Goal: Task Accomplishment & Management: Use online tool/utility

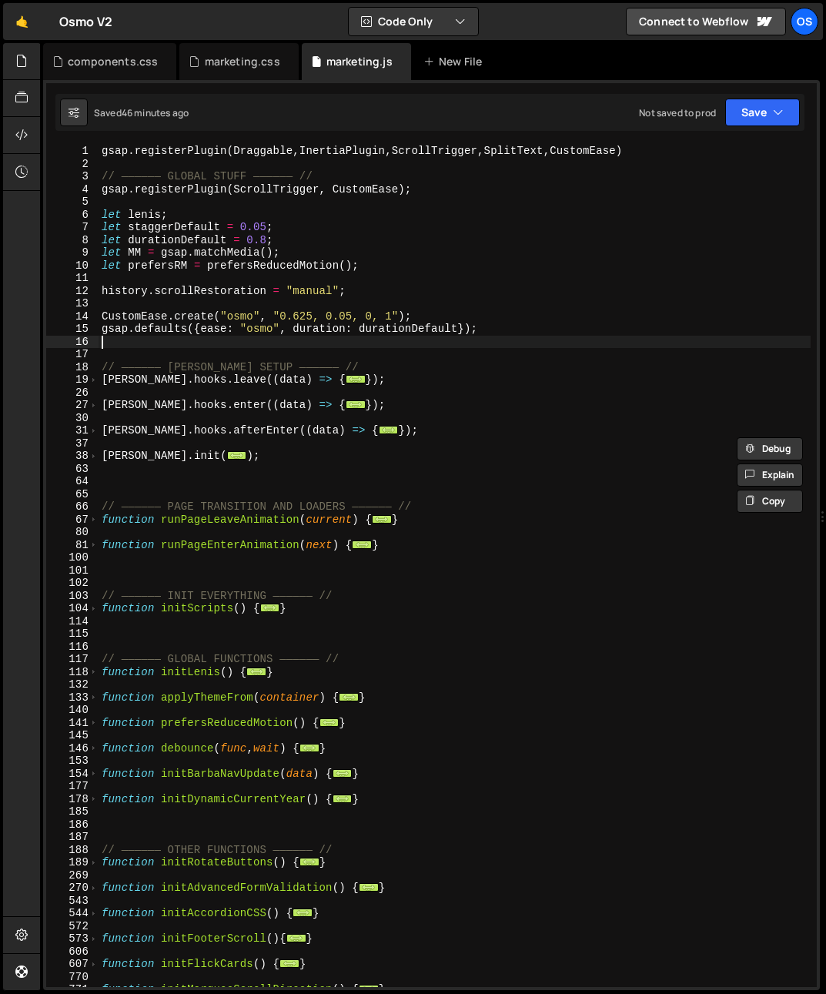
click at [199, 342] on div "gsap . registerPlugin ( Draggable , InertiaPlugin , ScrollTrigger , SplitText ,…" at bounding box center [455, 579] width 712 height 868
click at [250, 316] on div "gsap . registerPlugin ( Draggable , InertiaPlugin , ScrollTrigger , SplitText ,…" at bounding box center [455, 579] width 712 height 868
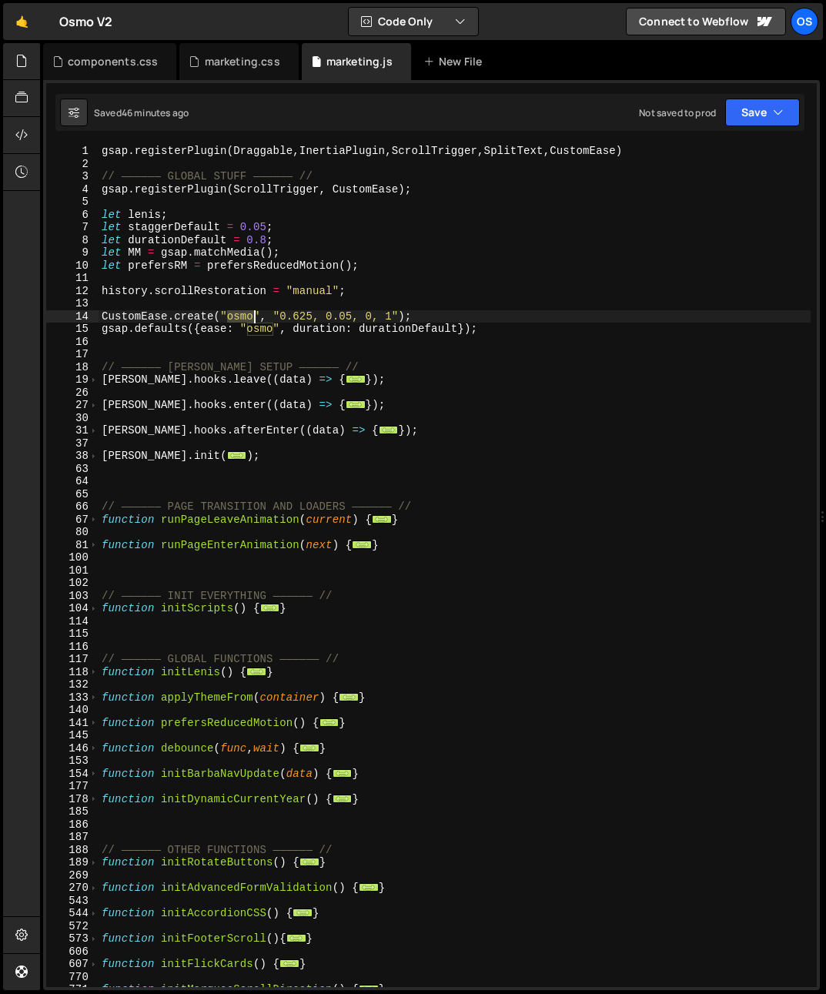
click at [250, 316] on div "gsap . registerPlugin ( Draggable , InertiaPlugin , ScrollTrigger , SplitText ,…" at bounding box center [455, 579] width 712 height 868
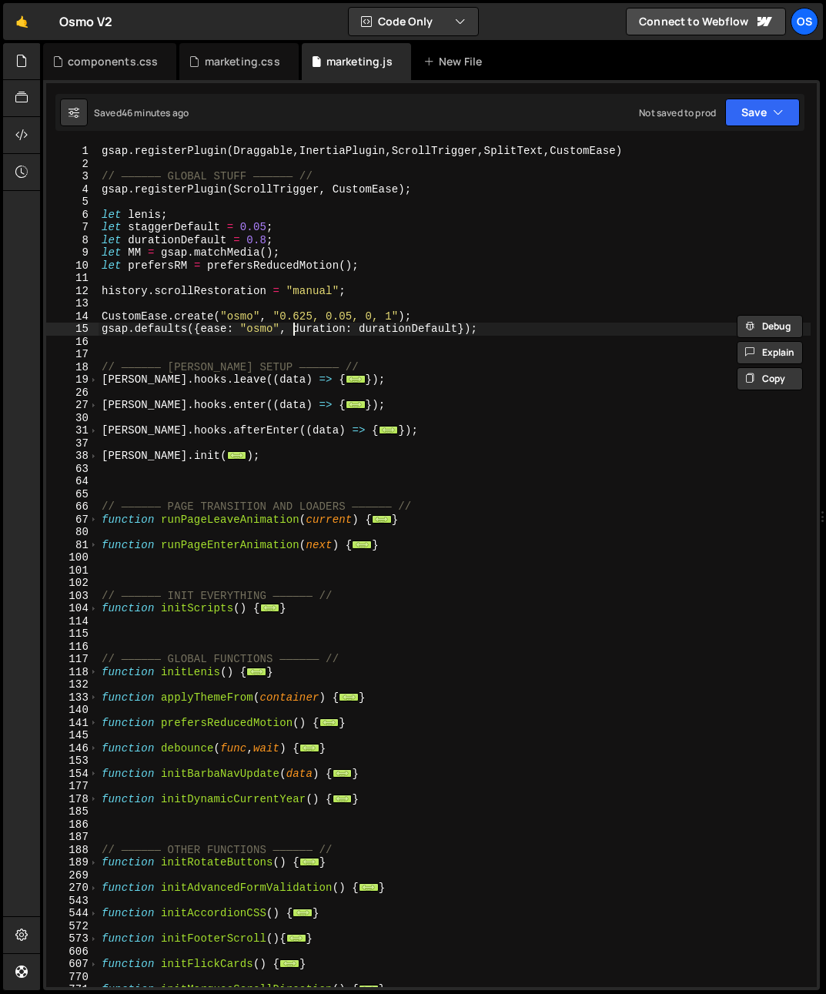
click at [290, 327] on div "gsap . registerPlugin ( Draggable , InertiaPlugin , ScrollTrigger , SplitText ,…" at bounding box center [455, 579] width 712 height 868
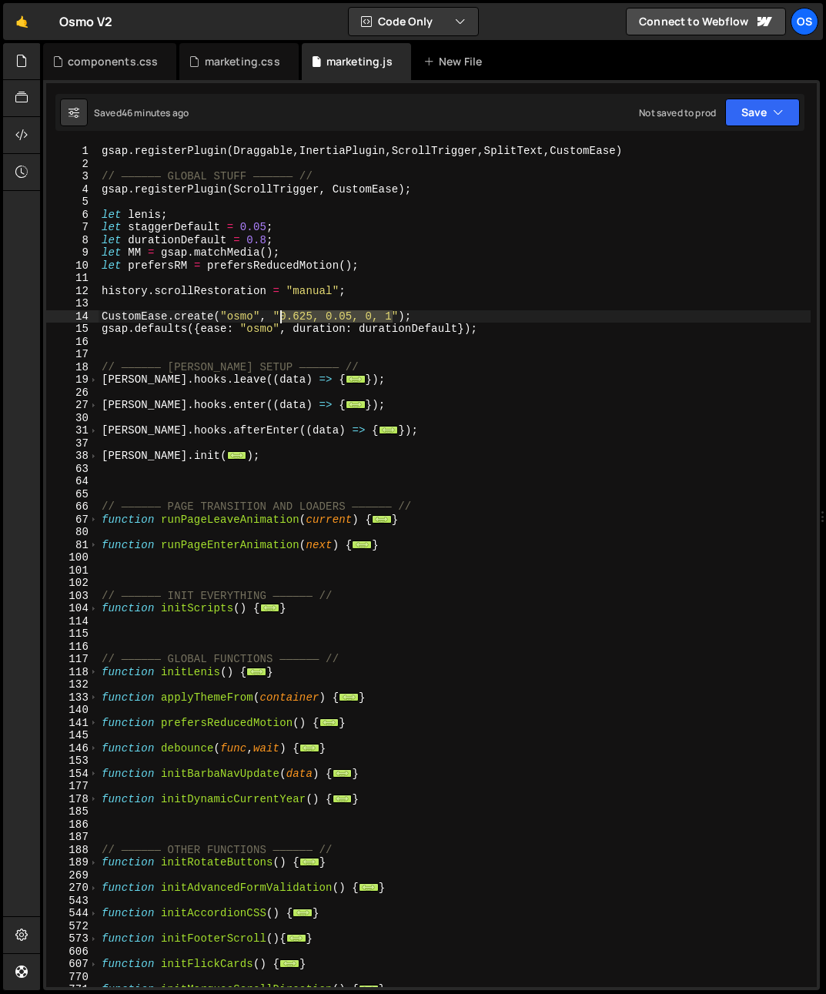
drag, startPoint x: 395, startPoint y: 314, endPoint x: 281, endPoint y: 315, distance: 114.0
click at [281, 315] on div "gsap . registerPlugin ( Draggable , InertiaPlugin , ScrollTrigger , SplitText ,…" at bounding box center [455, 579] width 712 height 868
click at [281, 254] on div "gsap . registerPlugin ( Draggable , InertiaPlugin , ScrollTrigger , SplitText ,…" at bounding box center [455, 579] width 712 height 868
type textarea "let MM = gsap.matchMedia();"
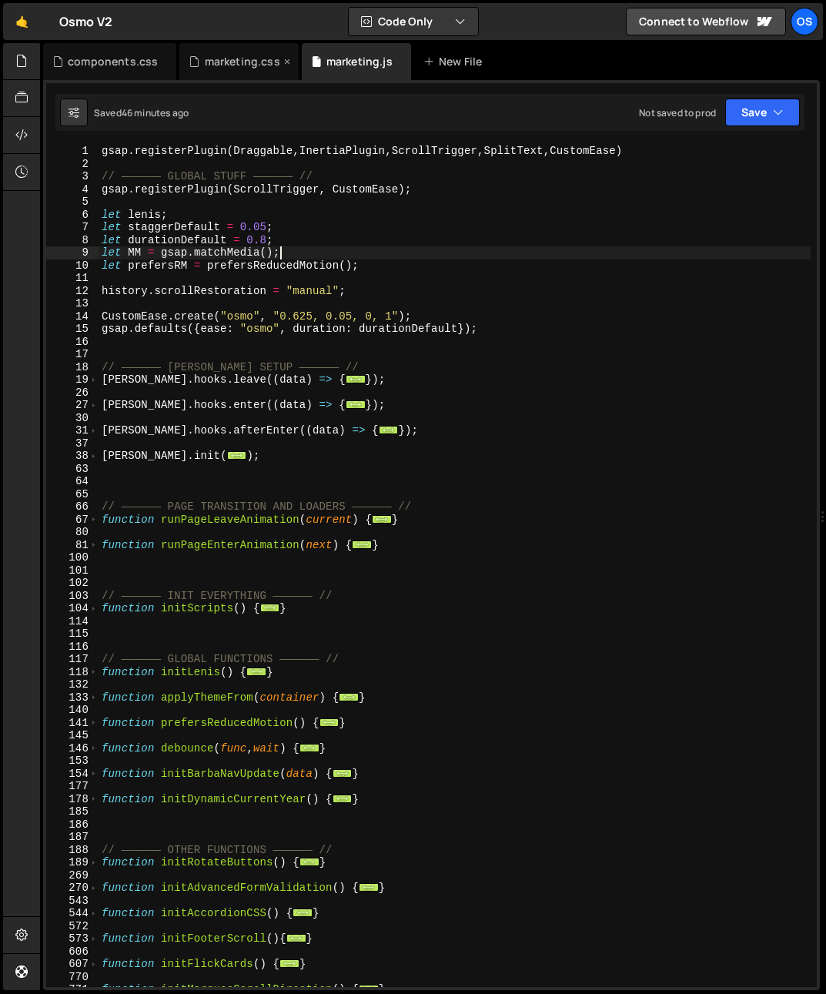
click at [222, 66] on div "marketing.css" at bounding box center [242, 61] width 75 height 15
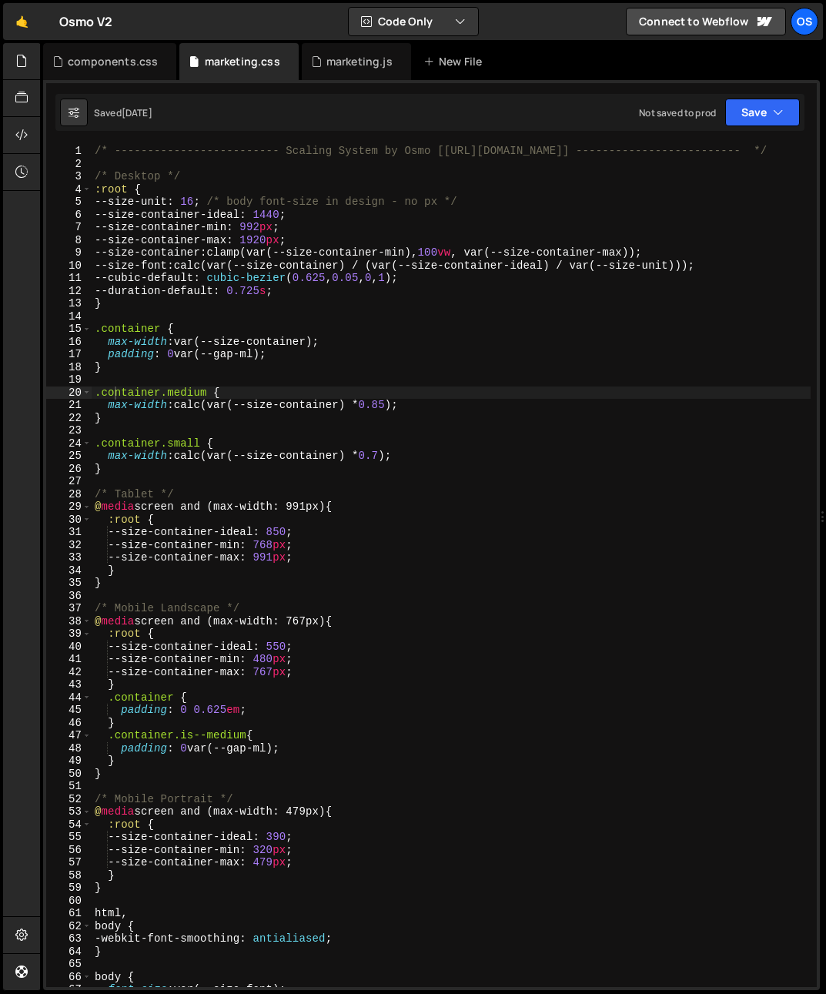
click at [277, 303] on div "/* ------------------------- Scaling System by Osmo [https://osmo.supply/] ----…" at bounding box center [451, 579] width 719 height 868
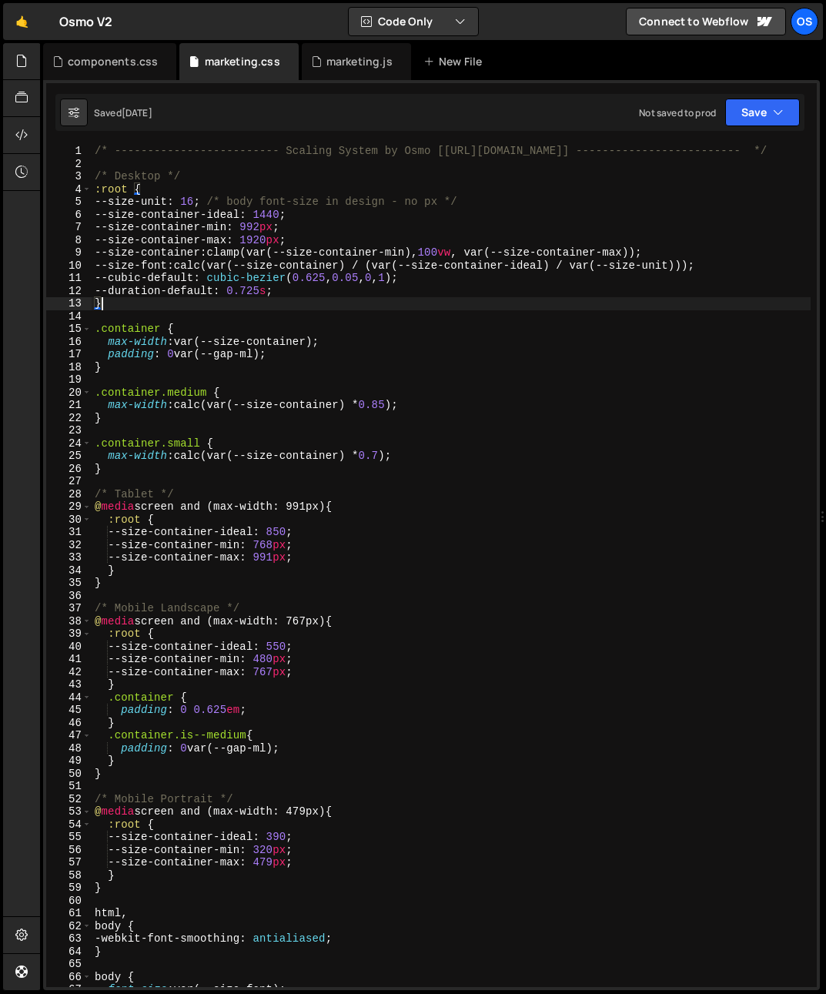
click at [130, 267] on div "/* ------------------------- Scaling System by Osmo [https://osmo.supply/] ----…" at bounding box center [451, 579] width 719 height 868
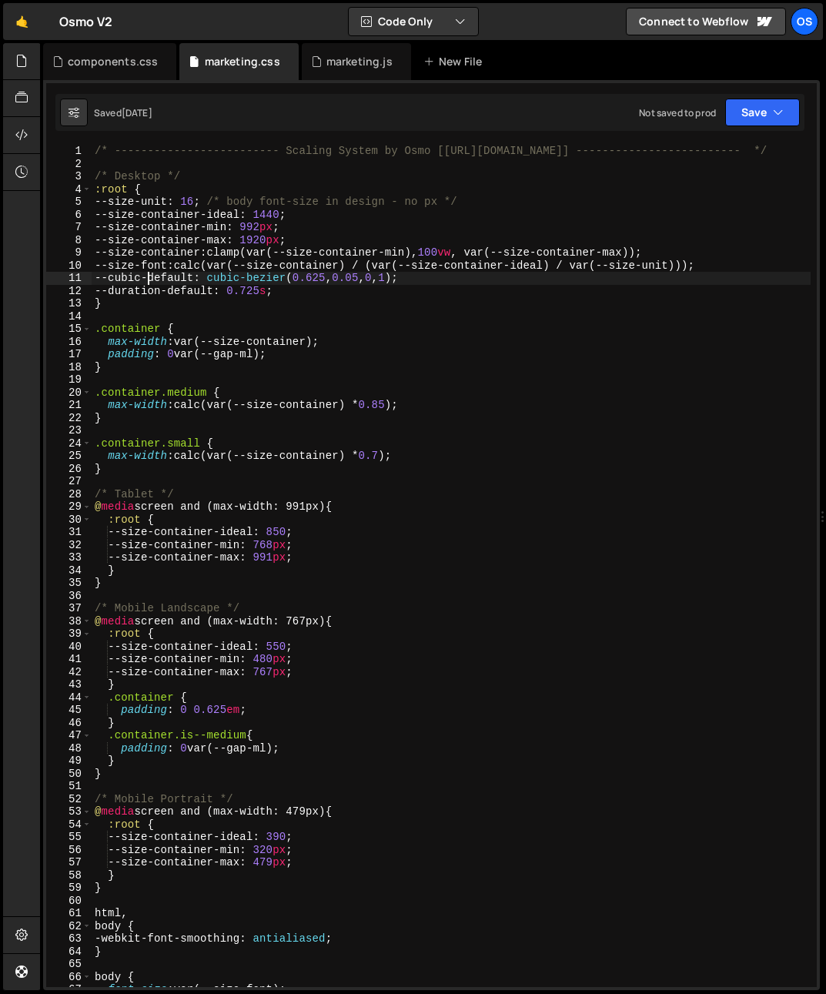
click at [147, 279] on div "/* ------------------------- Scaling System by Osmo [https://osmo.supply/] ----…" at bounding box center [451, 579] width 719 height 868
type textarea "--cubic-default: cubic-bezier(0.625, 0.05, 0, 1);"
click at [147, 279] on div "/* ------------------------- Scaling System by Osmo [https://osmo.supply/] ----…" at bounding box center [451, 579] width 719 height 868
click at [330, 70] on div "marketing.js" at bounding box center [356, 61] width 109 height 37
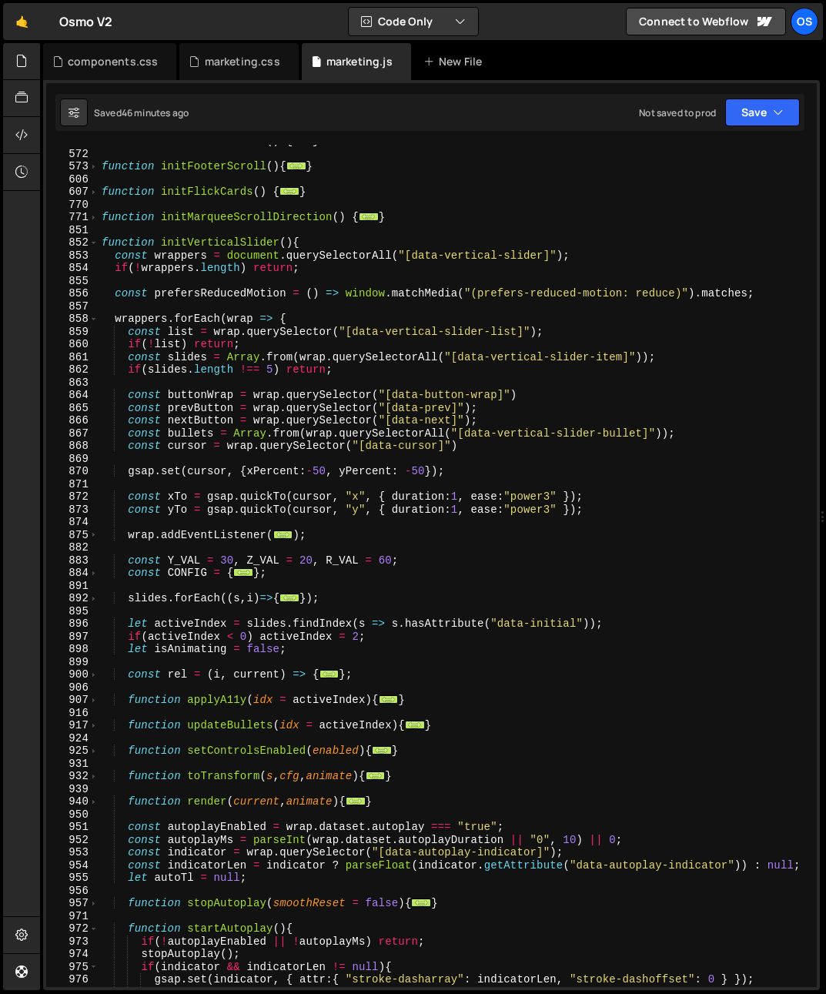
scroll to position [534, 0]
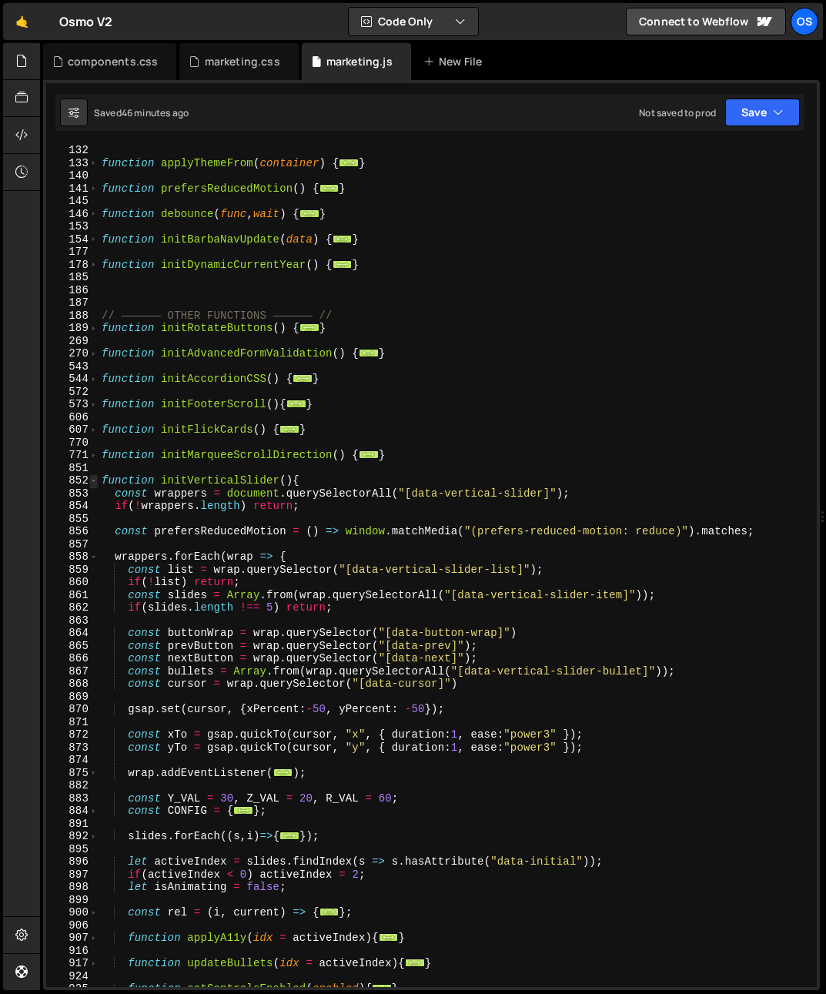
click at [93, 477] on span at bounding box center [93, 480] width 8 height 13
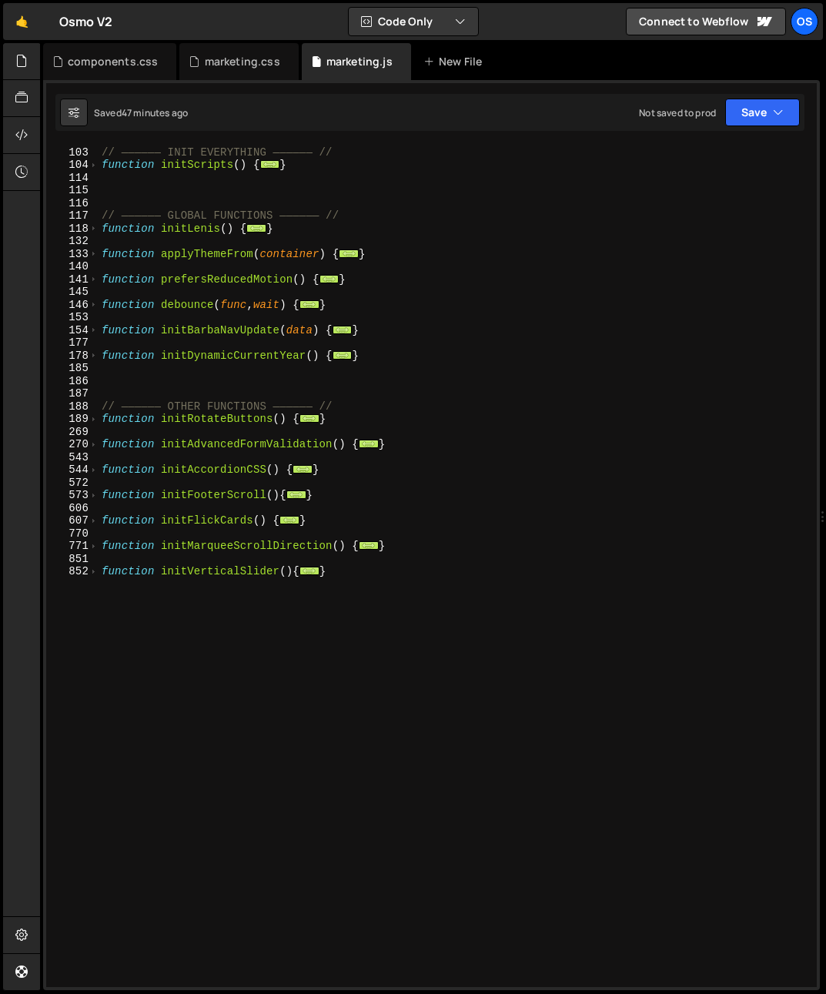
scroll to position [443, 0]
click at [115, 492] on div "// —————— INIT EVERYTHING —————— // function initScripts ( ) { ... } // —————— …" at bounding box center [455, 567] width 712 height 868
type textarea "function initFooterScroll(){"
click at [96, 495] on span at bounding box center [93, 495] width 8 height 13
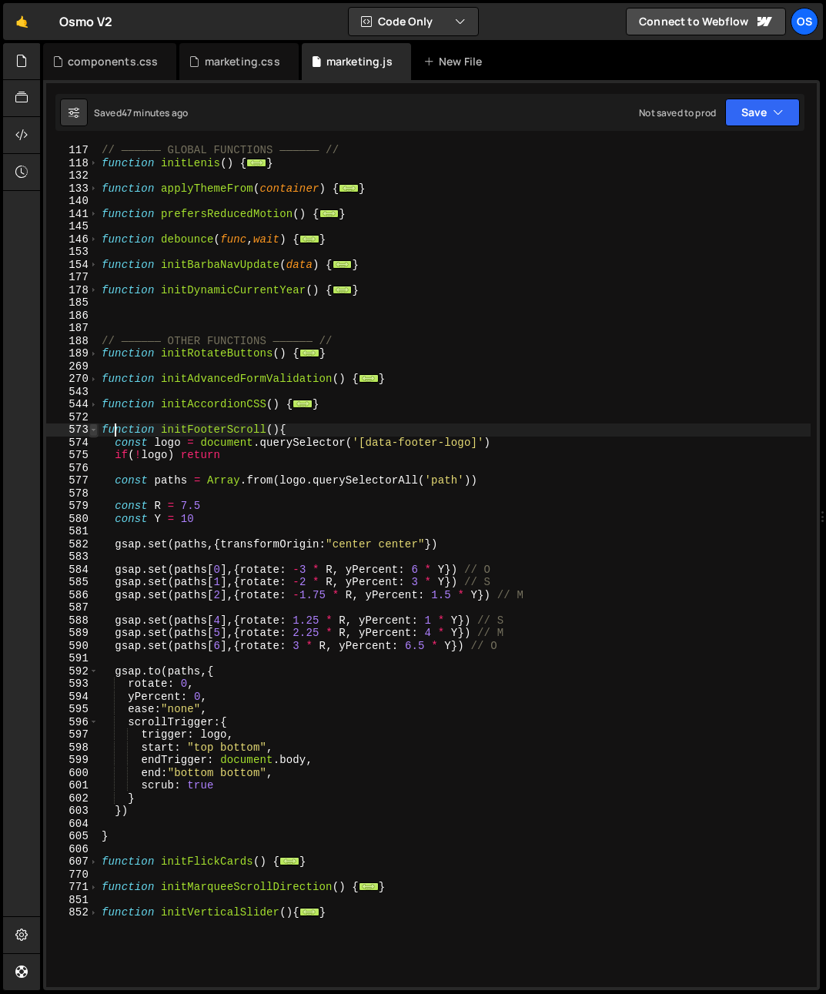
scroll to position [556, 0]
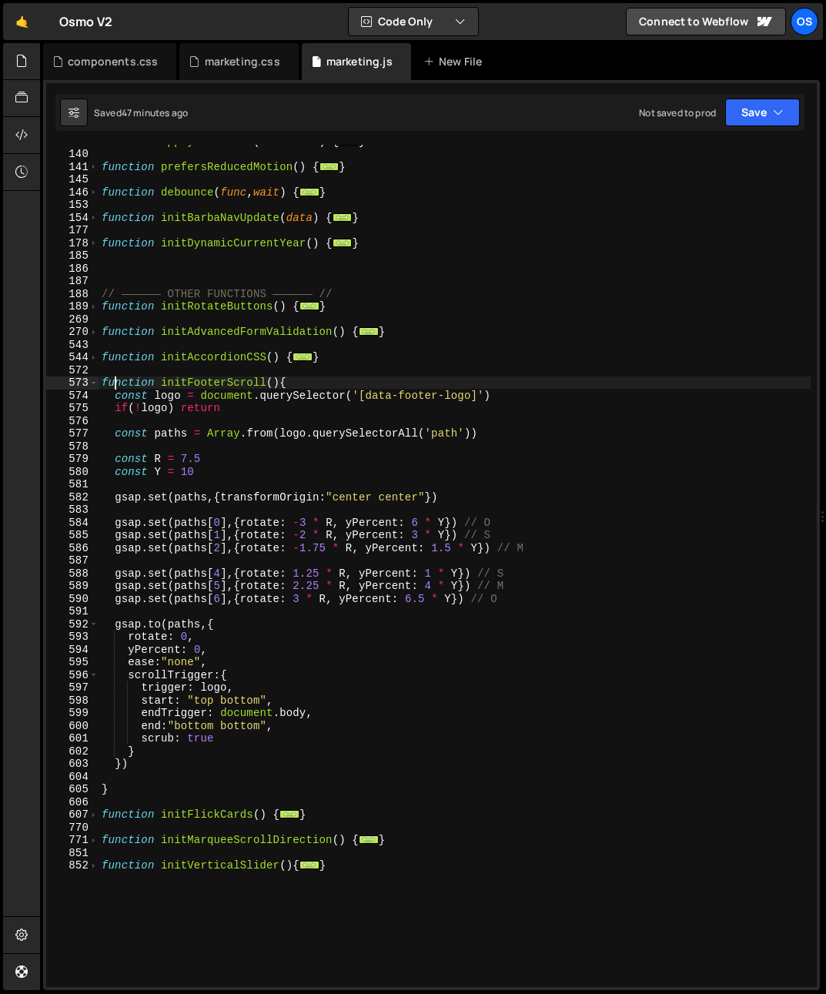
click at [223, 478] on div "function applyThemeFrom ( container ) { ... } function prefersReducedMotion ( )…" at bounding box center [455, 569] width 712 height 868
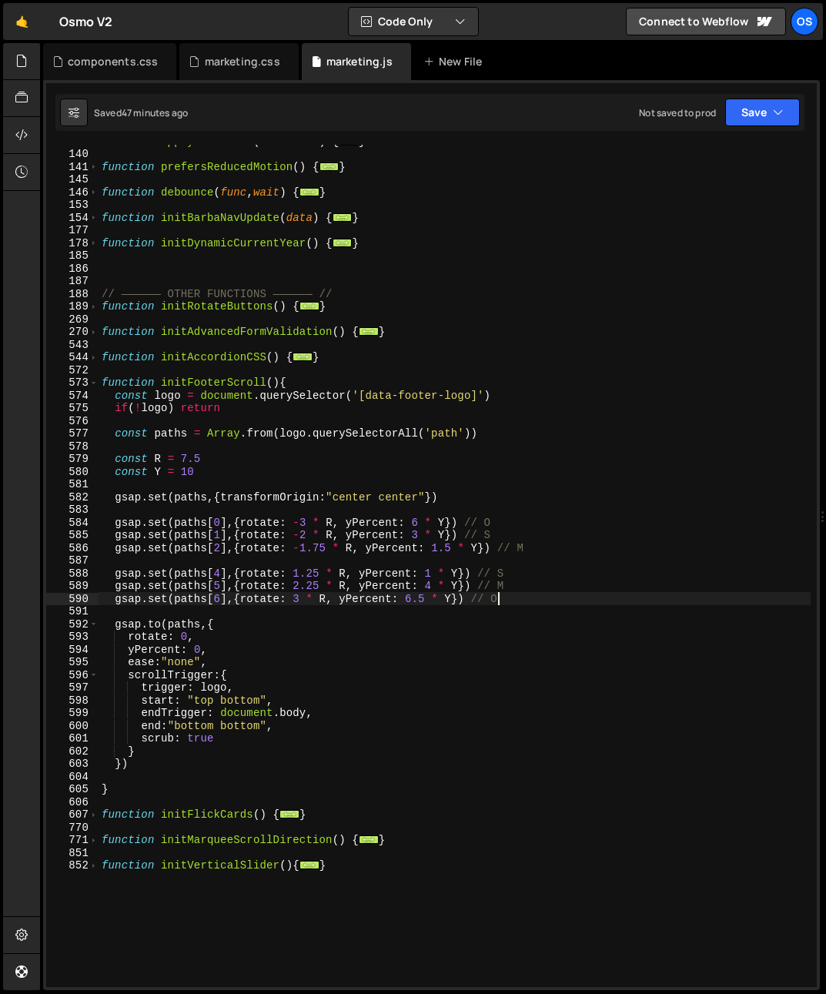
click at [510, 594] on div "function applyThemeFrom ( container ) { ... } function prefersReducedMotion ( )…" at bounding box center [455, 569] width 712 height 868
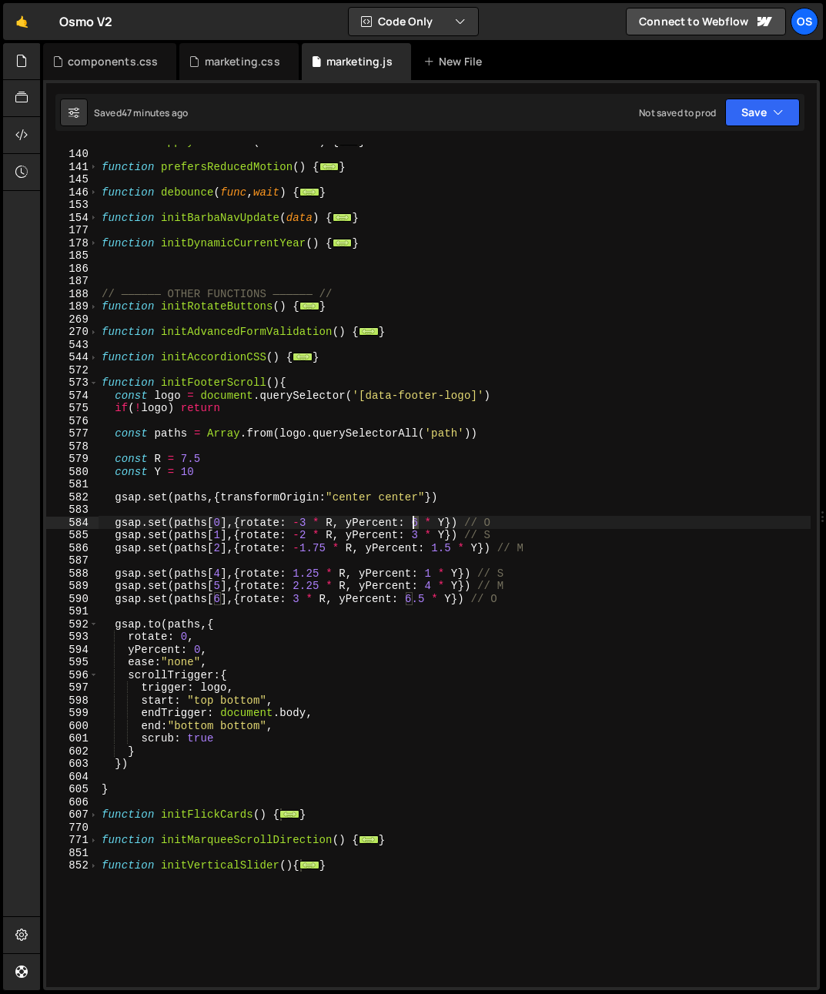
click at [413, 524] on div "function applyThemeFrom ( container ) { ... } function prefersReducedMotion ( )…" at bounding box center [455, 569] width 712 height 868
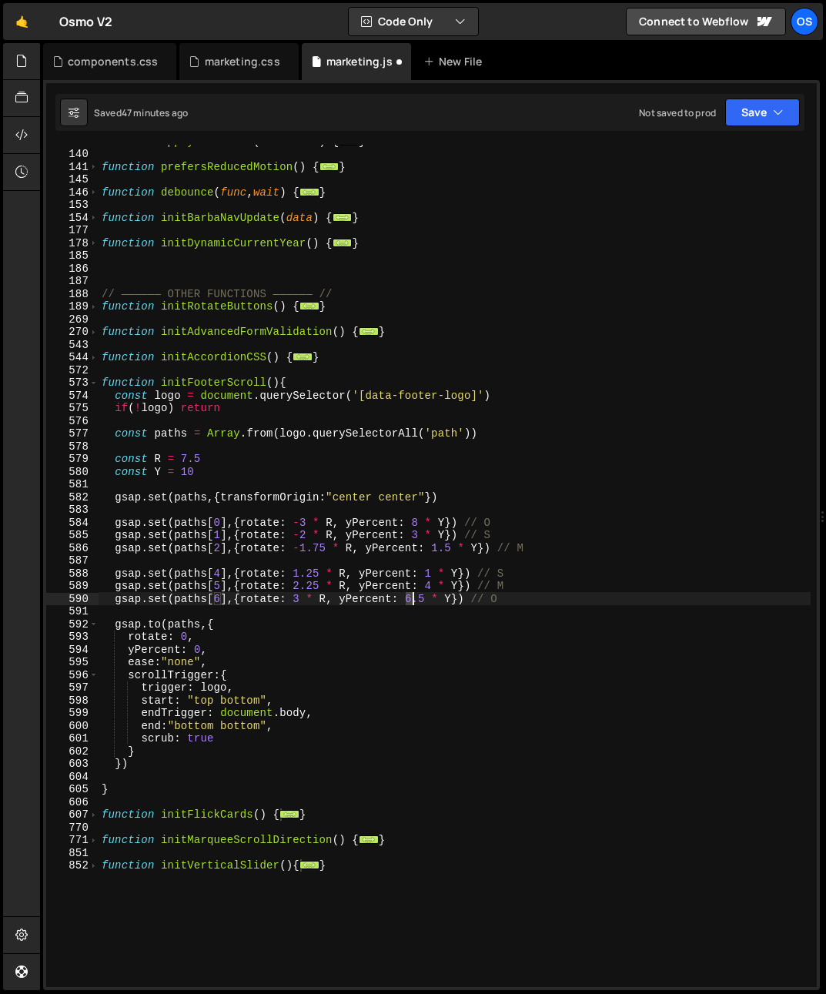
click at [413, 600] on div "function applyThemeFrom ( container ) { ... } function prefersReducedMotion ( )…" at bounding box center [455, 569] width 712 height 868
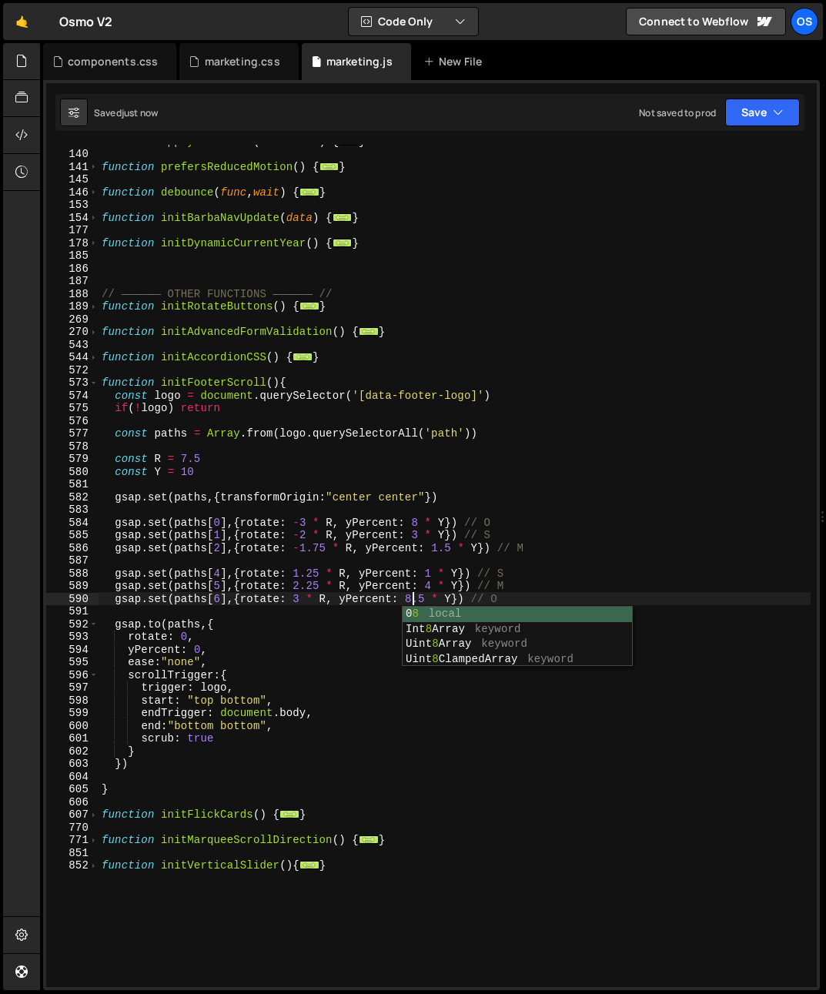
type textarea "gsap.set(paths[6],{rotate: 3 * R, yPercent: 8.5 * Y}) // O"
click at [605, 481] on div "function applyThemeFrom ( container ) { ... } function prefersReducedMotion ( )…" at bounding box center [455, 569] width 712 height 868
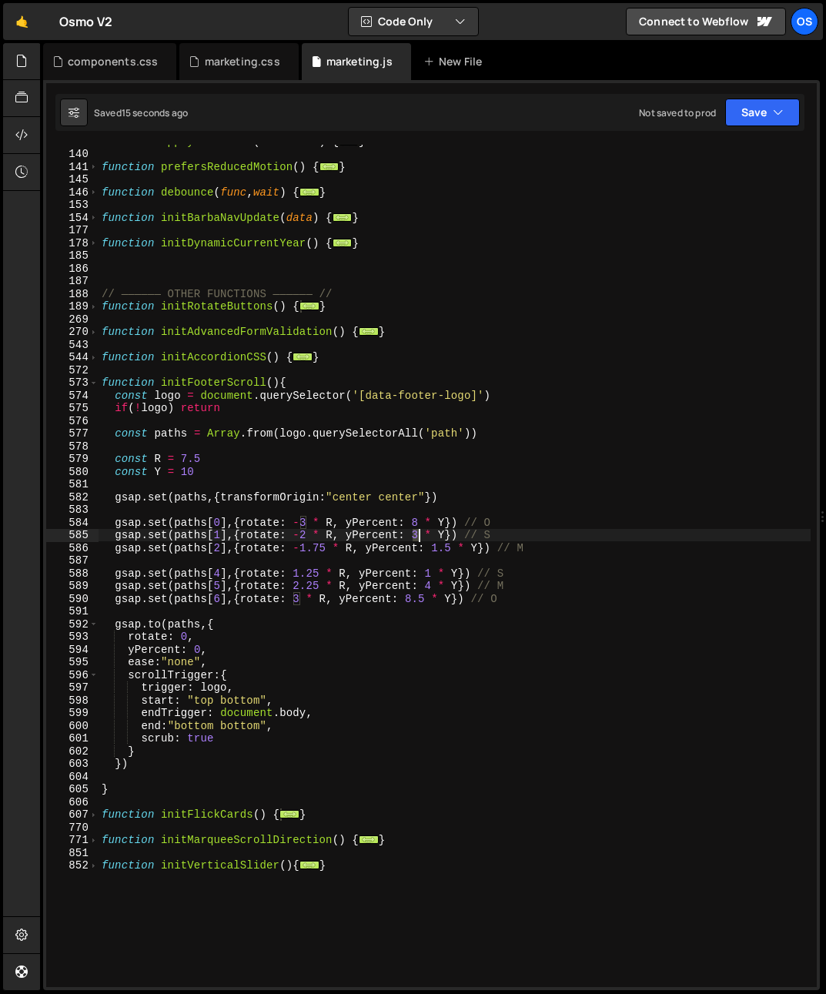
drag, startPoint x: 410, startPoint y: 532, endPoint x: 417, endPoint y: 534, distance: 7.9
click at [417, 534] on div "function applyThemeFrom ( container ) { ... } function prefersReducedMotion ( )…" at bounding box center [455, 569] width 712 height 868
type textarea "gsap.set(paths[1],{rotate: -2 * R, yPercent: 4 * Y}) // S"
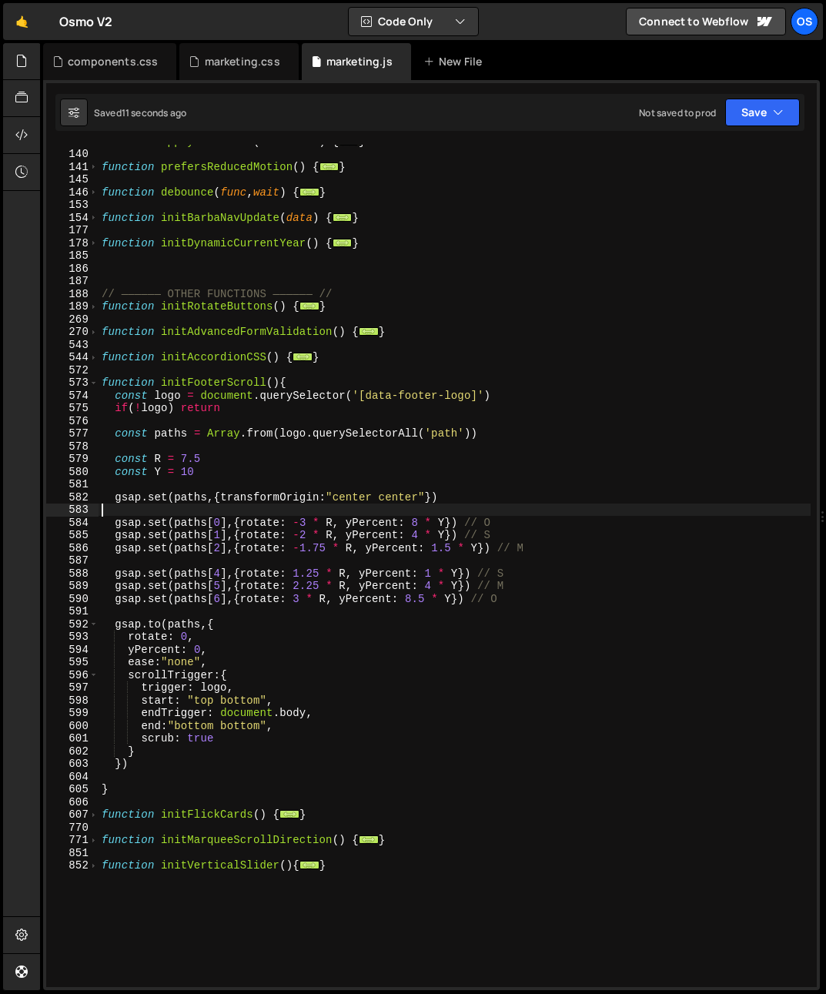
click at [398, 513] on div "function applyThemeFrom ( container ) { ... } function prefersReducedMotion ( )…" at bounding box center [455, 569] width 712 height 868
drag, startPoint x: 398, startPoint y: 513, endPoint x: 391, endPoint y: 518, distance: 8.8
click at [398, 513] on div "function applyThemeFrom ( container ) { ... } function prefersReducedMotion ( )…" at bounding box center [455, 569] width 712 height 868
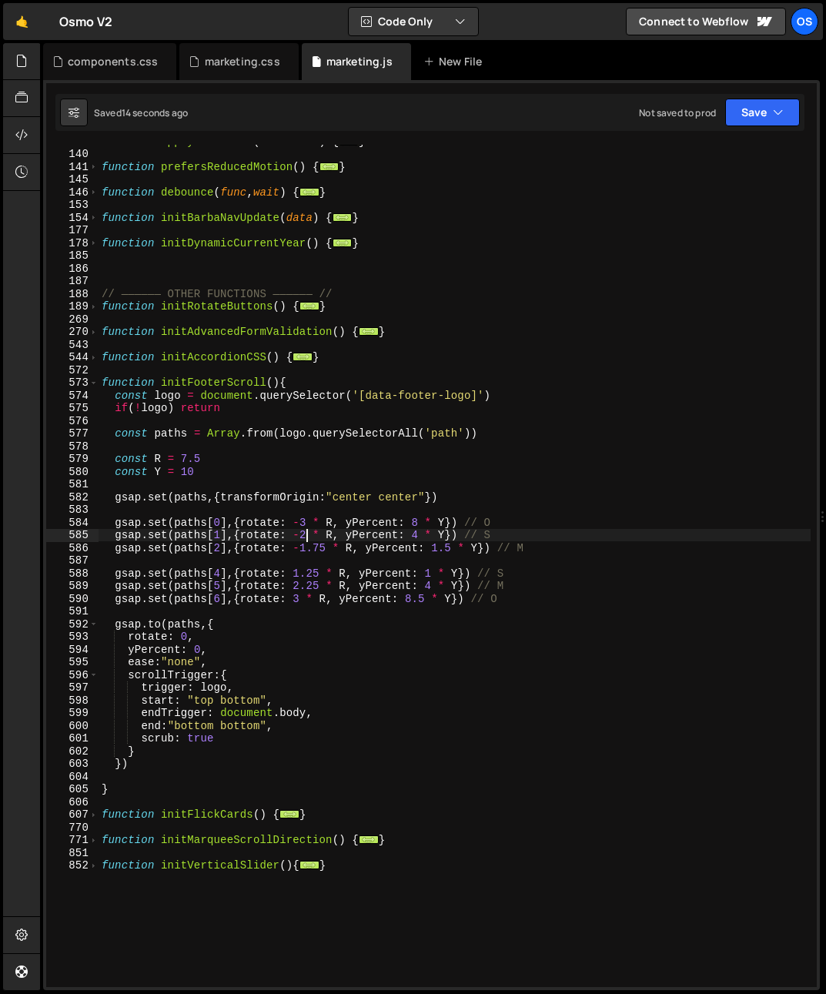
click at [303, 537] on div "function applyThemeFrom ( container ) { ... } function prefersReducedMotion ( )…" at bounding box center [455, 569] width 712 height 868
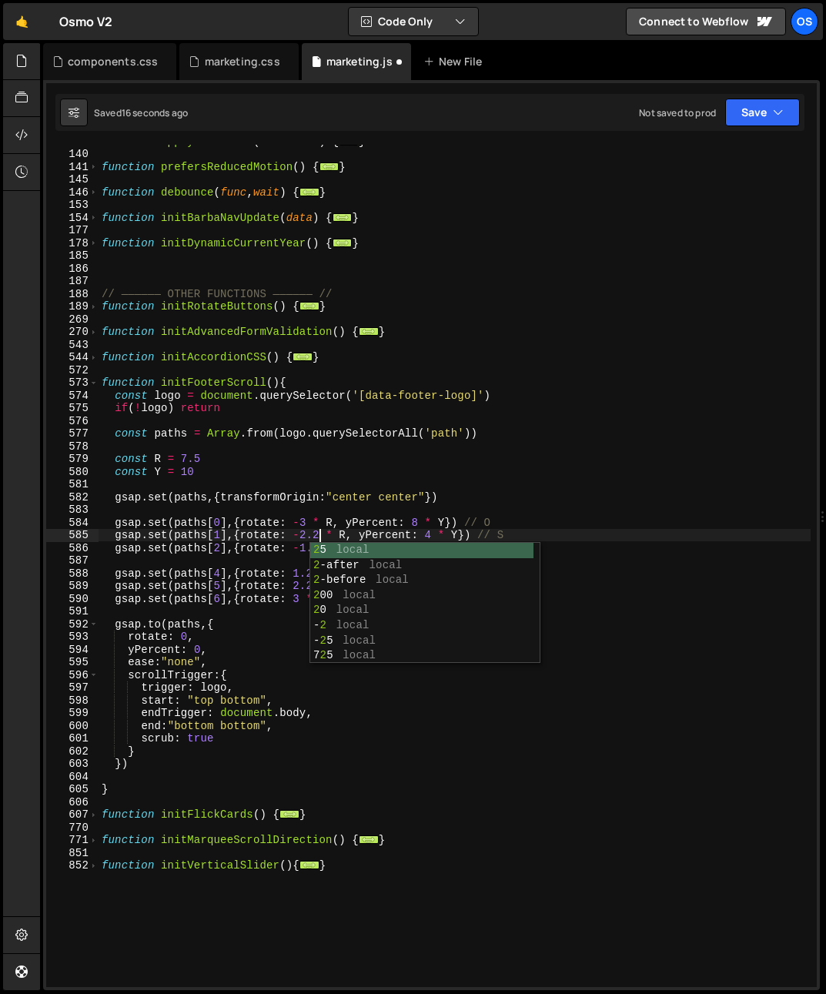
scroll to position [0, 15]
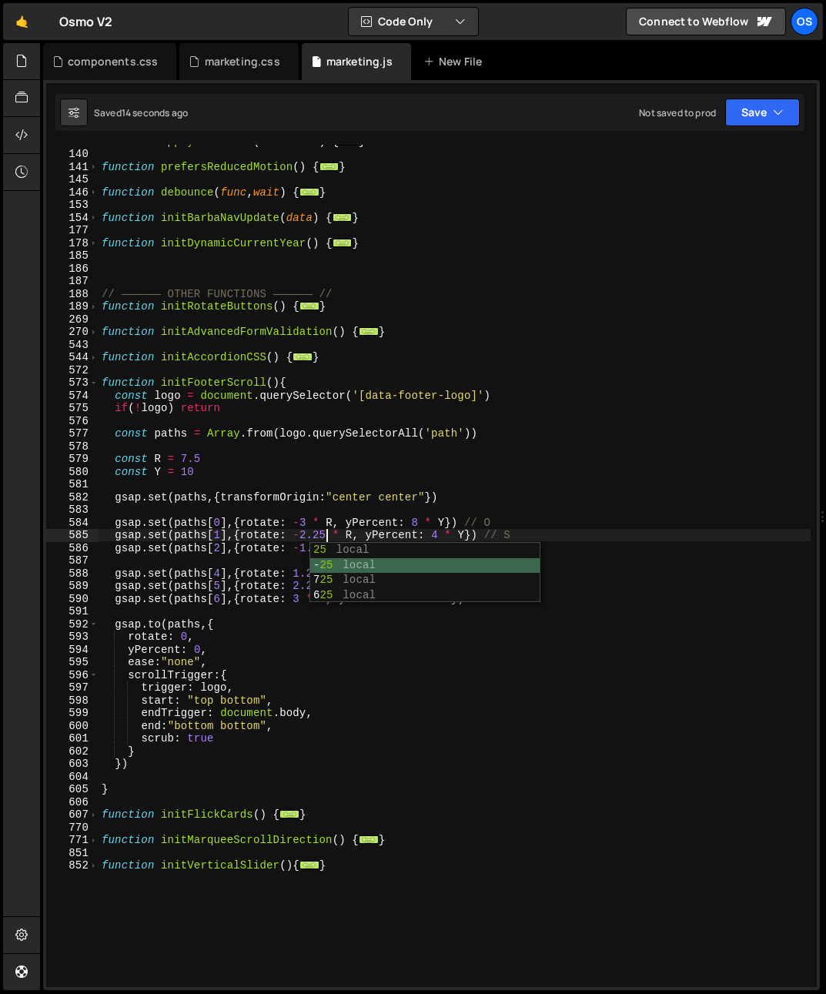
click at [333, 573] on div "25 local - 25 local 7 25 local 6 25 local" at bounding box center [424, 588] width 229 height 91
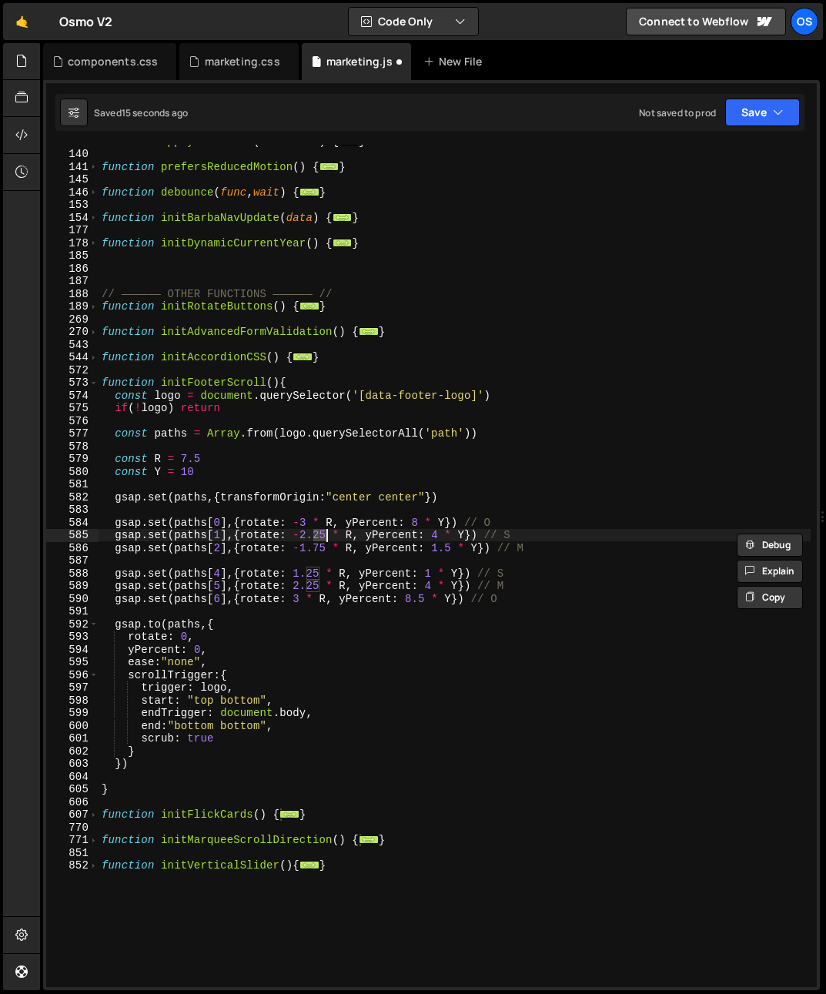
click at [318, 542] on div "function applyThemeFrom ( container ) { ... } function prefersReducedMotion ( )…" at bounding box center [455, 569] width 712 height 868
drag, startPoint x: 313, startPoint y: 534, endPoint x: 324, endPoint y: 536, distance: 10.9
click at [324, 536] on div "function applyThemeFrom ( container ) { ... } function prefersReducedMotion ( )…" at bounding box center [455, 569] width 712 height 868
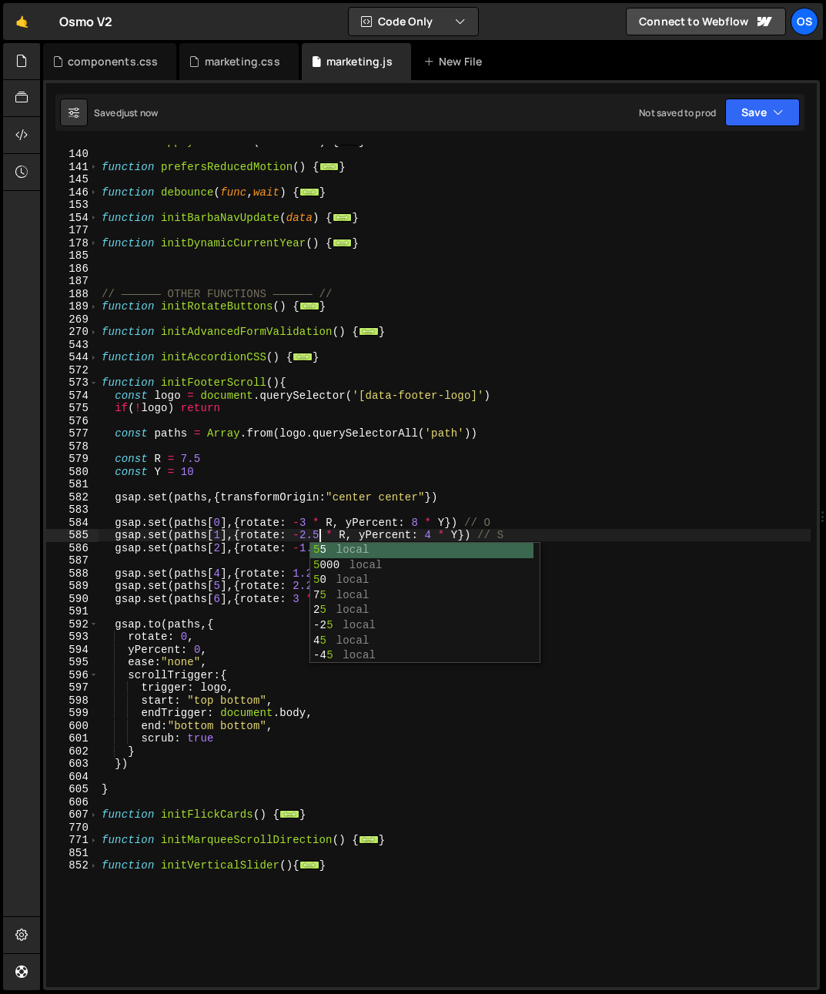
type textarea "gsap.set(paths[1],{rotate: -2.5 * R, yPercent: 4 * Y}) // S"
drag, startPoint x: 294, startPoint y: 516, endPoint x: 296, endPoint y: 524, distance: 8.0
click at [293, 516] on div "function applyThemeFrom ( container ) { ... } function prefersReducedMotion ( )…" at bounding box center [455, 569] width 712 height 868
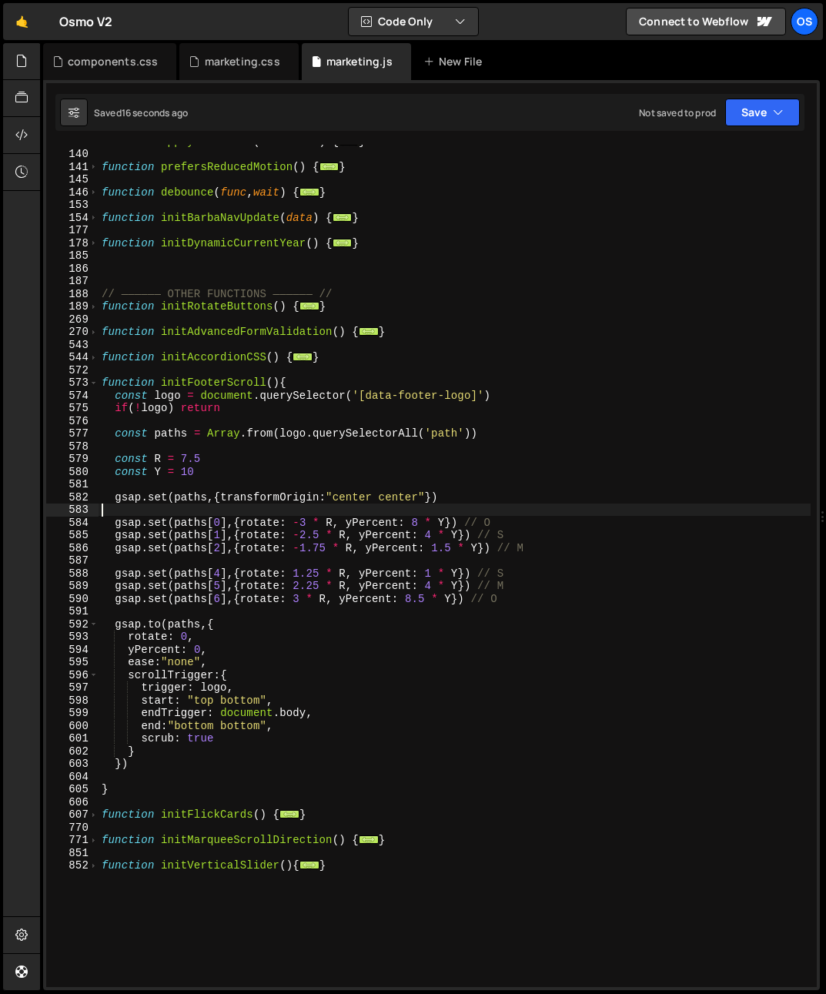
scroll to position [0, 0]
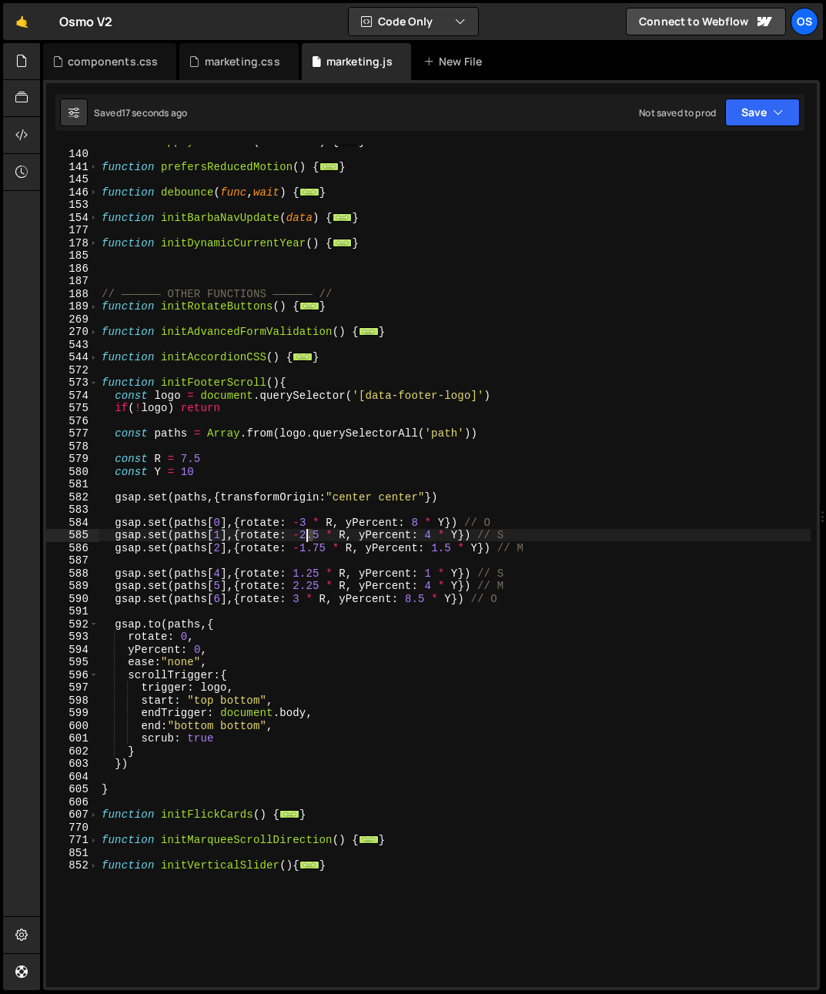
drag, startPoint x: 315, startPoint y: 537, endPoint x: 307, endPoint y: 540, distance: 8.6
click at [307, 540] on div "function applyThemeFrom ( container ) { ... } function prefersReducedMotion ( )…" at bounding box center [455, 569] width 712 height 868
type textarea "gsap.set(paths[1],{rotate: -2 * R, yPercent: 4 * Y}) // S"
click at [292, 560] on div "function applyThemeFrom ( container ) { ... } function prefersReducedMotion ( )…" at bounding box center [455, 569] width 712 height 868
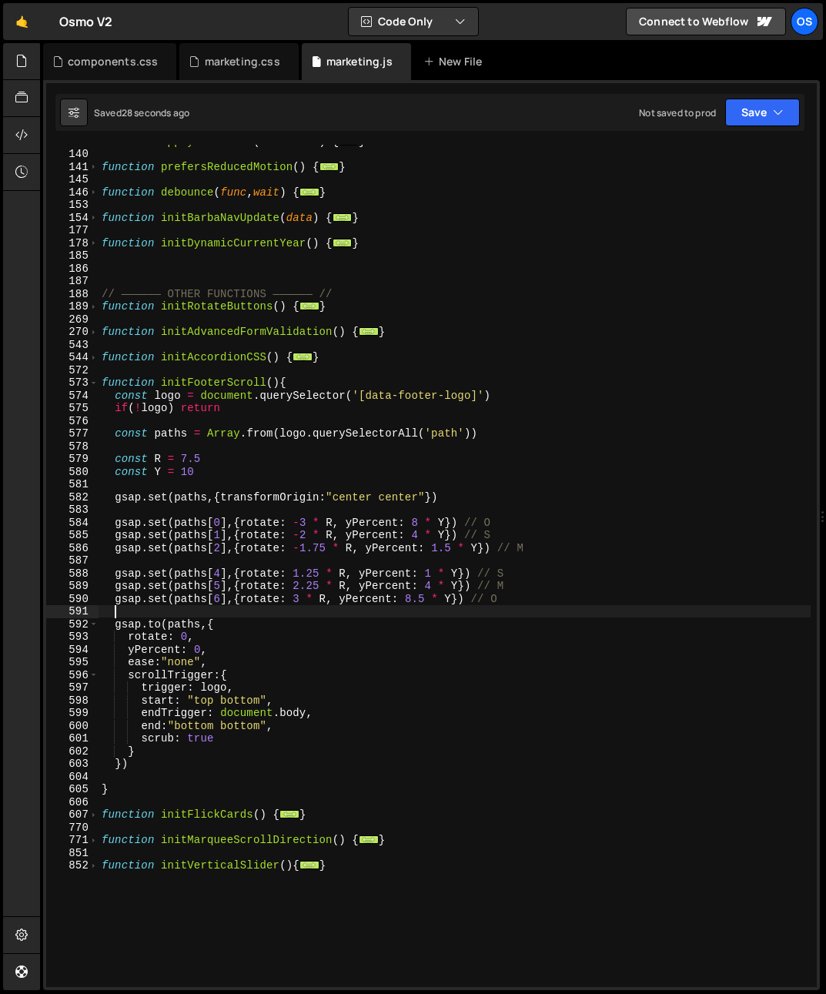
click at [381, 614] on div "function applyThemeFrom ( container ) { ... } function prefersReducedMotion ( )…" at bounding box center [455, 569] width 712 height 868
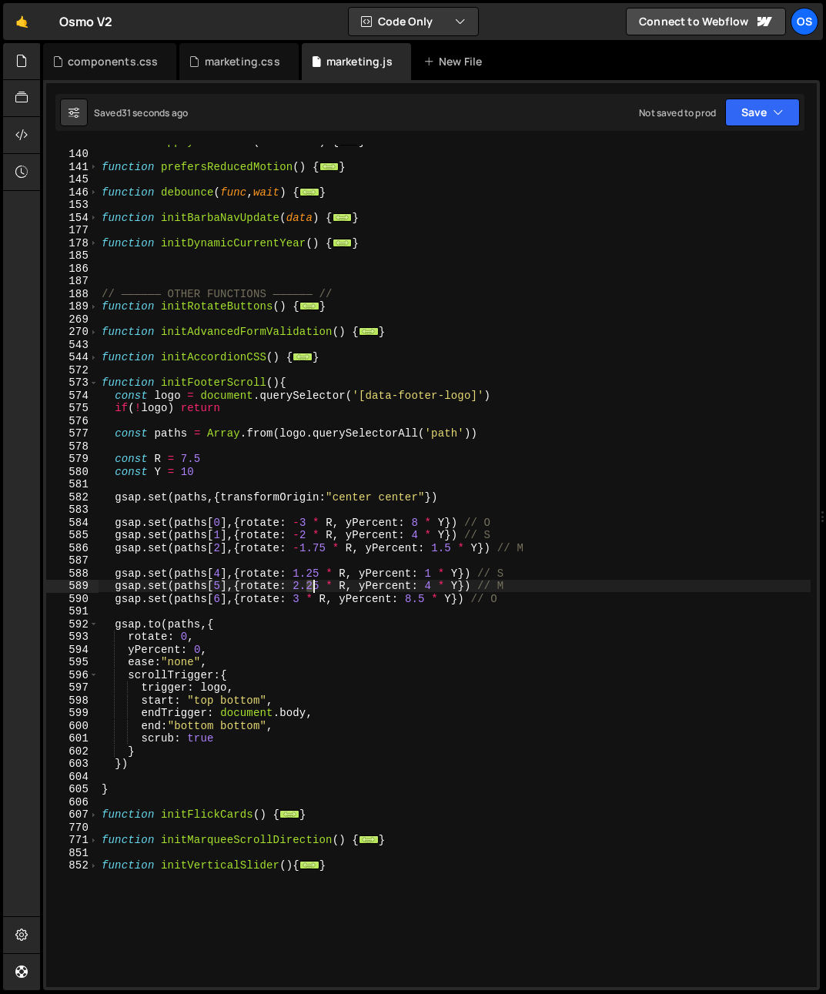
drag, startPoint x: 305, startPoint y: 587, endPoint x: 314, endPoint y: 589, distance: 9.5
click at [316, 587] on div "function applyThemeFrom ( container ) { ... } function prefersReducedMotion ( )…" at bounding box center [455, 569] width 712 height 868
click at [423, 392] on div "function applyThemeFrom ( container ) { ... } function prefersReducedMotion ( )…" at bounding box center [455, 569] width 712 height 868
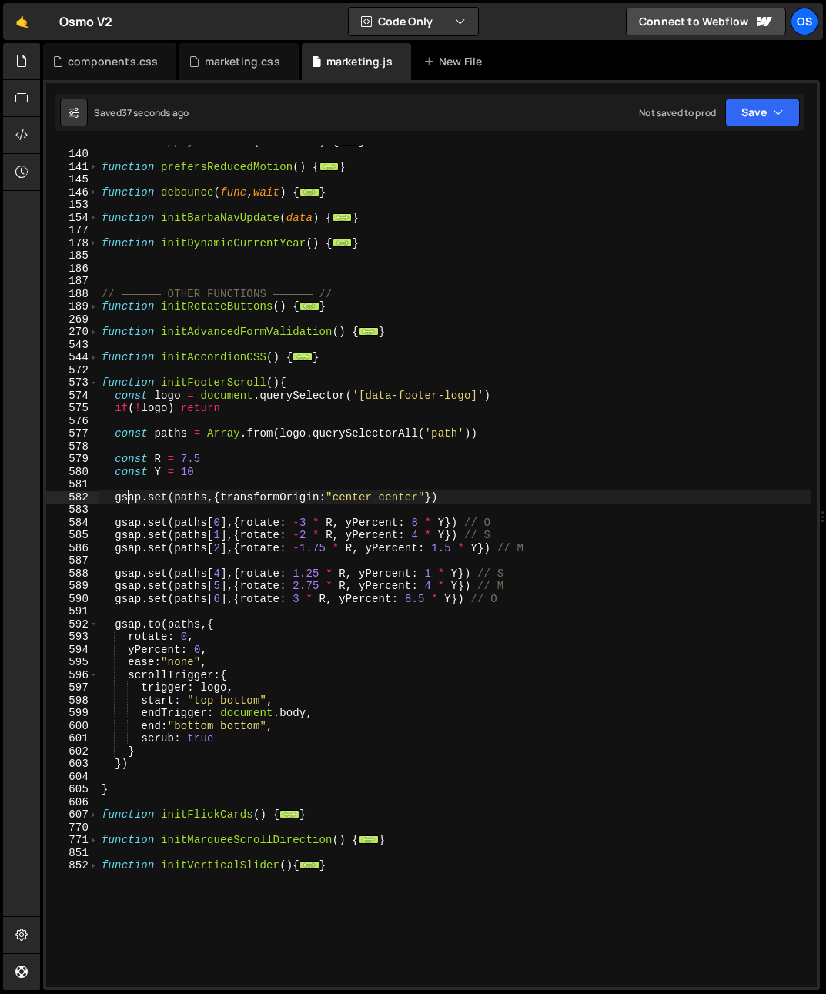
click at [131, 501] on div "function applyThemeFrom ( container ) { ... } function prefersReducedMotion ( )…" at bounding box center [455, 569] width 712 height 868
type textarea "gsap.set(paths,{transformOrigin:"center center"})"
click at [95, 381] on span at bounding box center [93, 382] width 8 height 13
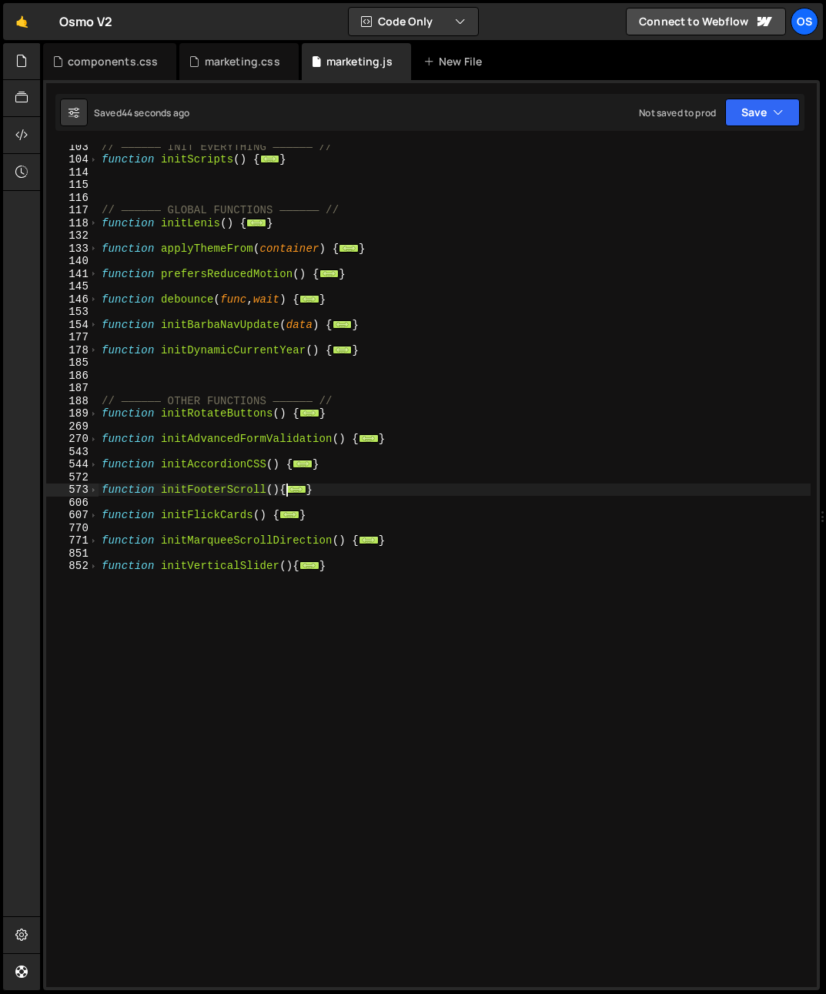
scroll to position [449, 0]
click at [234, 64] on div "marketing.css" at bounding box center [242, 61] width 75 height 15
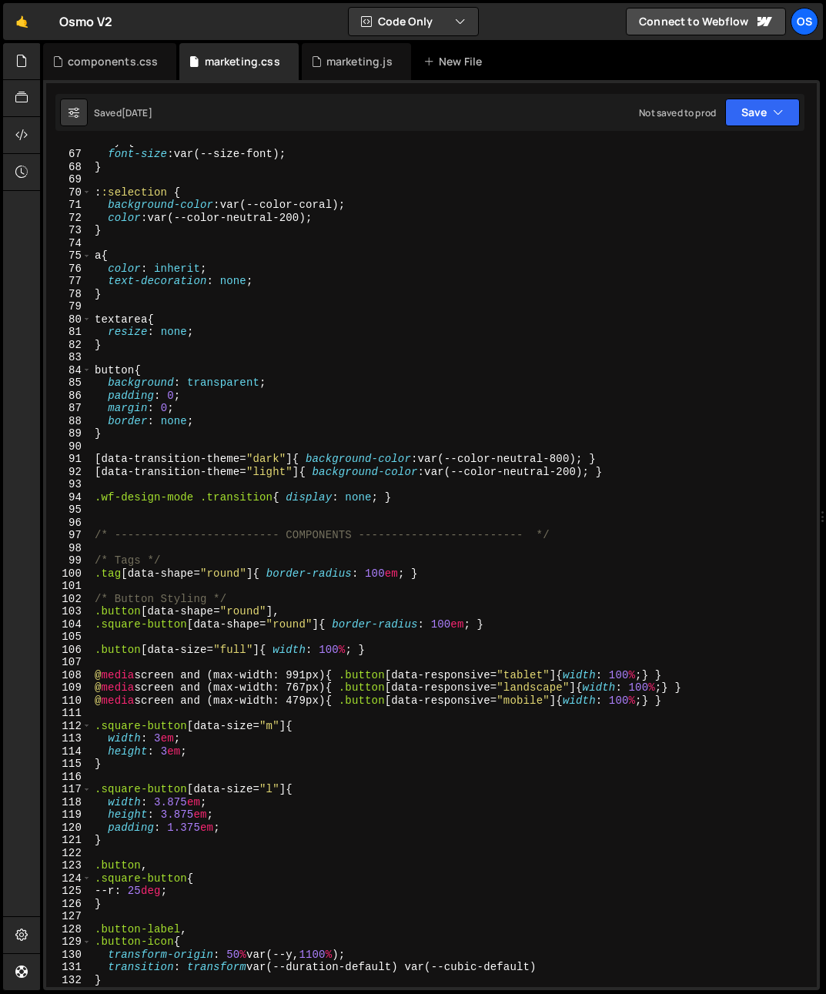
scroll to position [1079, 0]
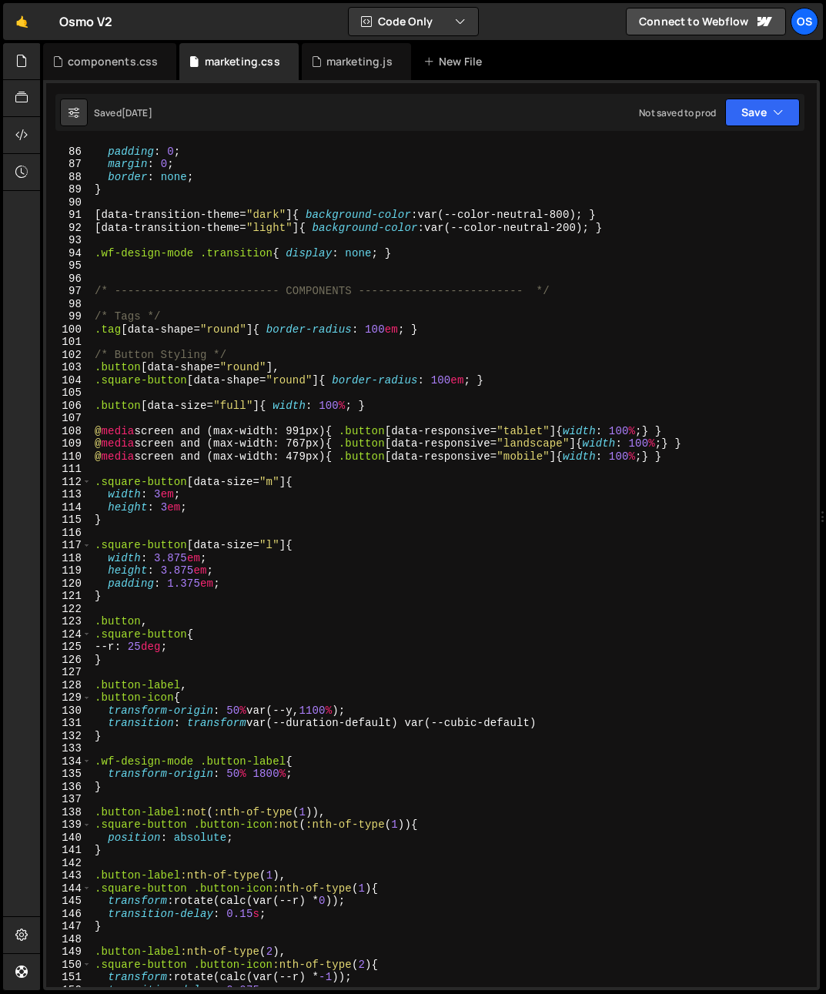
click at [148, 473] on div "background : transparent ; padding : 0 ; margin : 0 ; border : none ; } [ data-…" at bounding box center [451, 566] width 719 height 868
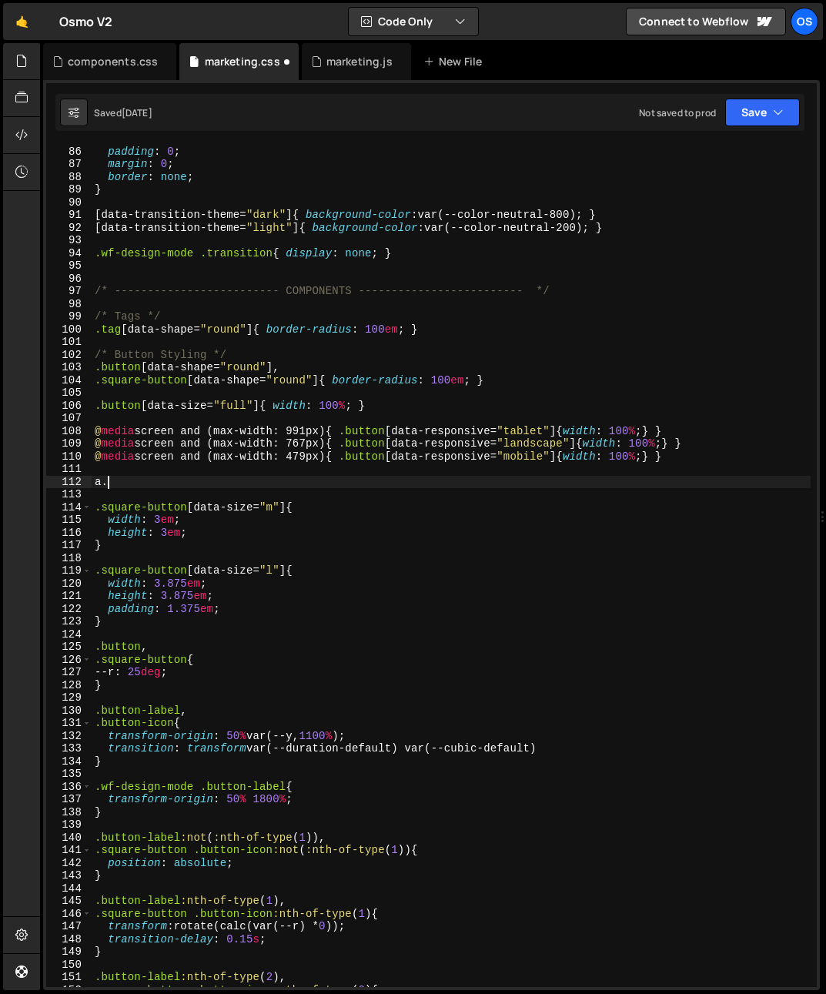
paste textarea "square-button"
type textarea "a.square-button{}"
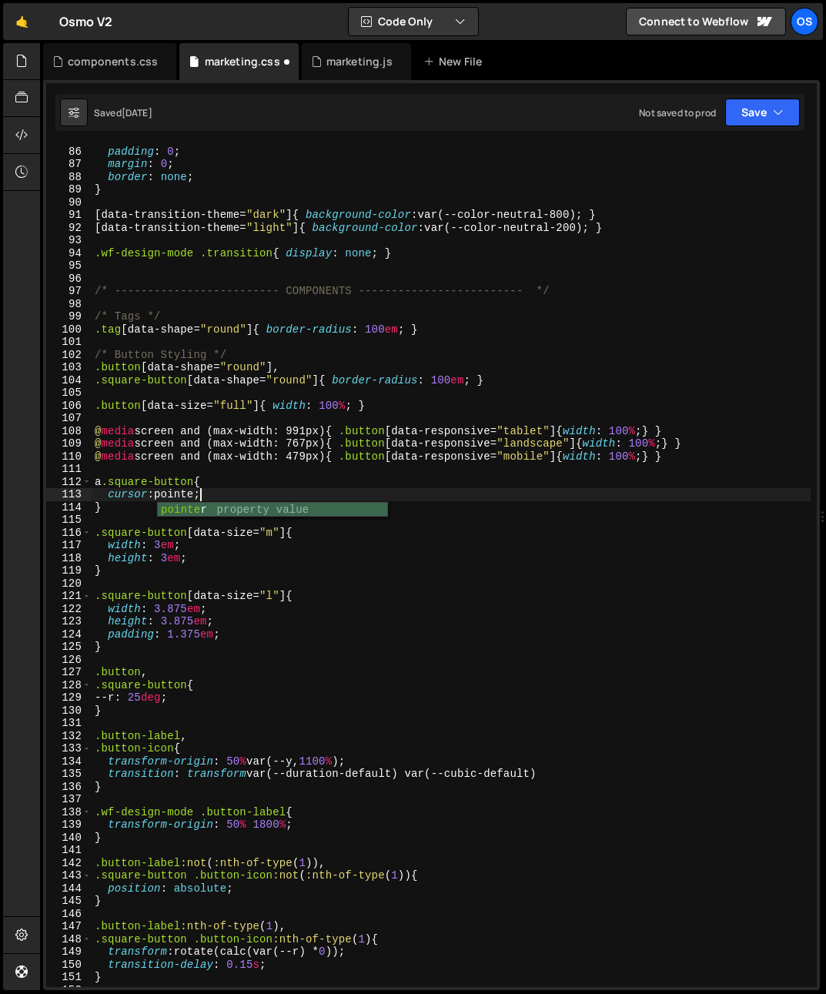
scroll to position [0, 7]
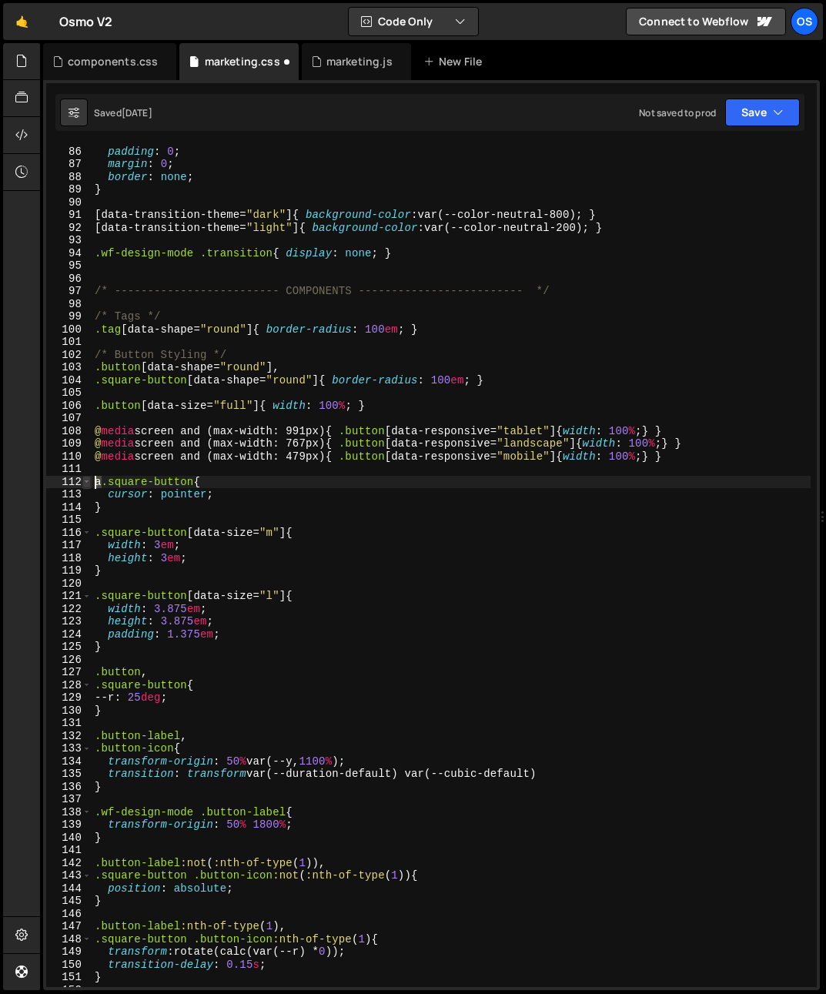
drag, startPoint x: 101, startPoint y: 484, endPoint x: 86, endPoint y: 484, distance: 14.6
click at [86, 484] on div "cursor: pointer 85 86 87 88 89 90 91 92 93 94 95 96 97 98 99 100 101 102 103 10…" at bounding box center [431, 566] width 771 height 842
click at [235, 448] on div "background : transparent ; padding : 0 ; margin : 0 ; border : none ; } [ data-…" at bounding box center [451, 566] width 719 height 868
type textarea "@media screen and (max-width: 767px){ .button[data-responsive="landscape"]{widt…"
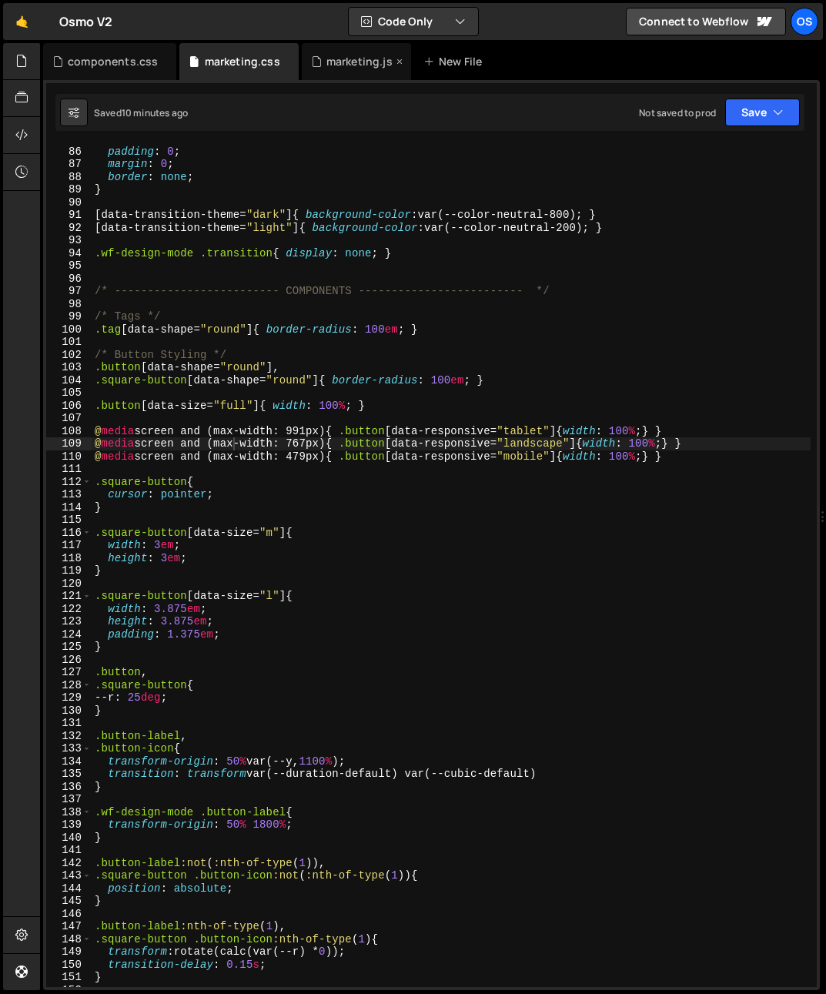
click at [336, 55] on div "marketing.js" at bounding box center [359, 61] width 66 height 15
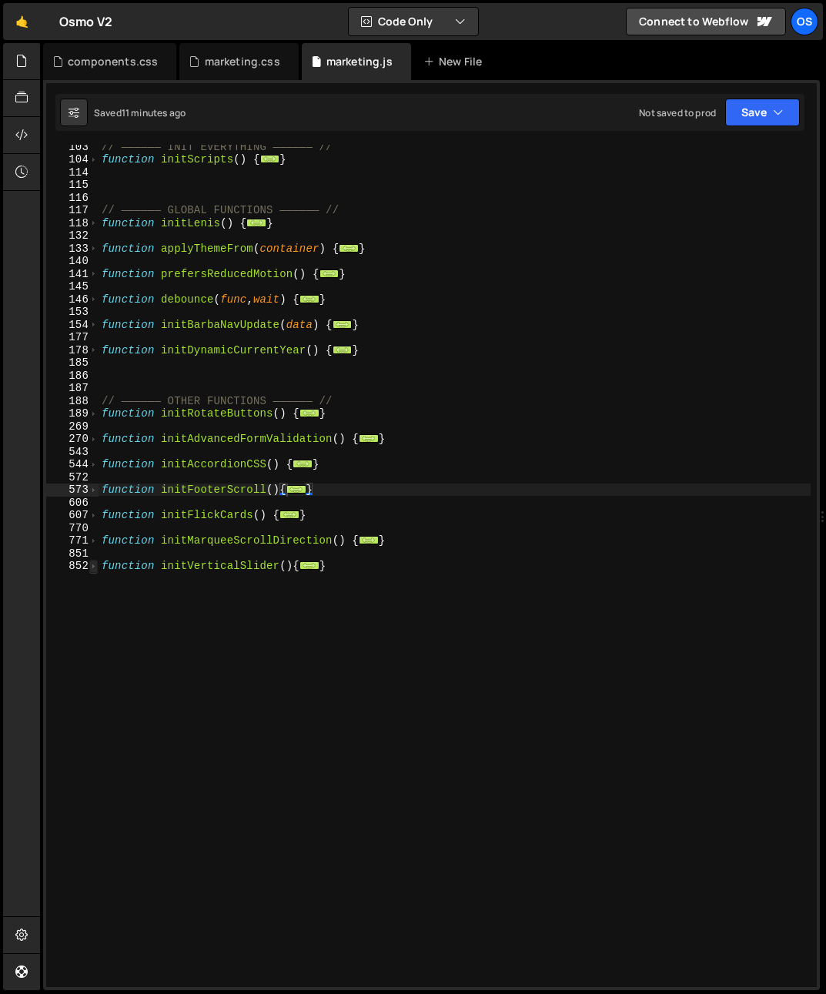
click at [92, 567] on span at bounding box center [93, 566] width 8 height 13
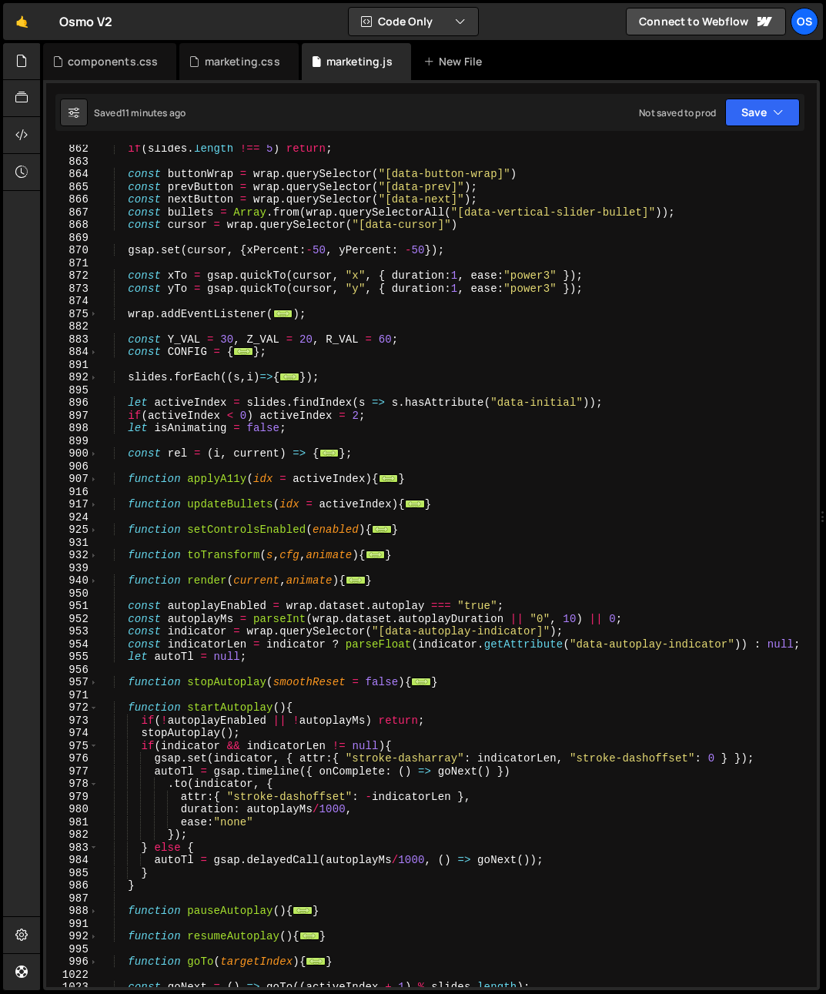
scroll to position [1088, 0]
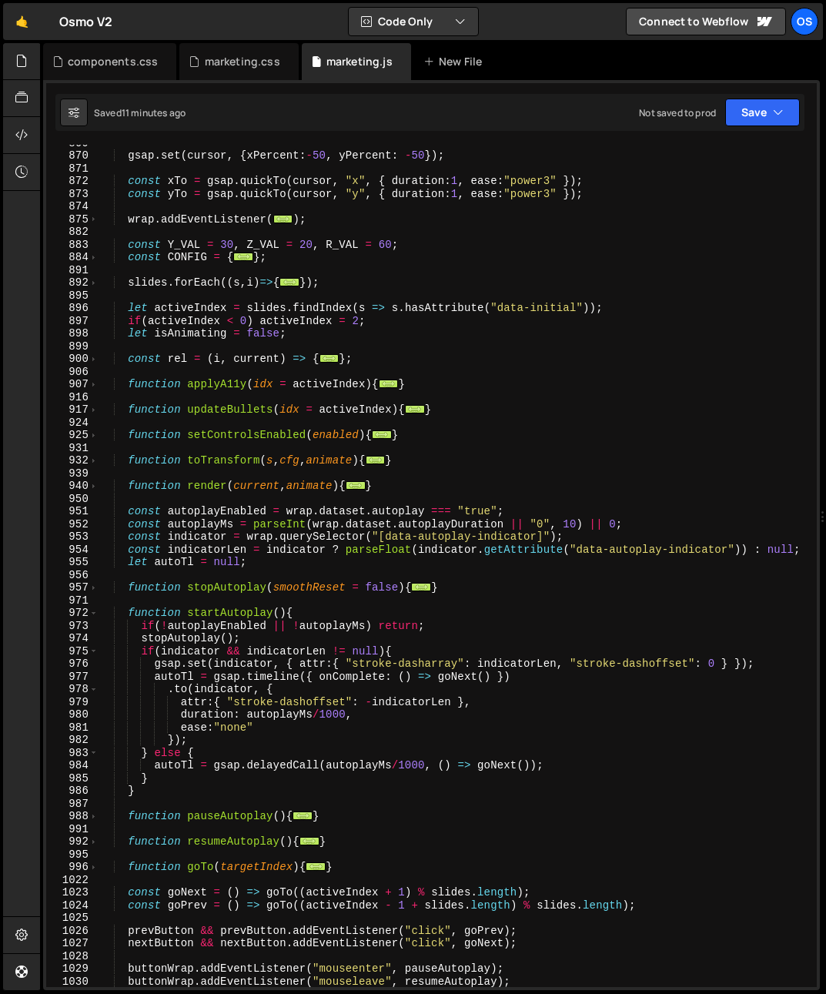
click at [102, 615] on div "gsap . set ( cursor , { xPercent : - 50 , yPercent : - 50 }) ; const xTo = gsap…" at bounding box center [455, 570] width 712 height 868
type textarea "function startAutoplay(){"
click at [95, 613] on span at bounding box center [93, 613] width 8 height 13
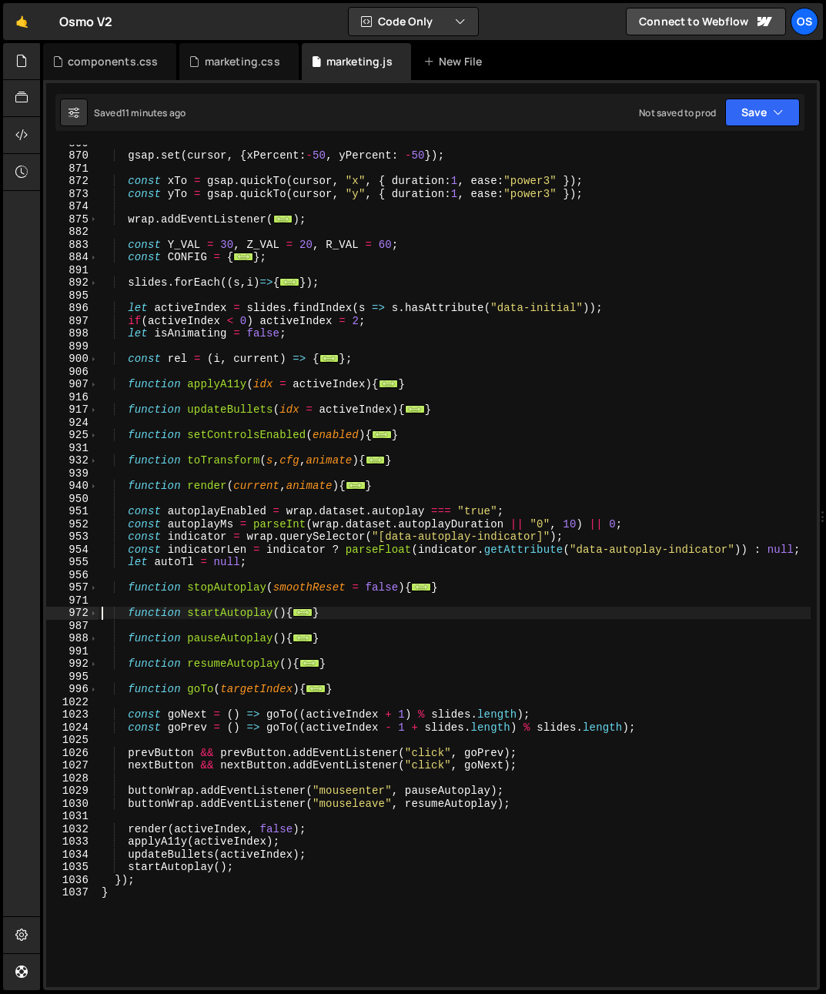
click at [127, 822] on div "gsap . set ( cursor , { xPercent : - 50 , yPercent : - 50 }) ; const xTo = gsap…" at bounding box center [455, 570] width 712 height 868
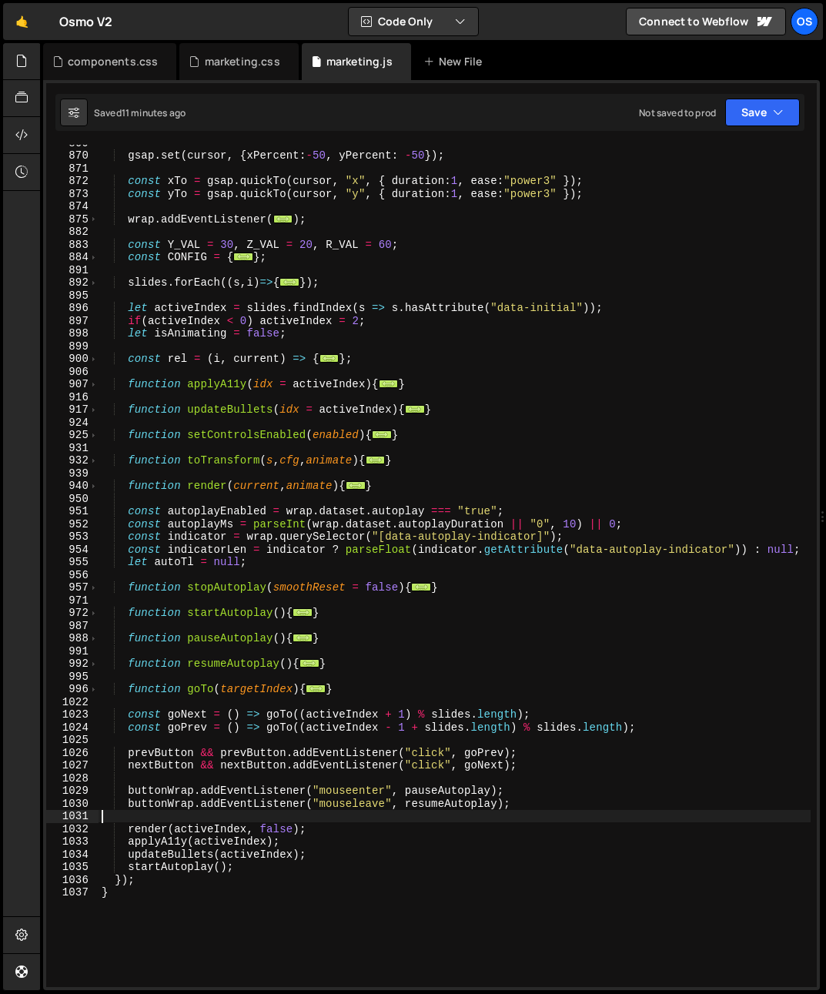
scroll to position [0, 0]
click at [140, 827] on div "gsap . set ( cursor , { xPercent : - 50 , yPercent : - 50 }) ; const xTo = gsap…" at bounding box center [455, 570] width 712 height 868
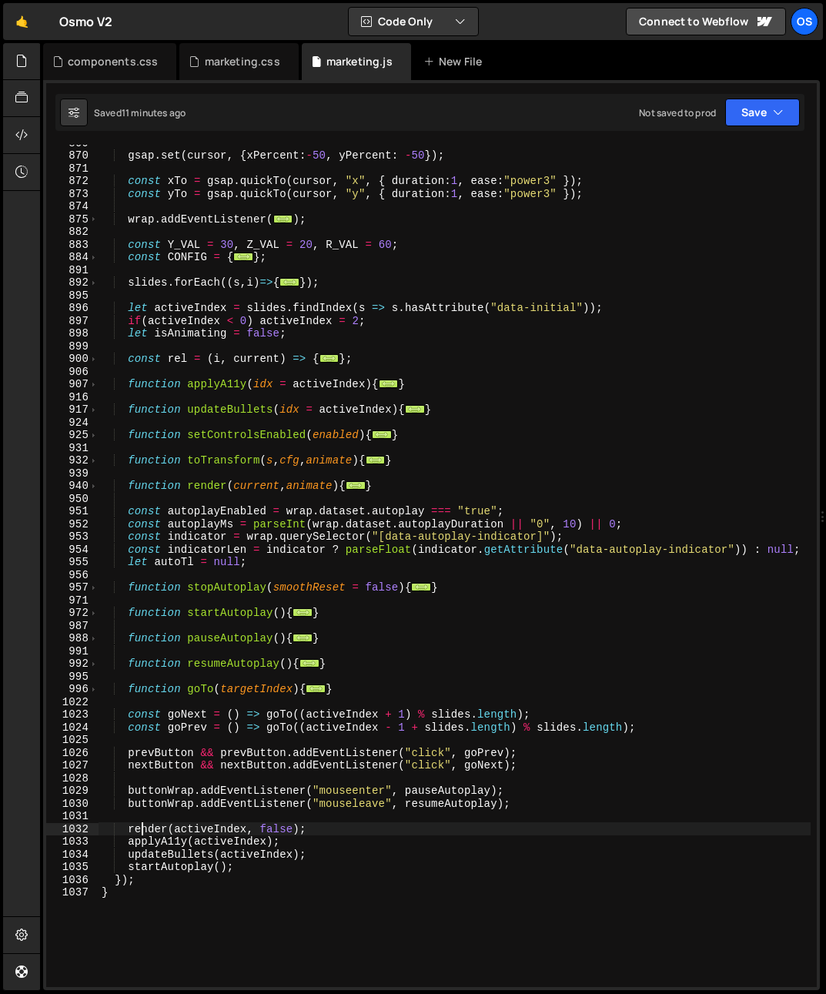
click at [140, 827] on div "gsap . set ( cursor , { xPercent : - 50 , yPercent : - 50 }) ; const xTo = gsap…" at bounding box center [455, 570] width 712 height 868
click at [100, 487] on div "gsap . set ( cursor , { xPercent : - 50 , yPercent : - 50 }) ; const xTo = gsap…" at bounding box center [455, 570] width 712 height 868
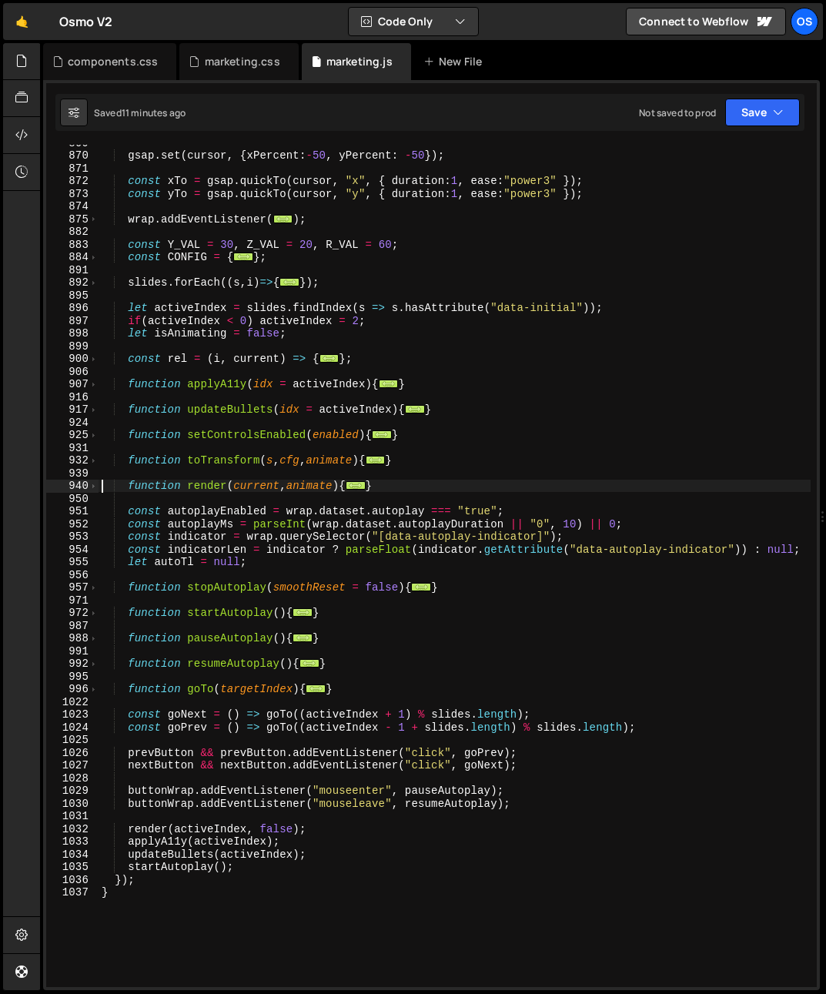
click at [98, 487] on div "940" at bounding box center [72, 486] width 52 height 13
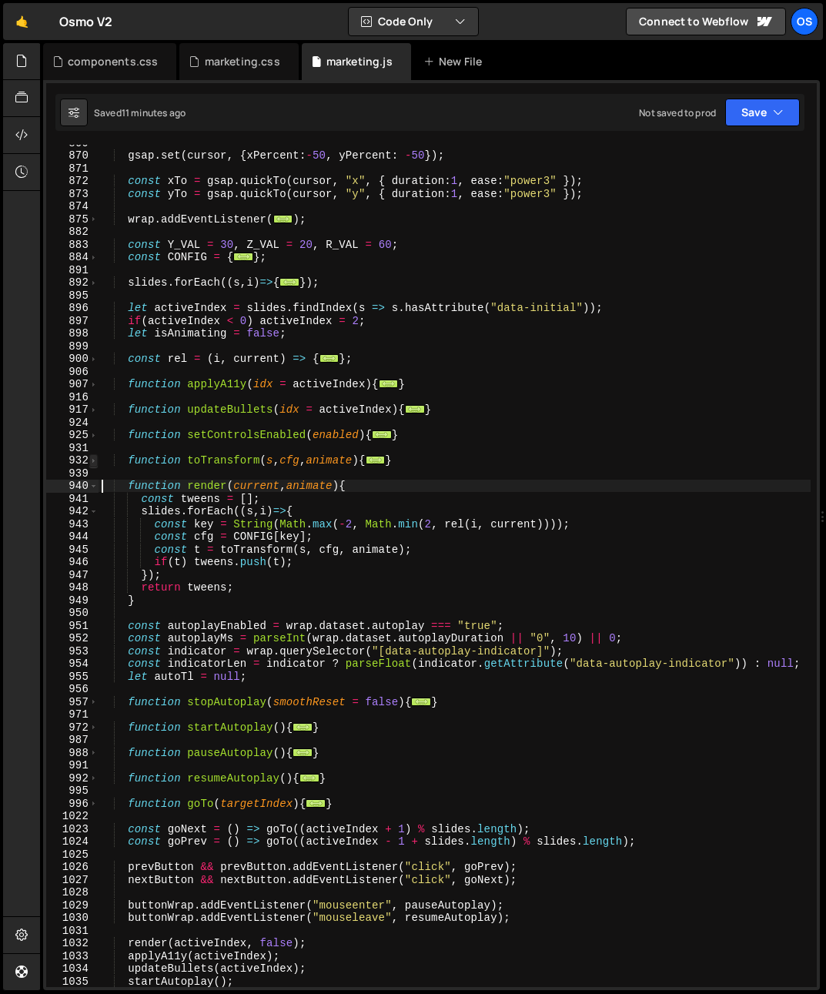
click at [90, 459] on span at bounding box center [93, 460] width 8 height 13
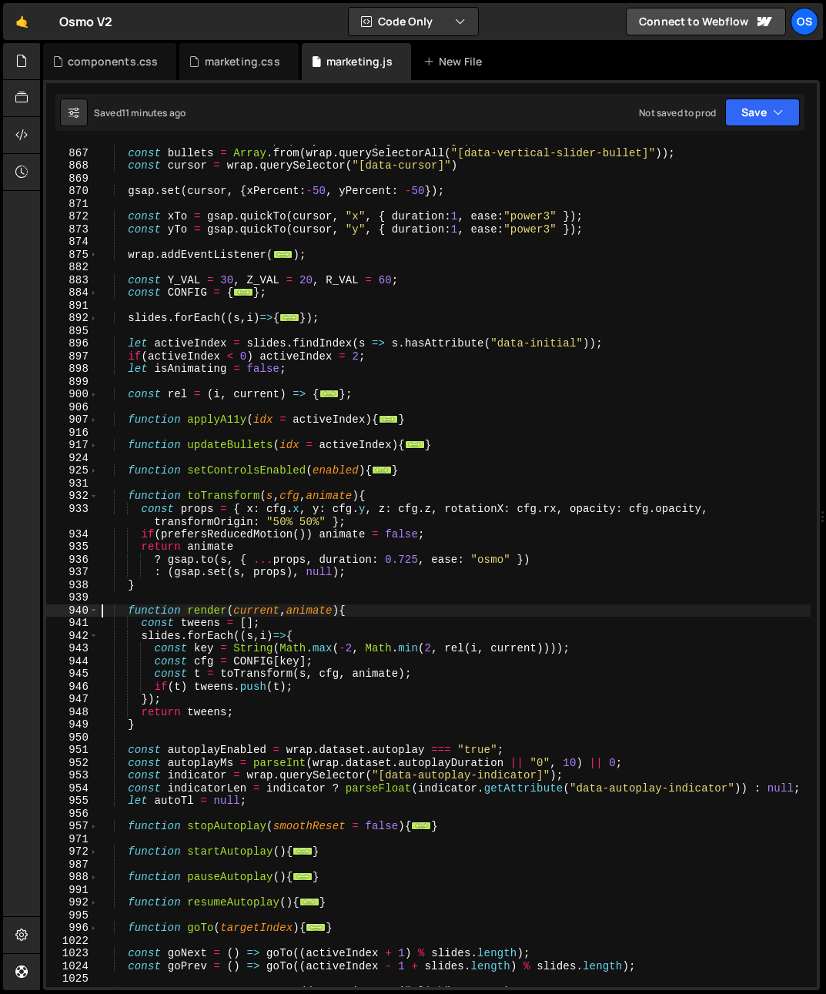
scroll to position [1046, 0]
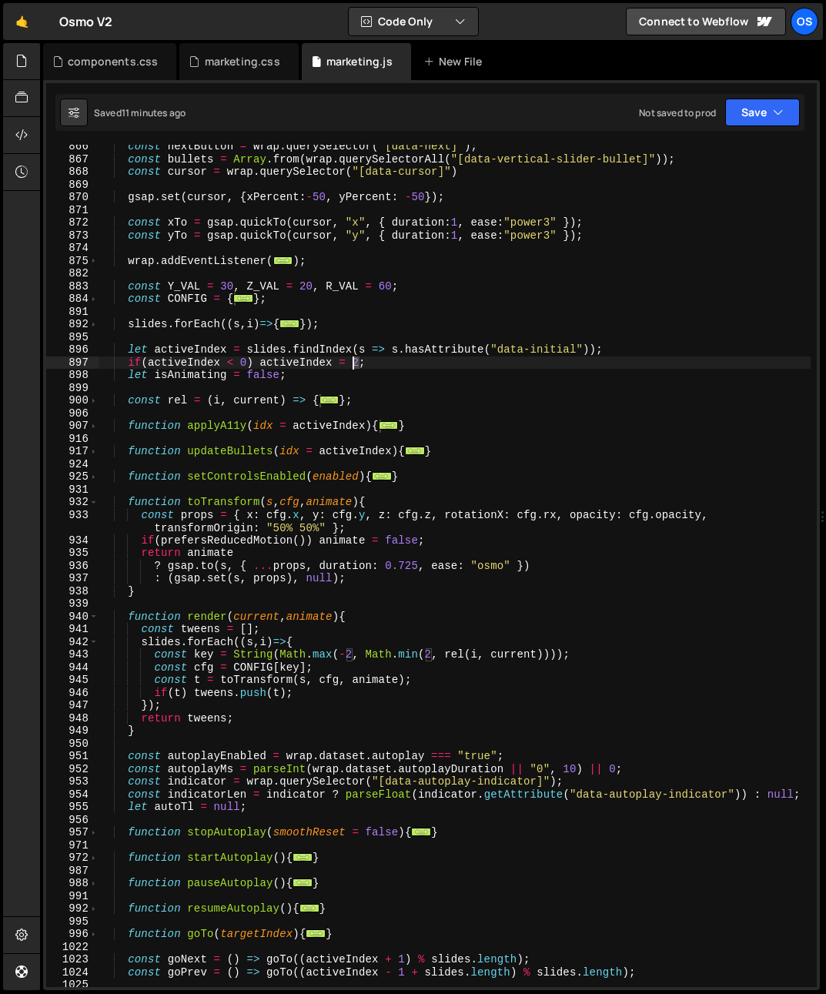
click at [354, 366] on div "const nextButton = wrap . querySelector ( "[data-next]" ) ; const bullets = Arr…" at bounding box center [455, 574] width 712 height 868
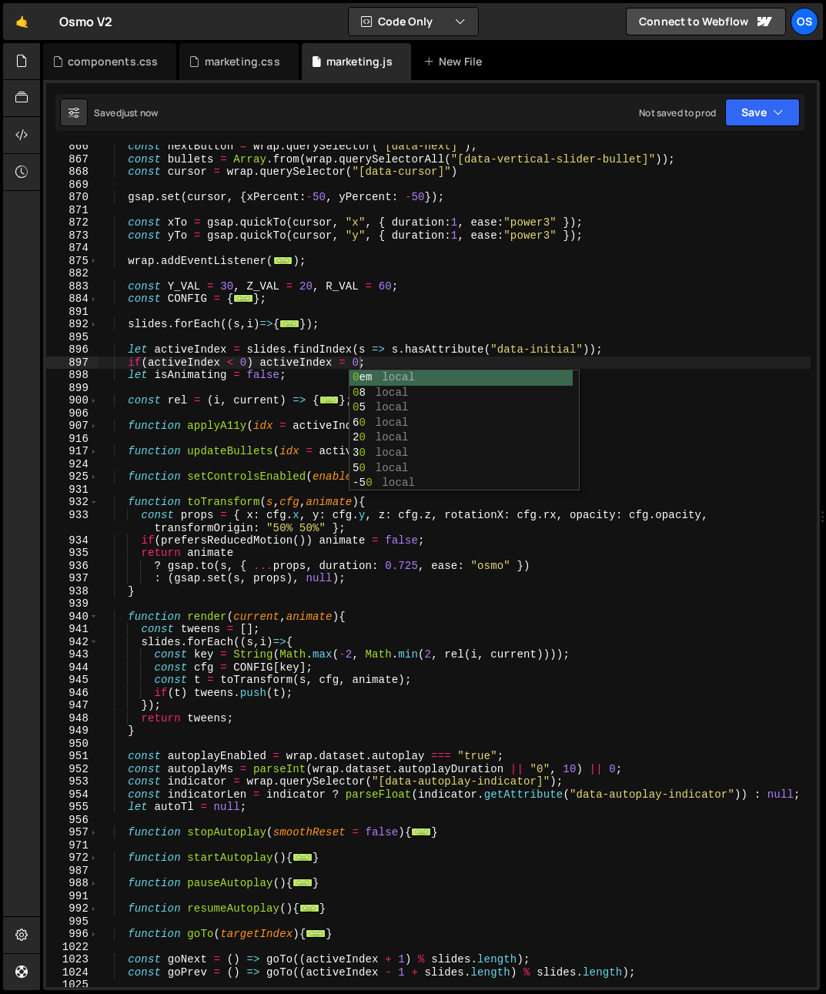
click at [130, 370] on div "const nextButton = wrap . querySelector ( "[data-next]" ) ; const bullets = Arr…" at bounding box center [455, 574] width 712 height 868
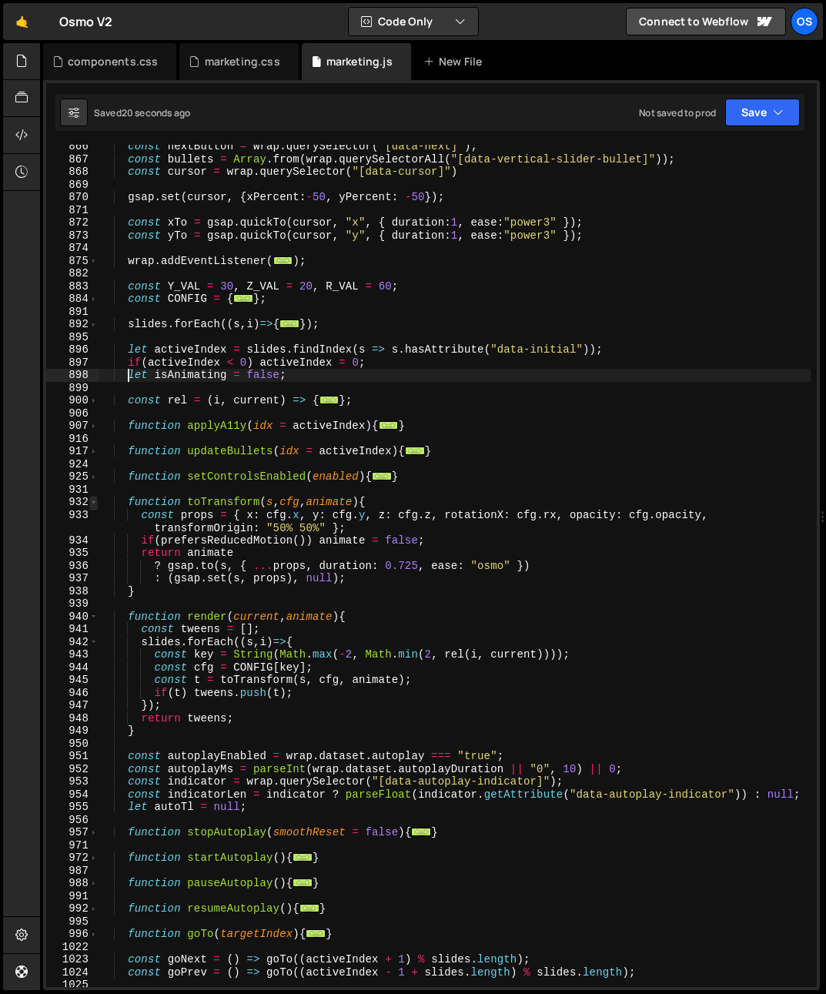
click at [92, 502] on span at bounding box center [93, 502] width 8 height 13
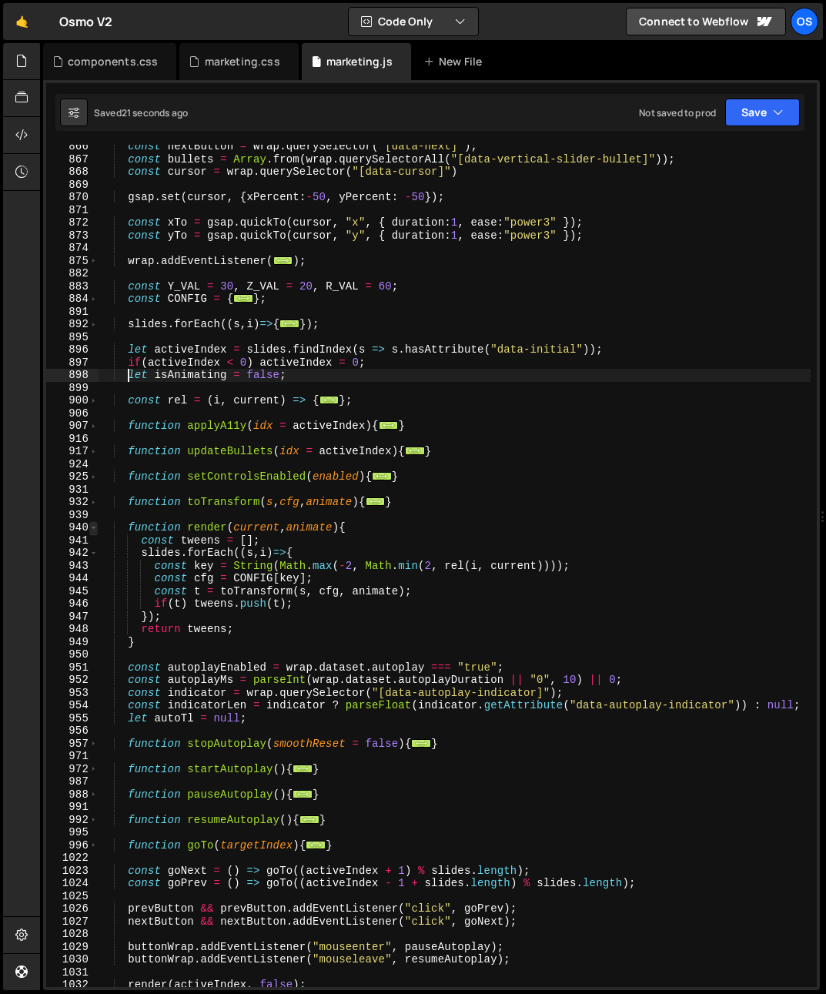
click at [97, 528] on span at bounding box center [93, 527] width 8 height 13
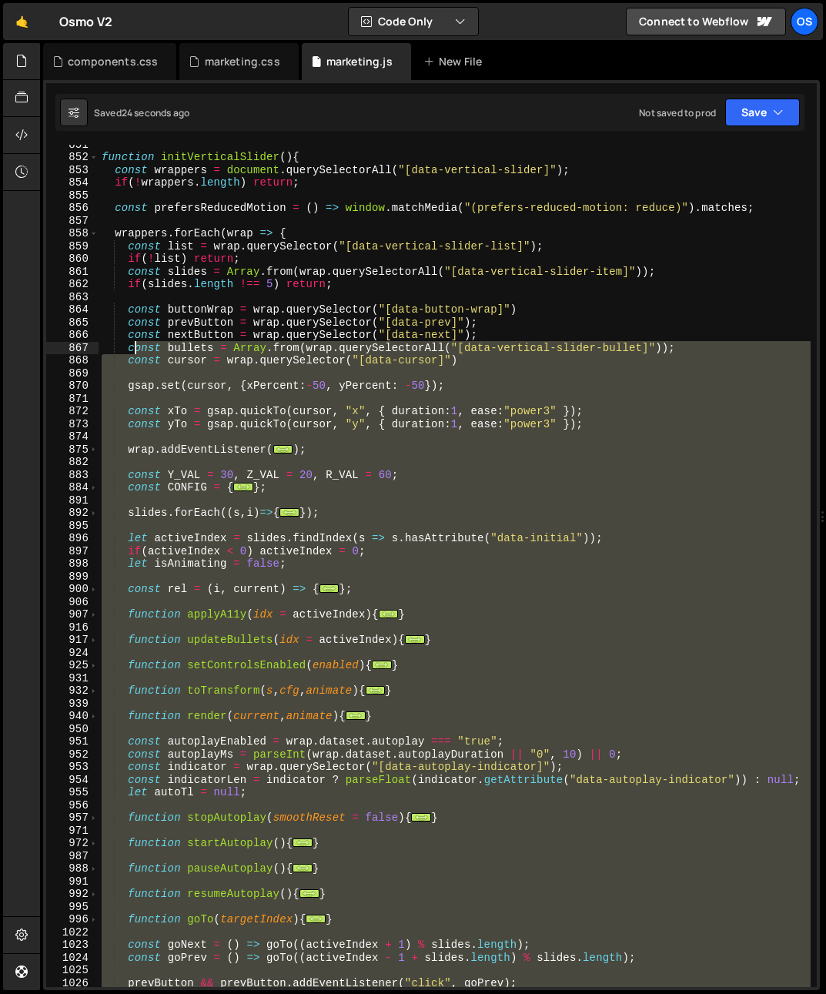
scroll to position [808, 0]
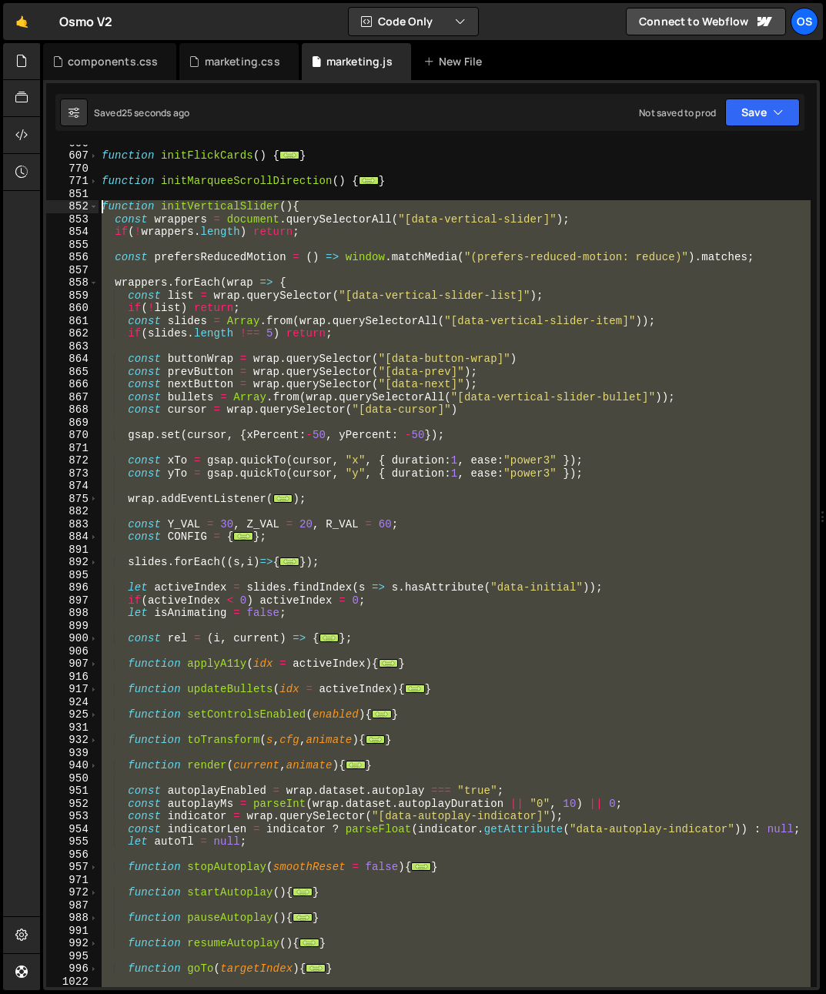
drag, startPoint x: 142, startPoint y: 941, endPoint x: 82, endPoint y: 206, distance: 737.7
click at [82, 206] on div "let isAnimating = false; 606 607 770 771 851 852 853 854 855 856 857 858 859 86…" at bounding box center [431, 566] width 771 height 842
type textarea "function initVerticalSlider(){ const wrappers = document.querySelectorAll("[dat…"
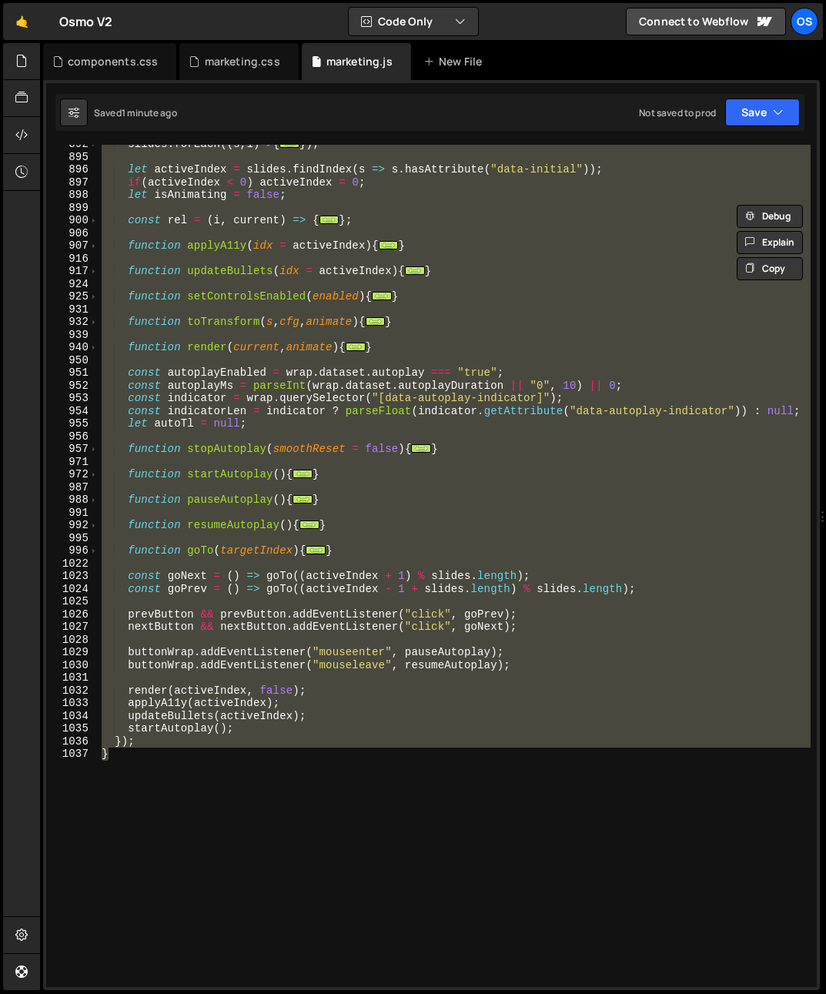
scroll to position [1414, 0]
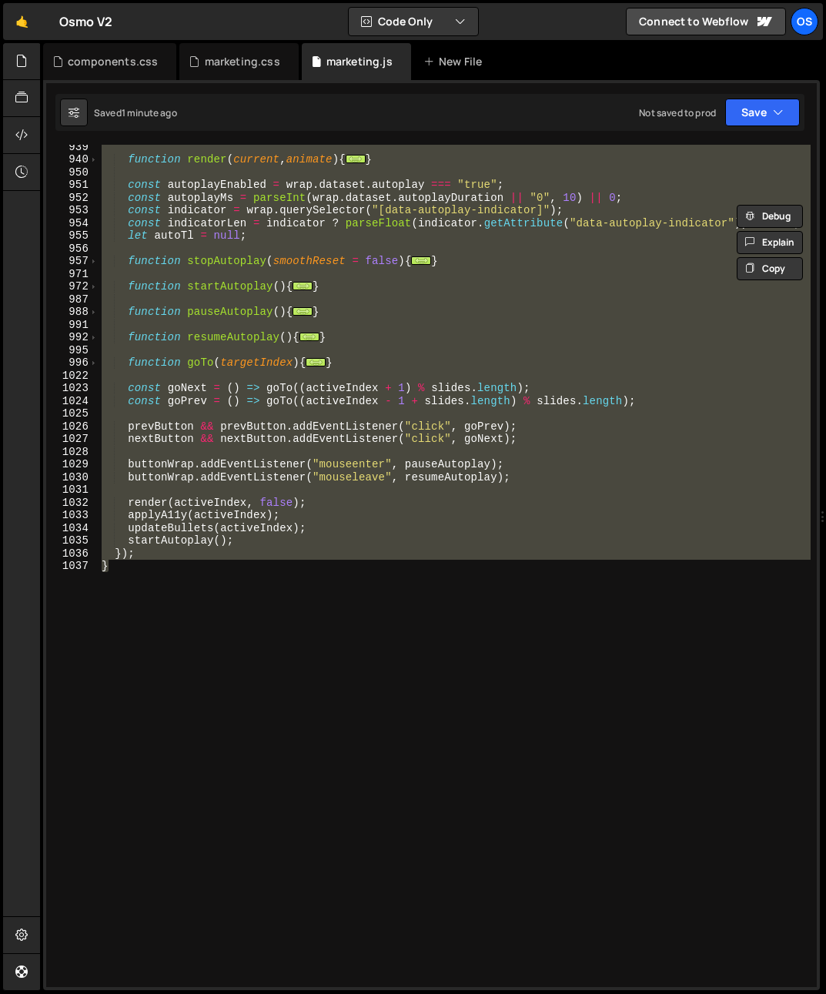
click at [98, 287] on div "972" at bounding box center [72, 286] width 52 height 13
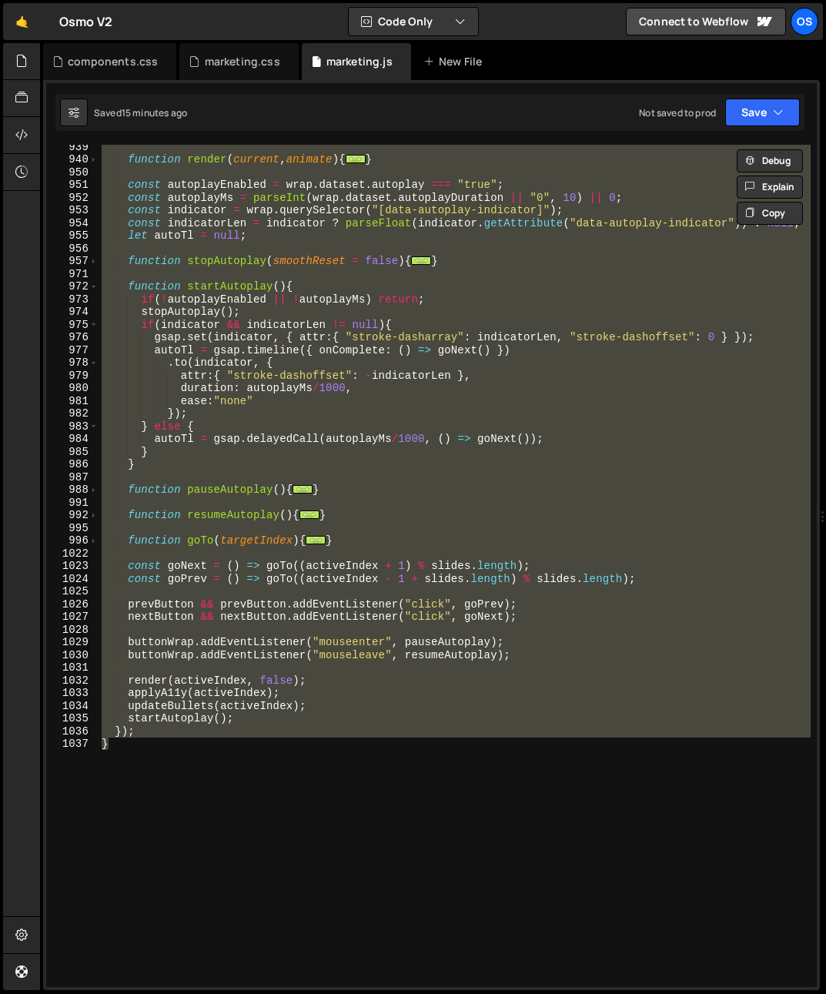
drag, startPoint x: 0, startPoint y: 539, endPoint x: 122, endPoint y: 527, distance: 123.0
click at [122, 527] on div "Hold on a sec... Are you certain you wish to leave this page? Any changes you'v…" at bounding box center [413, 497] width 826 height 994
click at [286, 500] on div "function render ( current , animate ) { ... } const autoplayEnabled = wrap . da…" at bounding box center [455, 566] width 712 height 842
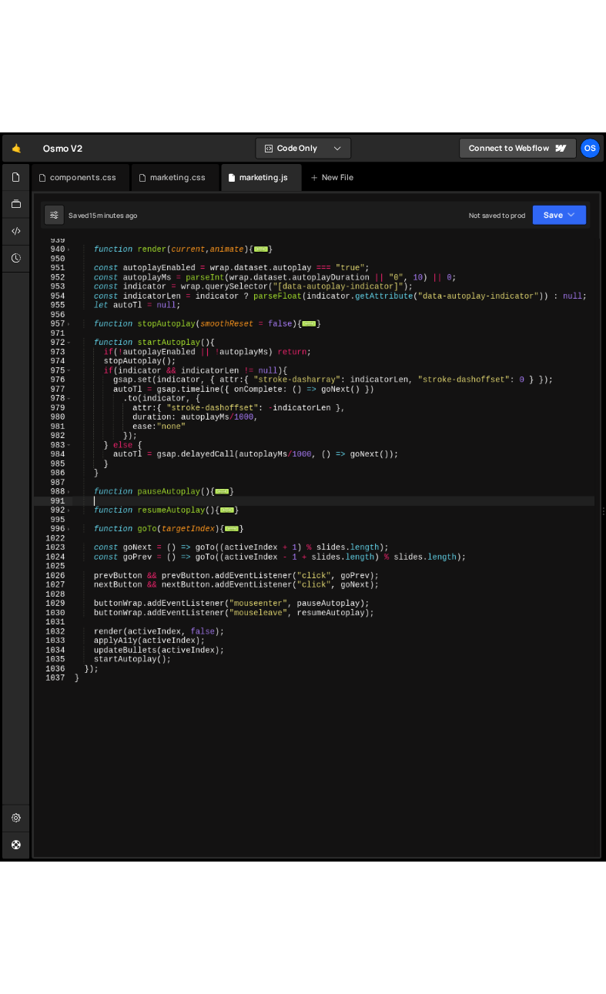
scroll to position [0, 1]
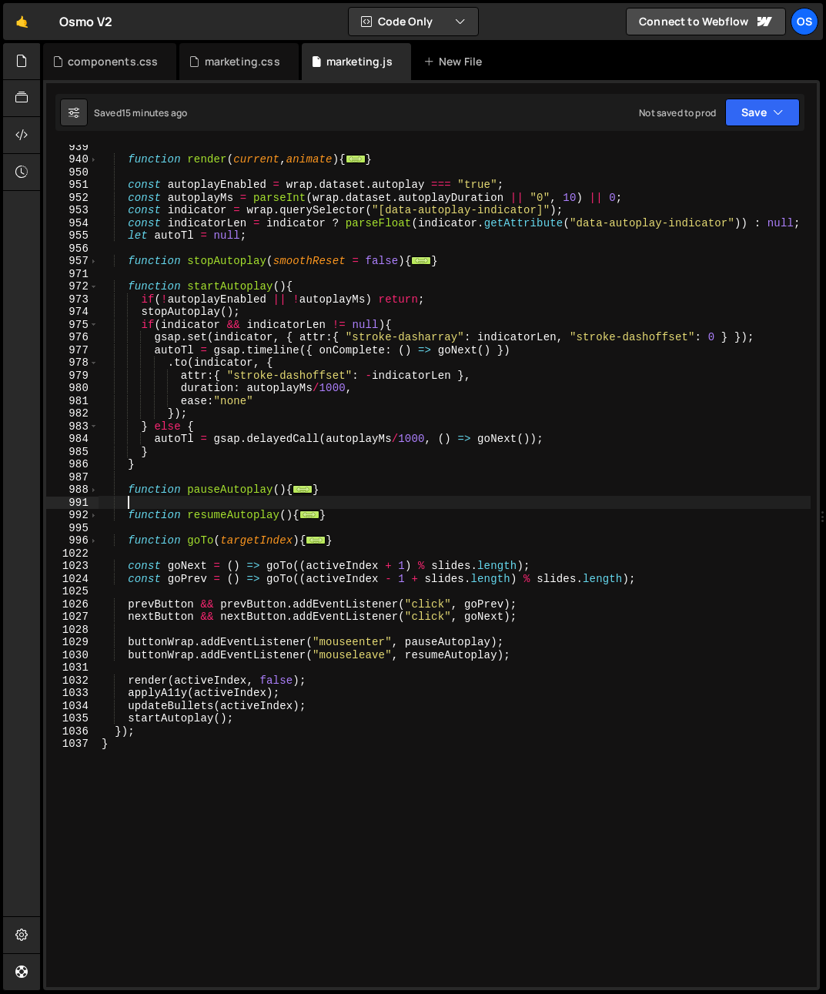
click at [289, 490] on div "function render ( current , animate ) { ... } const autoplayEnabled = wrap . da…" at bounding box center [455, 574] width 712 height 868
type textarea "function pauseAutoplay(){"
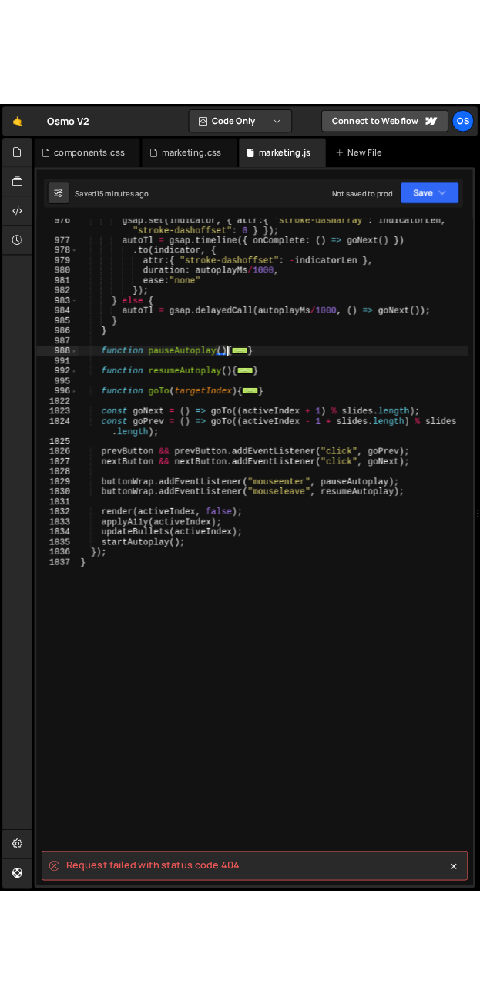
scroll to position [1961, 0]
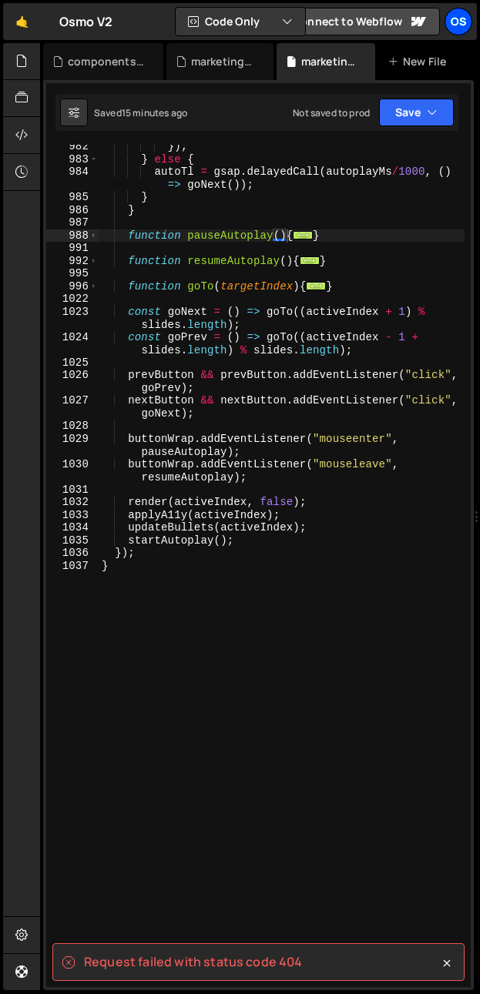
click at [468, 18] on div "Os" at bounding box center [458, 22] width 28 height 28
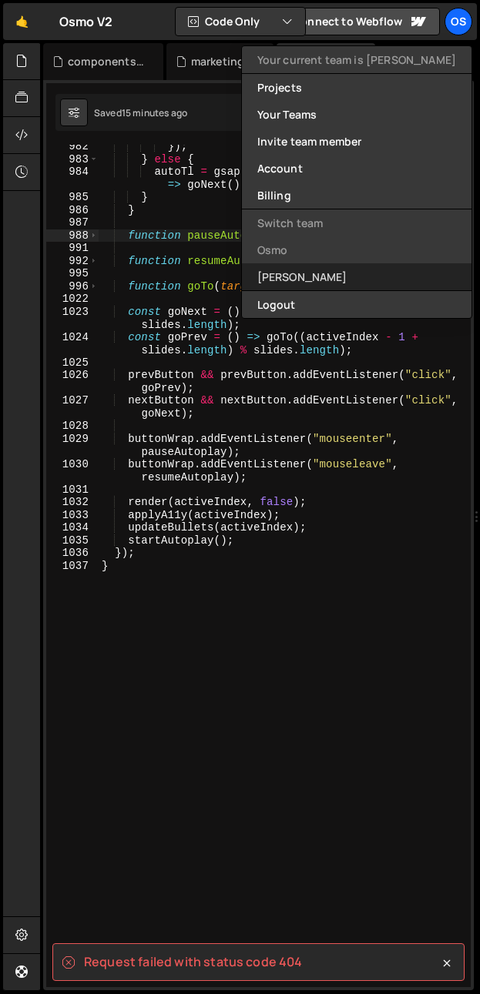
click at [341, 275] on link "[PERSON_NAME]" at bounding box center [356, 276] width 229 height 27
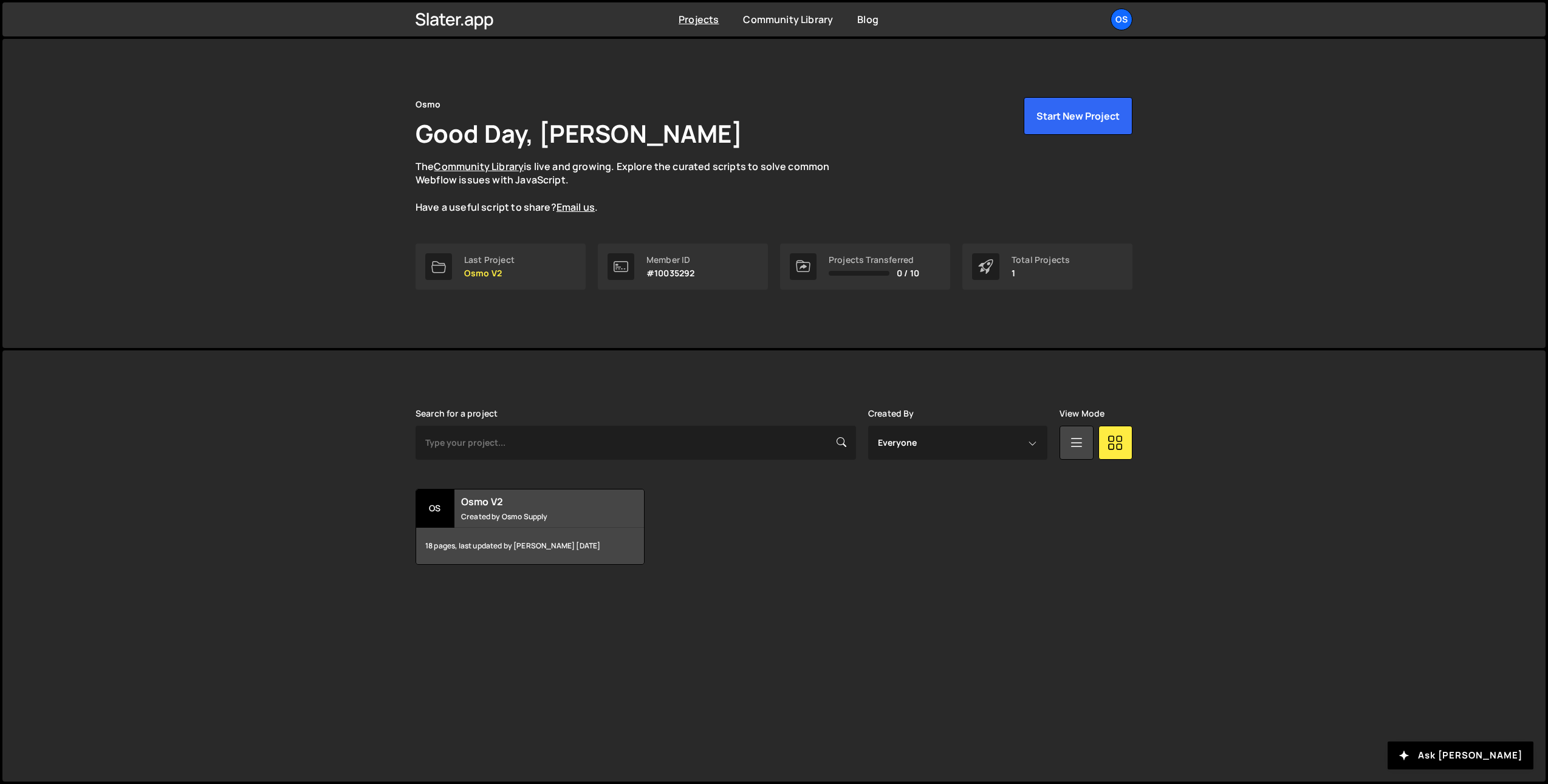
drag, startPoint x: 1121, startPoint y: 24, endPoint x: 1118, endPoint y: 33, distance: 9.5
click at [1121, 24] on div "Os" at bounding box center [1121, 20] width 22 height 22
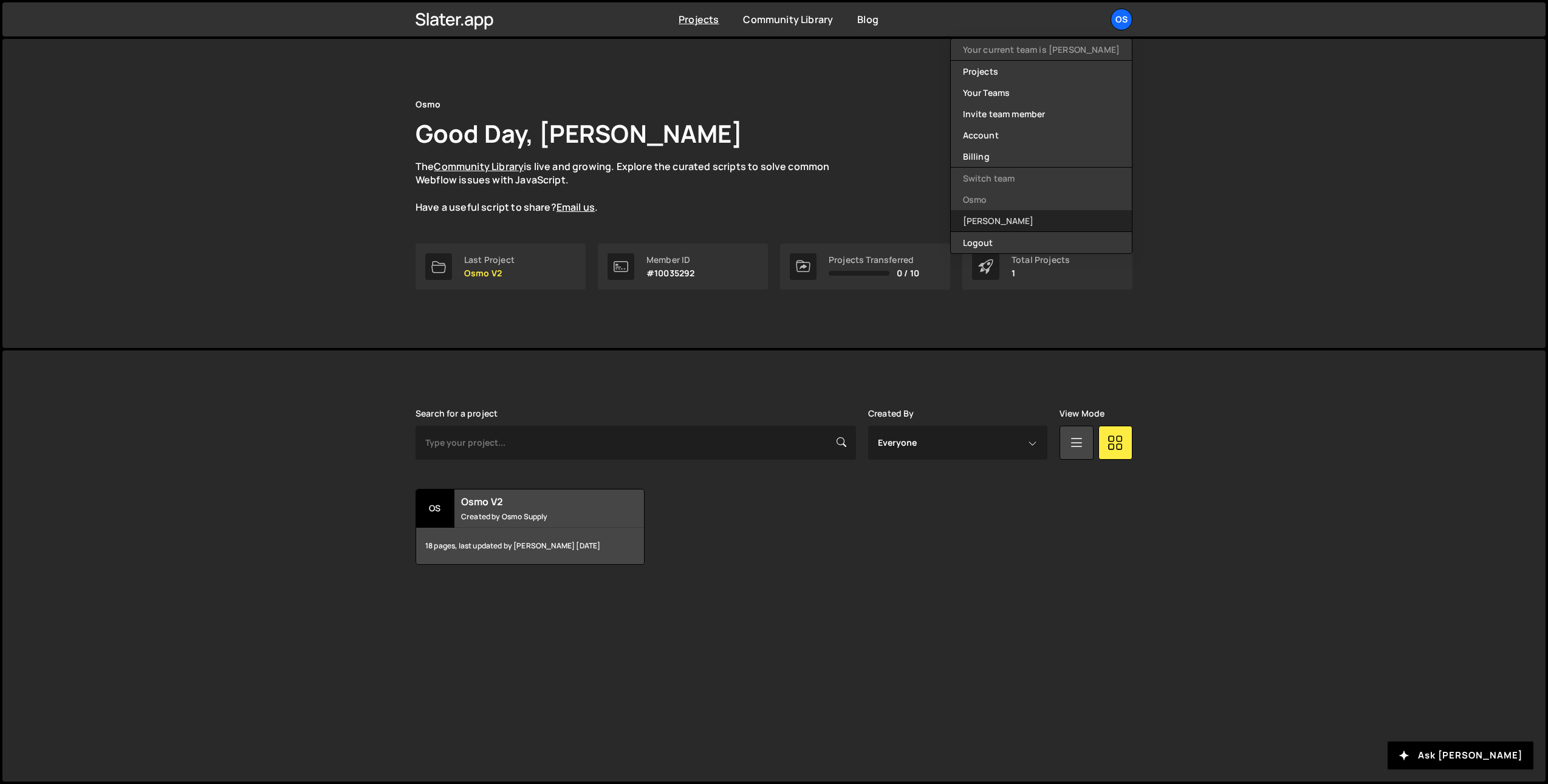
click at [1016, 229] on link "[PERSON_NAME]" at bounding box center [1041, 220] width 181 height 21
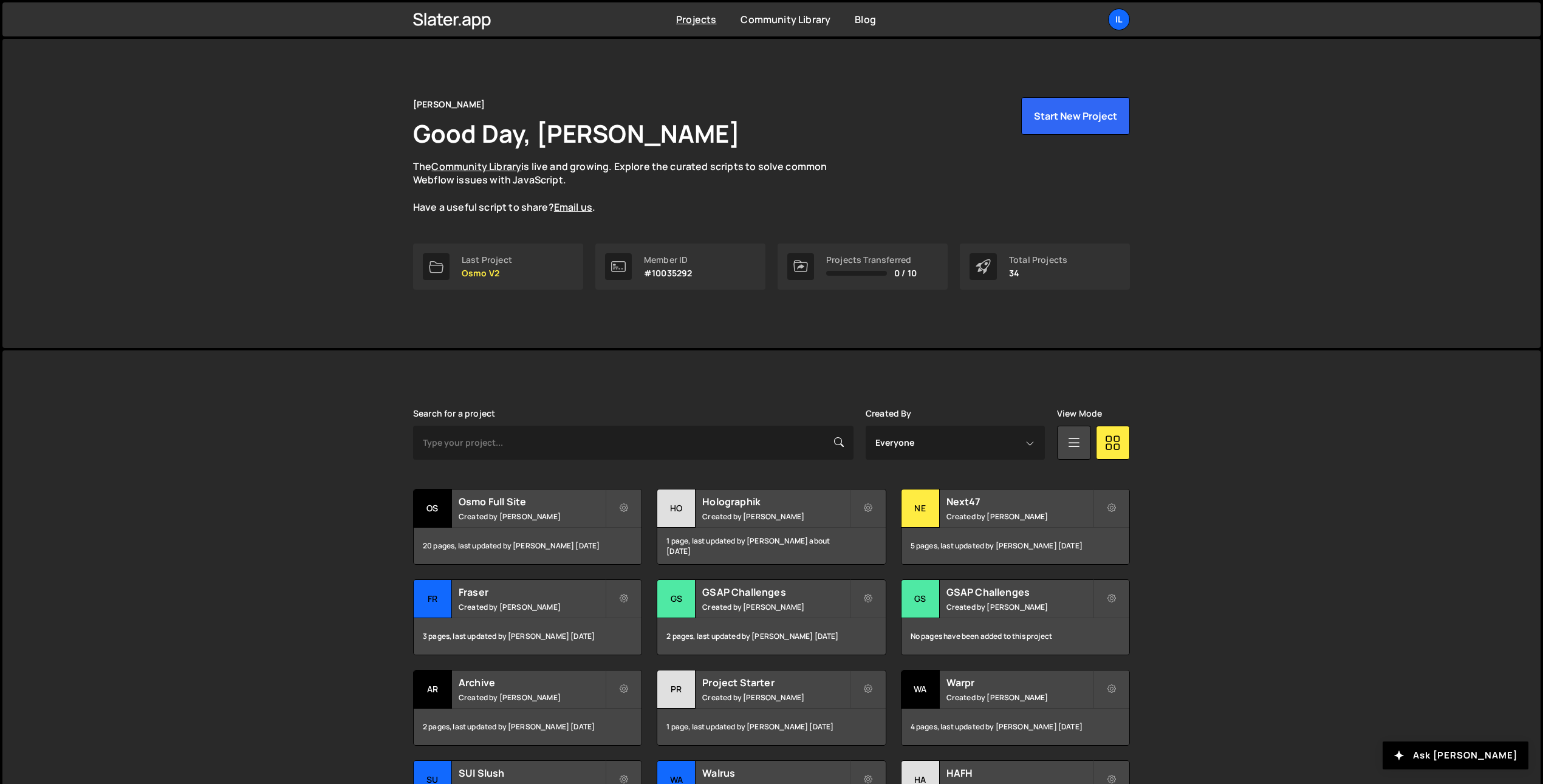
scroll to position [147, 0]
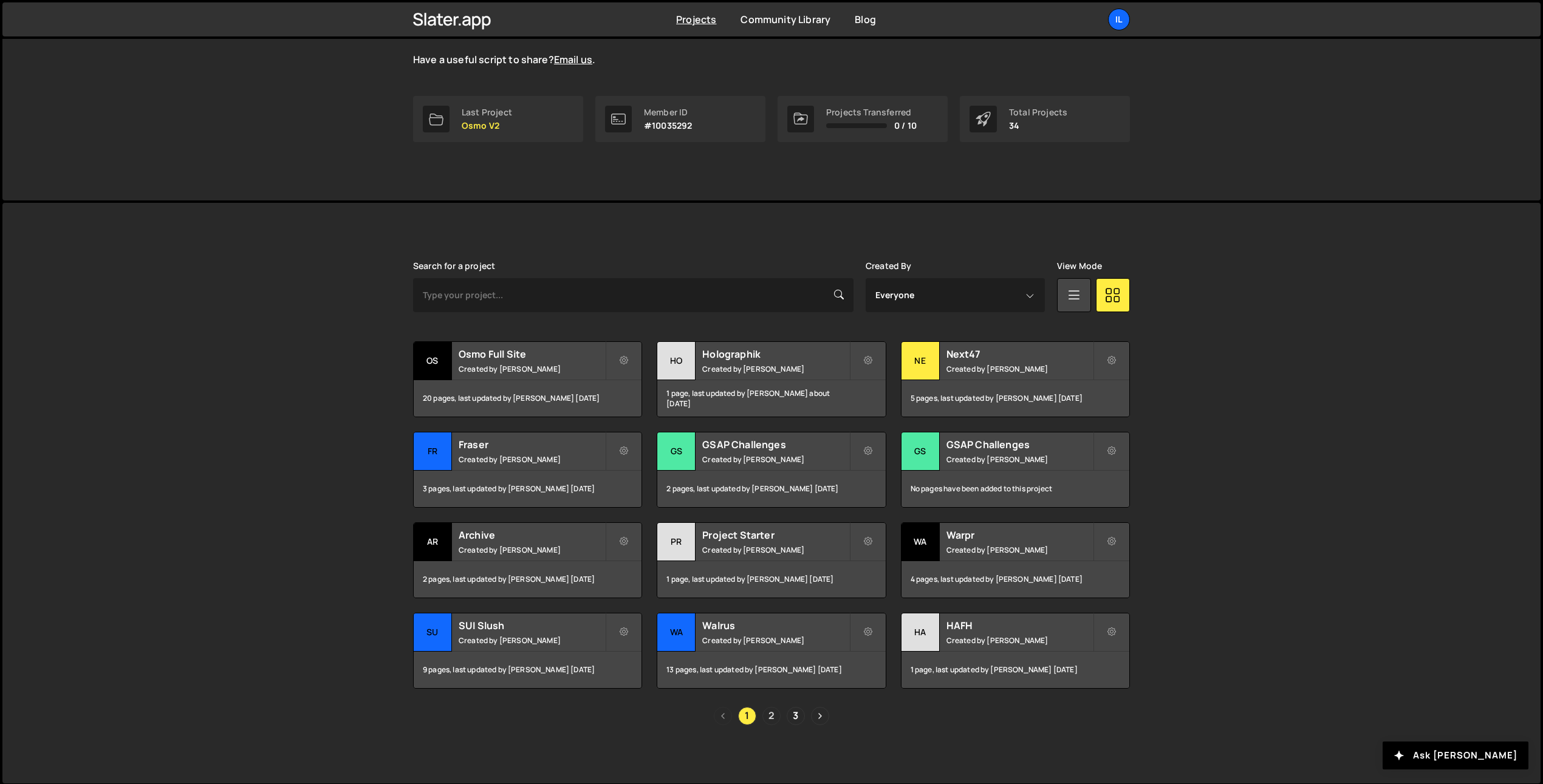
click at [771, 722] on link "2" at bounding box center [771, 715] width 18 height 18
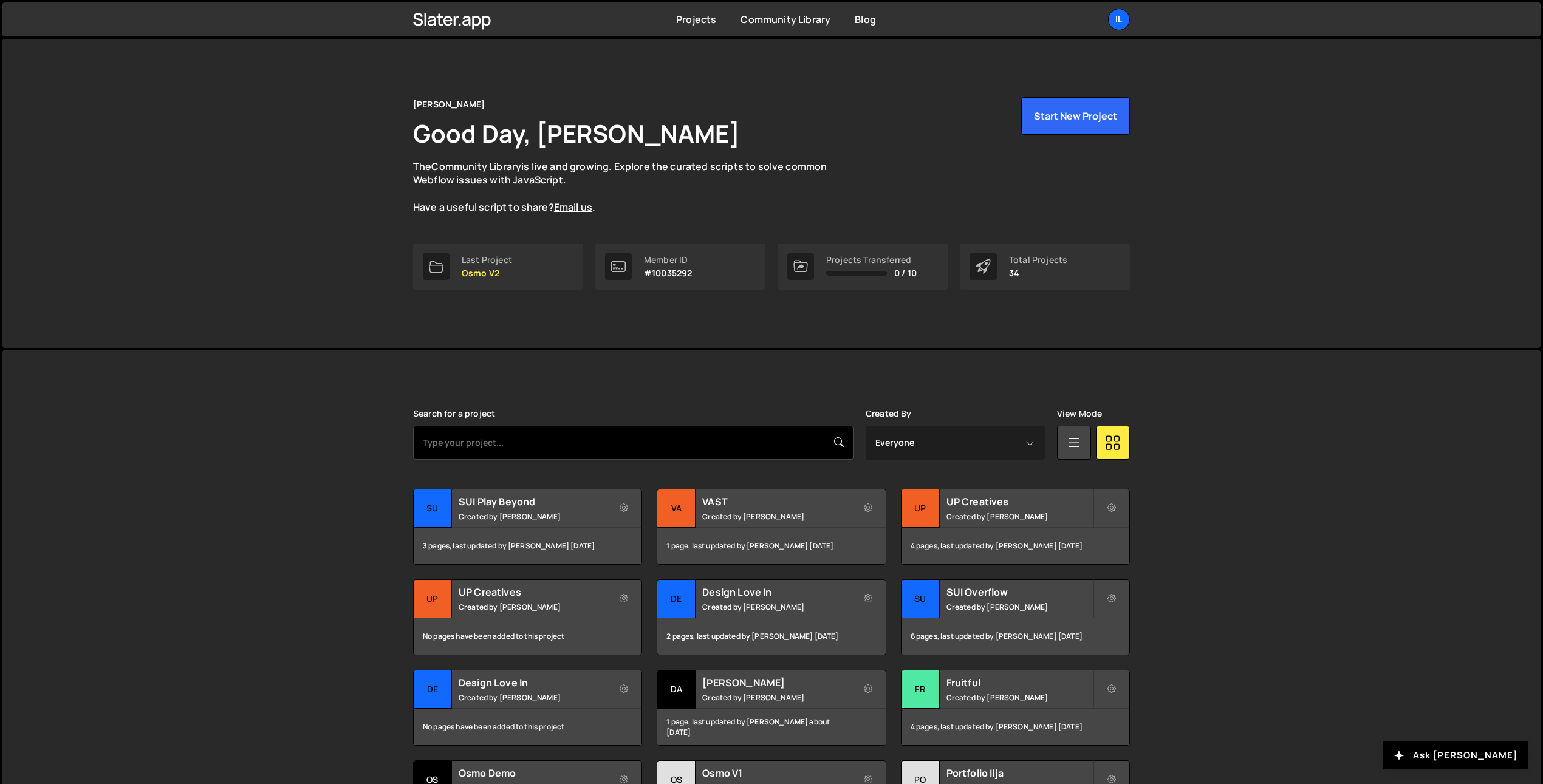
scroll to position [149, 0]
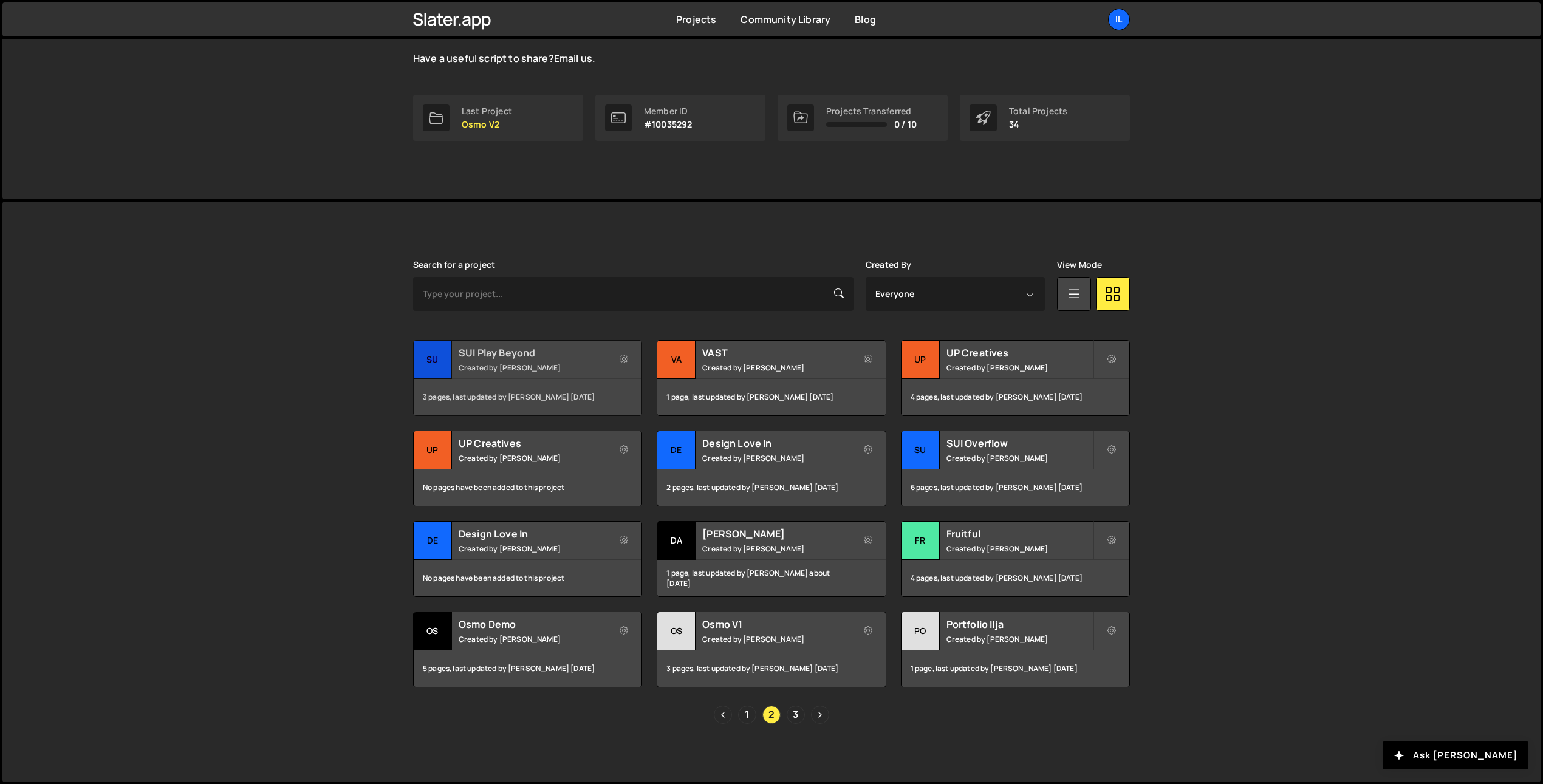
click at [464, 374] on div "SUI Play Beyond Created by Ilja van Eck" at bounding box center [527, 360] width 228 height 38
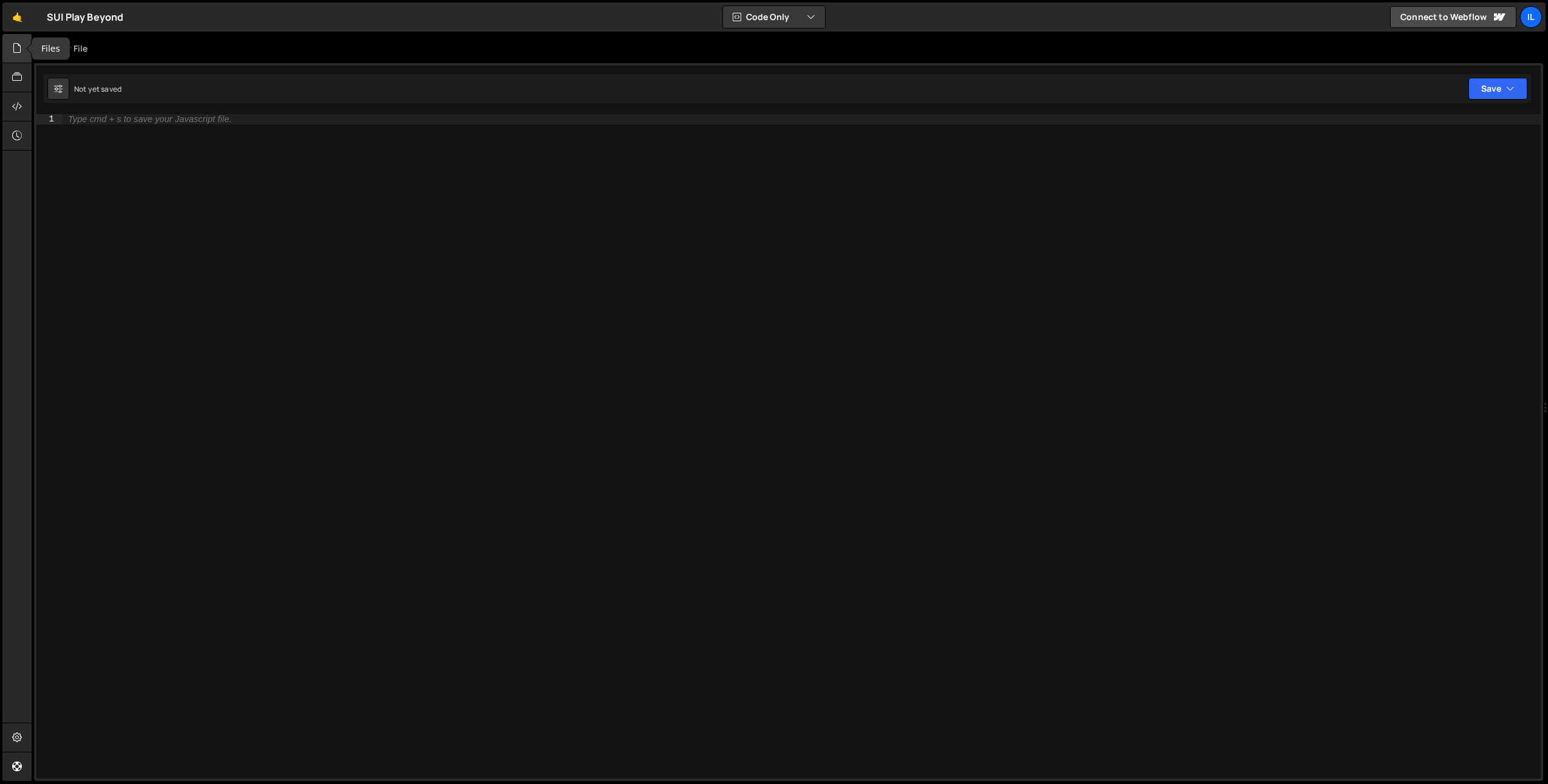
click at [24, 48] on div at bounding box center [17, 48] width 30 height 29
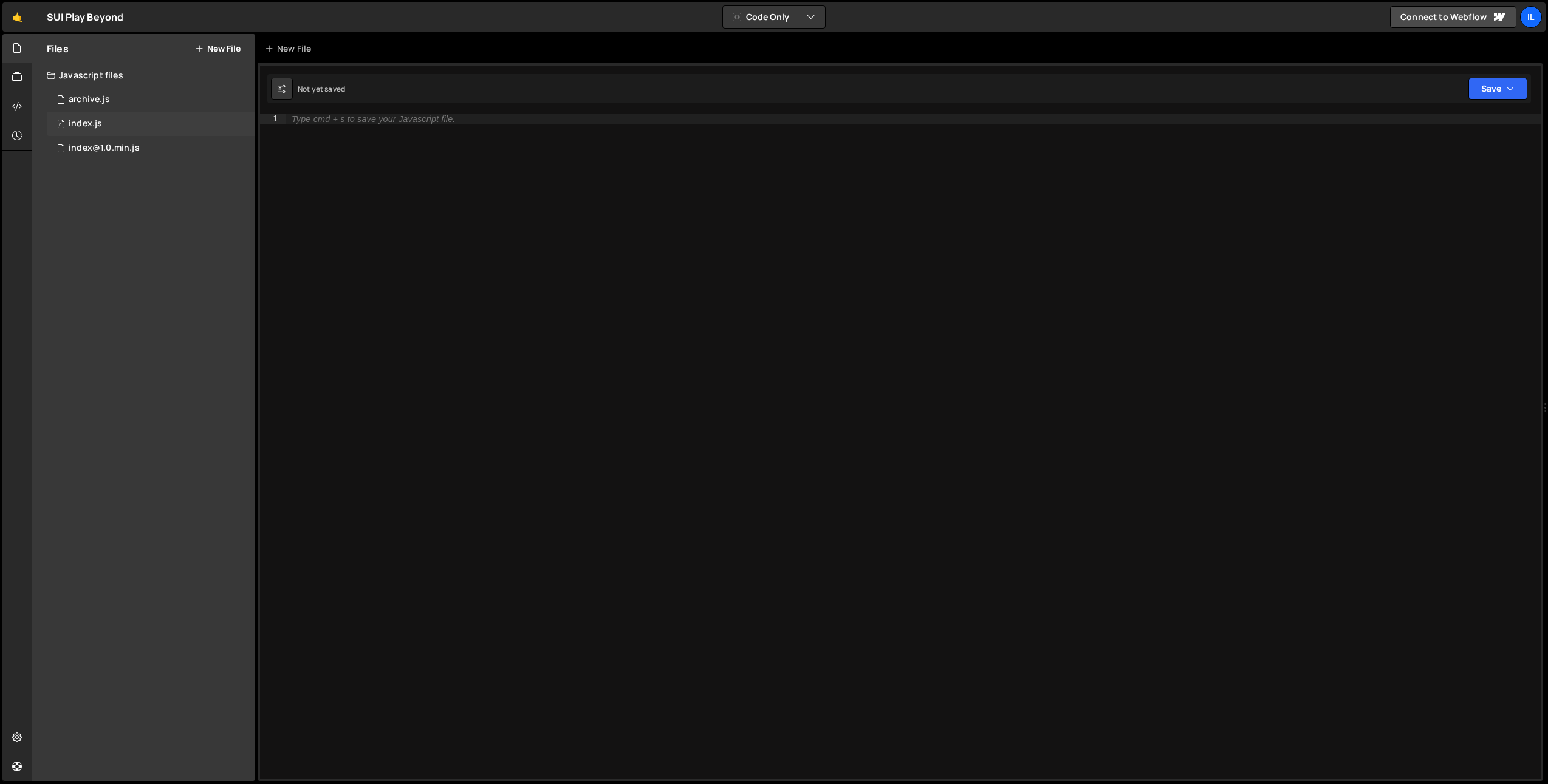
click at [136, 129] on div "0 index.js 0" at bounding box center [151, 124] width 208 height 24
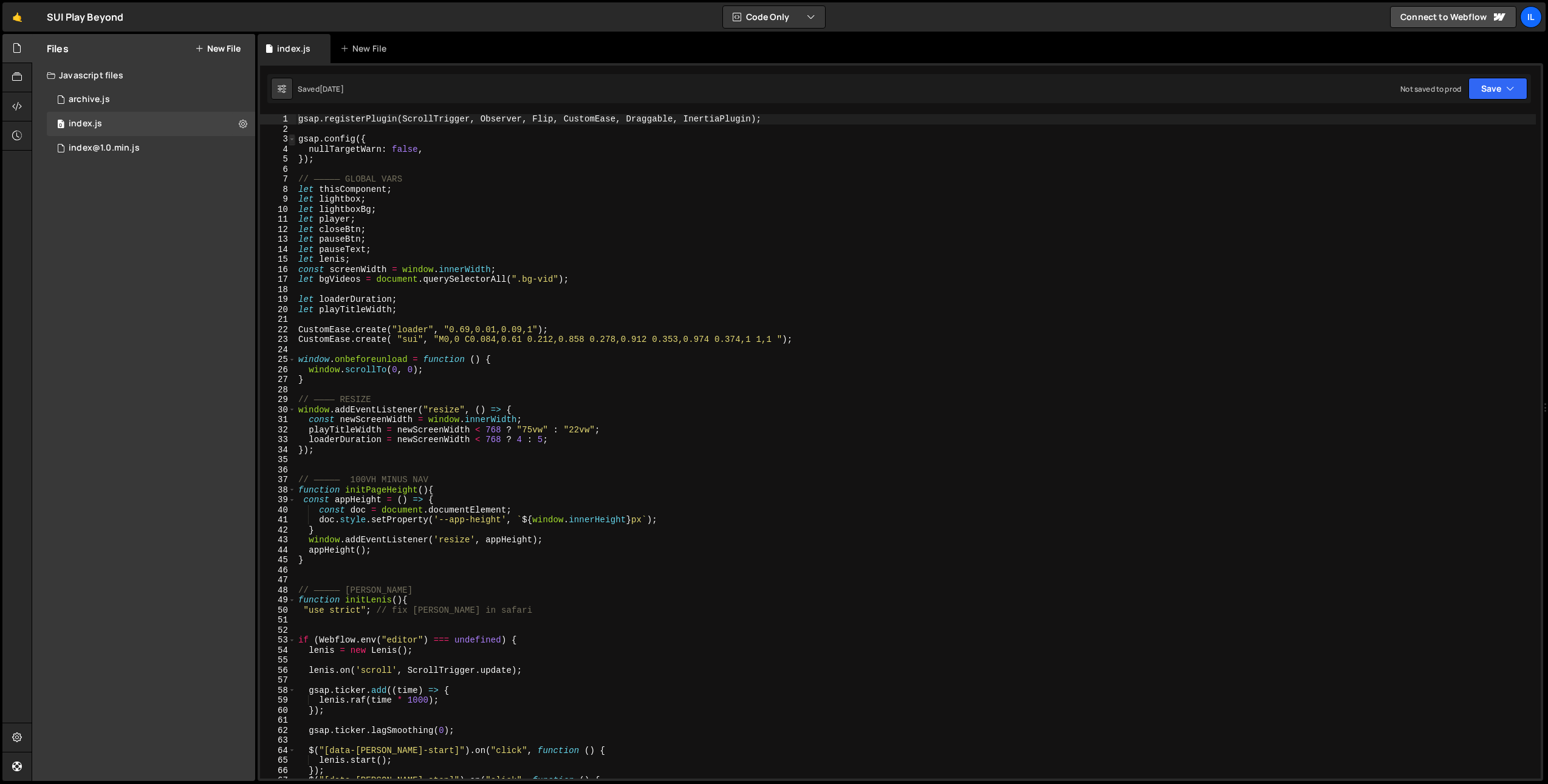
type textarea "gsap.registerPlugin(ScrollTrigger, Observer, Flip, CustomEase, Draggable, Inert…"
click at [292, 140] on span at bounding box center [292, 139] width 6 height 10
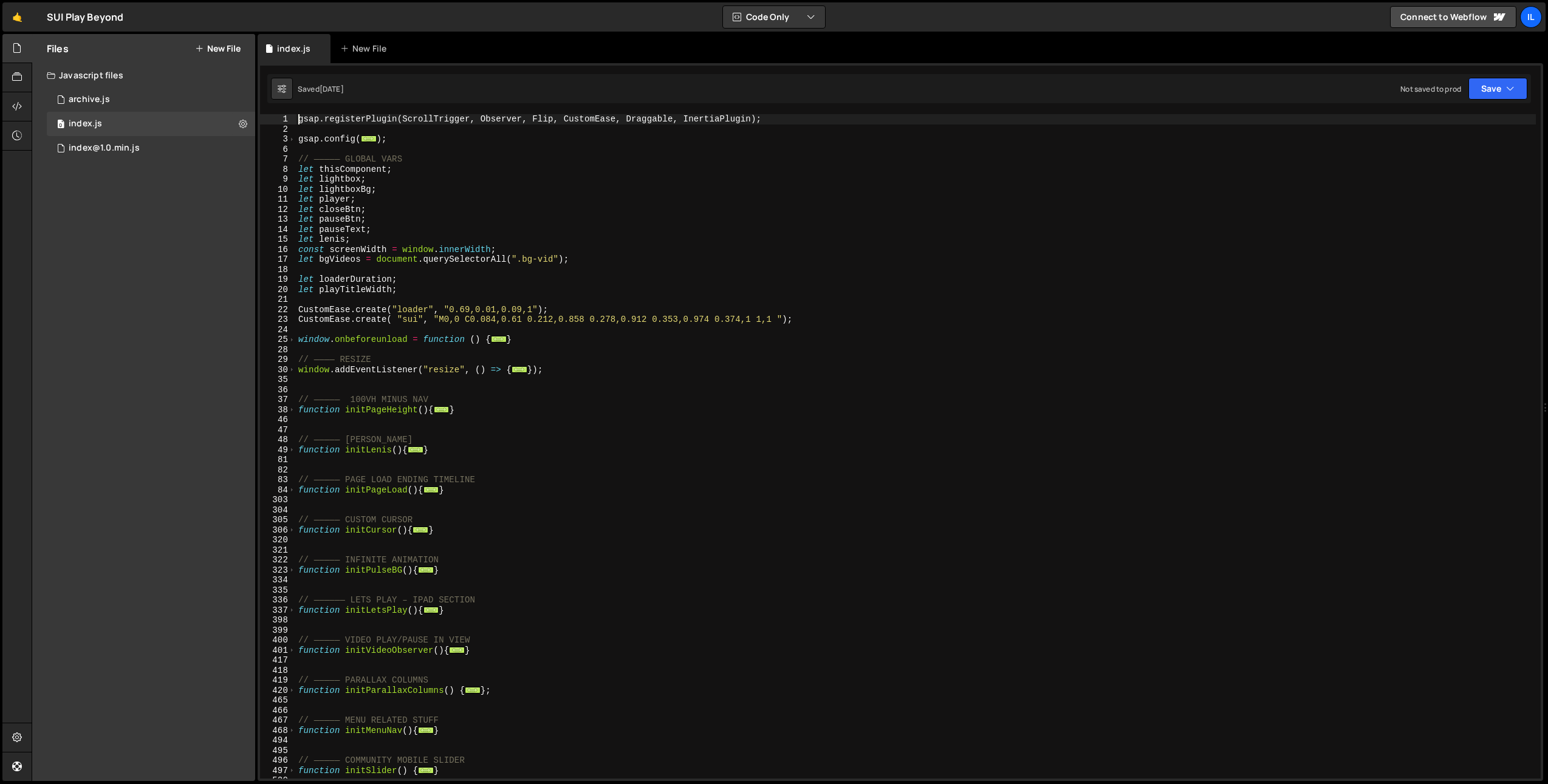
scroll to position [212, 0]
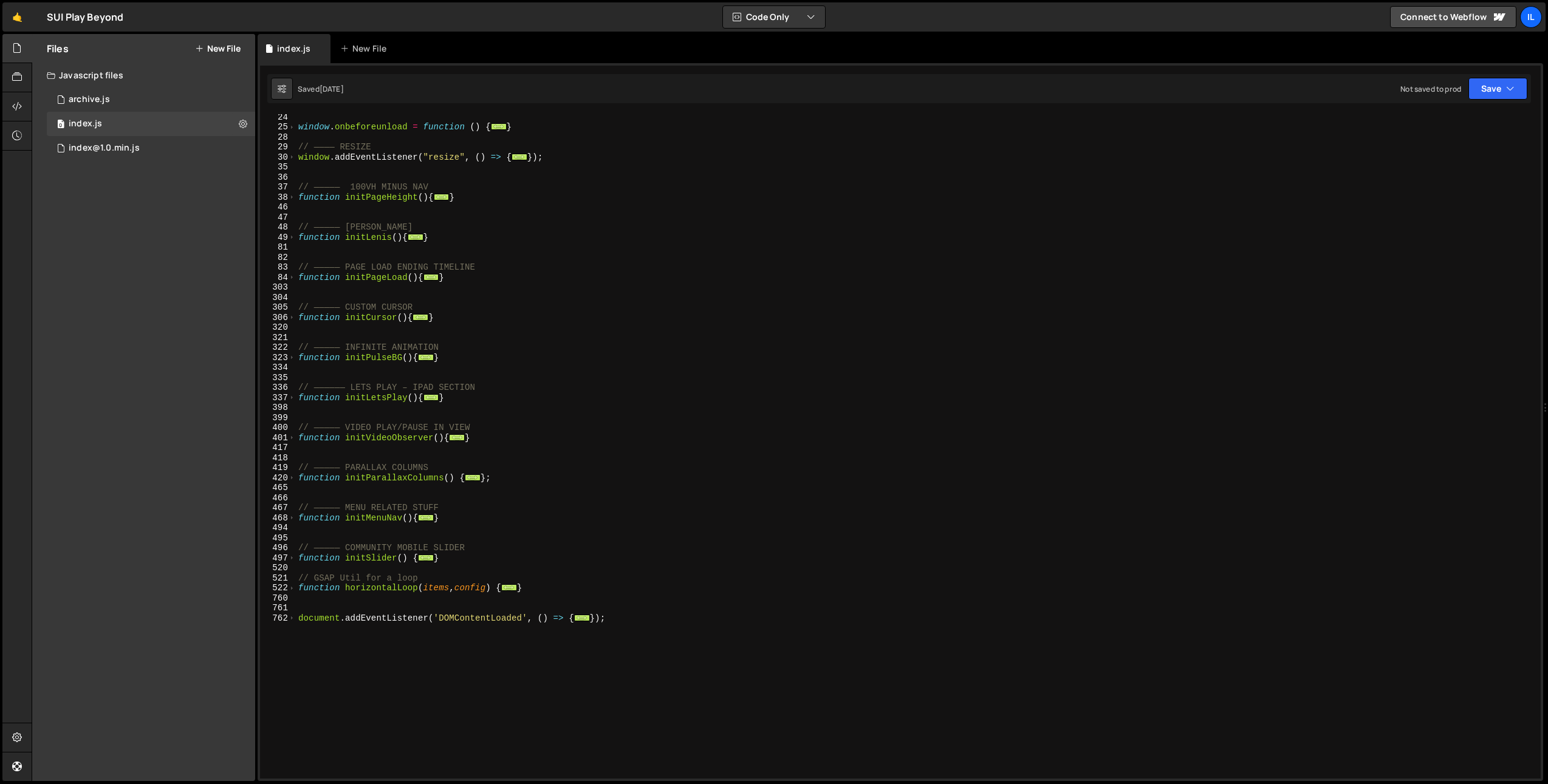
click at [295, 618] on div "762" at bounding box center [278, 618] width 36 height 10
click at [151, 414] on div "Files New File Javascript files 0 archive.js 0 0 index.js 0 0 index@1.0.min.js …" at bounding box center [144, 407] width 223 height 747
click at [28, 9] on link "🤙" at bounding box center [17, 17] width 30 height 29
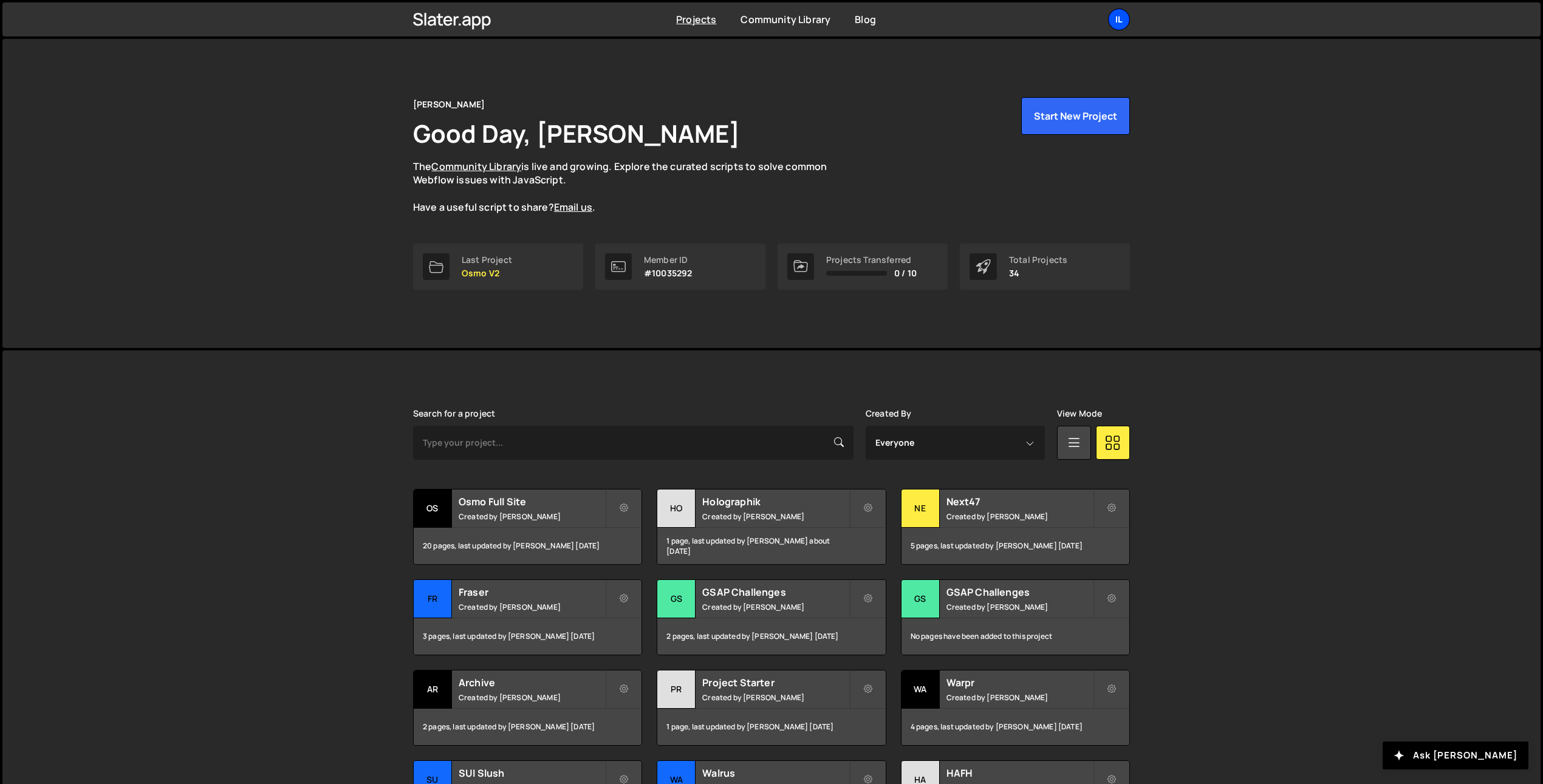
click at [1126, 17] on div "Il" at bounding box center [1119, 20] width 22 height 22
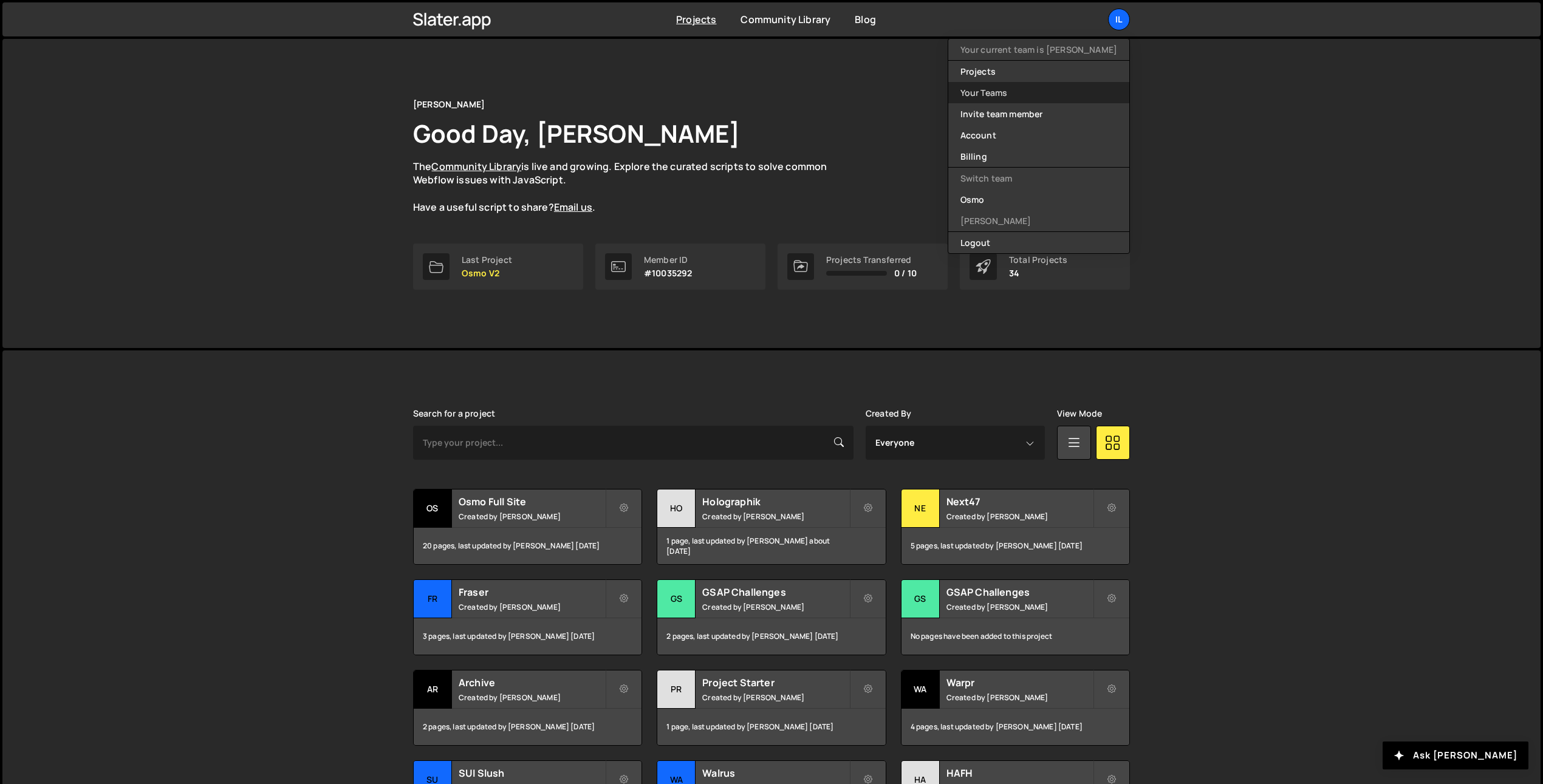
click at [1044, 91] on link "Your Teams" at bounding box center [1038, 92] width 181 height 21
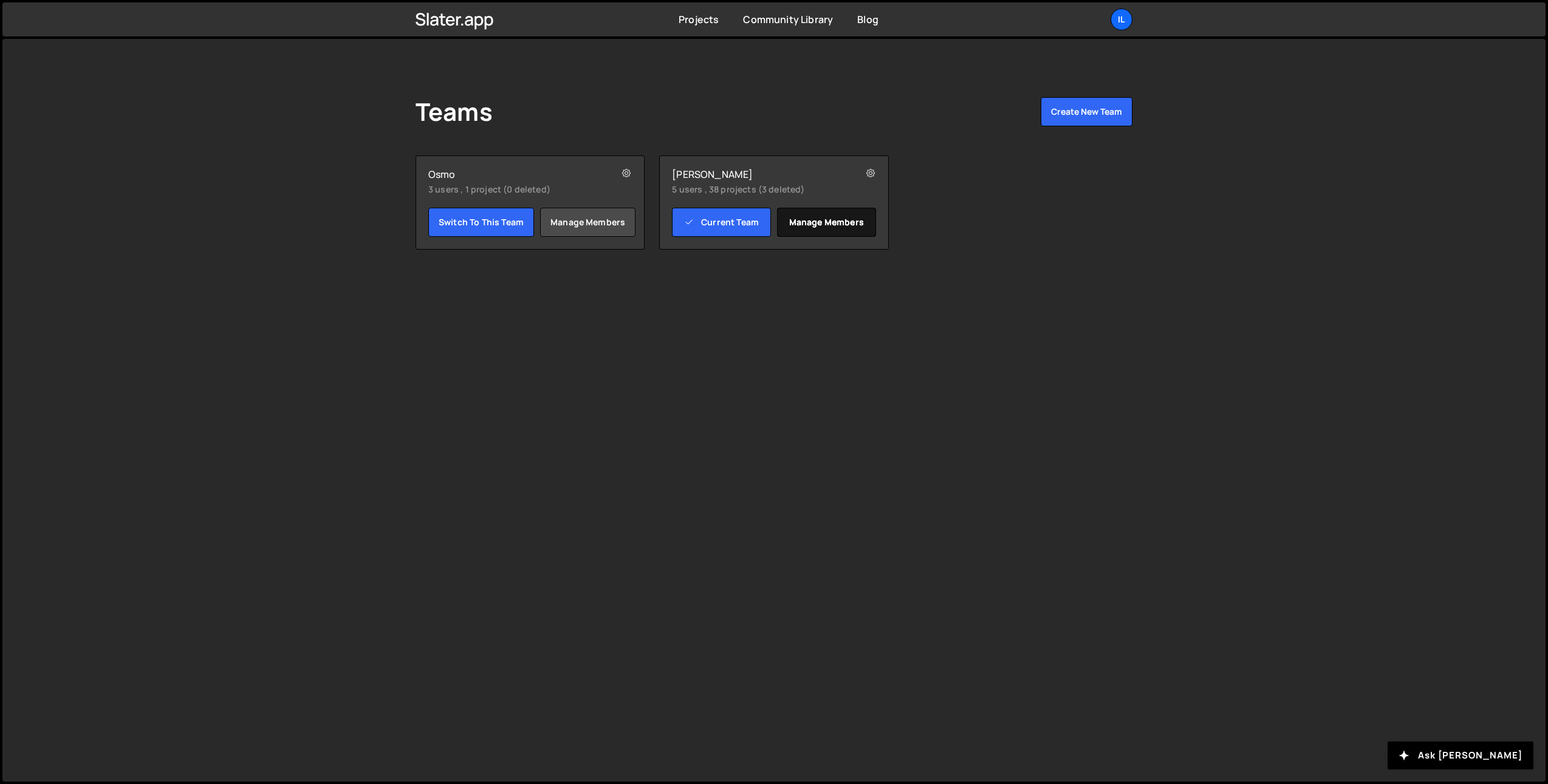
click at [824, 226] on link "Manage members" at bounding box center [826, 222] width 99 height 29
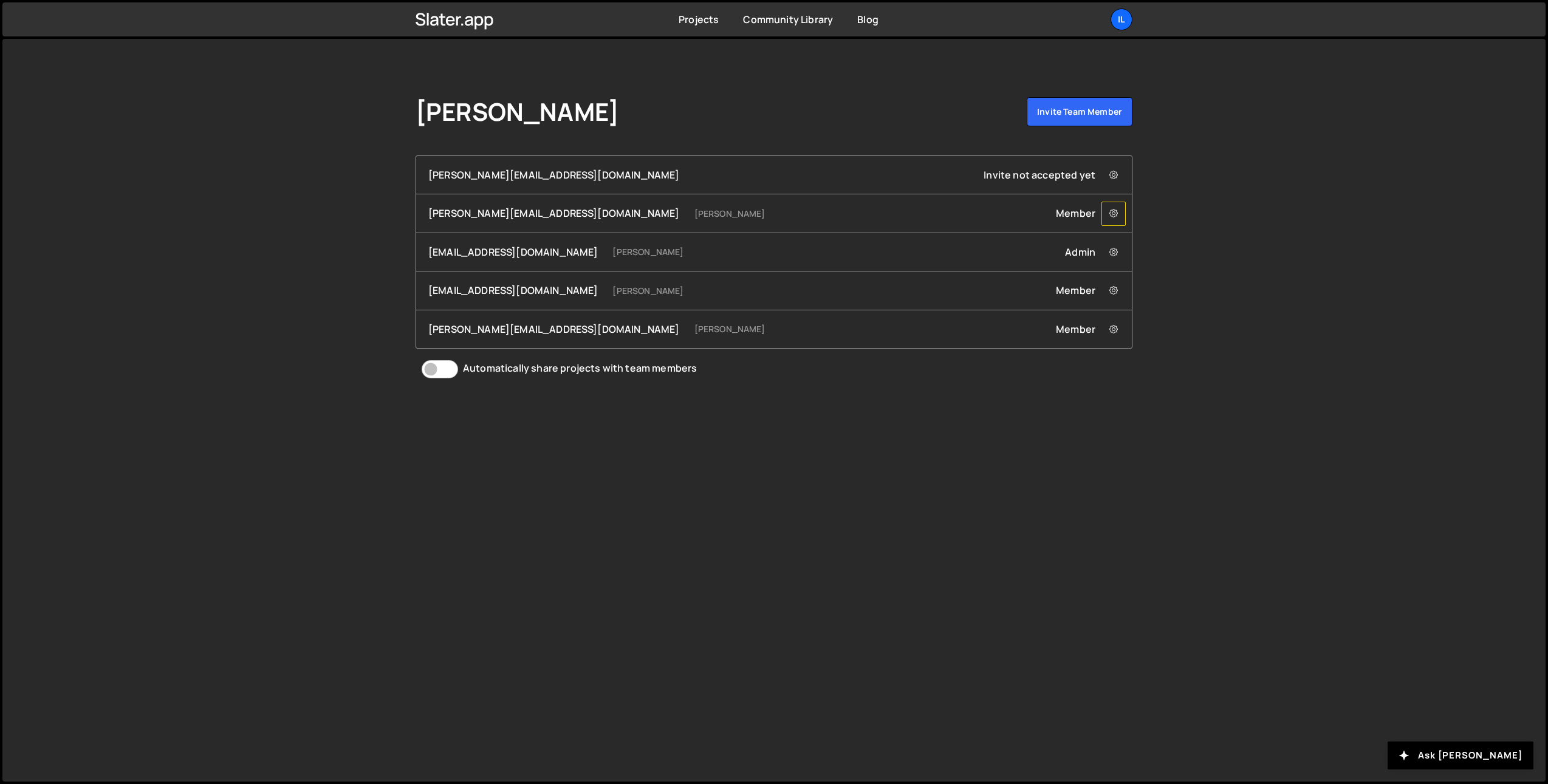
click at [1108, 218] on button at bounding box center [1113, 214] width 24 height 24
click at [1112, 215] on icon at bounding box center [1113, 213] width 9 height 12
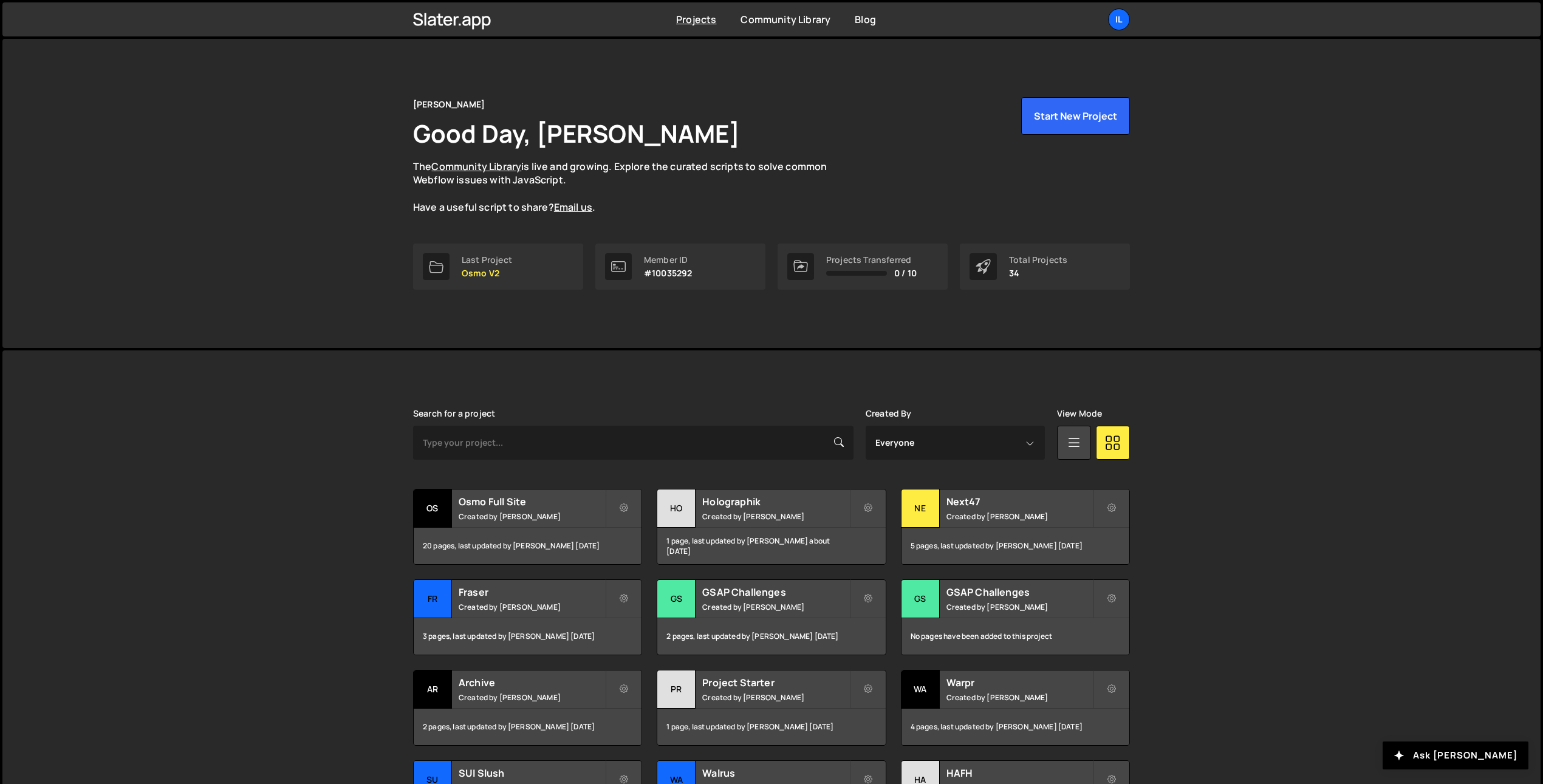
scroll to position [149, 0]
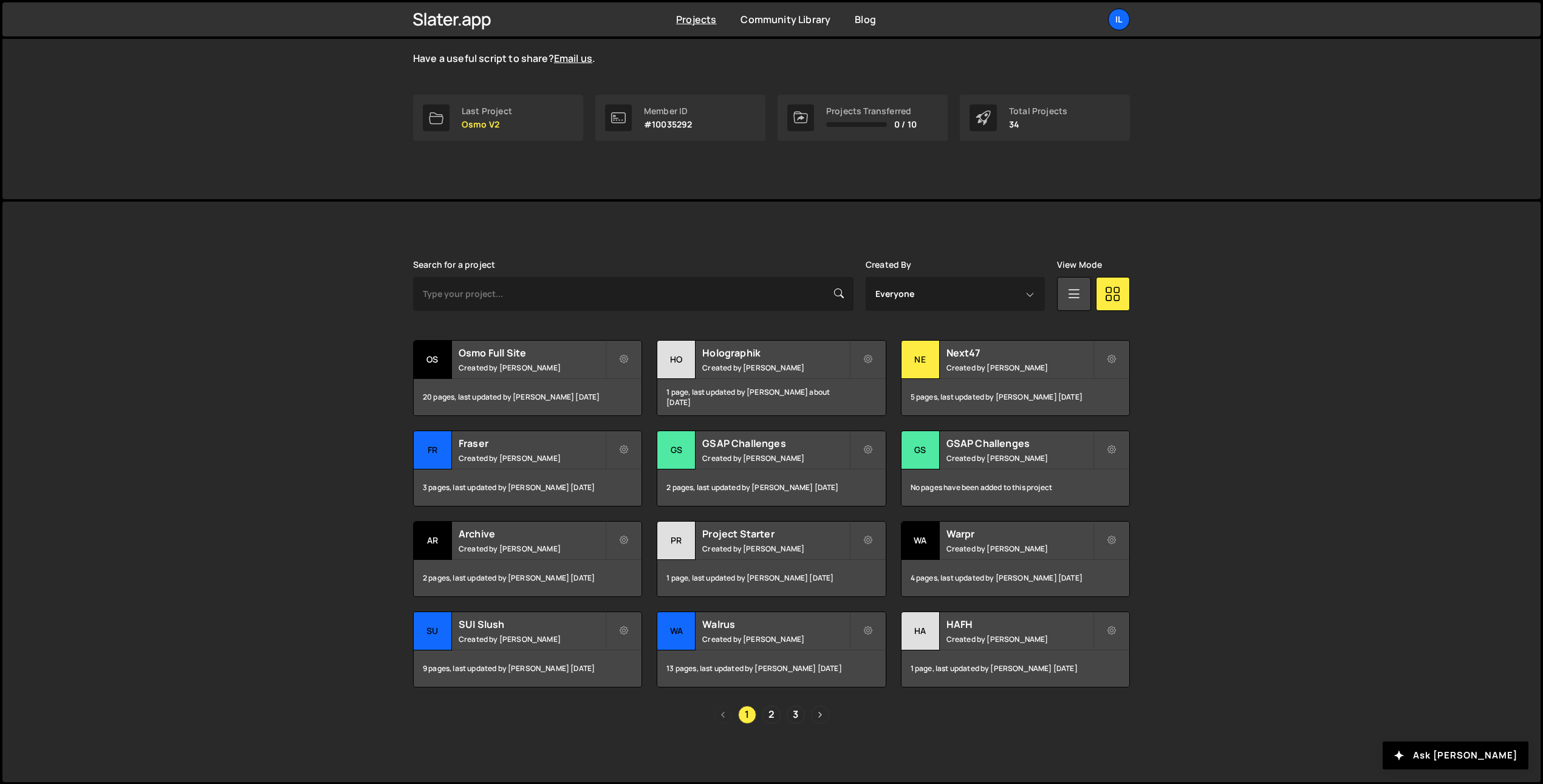
click at [828, 712] on div "1 2 3" at bounding box center [772, 715] width 717 height 18
click at [818, 711] on link "Next page" at bounding box center [820, 715] width 18 height 18
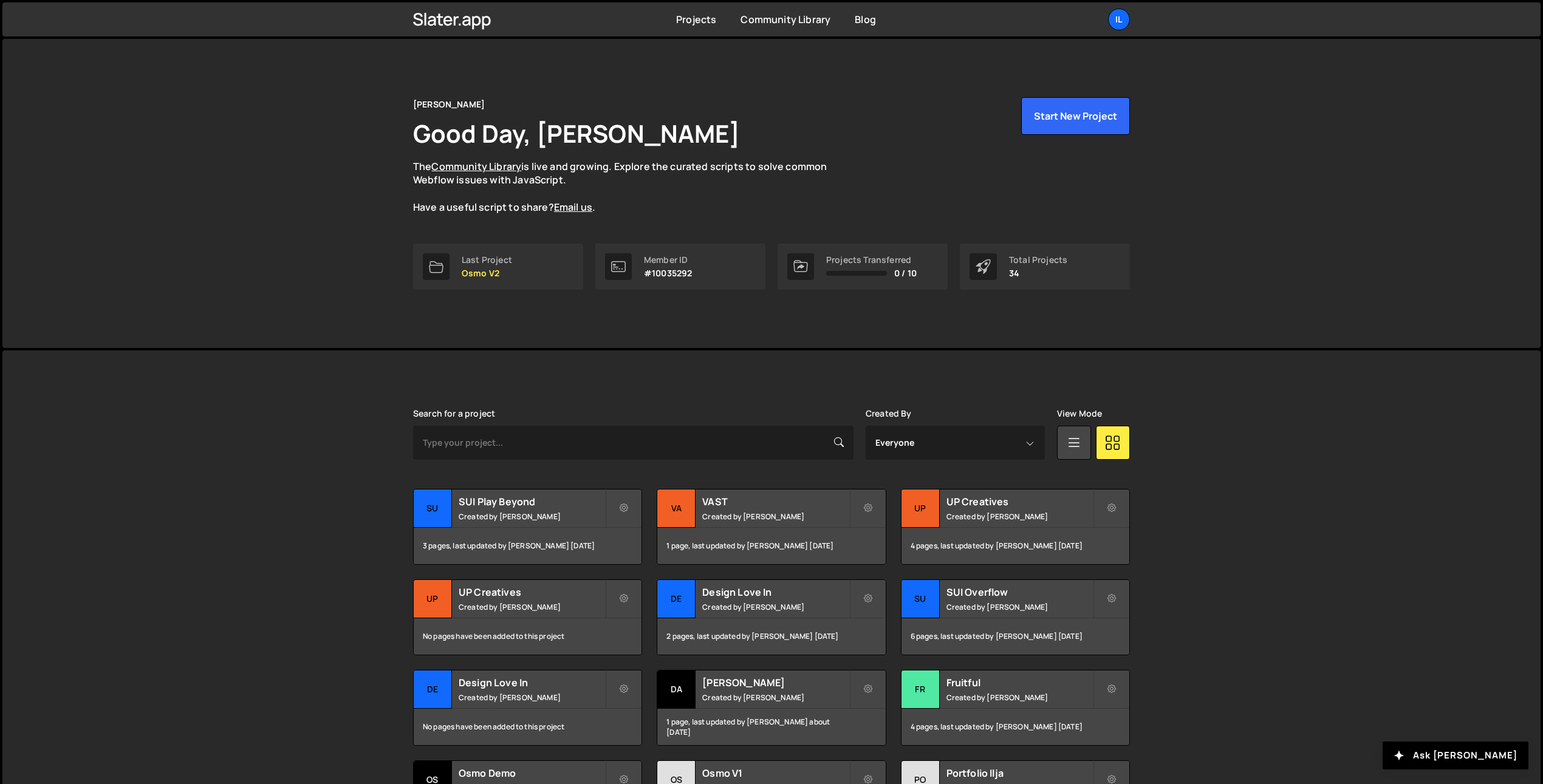
scroll to position [71, 0]
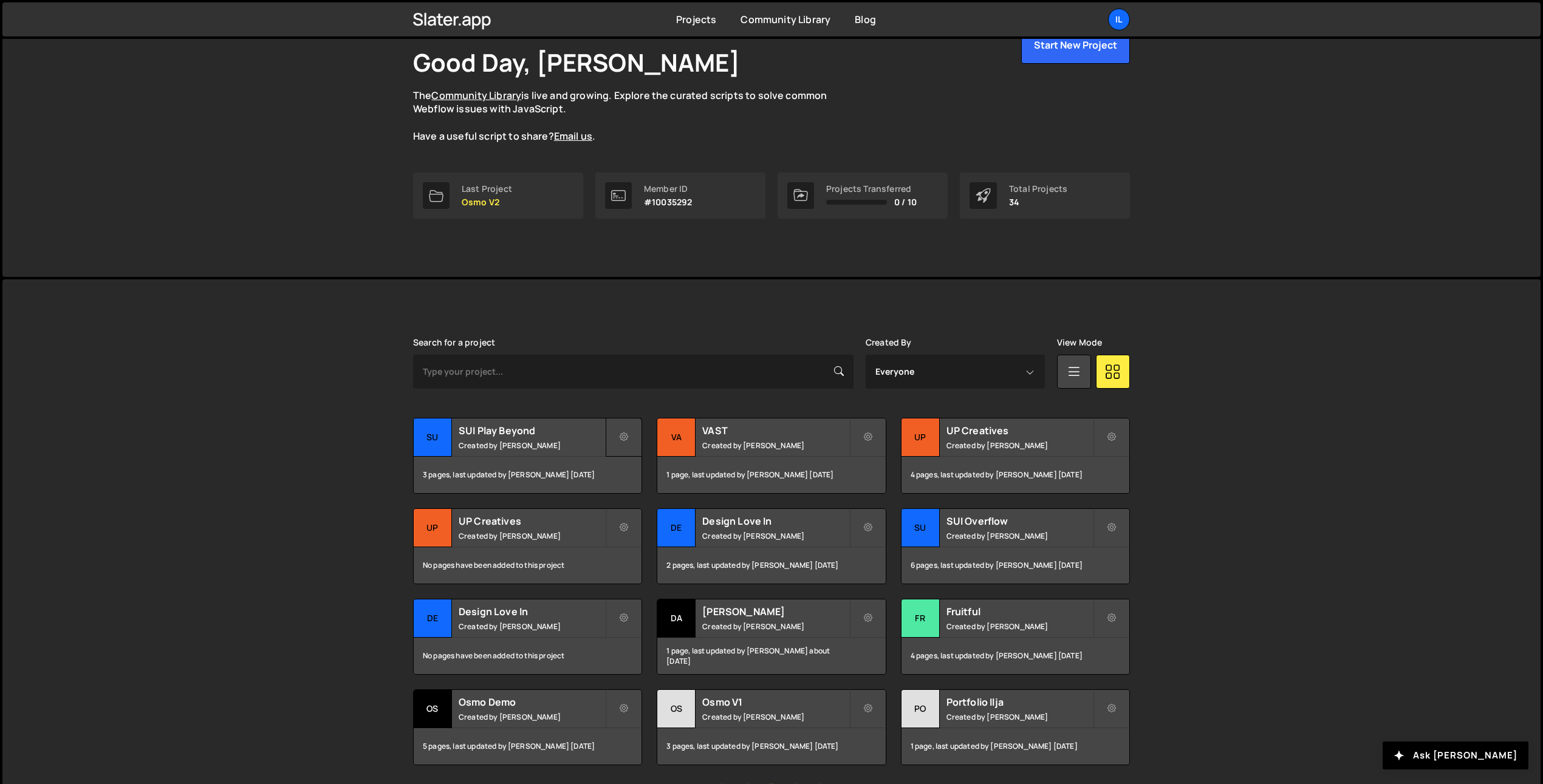
click at [624, 432] on icon at bounding box center [623, 437] width 9 height 12
click at [638, 504] on link "Manage access" at bounding box center [678, 506] width 144 height 20
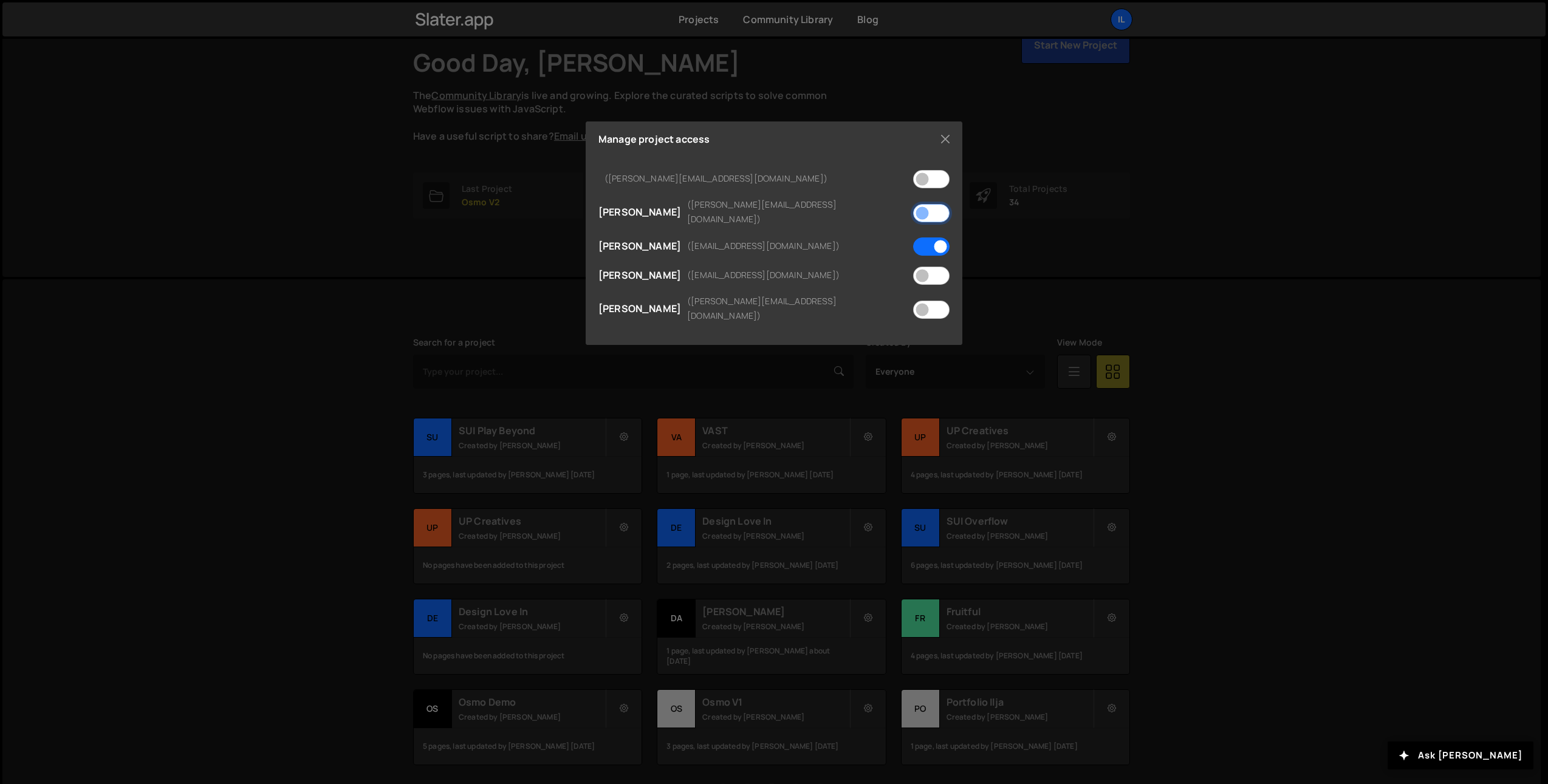
click at [938, 207] on input "checkbox" at bounding box center [931, 213] width 36 height 18
checkbox input "true"
click at [852, 136] on div "Manage project access" at bounding box center [773, 139] width 351 height 9
click at [945, 134] on button "Close" at bounding box center [944, 139] width 18 height 18
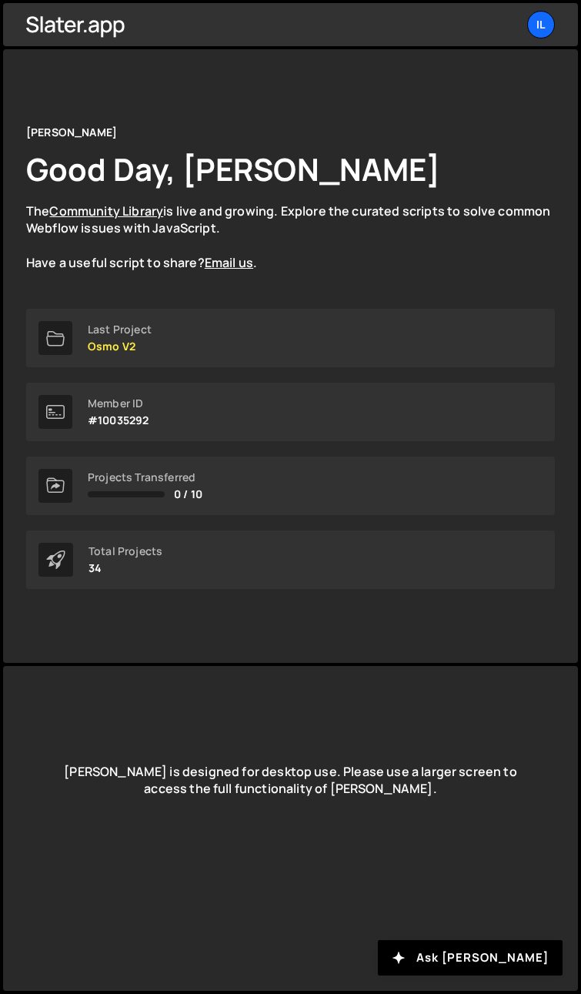
click at [483, 18] on div "Projects Community Library Blog Il Your current team is Ilja van Eck Projects Y…" at bounding box center [290, 24] width 575 height 43
click at [483, 22] on div "Il" at bounding box center [541, 25] width 28 height 28
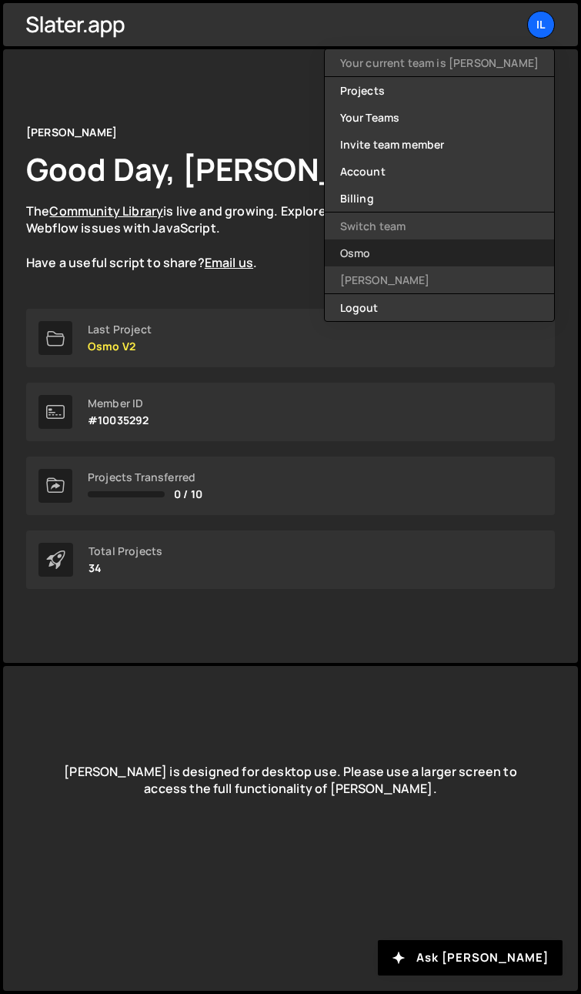
click at [409, 246] on link "Osmo" at bounding box center [439, 252] width 229 height 27
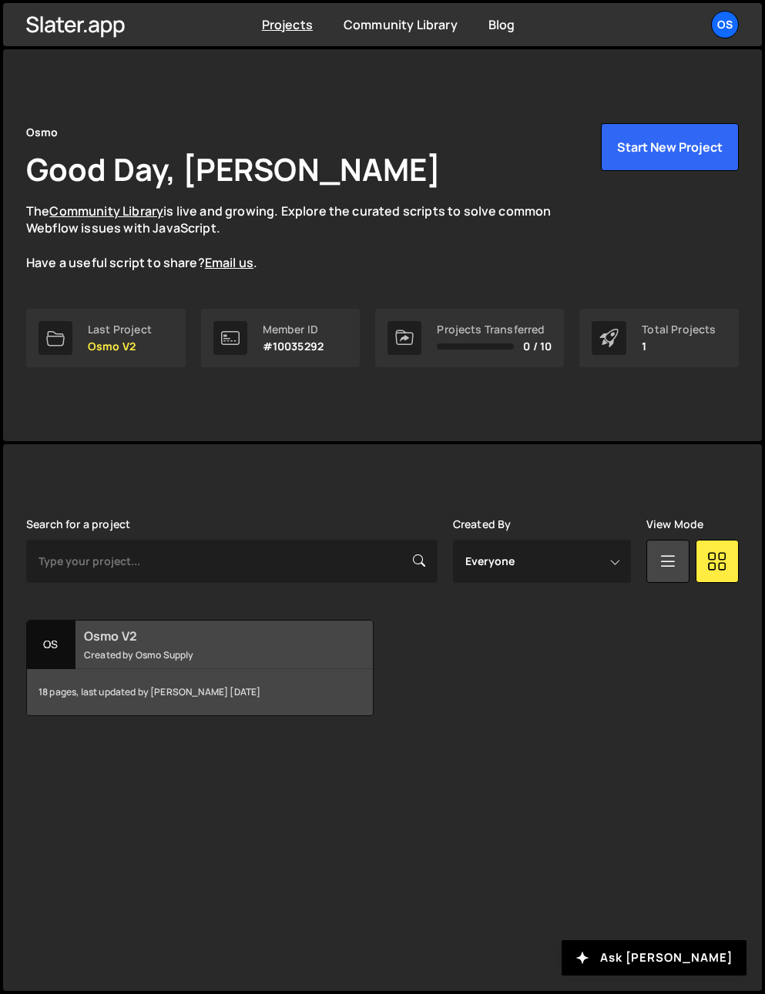
click at [72, 656] on div "Os" at bounding box center [51, 645] width 49 height 49
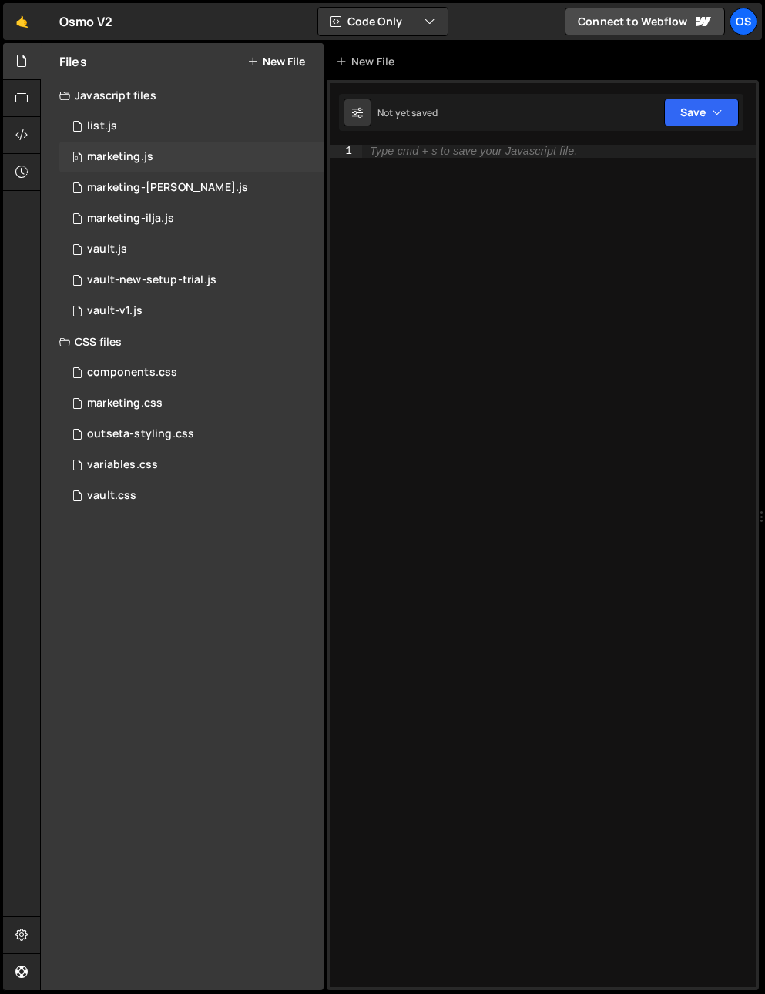
click at [152, 169] on div "0 marketing.js 0" at bounding box center [191, 157] width 264 height 31
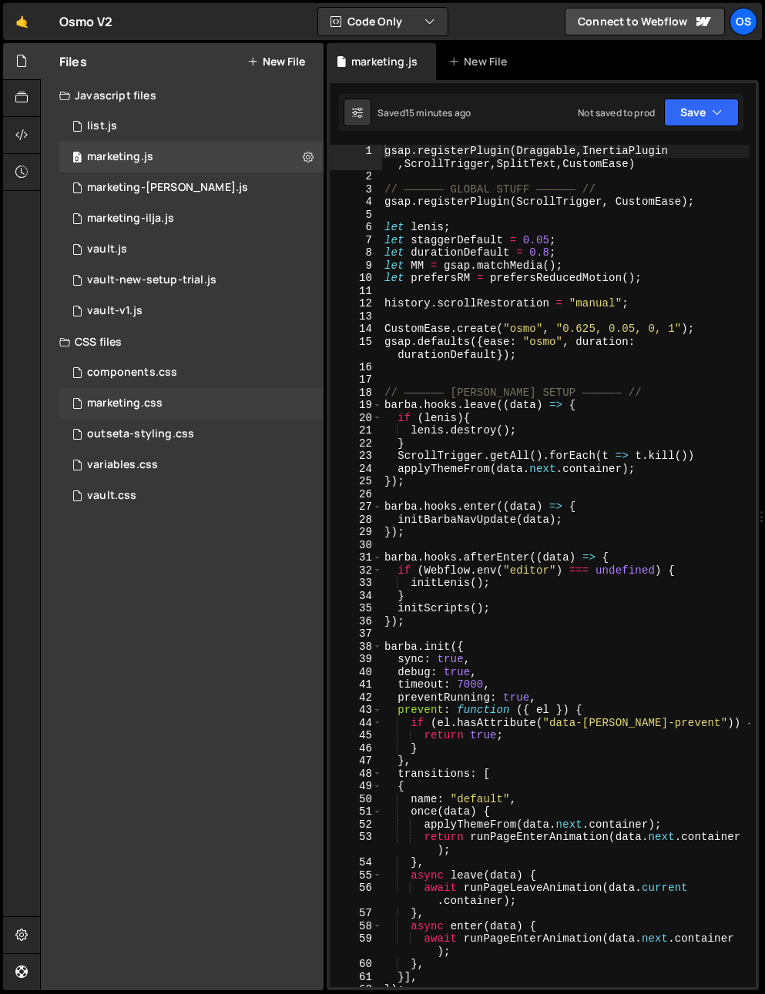
click at [148, 414] on div "marketing.css 0" at bounding box center [191, 403] width 264 height 31
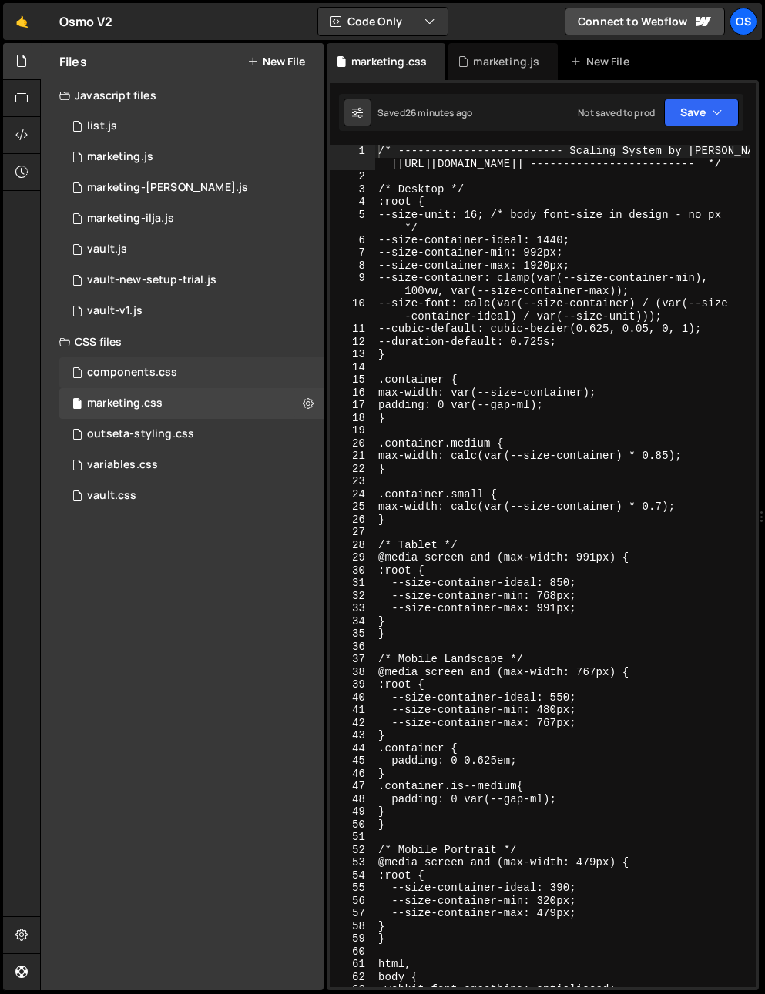
click at [141, 376] on div "components.css" at bounding box center [132, 373] width 90 height 14
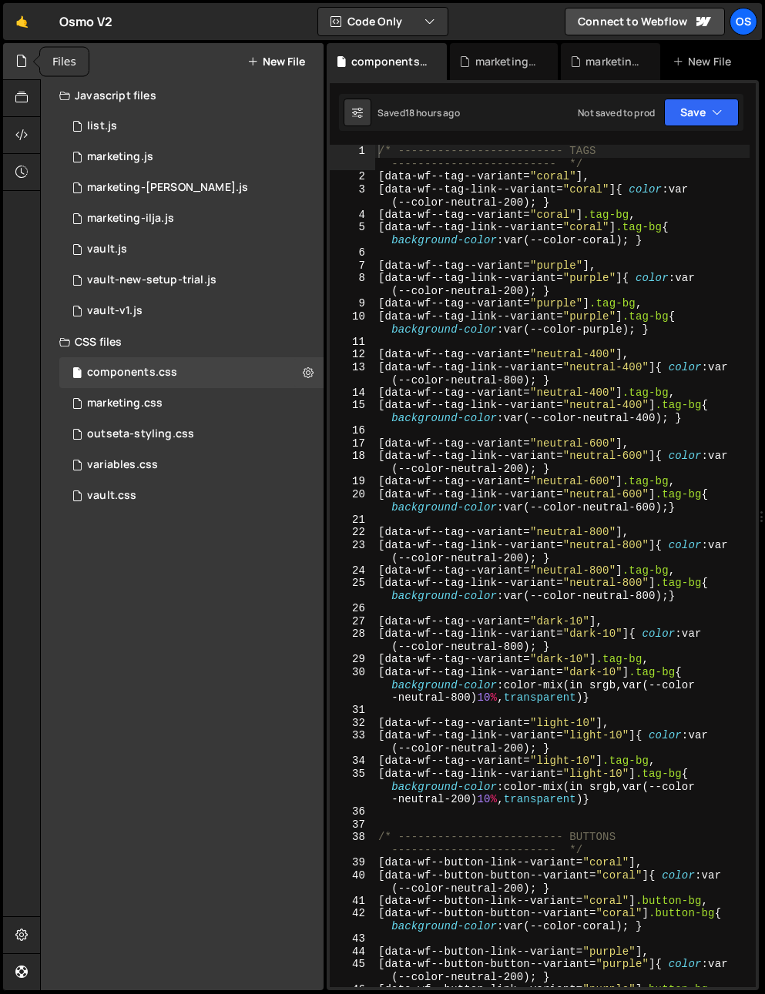
click at [15, 59] on div at bounding box center [22, 61] width 38 height 37
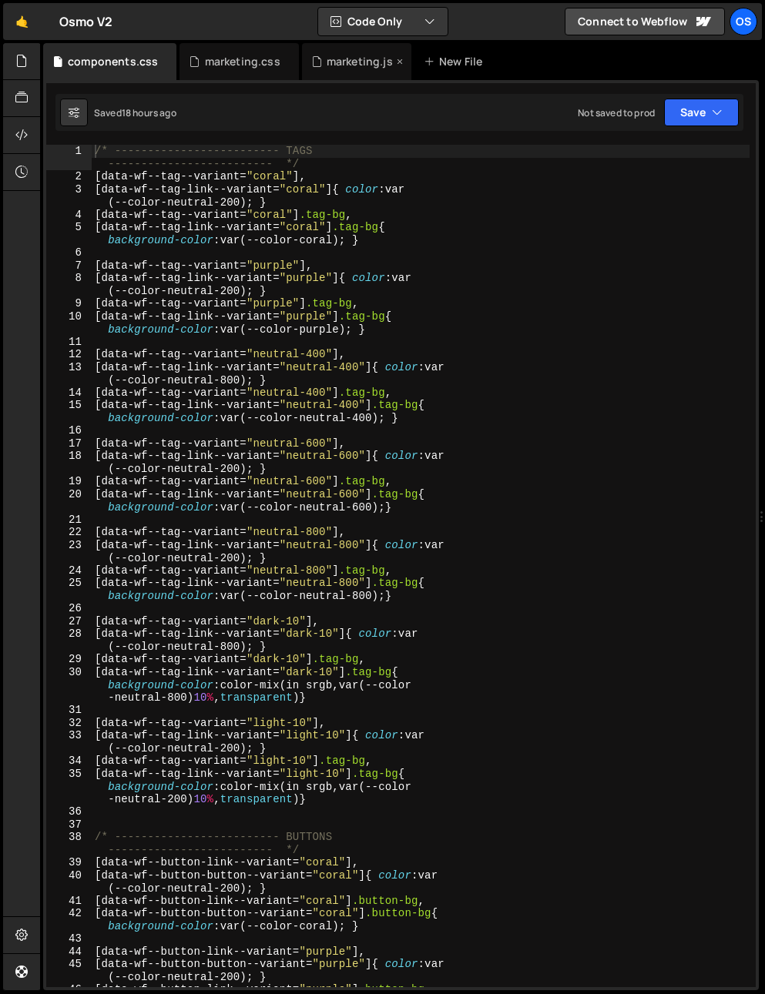
click at [328, 62] on div "marketing.js" at bounding box center [359, 61] width 66 height 15
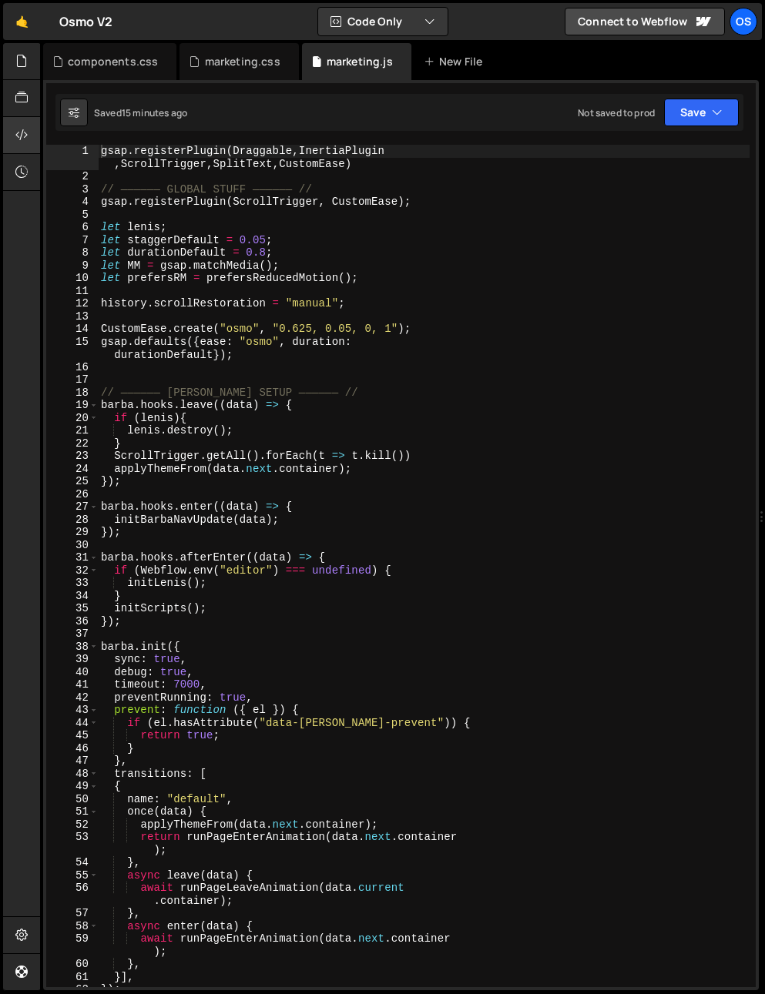
click at [5, 147] on div "Hold on a sec... Are you certain you wish to leave this page? Any changes you'v…" at bounding box center [382, 497] width 765 height 994
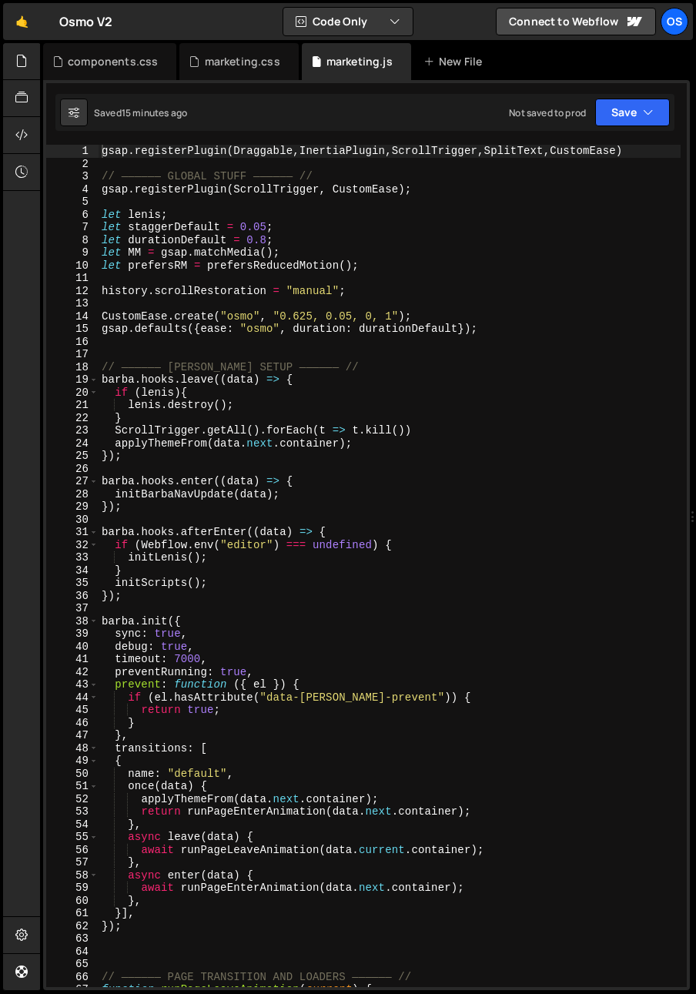
type textarea "ScrollTrigger.getAll().forEach(t => t.kill())"
drag, startPoint x: 159, startPoint y: 432, endPoint x: 130, endPoint y: 532, distance: 104.1
click at [160, 434] on div "gsap . registerPlugin ( Draggable , InertiaPlugin , ScrollTrigger , SplitText ,…" at bounding box center [390, 579] width 582 height 868
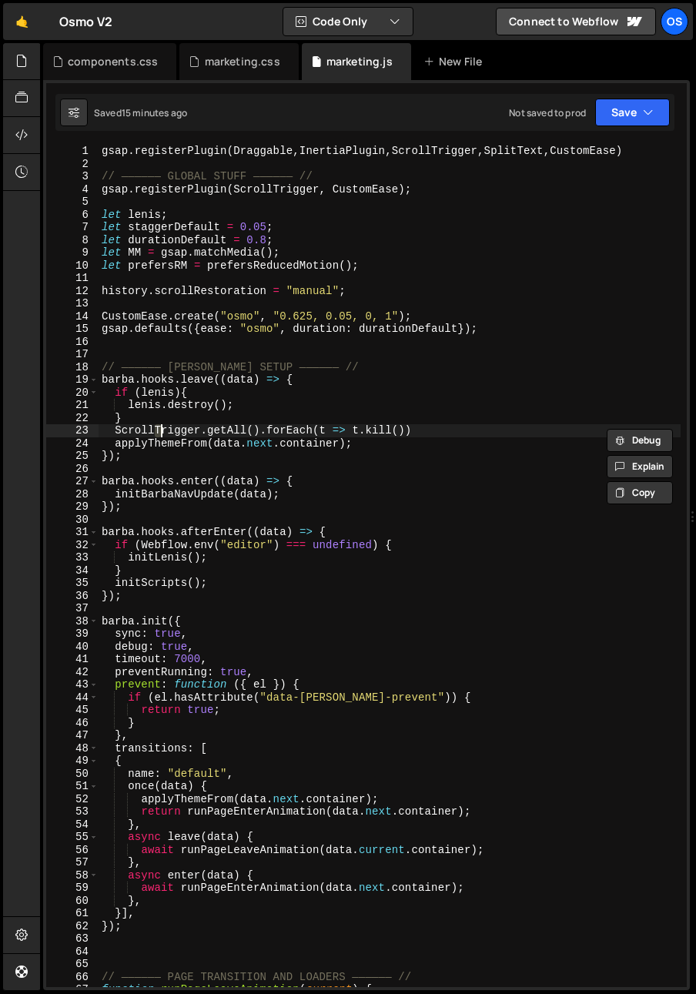
click at [93, 525] on div "30" at bounding box center [72, 520] width 52 height 13
click at [92, 531] on span at bounding box center [93, 532] width 8 height 13
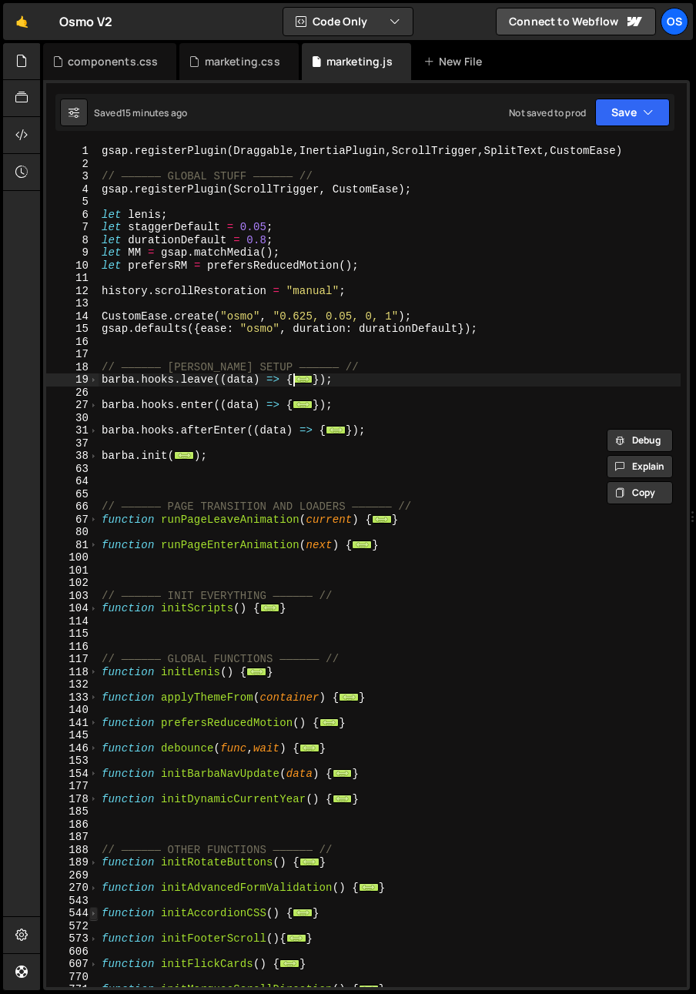
scroll to position [449, 0]
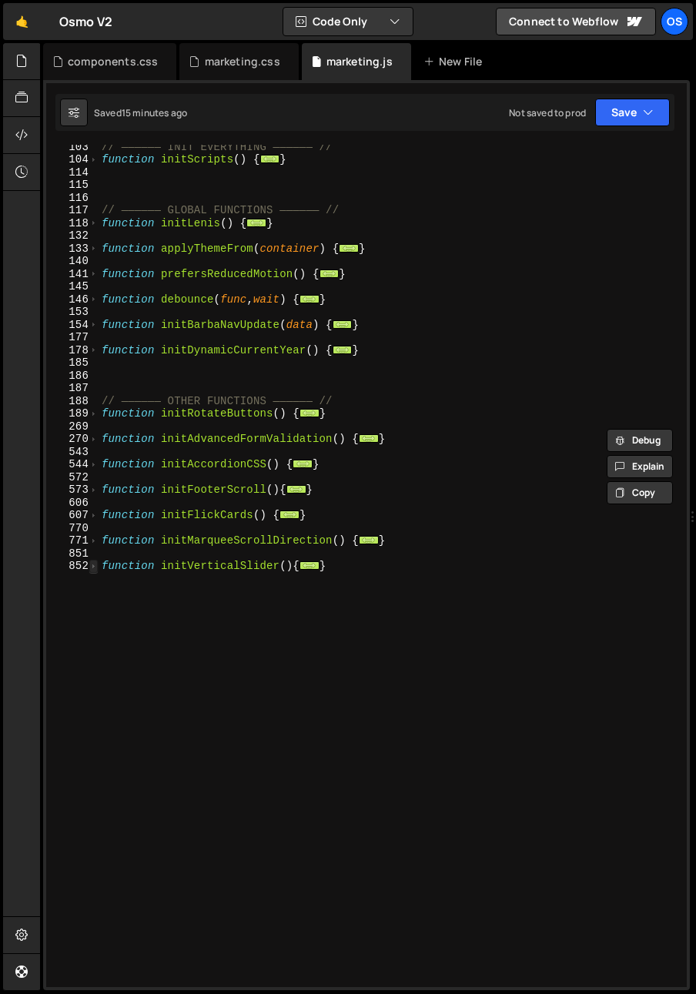
click at [89, 566] on span at bounding box center [93, 566] width 8 height 13
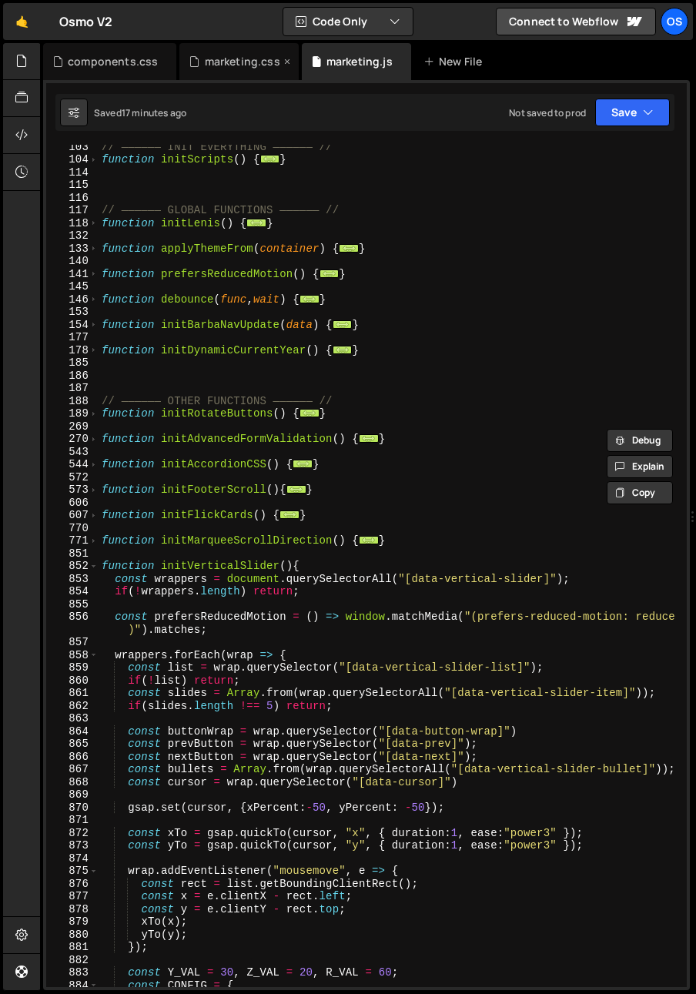
click at [195, 58] on icon at bounding box center [194, 61] width 11 height 15
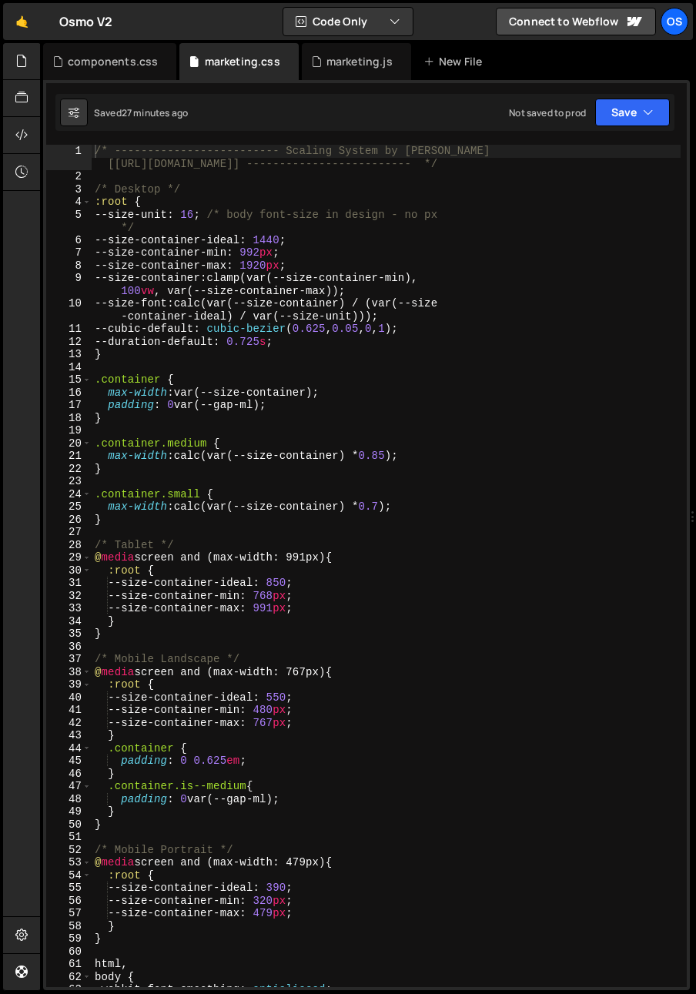
type textarea "--cubic-default: cubic-bezier(0.625, 0.05, 0, 1);"
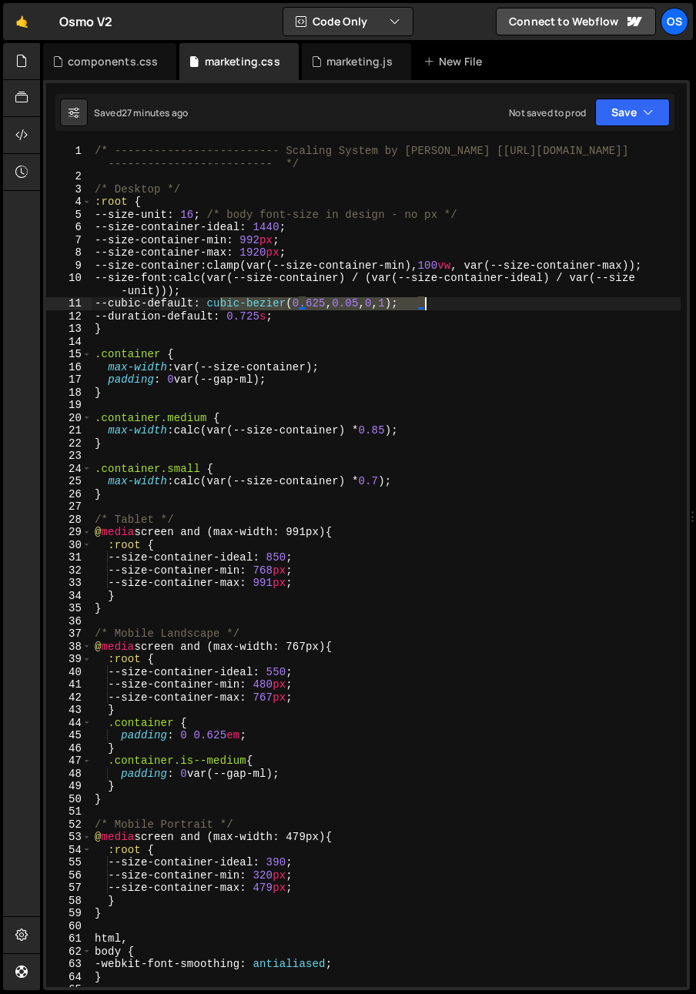
drag, startPoint x: 220, startPoint y: 330, endPoint x: 426, endPoint y: 306, distance: 207.0
click at [426, 306] on div "/* ------------------------- Scaling System by Osmo [https://osmo.supply/] ----…" at bounding box center [386, 585] width 589 height 881
click at [339, 58] on div "marketing.js" at bounding box center [359, 61] width 66 height 15
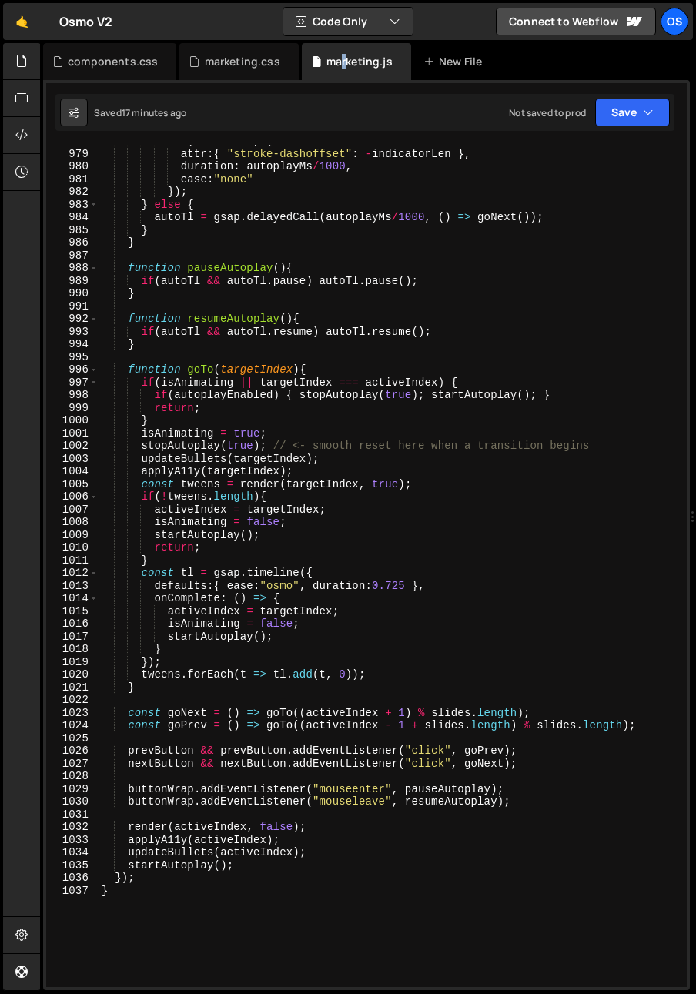
scroll to position [2876, 0]
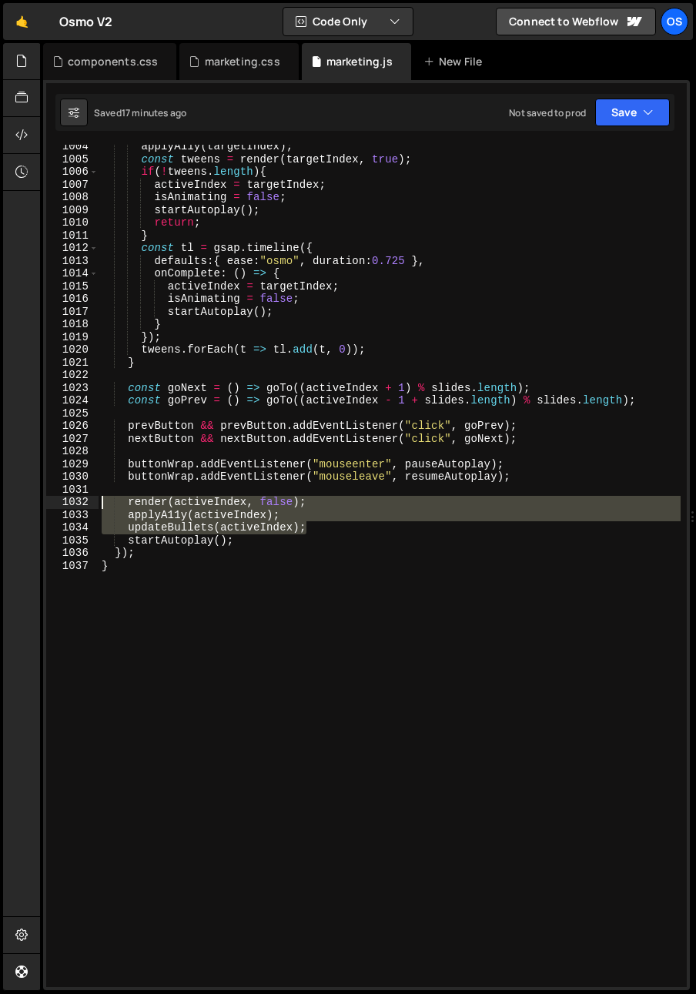
drag, startPoint x: 315, startPoint y: 525, endPoint x: 14, endPoint y: 498, distance: 302.2
click at [14, 498] on div "Hold on a sec... Are you certain you wish to leave this page? Any changes you'v…" at bounding box center [348, 497] width 696 height 994
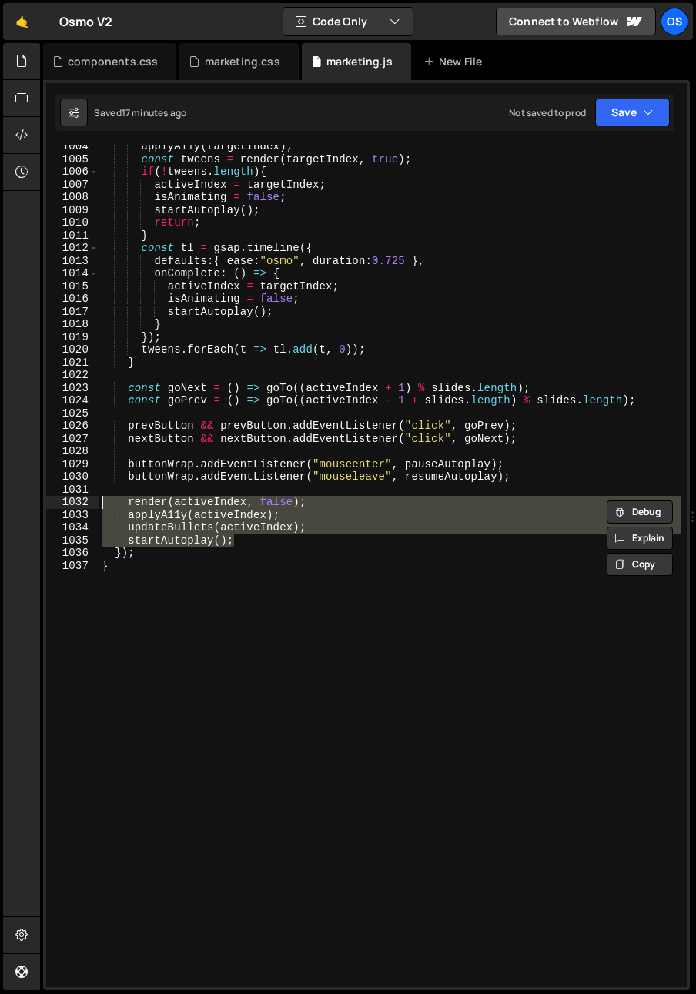
drag, startPoint x: 276, startPoint y: 542, endPoint x: 54, endPoint y: 502, distance: 226.1
click at [54, 502] on div "render(activeIndex, false); applyA11y(activeIndex); 1004 1005 1006 1007 1008 10…" at bounding box center [366, 566] width 641 height 842
paste textarea "updateBullets"
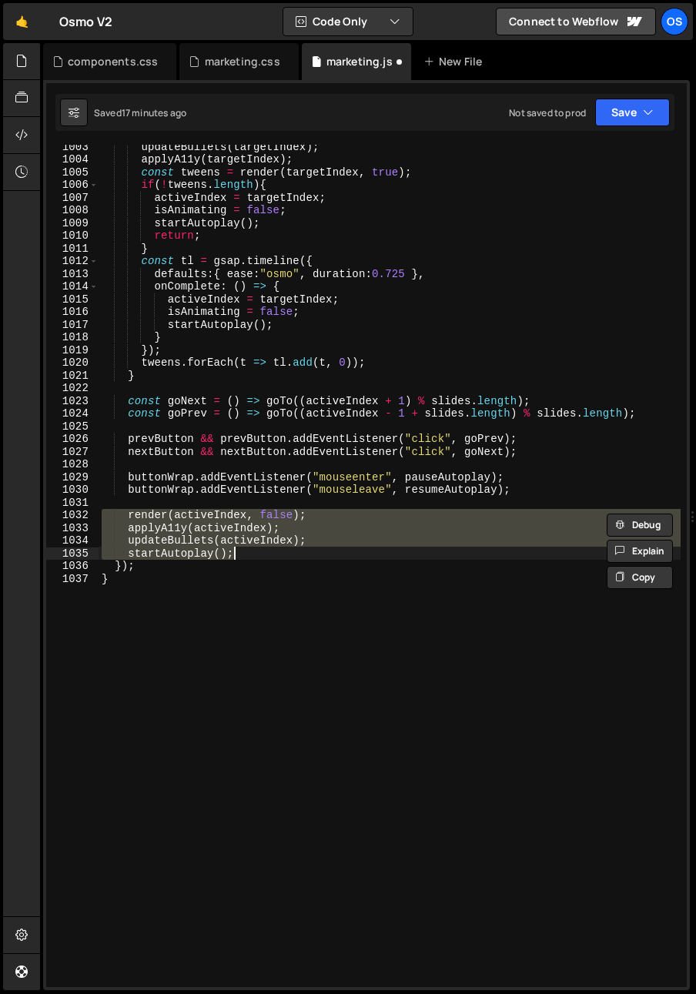
paste textarea "updateBullets(activeIndex"
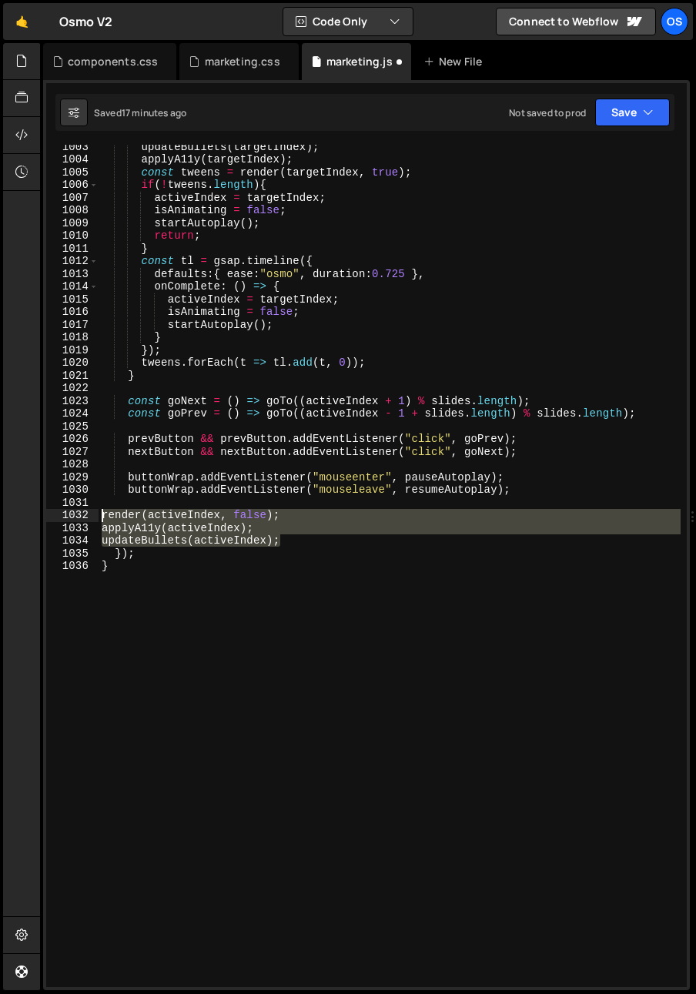
drag, startPoint x: 331, startPoint y: 538, endPoint x: 52, endPoint y: 509, distance: 281.0
click at [52, 509] on div "updateBullets(activeIndex); 1003 1004 1005 1006 1007 1008 1009 1010 1011 1012 1…" at bounding box center [366, 566] width 641 height 842
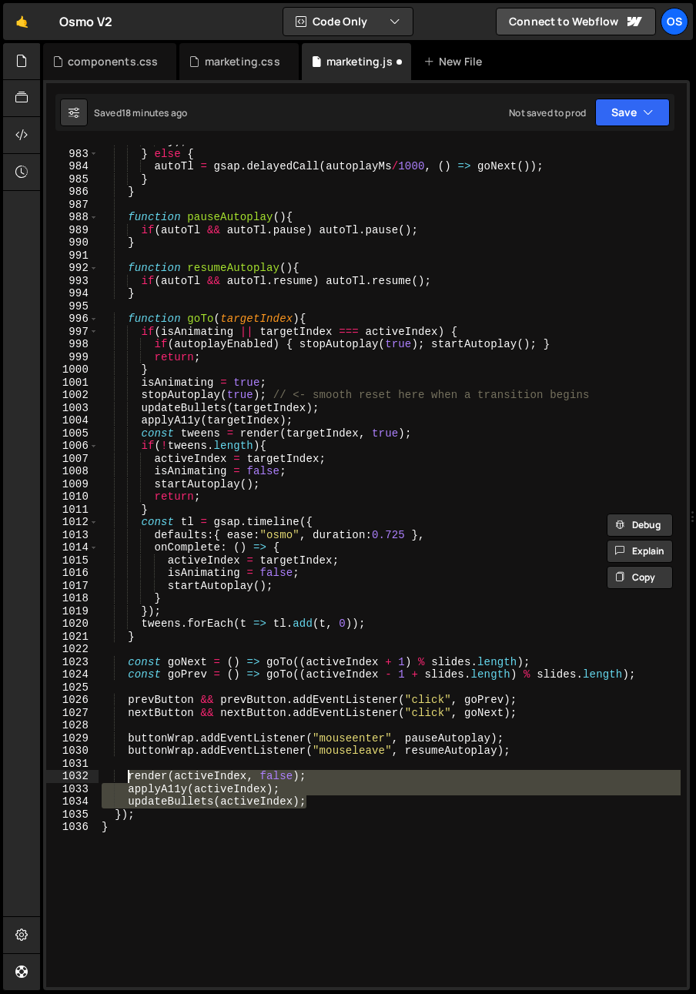
scroll to position [2565, 0]
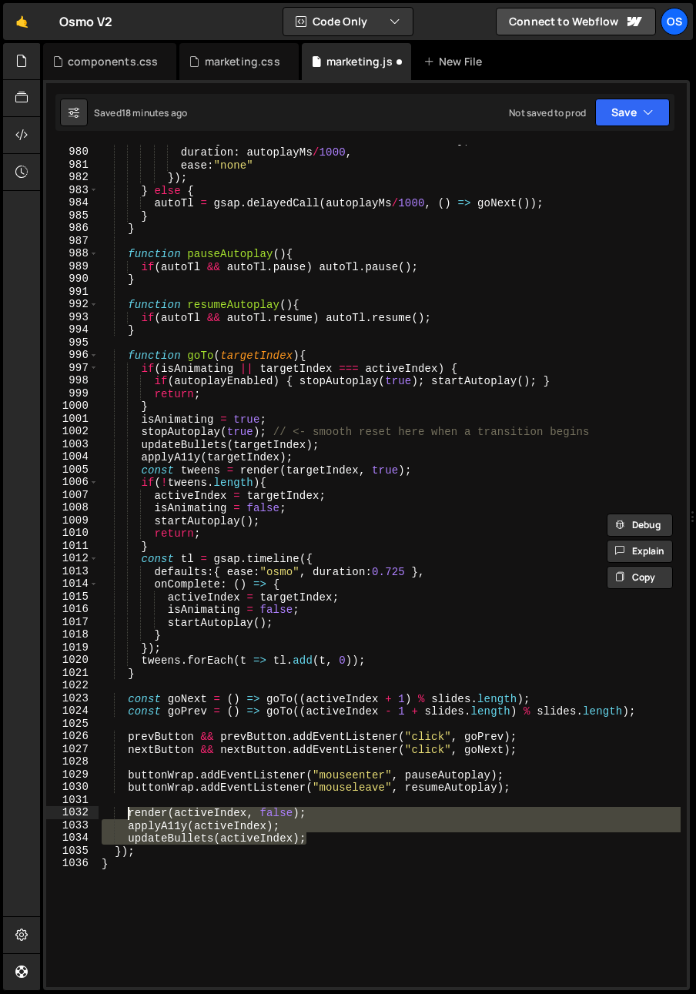
click at [101, 354] on div "attr : { "stroke-dashoffset" : - indicatorLen } , duration : autoplayMs / 1000 …" at bounding box center [390, 567] width 582 height 868
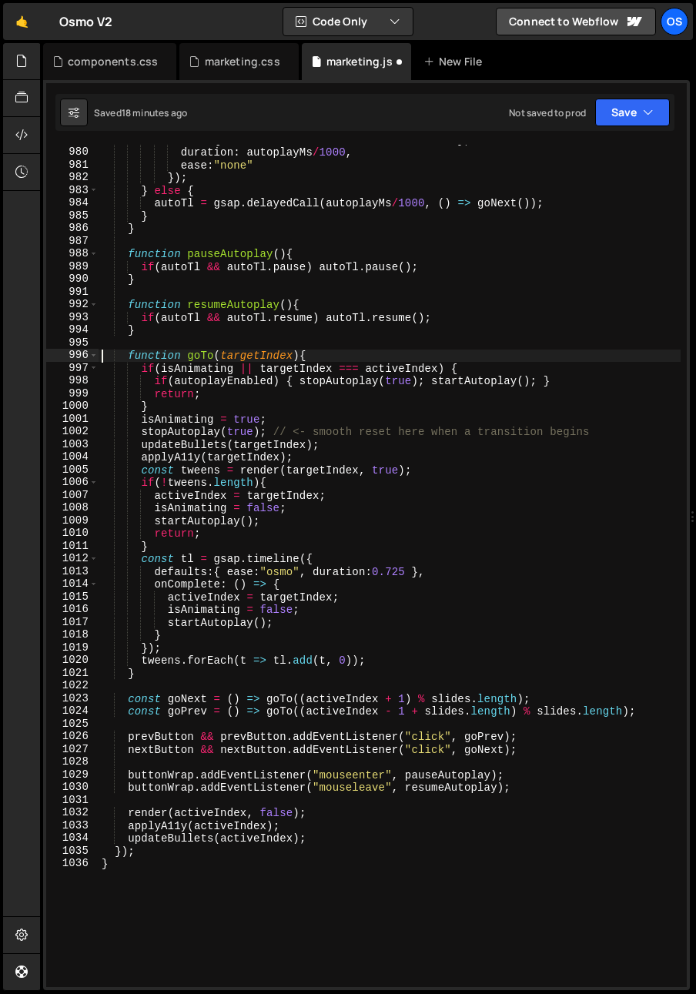
click at [88, 350] on div "996" at bounding box center [72, 355] width 52 height 13
type textarea "function goTo(targetIndex){ if(isAnimating || targetIndex === activeIndex) {"
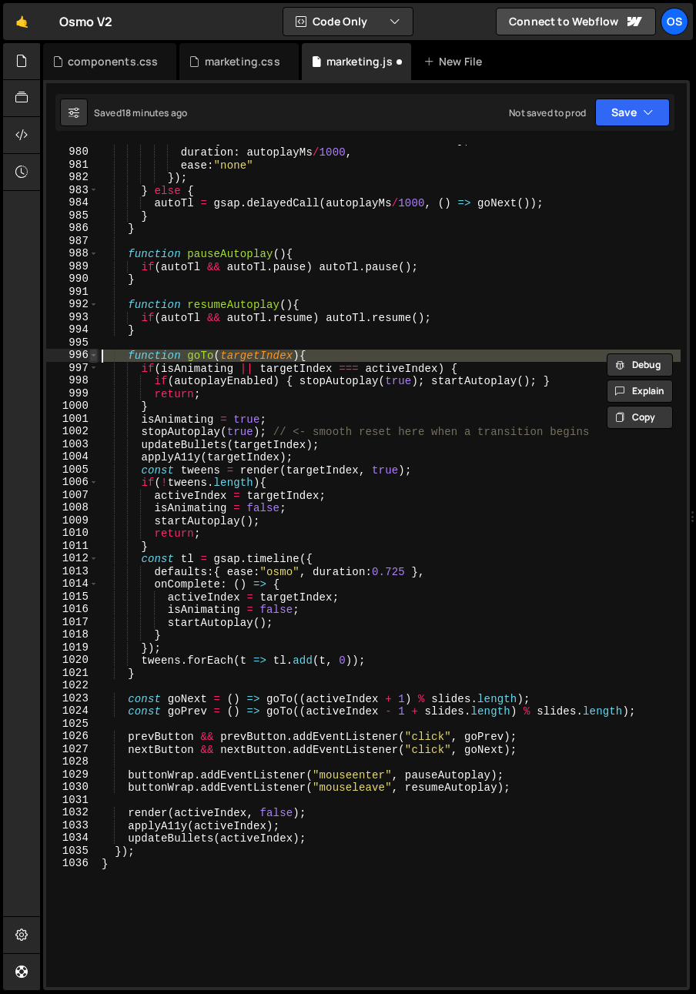
click at [93, 354] on span at bounding box center [93, 355] width 8 height 13
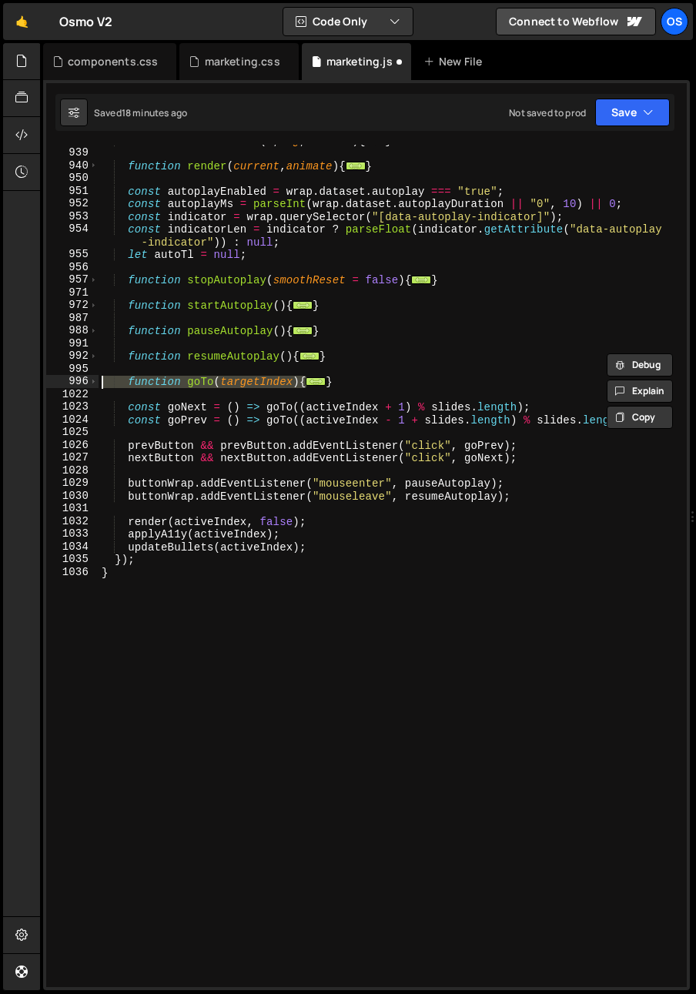
scroll to position [1278, 0]
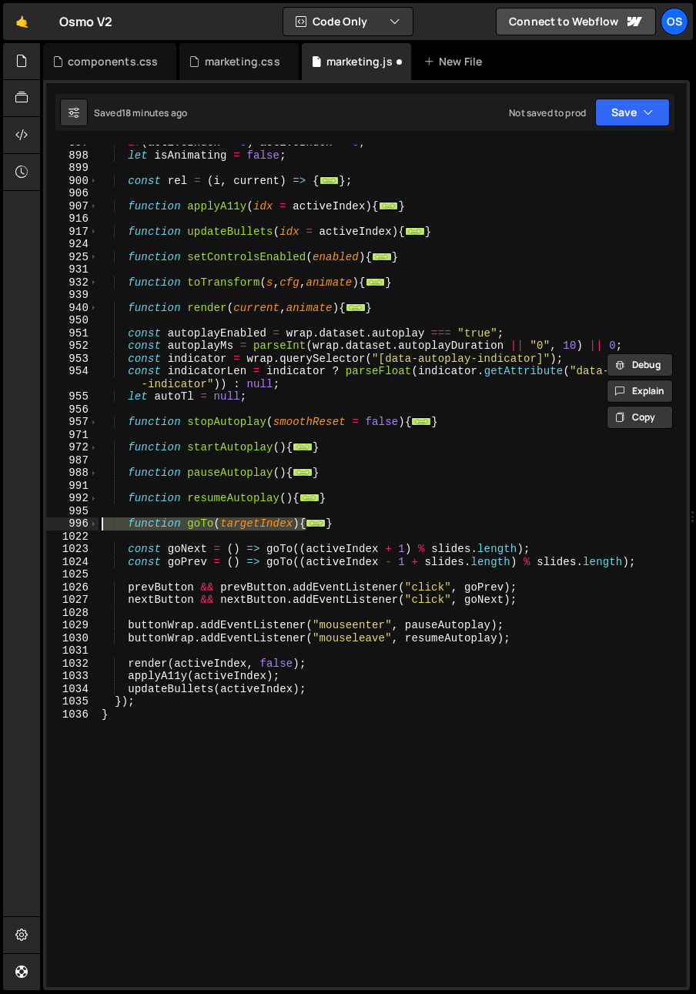
click at [343, 413] on div "if ( activeIndex < 0 ) activeIndex = 0 ; let isAnimating = false ; const rel = …" at bounding box center [390, 570] width 582 height 868
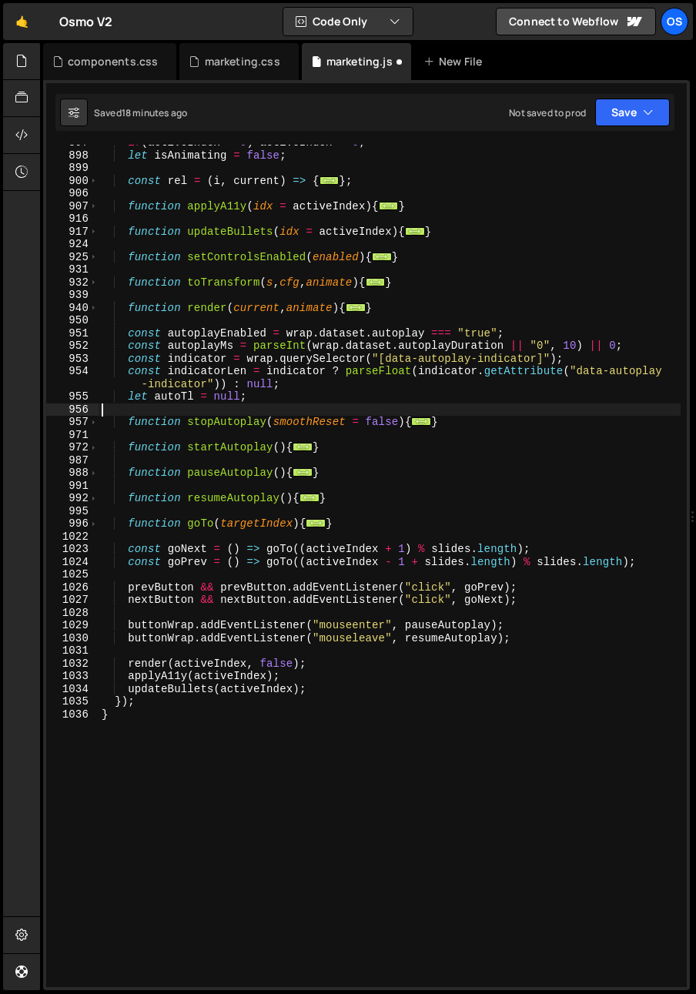
click at [371, 527] on div "if ( activeIndex < 0 ) activeIndex = 0 ; let isAnimating = false ; const rel = …" at bounding box center [390, 570] width 582 height 868
type textarea "}"
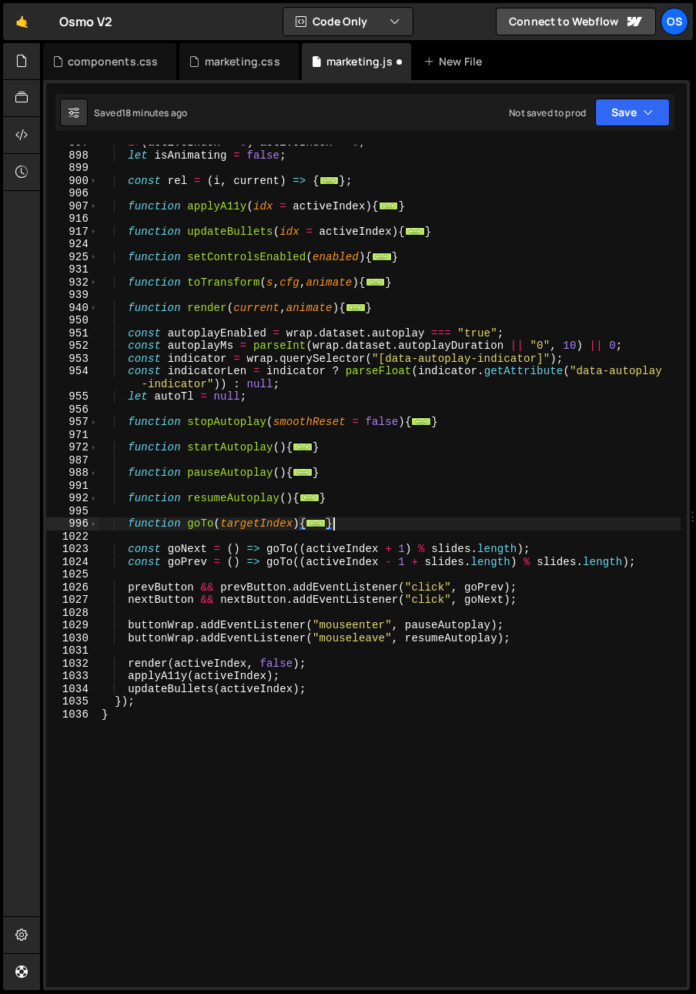
scroll to position [0, 1]
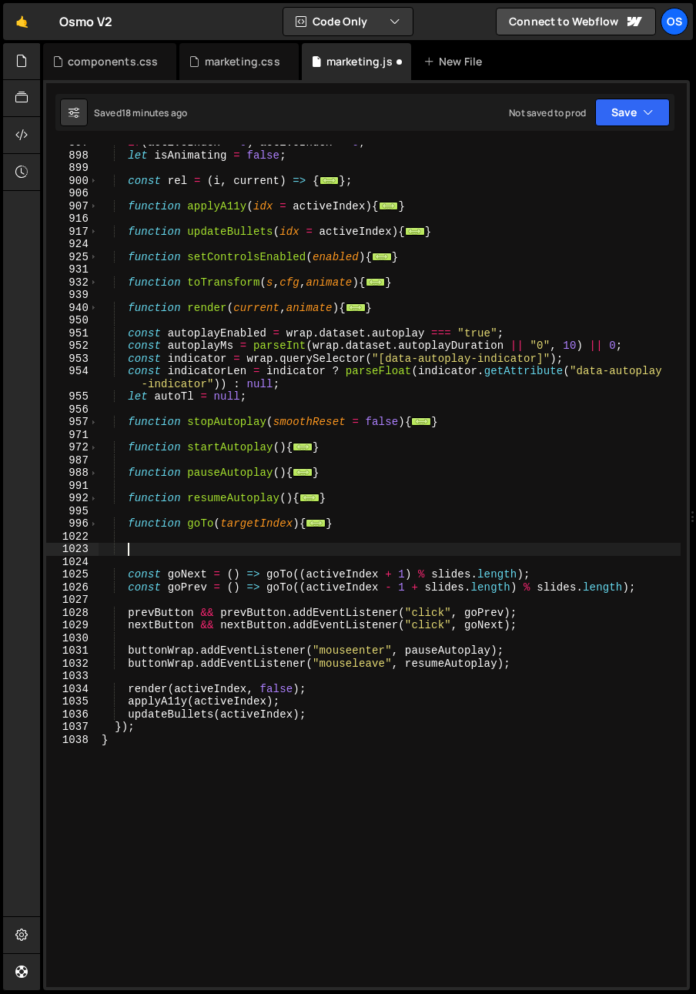
paste textarea "});"
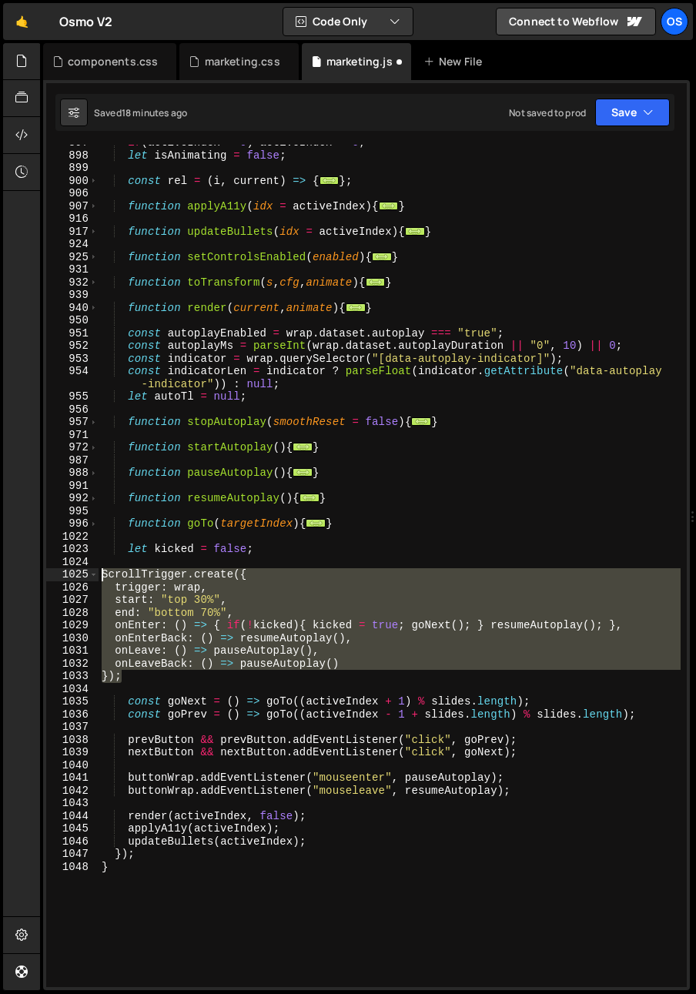
drag, startPoint x: 139, startPoint y: 681, endPoint x: 77, endPoint y: 577, distance: 121.9
click at [77, 577] on div "}); 897 898 899 900 906 907 916 917 924 925 931 932 939 940 950 951 952 953 954…" at bounding box center [366, 566] width 641 height 842
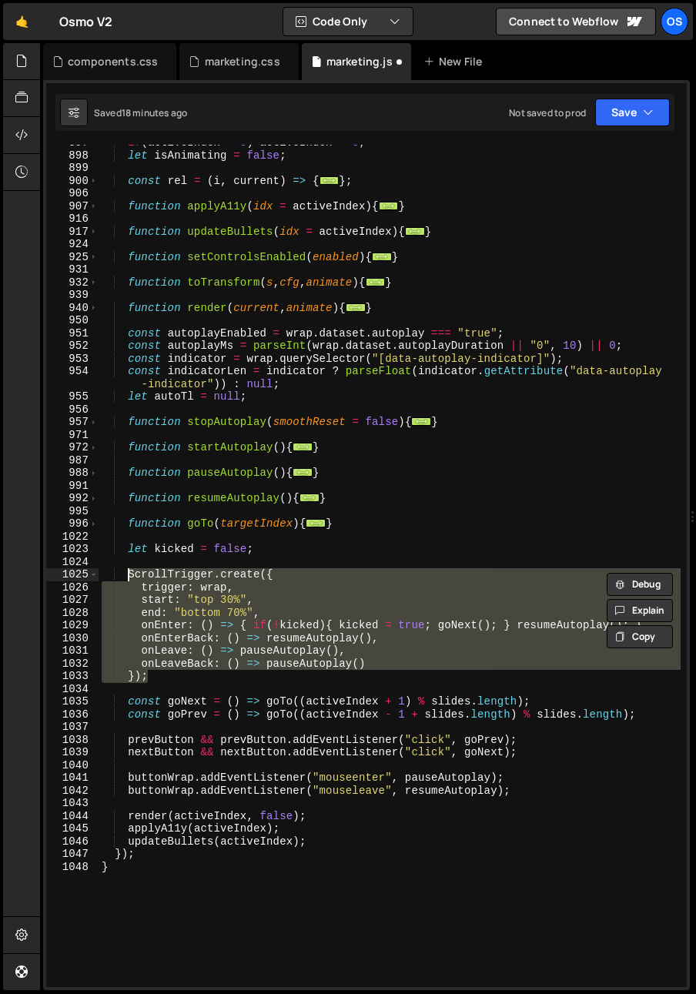
click at [210, 569] on div "if ( activeIndex < 0 ) activeIndex = 0 ; let isAnimating = false ; const rel = …" at bounding box center [390, 566] width 582 height 842
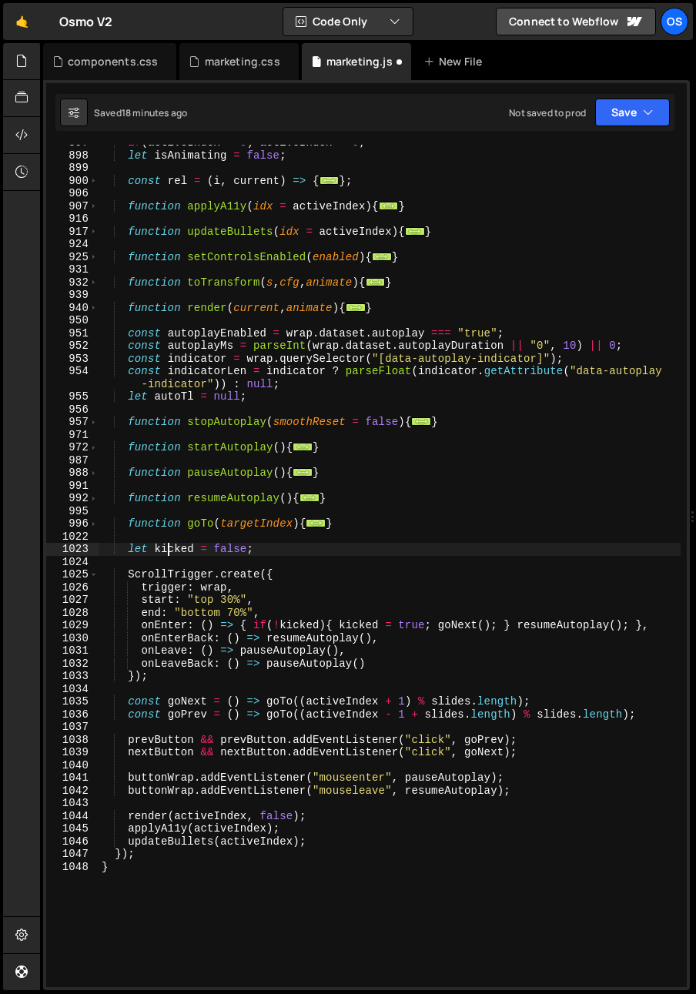
click at [170, 549] on div "if ( activeIndex < 0 ) activeIndex = 0 ; let isAnimating = false ; const rel = …" at bounding box center [390, 570] width 582 height 868
click at [398, 587] on div "if ( activeIndex < 0 ) activeIndex = 0 ; let isAnimating = false ; const rel = …" at bounding box center [390, 570] width 582 height 868
type textarea "trigger: wrap,"
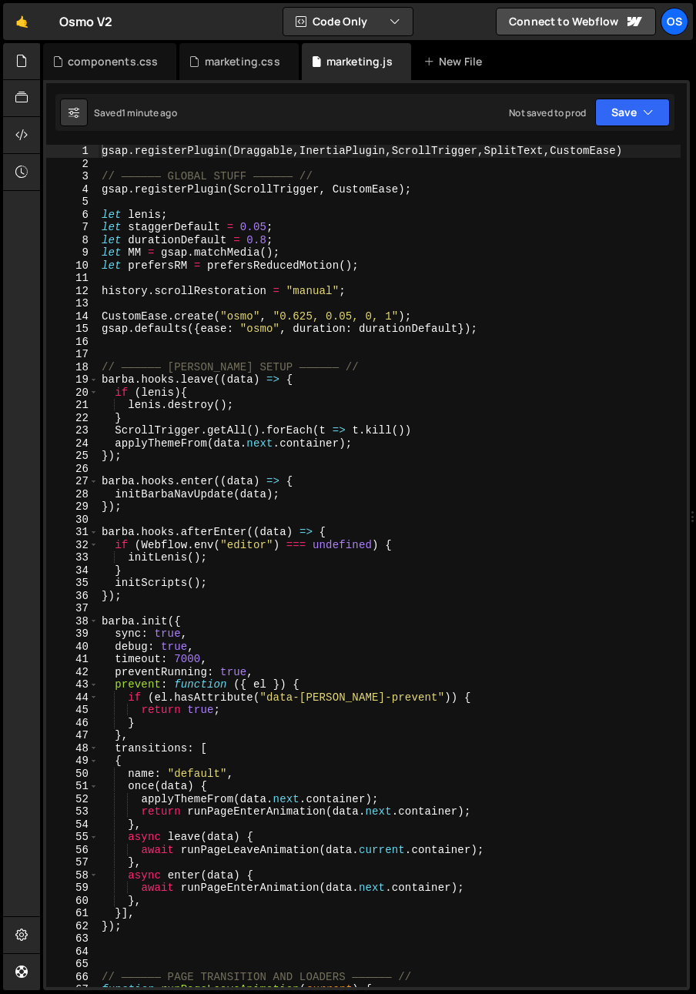
click at [99, 381] on div "gsap . registerPlugin ( Draggable , InertiaPlugin , ScrollTrigger , SplitText ,…" at bounding box center [390, 579] width 582 height 868
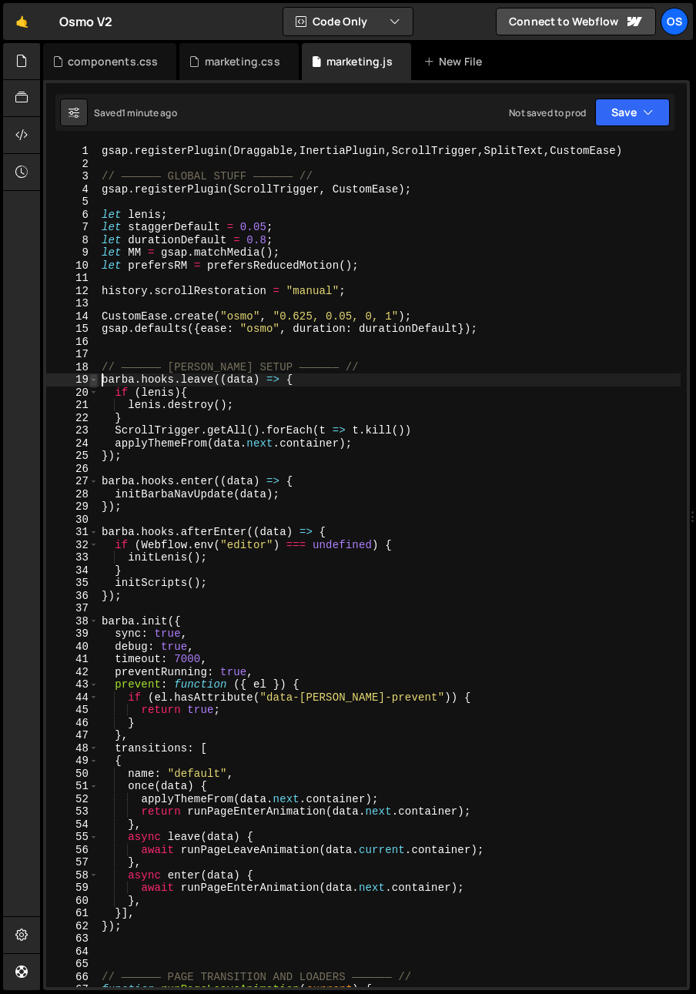
click at [94, 380] on span at bounding box center [93, 379] width 8 height 13
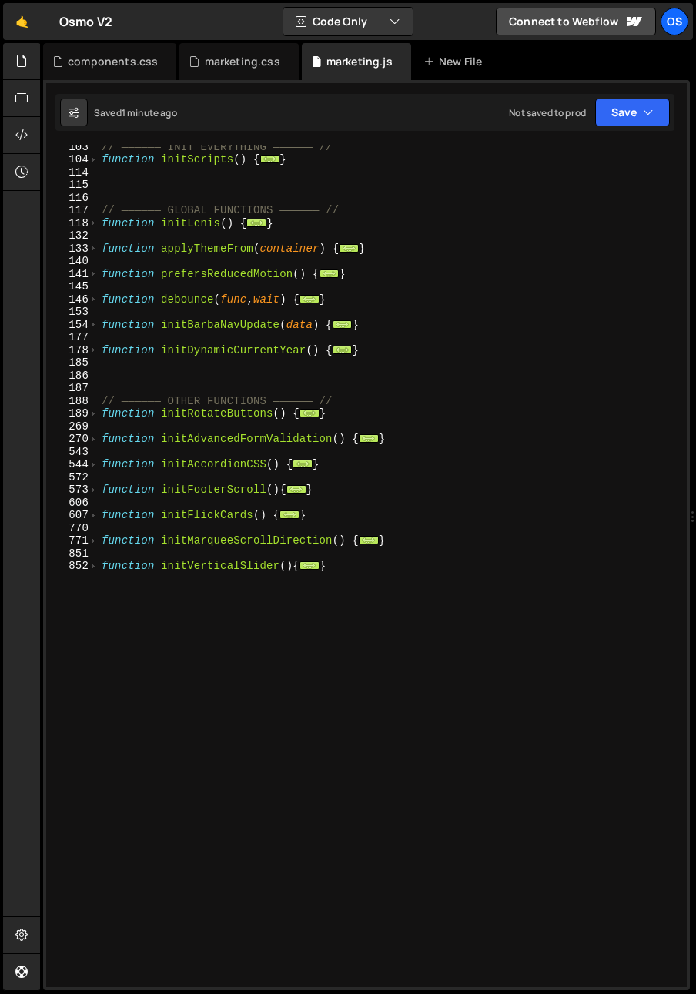
scroll to position [449, 0]
click at [92, 561] on span at bounding box center [93, 566] width 8 height 13
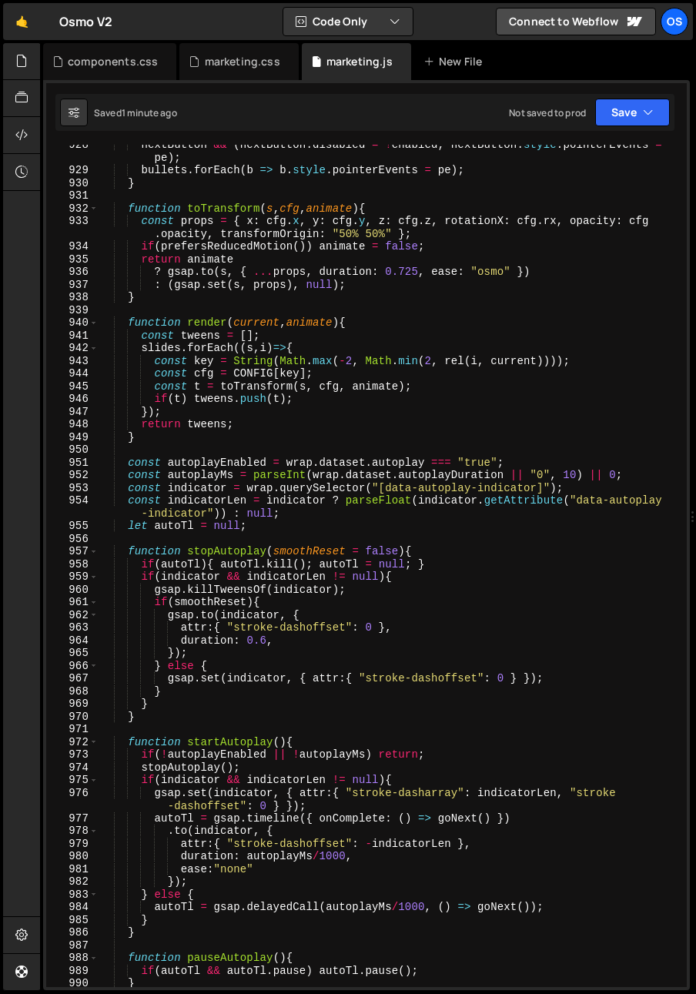
scroll to position [2003, 0]
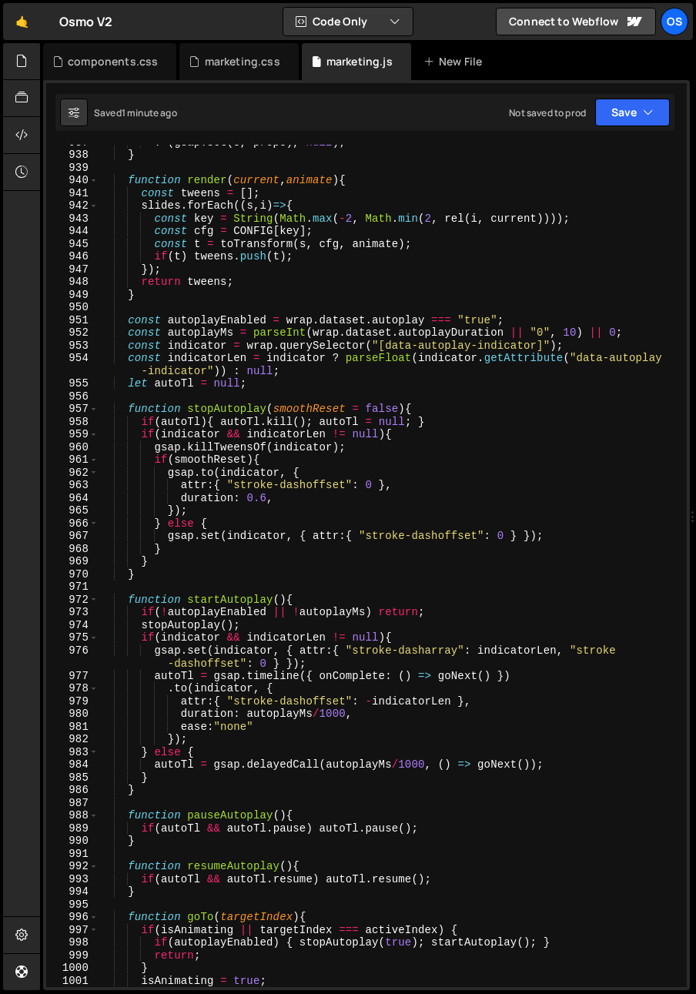
click at [98, 597] on div "972" at bounding box center [72, 600] width 52 height 13
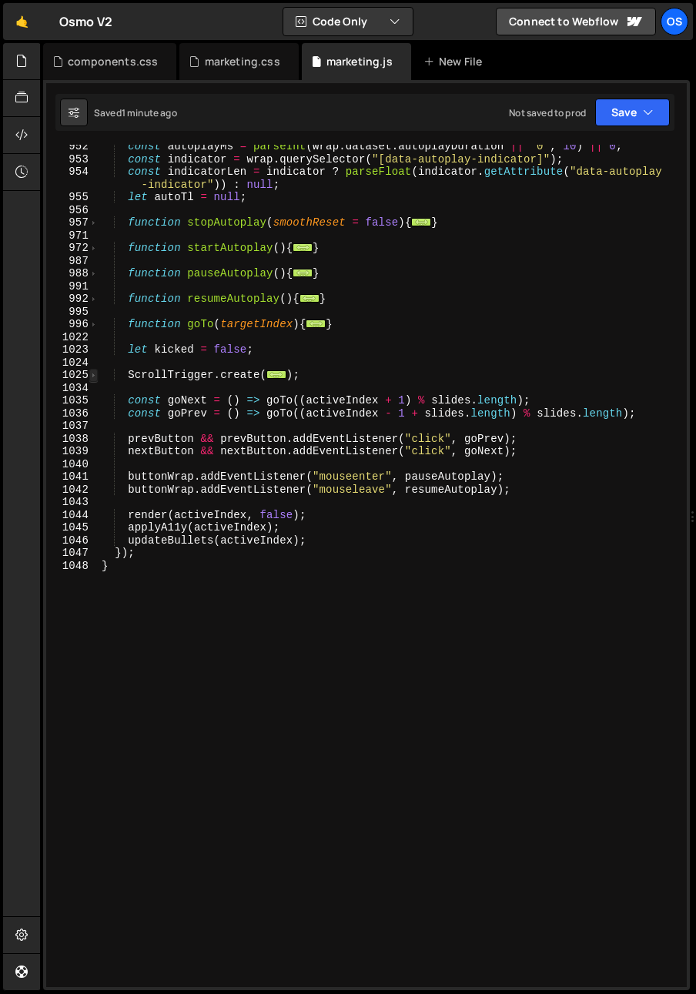
click at [91, 375] on span at bounding box center [93, 375] width 8 height 13
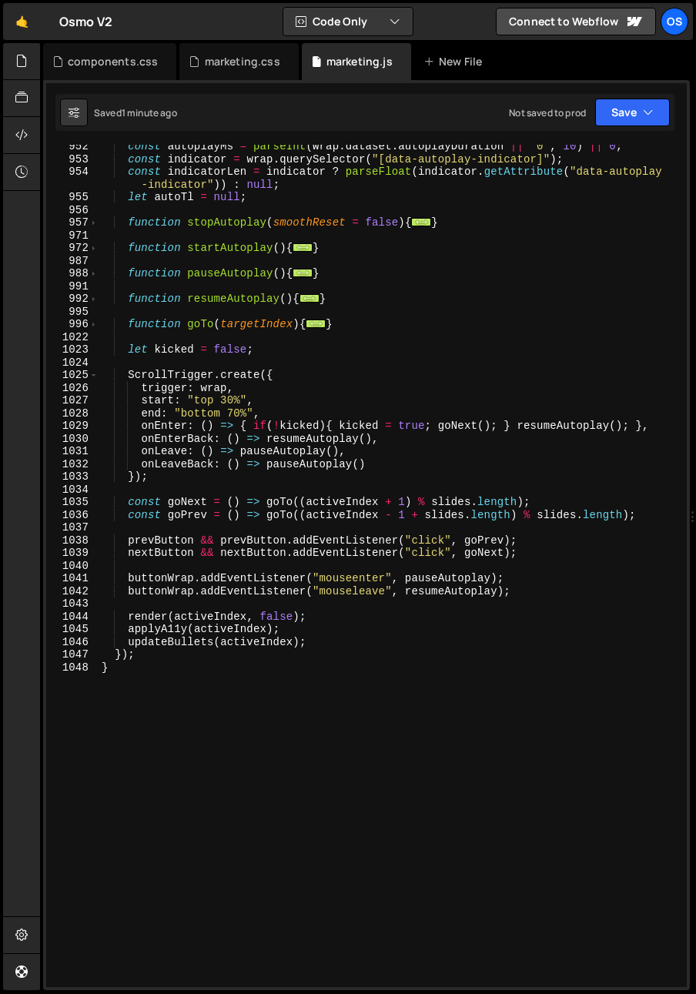
click at [352, 423] on div "const autoplayMs = parseInt ( wrap . dataset . autoplayDuration || "0" , 10 ) |…" at bounding box center [390, 574] width 582 height 868
click at [273, 410] on div "const autoplayMs = parseInt ( wrap . dataset . autoplayDuration || "0" , 10 ) |…" at bounding box center [390, 574] width 582 height 868
type textarea "end: "bottom 70%","
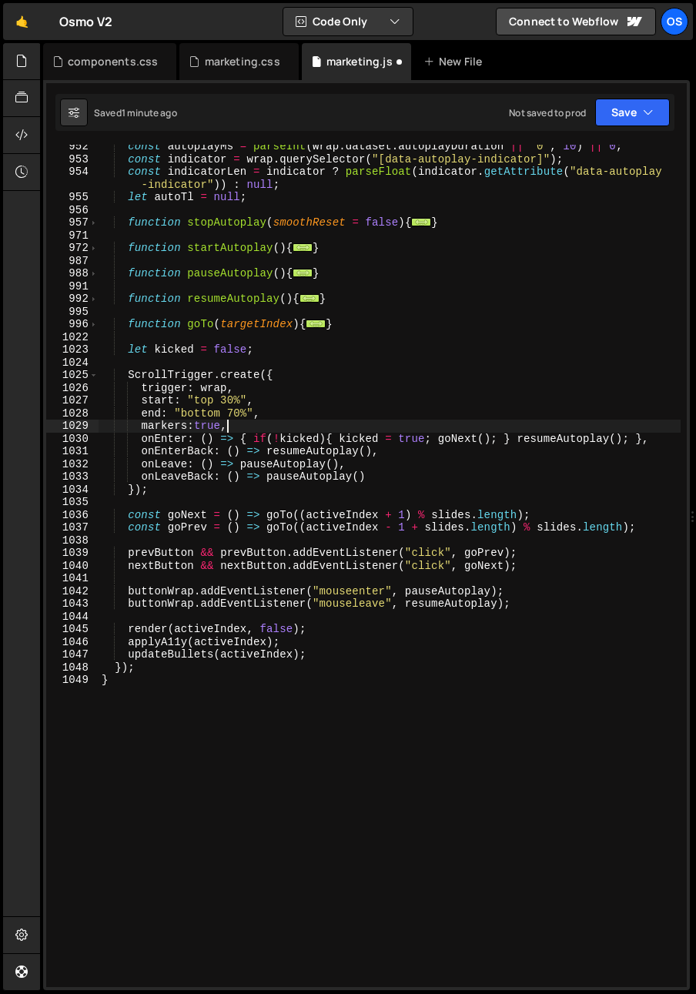
scroll to position [0, 8]
click at [225, 401] on div "const autoplayMs = parseInt ( wrap . dataset . autoplayDuration || "0" , 10 ) |…" at bounding box center [390, 574] width 582 height 868
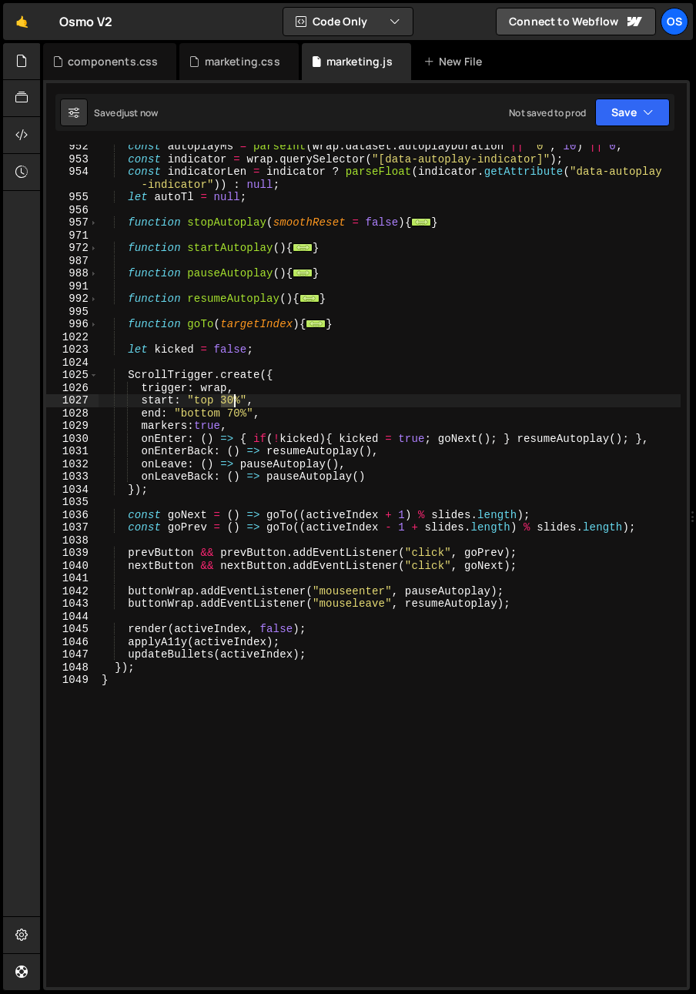
click at [225, 401] on div "const autoplayMs = parseInt ( wrap . dataset . autoplayDuration || "0" , 10 ) |…" at bounding box center [390, 574] width 582 height 868
click at [162, 493] on div "const autoplayMs = parseInt ( wrap . dataset . autoplayDuration || "0" , 10 ) |…" at bounding box center [390, 574] width 582 height 868
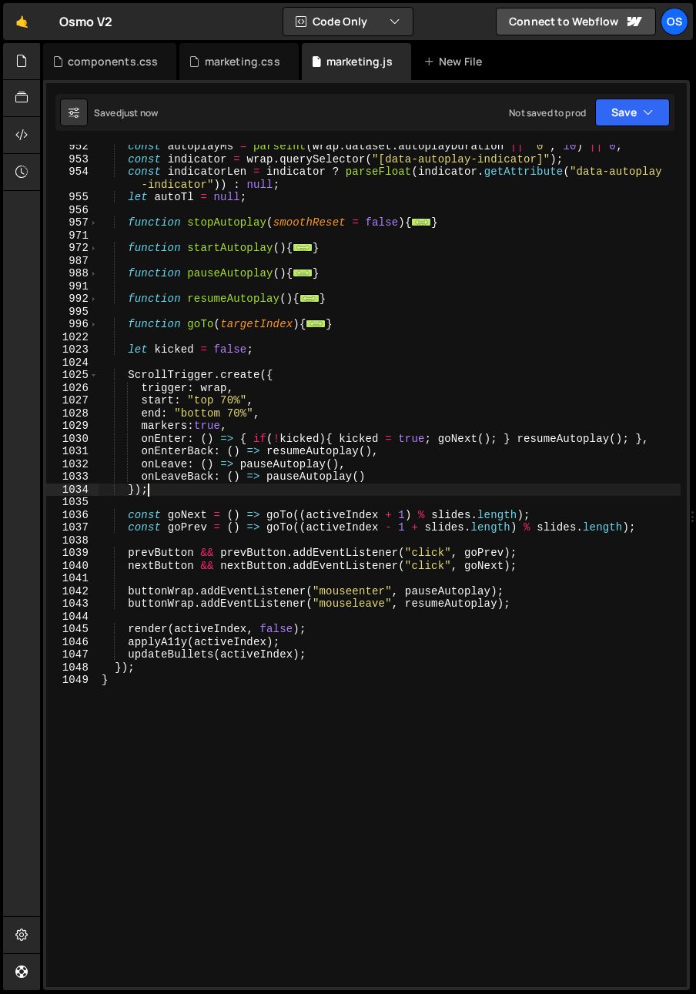
scroll to position [0, 2]
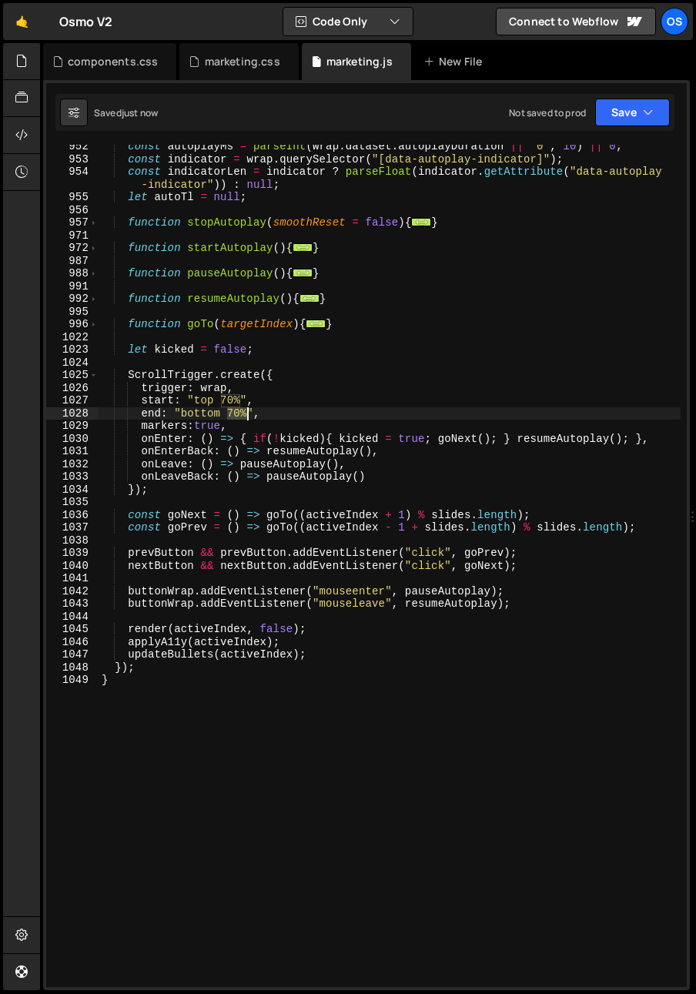
drag, startPoint x: 226, startPoint y: 416, endPoint x: 244, endPoint y: 416, distance: 17.7
click at [244, 416] on div "const autoplayMs = parseInt ( wrap . dataset . autoplayDuration || "0" , 10 ) |…" at bounding box center [390, 574] width 582 height 868
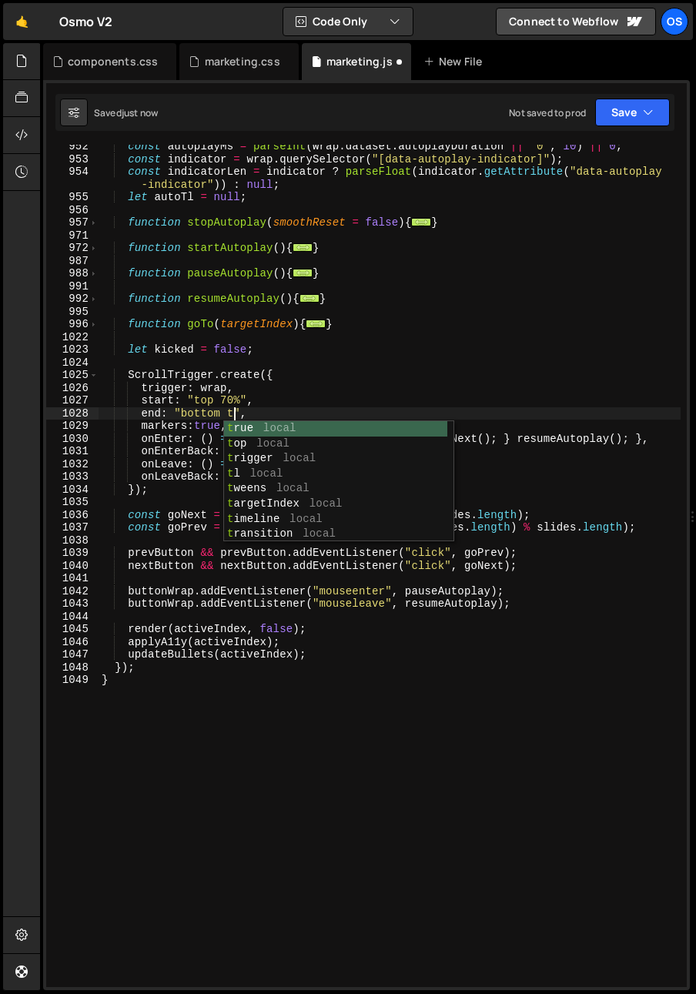
scroll to position [0, 9]
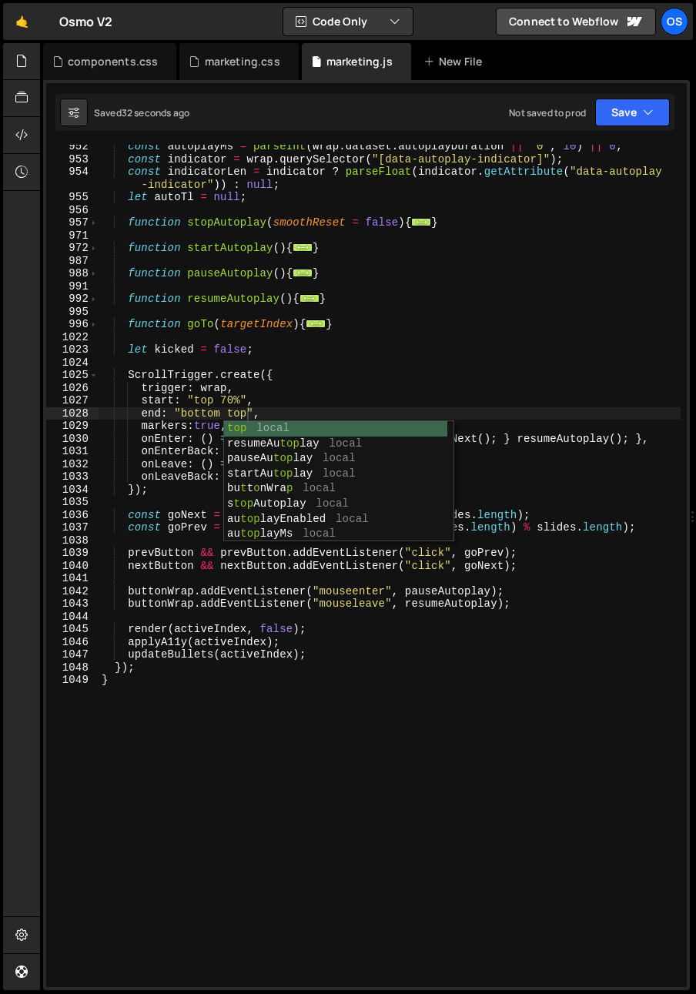
click at [150, 450] on div "const autoplayMs = parseInt ( wrap . dataset . autoplayDuration || "0" , 10 ) |…" at bounding box center [390, 574] width 582 height 868
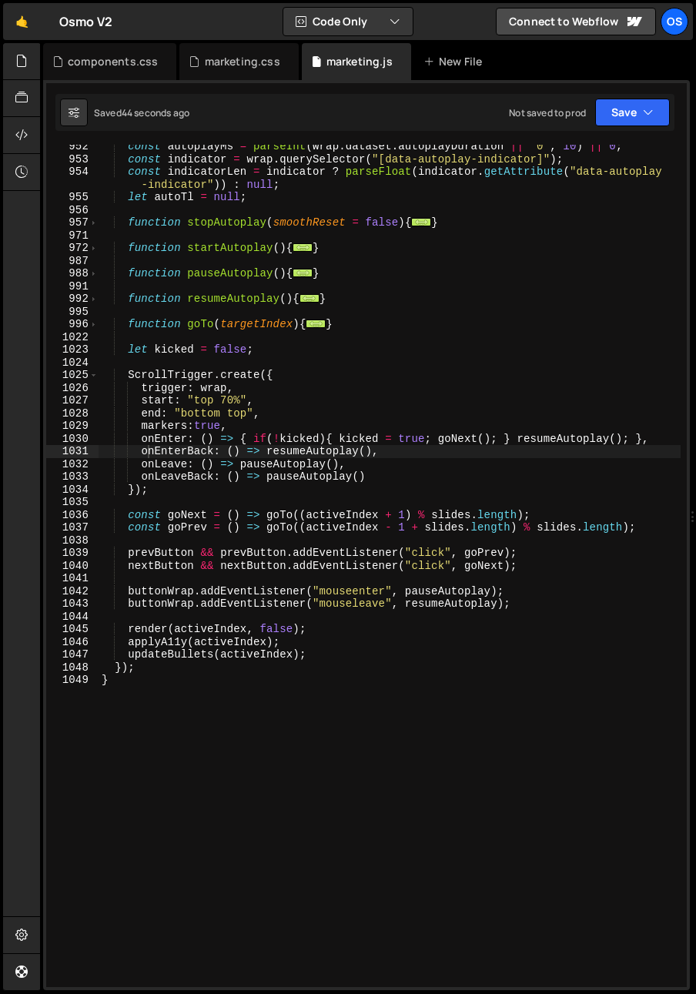
drag, startPoint x: 216, startPoint y: 449, endPoint x: 204, endPoint y: 456, distance: 14.1
click at [216, 449] on div "const autoplayMs = parseInt ( wrap . dataset . autoplayDuration || "0" , 10 ) |…" at bounding box center [390, 574] width 582 height 868
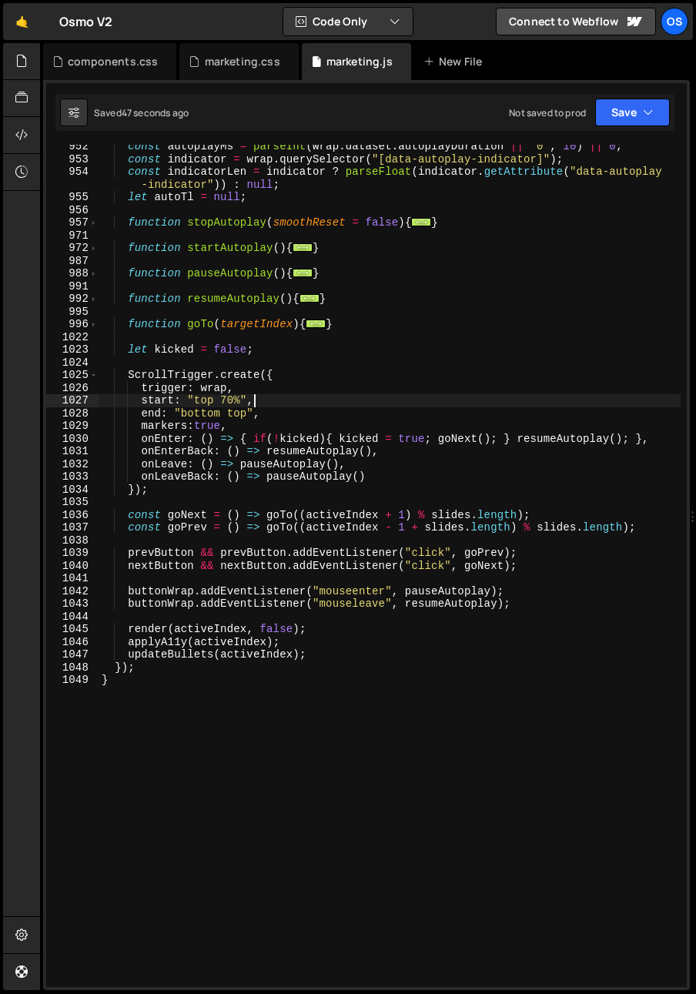
drag, startPoint x: 395, startPoint y: 403, endPoint x: 243, endPoint y: 382, distance: 153.9
click at [395, 403] on div "const autoplayMs = parseInt ( wrap . dataset . autoplayDuration || "0" , 10 ) |…" at bounding box center [390, 574] width 582 height 868
click at [191, 609] on div "const autoplayMs = parseInt ( wrap . dataset . autoplayDuration || "0" , 10 ) |…" at bounding box center [390, 574] width 582 height 868
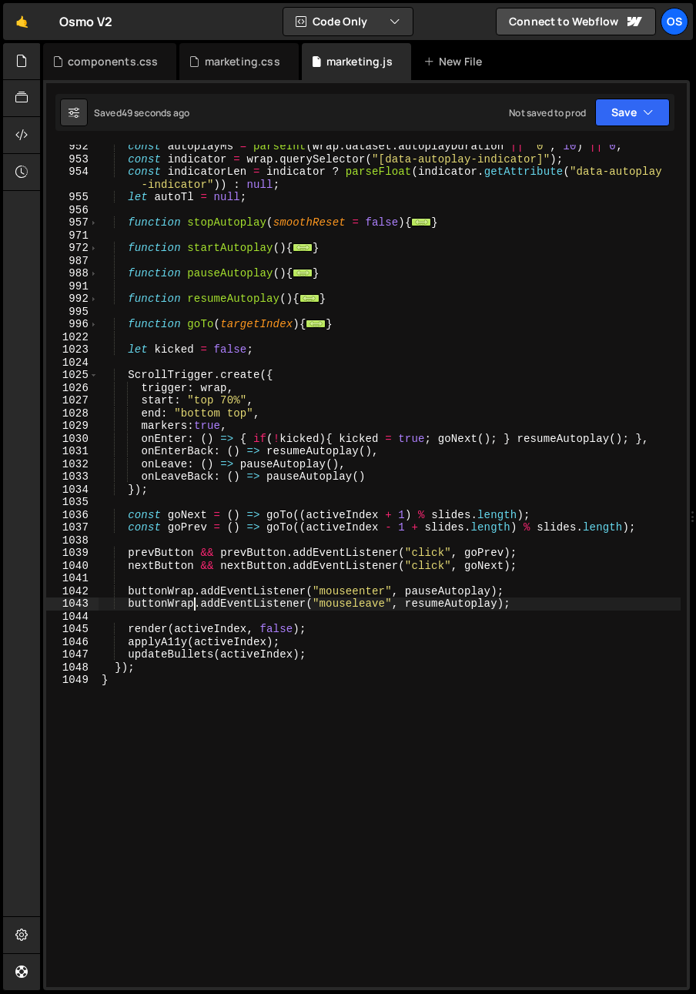
click at [275, 686] on div "const autoplayMs = parseInt ( wrap . dataset . autoplayDuration || "0" , 10 ) |…" at bounding box center [390, 574] width 582 height 868
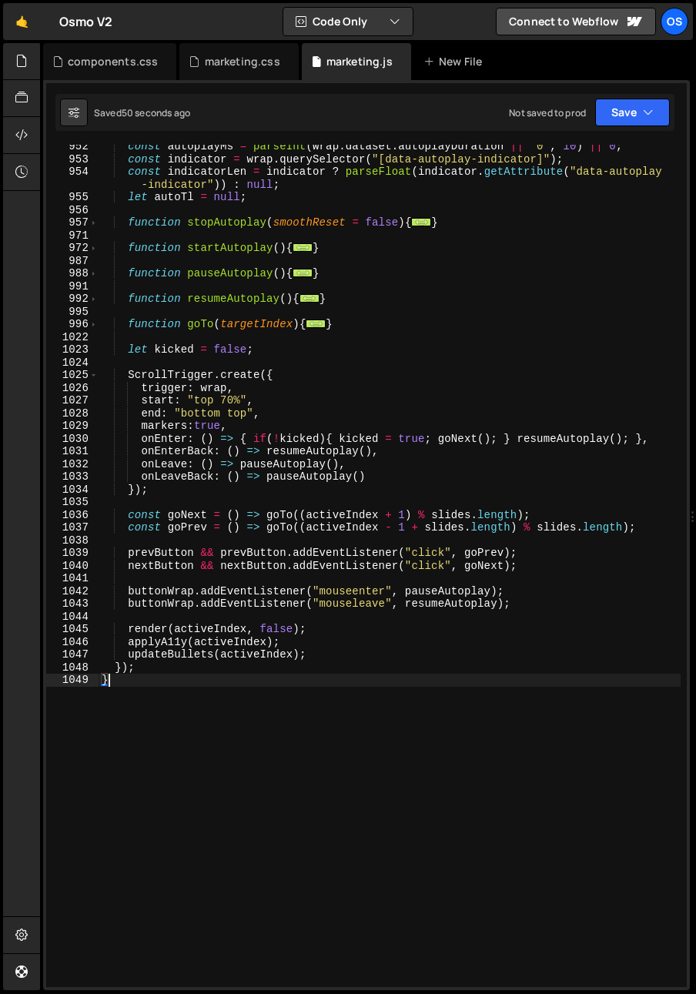
click at [254, 674] on div "const autoplayMs = parseInt ( wrap . dataset . autoplayDuration || "0" , 10 ) |…" at bounding box center [390, 574] width 582 height 868
click at [111, 828] on div "const autoplayMs = parseInt ( wrap . dataset . autoplayDuration || "0" , 10 ) |…" at bounding box center [390, 574] width 582 height 868
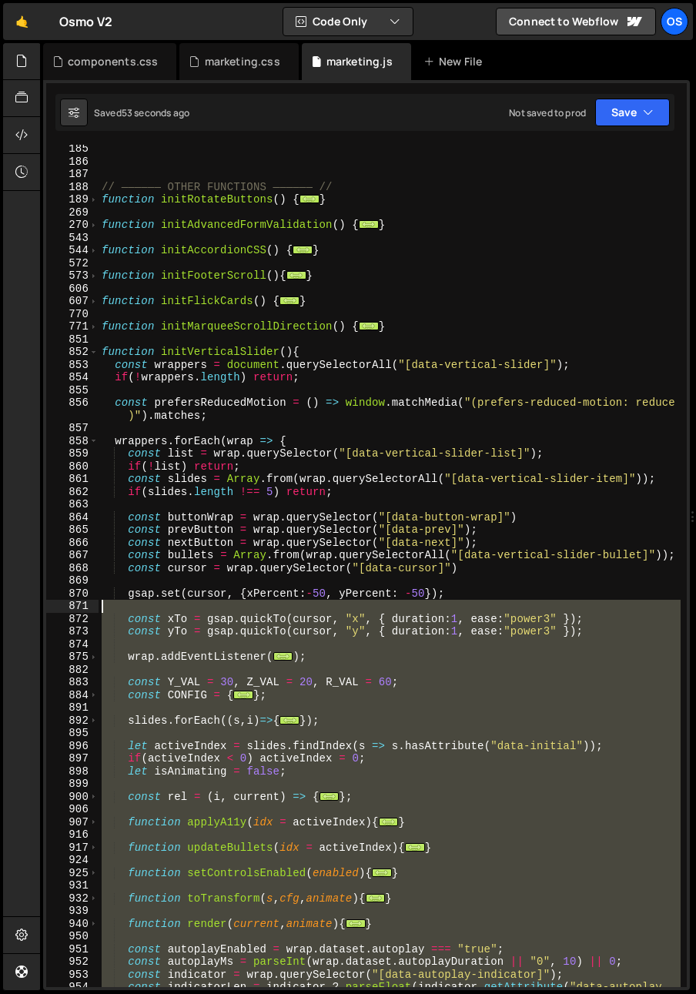
scroll to position [663, 0]
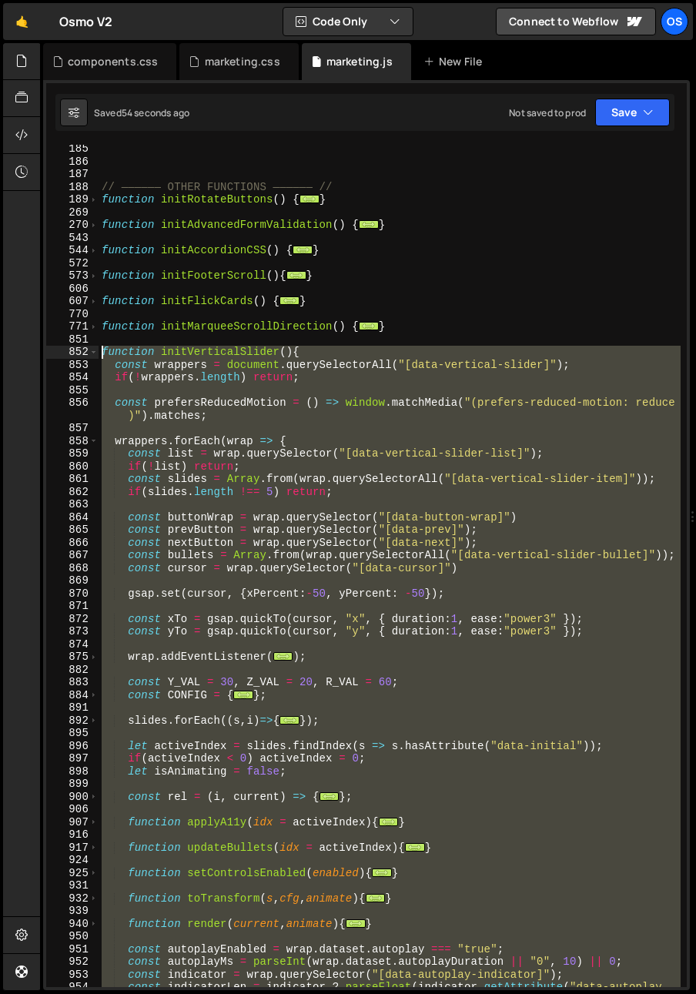
drag, startPoint x: 108, startPoint y: 787, endPoint x: 55, endPoint y: 358, distance: 432.1
click at [55, 358] on div "} 185 186 187 188 189 269 270 543 544 572 573 606 607 770 771 851 852 853 854 8…" at bounding box center [366, 566] width 641 height 842
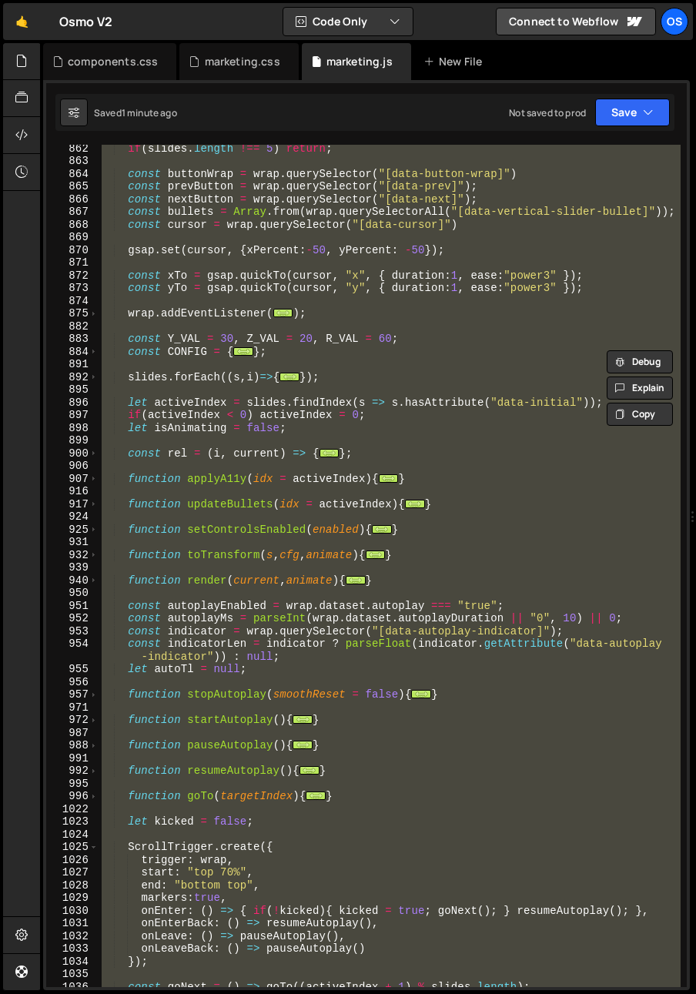
scroll to position [1291, 0]
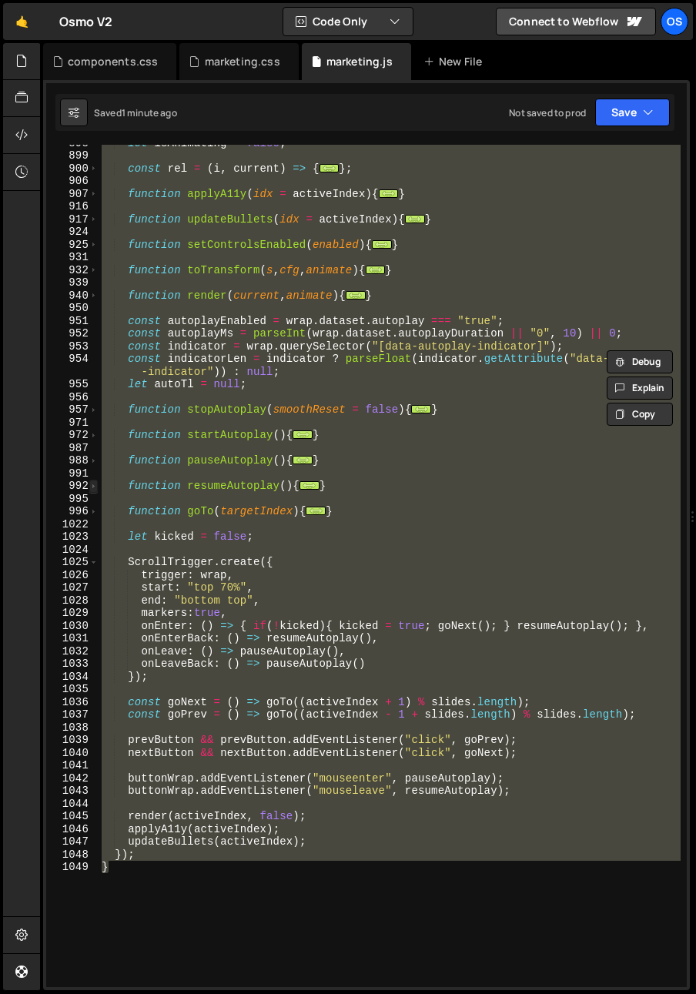
click at [93, 484] on span at bounding box center [93, 486] width 8 height 13
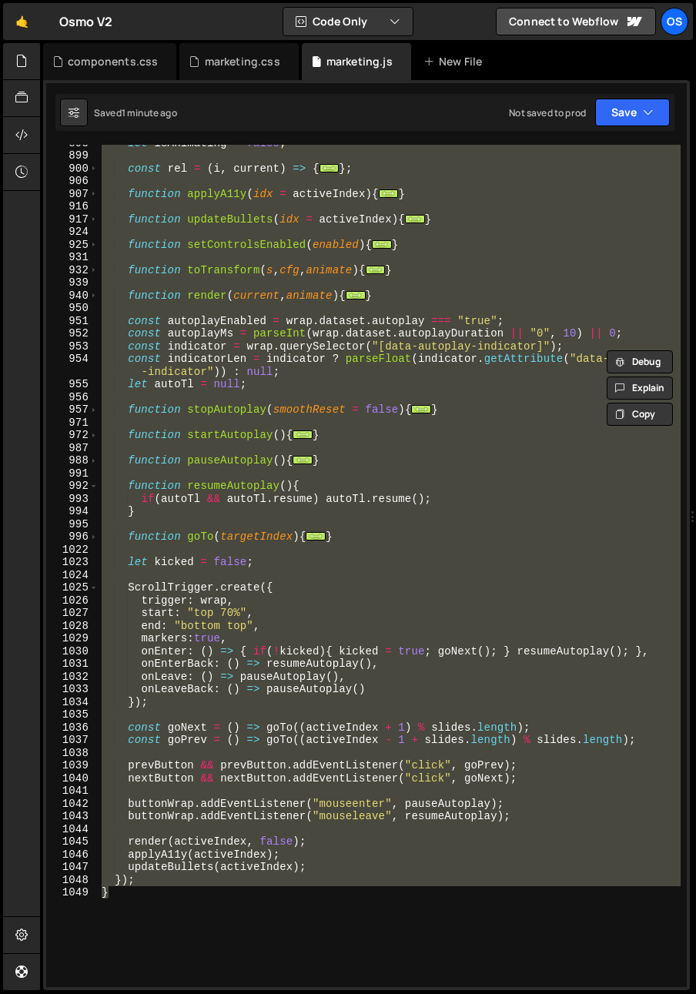
click at [99, 458] on div "let isAnimating = false ; const rel = ( i , current ) => { ... } ; function app…" at bounding box center [390, 570] width 582 height 868
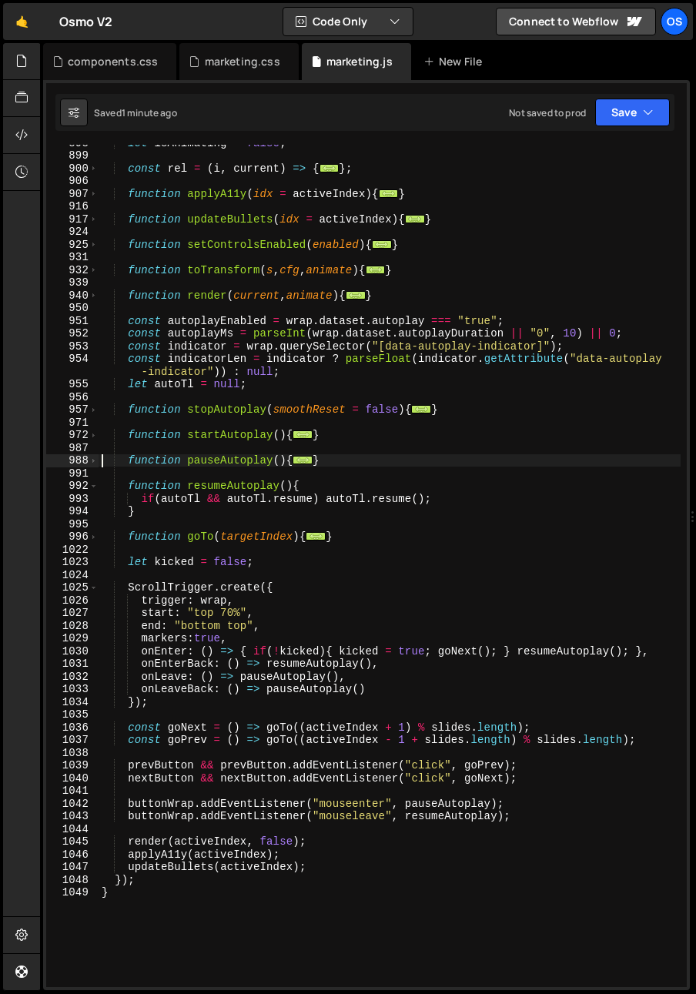
click at [99, 461] on div "let isAnimating = false ; const rel = ( i , current ) => { ... } ; function app…" at bounding box center [390, 570] width 582 height 868
click at [95, 462] on span at bounding box center [93, 460] width 8 height 13
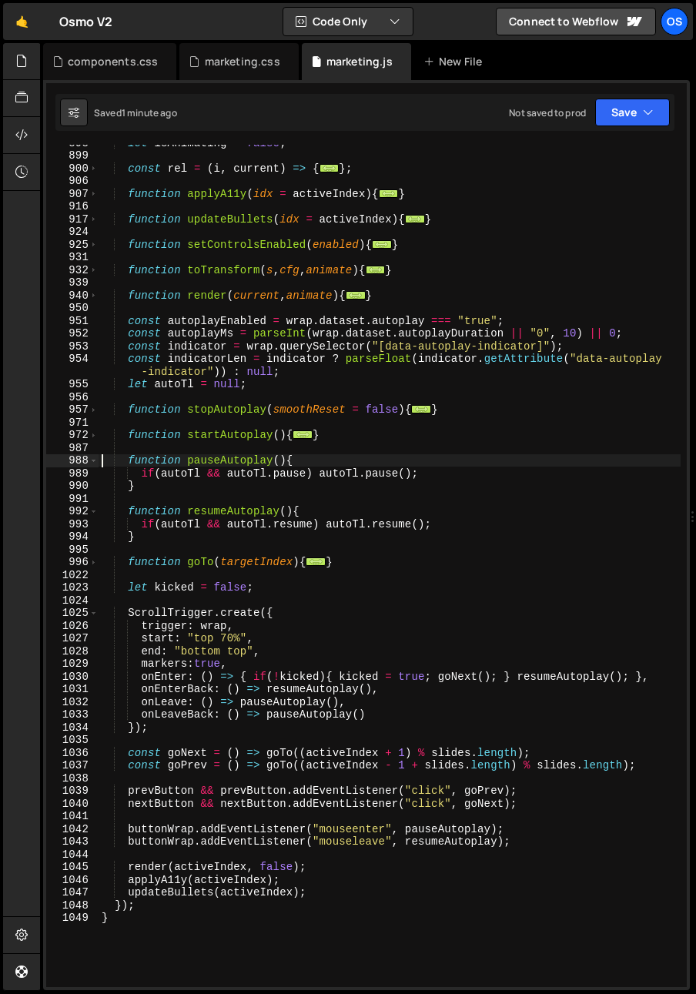
click at [169, 511] on div "let isAnimating = false ; const rel = ( i , current ) => { ... } ; function app…" at bounding box center [390, 570] width 582 height 868
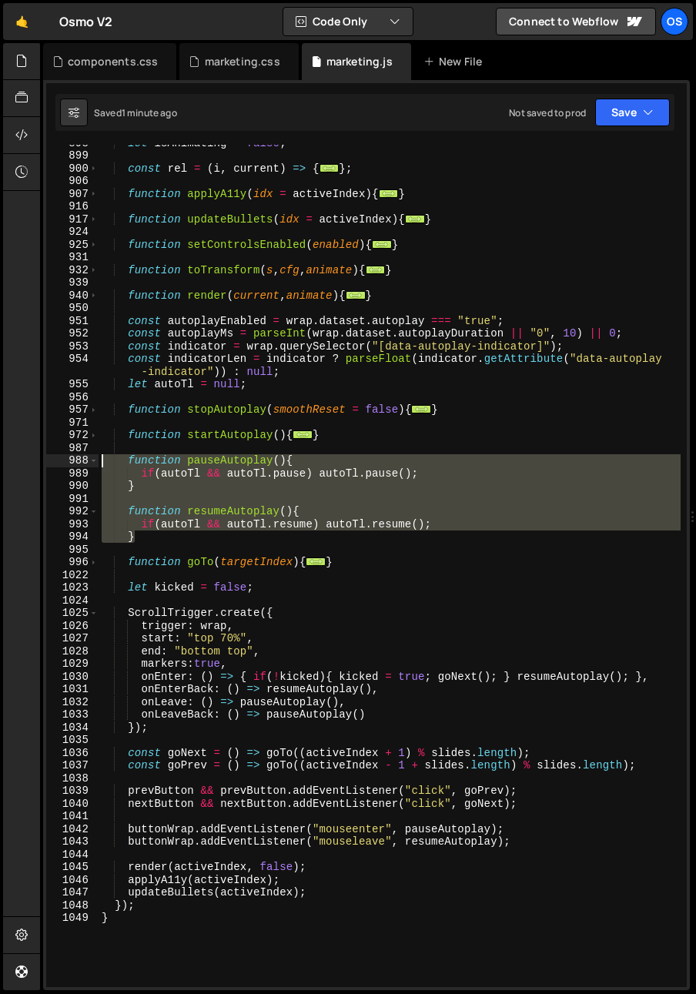
drag, startPoint x: 143, startPoint y: 536, endPoint x: 56, endPoint y: 456, distance: 118.2
click at [56, 456] on div "function resumeAutoplay(){ 898 899 900 906 907 916 917 924 925 931 932 939 940 …" at bounding box center [366, 566] width 641 height 842
paste textarea "}"
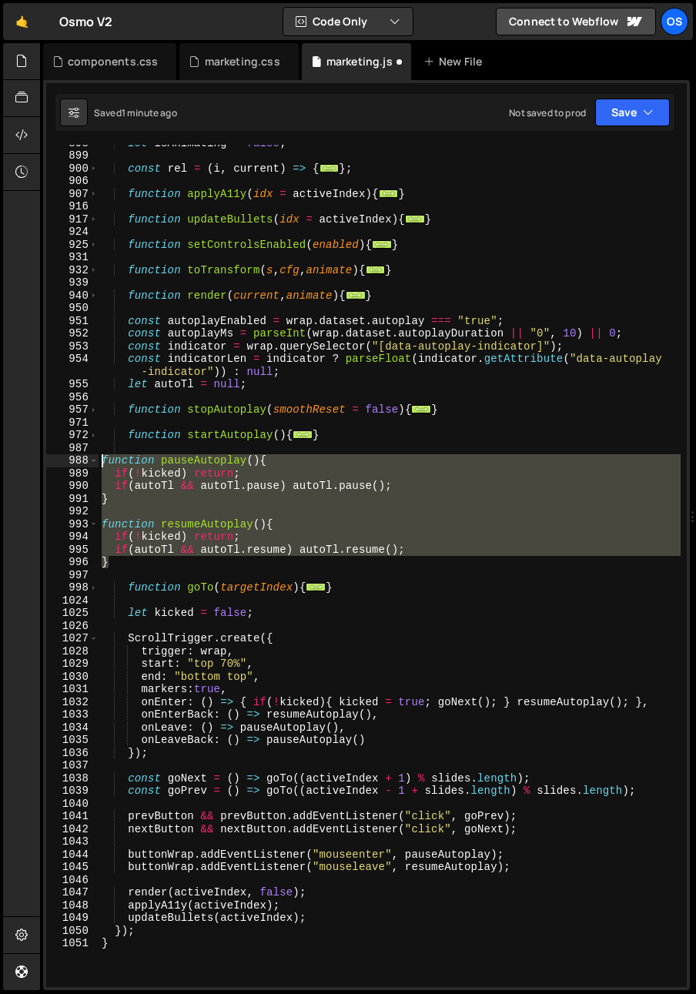
drag, startPoint x: 112, startPoint y: 542, endPoint x: 69, endPoint y: 457, distance: 95.4
click at [69, 457] on div "} 898 899 900 906 907 916 917 924 925 931 932 939 940 950 951 952 953 954 955 9…" at bounding box center [366, 566] width 641 height 842
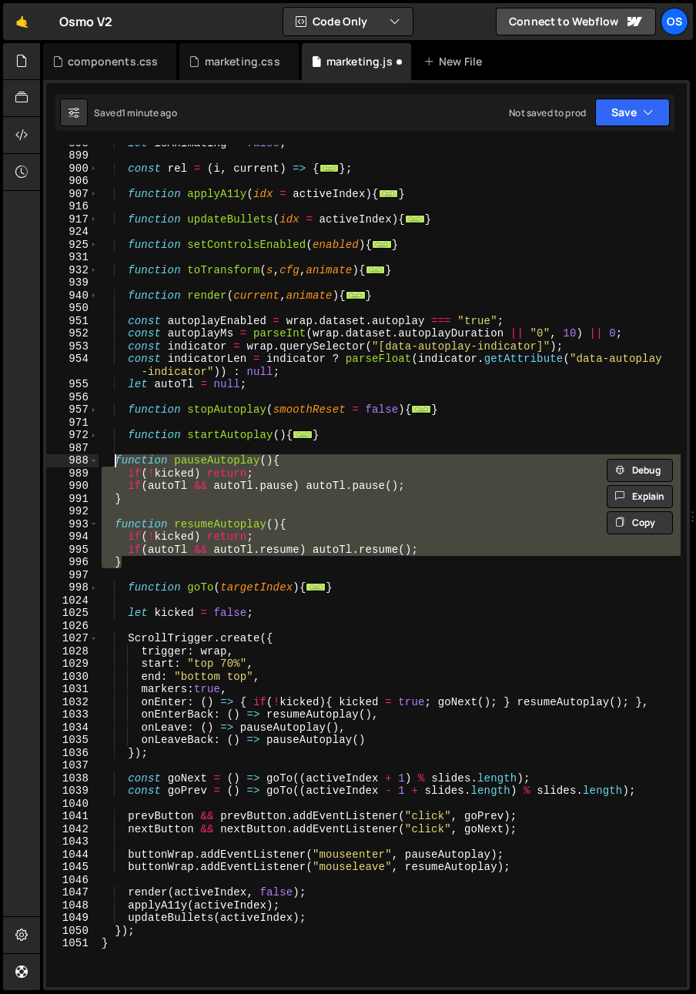
type textarea "function pauseAutoplay(){ if(!kicked) return;"
click at [165, 512] on div "let isAnimating = false ; const rel = ( i , current ) => { ... } ; function app…" at bounding box center [390, 570] width 582 height 868
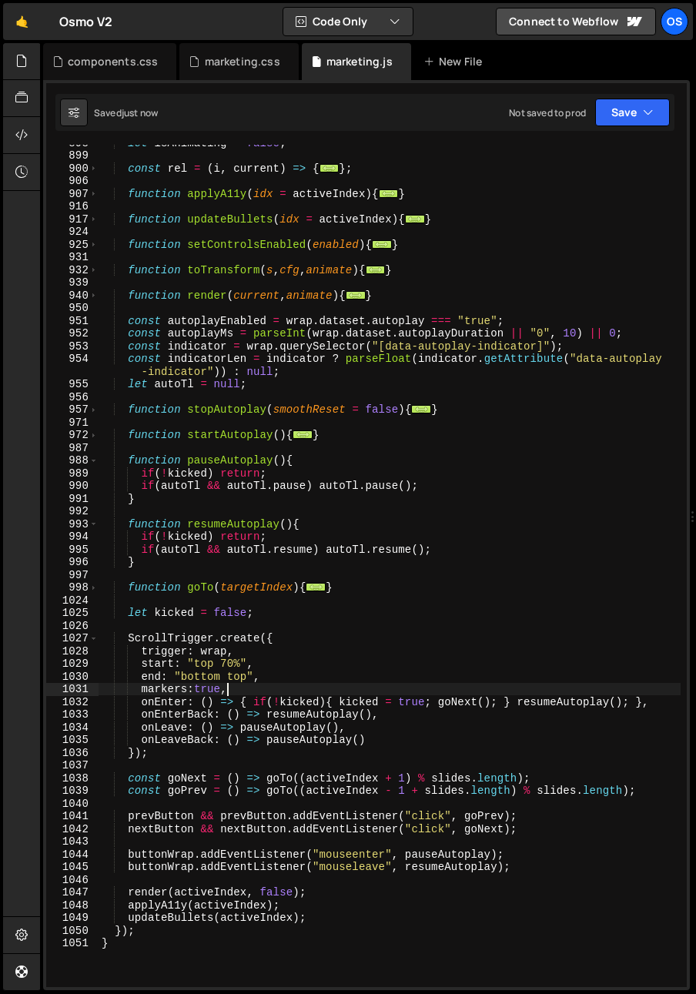
drag, startPoint x: 262, startPoint y: 693, endPoint x: 276, endPoint y: 681, distance: 19.1
click at [276, 681] on div "let isAnimating = false ; const rel = ( i , current ) => { ... } ; function app…" at bounding box center [390, 570] width 582 height 868
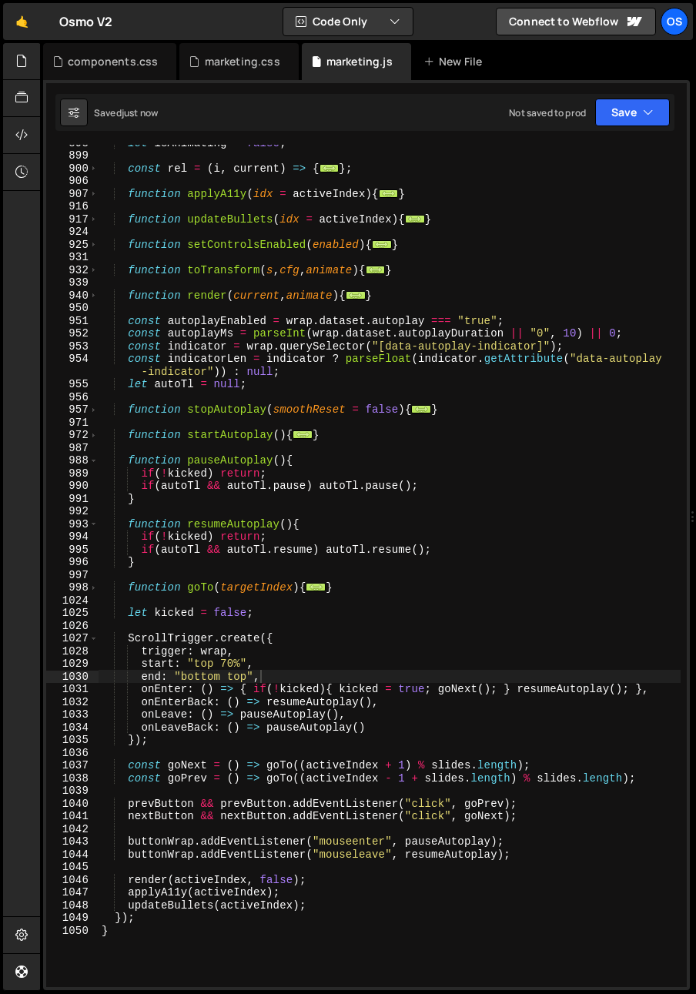
click at [249, 609] on div "let isAnimating = false ; const rel = ( i , current ) => { ... } ; function app…" at bounding box center [390, 570] width 582 height 868
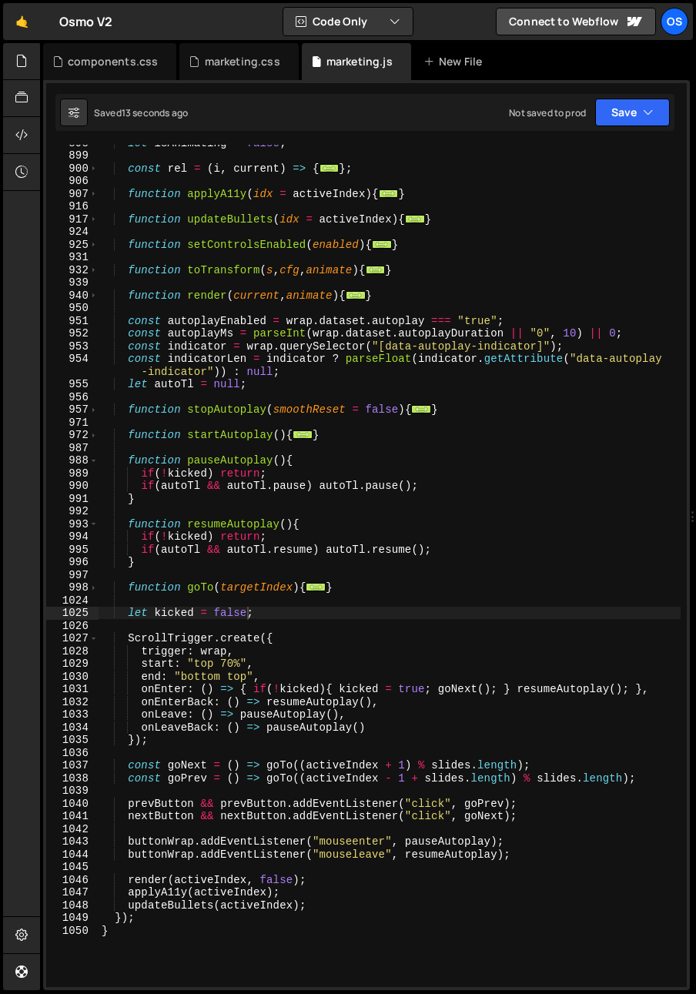
drag, startPoint x: 206, startPoint y: 637, endPoint x: 177, endPoint y: 618, distance: 34.6
click at [205, 635] on div "let isAnimating = false ; const rel = ( i , current ) => { ... } ; function app…" at bounding box center [390, 570] width 582 height 868
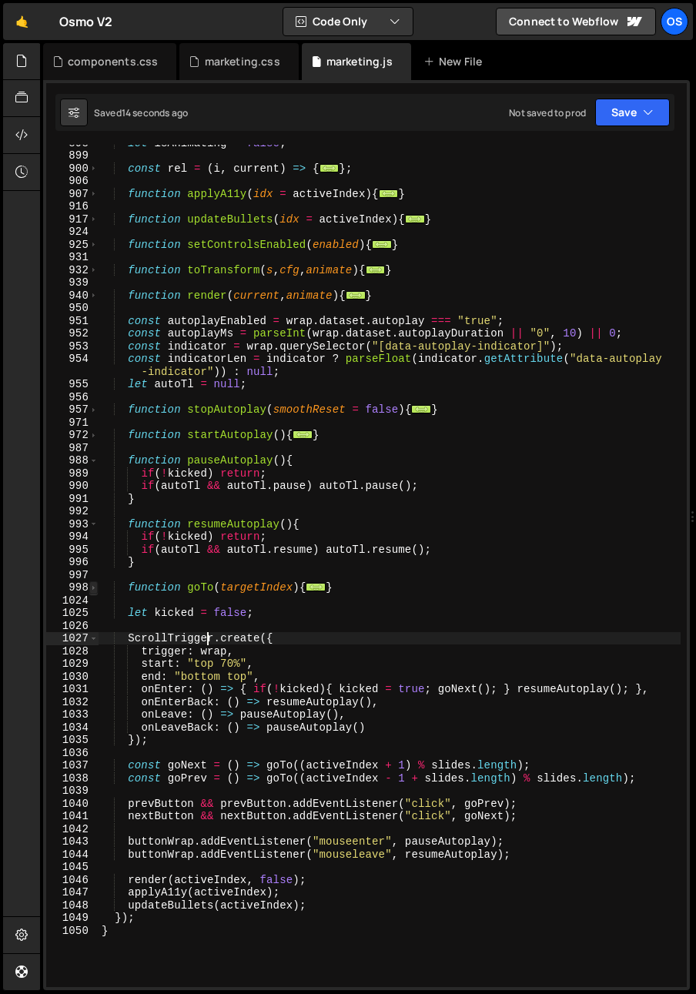
click at [92, 584] on span at bounding box center [93, 587] width 8 height 13
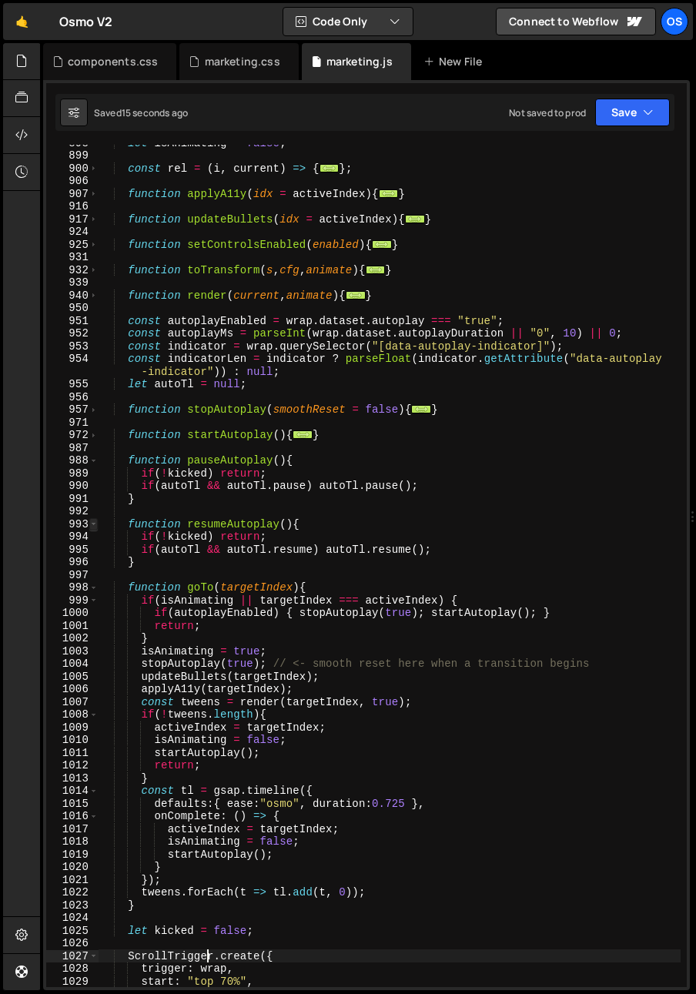
click at [94, 527] on span at bounding box center [93, 524] width 8 height 13
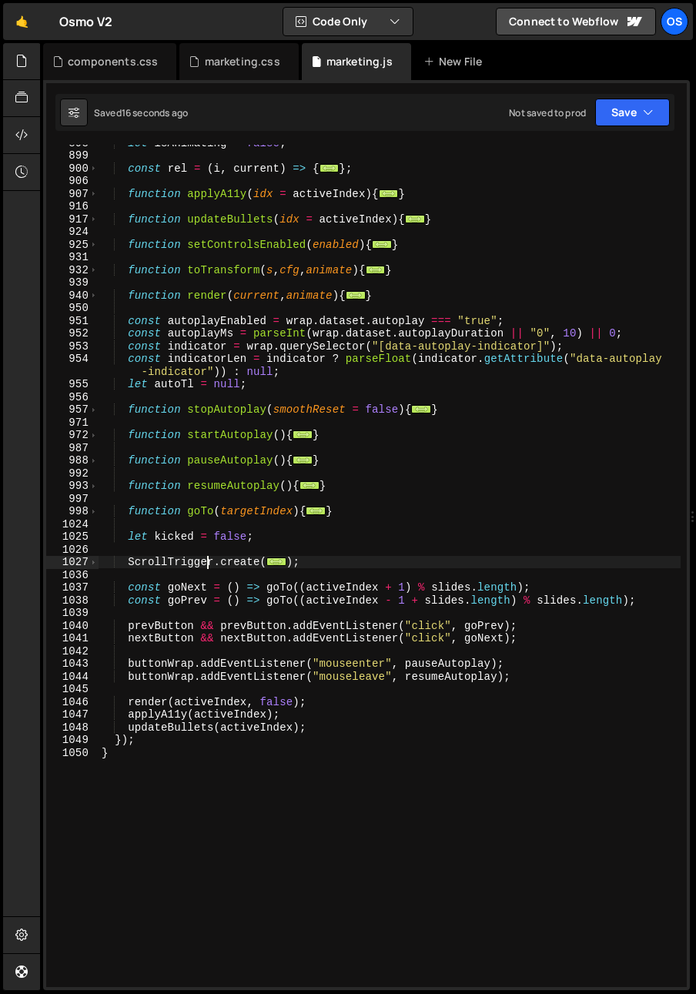
click at [93, 528] on div "1024" at bounding box center [72, 524] width 52 height 13
click at [228, 751] on div "let isAnimating = false ; const rel = ( i , current ) => { ... } ; function app…" at bounding box center [390, 570] width 582 height 868
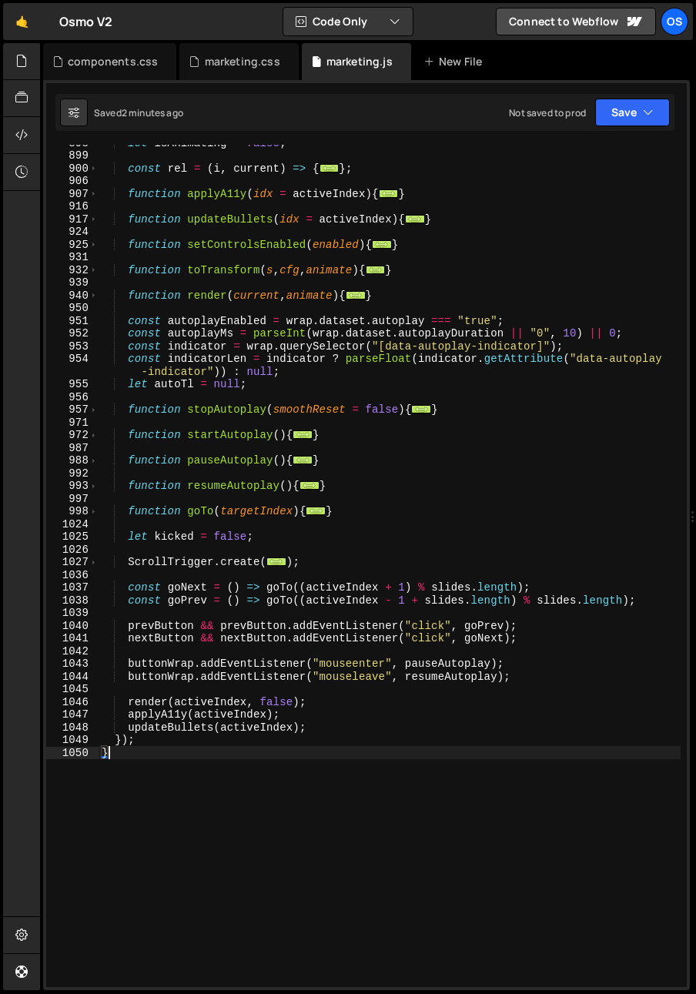
click at [368, 720] on div "let isAnimating = false ; const rel = ( i , current ) => { ... } ; function app…" at bounding box center [390, 570] width 582 height 868
click at [361, 725] on div "let isAnimating = false ; const rel = ( i , current ) => { ... } ; function app…" at bounding box center [390, 570] width 582 height 868
type textarea "updateBullets(activeIndex);"
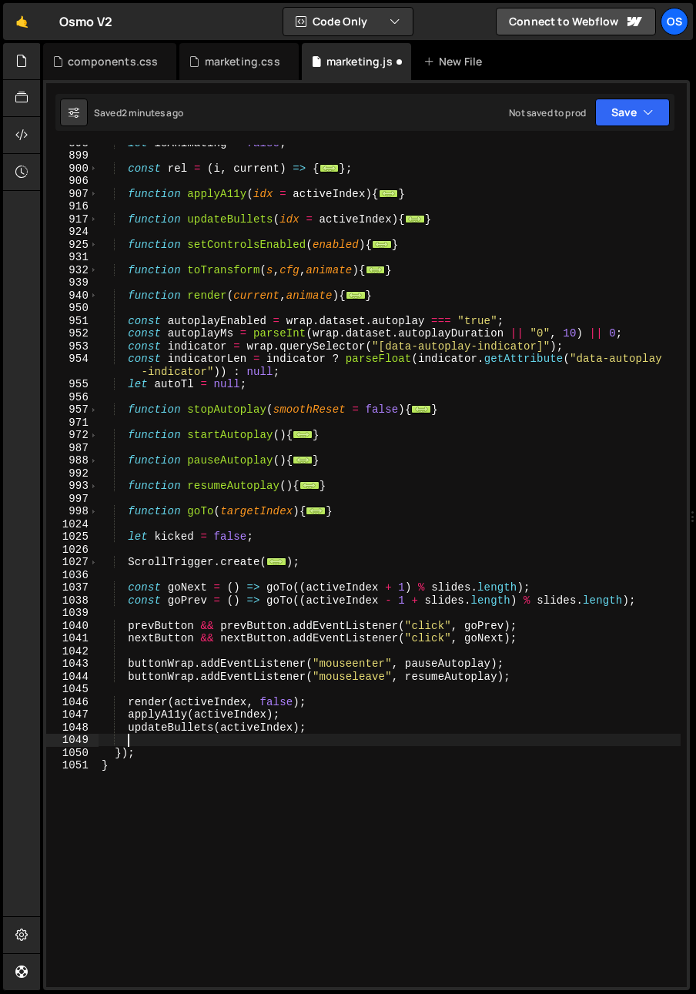
scroll to position [0, 1]
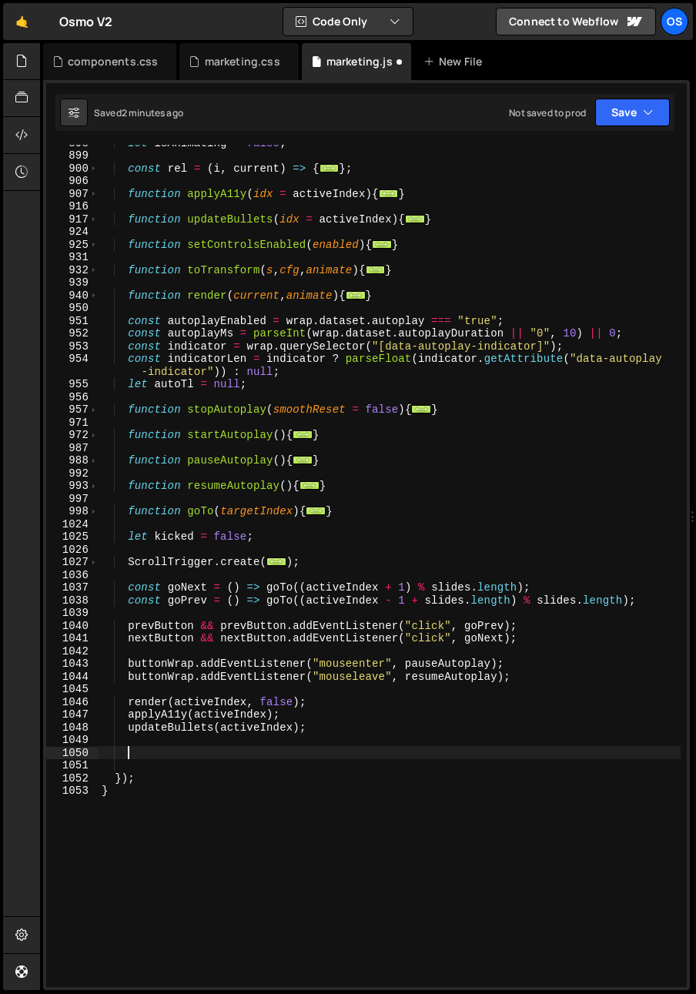
paste textarea
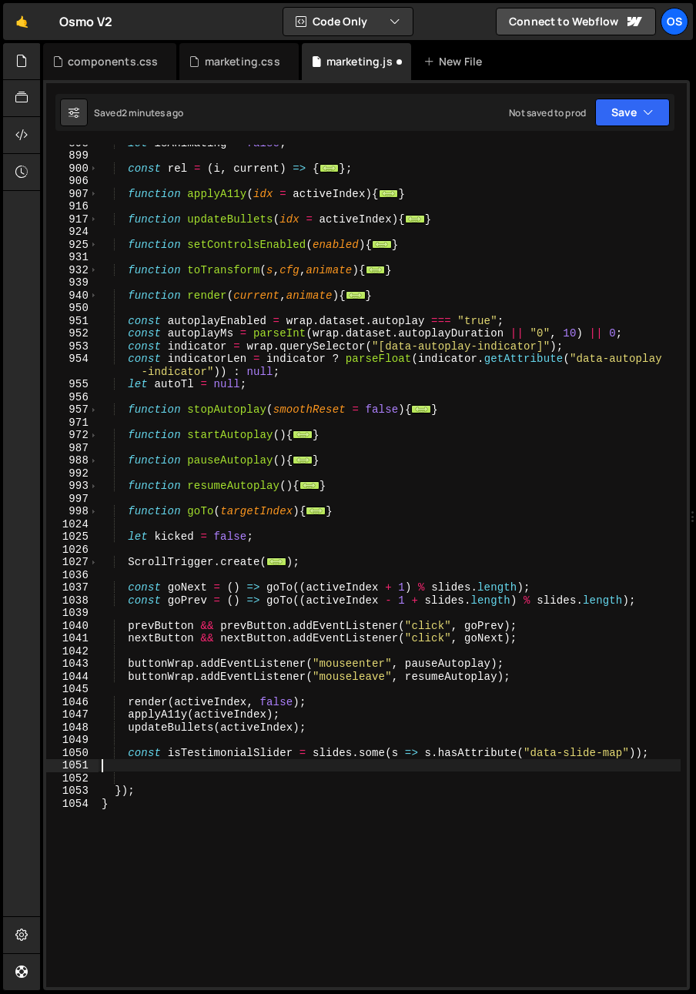
scroll to position [0, 0]
click at [350, 725] on div "let isAnimating = false ; const rel = ( i , current ) => { ... } ; function app…" at bounding box center [390, 570] width 582 height 868
type textarea "updateBullets(activeIndex);"
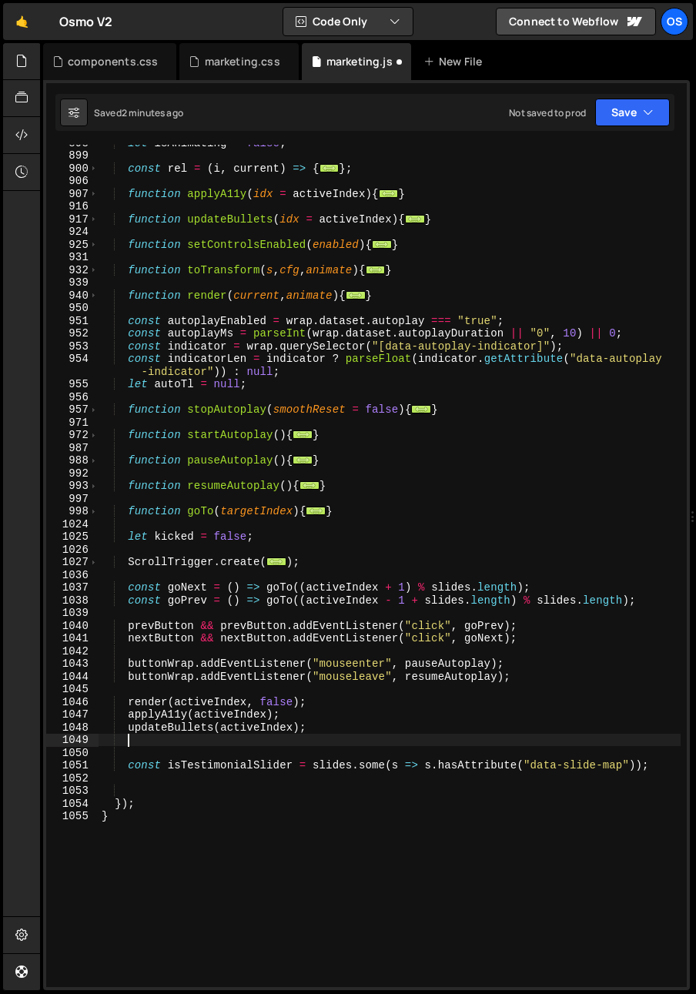
scroll to position [0, 1]
paste textarea "updateTestimonialMap(activeIndex);"
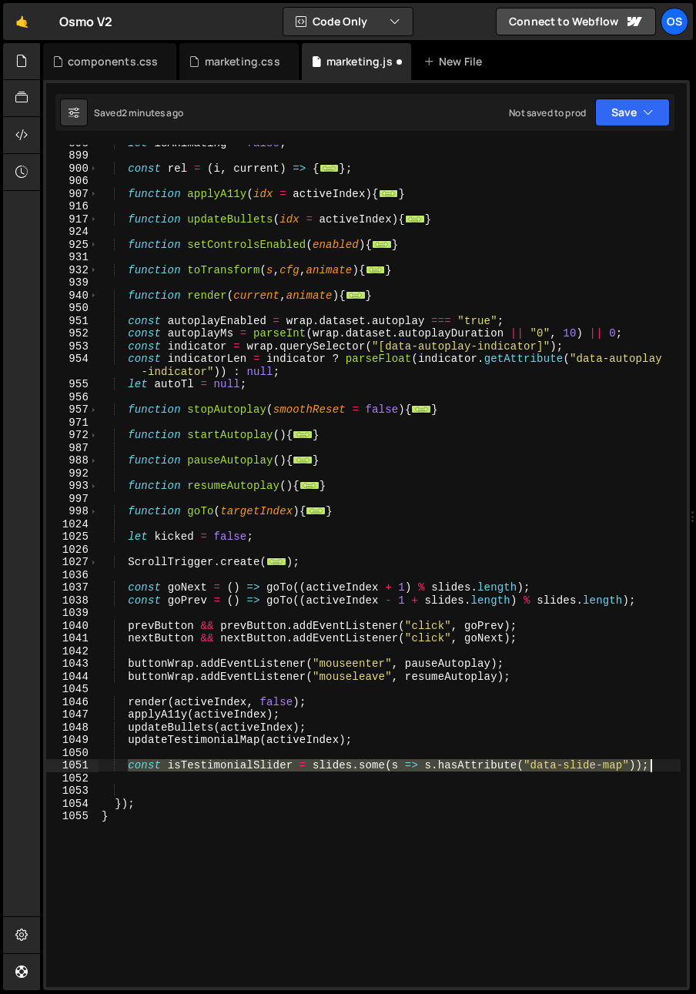
drag, startPoint x: 129, startPoint y: 768, endPoint x: 685, endPoint y: 761, distance: 555.9
click at [685, 761] on div "updateTestimonialMap(activeIndex); 898 899 900 906 907 916 917 924 925 931 932 …" at bounding box center [366, 566] width 641 height 842
type textarea "const isTestimonialSlider = slides.some(s => s.hasAttribute("data-slide-map"));"
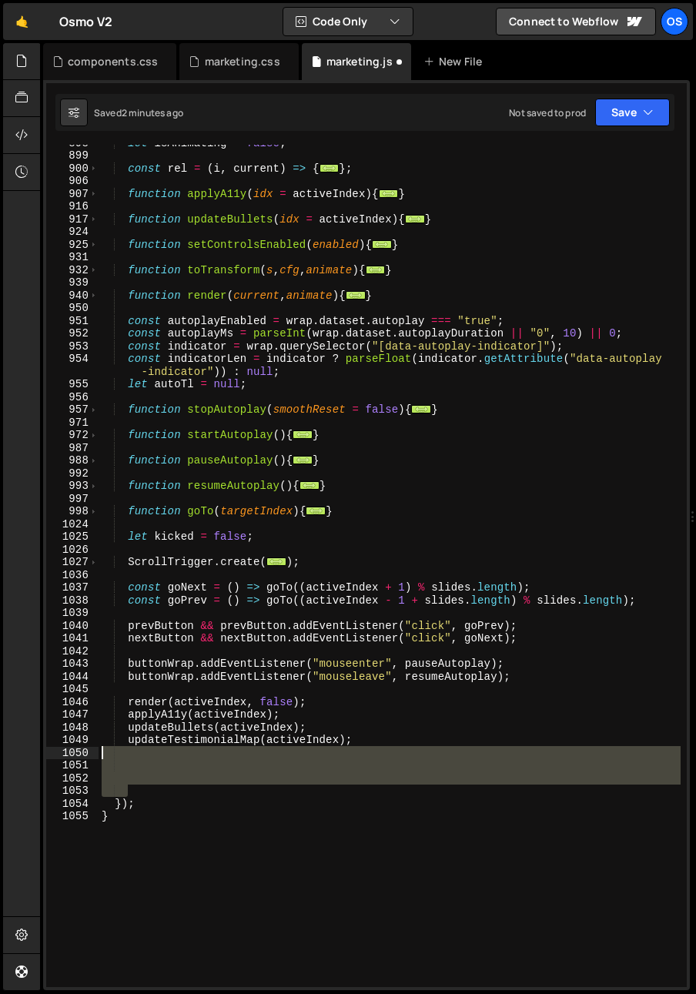
drag, startPoint x: 148, startPoint y: 786, endPoint x: 69, endPoint y: 757, distance: 84.5
click at [69, 758] on div "898 899 900 906 907 916 917 924 925 931 932 939 940 950 951 952 953 954 955 956…" at bounding box center [366, 566] width 641 height 842
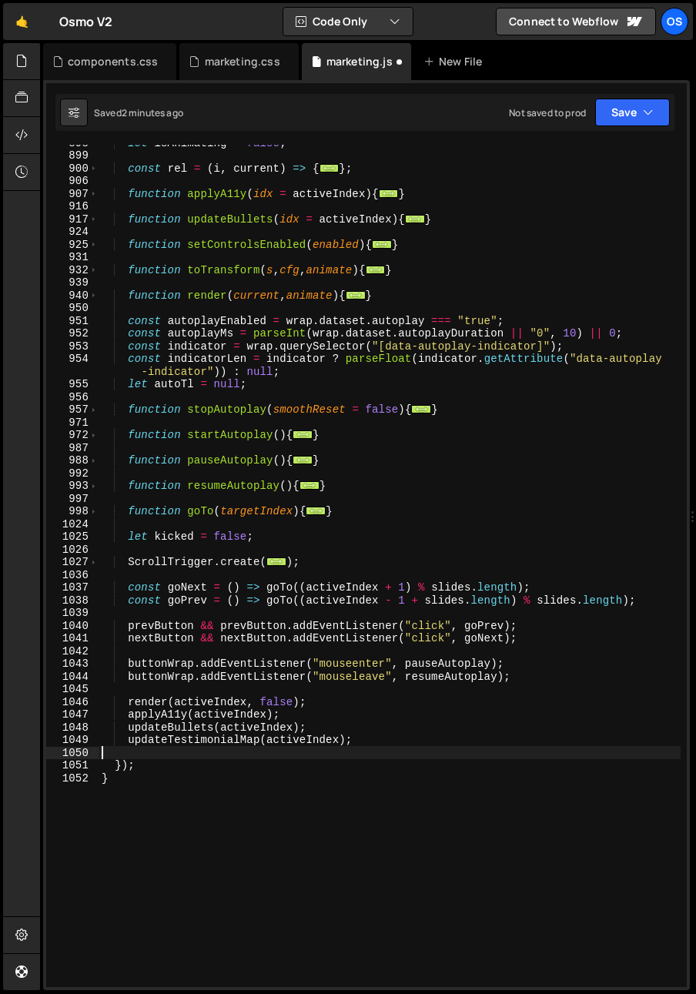
scroll to position [0, 0]
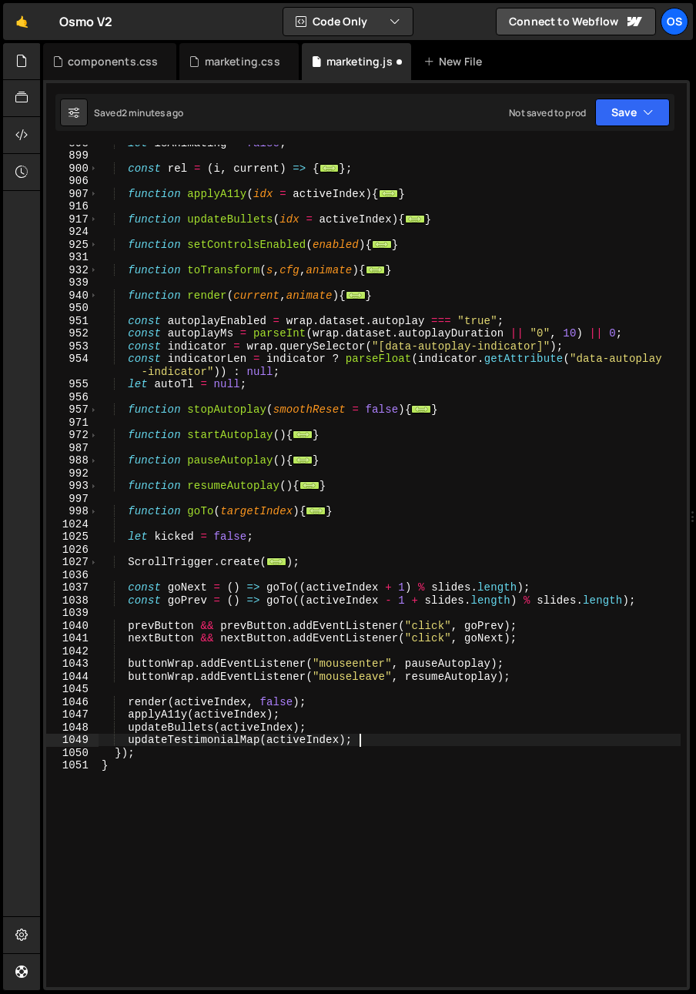
click at [340, 567] on div "let isAnimating = false ; const rel = ( i , current ) => { ... } ; function app…" at bounding box center [390, 570] width 582 height 868
type textarea "});"
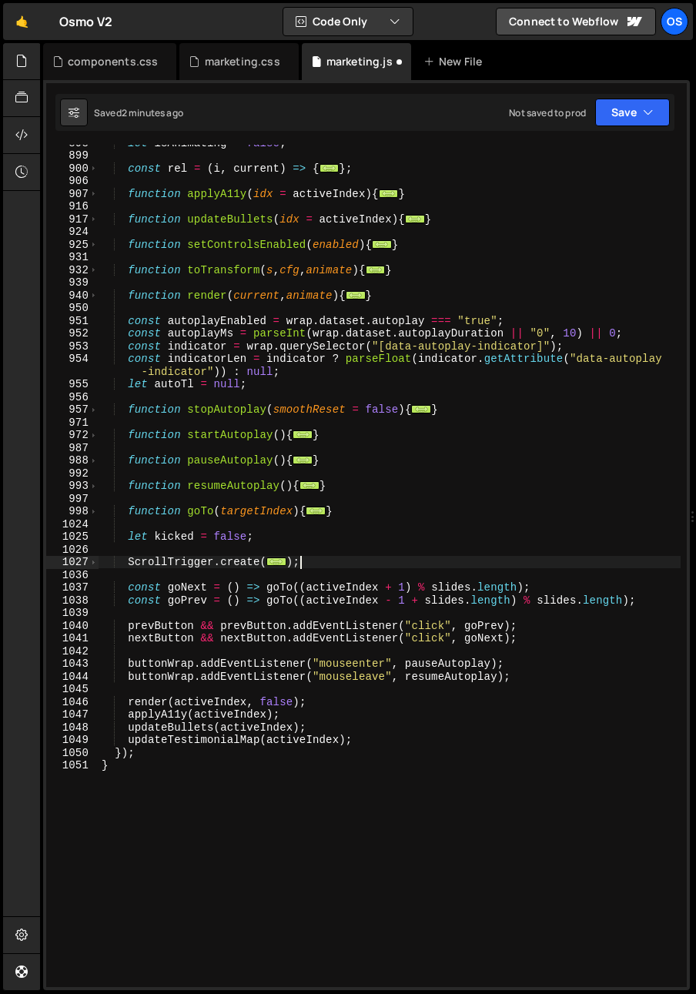
click at [313, 544] on div "let isAnimating = false ; const rel = ( i , current ) => { ... } ; function app…" at bounding box center [390, 570] width 582 height 868
click at [316, 533] on div "let isAnimating = false ; const rel = ( i , current ) => { ... } ; function app…" at bounding box center [390, 570] width 582 height 868
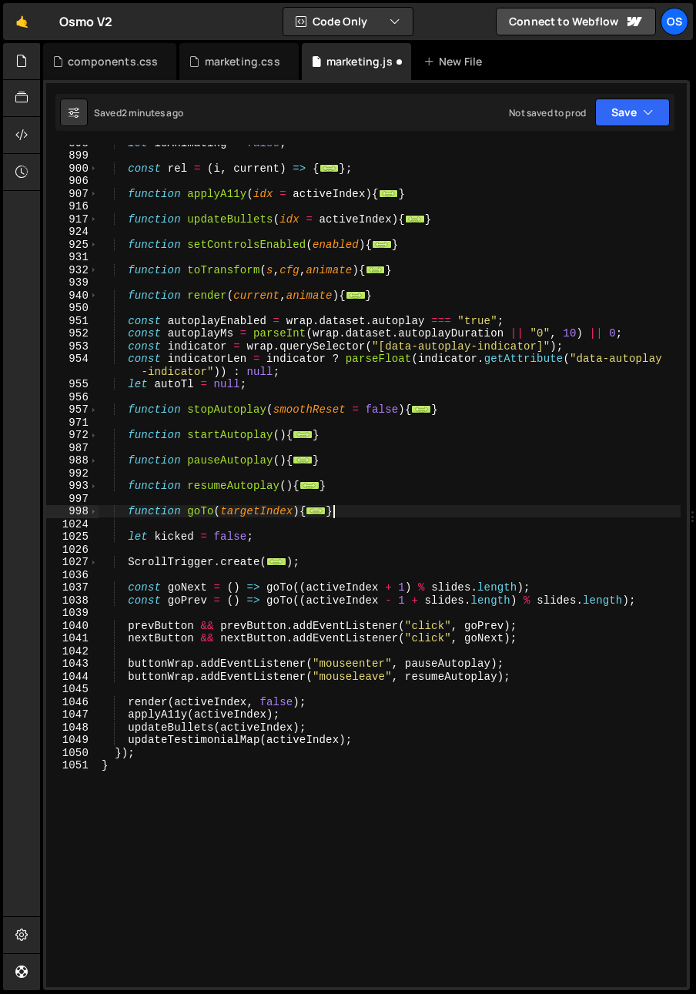
click at [366, 513] on div "let isAnimating = false ; const rel = ( i , current ) => { ... } ; function app…" at bounding box center [390, 570] width 582 height 868
type textarea "}"
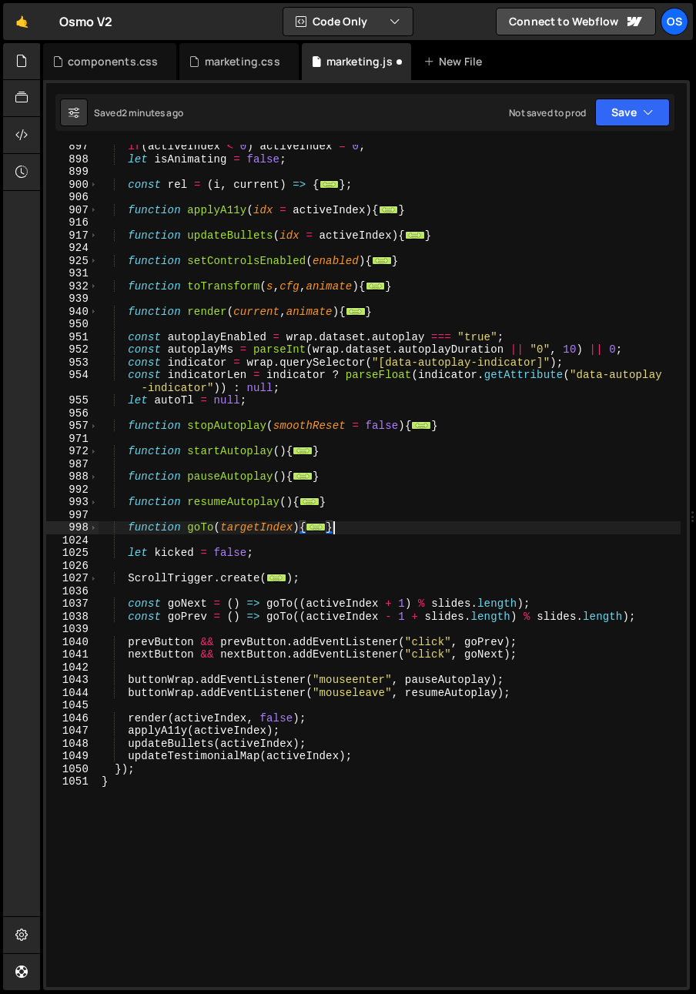
scroll to position [0, 1]
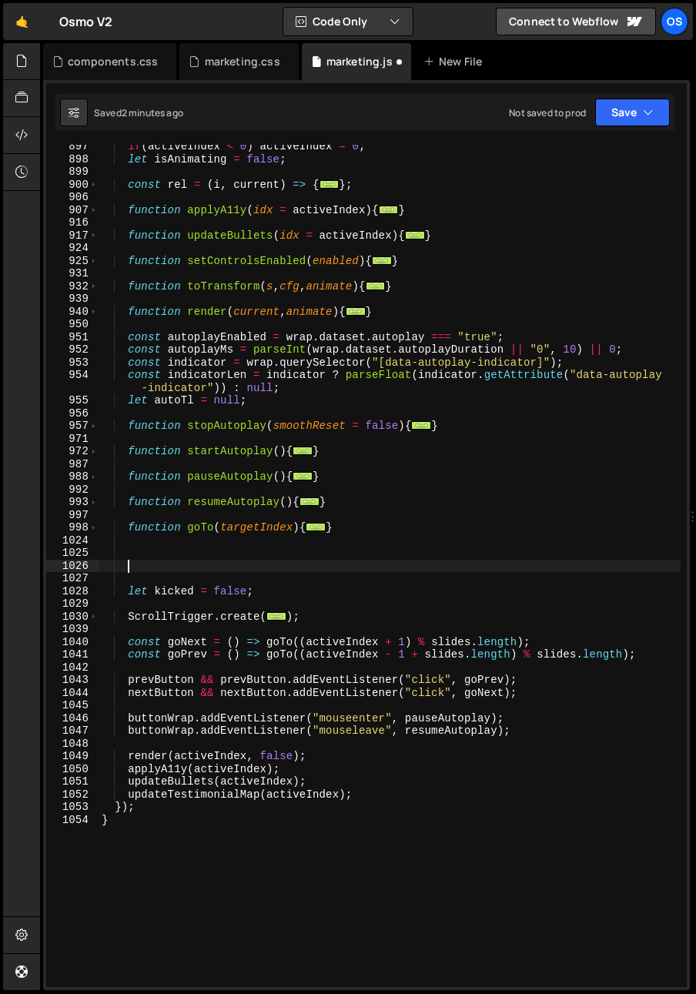
click at [157, 558] on div "if ( activeIndex < 0 ) activeIndex = 0 ; let isAnimating = false ; const rel = …" at bounding box center [390, 574] width 582 height 868
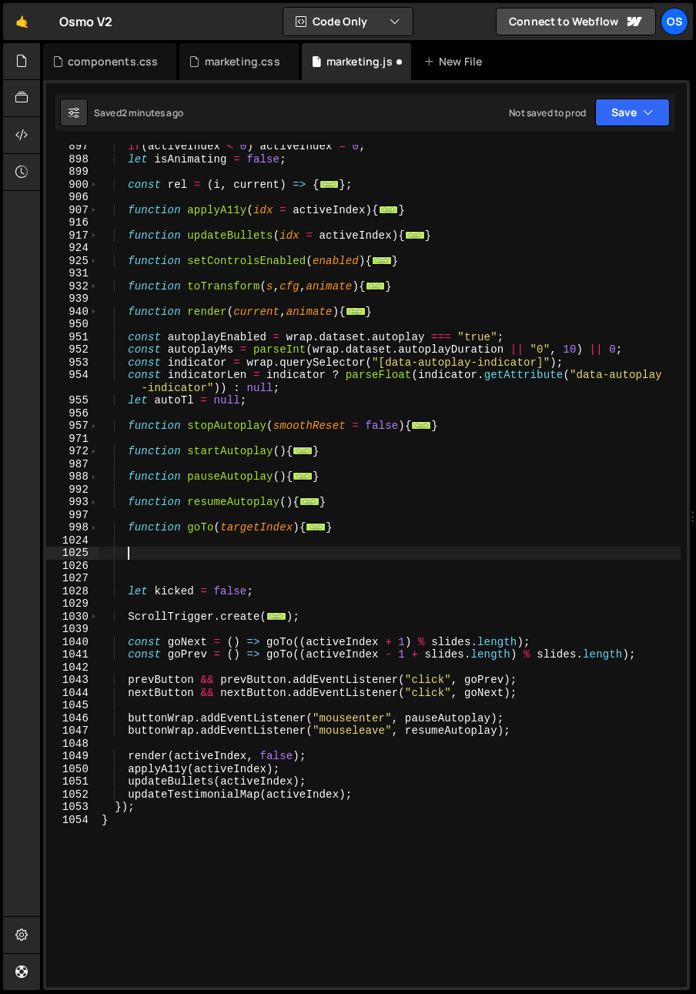
paste textarea "const isTestimonialSlider = slides.some(s => s.hasAttribute("data-slide-map"));"
type textarea "const isTestimonialSlider = slides.some(s => s.hasAttribute("data-slide-map"));"
click at [99, 575] on div "if ( activeIndex < 0 ) activeIndex = 0 ; let isAnimating = false ; const rel = …" at bounding box center [390, 574] width 582 height 868
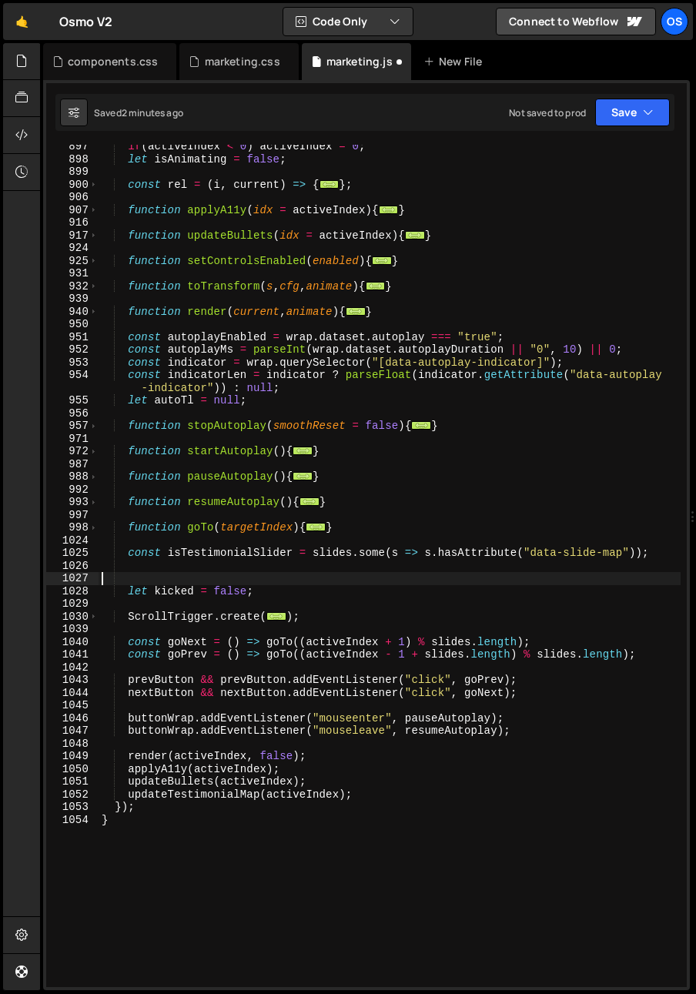
paste textarea "}"
type textarea "}"
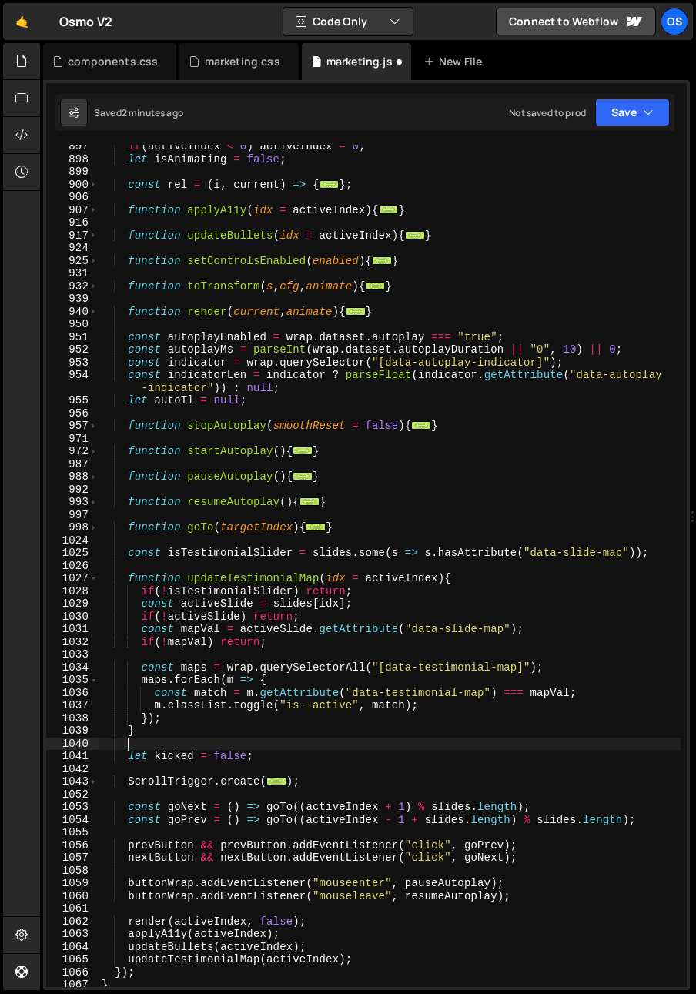
click at [170, 556] on div "if ( activeIndex < 0 ) activeIndex = 0 ; let isAnimating = false ; const rel = …" at bounding box center [390, 574] width 582 height 868
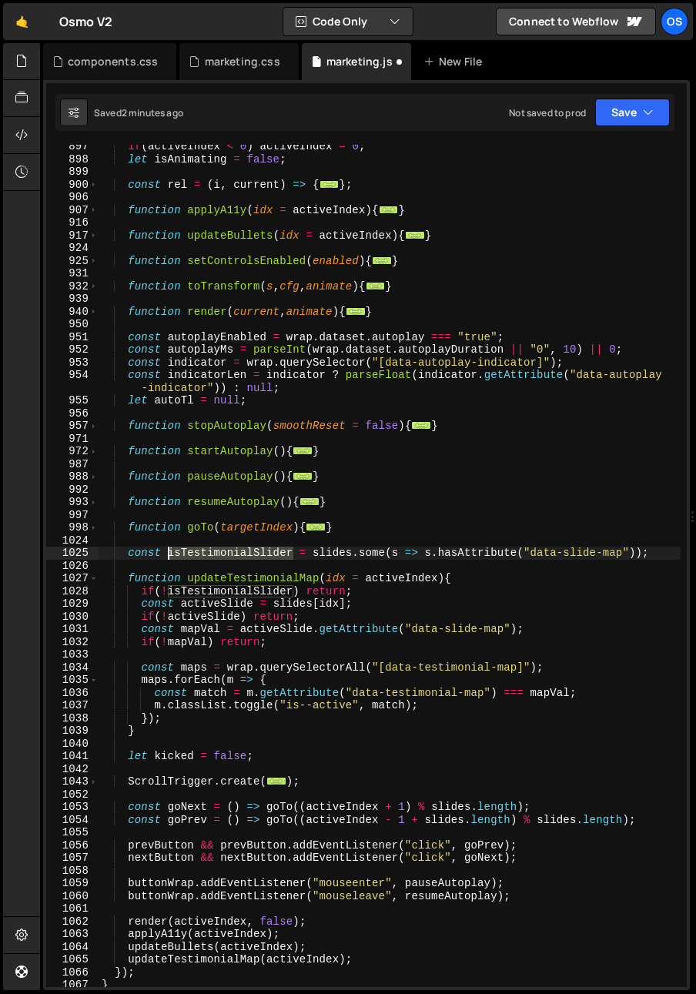
click at [170, 556] on div "if ( activeIndex < 0 ) activeIndex = 0 ; let isAnimating = false ; const rel = …" at bounding box center [390, 574] width 582 height 868
type textarea "const isTestimonialSlider = slides.some(s => s.hasAttribute("data-slide-map"));"
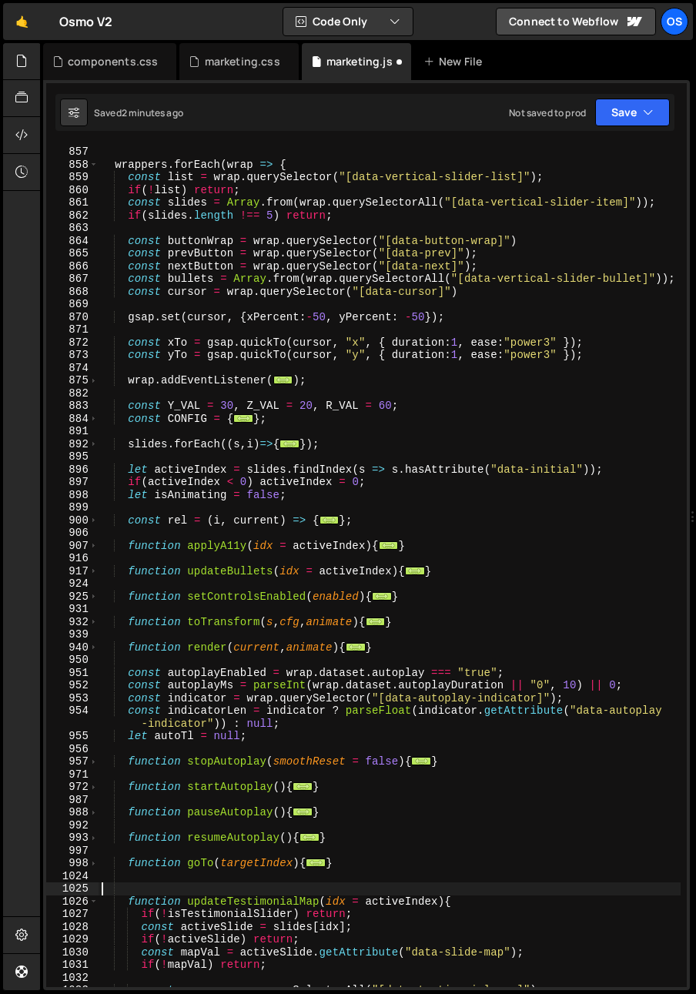
scroll to position [922, 0]
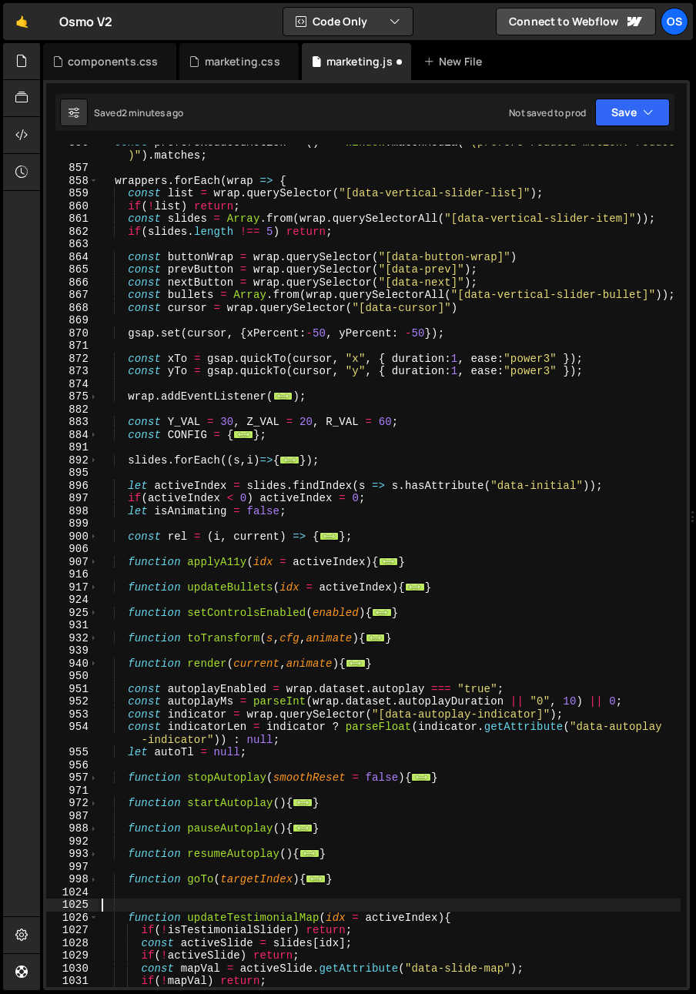
click at [336, 219] on div "const prefersReducedMotion = ( ) => window . matchMedia ( "(prefers-reduced-mot…" at bounding box center [390, 576] width 582 height 881
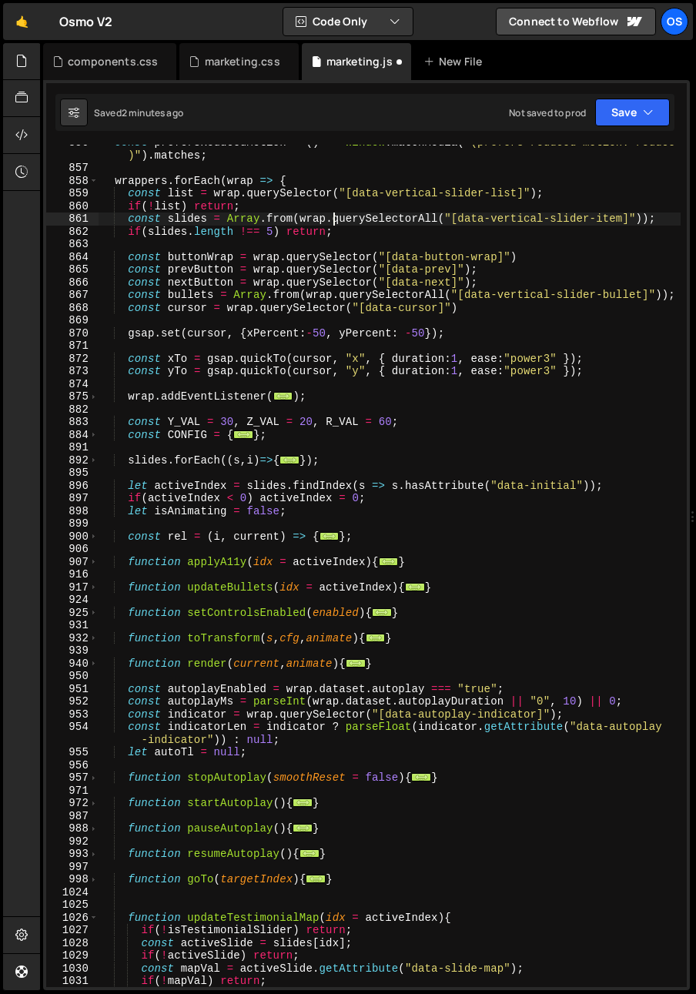
click at [376, 234] on div "const prefersReducedMotion = ( ) => window . matchMedia ( "(prefers-reduced-mot…" at bounding box center [390, 576] width 582 height 881
type textarea "if(slides.length !== 5) return;"
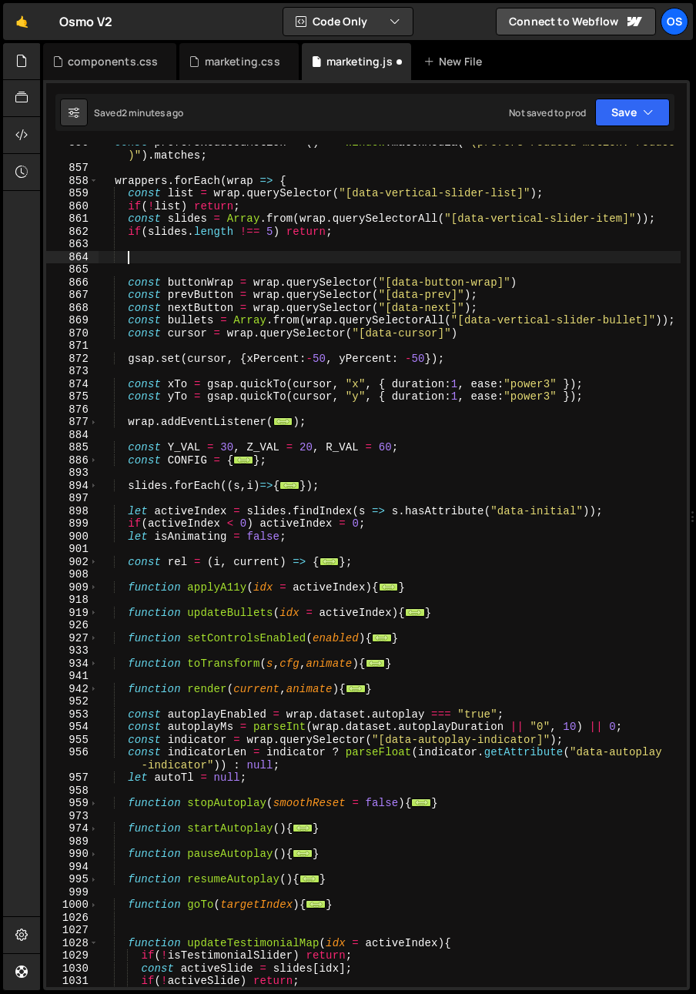
paste textarea
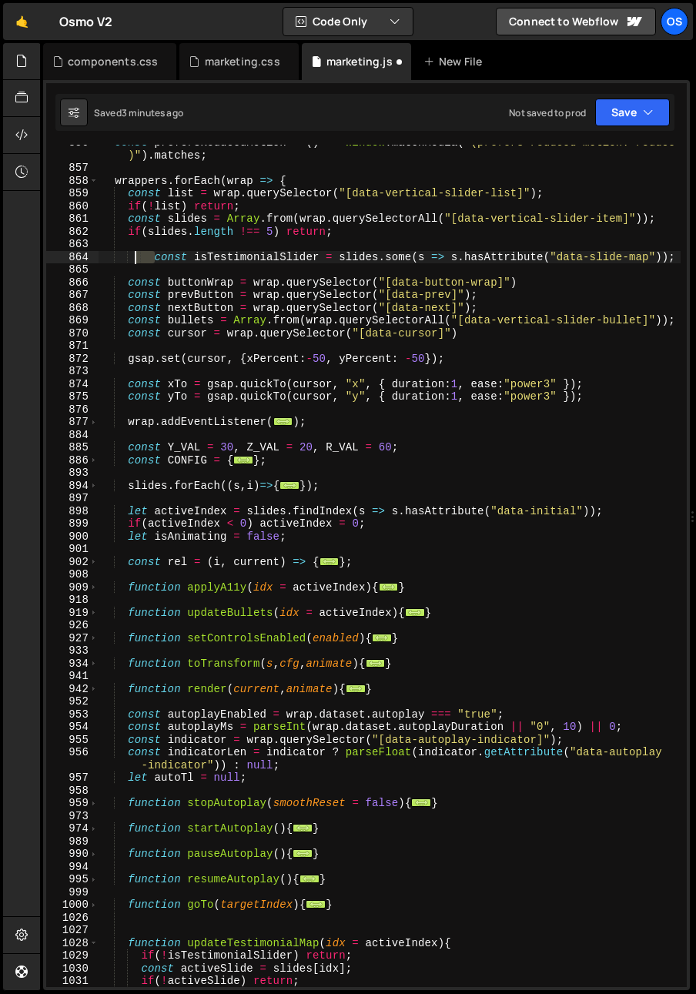
drag, startPoint x: 147, startPoint y: 259, endPoint x: 127, endPoint y: 261, distance: 20.2
click at [127, 261] on div "const prefersReducedMotion = ( ) => window . matchMedia ( "(prefers-reduced-mot…" at bounding box center [390, 576] width 582 height 881
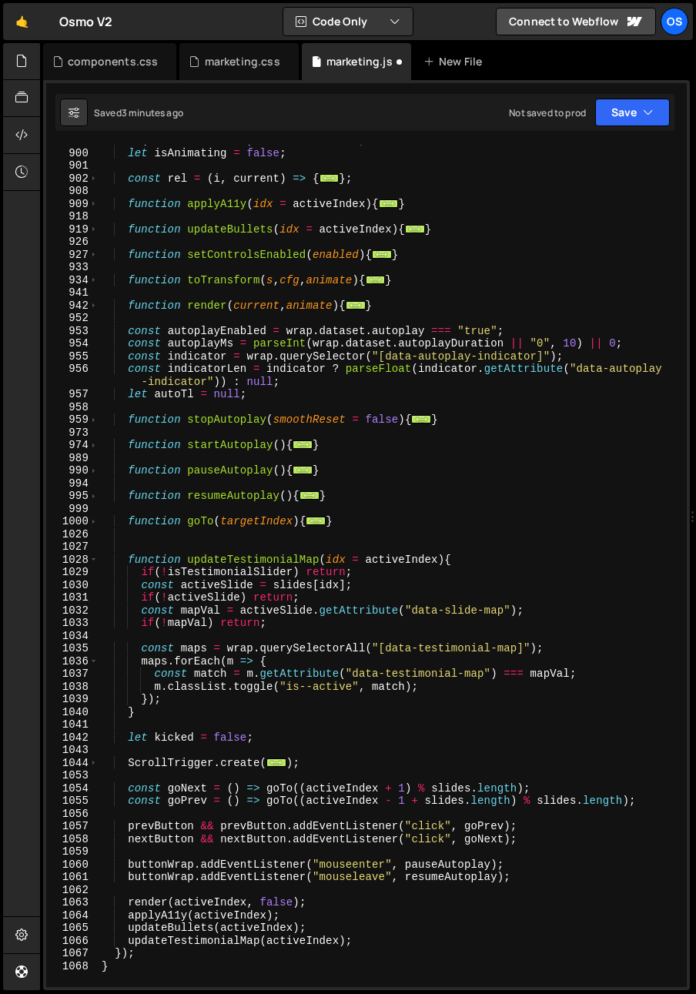
scroll to position [1306, 0]
type textarea "const isTestimonialSlider = slides.some(s => s.hasAttribute("data-slide-map"));"
click at [94, 560] on span at bounding box center [93, 560] width 8 height 13
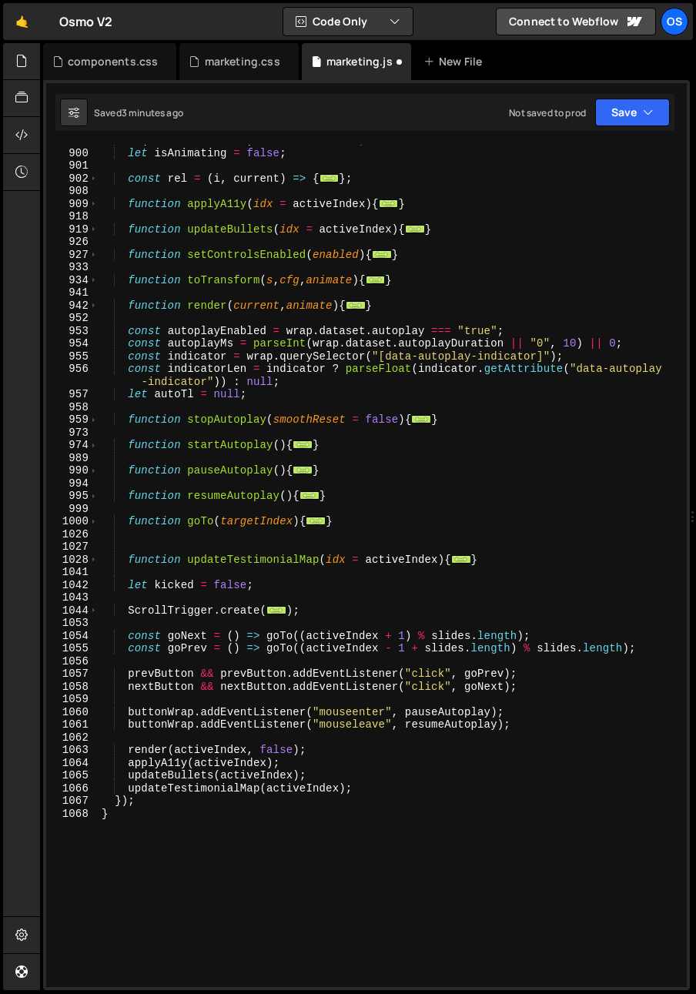
click at [172, 534] on div "if ( activeIndex < 0 ) activeIndex = 0 ; let isAnimating = false ; const rel = …" at bounding box center [390, 568] width 582 height 868
click at [147, 547] on div "if ( activeIndex < 0 ) activeIndex = 0 ; let isAnimating = false ; const rel = …" at bounding box center [390, 568] width 582 height 868
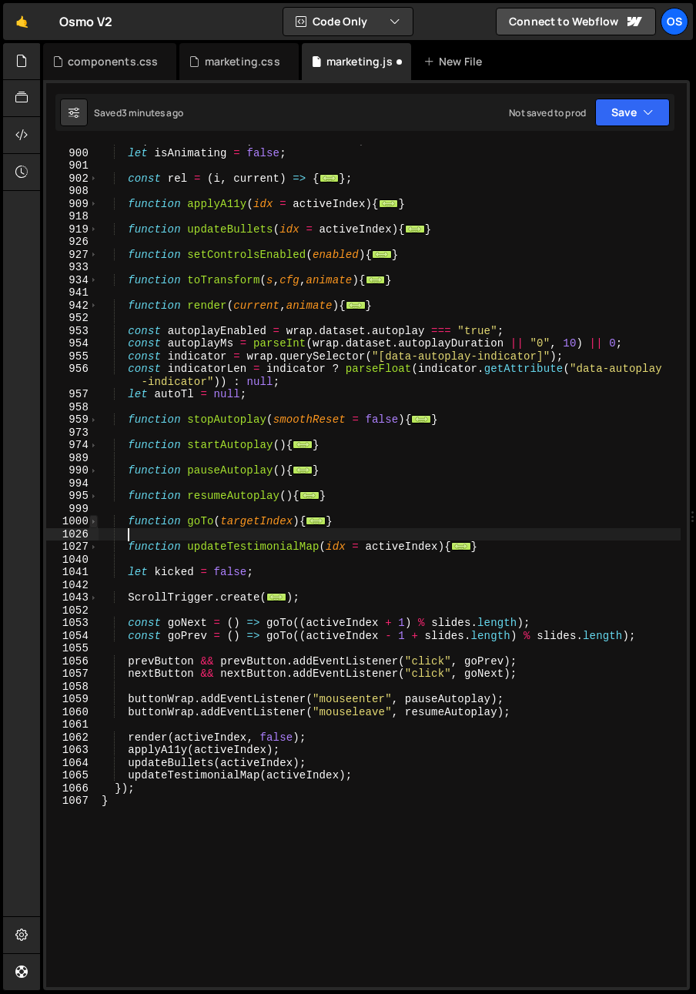
click at [95, 519] on span at bounding box center [93, 521] width 8 height 13
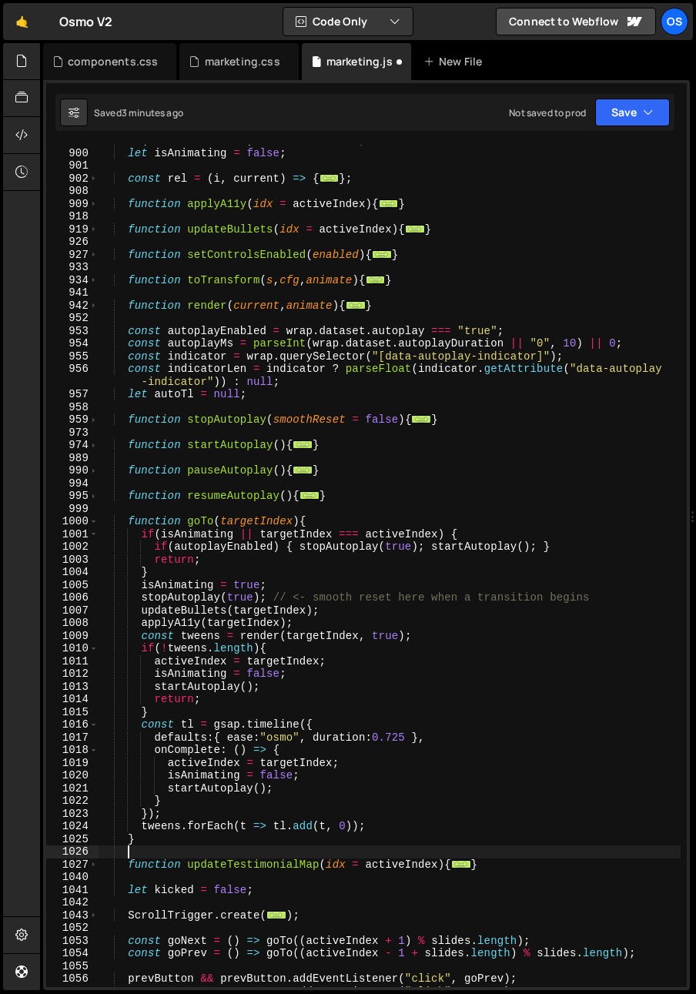
scroll to position [1370, 0]
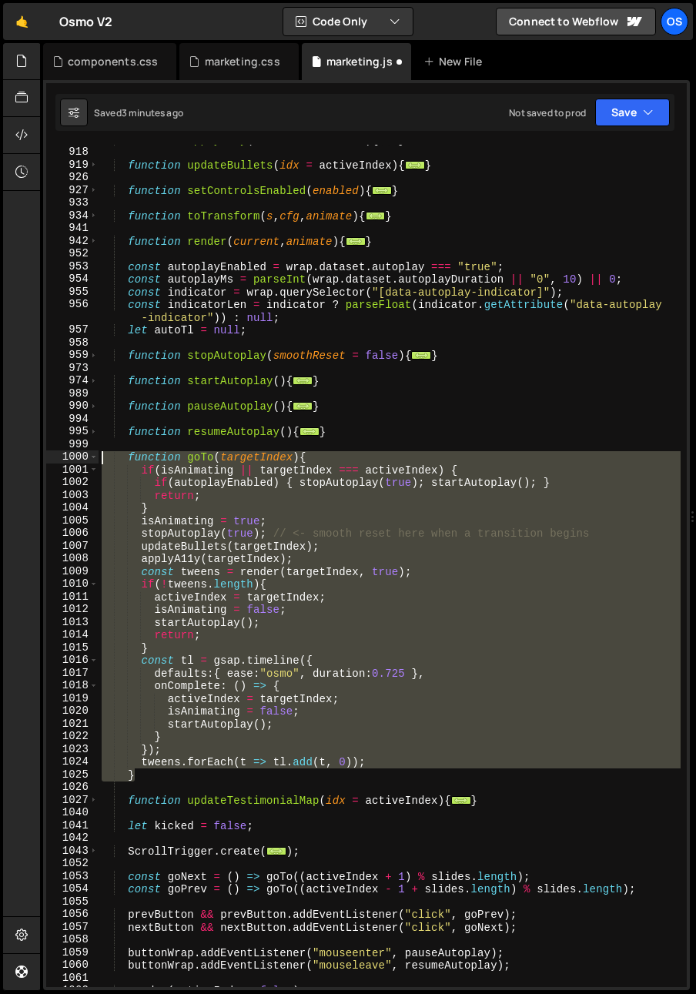
drag, startPoint x: 140, startPoint y: 780, endPoint x: 56, endPoint y: 460, distance: 330.4
click at [56, 460] on div "909 918 919 926 927 933 934 941 942 952 953 954 955 956 957 958 959 973 974 989…" at bounding box center [366, 566] width 641 height 842
paste textarea "}"
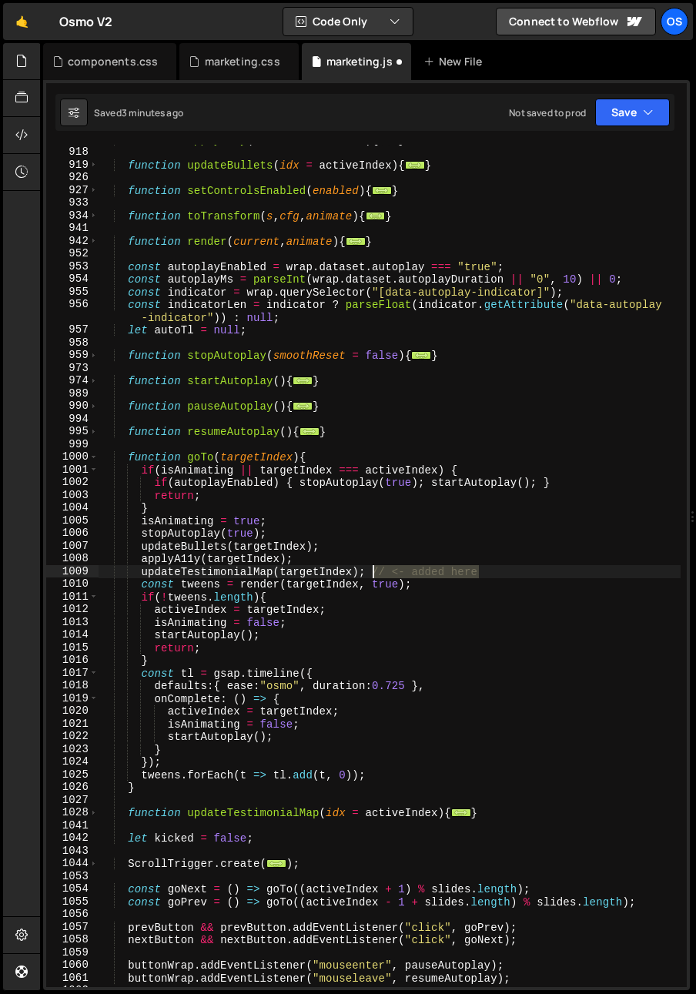
drag, startPoint x: 500, startPoint y: 571, endPoint x: 375, endPoint y: 574, distance: 125.5
click at [375, 574] on div "function applyA11y ( idx = activeIndex ) { ... } function updateBullets ( idx =…" at bounding box center [390, 567] width 582 height 868
type textarea "updateTestimonialMap(targetIndex);"
click at [370, 574] on div "function applyA11y ( idx = activeIndex ) { ... } function updateBullets ( idx =…" at bounding box center [390, 567] width 582 height 868
click at [96, 457] on span at bounding box center [93, 456] width 8 height 13
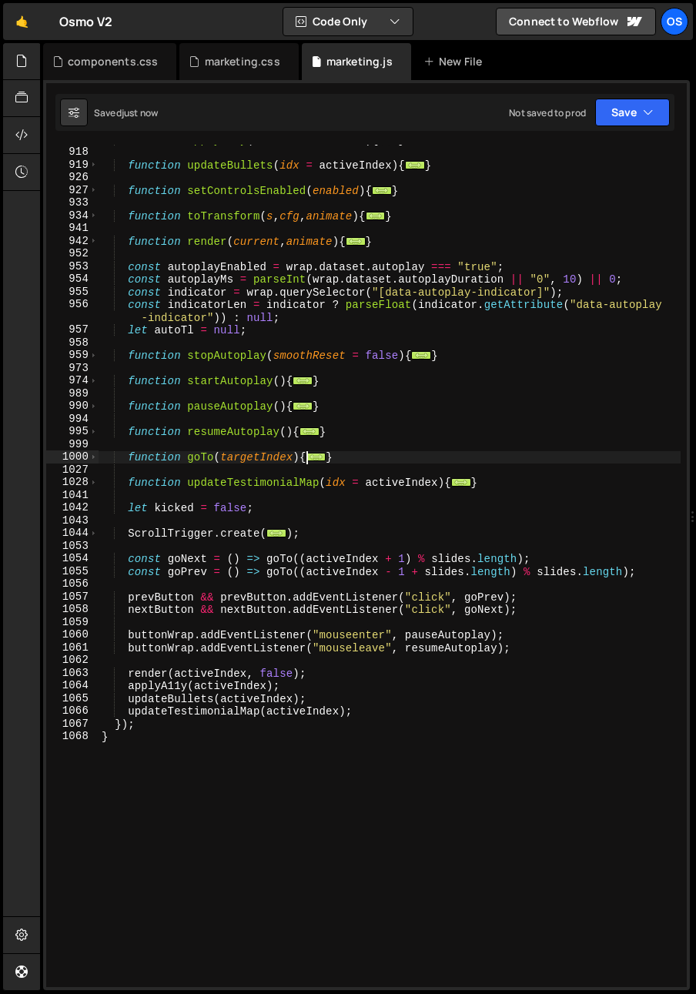
click at [273, 497] on div "function applyA11y ( idx = activeIndex ) { ... } function updateBullets ( idx =…" at bounding box center [390, 567] width 582 height 868
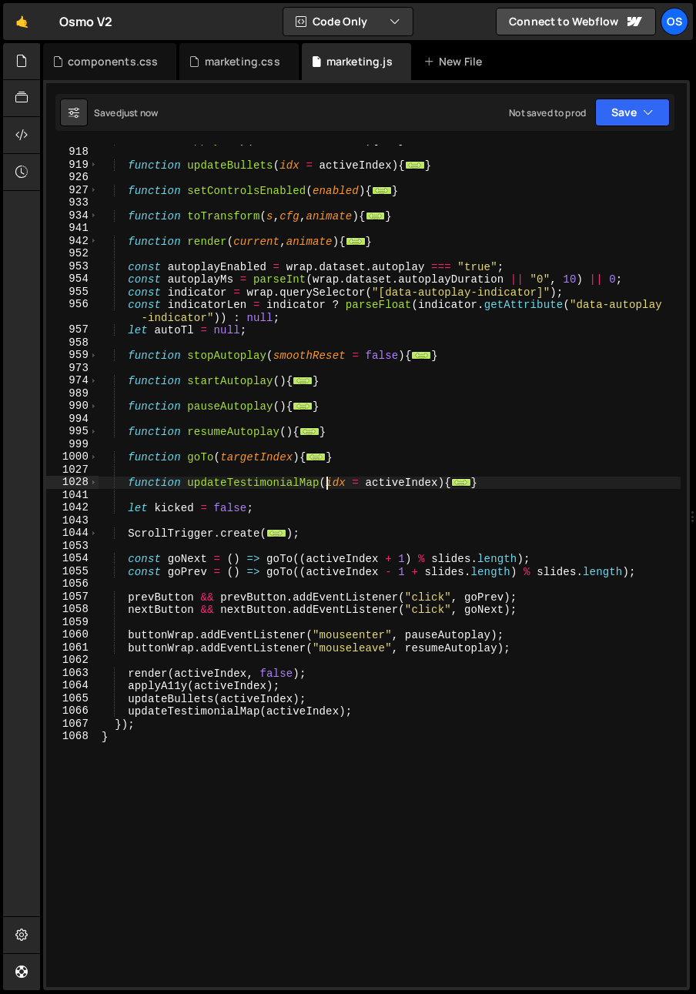
click at [325, 485] on div "function applyA11y ( idx = activeIndex ) { ... } function updateBullets ( idx =…" at bounding box center [390, 567] width 582 height 868
type textarea "function updateTestimonialMap(idx = activeIndex){"
click at [85, 72] on div "components.css" at bounding box center [109, 61] width 133 height 37
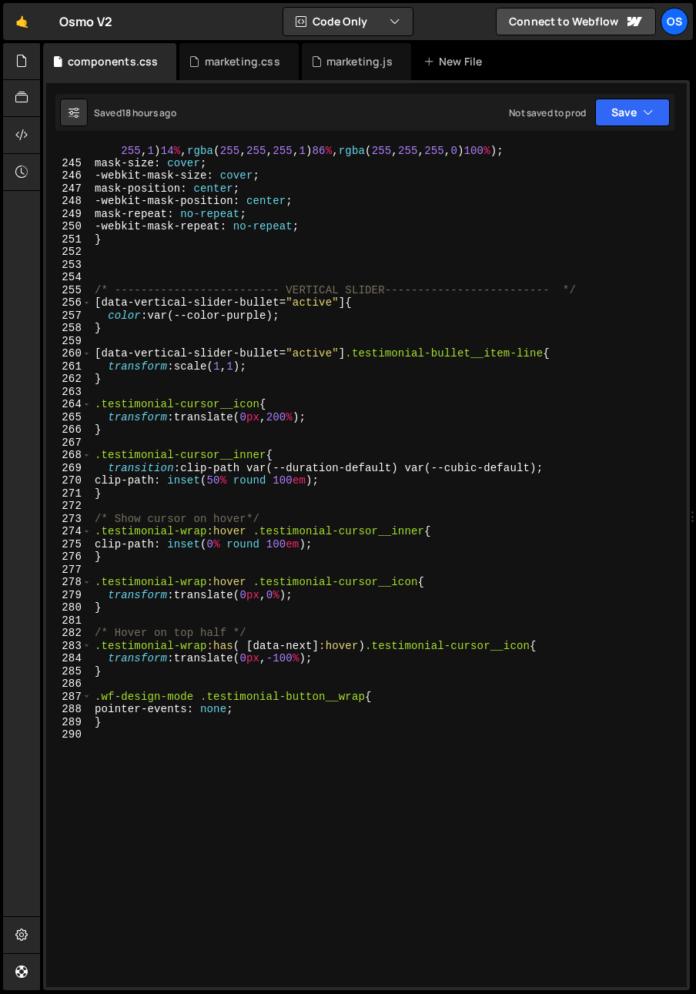
scroll to position [3355, 0]
click at [213, 859] on div "-webkit-mask-image : linear-gradient( 90 deg , rgba ( 255 , 255 , 255 , 0 ) 0 %…" at bounding box center [386, 571] width 589 height 881
paste textarea "}]"
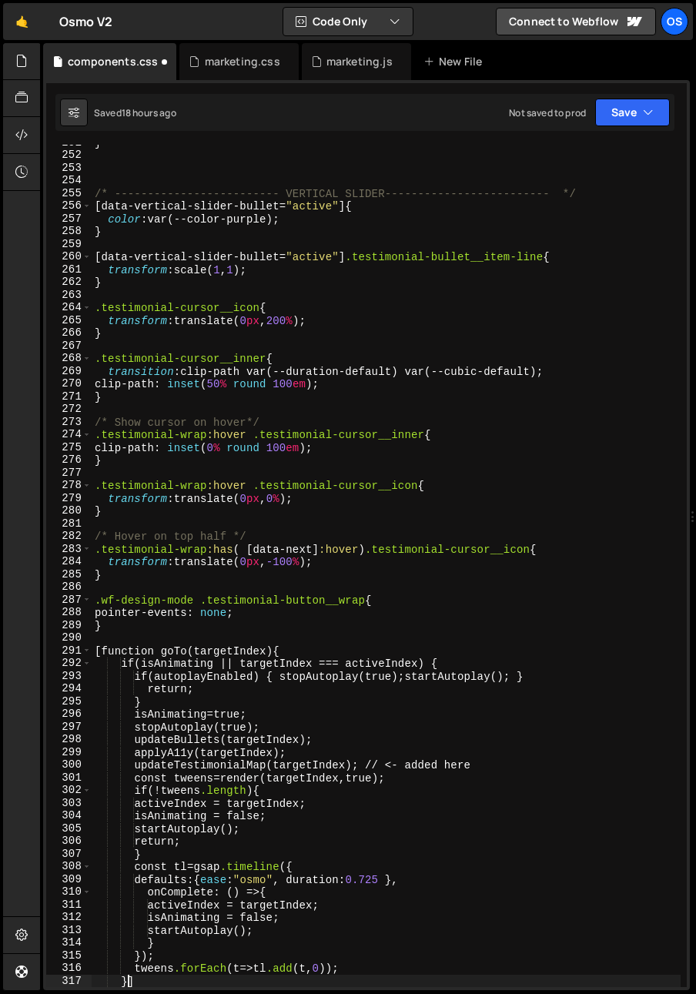
scroll to position [3452, 0]
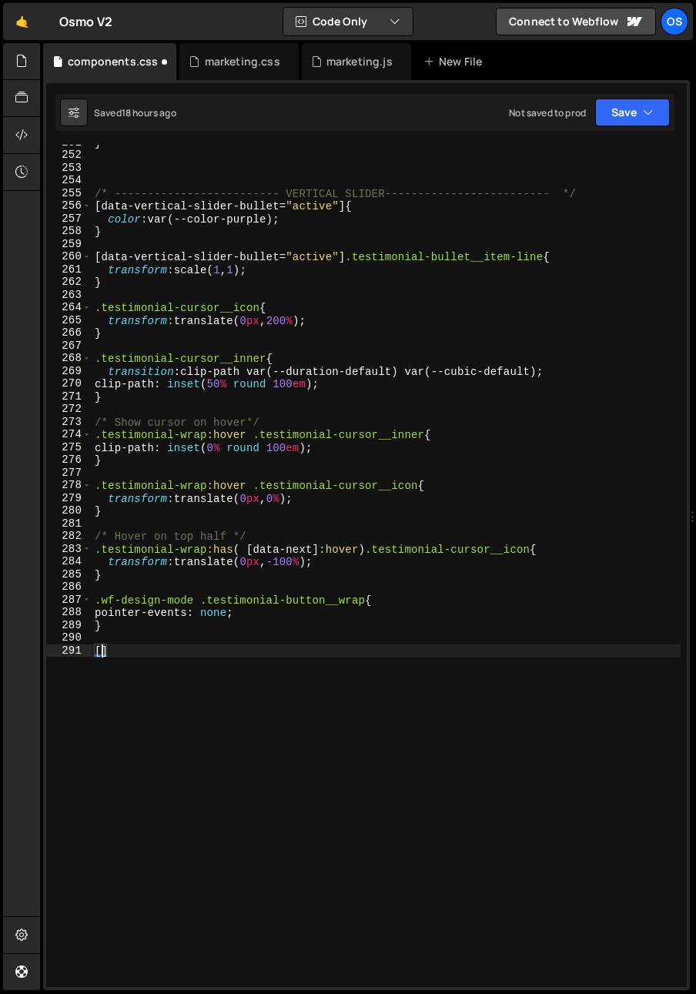
type textarea "[]"
click at [150, 643] on div "} /* ------------------------- VERTICAL SLIDER------------------------- */ [ da…" at bounding box center [386, 570] width 589 height 868
drag, startPoint x: 102, startPoint y: 653, endPoint x: 120, endPoint y: 675, distance: 28.5
click at [102, 653] on div "} /* ------------------------- VERTICAL SLIDER------------------------- */ [ da…" at bounding box center [386, 570] width 589 height 868
paste textarea "data-testimonial-map"
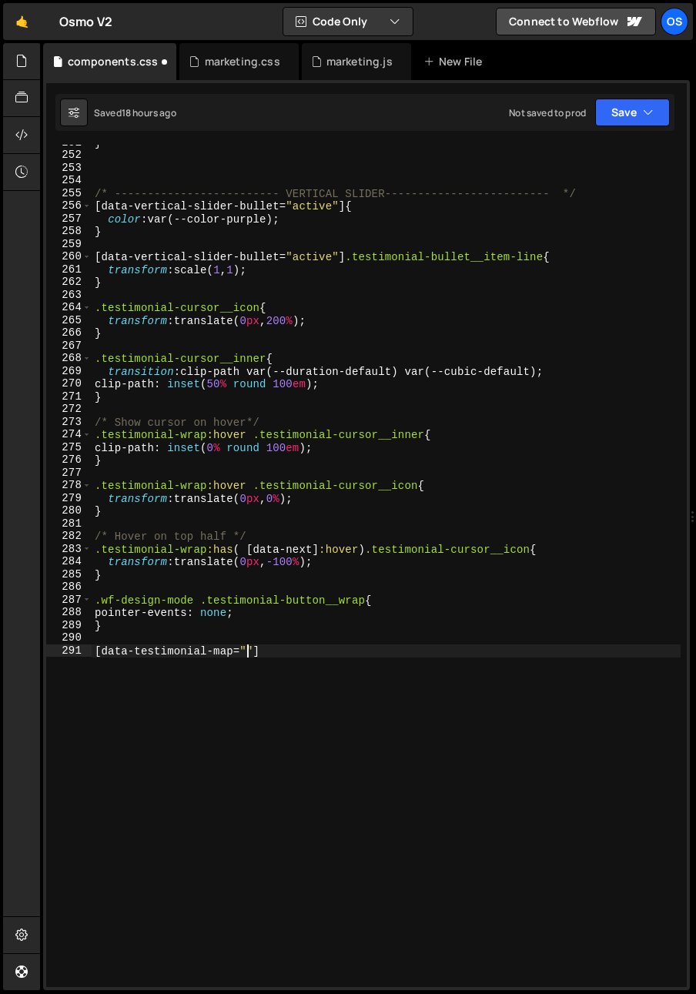
scroll to position [0, 11]
click at [313, 645] on div "} /* ------------------------- VERTICAL SLIDER------------------------- */ [ da…" at bounding box center [386, 570] width 589 height 868
drag, startPoint x: 265, startPoint y: 651, endPoint x: 233, endPoint y: 654, distance: 32.5
click at [233, 654] on div "} /* ------------------------- VERTICAL SLIDER------------------------- */ [ da…" at bounding box center [386, 570] width 589 height 868
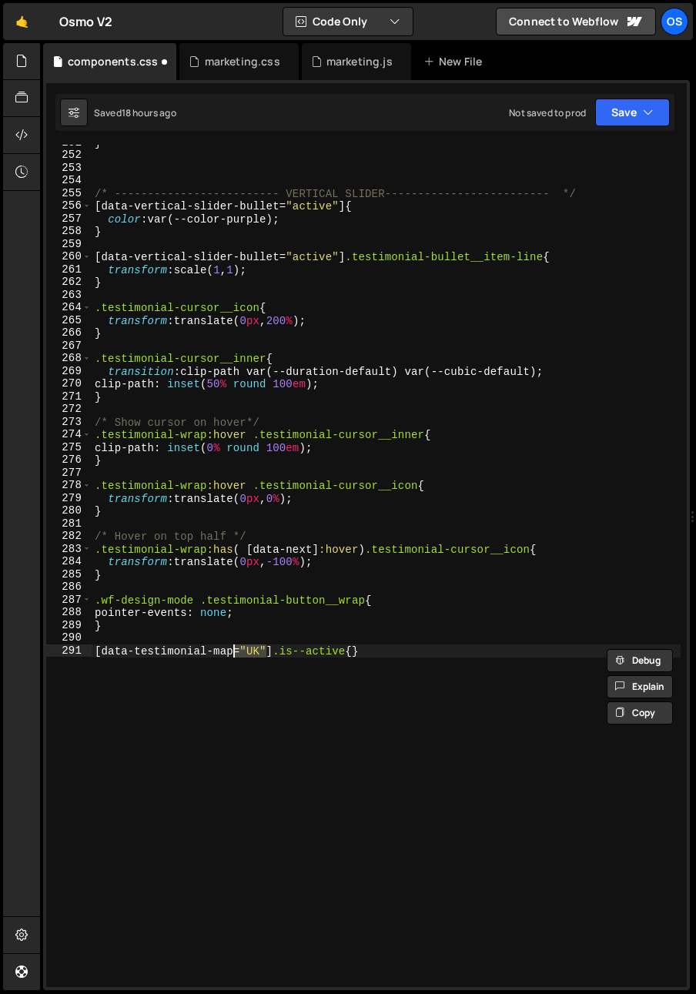
scroll to position [0, 15]
click at [320, 654] on div "} /* ------------------------- VERTICAL SLIDER------------------------- */ [ da…" at bounding box center [386, 570] width 589 height 868
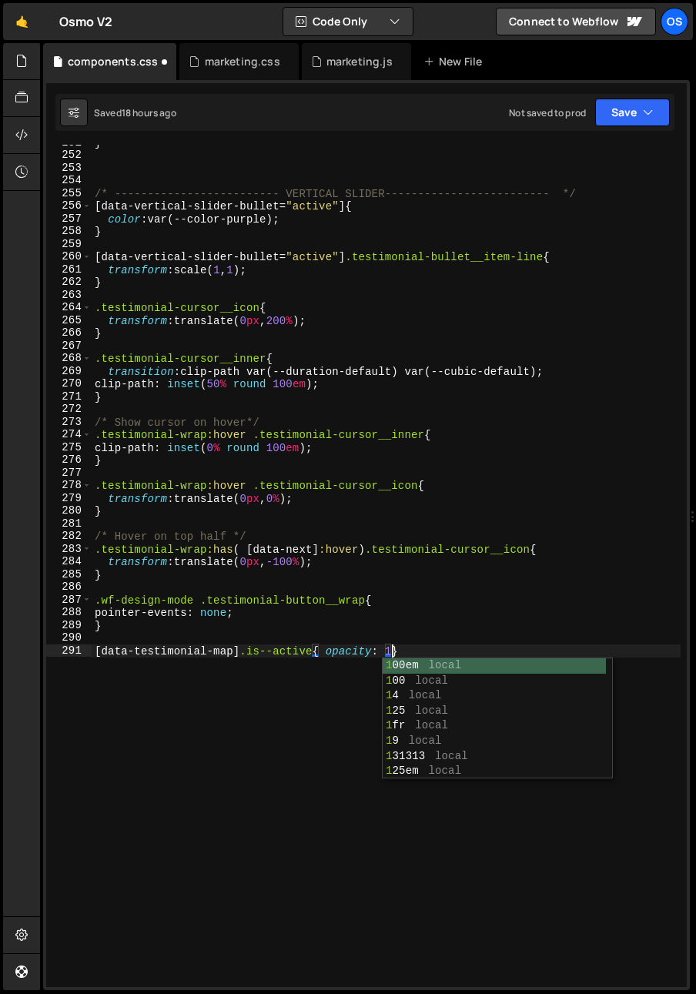
scroll to position [0, 20]
type textarea "[data-testimonial-map].is--active{ opacity: 1}"
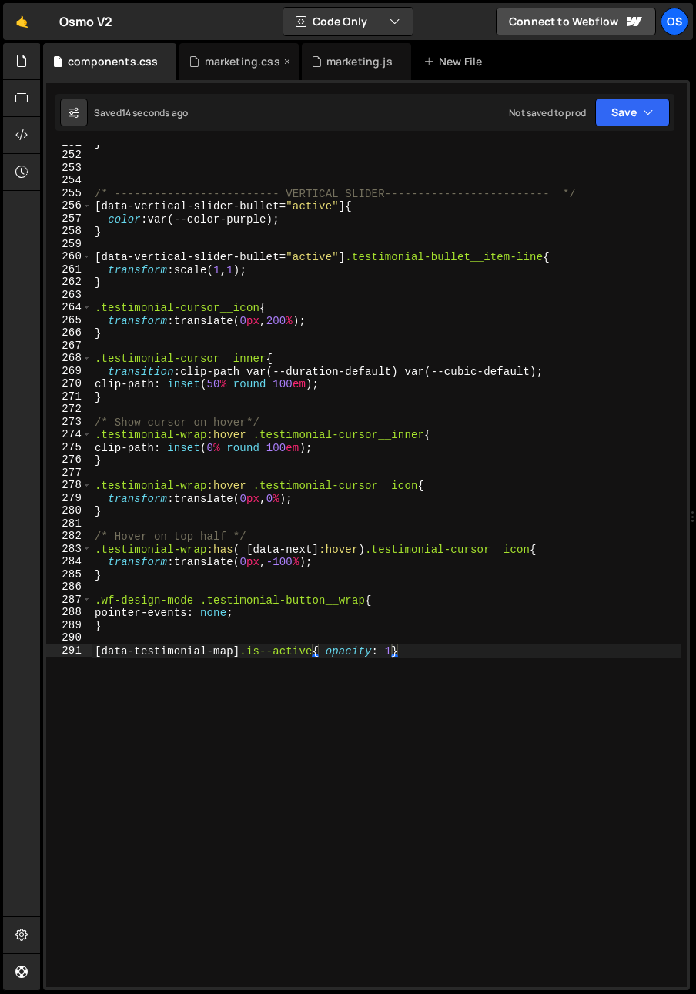
click at [238, 64] on div "marketing.css" at bounding box center [242, 61] width 75 height 15
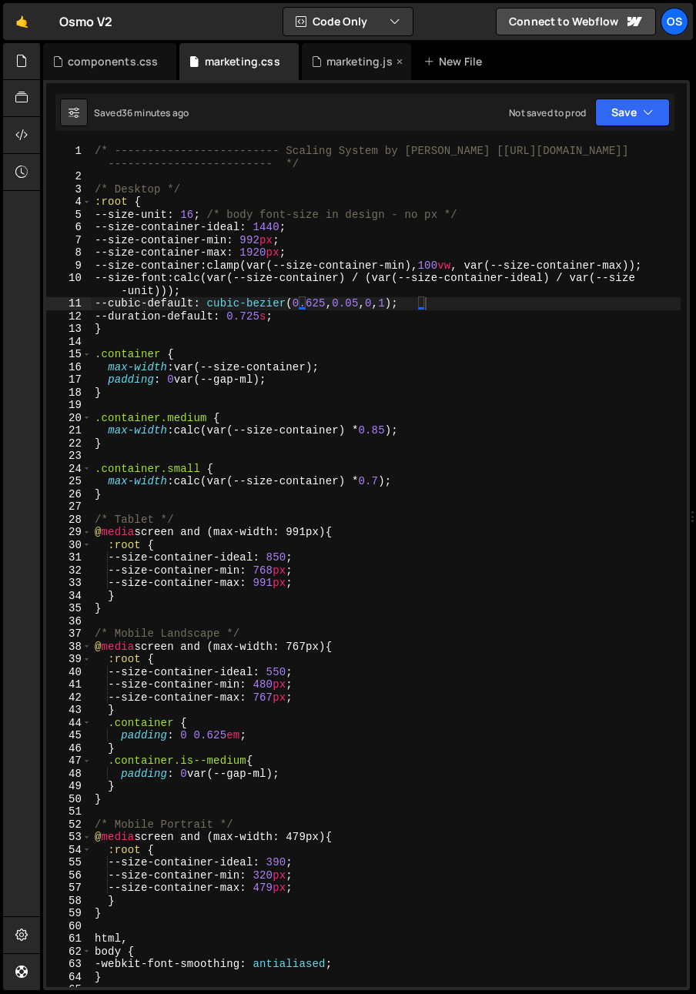
click at [336, 69] on div "marketing.js" at bounding box center [356, 61] width 109 height 37
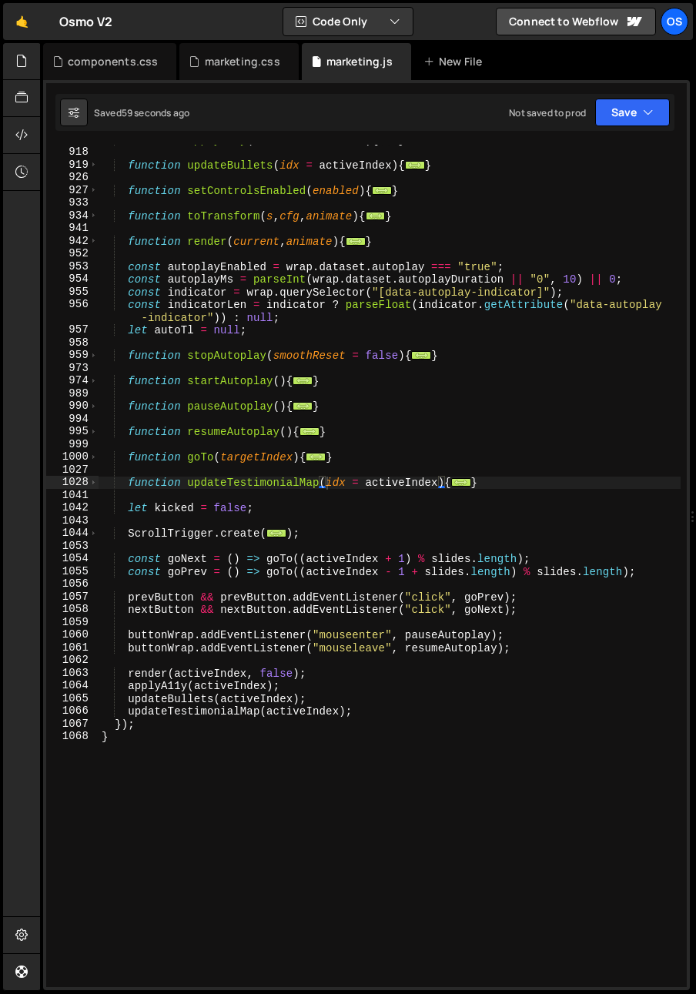
click at [182, 545] on div "function applyA11y ( idx = activeIndex ) { ... } function updateBullets ( idx =…" at bounding box center [390, 567] width 582 height 868
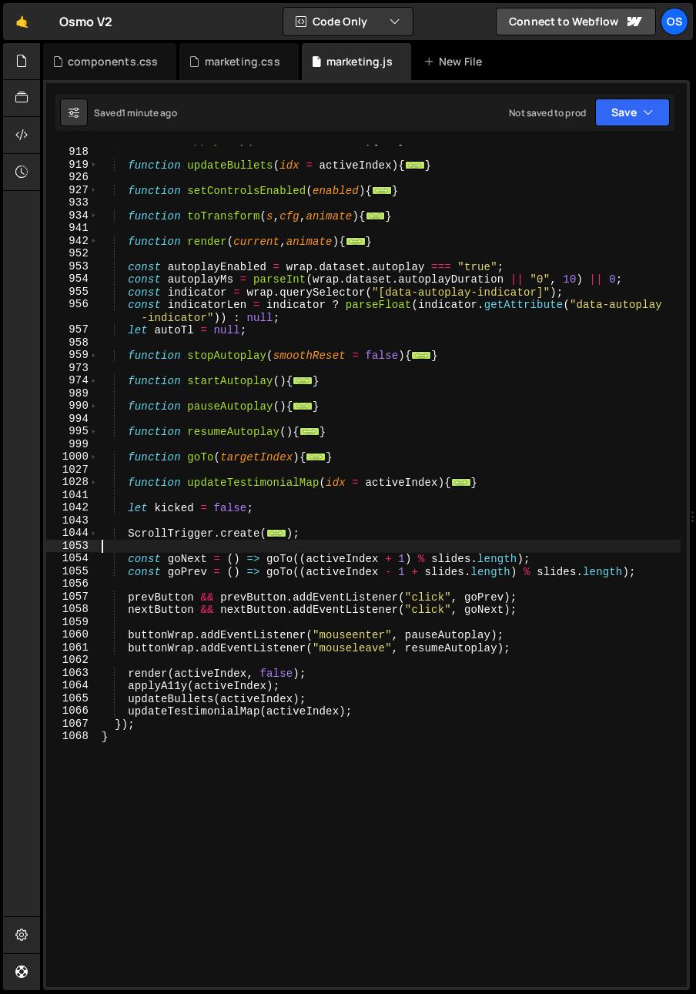
click at [85, 530] on div "1044" at bounding box center [72, 533] width 52 height 13
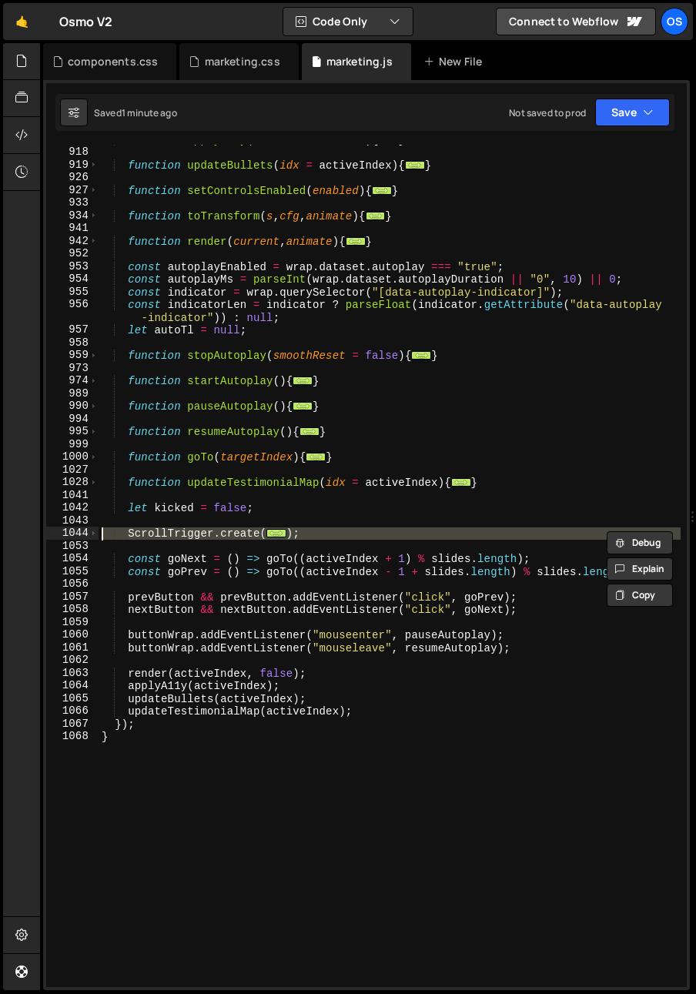
click at [87, 530] on div "1044" at bounding box center [72, 533] width 52 height 13
click at [89, 530] on span at bounding box center [93, 533] width 8 height 13
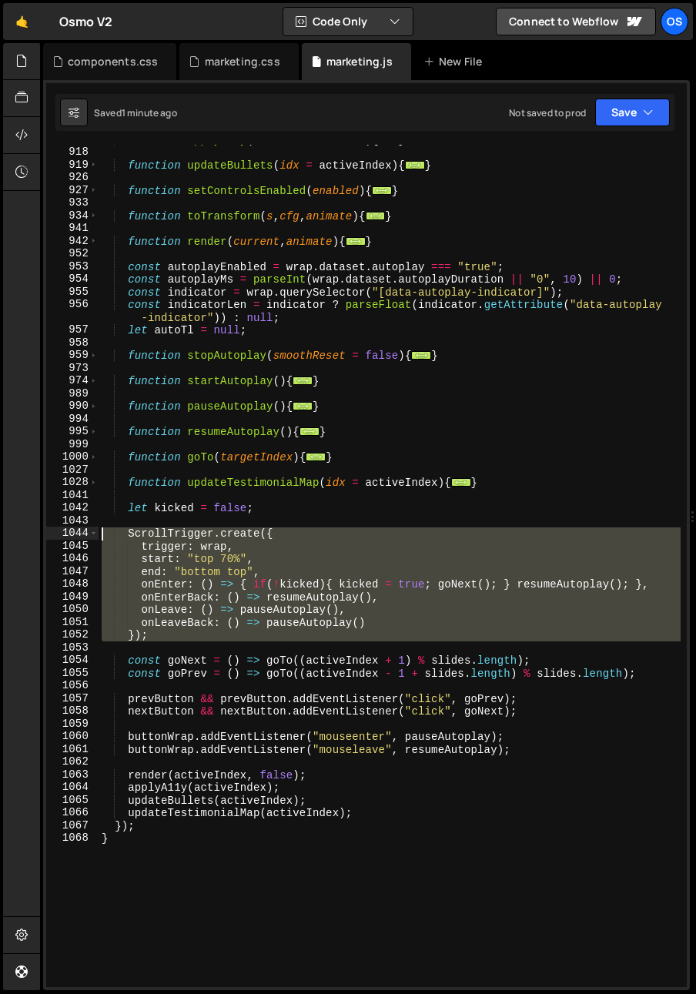
click at [159, 621] on div "function applyA11y ( idx = activeIndex ) { ... } function updateBullets ( idx =…" at bounding box center [390, 566] width 582 height 842
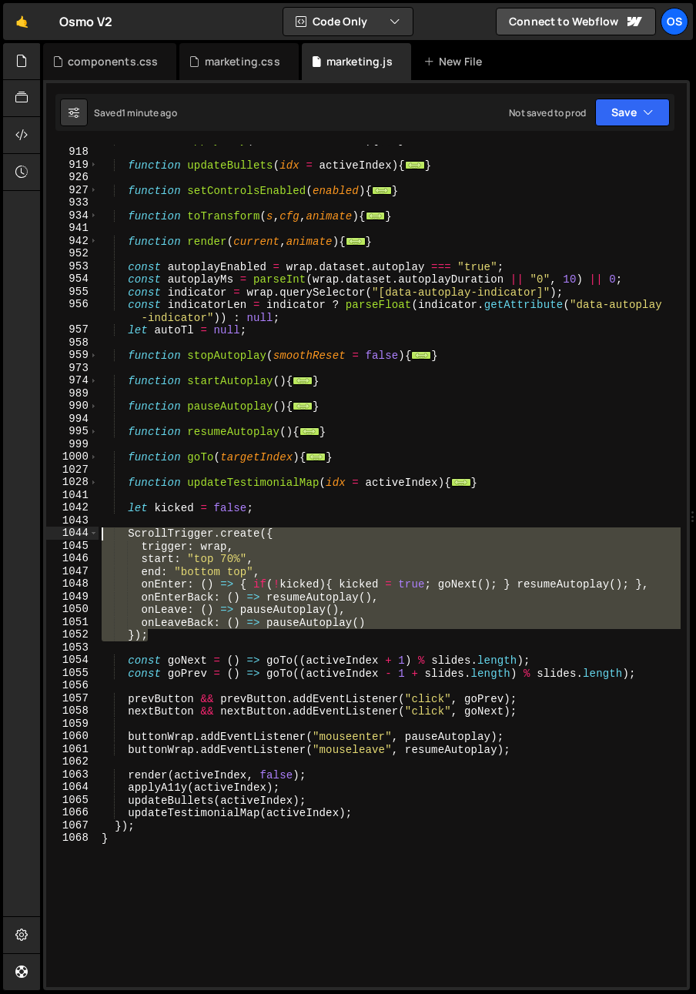
drag, startPoint x: 162, startPoint y: 638, endPoint x: 45, endPoint y: 537, distance: 154.5
click at [45, 537] on div "onLeaveBack: () => pauseAutoplay() 909 918 919 926 927 933 934 941 942 952 953 …" at bounding box center [366, 535] width 647 height 910
type textarea "ScrollTrigger.create({ trigger: wrap,"
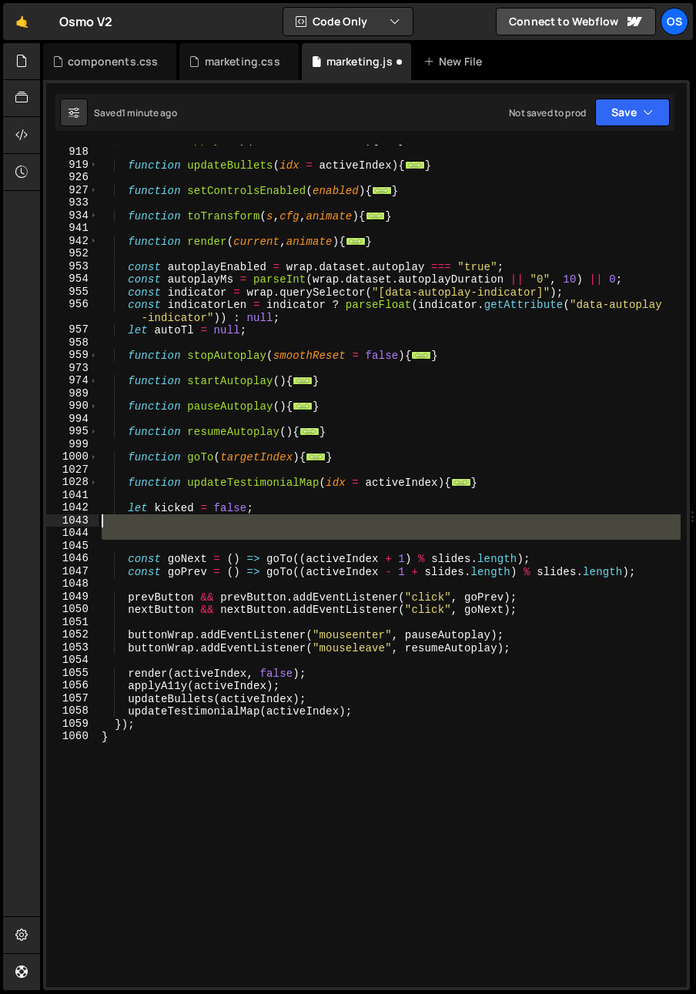
drag, startPoint x: 79, startPoint y: 540, endPoint x: 55, endPoint y: 524, distance: 28.2
click at [55, 524] on div "909 918 919 926 927 933 934 941 942 952 953 954 955 956 957 958 959 973 974 989…" at bounding box center [366, 566] width 641 height 842
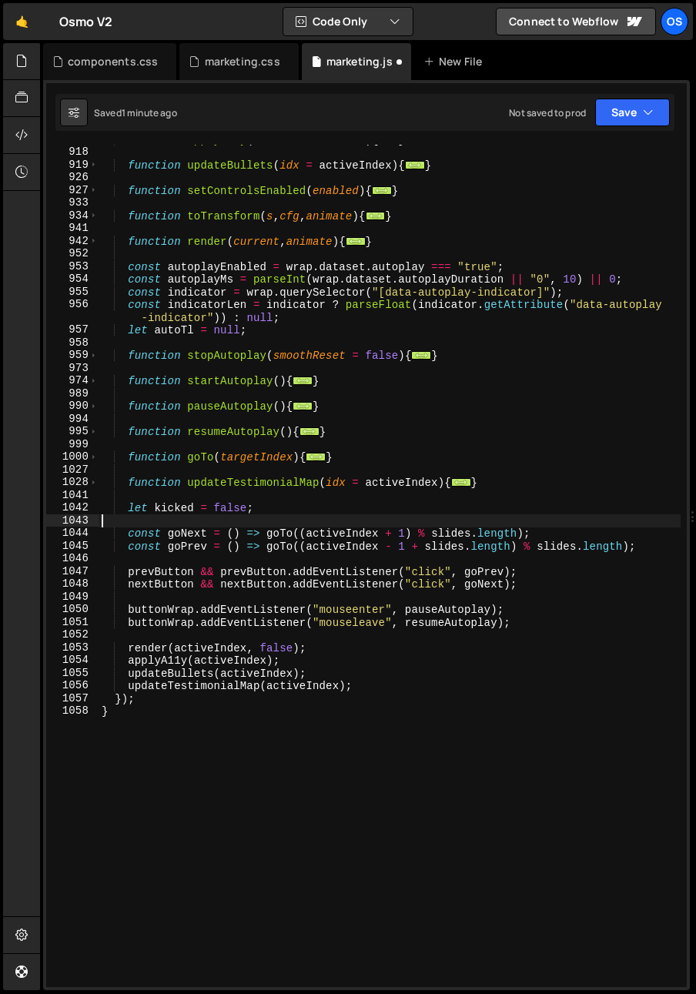
type textarea "let kicked = false;"
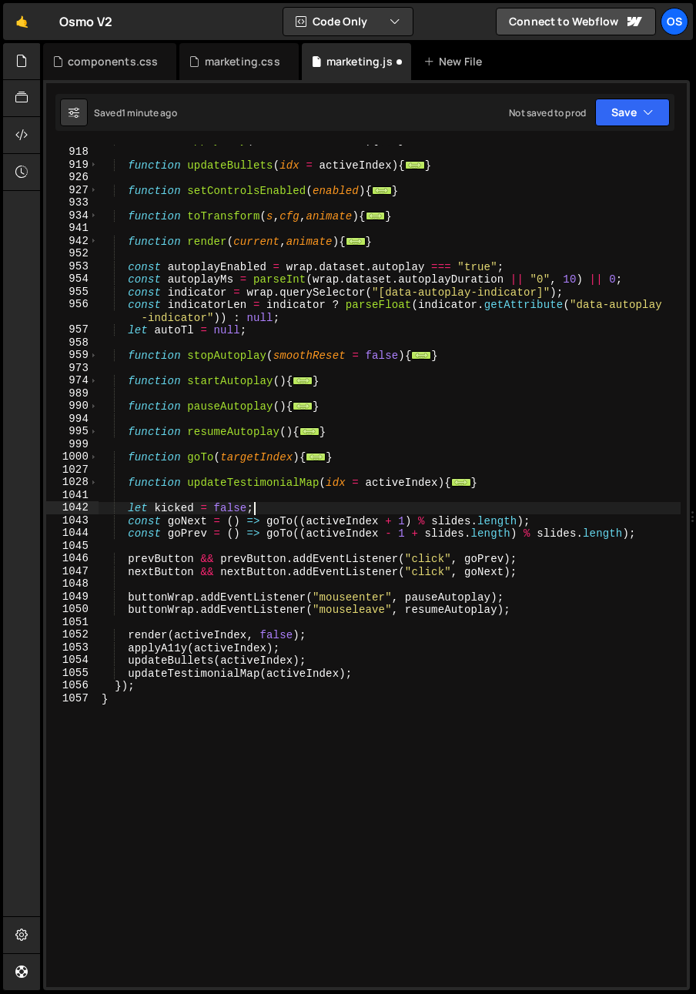
scroll to position [0, 1]
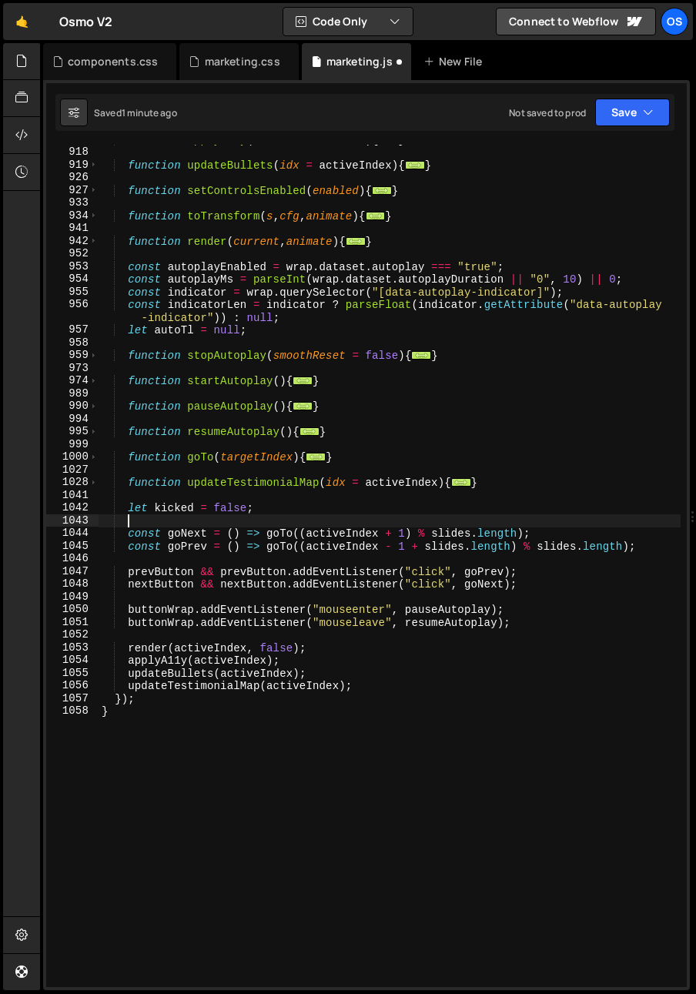
click at [651, 547] on div "function applyA11y ( idx = activeIndex ) { ... } function updateBullets ( idx =…" at bounding box center [390, 567] width 582 height 868
type textarea "const goPrev = () => goTo((activeIndex - 1 + slides.length) % slides.length);"
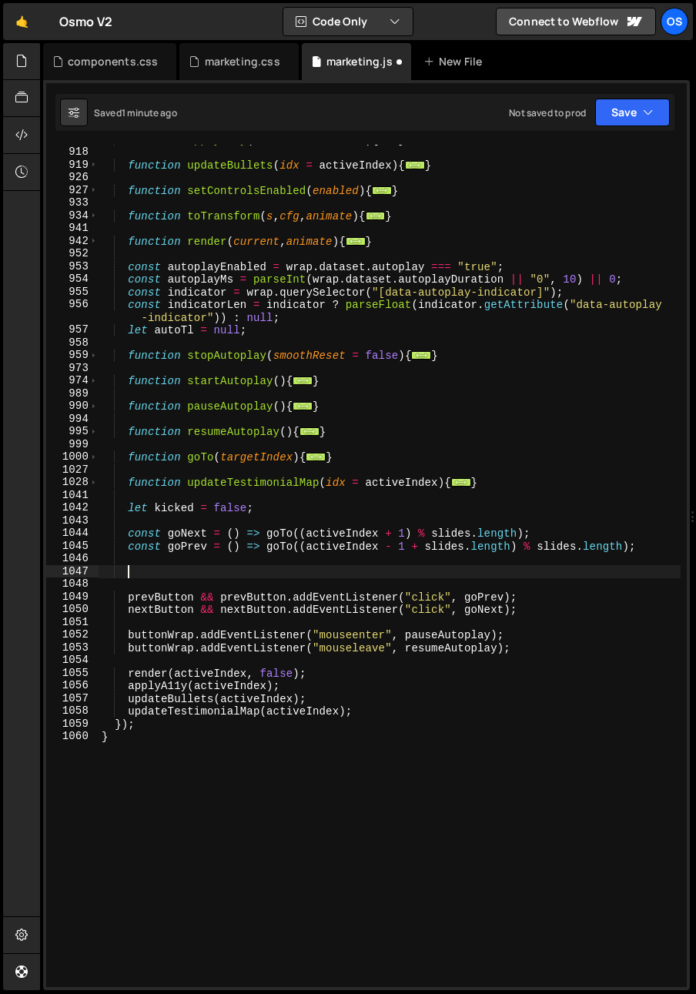
paste textarea "});"
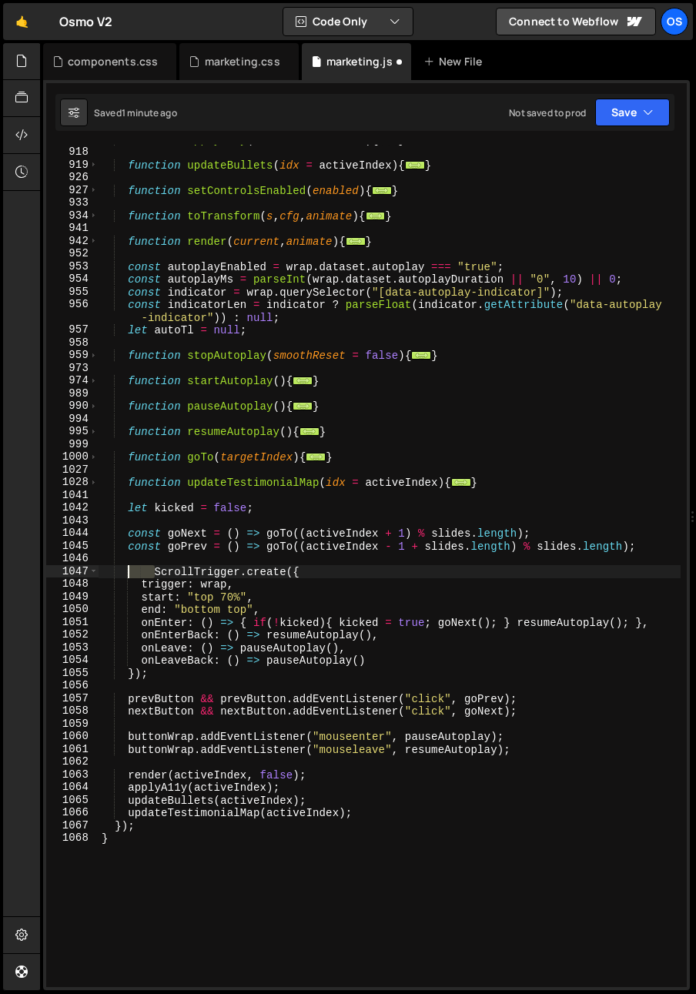
drag, startPoint x: 152, startPoint y: 571, endPoint x: 125, endPoint y: 573, distance: 26.2
click at [125, 573] on div "function applyA11y ( idx = activeIndex ) { ... } function updateBullets ( idx =…" at bounding box center [390, 567] width 582 height 868
click at [112, 55] on div "components.css" at bounding box center [113, 61] width 90 height 15
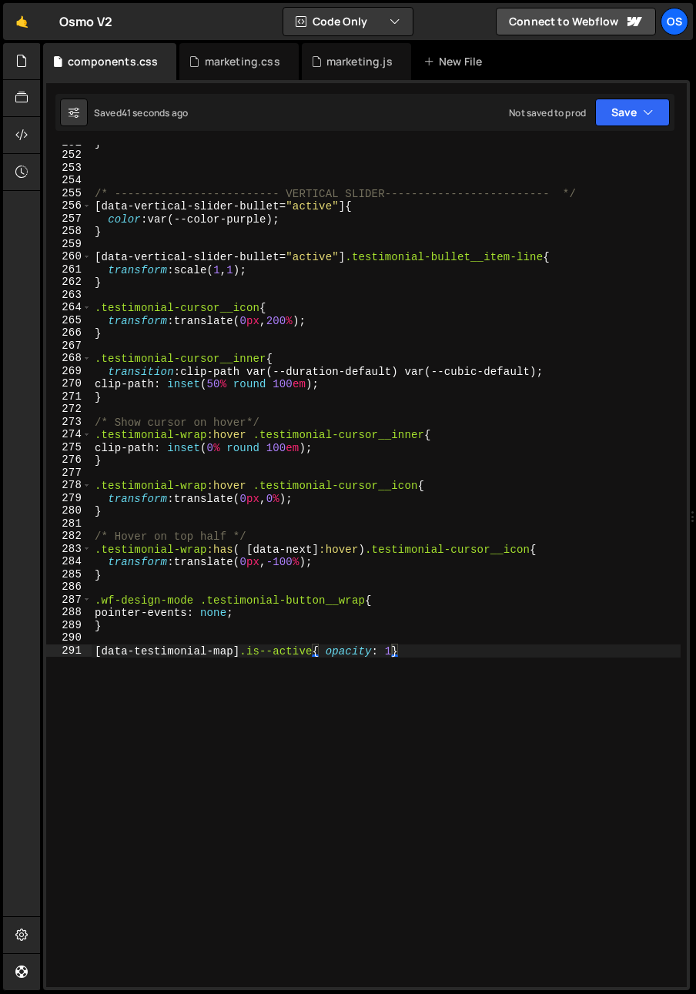
drag, startPoint x: 213, startPoint y: 770, endPoint x: 235, endPoint y: 743, distance: 34.5
click at [213, 770] on div "} /* ------------------------- VERTICAL SLIDER------------------------- */ [ da…" at bounding box center [386, 570] width 589 height 868
click at [334, 62] on div "marketing.js" at bounding box center [359, 61] width 66 height 15
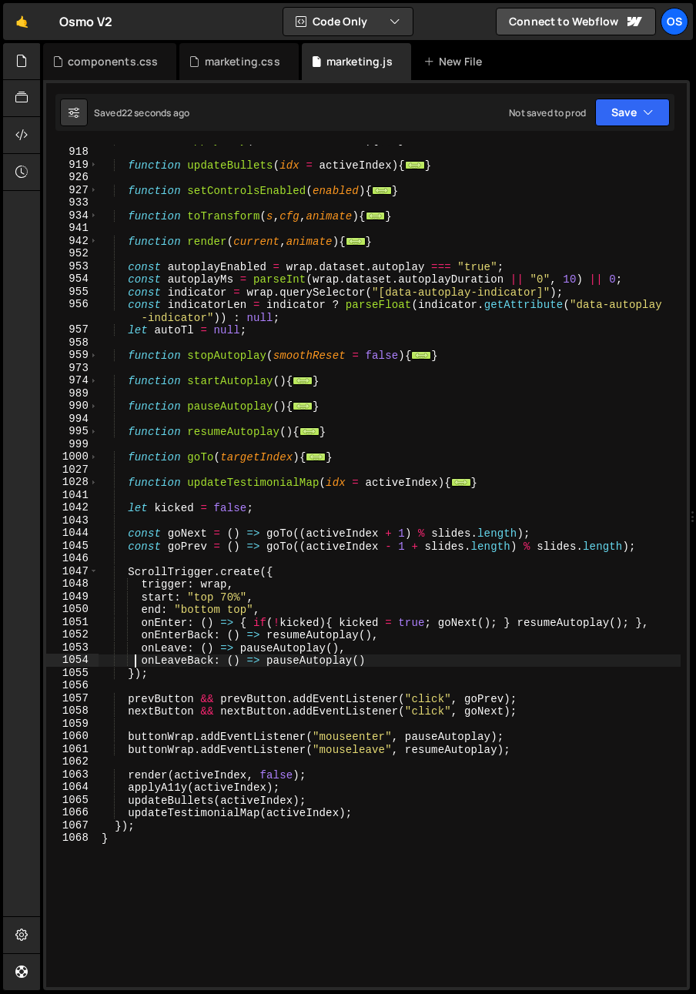
click at [135, 664] on div "function applyA11y ( idx = activeIndex ) { ... } function updateBullets ( idx =…" at bounding box center [390, 567] width 582 height 868
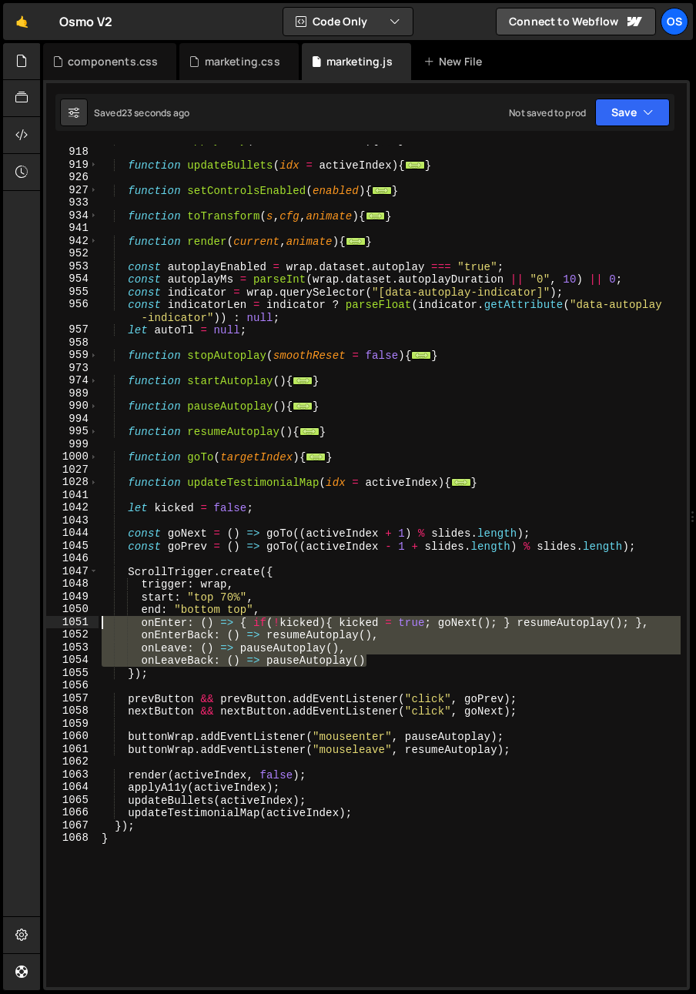
drag, startPoint x: 392, startPoint y: 658, endPoint x: 85, endPoint y: 621, distance: 308.7
click at [85, 621] on div "onLeaveBack: () => pauseAutoplay() 909 918 919 926 927 933 934 941 942 952 953 …" at bounding box center [366, 566] width 641 height 842
type textarea "// onEnter: () => { if(!kicked){ kicked = true; goNext(); } resumeAutoplay(); }…"
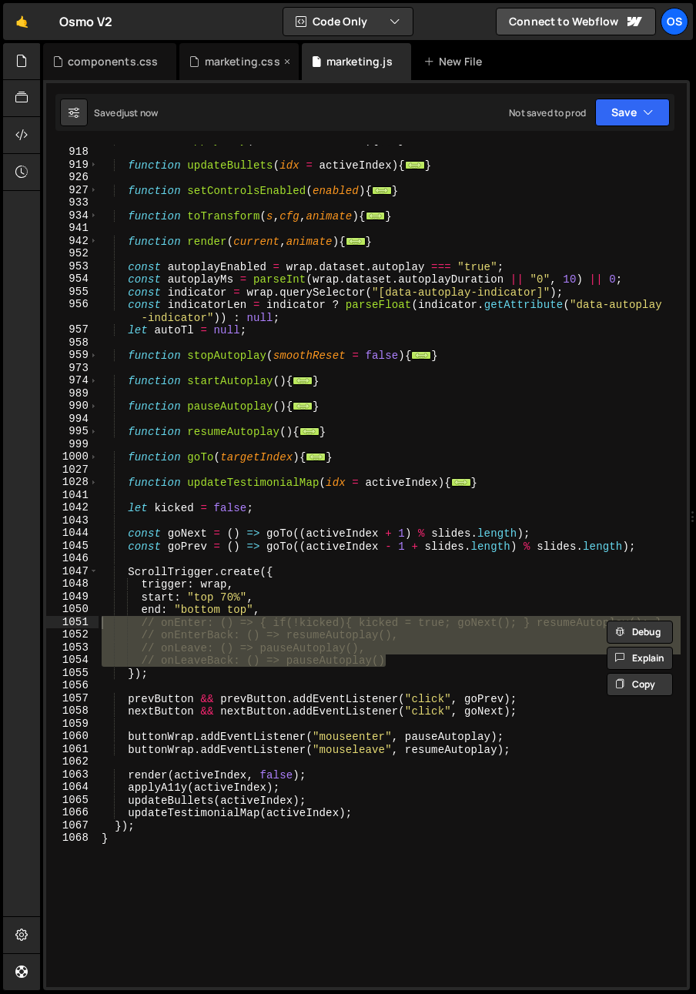
click at [236, 55] on div "marketing.css" at bounding box center [242, 61] width 75 height 15
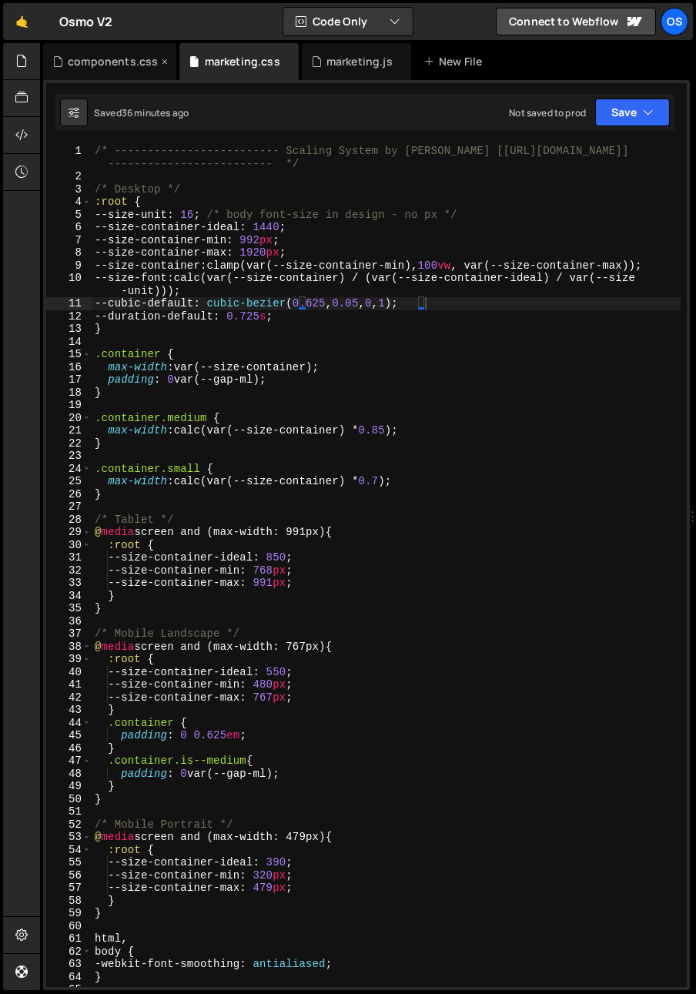
click at [90, 67] on div "components.css" at bounding box center [113, 61] width 90 height 15
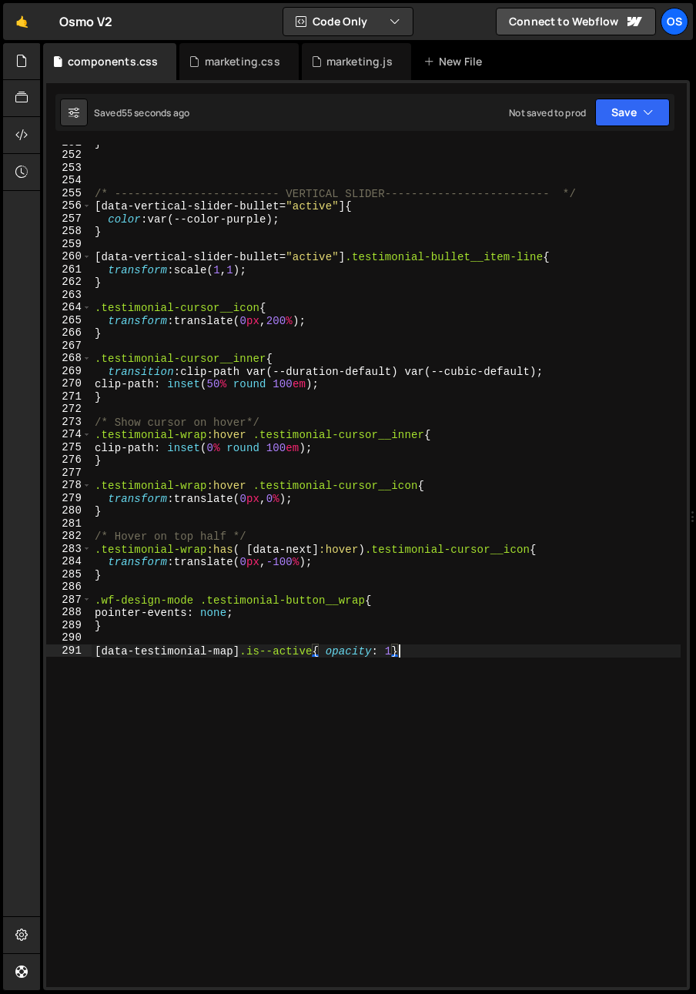
click at [239, 710] on div "} /* ------------------------- VERTICAL SLIDER------------------------- */ [ da…" at bounding box center [386, 570] width 589 height 868
drag, startPoint x: 239, startPoint y: 651, endPoint x: 59, endPoint y: 650, distance: 179.4
click at [59, 650] on div "[data-testimonial-map].is--active{ opacity: 1} 251 252 253 254 255 256 257 258 …" at bounding box center [366, 566] width 641 height 842
click at [593, 651] on div "} /* ------------------------- VERTICAL SLIDER------------------------- */ [ da…" at bounding box center [386, 570] width 589 height 868
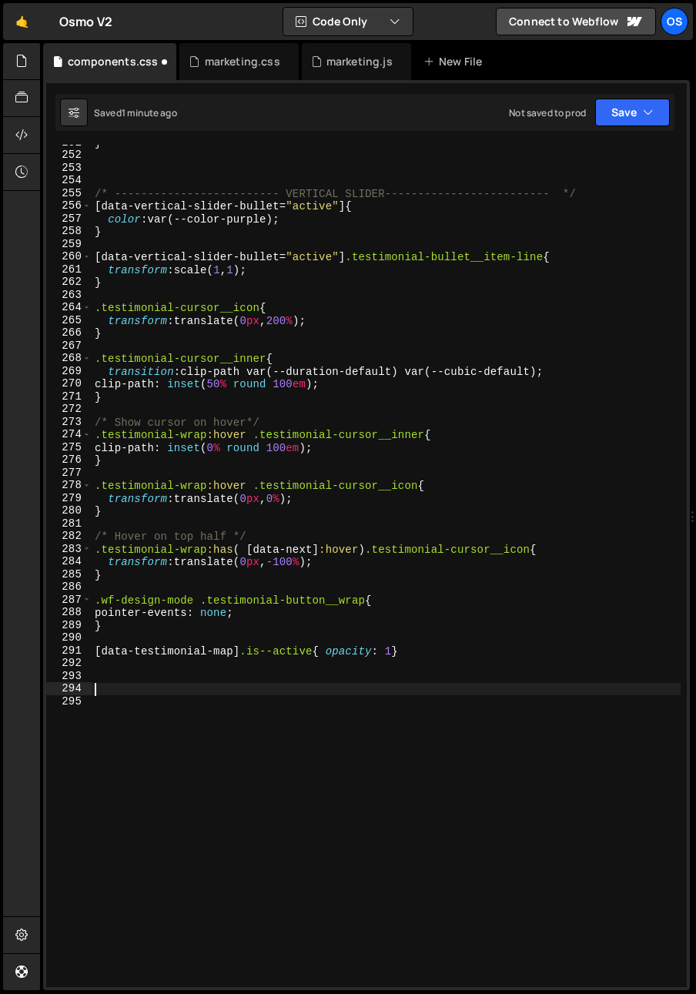
click at [199, 682] on div "} /* ------------------------- VERTICAL SLIDER------------------------- */ [ da…" at bounding box center [386, 570] width 589 height 868
click at [162, 669] on div "} /* ------------------------- VERTICAL SLIDER------------------------- */ [ da…" at bounding box center [386, 570] width 589 height 868
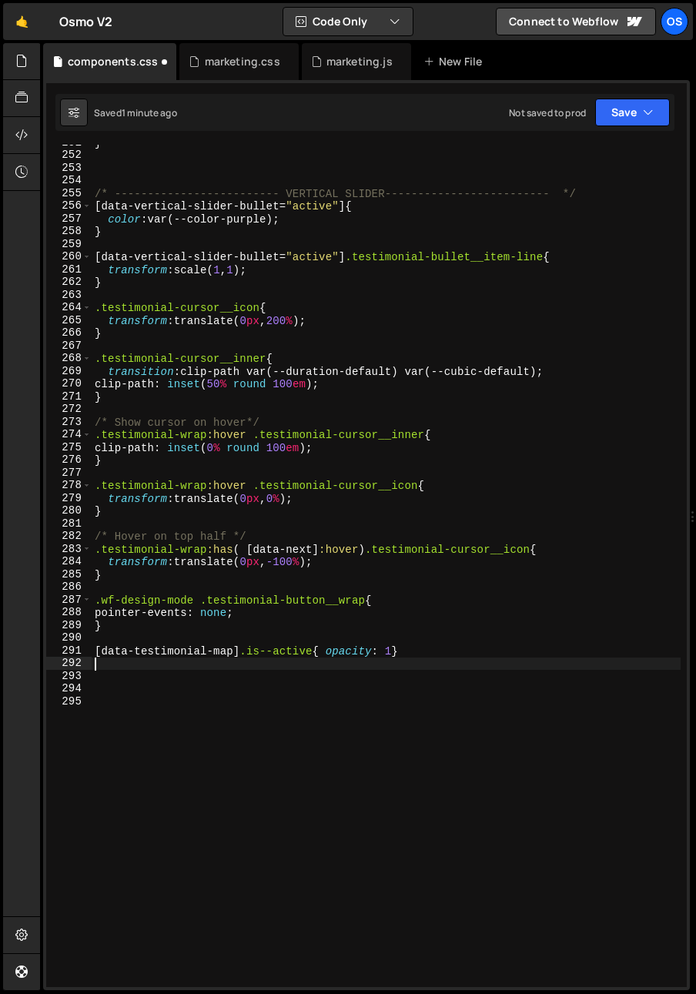
click at [152, 678] on div "} /* ------------------------- VERTICAL SLIDER------------------------- */ [ da…" at bounding box center [386, 570] width 589 height 868
paste textarea "[data-testimonial-map]"
click at [234, 678] on div "} /* ------------------------- VERTICAL SLIDER------------------------- */ [ da…" at bounding box center [386, 570] width 589 height 868
type textarea "[data-testimonial-map="NL"].is--active{}"
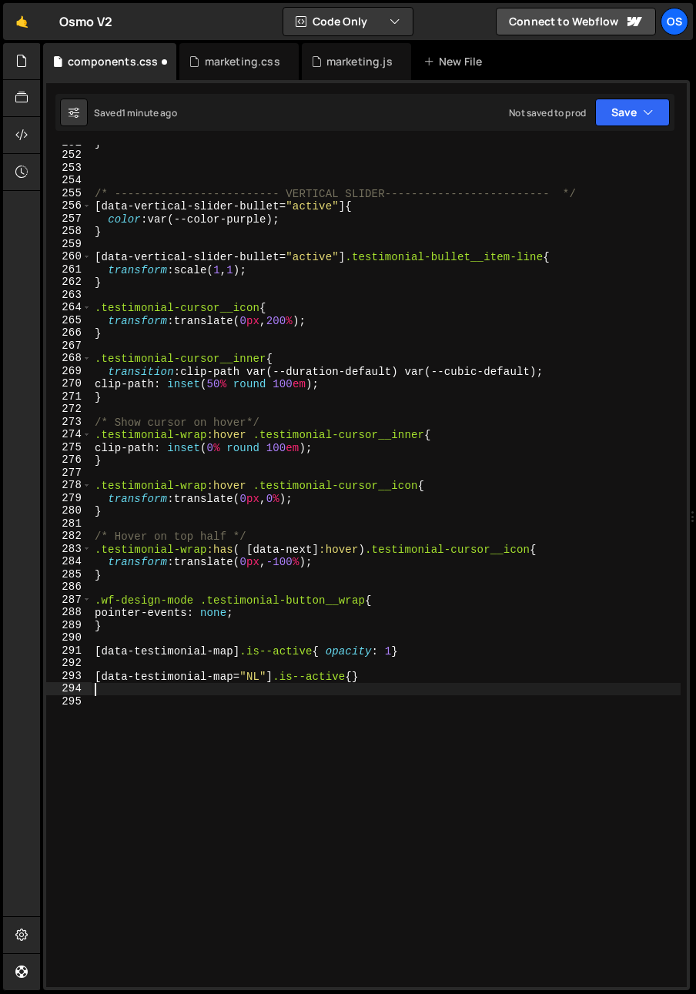
scroll to position [0, 0]
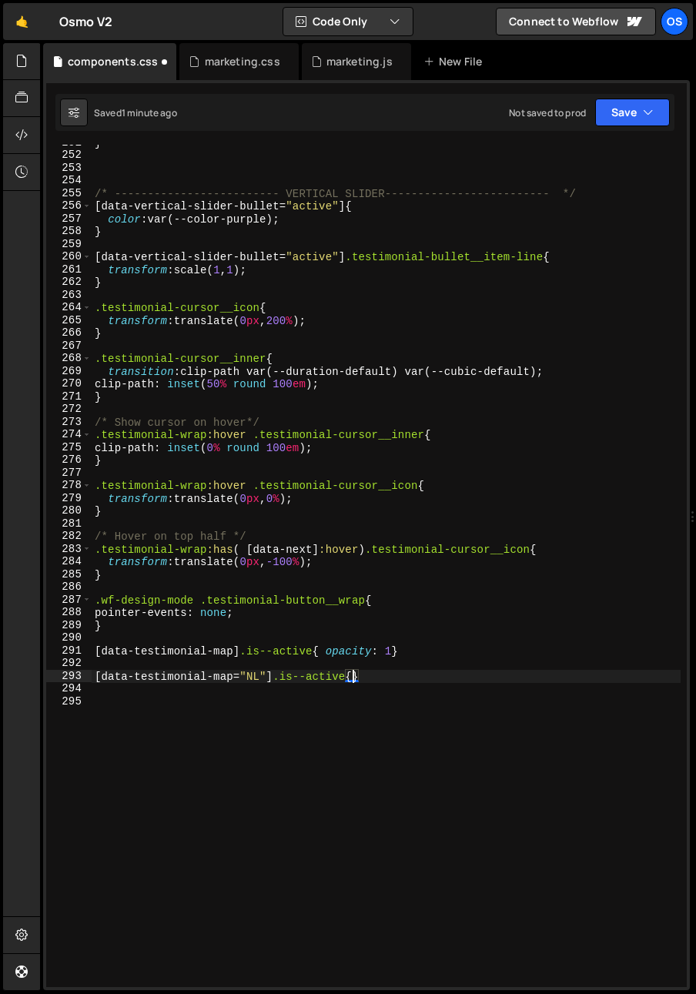
type textarea "[data-testimonial-map="NL"].is--active{ }"
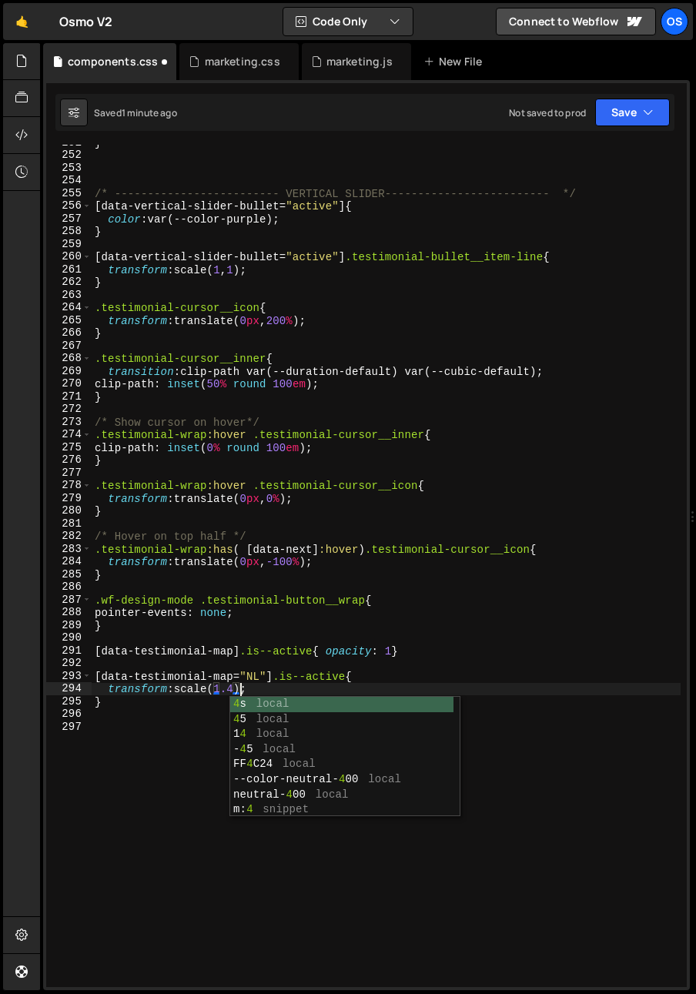
scroll to position [0, 9]
click at [371, 607] on div "} /* ------------------------- VERTICAL SLIDER------------------------- */ [ da…" at bounding box center [386, 570] width 589 height 868
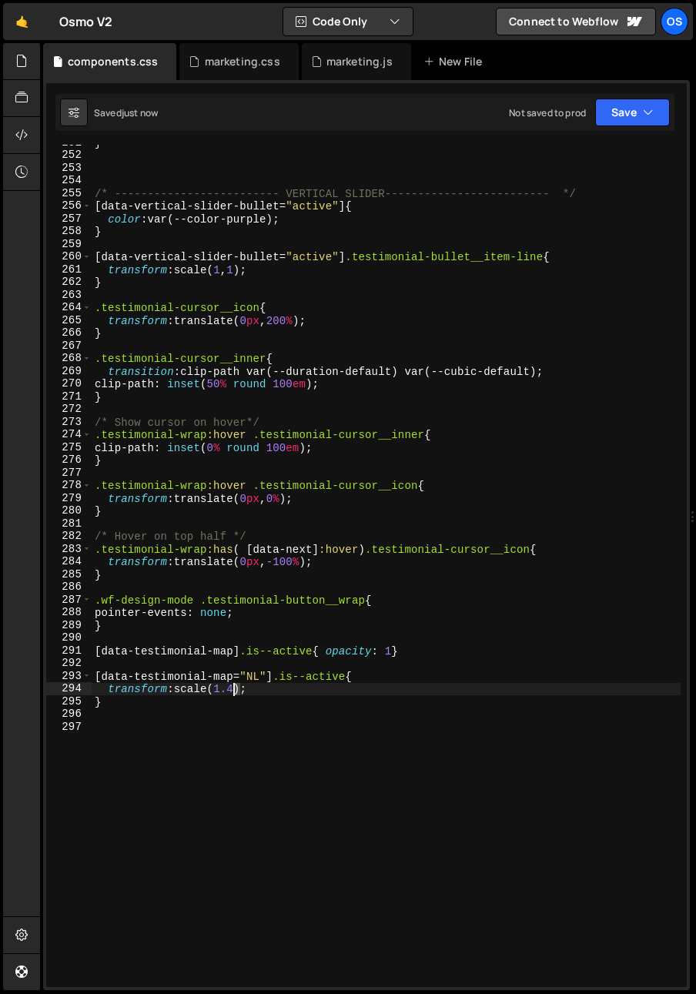
click at [236, 693] on div "} /* ------------------------- VERTICAL SLIDER------------------------- */ [ da…" at bounding box center [386, 570] width 589 height 868
type textarea "transform: scale(1.8);"
drag, startPoint x: 190, startPoint y: 765, endPoint x: 217, endPoint y: 725, distance: 48.3
click at [190, 765] on div "} /* ------------------------- VERTICAL SLIDER------------------------- */ [ da…" at bounding box center [386, 570] width 589 height 868
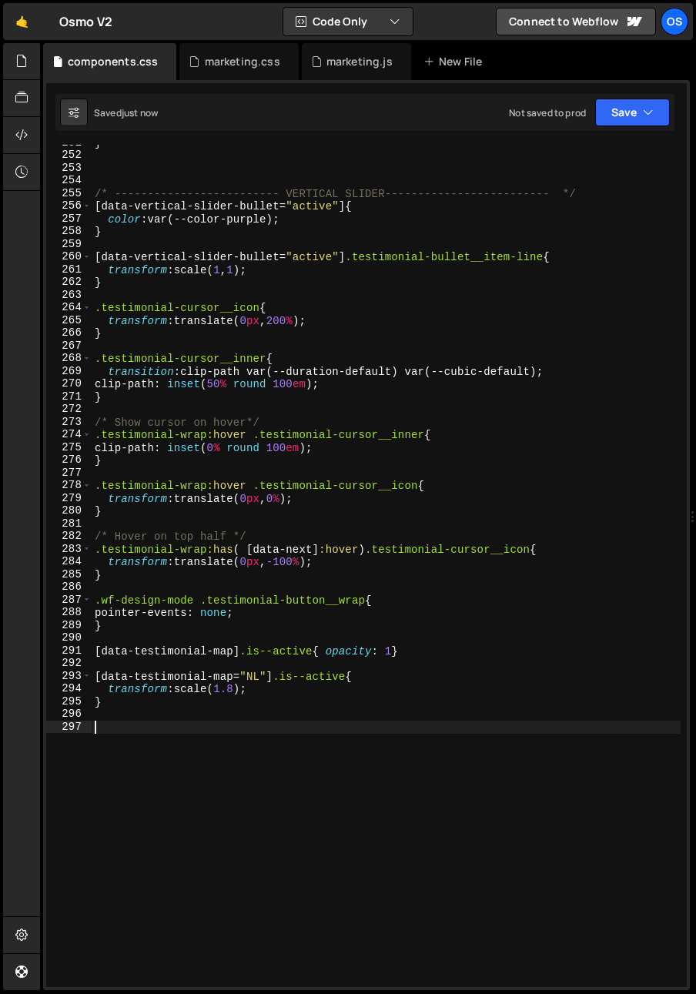
scroll to position [0, 0]
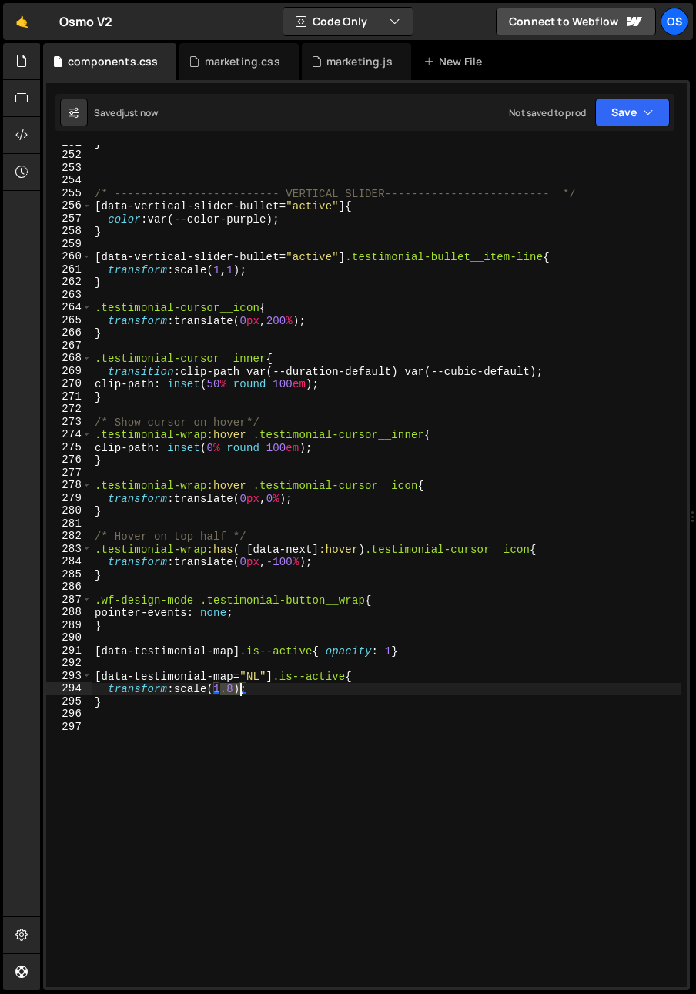
drag, startPoint x: 222, startPoint y: 691, endPoint x: 240, endPoint y: 691, distance: 18.5
click at [240, 691] on div "} /* ------------------------- VERTICAL SLIDER------------------------- */ [ da…" at bounding box center [386, 570] width 589 height 868
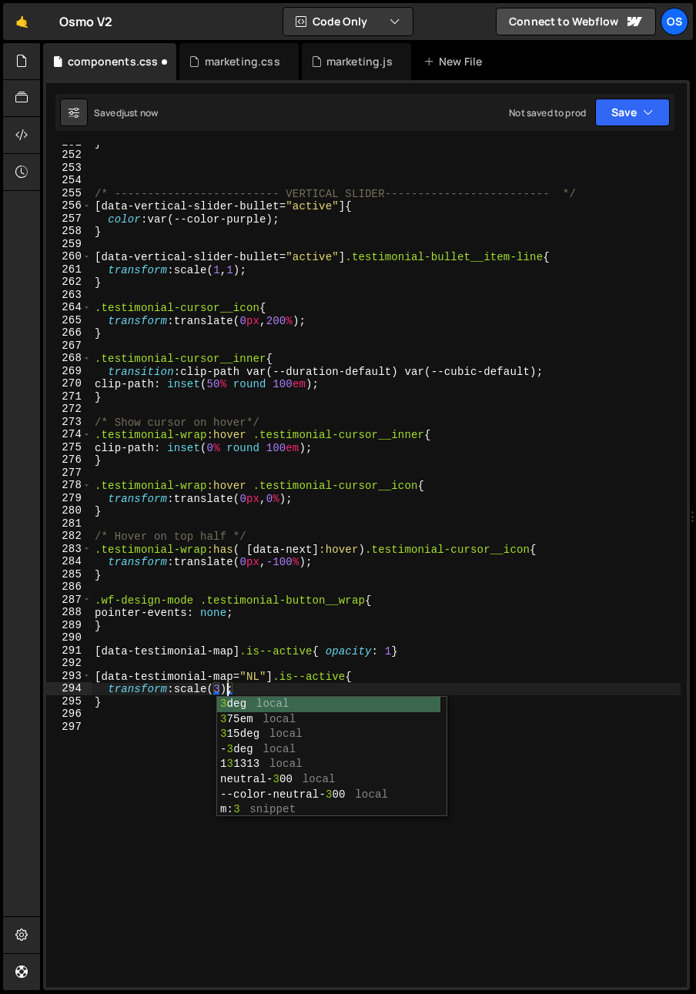
scroll to position [0, 8]
click at [284, 681] on div "} /* ------------------------- VERTICAL SLIDER------------------------- */ [ da…" at bounding box center [386, 570] width 589 height 868
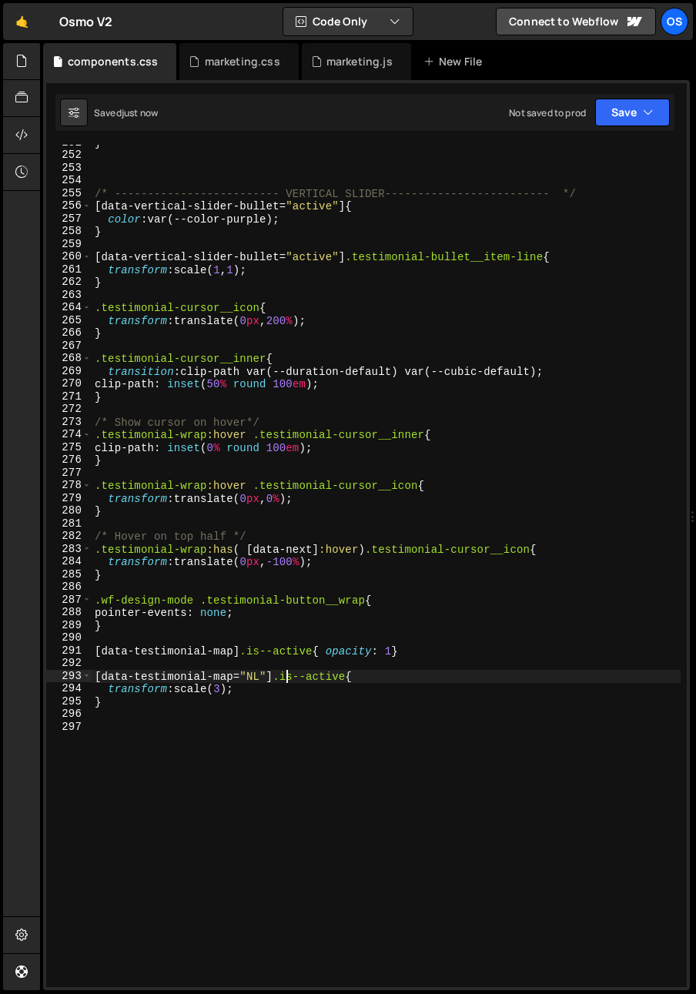
click at [179, 690] on div "} /* ------------------------- VERTICAL SLIDER------------------------- */ [ da…" at bounding box center [386, 570] width 589 height 868
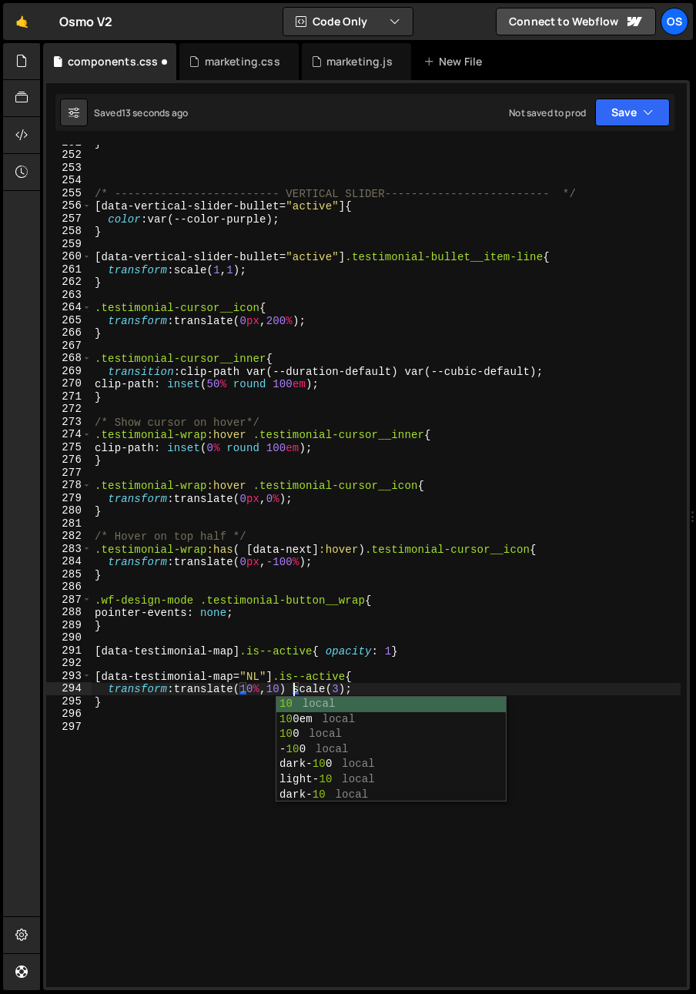
scroll to position [0, 14]
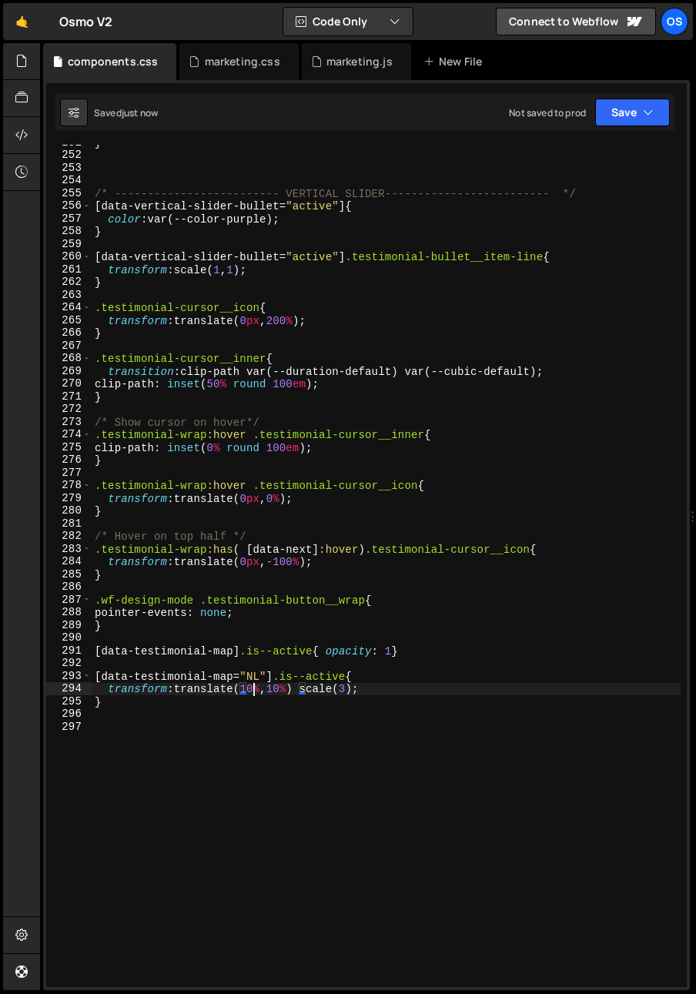
click at [254, 693] on div "} /* ------------------------- VERTICAL SLIDER------------------------- */ [ da…" at bounding box center [386, 570] width 589 height 868
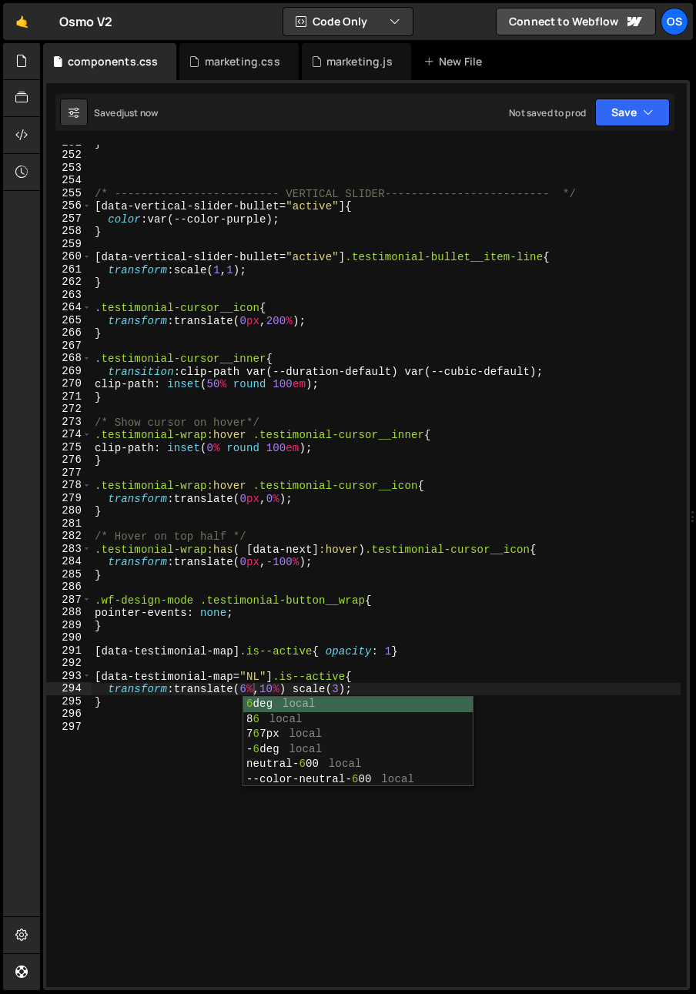
click at [292, 679] on div "} /* ------------------------- VERTICAL SLIDER------------------------- */ [ da…" at bounding box center [386, 570] width 589 height 868
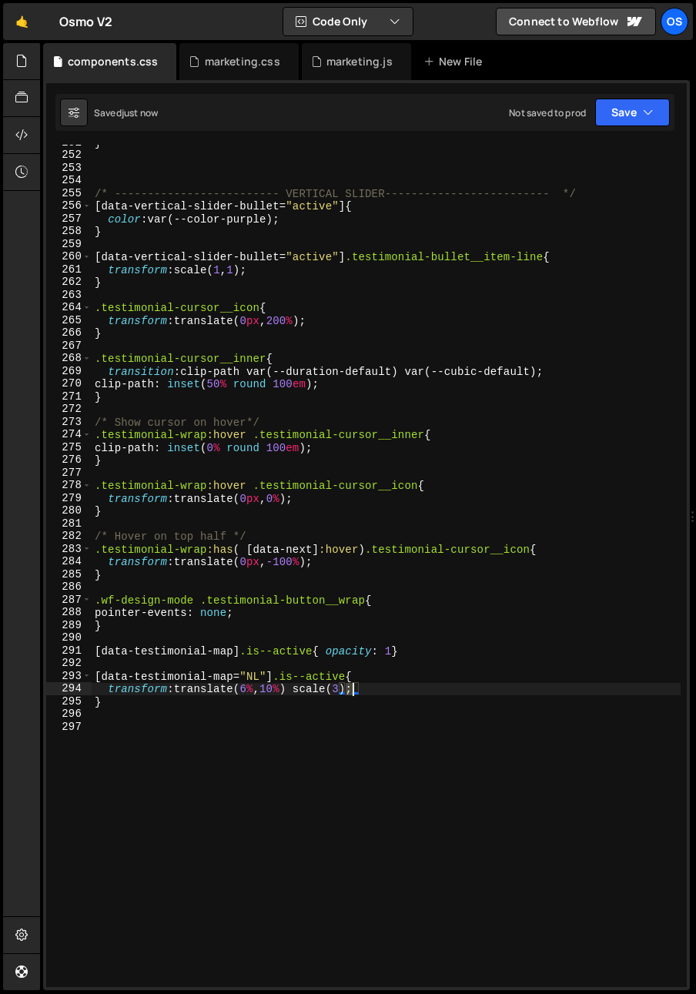
drag, startPoint x: 349, startPoint y: 691, endPoint x: 353, endPoint y: 704, distance: 13.9
click at [350, 692] on div "} /* ------------------------- VERTICAL SLIDER------------------------- */ [ da…" at bounding box center [386, 570] width 589 height 868
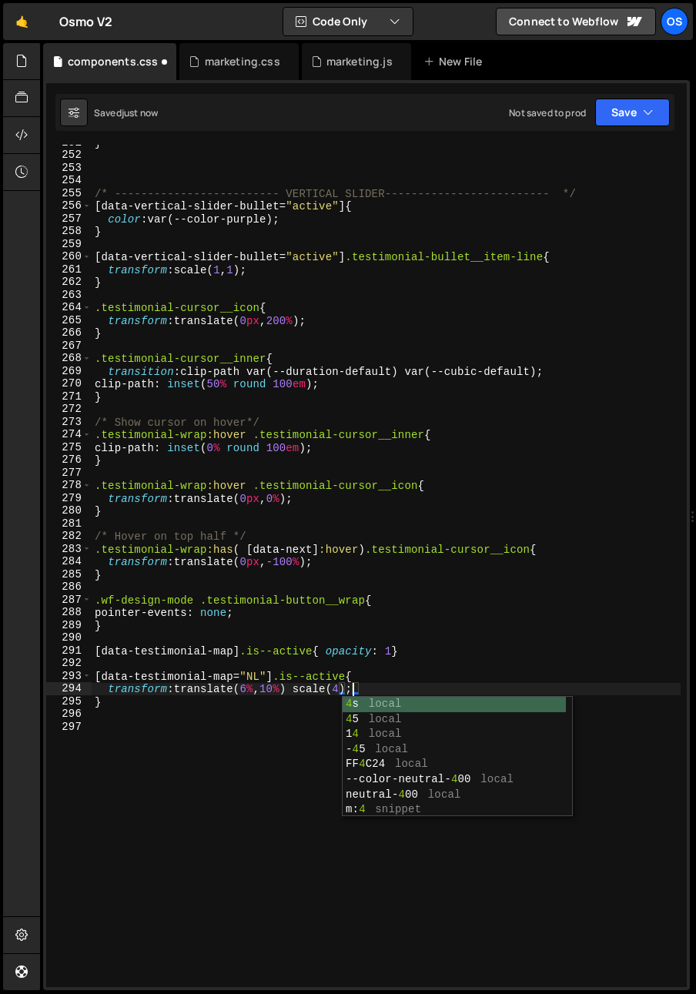
scroll to position [0, 18]
type textarea "transform: translate(6%, 10%) scale(4);"
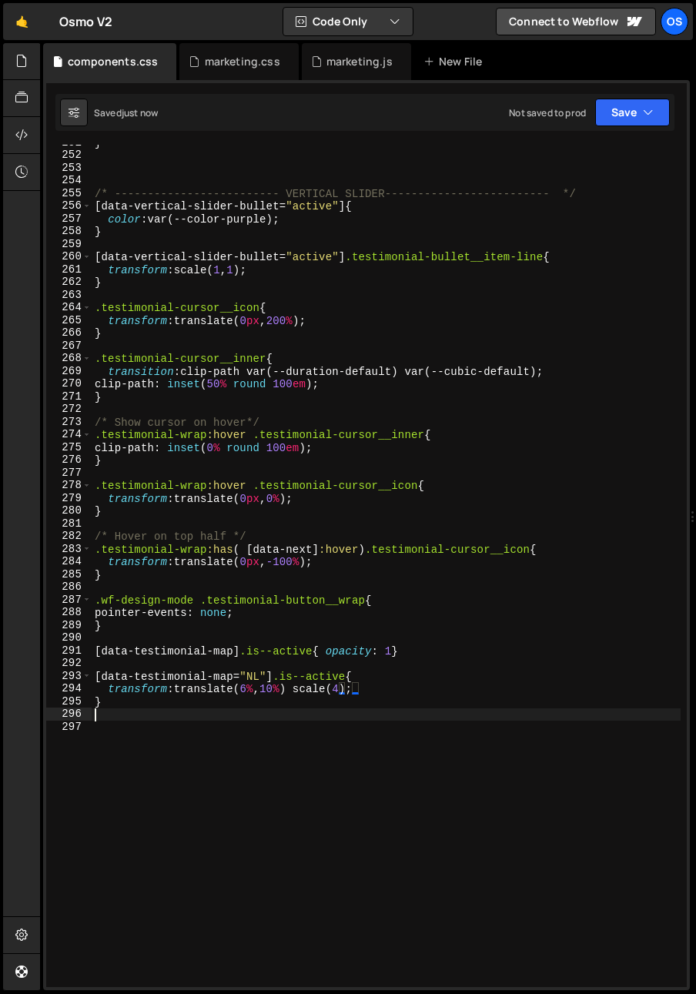
drag, startPoint x: 260, startPoint y: 712, endPoint x: 269, endPoint y: 705, distance: 11.5
click at [263, 711] on div "} /* ------------------------- VERTICAL SLIDER------------------------- */ [ da…" at bounding box center [386, 570] width 589 height 868
click at [285, 692] on div "} /* ------------------------- VERTICAL SLIDER------------------------- */ [ da…" at bounding box center [386, 570] width 589 height 868
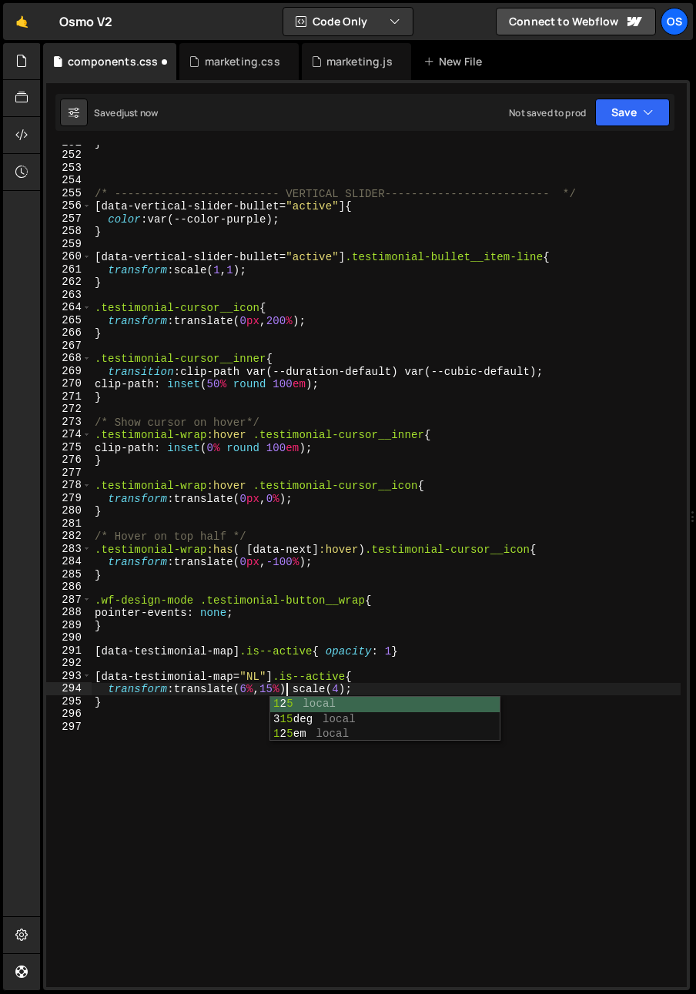
scroll to position [0, 13]
type textarea "transform: translate(6%, 15%) scale(4);"
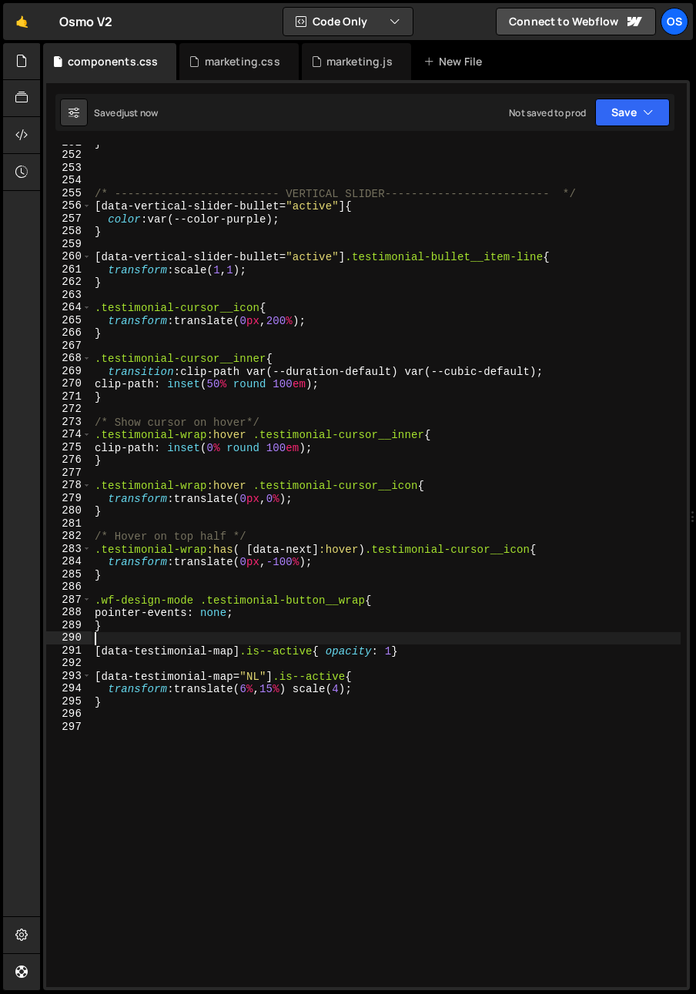
click at [236, 638] on div "} /* ------------------------- VERTICAL SLIDER------------------------- */ [ da…" at bounding box center [386, 570] width 589 height 868
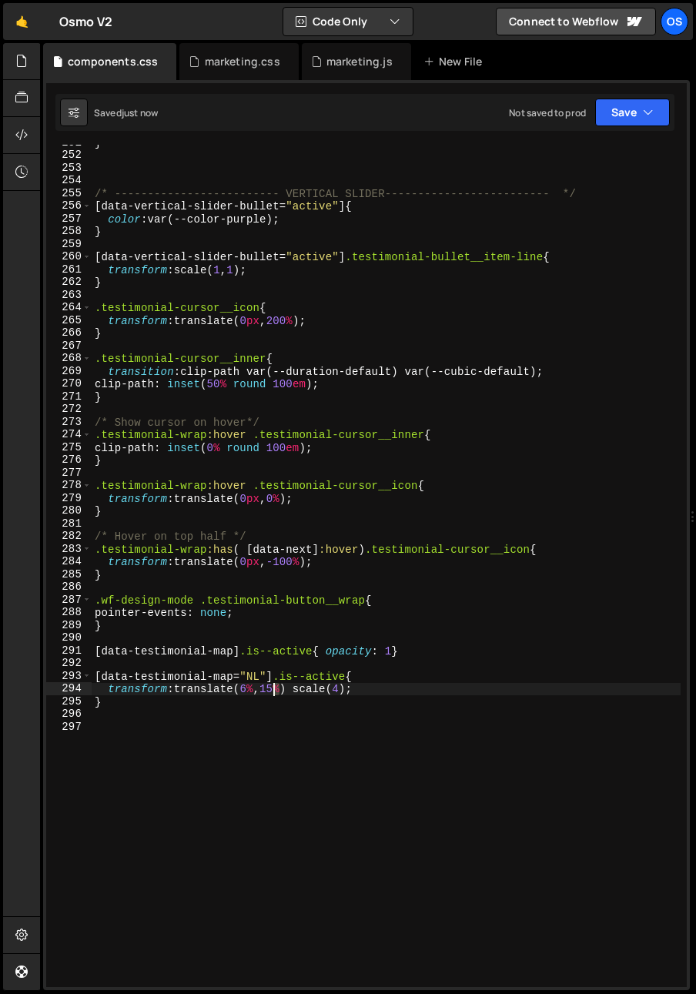
click at [275, 691] on div "} /* ------------------------- VERTICAL SLIDER------------------------- */ [ da…" at bounding box center [386, 570] width 589 height 868
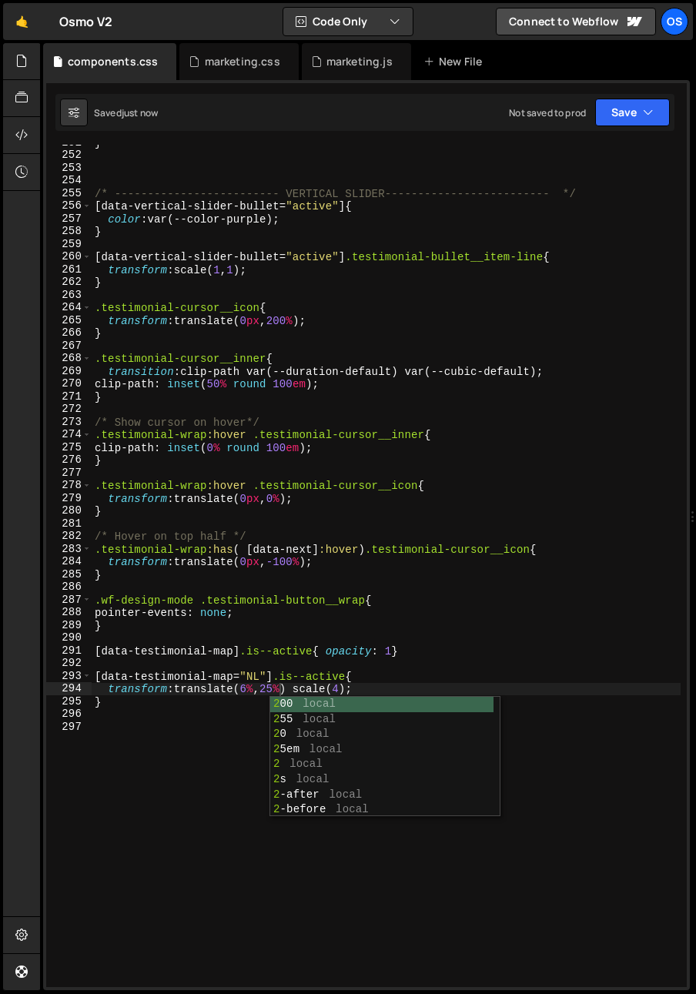
click at [296, 548] on div "} /* ------------------------- VERTICAL SLIDER------------------------- */ [ da…" at bounding box center [386, 570] width 589 height 868
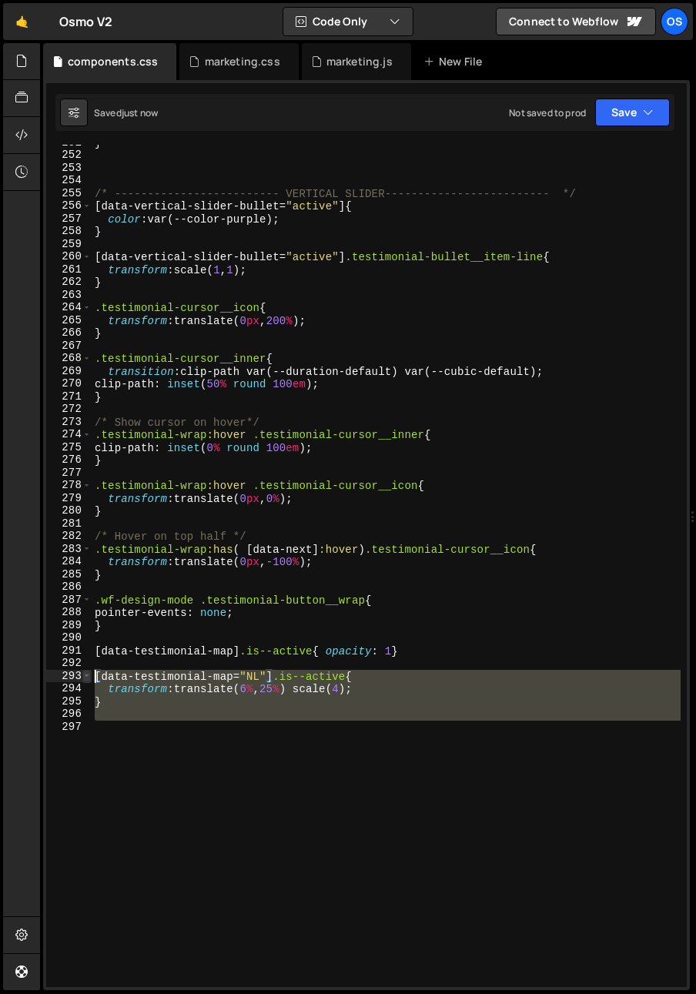
drag, startPoint x: 127, startPoint y: 726, endPoint x: 90, endPoint y: 676, distance: 62.2
click at [90, 676] on div ".testimonial-wrap:has( [data-next]:hover) .testimonial-cursor__icon{ 251 252 25…" at bounding box center [366, 566] width 641 height 842
type textarea "[data-testimonial-map="NL"].is--active{ transform: translate(6%, 25%) scale(4);"
click at [98, 719] on div "} /* ------------------------- VERTICAL SLIDER------------------------- */ [ da…" at bounding box center [386, 566] width 589 height 842
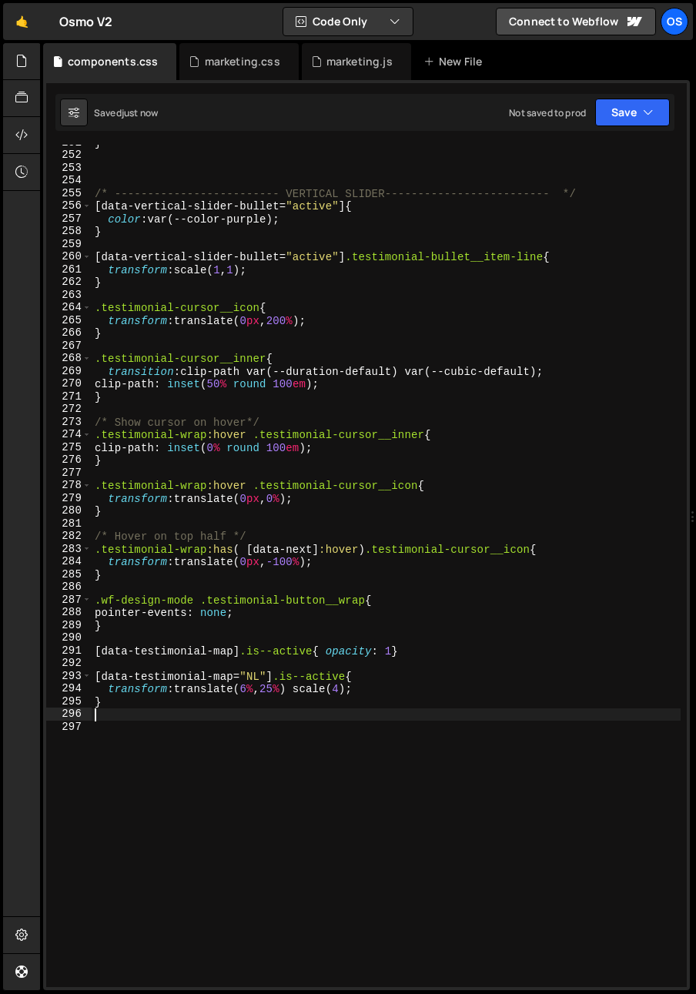
scroll to position [0, 0]
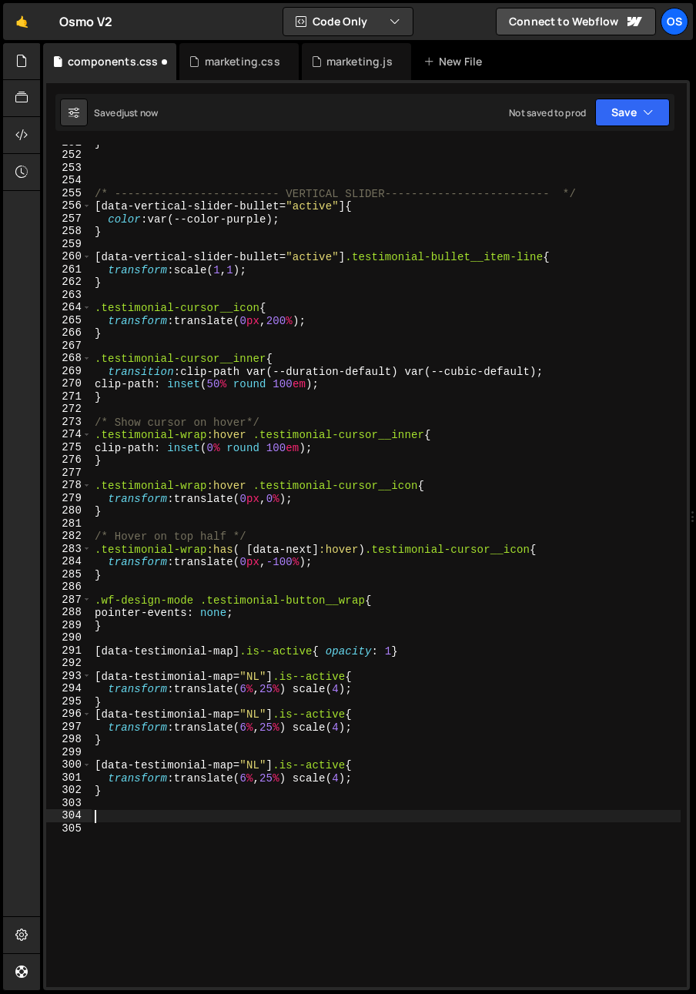
paste textarea "}"
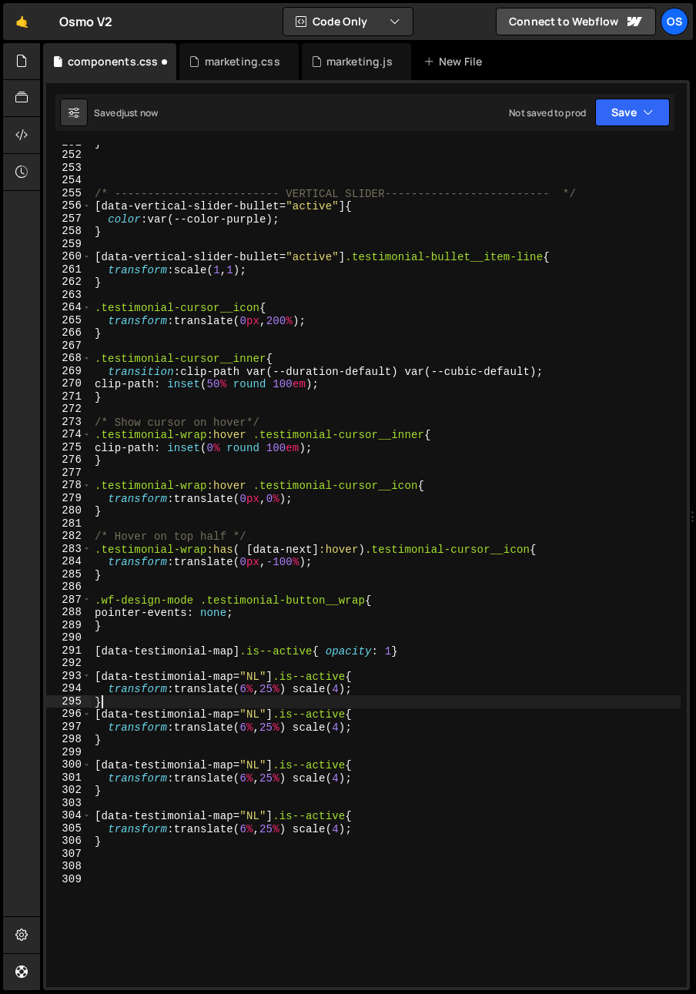
click at [119, 703] on div "} /* ------------------------- VERTICAL SLIDER------------------------- */ [ da…" at bounding box center [386, 570] width 589 height 868
type textarea "}"
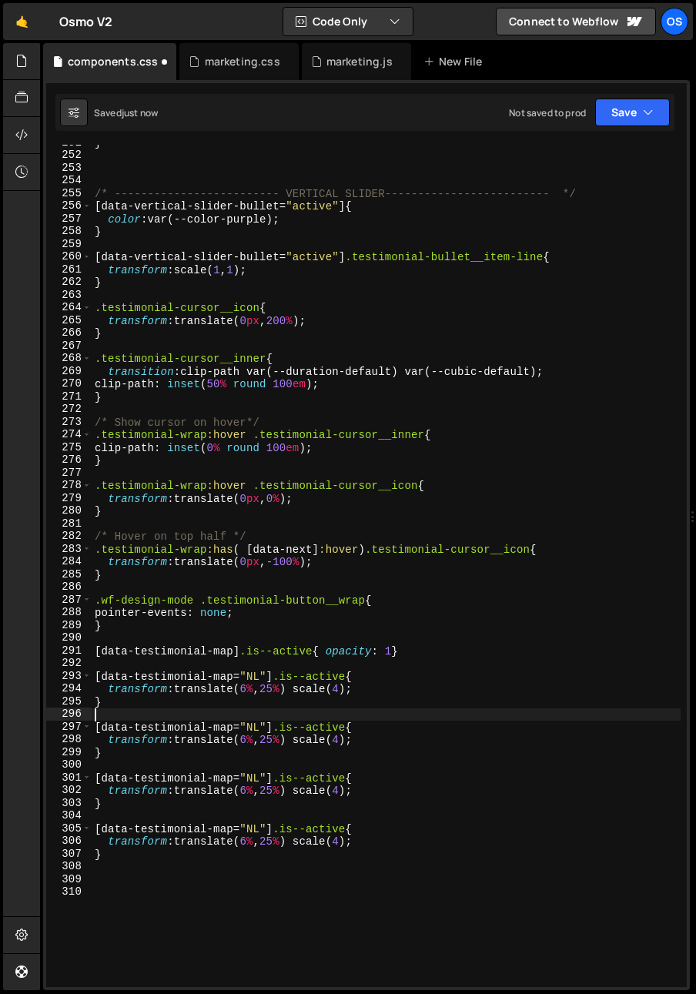
click at [253, 729] on div "} /* ------------------------- VERTICAL SLIDER------------------------- */ [ da…" at bounding box center [386, 570] width 589 height 868
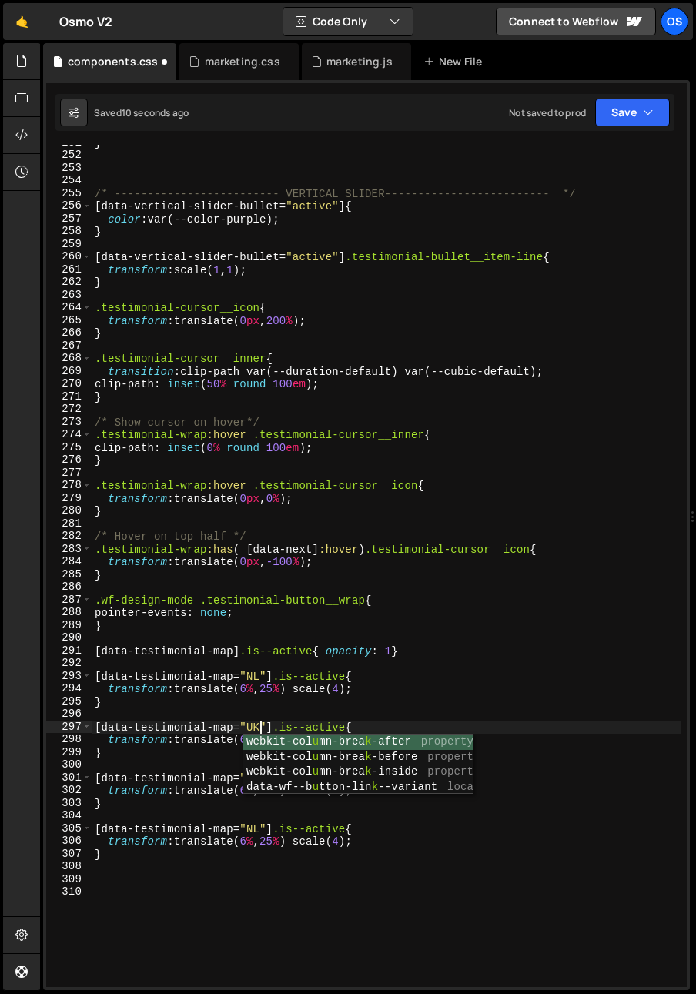
scroll to position [0, 11]
click at [223, 679] on div "} /* ------------------------- VERTICAL SLIDER------------------------- */ [ da…" at bounding box center [386, 570] width 589 height 868
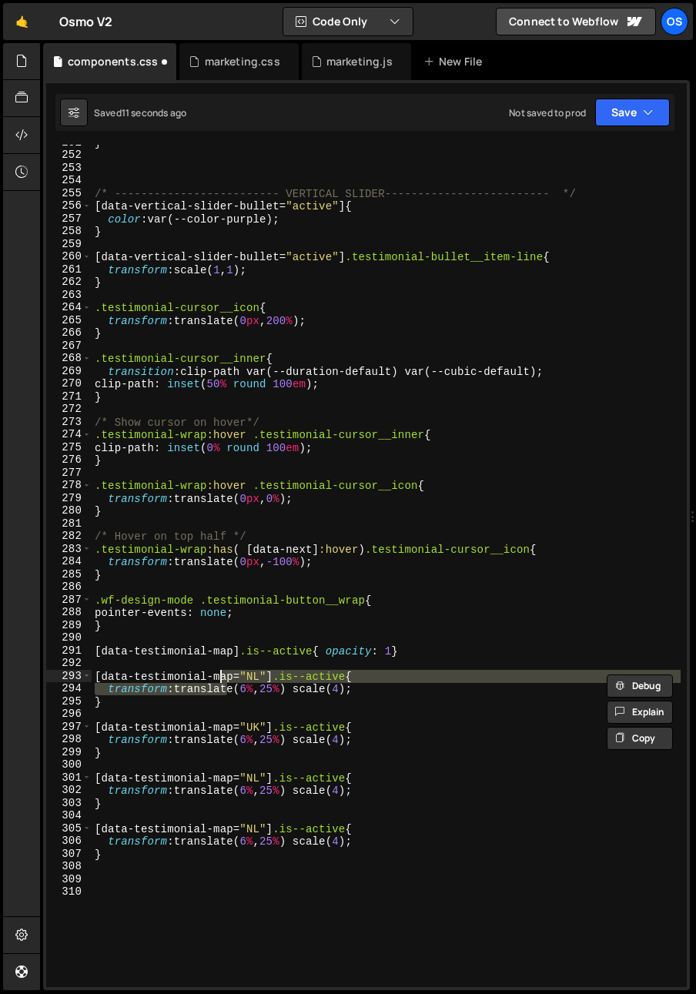
click at [252, 779] on div "} /* ------------------------- VERTICAL SLIDER------------------------- */ [ da…" at bounding box center [386, 570] width 589 height 868
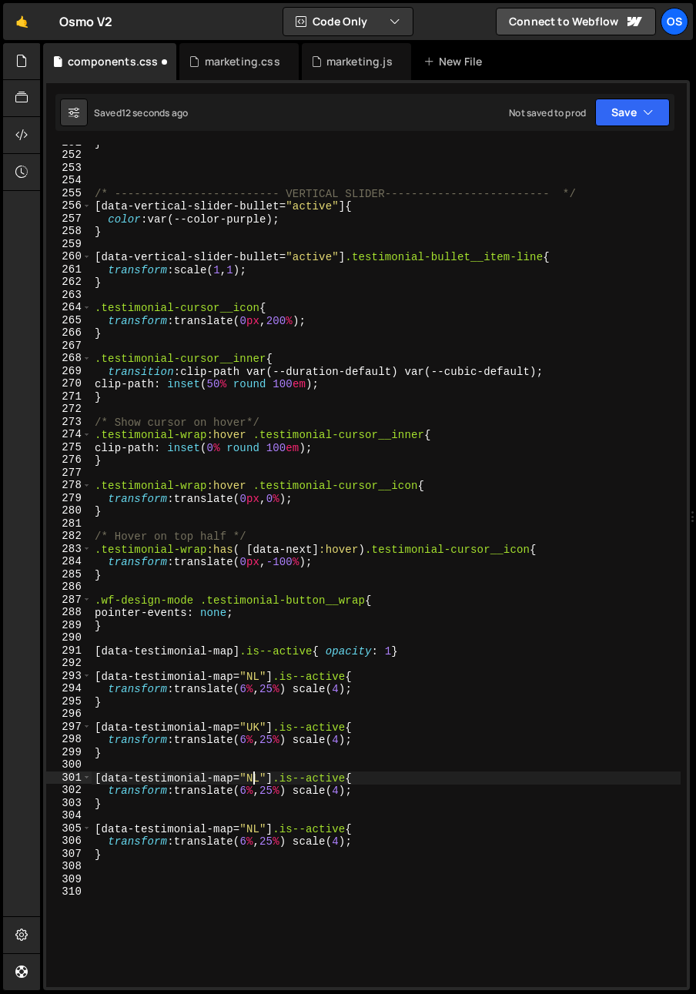
click at [252, 779] on div "} /* ------------------------- VERTICAL SLIDER------------------------- */ [ da…" at bounding box center [386, 570] width 589 height 868
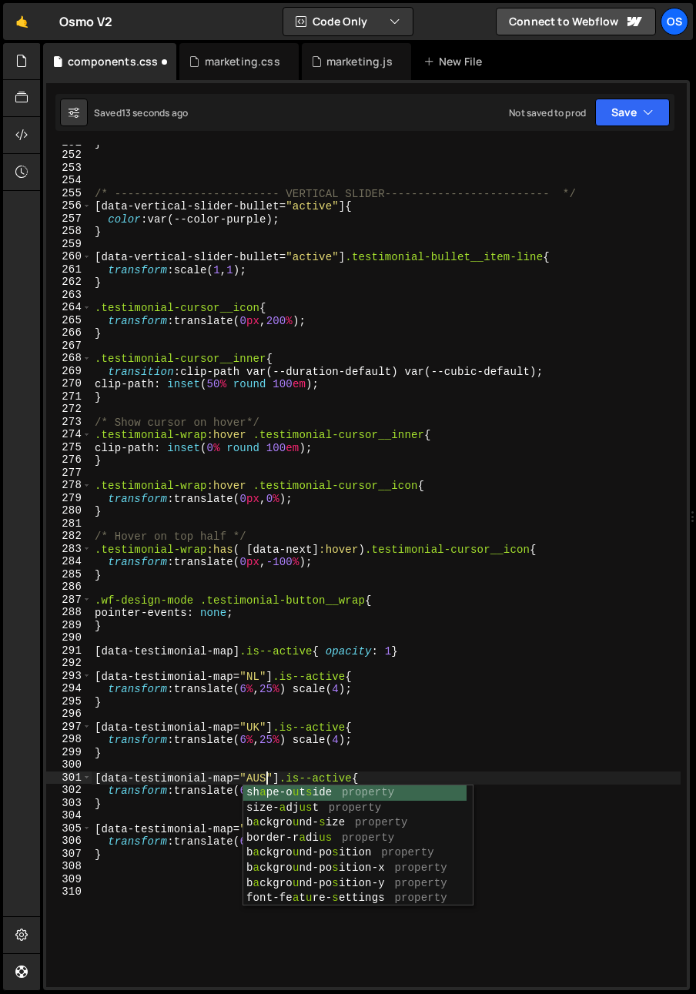
scroll to position [0, 12]
click at [220, 725] on div "} /* ------------------------- VERTICAL SLIDER------------------------- */ [ da…" at bounding box center [386, 570] width 589 height 868
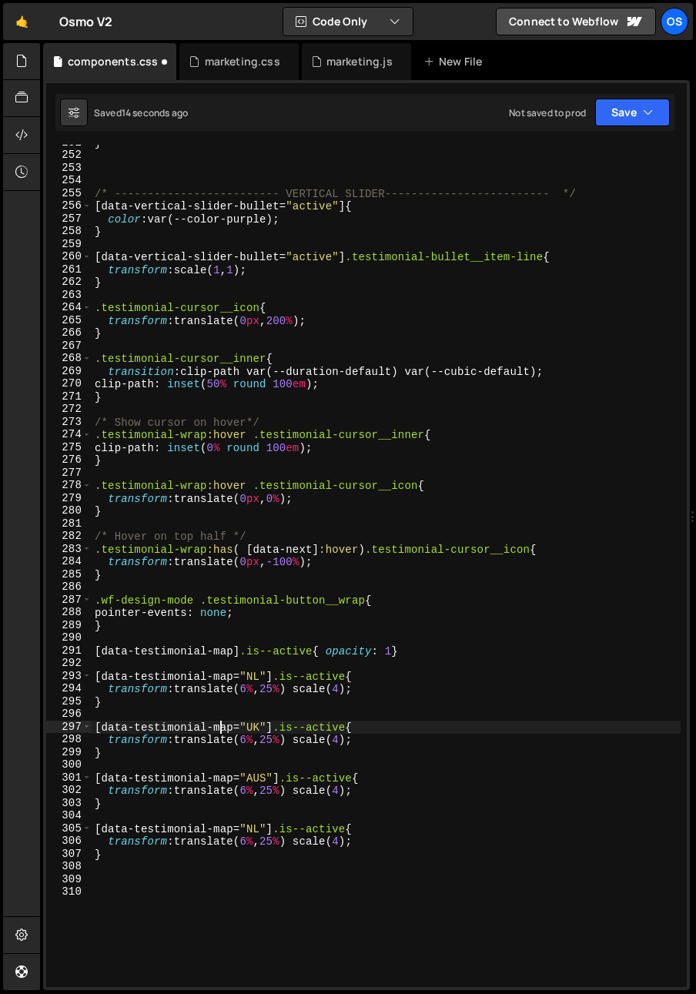
click at [250, 828] on div "} /* ------------------------- VERTICAL SLIDER------------------------- */ [ da…" at bounding box center [386, 570] width 589 height 868
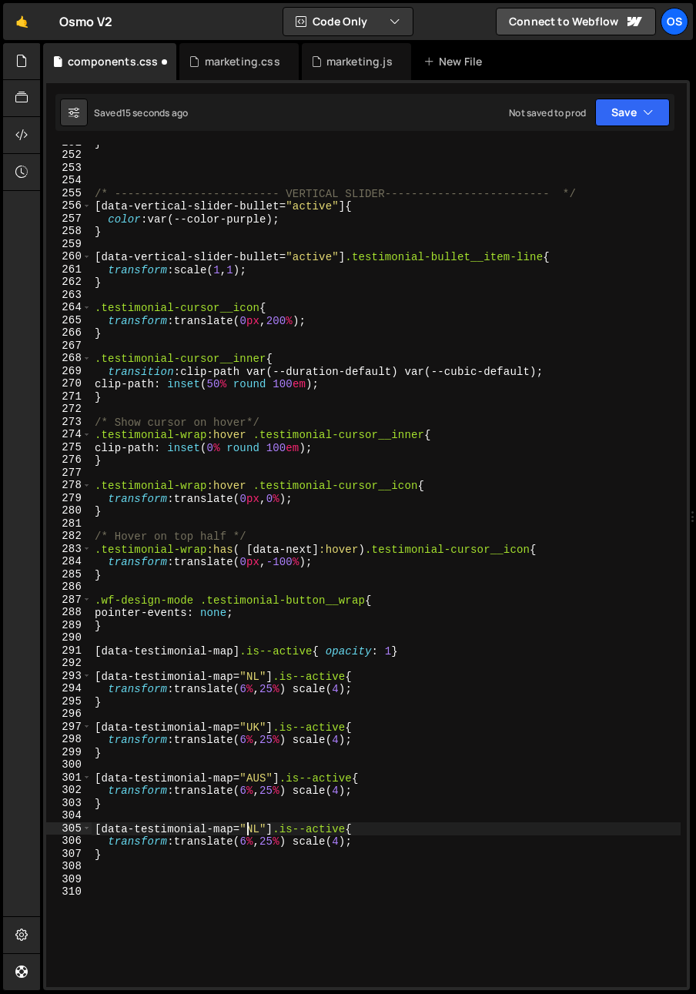
click at [251, 826] on div "} /* ------------------------- VERTICAL SLIDER------------------------- */ [ da…" at bounding box center [386, 570] width 589 height 868
click at [251, 826] on div "} /* ------------------------- VERTICAL SLIDER------------------------- */ [ da…" at bounding box center [386, 566] width 589 height 842
click at [251, 826] on div "} /* ------------------------- VERTICAL SLIDER------------------------- */ [ da…" at bounding box center [386, 570] width 589 height 868
click at [204, 614] on div "} /* ------------------------- VERTICAL SLIDER------------------------- */ [ da…" at bounding box center [386, 570] width 589 height 868
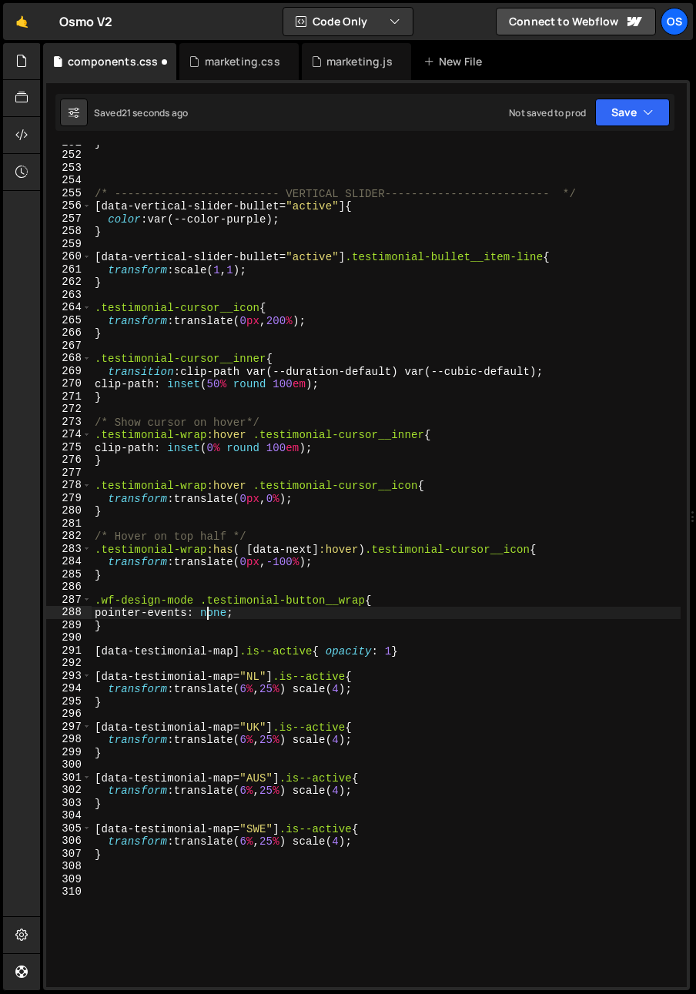
scroll to position [0, 10]
click at [279, 804] on div "} /* ------------------------- VERTICAL SLIDER------------------------- */ [ da…" at bounding box center [386, 570] width 589 height 868
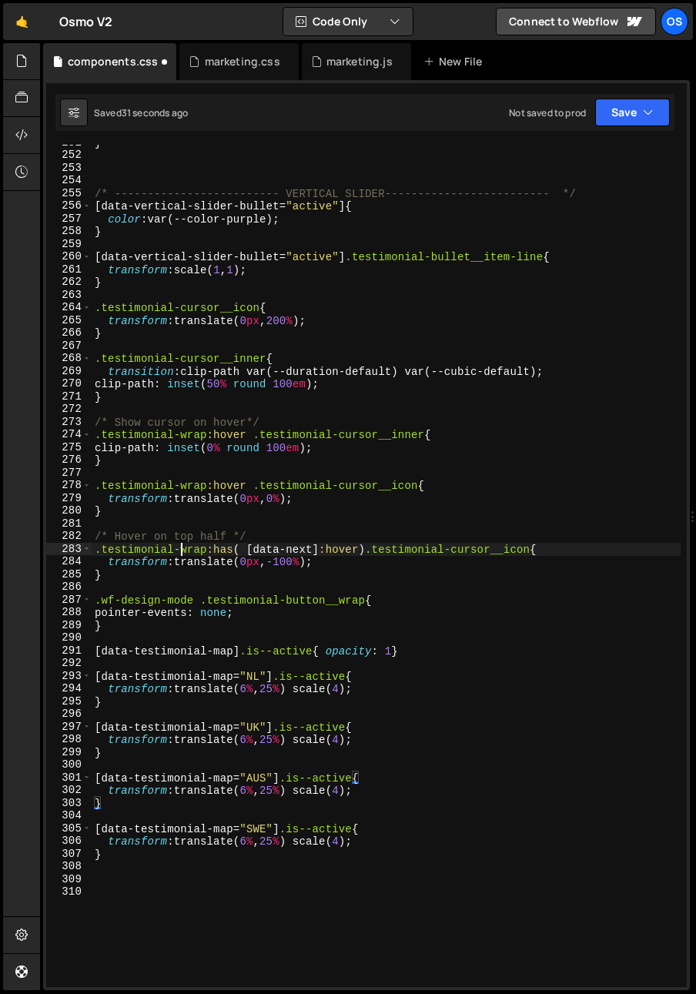
click at [179, 551] on div "} /* ------------------------- VERTICAL SLIDER------------------------- */ [ da…" at bounding box center [386, 570] width 589 height 868
click at [307, 747] on div "} /* ------------------------- VERTICAL SLIDER------------------------- */ [ da…" at bounding box center [386, 570] width 589 height 868
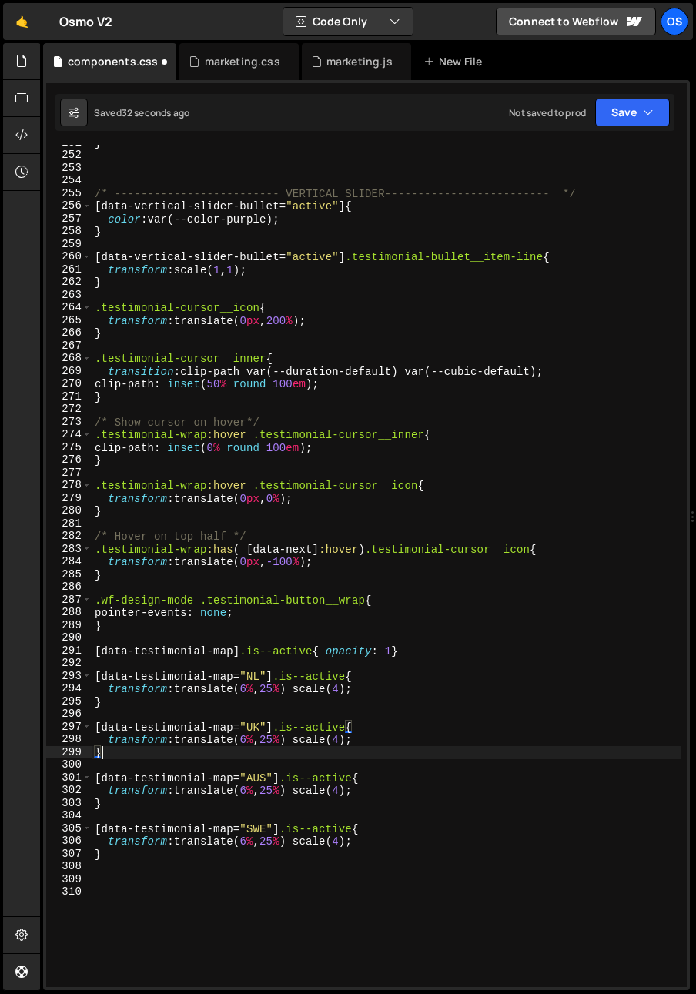
click at [410, 748] on div "} /* ------------------------- VERTICAL SLIDER------------------------- */ [ da…" at bounding box center [386, 570] width 589 height 868
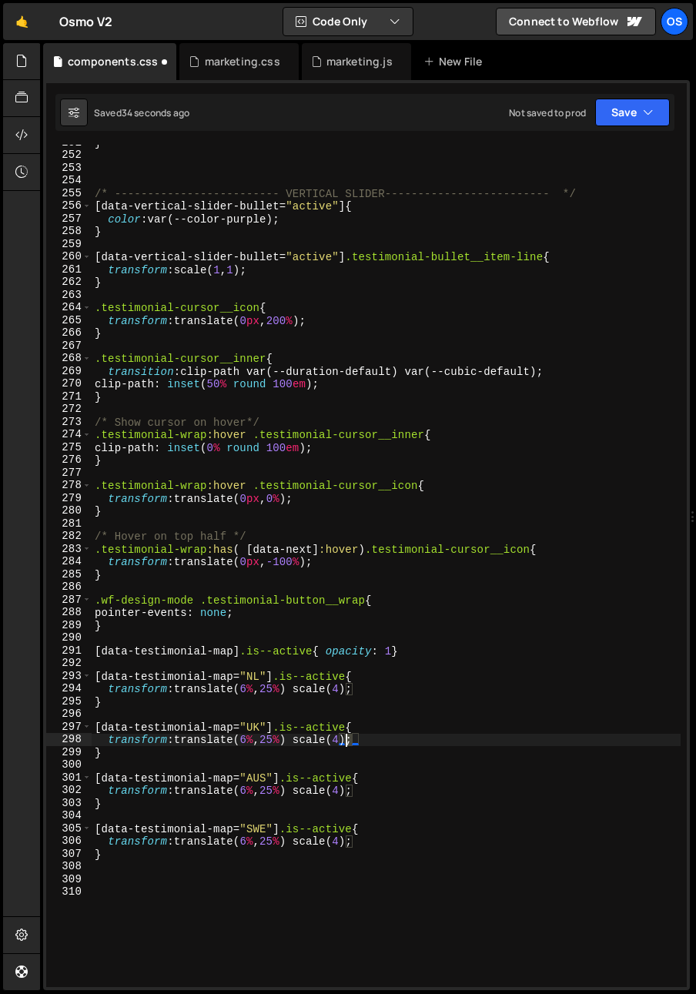
click at [349, 742] on div "} /* ------------------------- VERTICAL SLIDER------------------------- */ [ da…" at bounding box center [386, 570] width 589 height 868
click at [252, 740] on div "} /* ------------------------- VERTICAL SLIDER------------------------- */ [ da…" at bounding box center [386, 570] width 589 height 868
drag, startPoint x: 276, startPoint y: 741, endPoint x: 283, endPoint y: 743, distance: 7.9
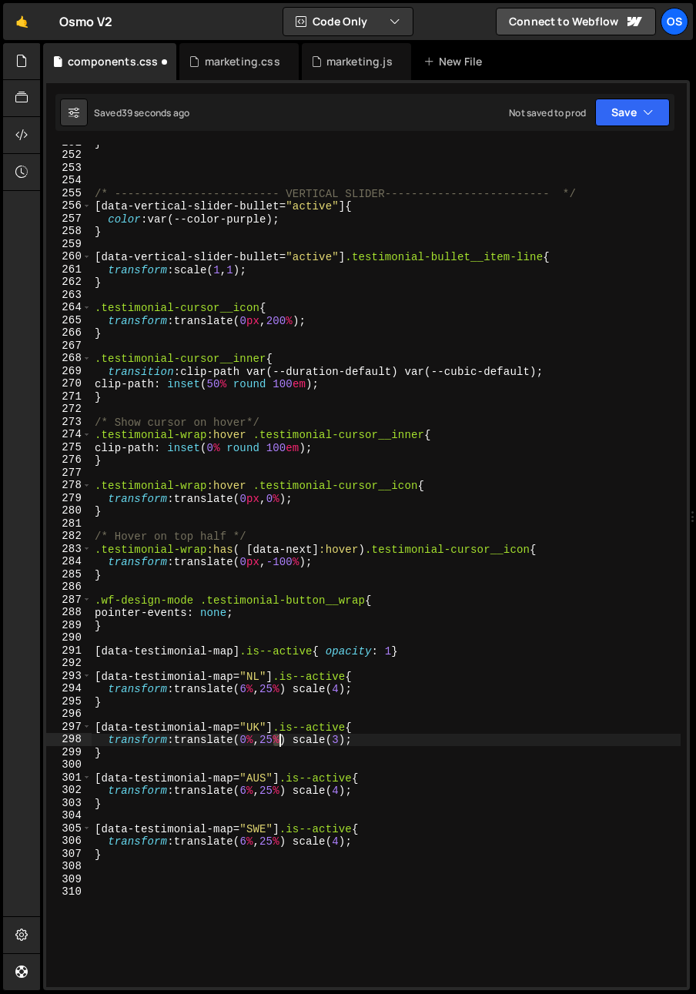
click at [283, 743] on div "} /* ------------------------- VERTICAL SLIDER------------------------- */ [ da…" at bounding box center [386, 570] width 589 height 868
type textarea "transform: translate(0%, 15%) scale(3);"
click at [198, 633] on div "} /* ------------------------- VERTICAL SLIDER------------------------- */ [ da…" at bounding box center [386, 570] width 589 height 868
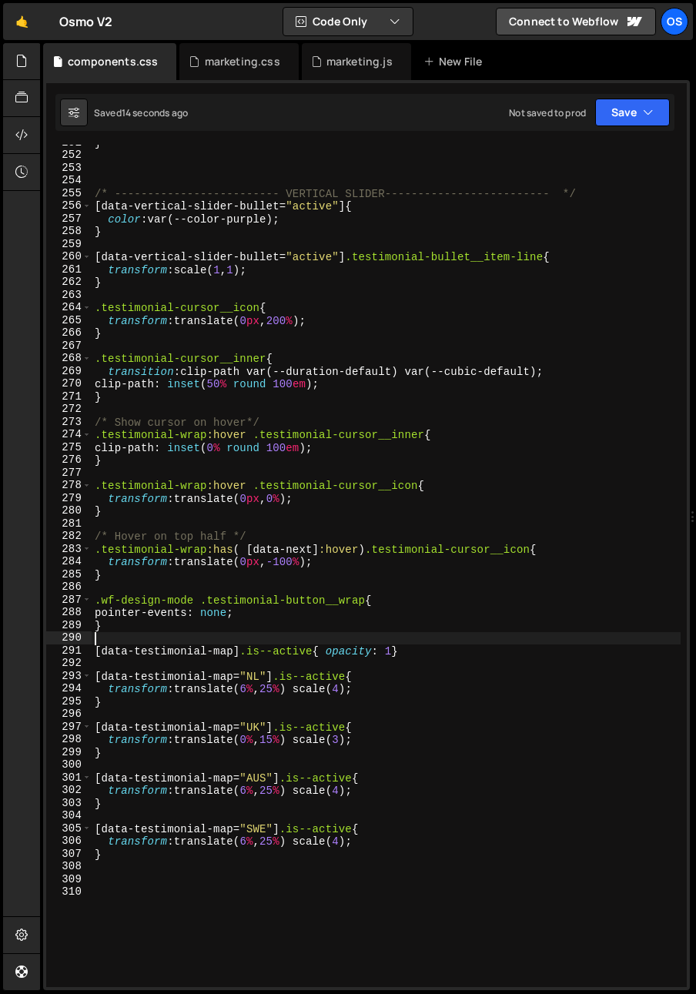
scroll to position [0, 0]
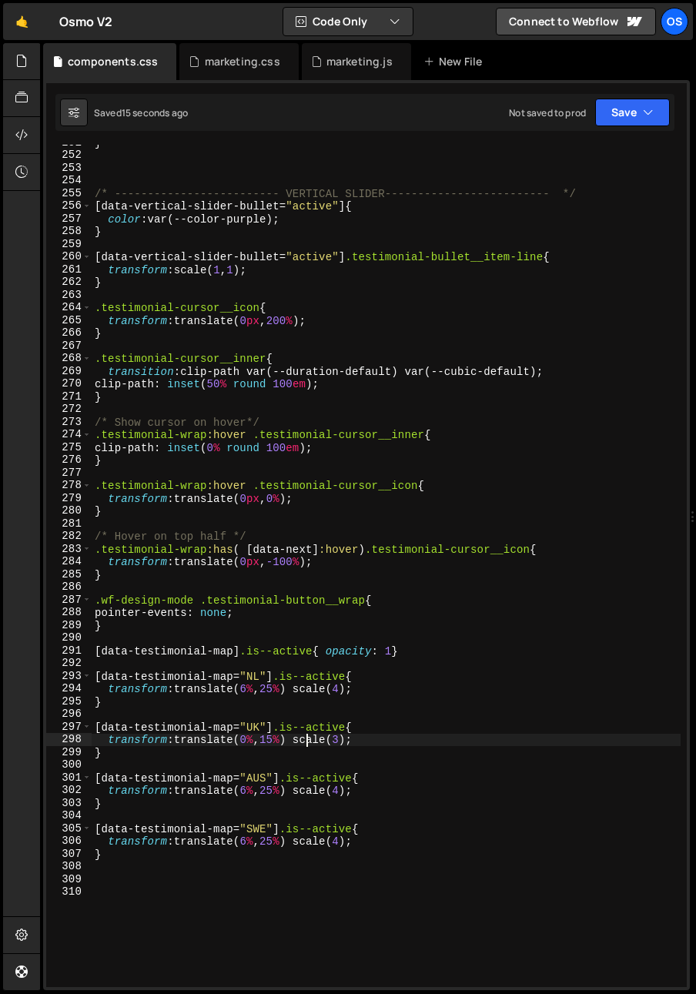
click at [308, 742] on div "} /* ------------------------- VERTICAL SLIDER------------------------- */ [ da…" at bounding box center [386, 570] width 589 height 868
type textarea "transform: translate(0%, 15%) scale(3);"
click at [294, 765] on div "} /* ------------------------- VERTICAL SLIDER------------------------- */ [ da…" at bounding box center [386, 570] width 589 height 868
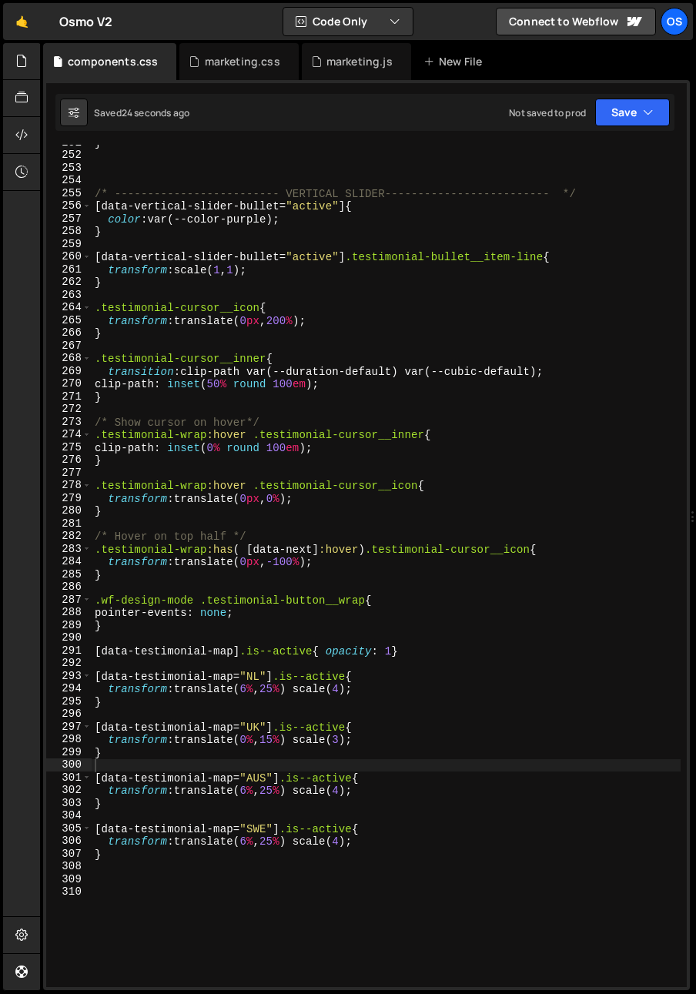
click at [430, 675] on div "} /* ------------------------- VERTICAL SLIDER------------------------- */ [ da…" at bounding box center [386, 570] width 589 height 868
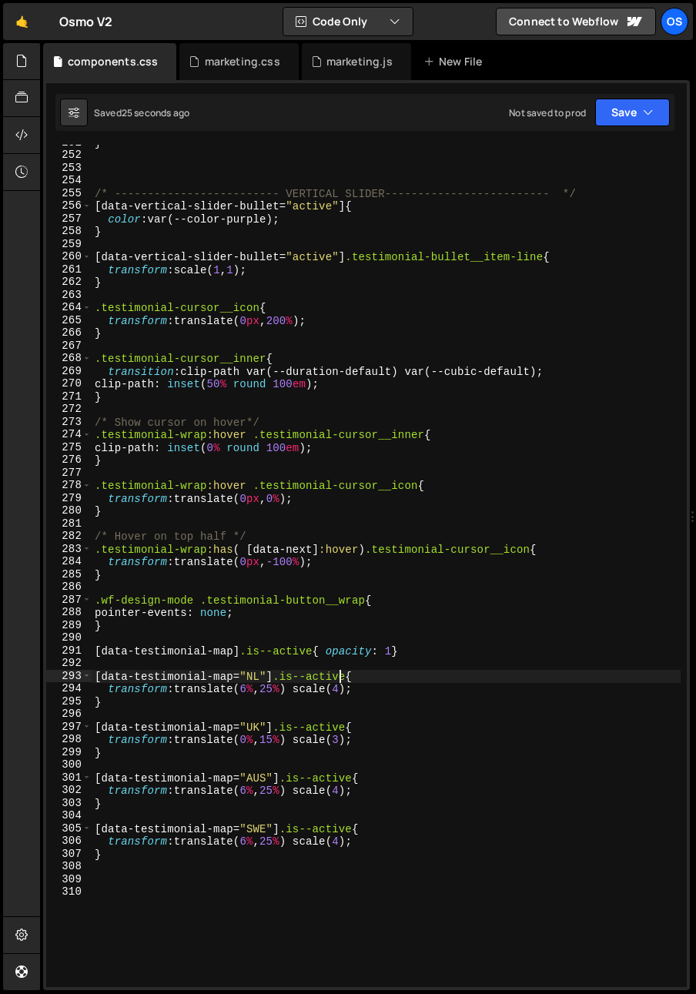
click at [342, 674] on div "} /* ------------------------- VERTICAL SLIDER------------------------- */ [ da…" at bounding box center [386, 570] width 589 height 868
click at [348, 670] on div "} /* ------------------------- VERTICAL SLIDER------------------------- */ [ da…" at bounding box center [386, 570] width 589 height 868
paste textarea "testimonial-globe__img"
drag, startPoint x: 97, startPoint y: 676, endPoint x: 102, endPoint y: 701, distance: 26.0
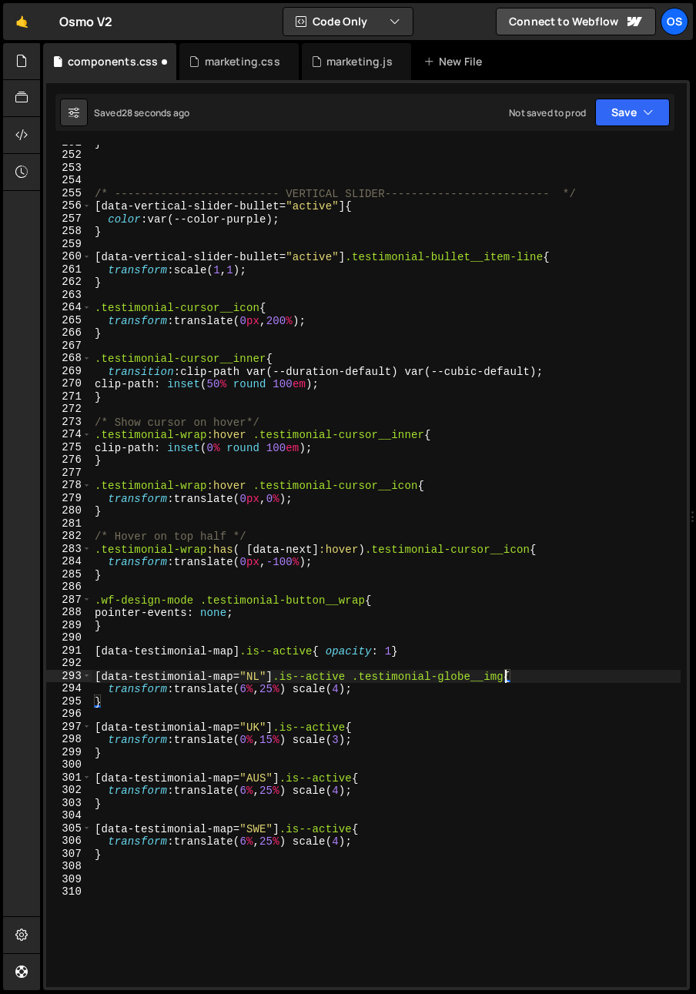
click at [97, 677] on div "} /* ------------------------- VERTICAL SLIDER------------------------- */ [ da…" at bounding box center [386, 570] width 589 height 868
type textarea "[data-testimonial-map="NL"].is--active .testimonial-globe__img{"
drag, startPoint x: 146, startPoint y: 713, endPoint x: 102, endPoint y: 705, distance: 44.6
click at [146, 713] on div "} /* ------------------------- VERTICAL SLIDER------------------------- */ [ da…" at bounding box center [386, 570] width 589 height 868
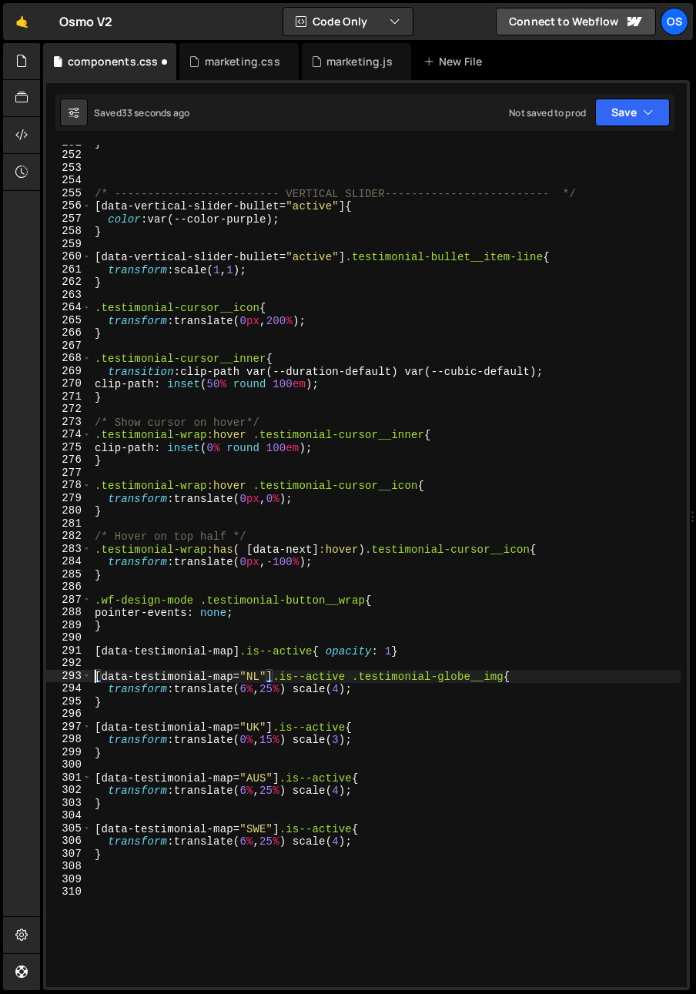
click at [94, 674] on div "} /* ------------------------- VERTICAL SLIDER------------------------- */ [ da…" at bounding box center [386, 570] width 589 height 868
paste textarea "testimonial-globe__map-w"
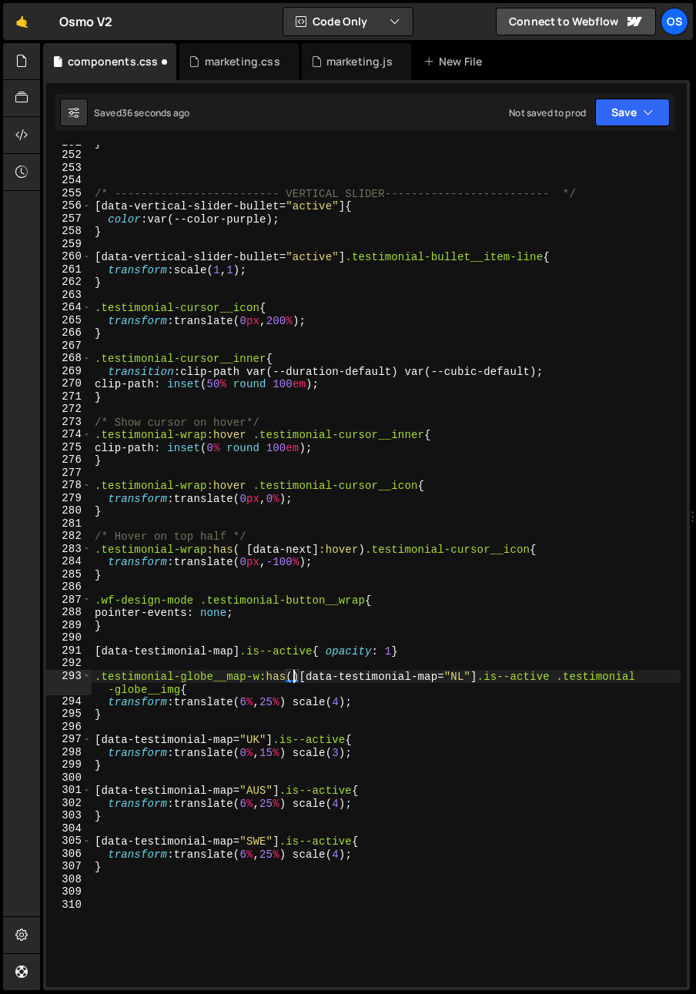
scroll to position [0, 13]
click at [470, 677] on div "} /* ------------------------- VERTICAL SLIDER------------------------- */ [ da…" at bounding box center [386, 570] width 589 height 868
click at [543, 680] on div "} /* ------------------------- VERTICAL SLIDER------------------------- */ [ da…" at bounding box center [386, 570] width 589 height 868
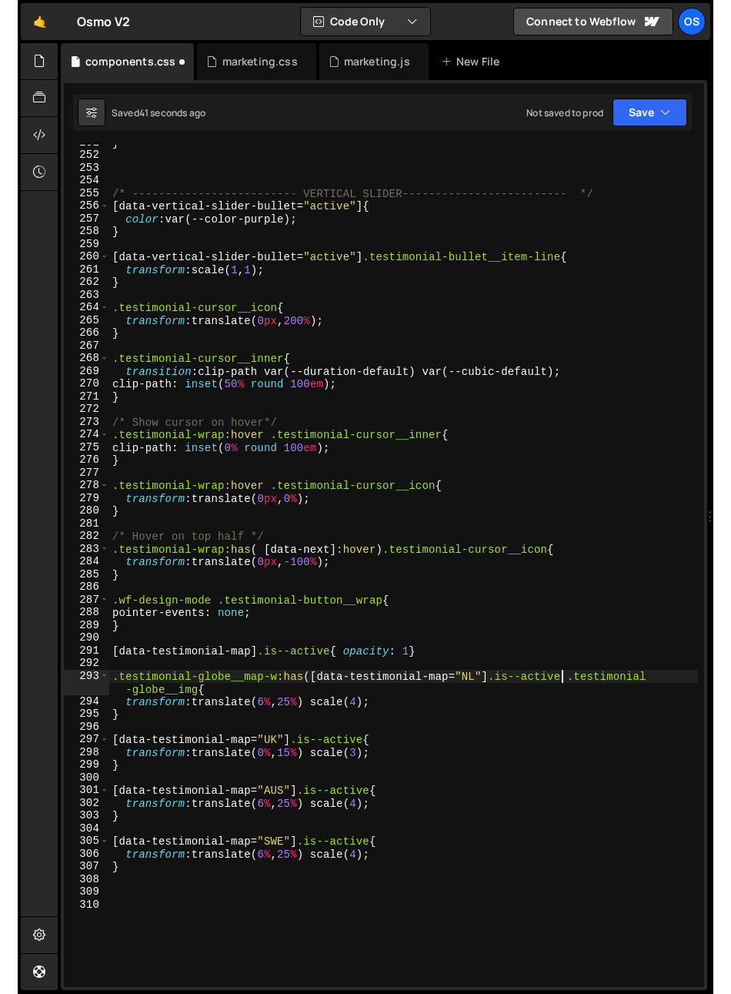
scroll to position [0, 32]
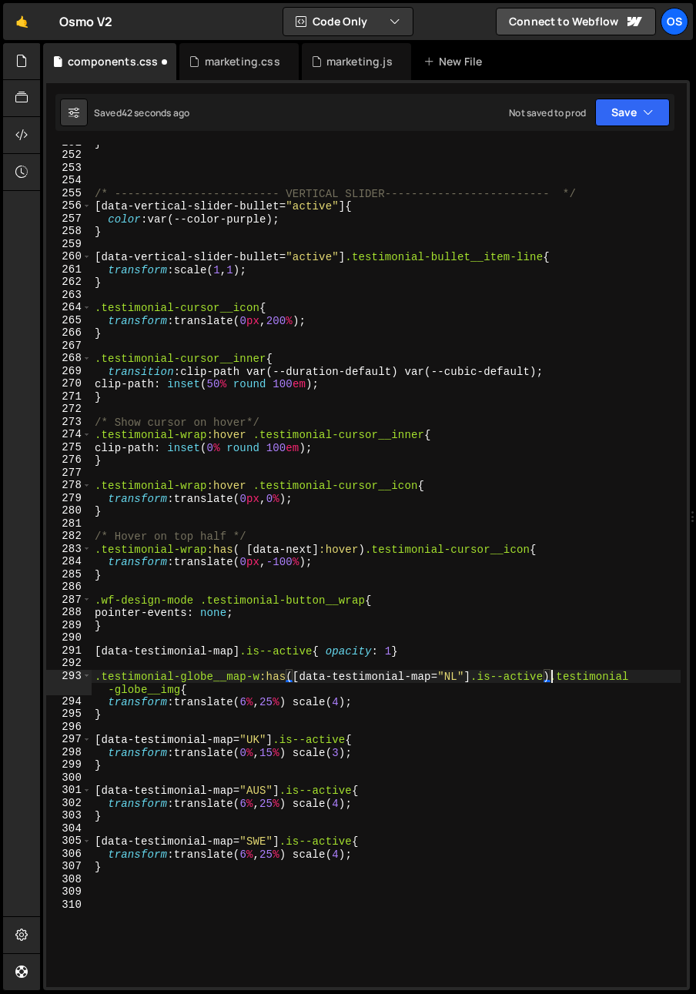
drag, startPoint x: 293, startPoint y: 674, endPoint x: 320, endPoint y: 721, distance: 53.9
click at [293, 675] on div "} /* ------------------------- VERTICAL SLIDER------------------------- */ [ da…" at bounding box center [386, 570] width 589 height 868
click at [0, 672] on html "Projects Community Library Blog Os Your current team is Osmo Projects Your Team…" at bounding box center [348, 497] width 696 height 994
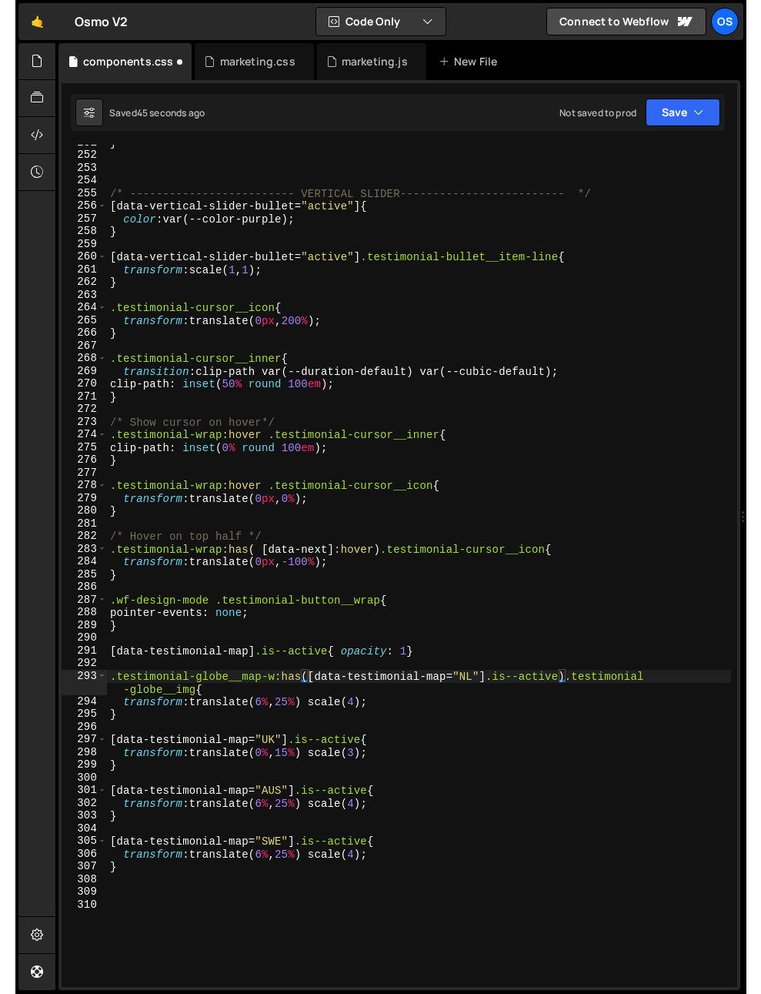
scroll to position [3362, 0]
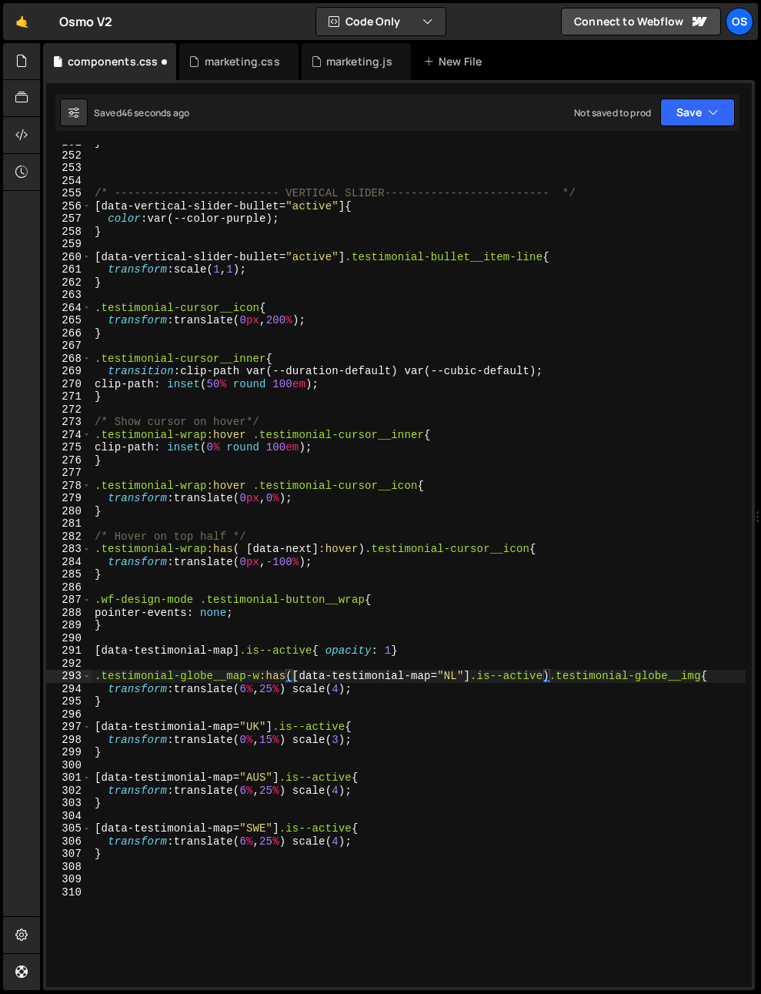
type textarea "}"
click at [324, 698] on div "} /* ------------------------- VERTICAL SLIDER------------------------- */ [ da…" at bounding box center [419, 570] width 654 height 868
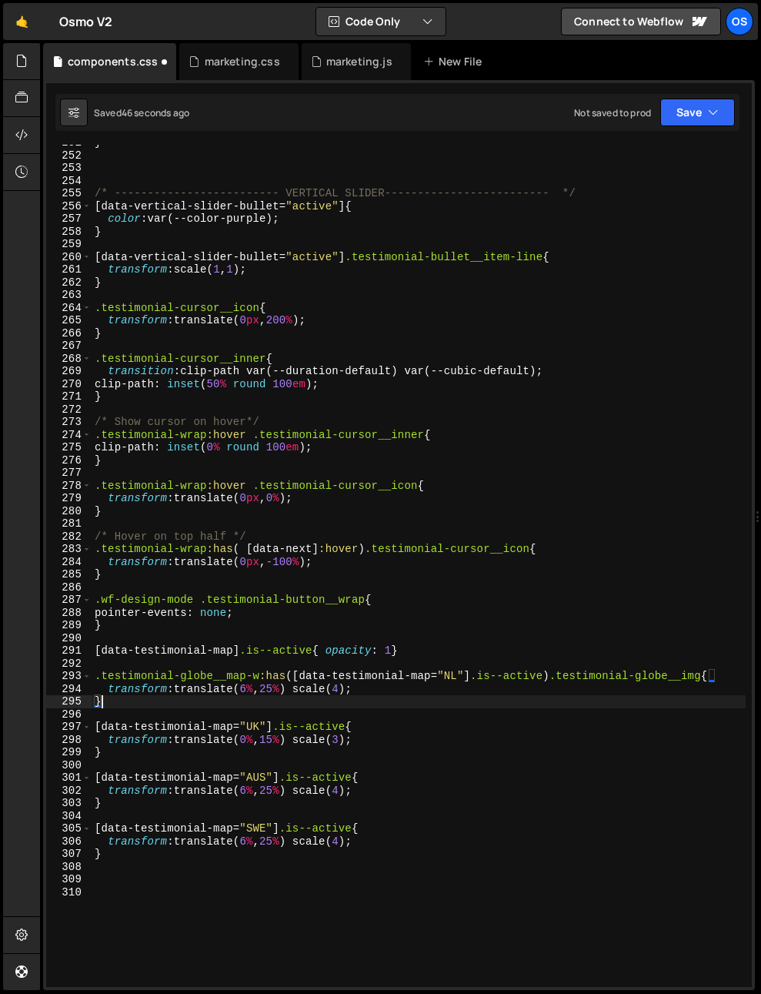
click at [506, 708] on div "} /* ------------------------- VERTICAL SLIDER------------------------- */ [ da…" at bounding box center [419, 570] width 654 height 868
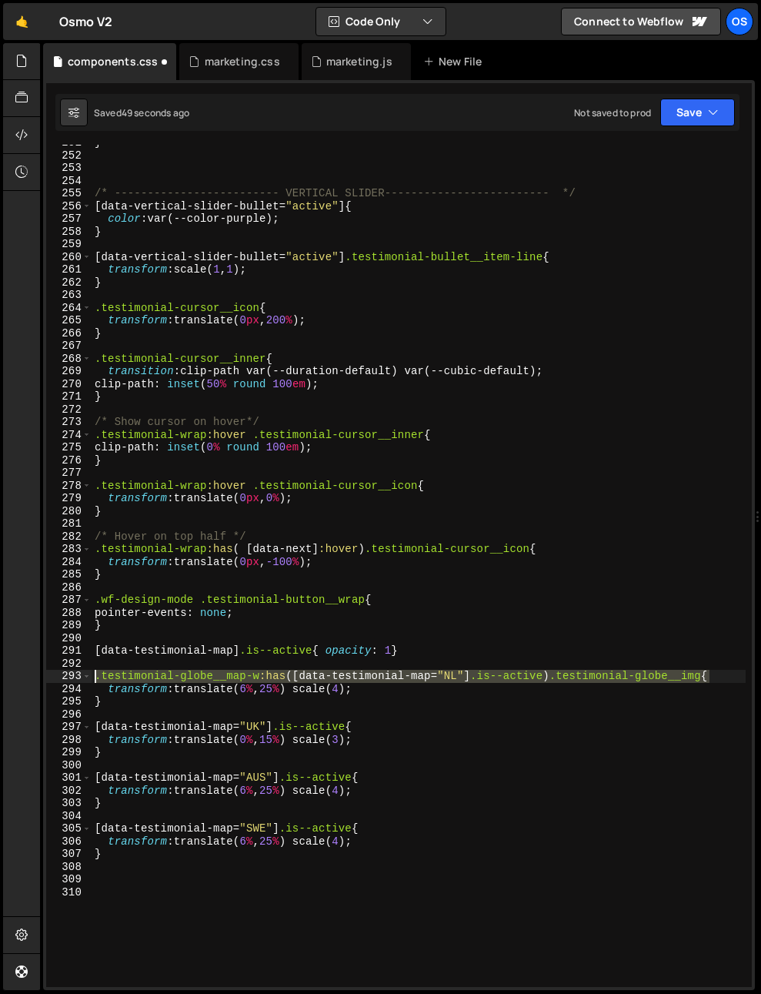
drag, startPoint x: 710, startPoint y: 678, endPoint x: 66, endPoint y: 672, distance: 643.7
click at [66, 672] on div "251 252 253 254 255 256 257 258 259 260 261 262 263 264 265 266 267 268 269 270…" at bounding box center [399, 566] width 706 height 842
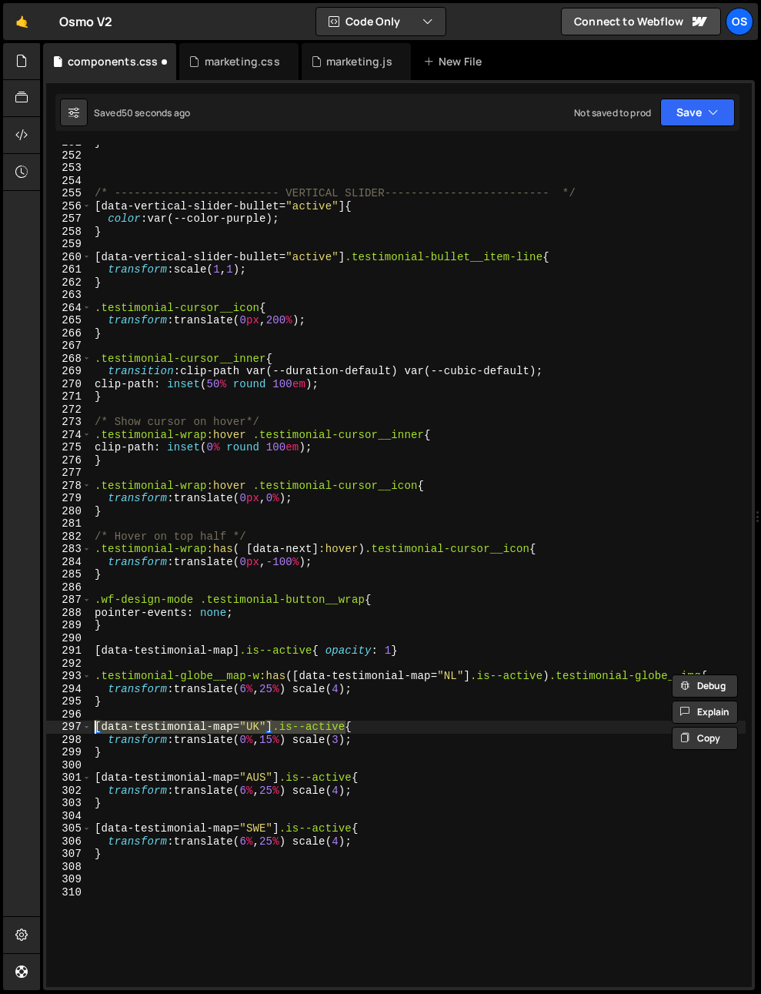
drag, startPoint x: 347, startPoint y: 727, endPoint x: 28, endPoint y: 721, distance: 319.6
click at [28, 721] on div "Hold on a sec... Are you certain you wish to leave this page? Any changes you'v…" at bounding box center [380, 497] width 761 height 994
paste textarea ".testimonial-globe__map-w:has([data-testimonial-map="NL"].is--active) .testimon…"
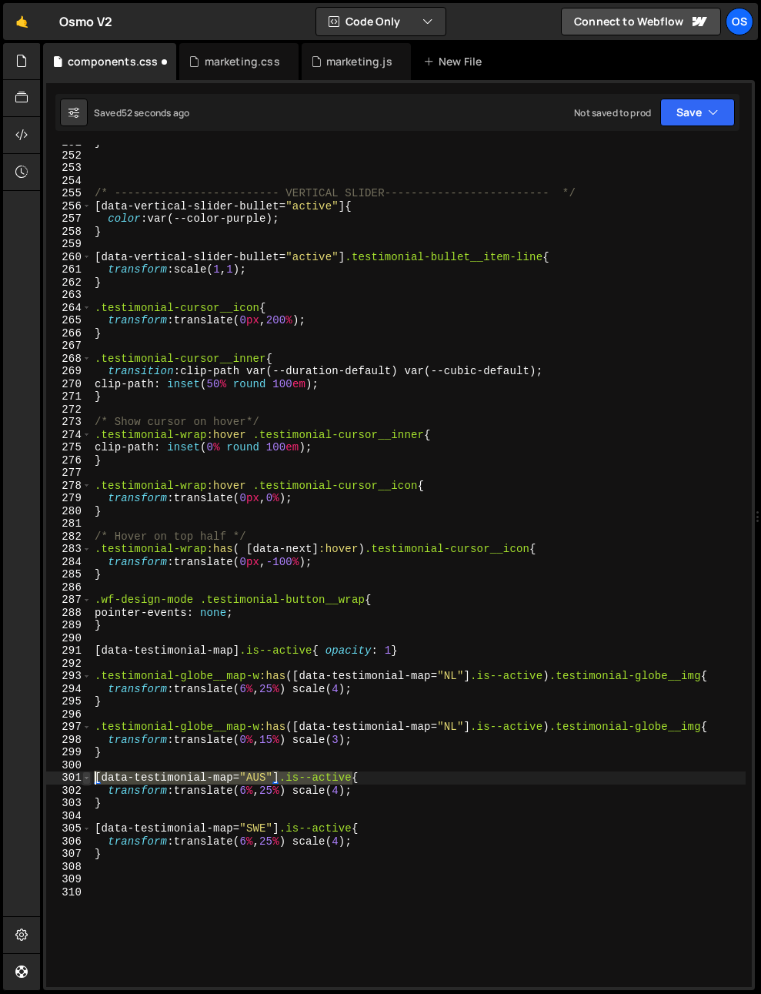
drag, startPoint x: 344, startPoint y: 780, endPoint x: 87, endPoint y: 775, distance: 257.2
click at [87, 775] on div ".testimonial-globe__map-w:has([data-testimonial-map="NL"].is--active) .testimon…" at bounding box center [399, 566] width 706 height 842
paste textarea ".testimonial-globe__map-w:has([data-testimonial-map="NL"].is--active) .testimon…"
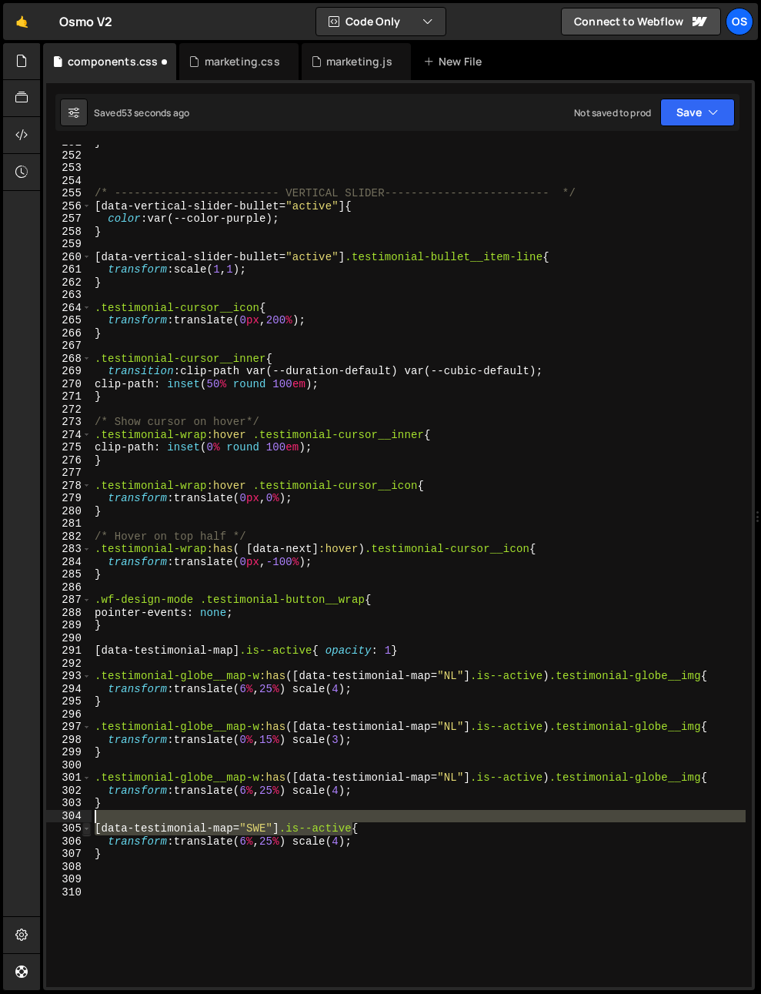
drag, startPoint x: 352, startPoint y: 831, endPoint x: 84, endPoint y: 824, distance: 268.0
click at [84, 824] on div ".testimonial-globe__map-w:has([data-testimonial-map="NL"].is--active) .testimon…" at bounding box center [399, 566] width 706 height 842
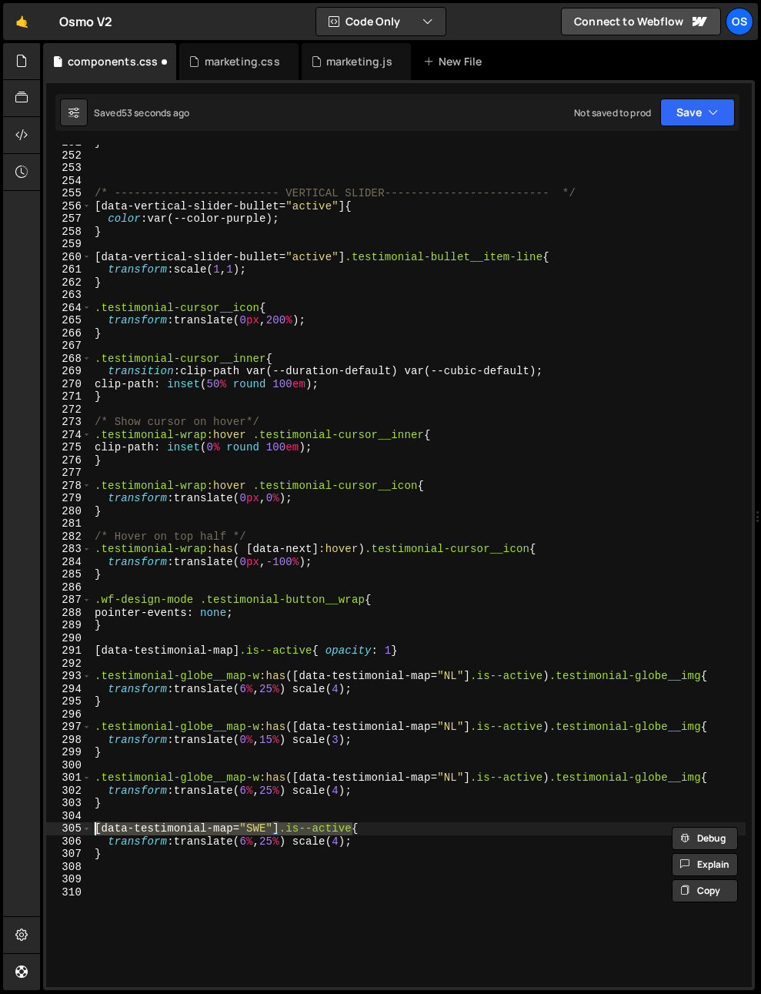
paste textarea ".testimonial-globe__map-w:has([data-testimonial-map="NL"].is--active) .testimon…"
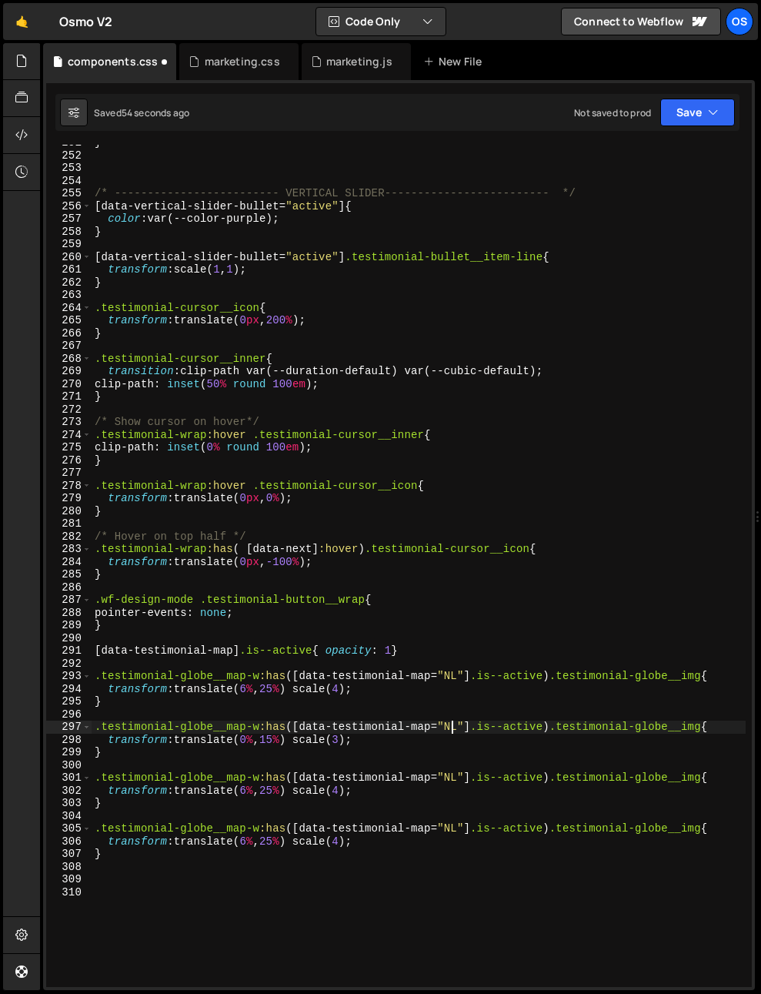
click at [450, 728] on div "} /* ------------------------- VERTICAL SLIDER------------------------- */ [ da…" at bounding box center [419, 570] width 654 height 868
click at [451, 728] on div "} /* ------------------------- VERTICAL SLIDER------------------------- */ [ da…" at bounding box center [419, 570] width 654 height 868
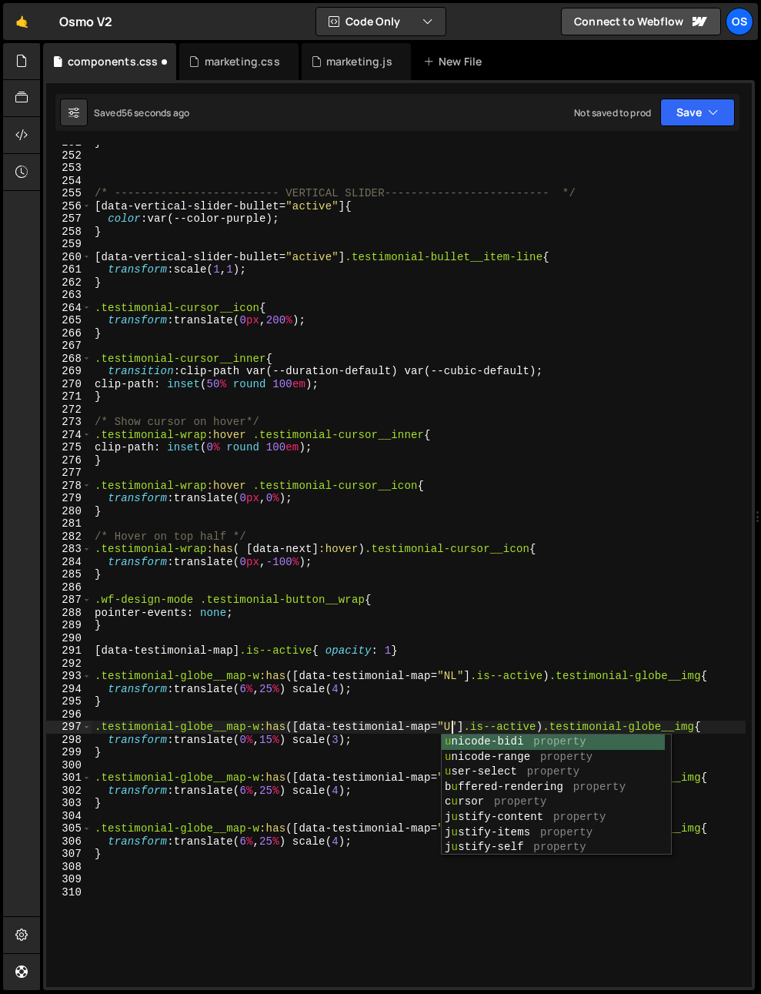
scroll to position [0, 25]
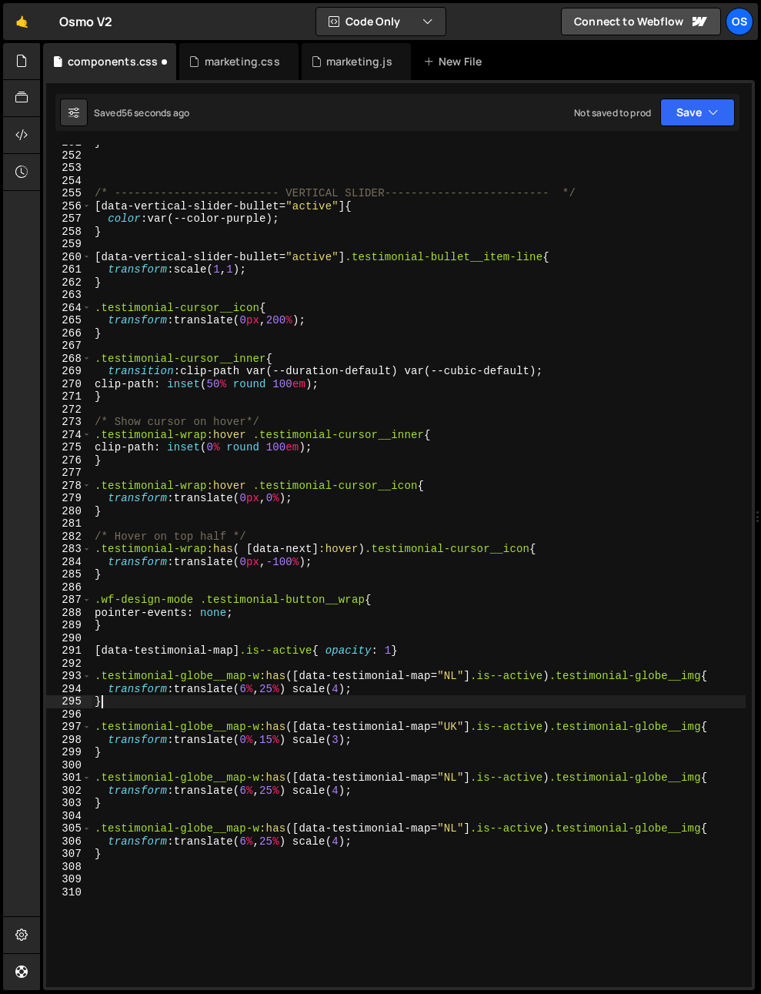
click at [404, 705] on div "} /* ------------------------- VERTICAL SLIDER------------------------- */ [ da…" at bounding box center [419, 570] width 654 height 868
click at [452, 778] on div "} /* ------------------------- VERTICAL SLIDER------------------------- */ [ da…" at bounding box center [419, 570] width 654 height 868
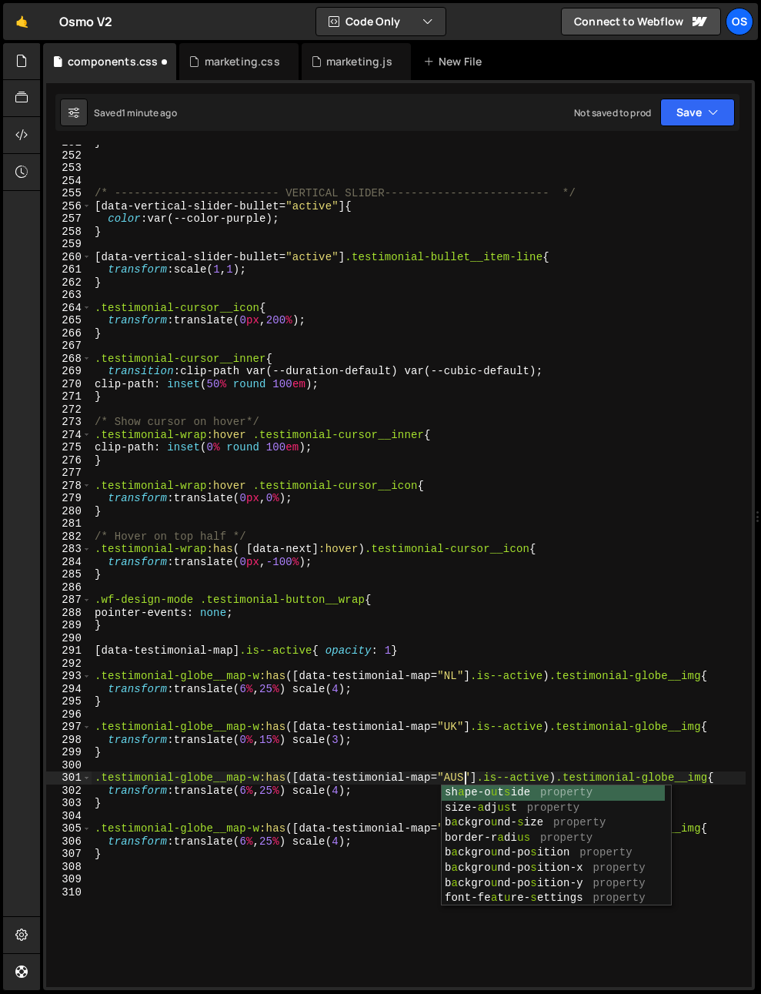
click at [403, 737] on div "} /* ------------------------- VERTICAL SLIDER------------------------- */ [ da…" at bounding box center [419, 570] width 654 height 868
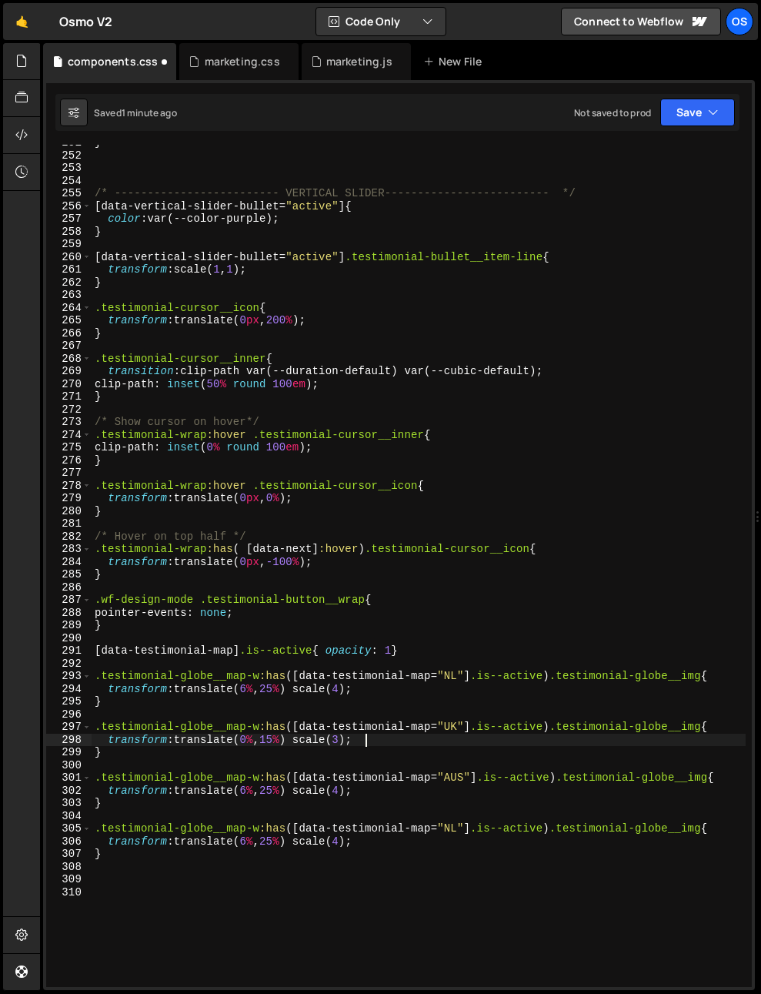
scroll to position [0, 18]
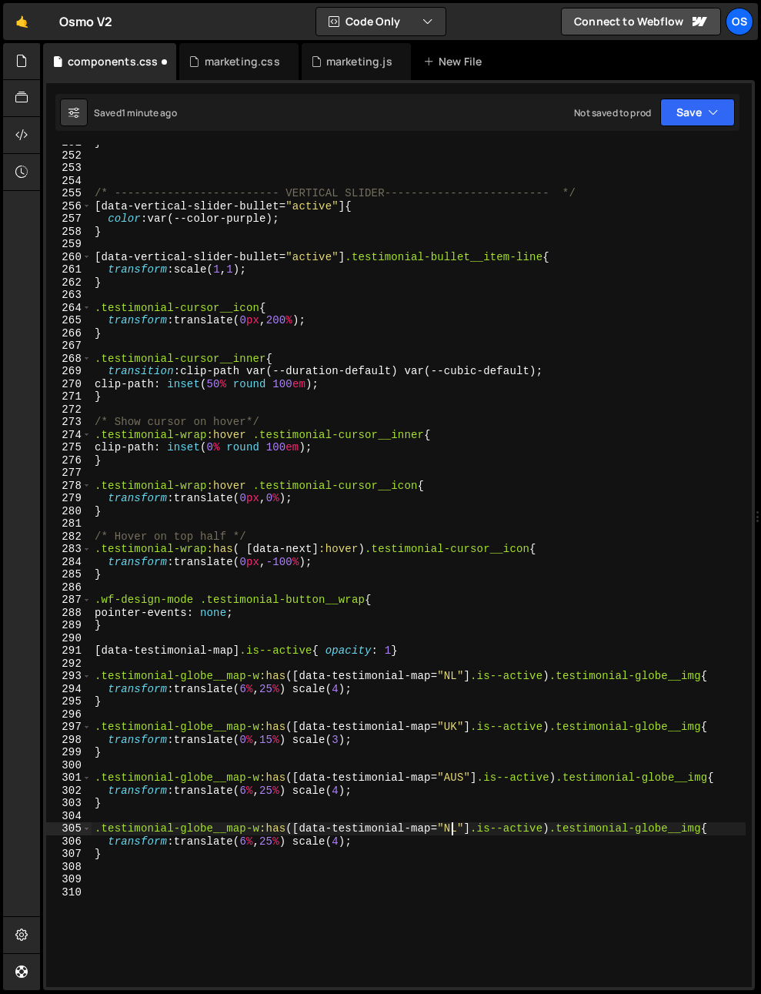
click at [453, 828] on div "} /* ------------------------- VERTICAL SLIDER------------------------- */ [ da…" at bounding box center [419, 570] width 654 height 868
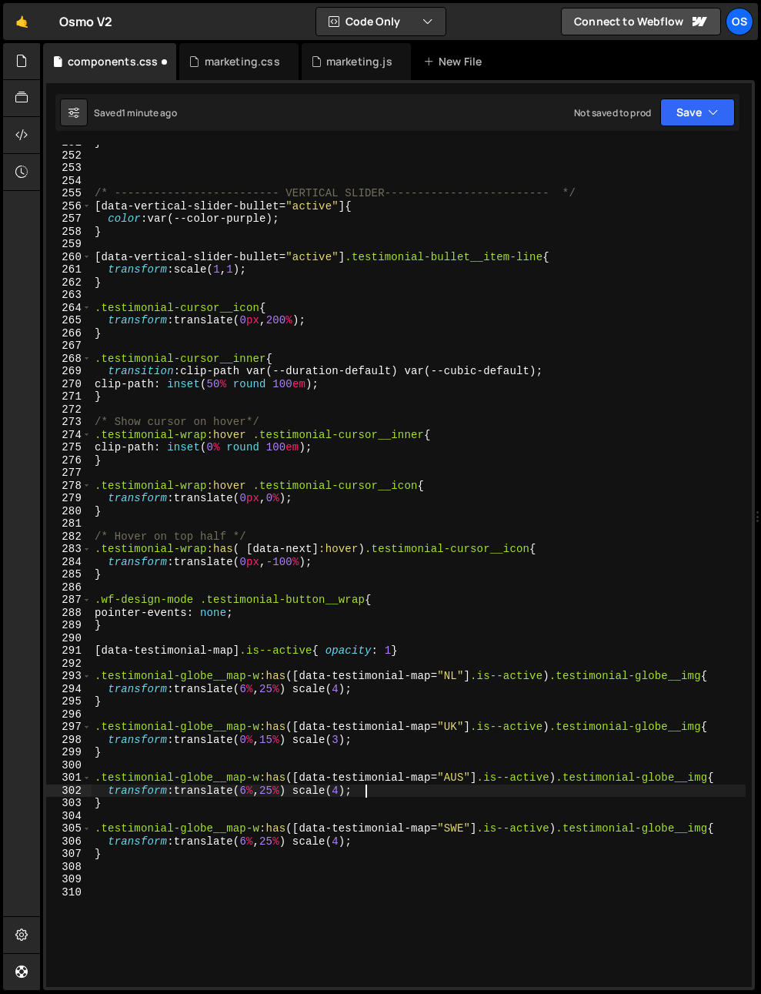
click at [421, 787] on div "} /* ------------------------- VERTICAL SLIDER------------------------- */ [ da…" at bounding box center [419, 570] width 654 height 868
click at [440, 745] on div "} /* ------------------------- VERTICAL SLIDER------------------------- */ [ da…" at bounding box center [419, 570] width 654 height 868
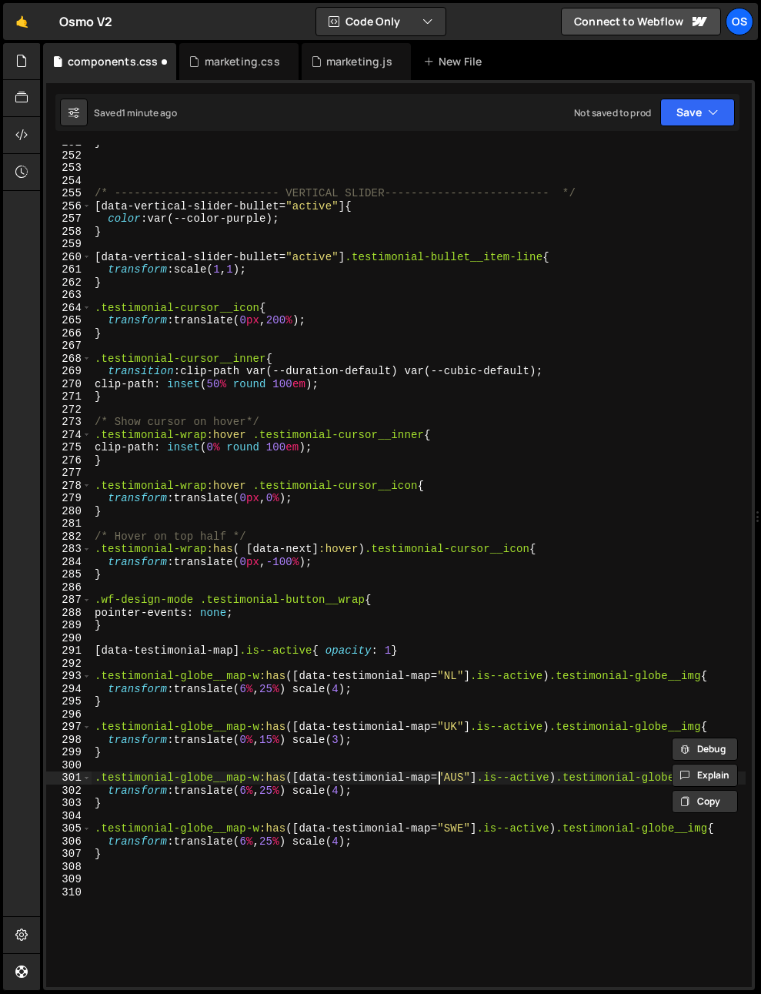
click at [440, 775] on div "} /* ------------------------- VERTICAL SLIDER------------------------- */ [ da…" at bounding box center [419, 570] width 654 height 868
type textarea ".testimonial-globe__map-w:has([data-testimonial-map="AUS"].is--active) .testimo…"
click at [323, 764] on div "} /* ------------------------- VERTICAL SLIDER------------------------- */ [ da…" at bounding box center [419, 570] width 654 height 868
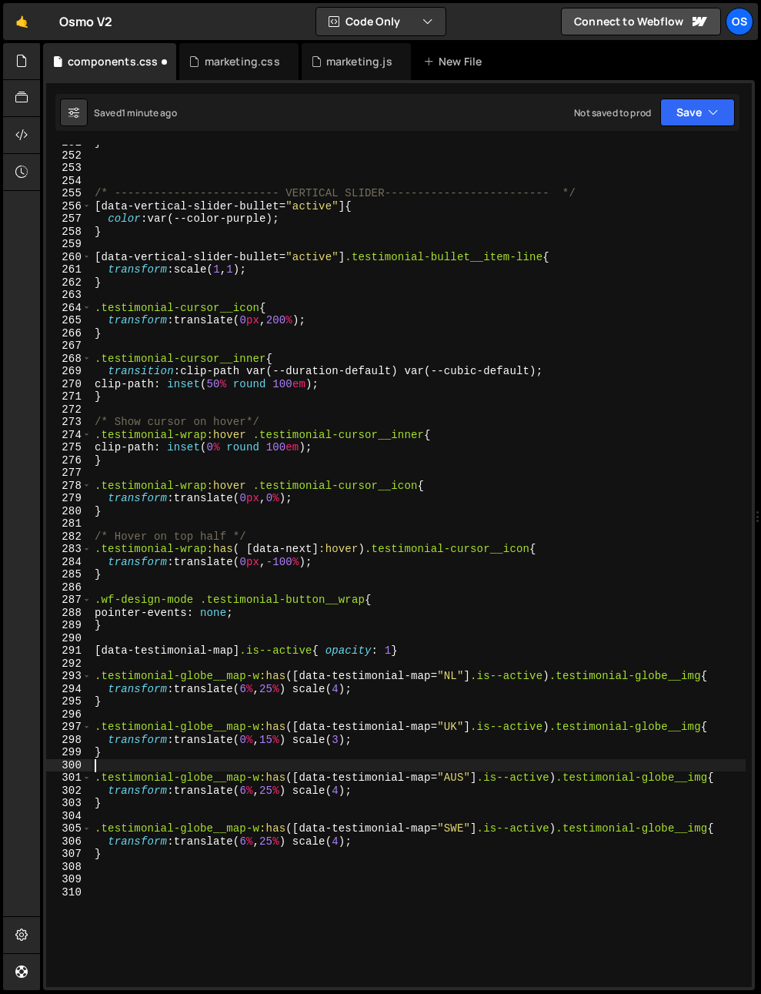
click at [448, 734] on div "} /* ------------------------- VERTICAL SLIDER------------------------- */ [ da…" at bounding box center [419, 570] width 654 height 868
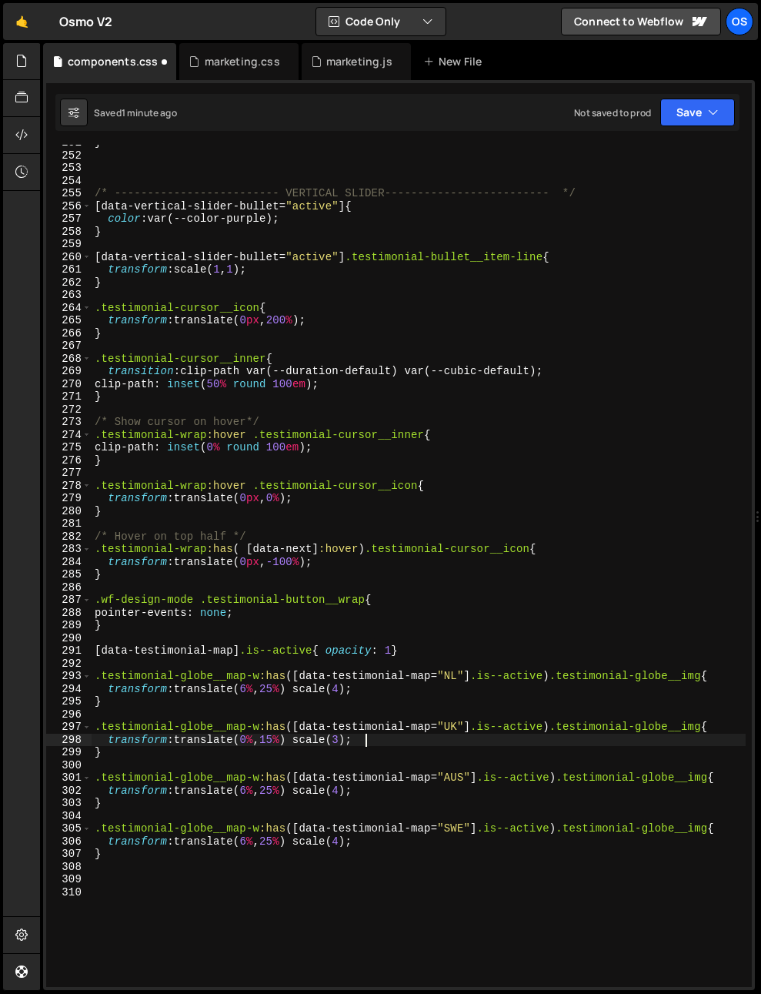
click at [433, 749] on div "} /* ------------------------- VERTICAL SLIDER------------------------- */ [ da…" at bounding box center [419, 570] width 654 height 868
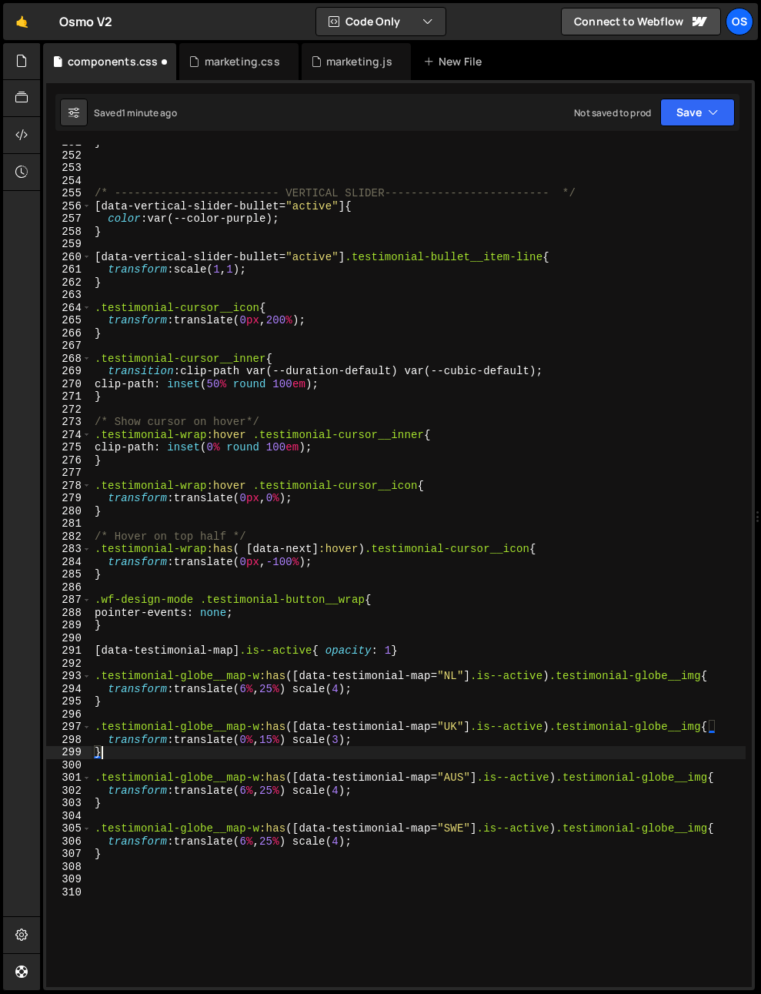
click at [363, 732] on div "} /* ------------------------- VERTICAL SLIDER------------------------- */ [ da…" at bounding box center [419, 570] width 654 height 868
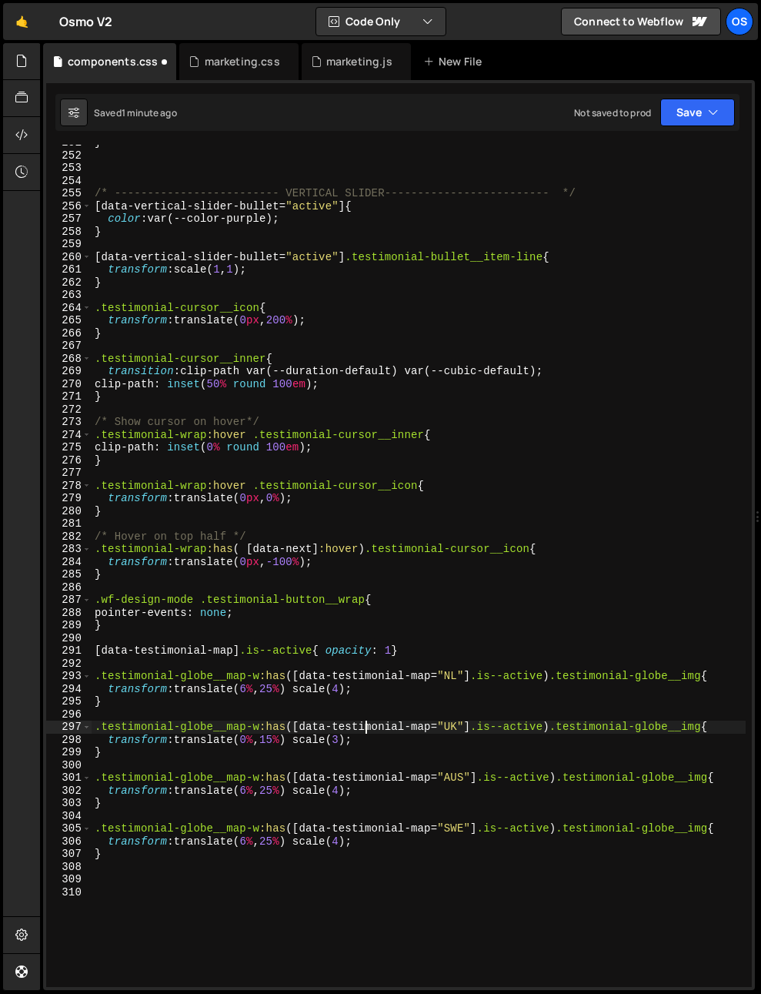
type textarea ".testimonial-globe__map-w:has([data-testimonial-map="UK"].is--active) .testimon…"
click at [229, 716] on div "} /* ------------------------- VERTICAL SLIDER------------------------- */ [ da…" at bounding box center [419, 570] width 654 height 868
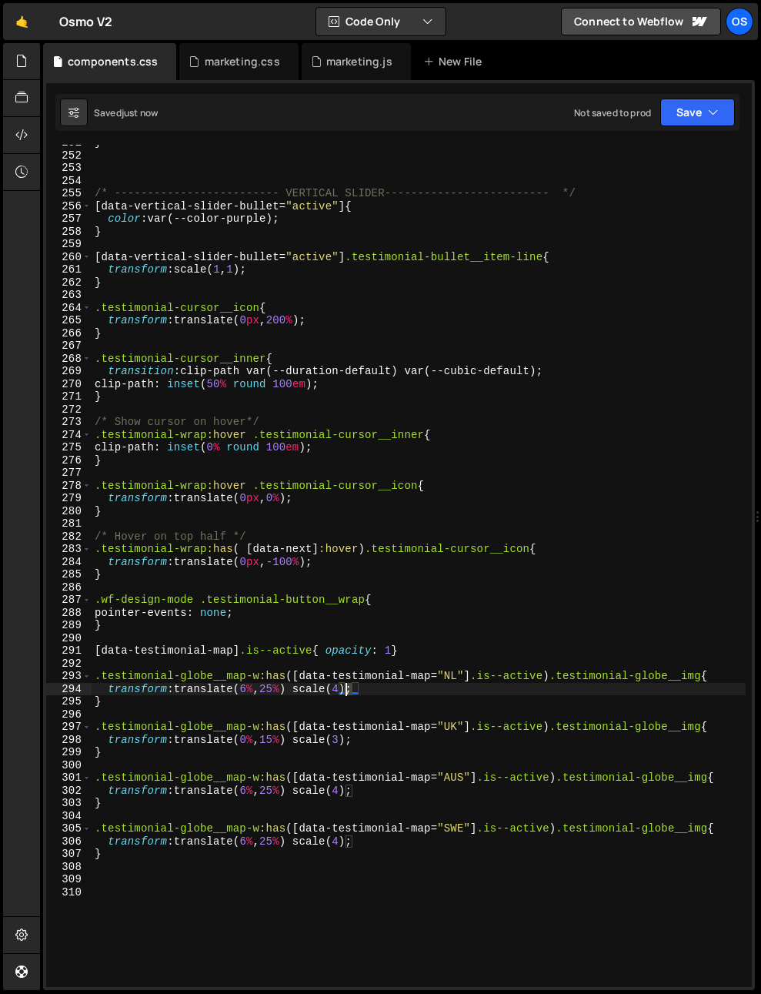
click at [349, 691] on div "} /* ------------------------- VERTICAL SLIDER------------------------- */ [ da…" at bounding box center [419, 570] width 654 height 868
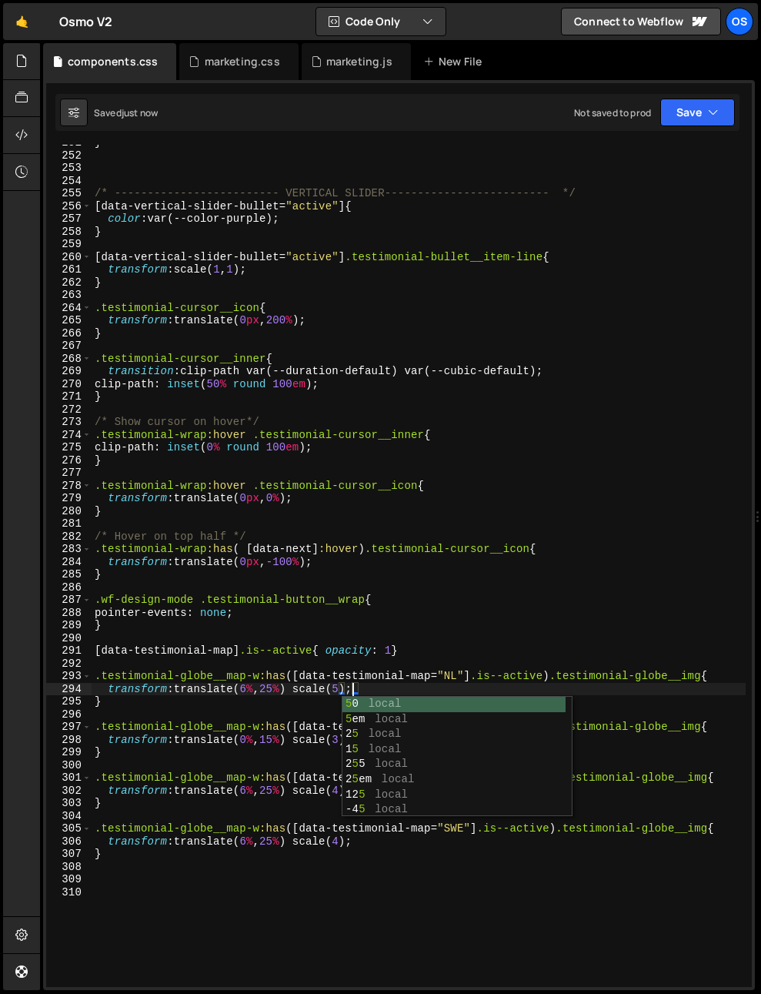
type textarea "transform: translate(6%, 25%) scale(5);"
click at [456, 659] on div "} /* ------------------------- VERTICAL SLIDER------------------------- */ [ da…" at bounding box center [419, 570] width 654 height 868
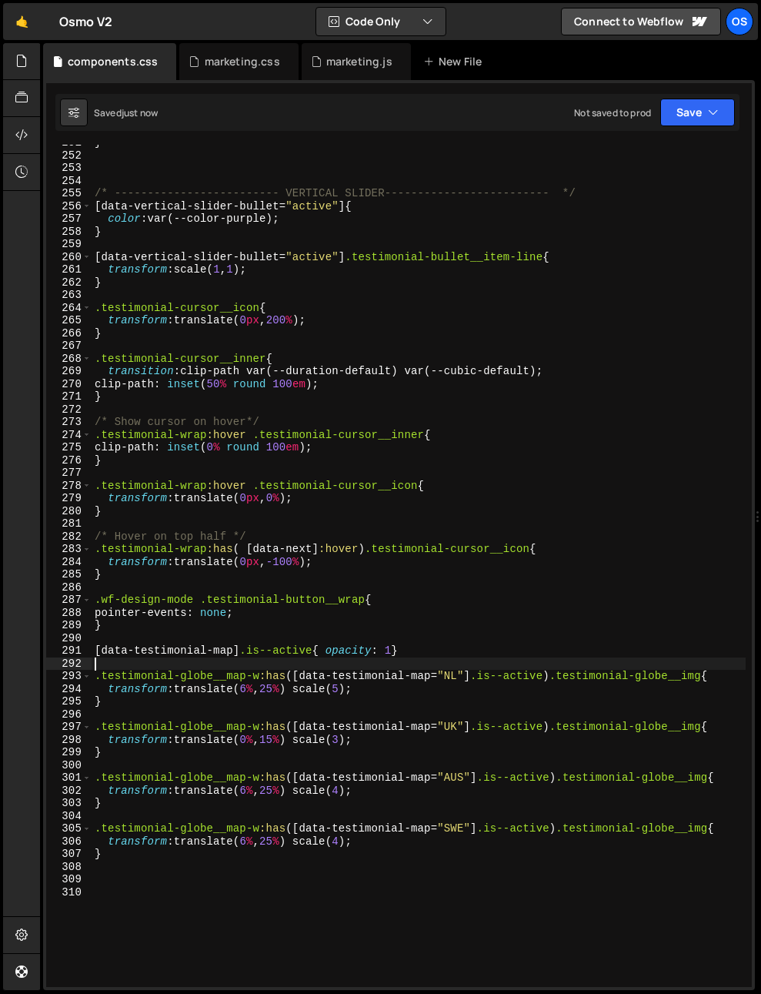
scroll to position [0, 0]
click at [387, 675] on div "} /* ------------------------- VERTICAL SLIDER------------------------- */ [ da…" at bounding box center [419, 570] width 654 height 868
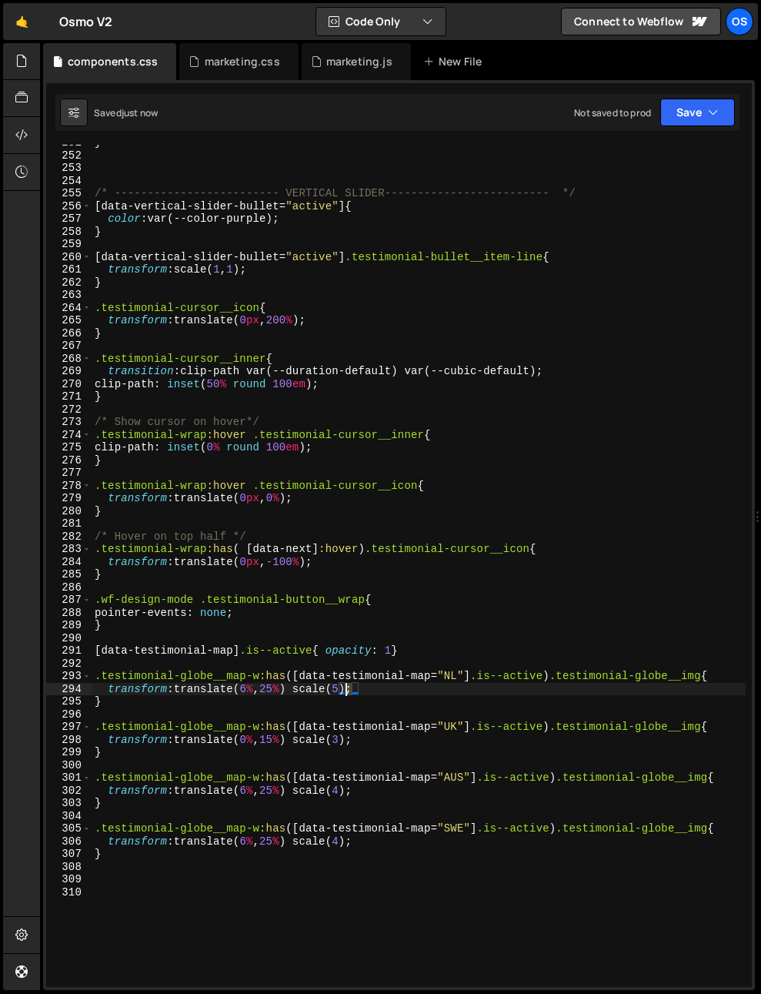
click at [346, 691] on div "} /* ------------------------- VERTICAL SLIDER------------------------- */ [ da…" at bounding box center [419, 570] width 654 height 868
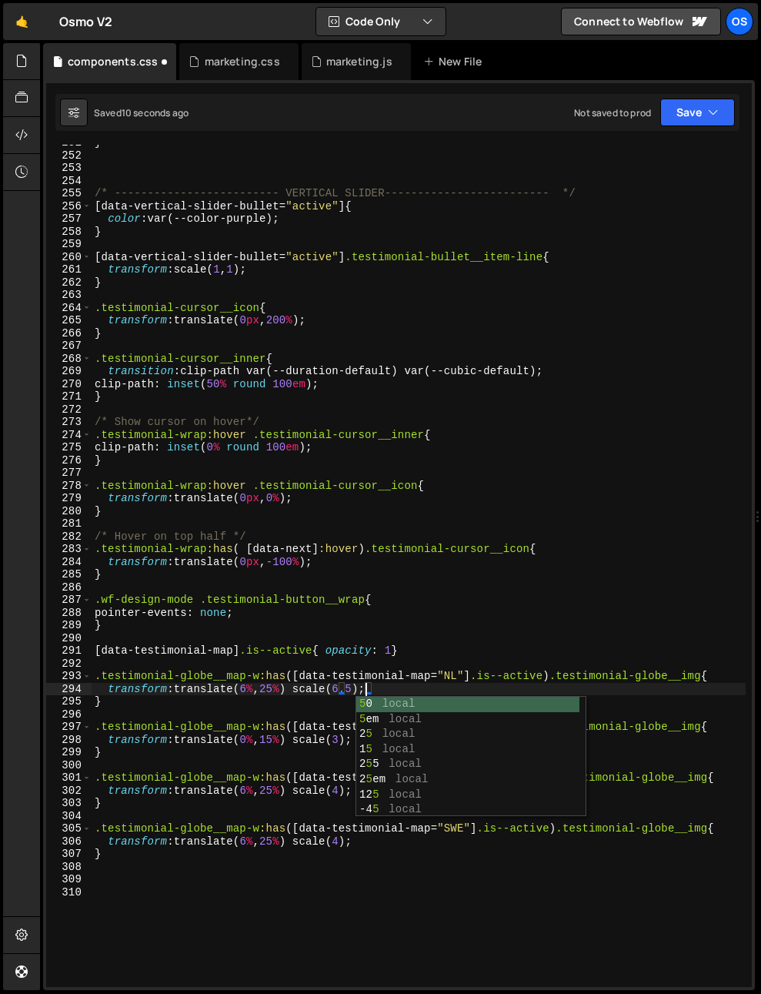
click at [368, 618] on div "} /* ------------------------- VERTICAL SLIDER------------------------- */ [ da…" at bounding box center [419, 570] width 654 height 868
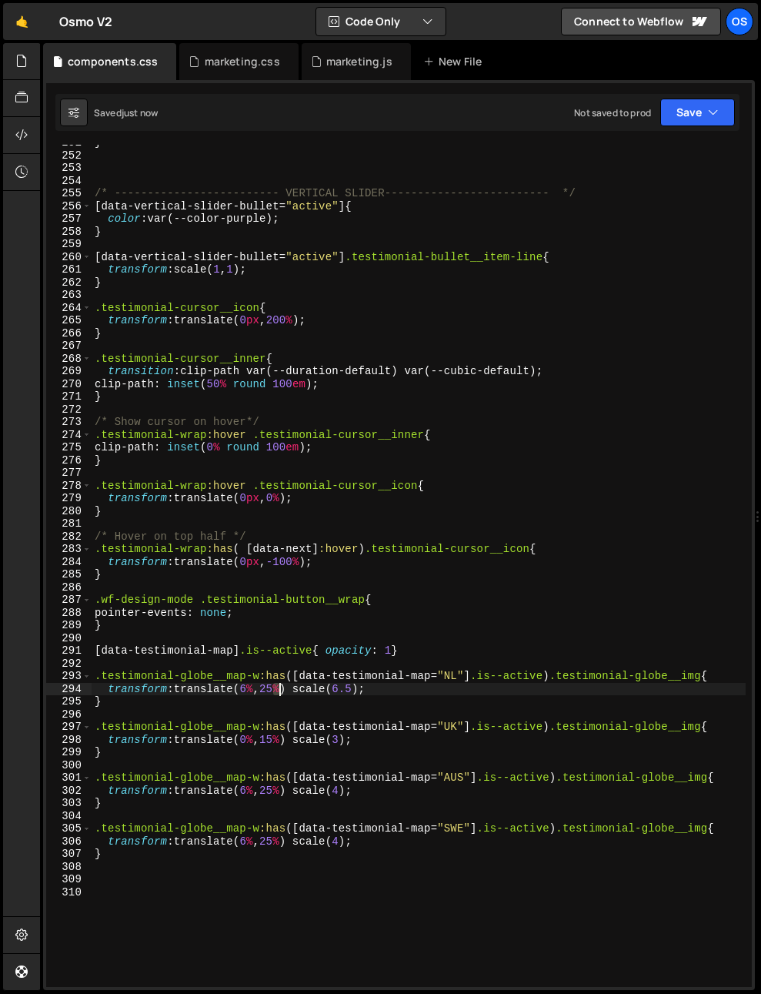
click at [279, 691] on div "} /* ------------------------- VERTICAL SLIDER------------------------- */ [ da…" at bounding box center [419, 570] width 654 height 868
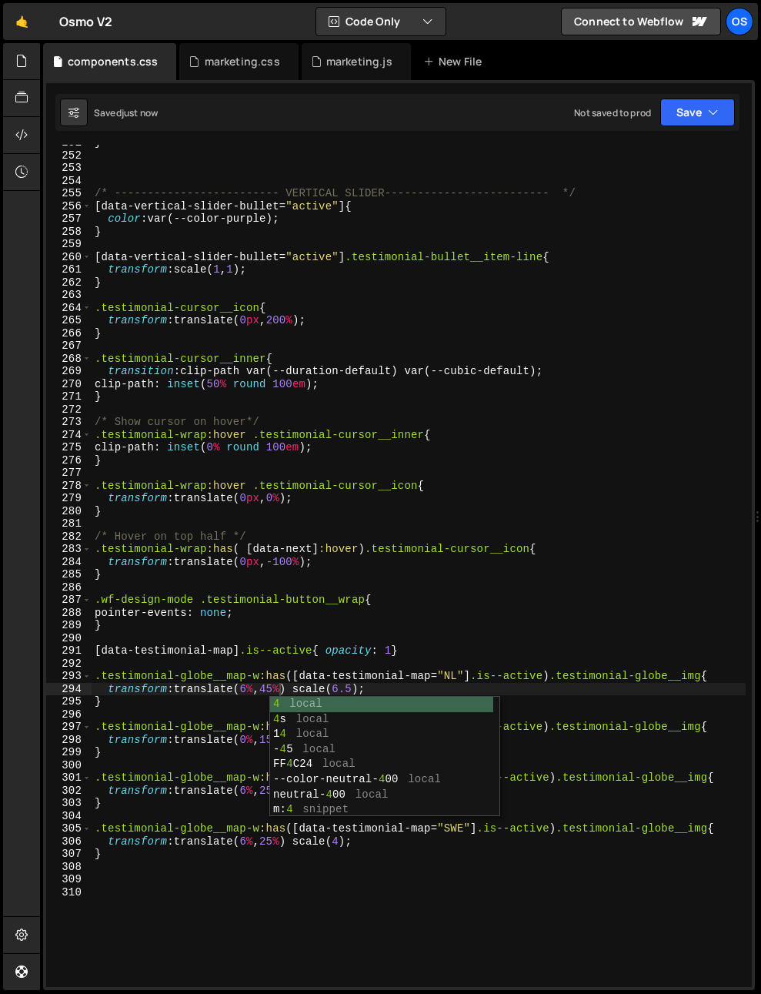
click at [255, 689] on div "} /* ------------------------- VERTICAL SLIDER------------------------- */ [ da…" at bounding box center [419, 570] width 654 height 868
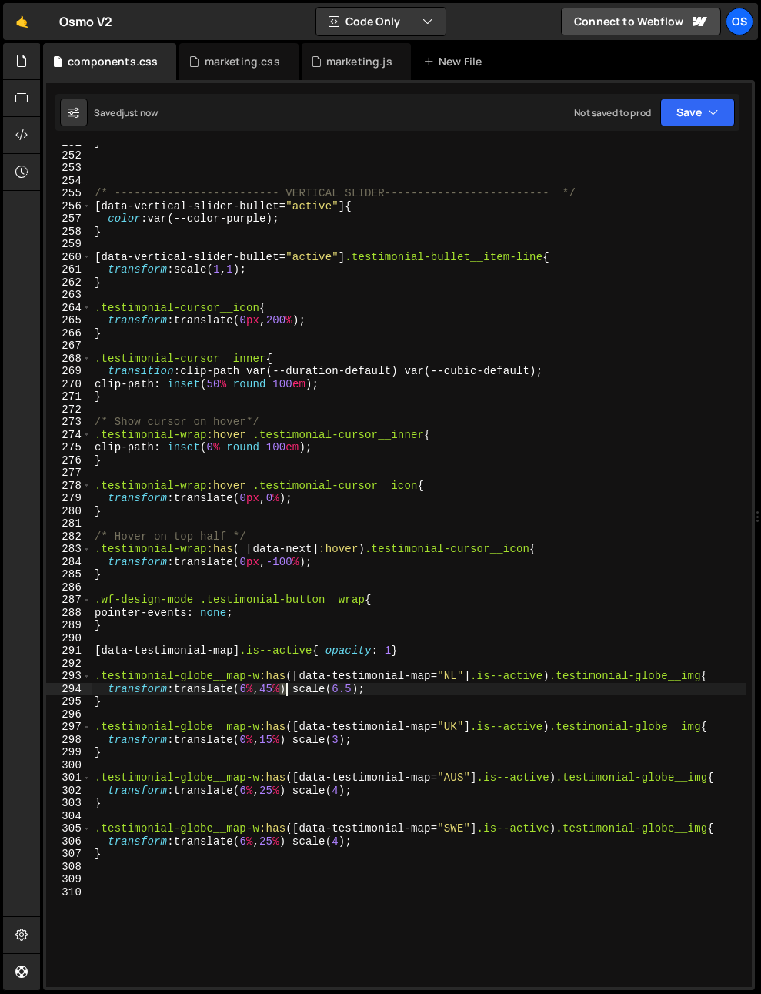
click at [286, 692] on div "} /* ------------------------- VERTICAL SLIDER------------------------- */ [ da…" at bounding box center [419, 570] width 654 height 868
click at [251, 691] on div "} /* ------------------------- VERTICAL SLIDER------------------------- */ [ da…" at bounding box center [419, 570] width 654 height 868
click at [248, 691] on div "} /* ------------------------- VERTICAL SLIDER------------------------- */ [ da…" at bounding box center [419, 570] width 654 height 868
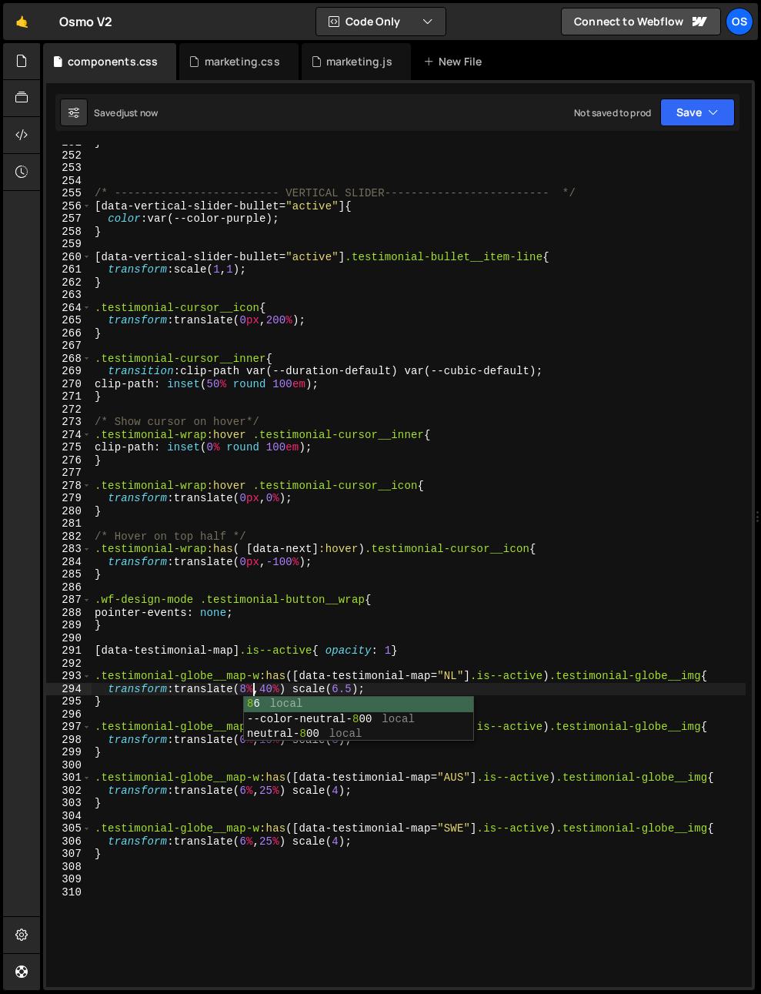
type textarea "transform: translate(8%, 40%) scale(6.5);"
click at [244, 657] on div "} /* ------------------------- VERTICAL SLIDER------------------------- */ [ da…" at bounding box center [419, 570] width 654 height 868
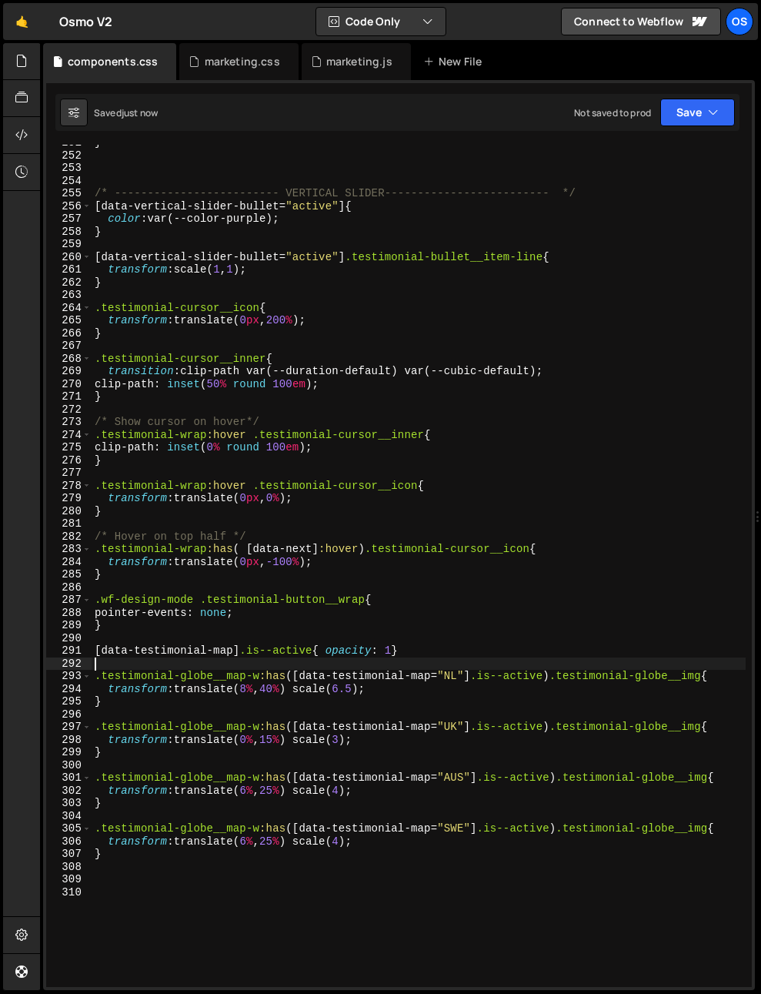
scroll to position [0, 0]
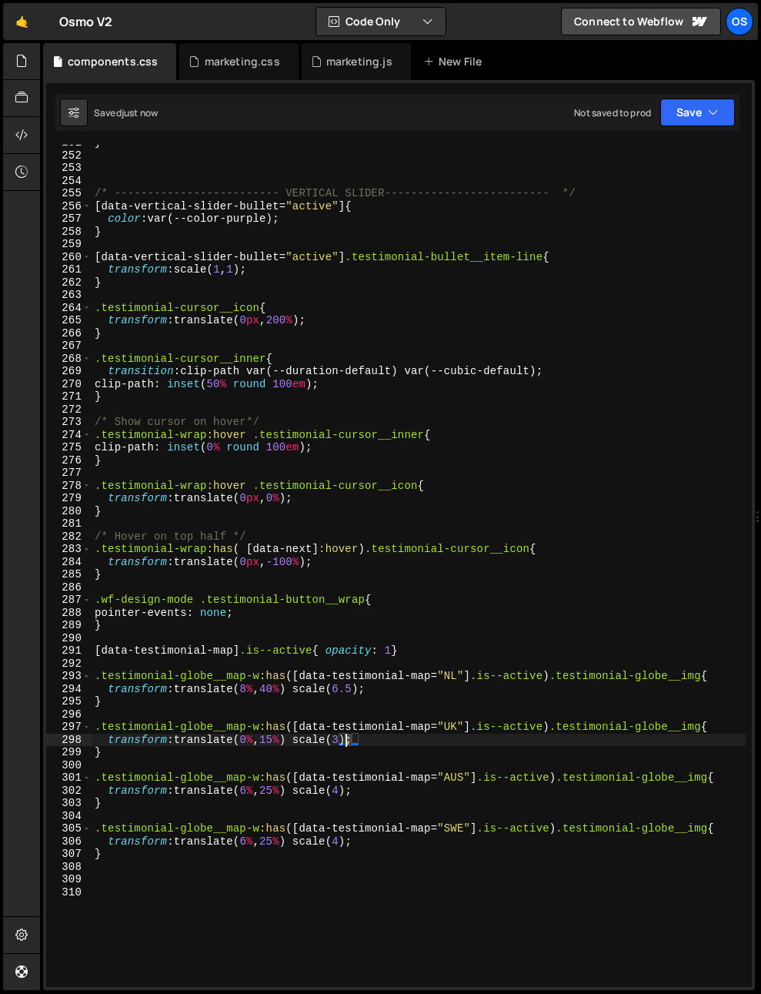
click at [348, 743] on div "} /* ------------------------- VERTICAL SLIDER------------------------- */ [ da…" at bounding box center [419, 570] width 654 height 868
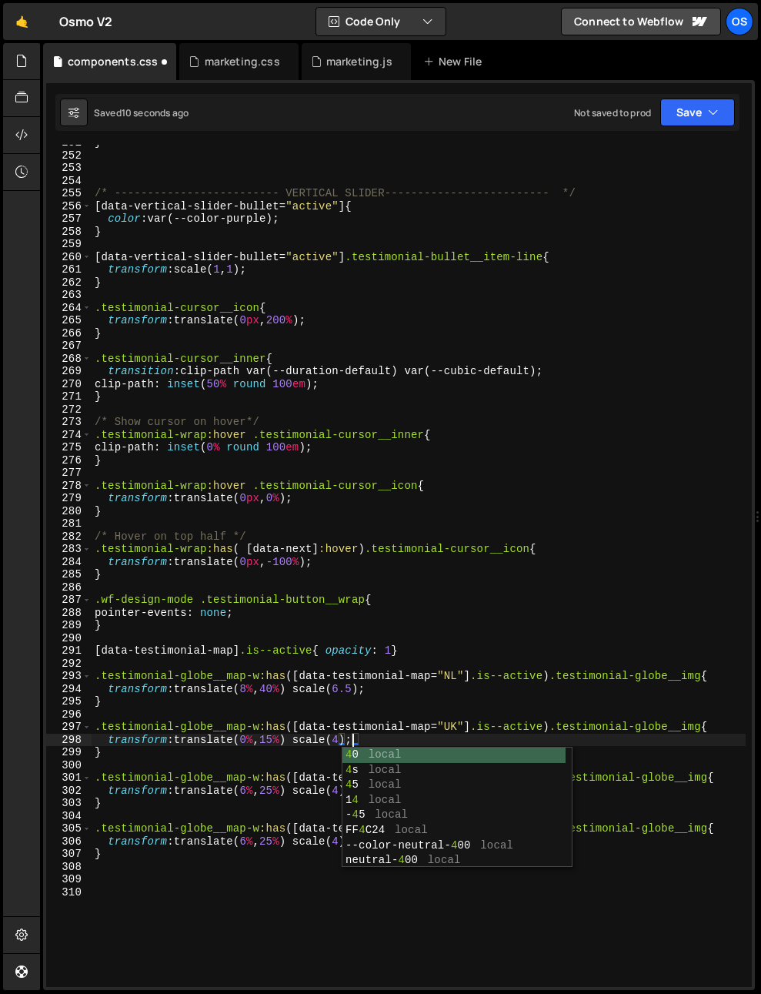
scroll to position [0, 18]
click at [360, 625] on div "} /* ------------------------- VERTICAL SLIDER------------------------- */ [ da…" at bounding box center [419, 570] width 654 height 868
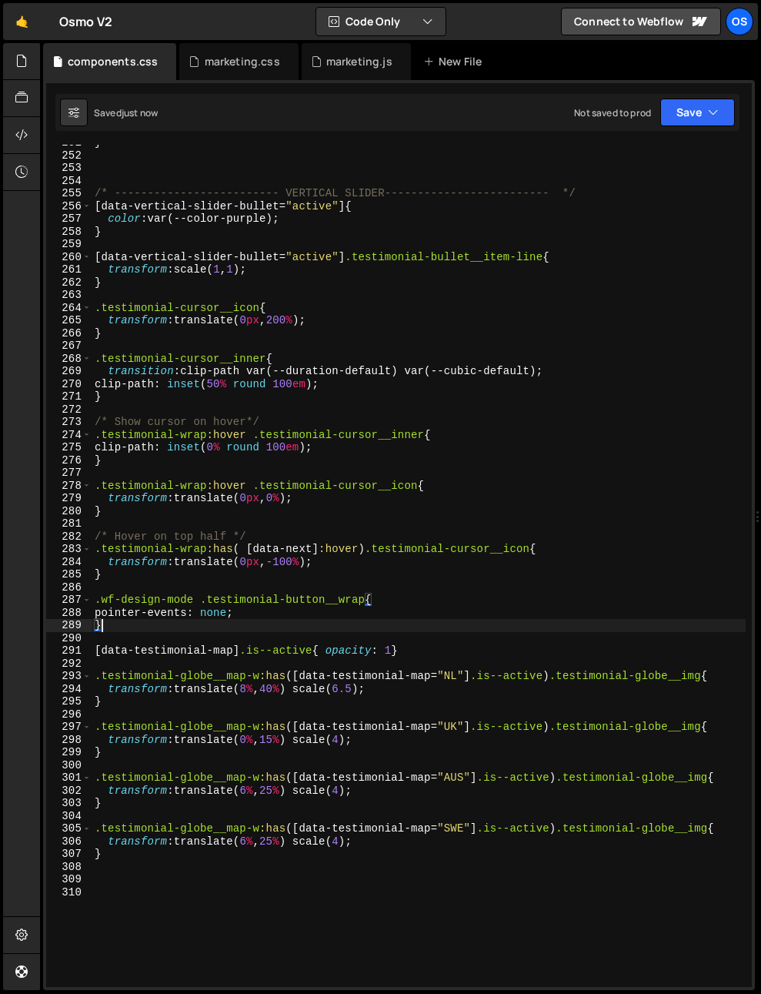
scroll to position [0, 0]
click at [278, 745] on div "} /* ------------------------- VERTICAL SLIDER------------------------- */ [ da…" at bounding box center [419, 570] width 654 height 868
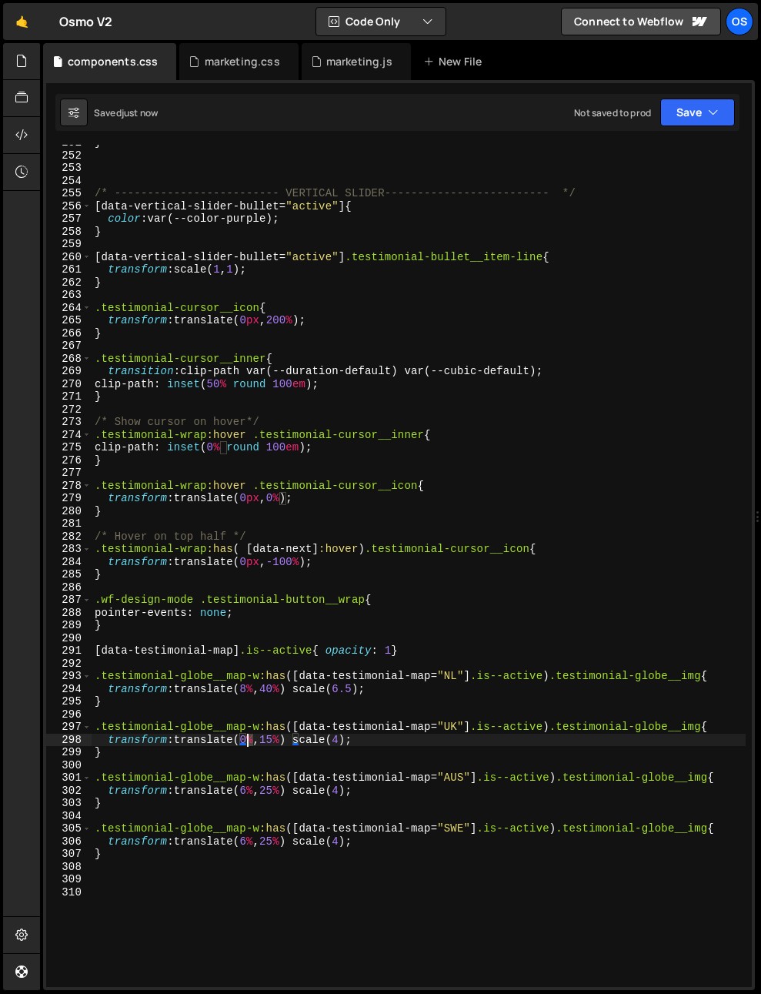
click at [249, 742] on div "} /* ------------------------- VERTICAL SLIDER------------------------- */ [ da…" at bounding box center [419, 570] width 654 height 868
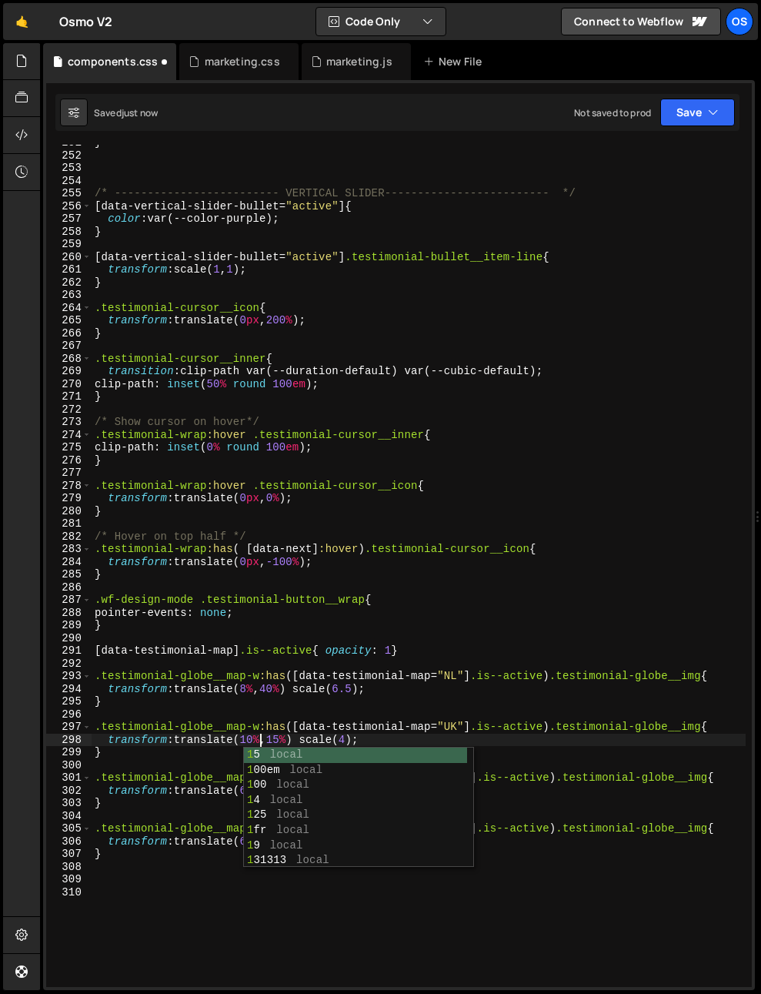
scroll to position [0, 11]
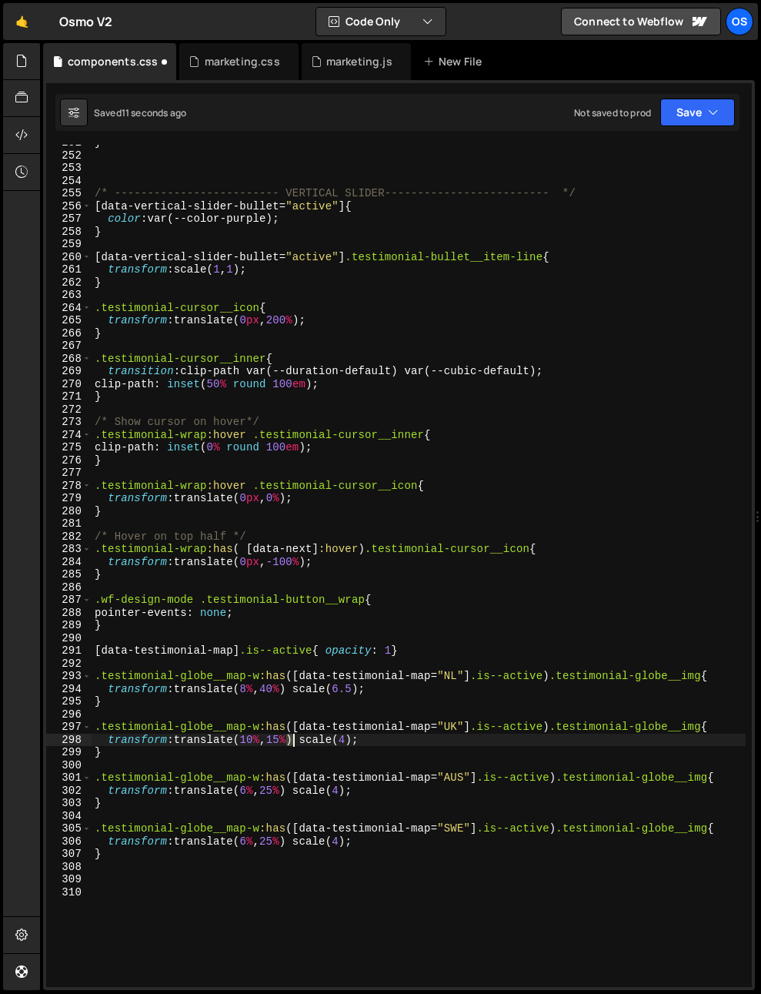
click at [291, 741] on div "} /* ------------------------- VERTICAL SLIDER------------------------- */ [ da…" at bounding box center [419, 570] width 654 height 868
click at [283, 738] on div "} /* ------------------------- VERTICAL SLIDER------------------------- */ [ da…" at bounding box center [419, 566] width 654 height 842
click at [283, 738] on div "} /* ------------------------- VERTICAL SLIDER------------------------- */ [ da…" at bounding box center [419, 570] width 654 height 868
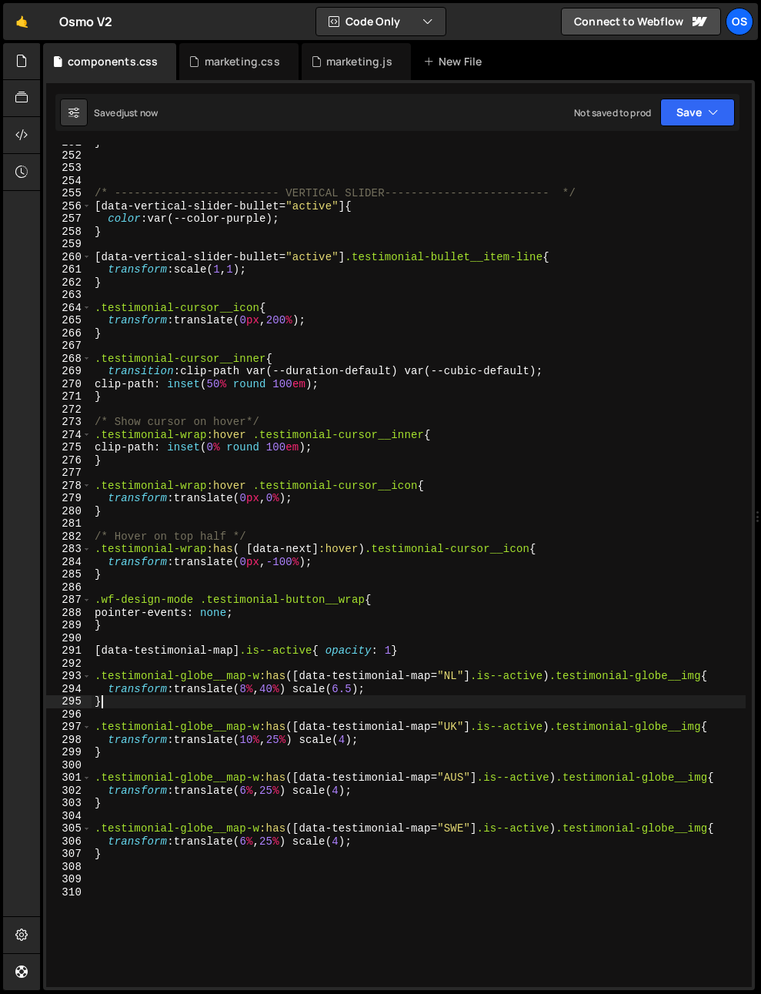
click at [299, 699] on div "} /* ------------------------- VERTICAL SLIDER------------------------- */ [ da…" at bounding box center [419, 570] width 654 height 868
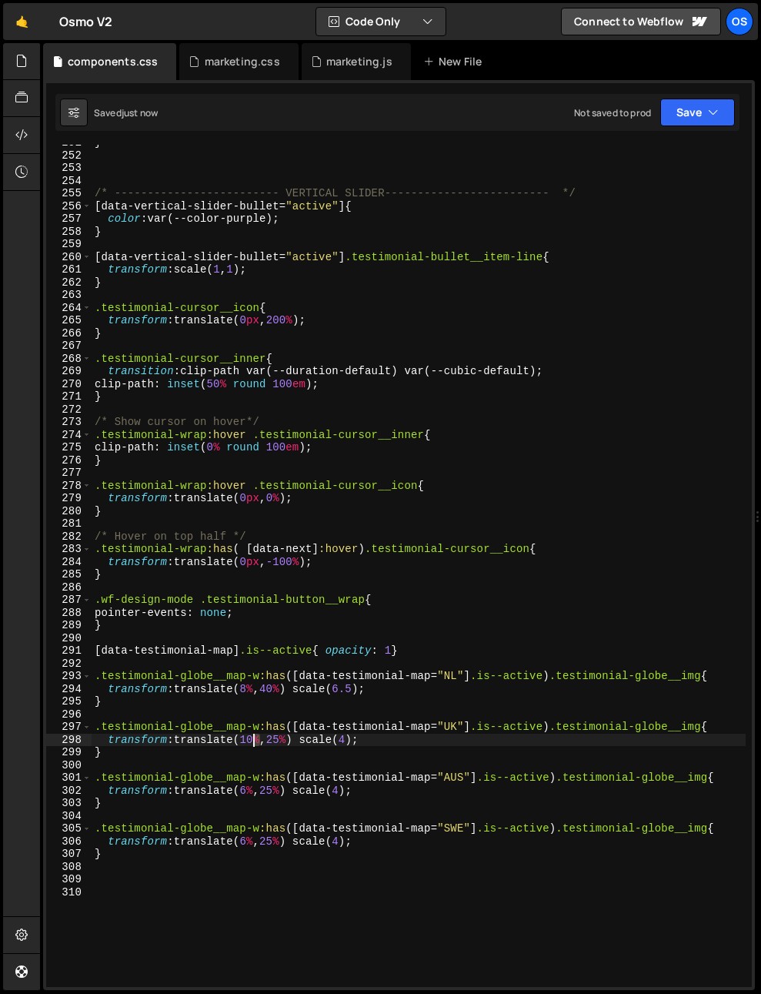
click at [252, 745] on div "} /* ------------------------- VERTICAL SLIDER------------------------- */ [ da…" at bounding box center [419, 570] width 654 height 868
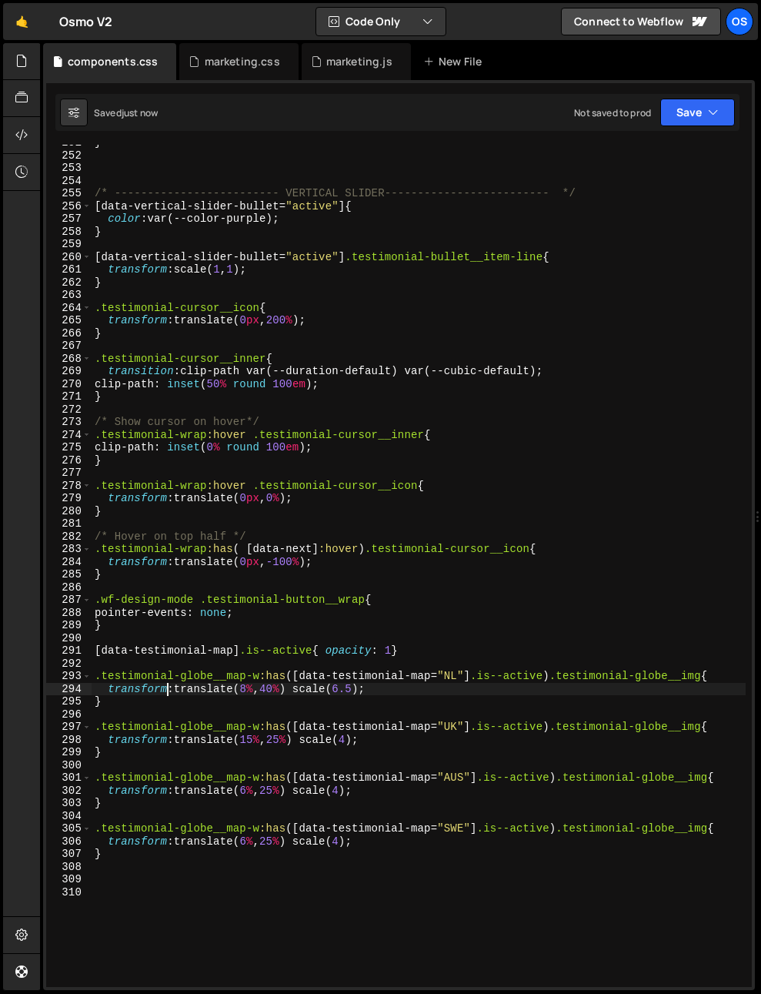
click at [166, 682] on div "} /* ------------------------- VERTICAL SLIDER------------------------- */ [ da…" at bounding box center [419, 570] width 654 height 868
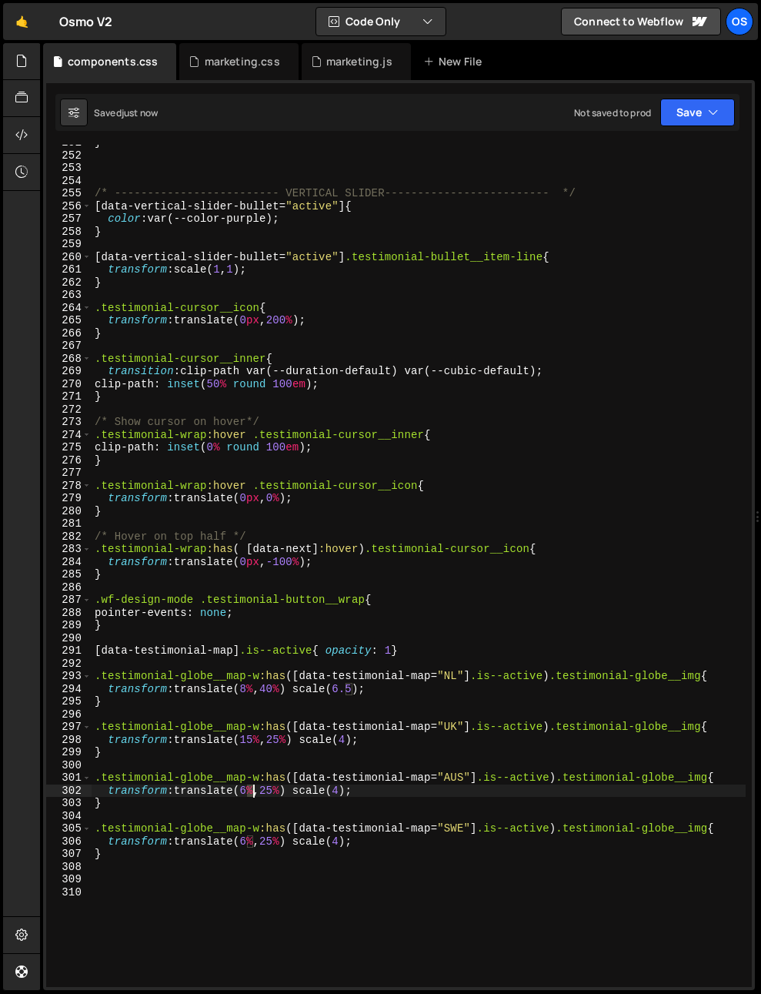
click at [253, 794] on div "} /* ------------------------- VERTICAL SLIDER------------------------- */ [ da…" at bounding box center [419, 570] width 654 height 868
click at [277, 791] on div "} /* ------------------------- VERTICAL SLIDER------------------------- */ [ da…" at bounding box center [419, 570] width 654 height 868
type textarea "transform: translate(6%, 75%) scale(4);"
drag, startPoint x: 353, startPoint y: 769, endPoint x: 352, endPoint y: 796, distance: 27.0
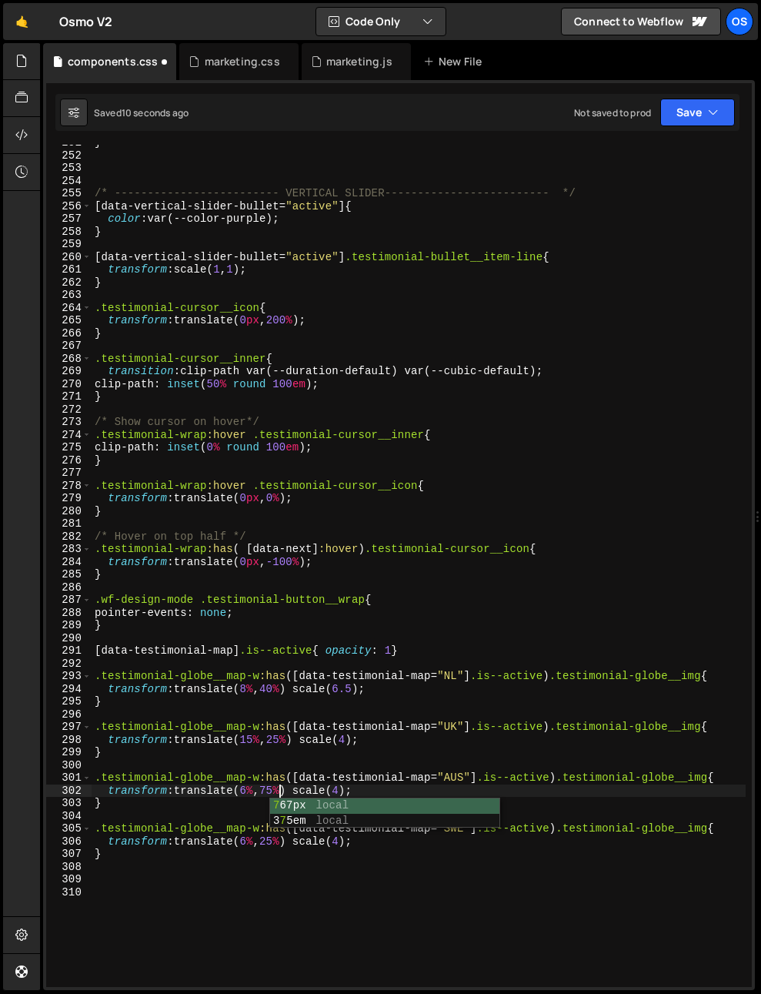
click at [353, 769] on div "} /* ------------------------- VERTICAL SLIDER------------------------- */ [ da…" at bounding box center [419, 570] width 654 height 868
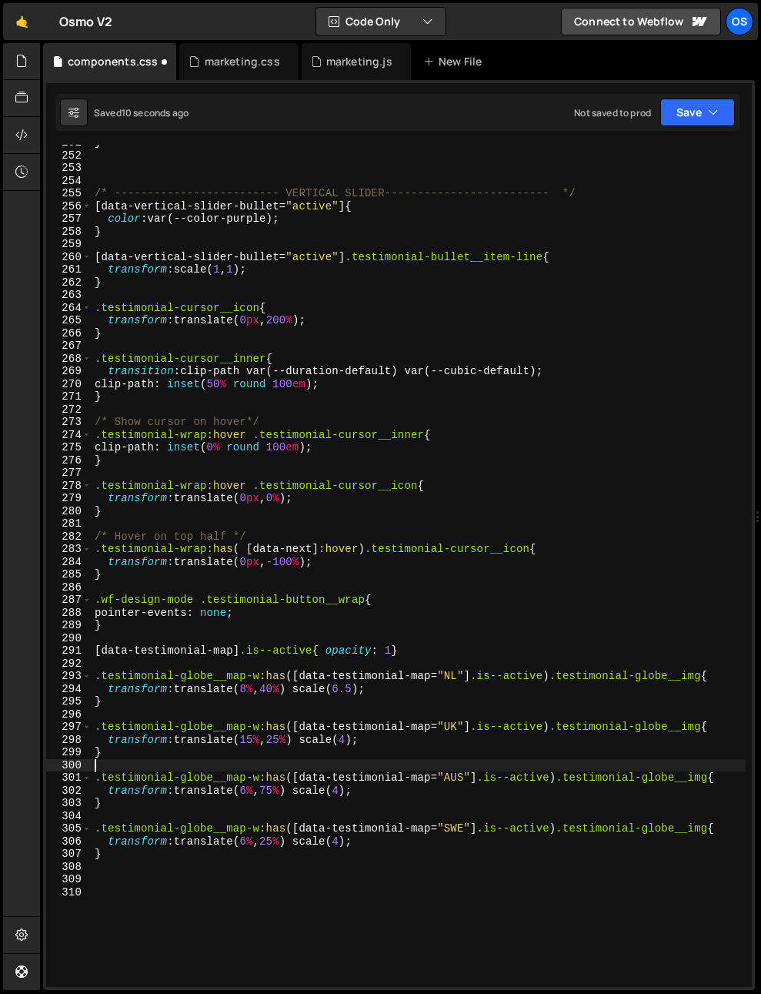
scroll to position [0, 0]
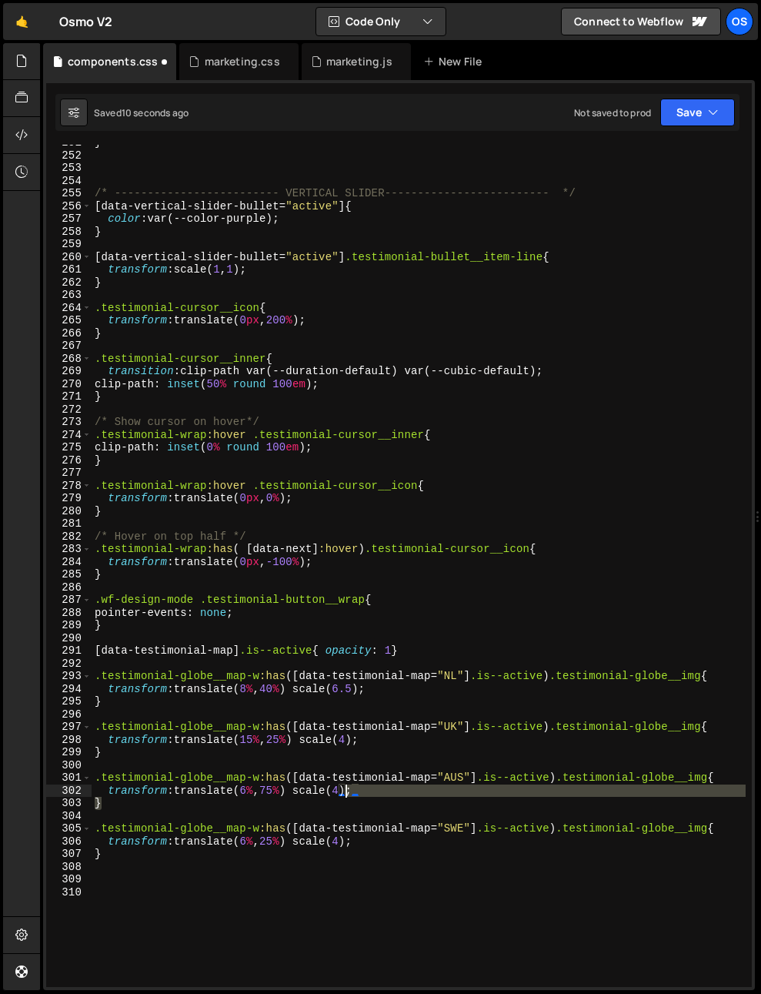
click at [347, 795] on div "} /* ------------------------- VERTICAL SLIDER------------------------- */ [ da…" at bounding box center [419, 570] width 654 height 868
click at [350, 800] on div "} /* ------------------------- VERTICAL SLIDER------------------------- */ [ da…" at bounding box center [419, 570] width 654 height 868
click at [347, 795] on div "} /* ------------------------- VERTICAL SLIDER------------------------- */ [ da…" at bounding box center [419, 570] width 654 height 868
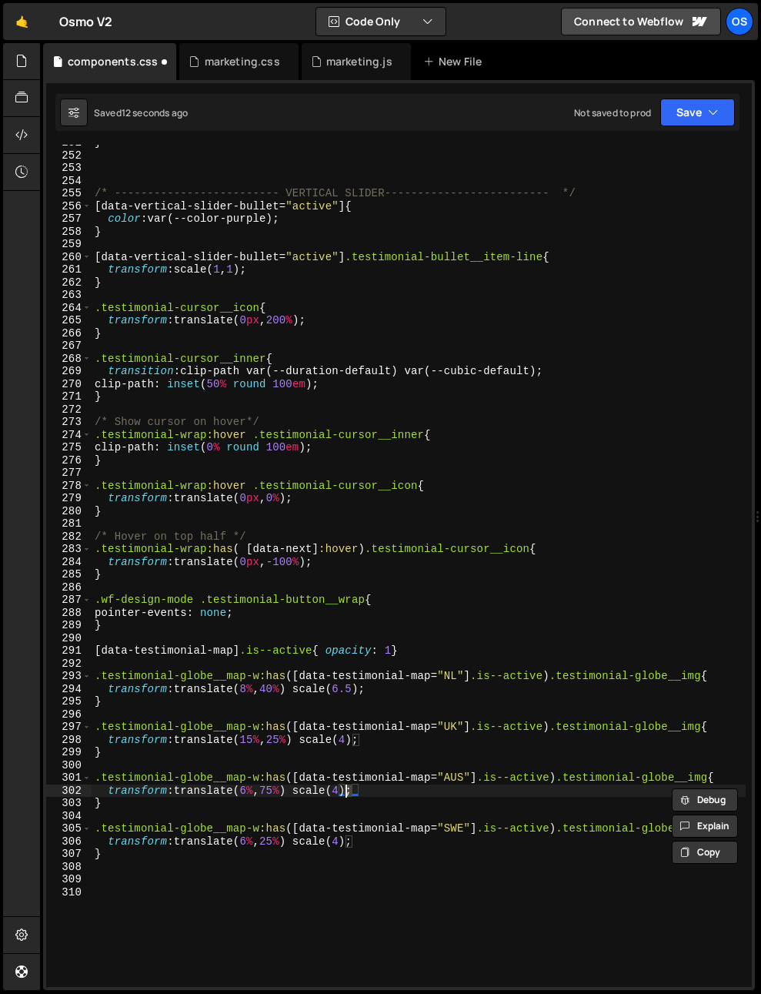
scroll to position [0, 18]
click at [247, 791] on div "} /* ------------------------- VERTICAL SLIDER------------------------- */ [ da…" at bounding box center [419, 570] width 654 height 868
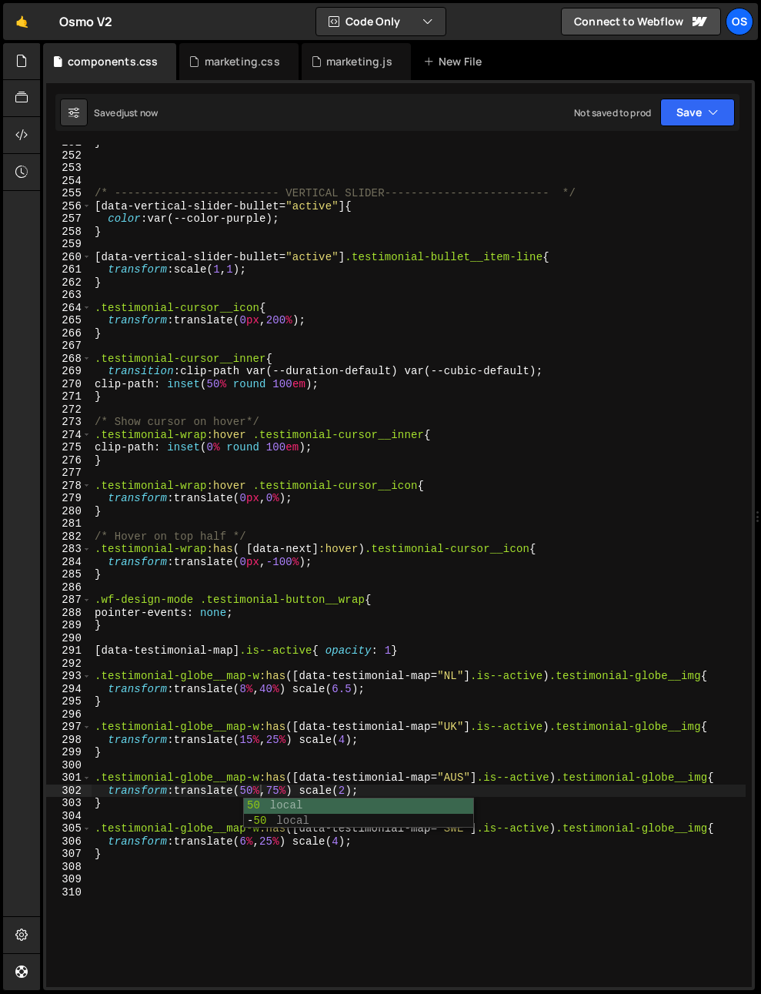
click at [360, 749] on div "} /* ------------------------- VERTICAL SLIDER------------------------- */ [ da…" at bounding box center [419, 570] width 654 height 868
click at [247, 787] on div "} /* ------------------------- VERTICAL SLIDER------------------------- */ [ da…" at bounding box center [419, 570] width 654 height 868
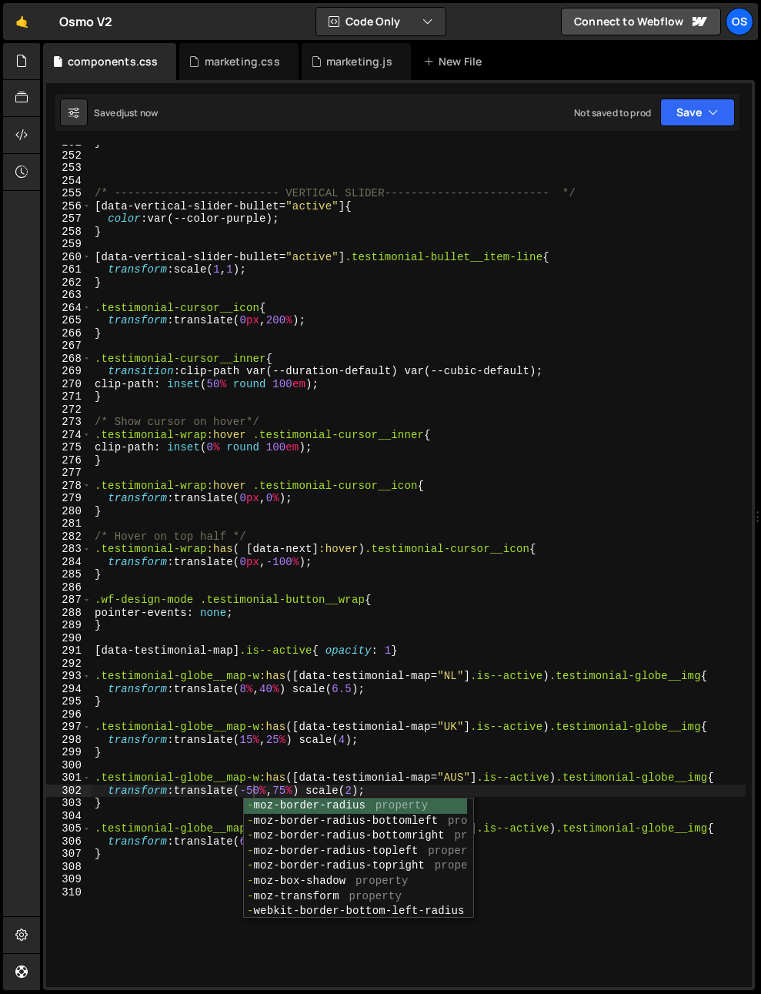
click at [229, 684] on div "} /* ------------------------- VERTICAL SLIDER------------------------- */ [ da…" at bounding box center [419, 570] width 654 height 868
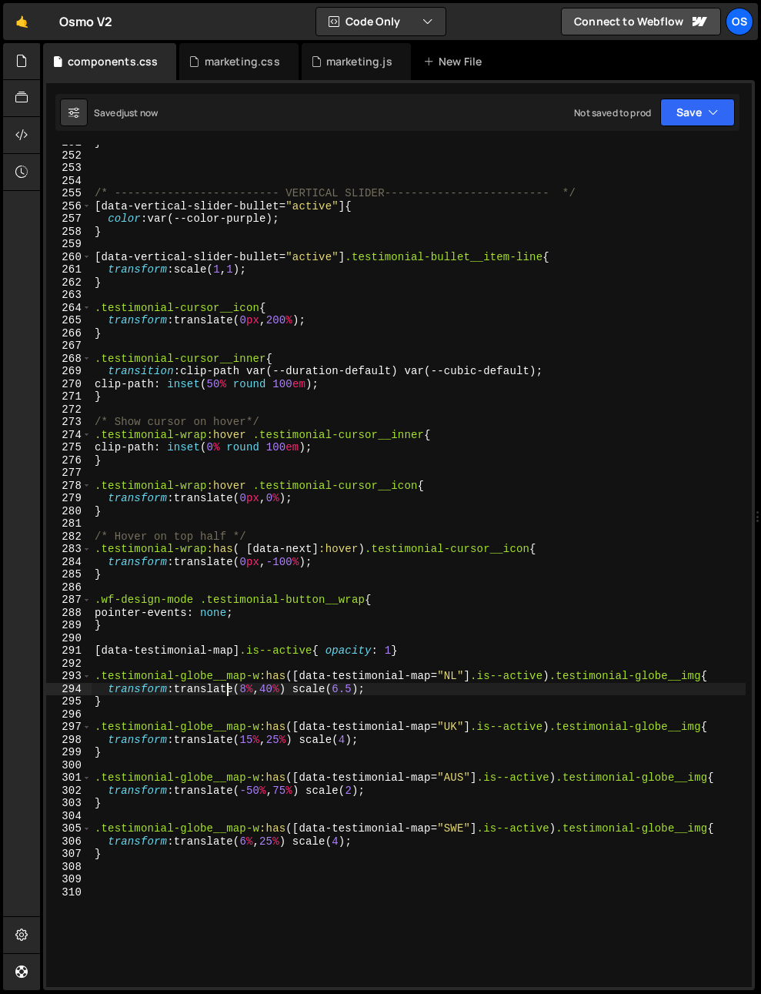
click at [289, 793] on div "} /* ------------------------- VERTICAL SLIDER------------------------- */ [ da…" at bounding box center [419, 570] width 654 height 868
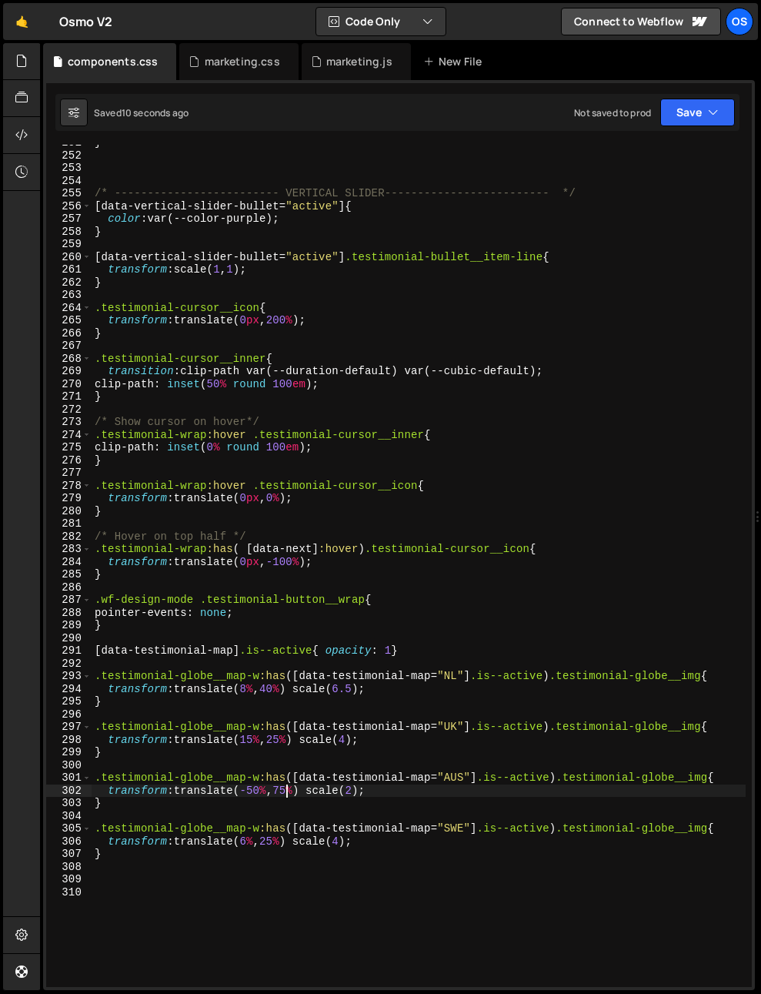
click at [278, 802] on div "} /* ------------------------- VERTICAL SLIDER------------------------- */ [ da…" at bounding box center [419, 570] width 654 height 868
click at [257, 792] on div "} /* ------------------------- VERTICAL SLIDER------------------------- */ [ da…" at bounding box center [419, 570] width 654 height 868
drag, startPoint x: 286, startPoint y: 788, endPoint x: 298, endPoint y: 791, distance: 12.2
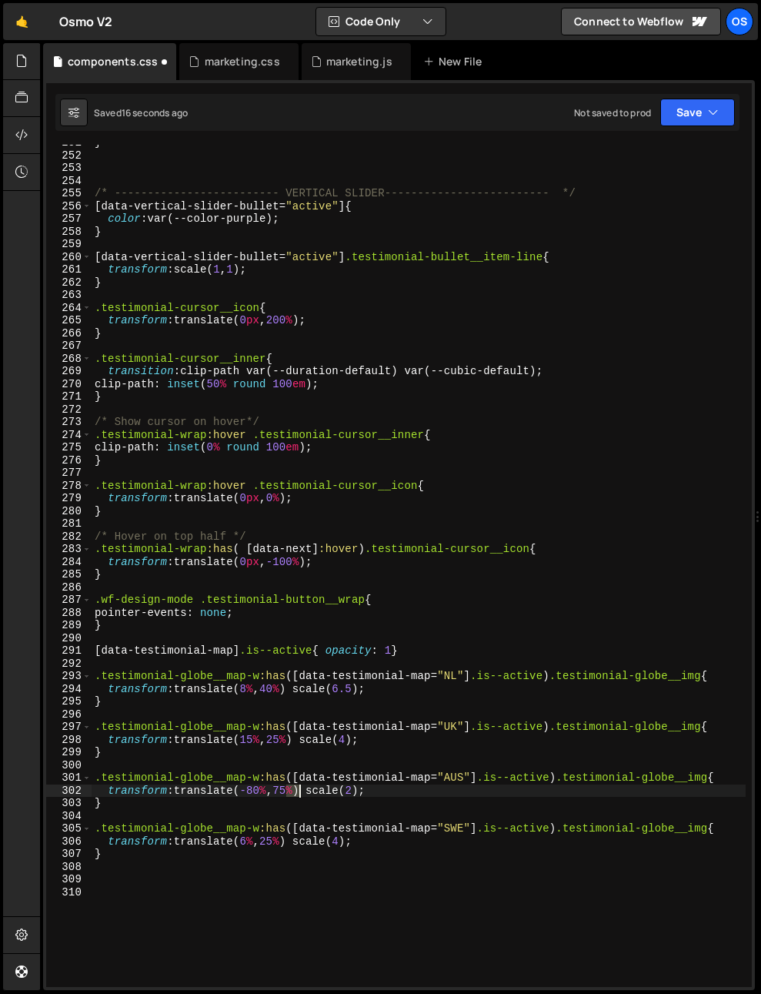
click at [298, 791] on div "} /* ------------------------- VERTICAL SLIDER------------------------- */ [ da…" at bounding box center [419, 570] width 654 height 868
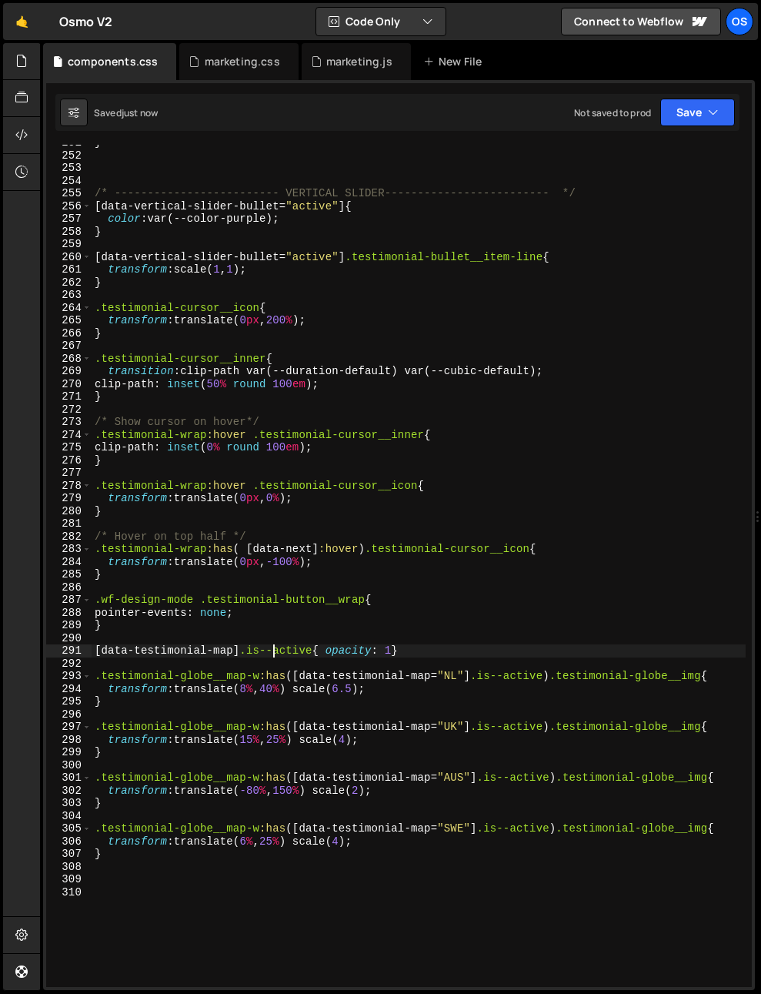
click at [273, 649] on div "} /* ------------------------- VERTICAL SLIDER------------------------- */ [ da…" at bounding box center [419, 570] width 654 height 868
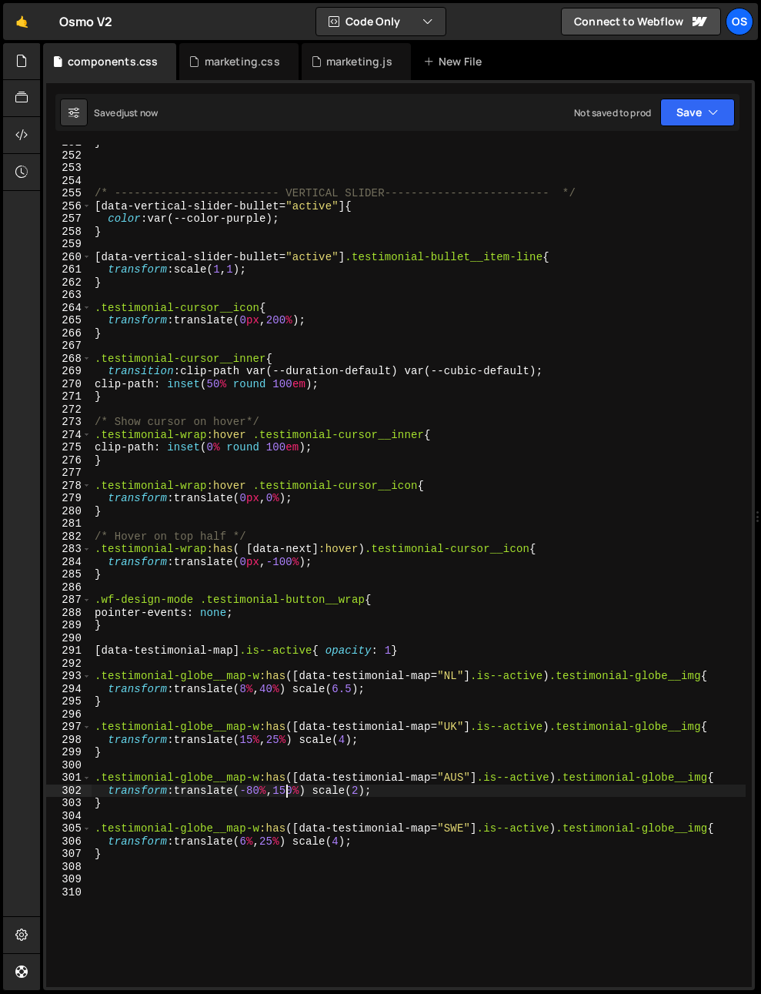
click at [286, 793] on div "} /* ------------------------- VERTICAL SLIDER------------------------- */ [ da…" at bounding box center [419, 570] width 654 height 868
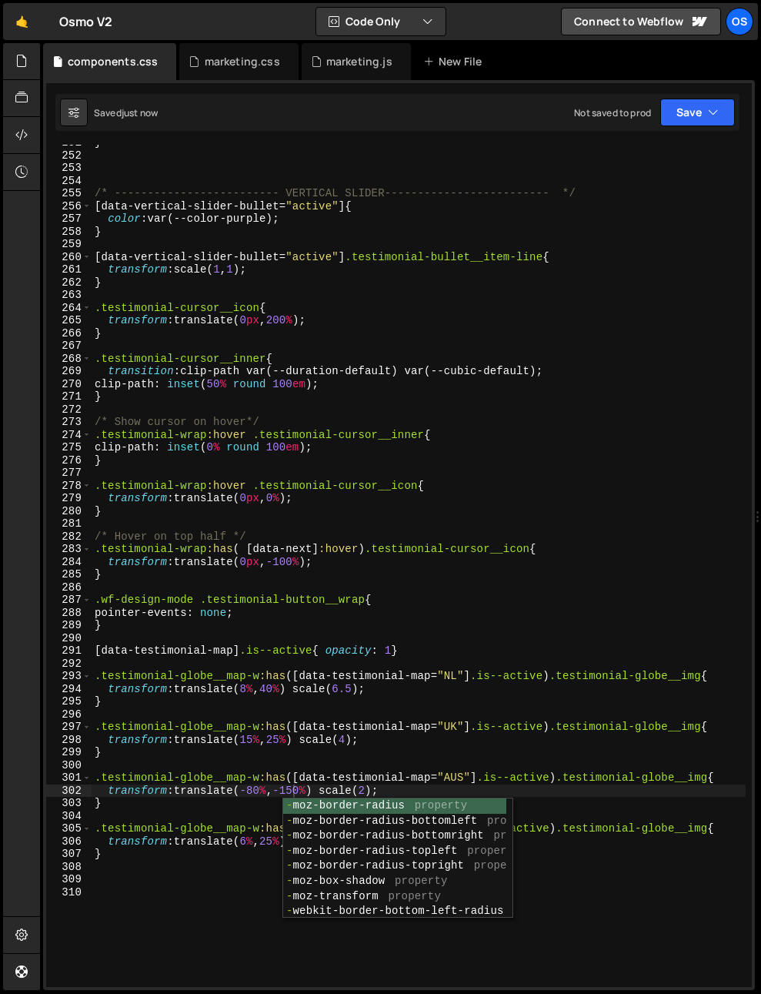
click at [277, 695] on div "} /* ------------------------- VERTICAL SLIDER------------------------- */ [ da…" at bounding box center [419, 570] width 654 height 868
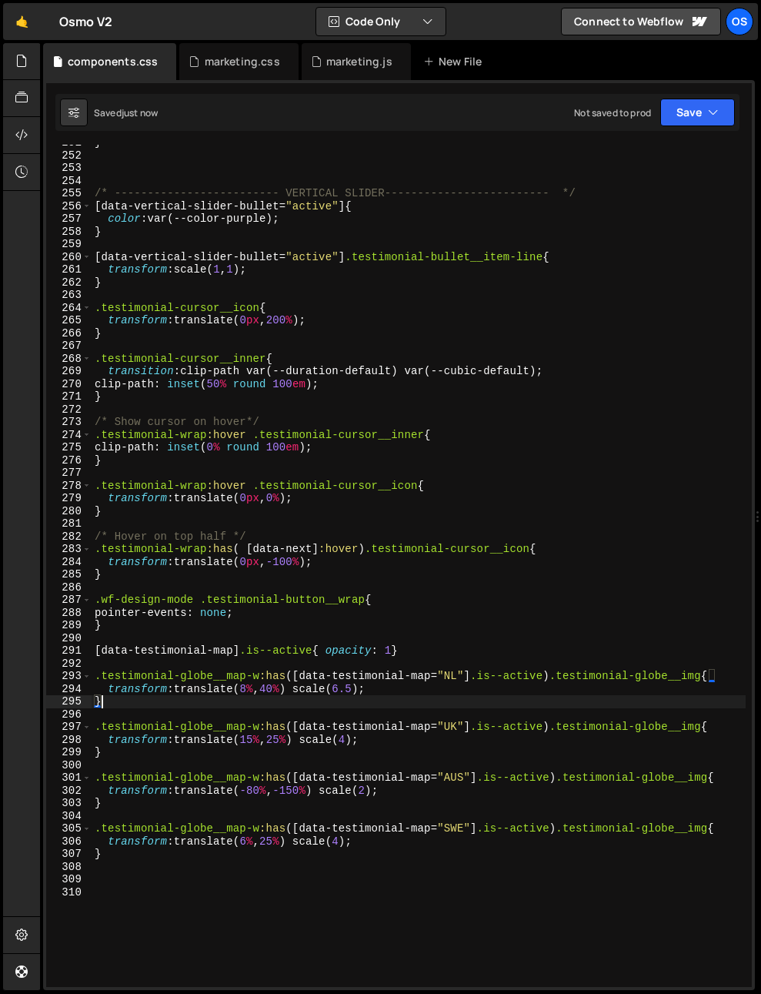
scroll to position [0, 0]
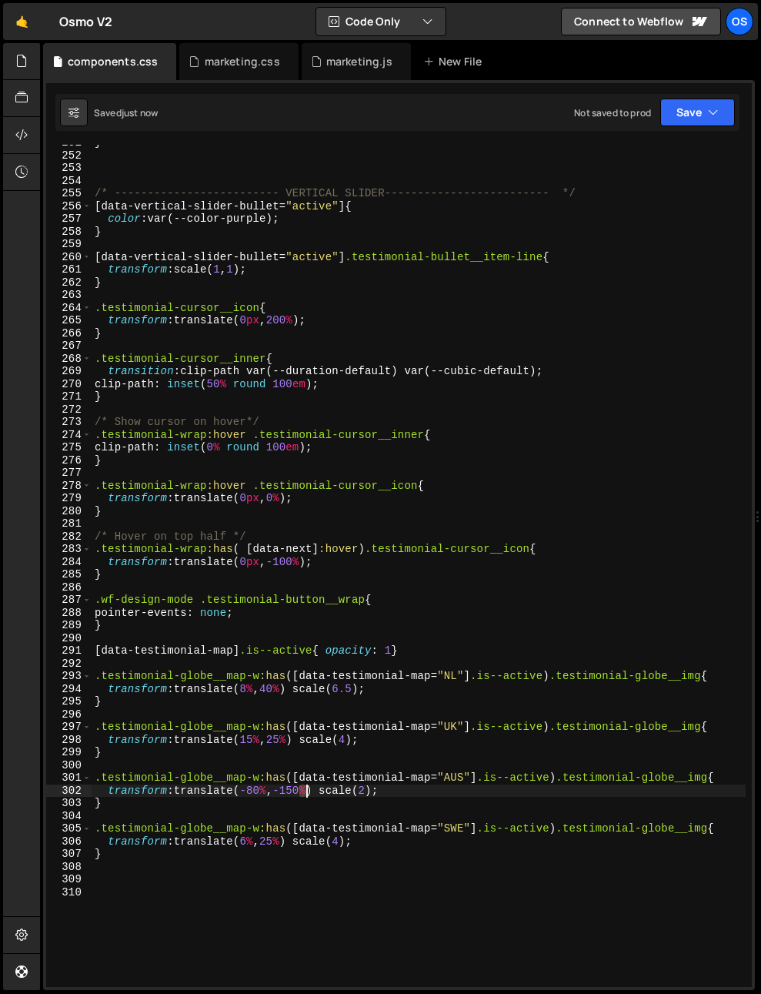
click at [304, 793] on div "} /* ------------------------- VERTICAL SLIDER------------------------- */ [ da…" at bounding box center [419, 570] width 654 height 868
drag, startPoint x: 293, startPoint y: 793, endPoint x: 306, endPoint y: 793, distance: 13.1
click at [307, 792] on div "} /* ------------------------- VERTICAL SLIDER------------------------- */ [ da…" at bounding box center [419, 570] width 654 height 868
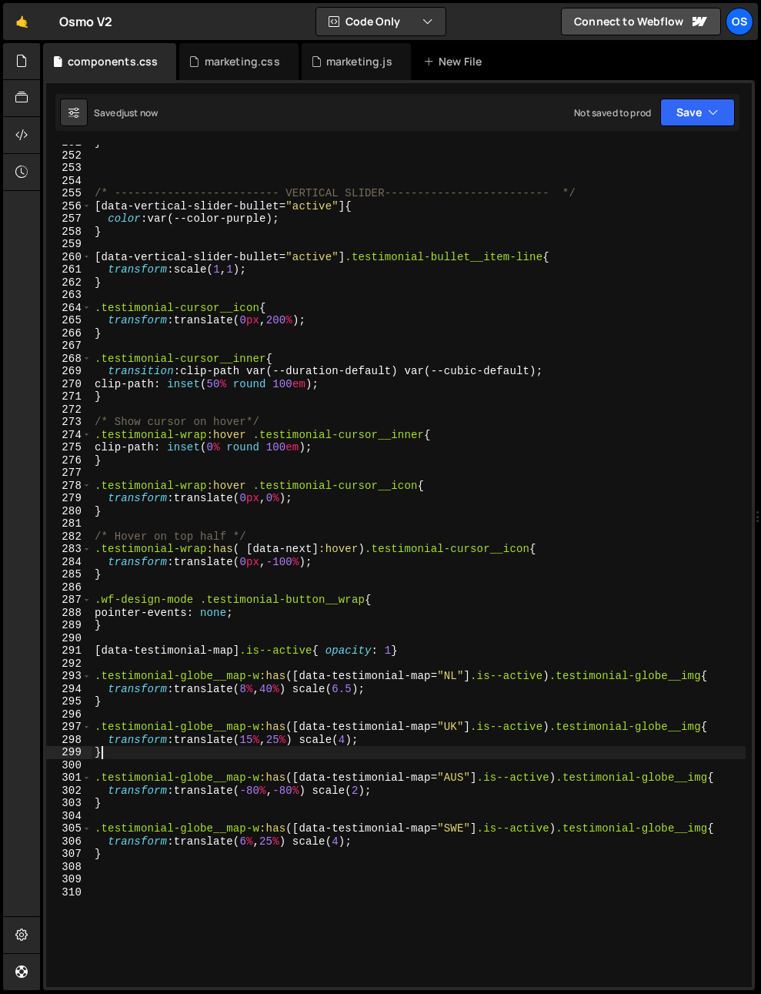
drag, startPoint x: 235, startPoint y: 751, endPoint x: 249, endPoint y: 784, distance: 35.5
click at [232, 748] on div "} /* ------------------------- VERTICAL SLIDER------------------------- */ [ da…" at bounding box center [419, 570] width 654 height 868
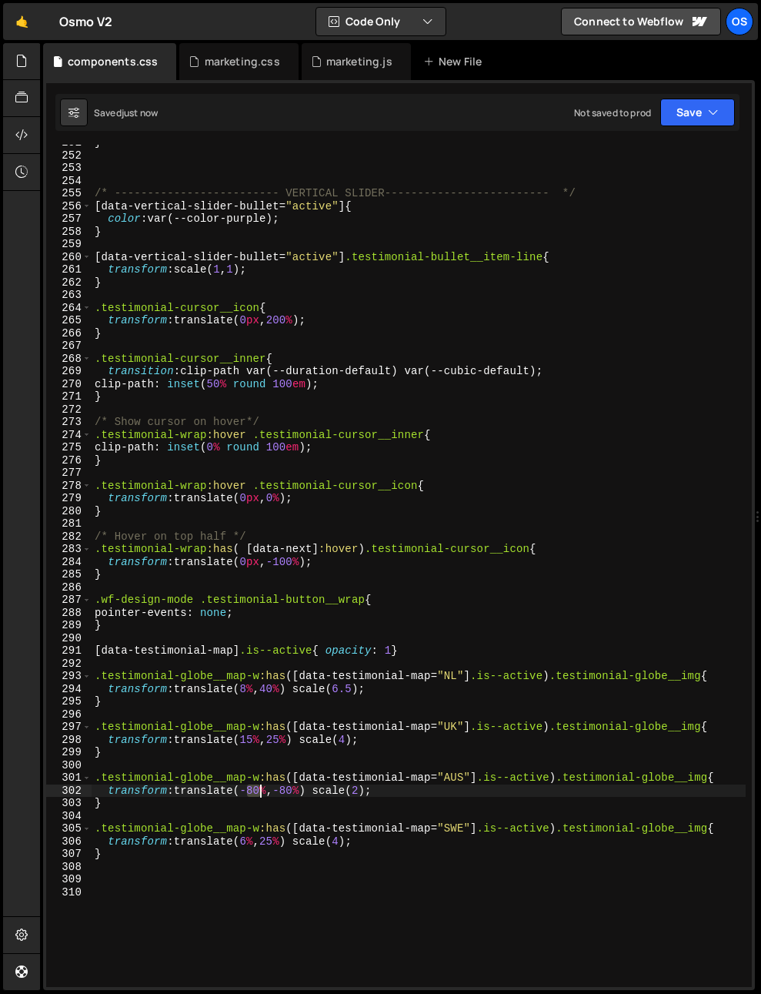
drag, startPoint x: 249, startPoint y: 790, endPoint x: 258, endPoint y: 791, distance: 9.4
click at [258, 791] on div "} /* ------------------------- VERTICAL SLIDER------------------------- */ [ da…" at bounding box center [419, 570] width 654 height 868
click at [257, 797] on div "} /* ------------------------- VERTICAL SLIDER------------------------- */ [ da…" at bounding box center [419, 570] width 654 height 868
click at [255, 791] on div "} /* ------------------------- VERTICAL SLIDER------------------------- */ [ da…" at bounding box center [419, 570] width 654 height 868
click at [300, 791] on div "} /* ------------------------- VERTICAL SLIDER------------------------- */ [ da…" at bounding box center [419, 570] width 654 height 868
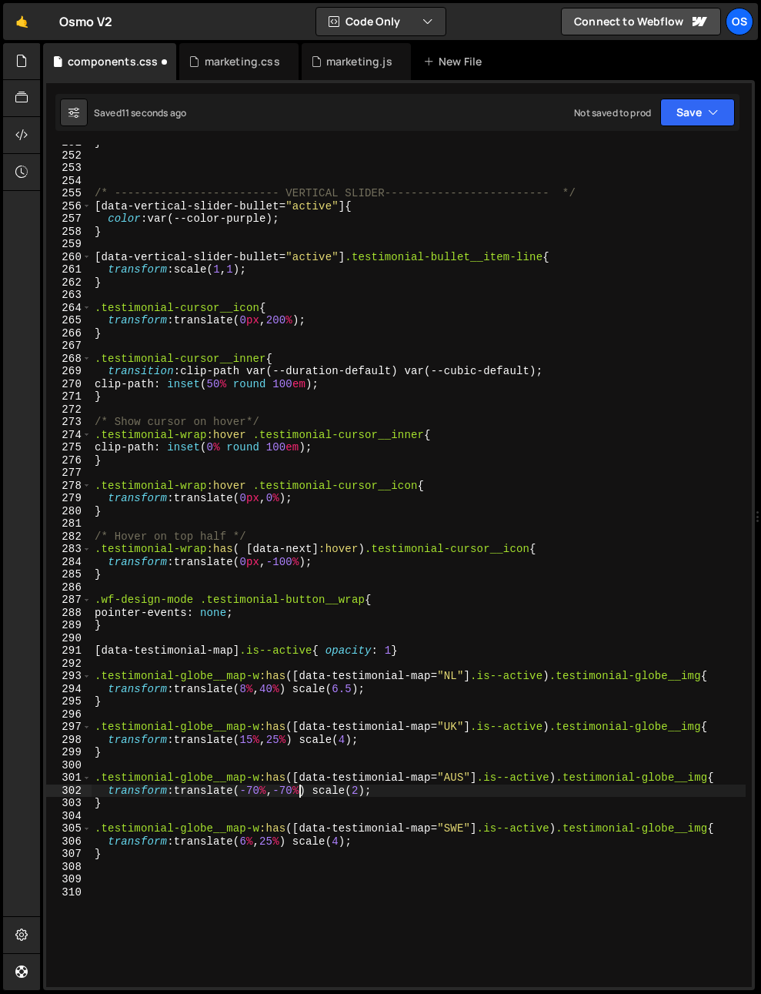
scroll to position [0, 14]
type textarea "transform: translate(-70%, -70%) scale(2);"
click at [336, 768] on div "} /* ------------------------- VERTICAL SLIDER------------------------- */ [ da…" at bounding box center [419, 570] width 654 height 868
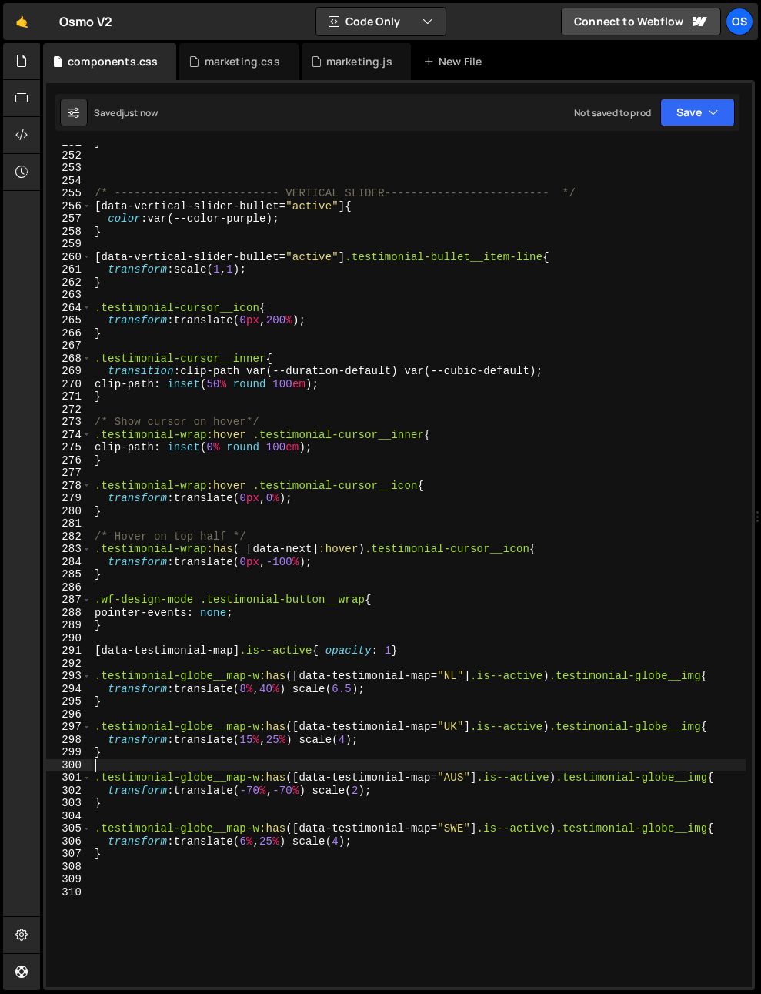
scroll to position [0, 0]
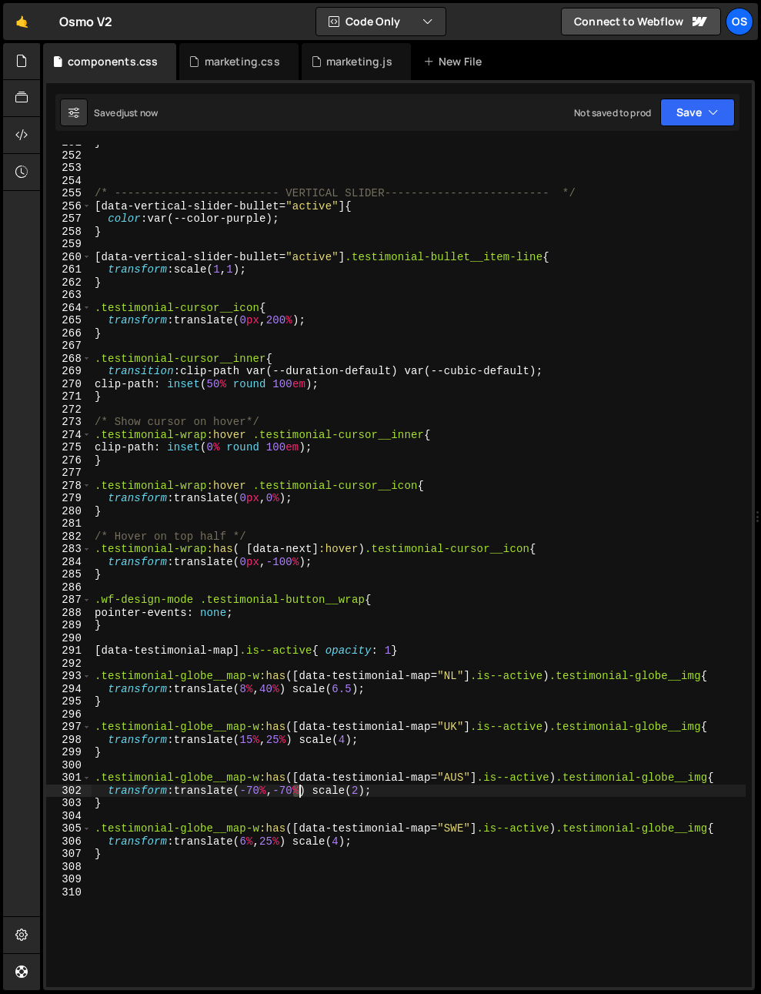
drag, startPoint x: 290, startPoint y: 792, endPoint x: 300, endPoint y: 794, distance: 9.4
click at [300, 794] on div "} /* ------------------------- VERTICAL SLIDER------------------------- */ [ da…" at bounding box center [419, 570] width 654 height 868
click at [366, 729] on div "} /* ------------------------- VERTICAL SLIDER------------------------- */ [ da…" at bounding box center [419, 570] width 654 height 868
click at [297, 791] on div "} /* ------------------------- VERTICAL SLIDER------------------------- */ [ da…" at bounding box center [419, 570] width 654 height 868
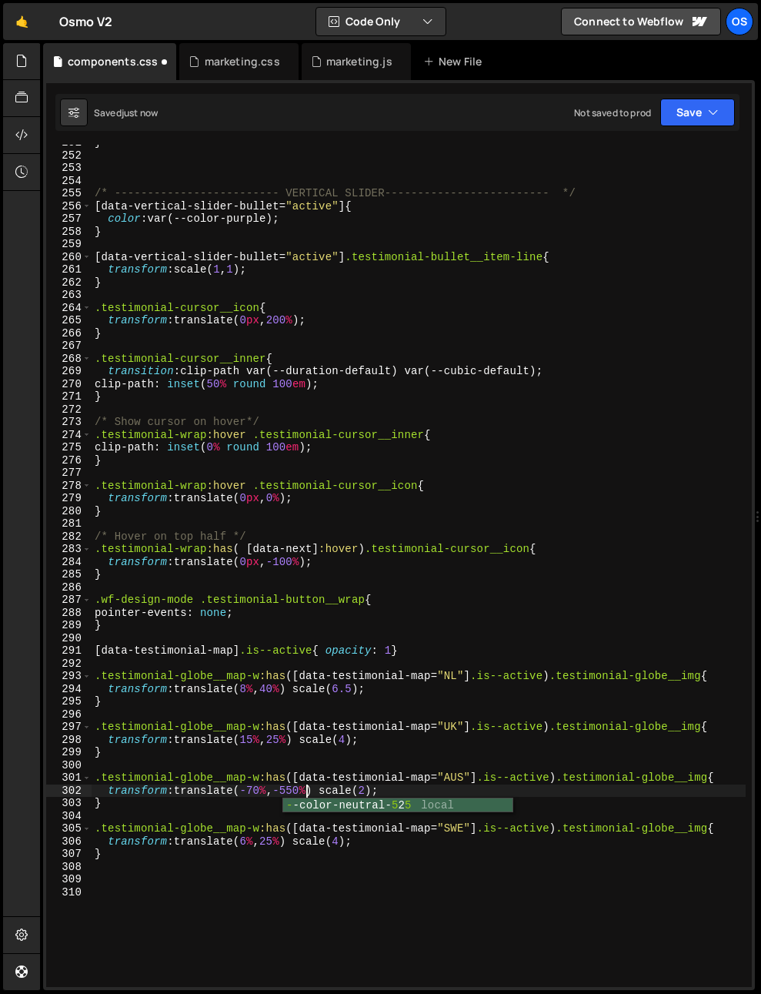
scroll to position [0, 15]
click at [269, 685] on div "} /* ------------------------- VERTICAL SLIDER------------------------- */ [ da…" at bounding box center [419, 570] width 654 height 868
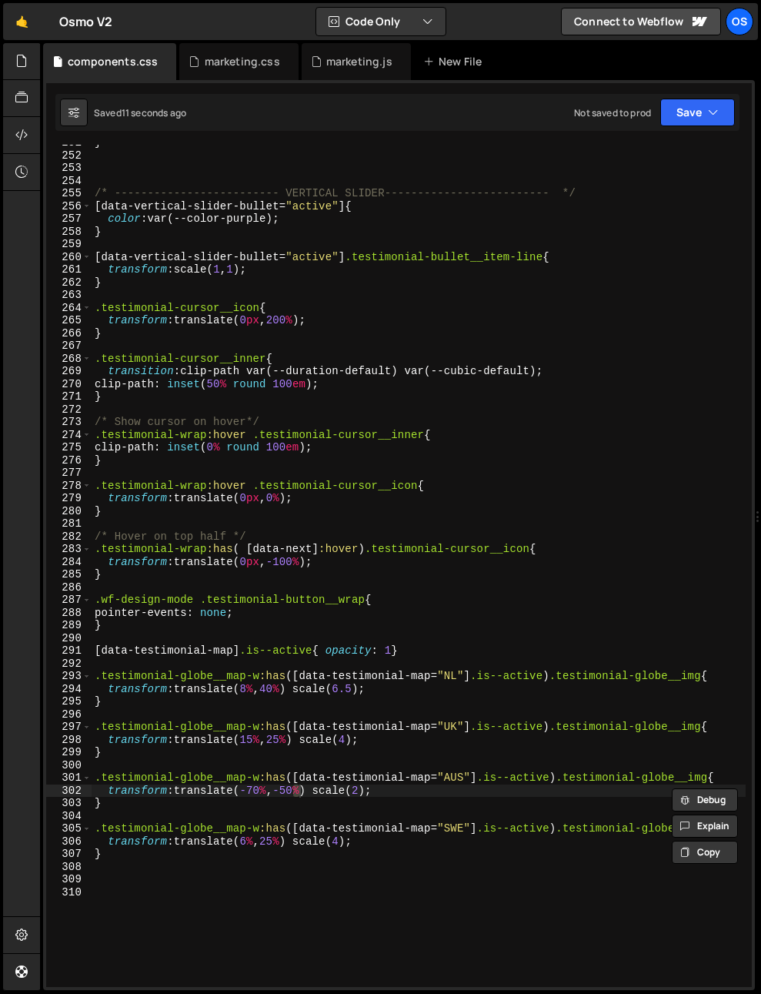
click at [413, 735] on div "} /* ------------------------- VERTICAL SLIDER------------------------- */ [ da…" at bounding box center [419, 570] width 654 height 868
click at [294, 791] on div "} /* ------------------------- VERTICAL SLIDER------------------------- */ [ da…" at bounding box center [419, 570] width 654 height 868
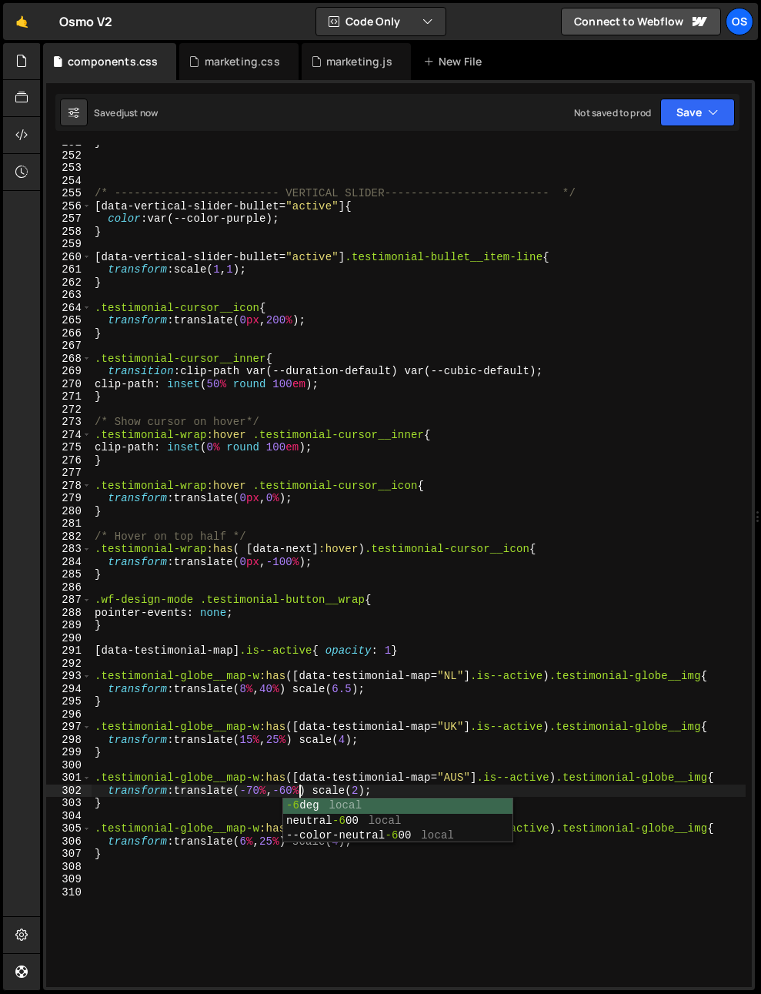
type textarea "transform: translate(-70%, -60%) scale(2);"
click at [234, 713] on div "} /* ------------------------- VERTICAL SLIDER------------------------- */ [ da…" at bounding box center [419, 570] width 654 height 868
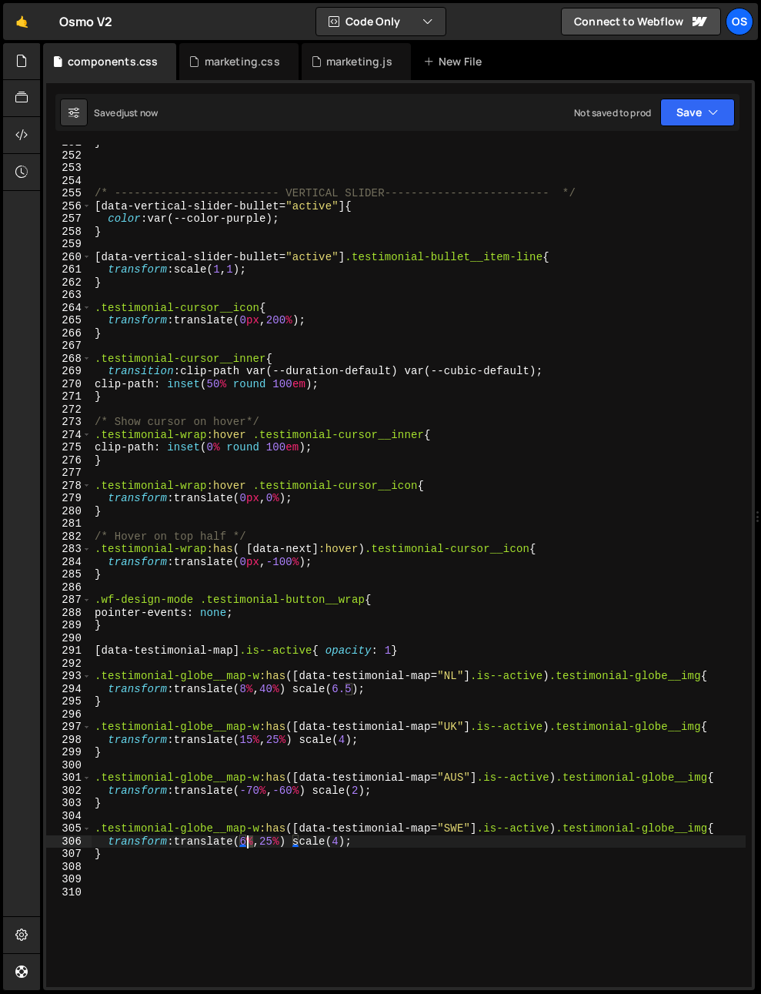
click at [248, 844] on div "} /* ------------------------- VERTICAL SLIDER------------------------- */ [ da…" at bounding box center [419, 570] width 654 height 868
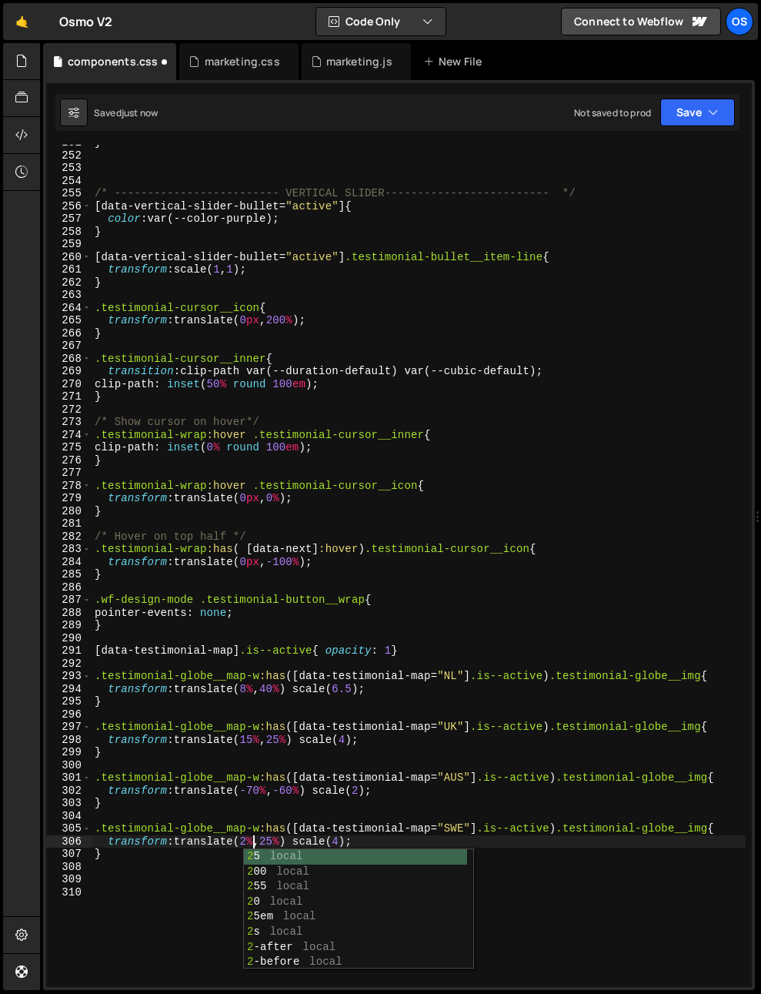
type textarea "transform: translate(20%, 25%) scale(4);"
click at [480, 758] on div "} /* ------------------------- VERTICAL SLIDER------------------------- */ [ da…" at bounding box center [419, 570] width 654 height 868
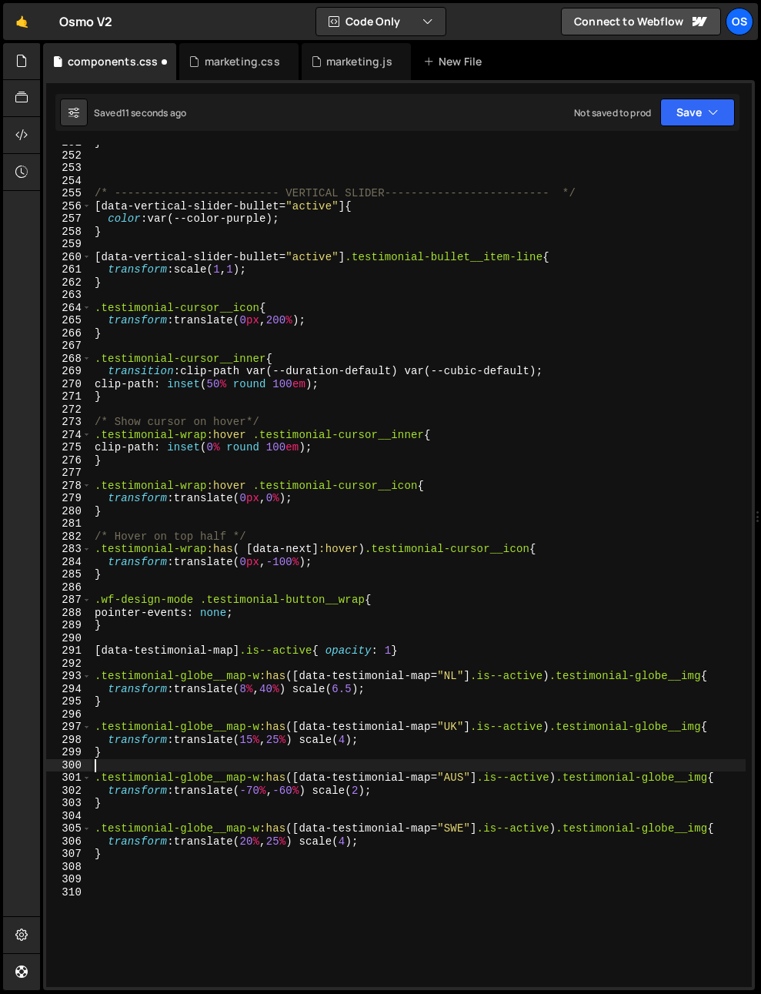
scroll to position [0, 0]
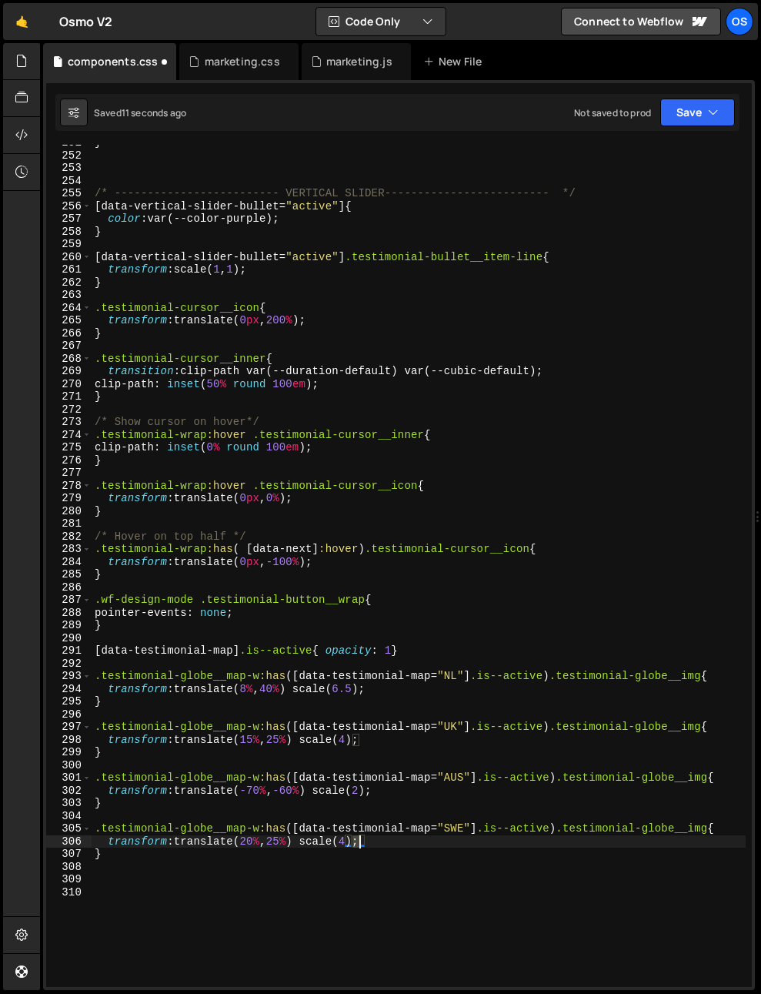
click at [359, 841] on div "} /* ------------------------- VERTICAL SLIDER------------------------- */ [ da…" at bounding box center [419, 570] width 654 height 868
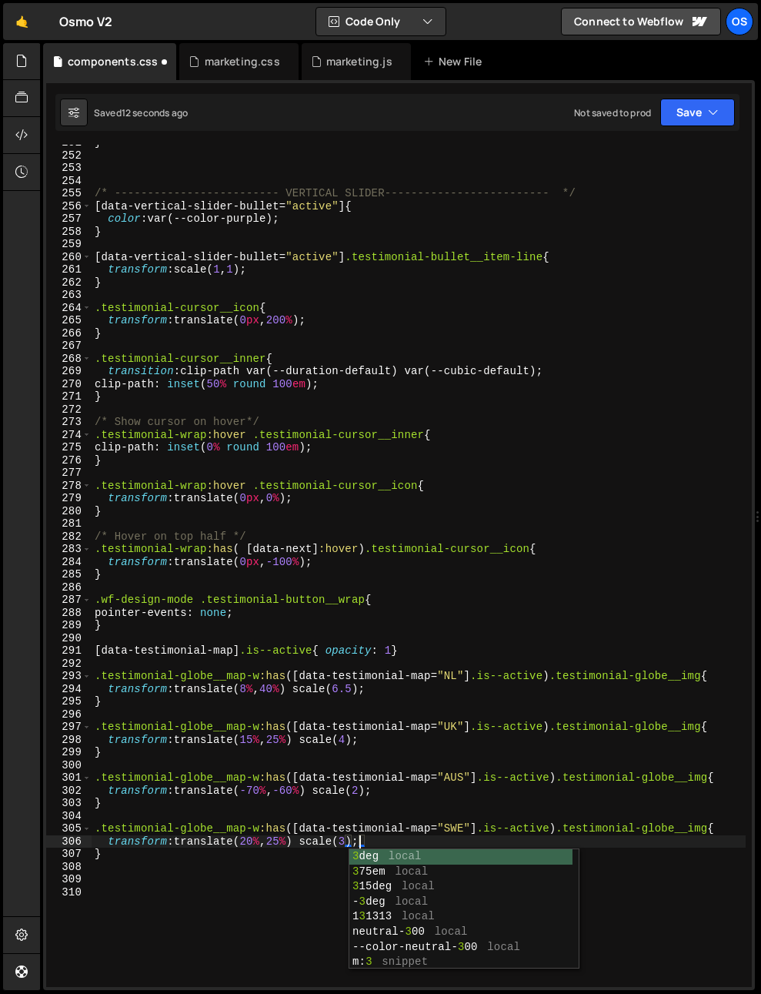
scroll to position [0, 18]
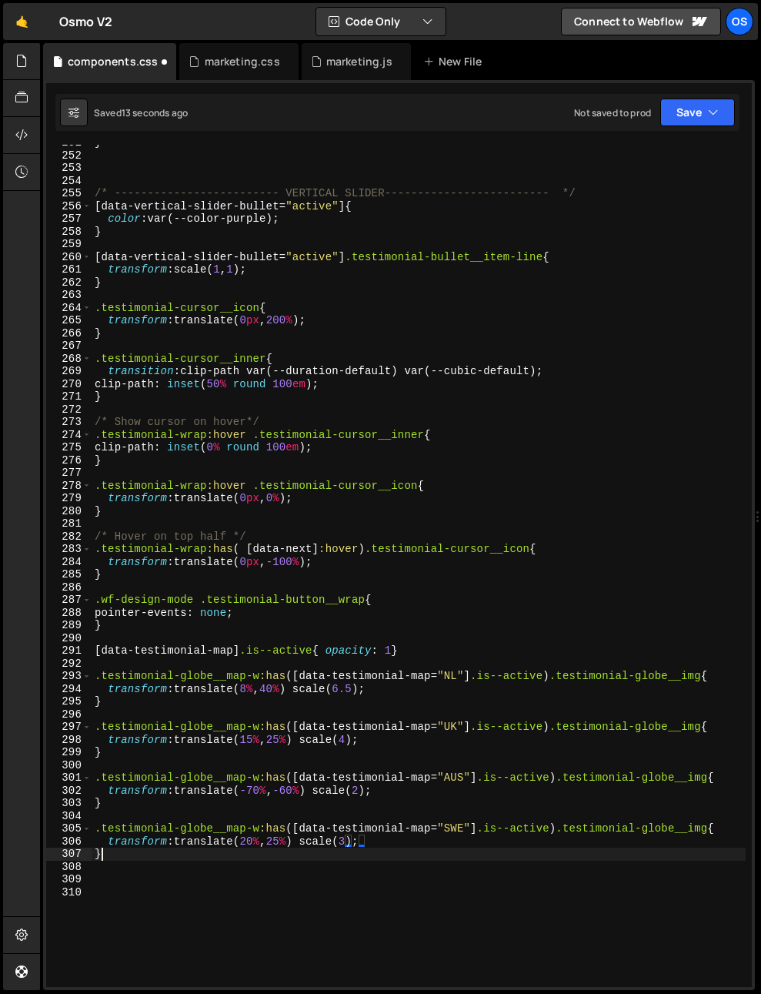
click at [294, 854] on div "} /* ------------------------- VERTICAL SLIDER------------------------- */ [ da…" at bounding box center [419, 570] width 654 height 868
drag, startPoint x: 279, startPoint y: 842, endPoint x: 290, endPoint y: 845, distance: 11.0
click at [290, 845] on div "} /* ------------------------- VERTICAL SLIDER------------------------- */ [ da…" at bounding box center [419, 570] width 654 height 868
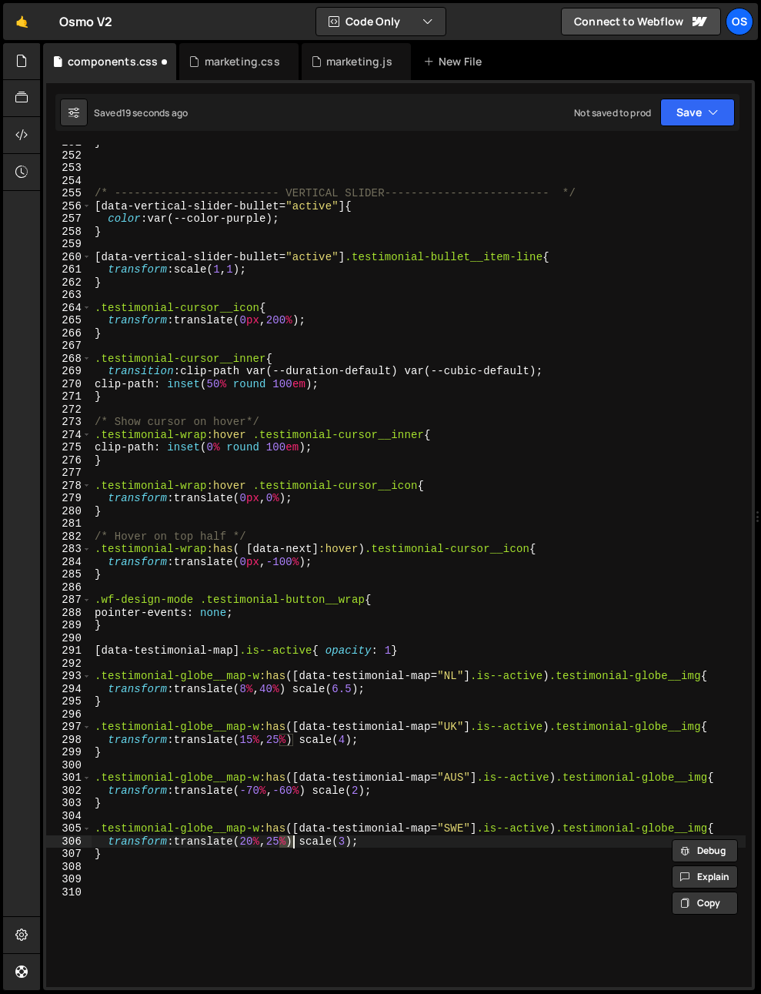
scroll to position [0, 13]
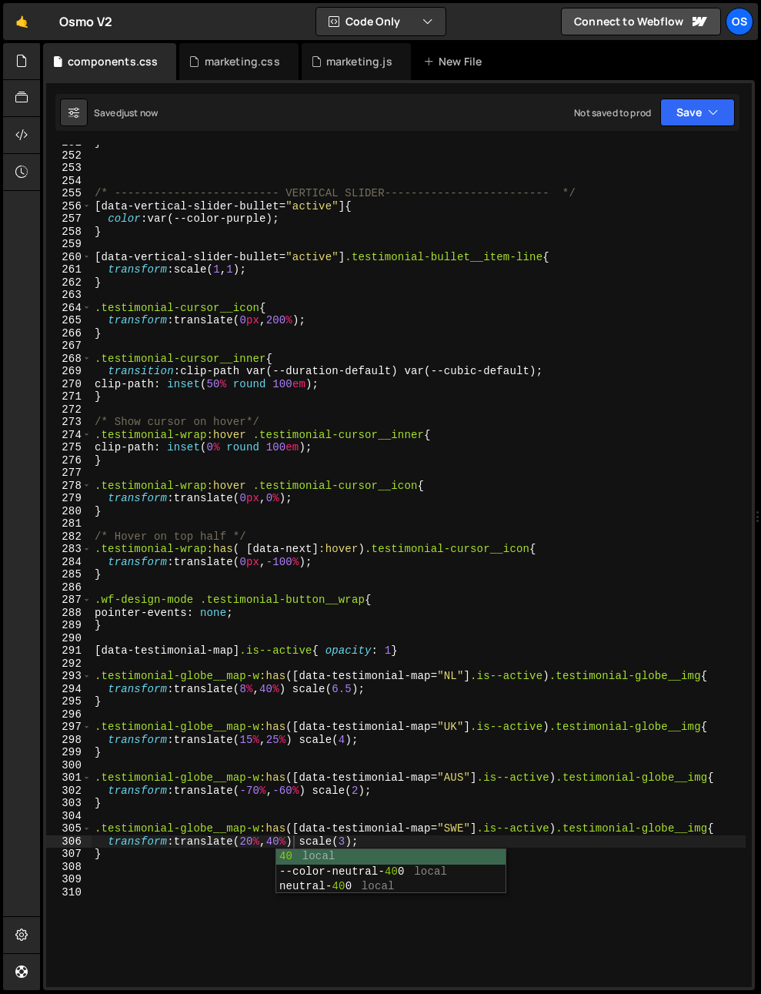
click at [183, 797] on div "} /* ------------------------- VERTICAL SLIDER------------------------- */ [ da…" at bounding box center [419, 570] width 654 height 868
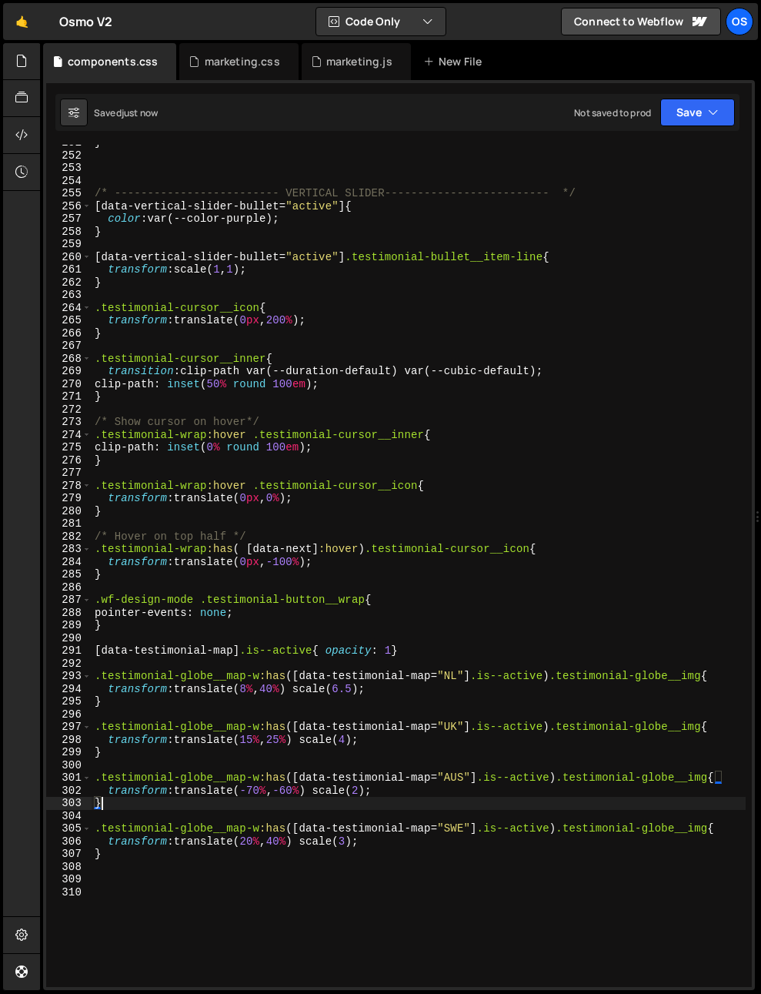
scroll to position [0, 0]
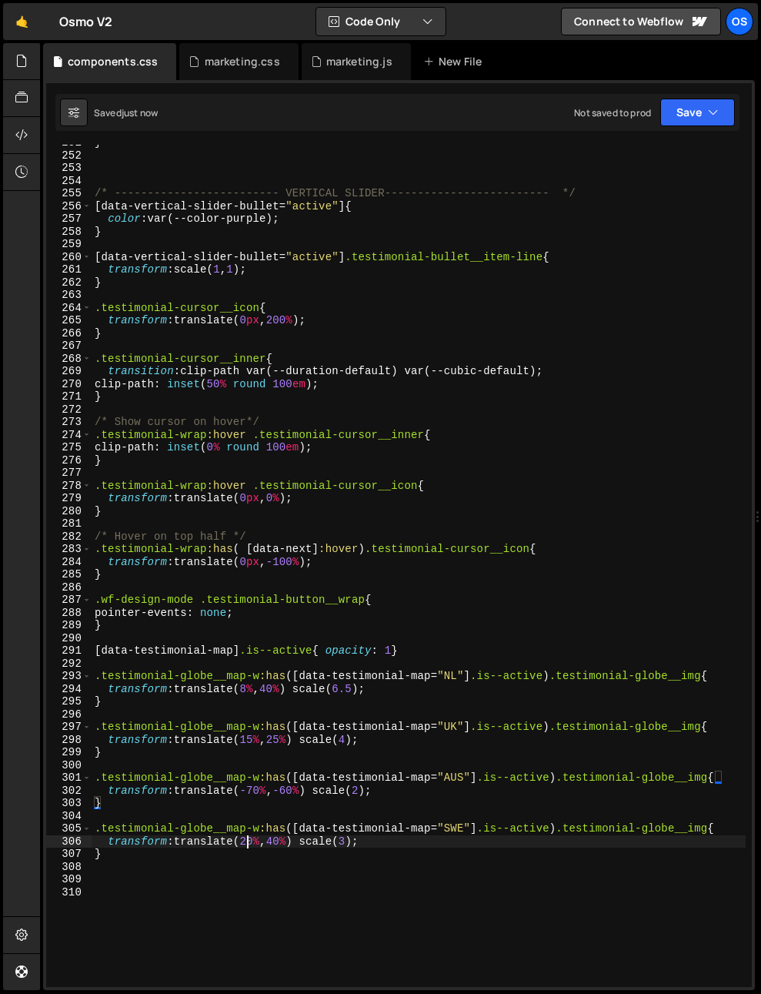
click at [252, 845] on div "} /* ------------------------- VERTICAL SLIDER------------------------- */ [ da…" at bounding box center [419, 570] width 654 height 868
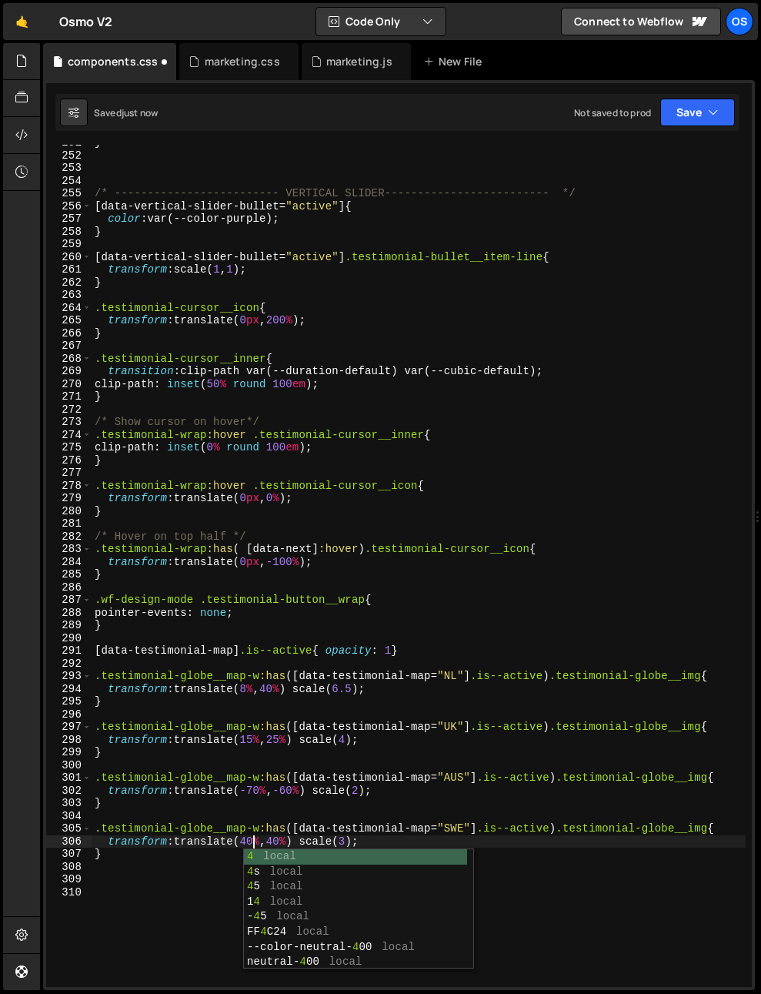
scroll to position [0, 11]
click at [250, 805] on div "} /* ------------------------- VERTICAL SLIDER------------------------- */ [ da…" at bounding box center [419, 570] width 654 height 868
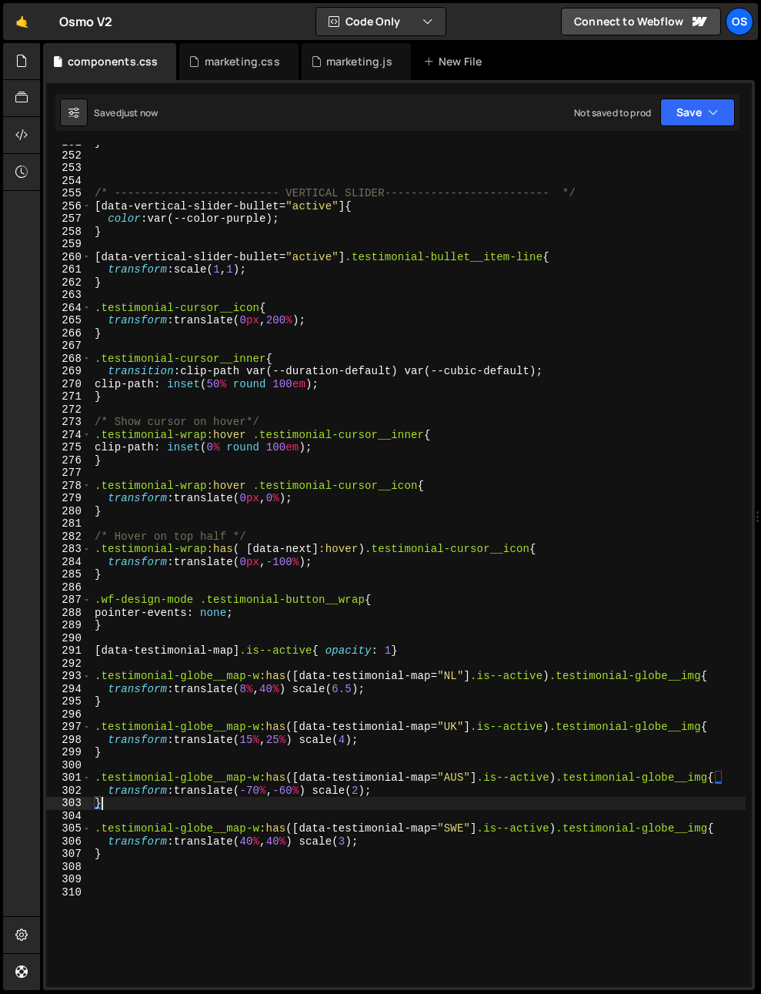
scroll to position [0, 0]
click at [248, 843] on div "} /* ------------------------- VERTICAL SLIDER------------------------- */ [ da…" at bounding box center [419, 570] width 654 height 868
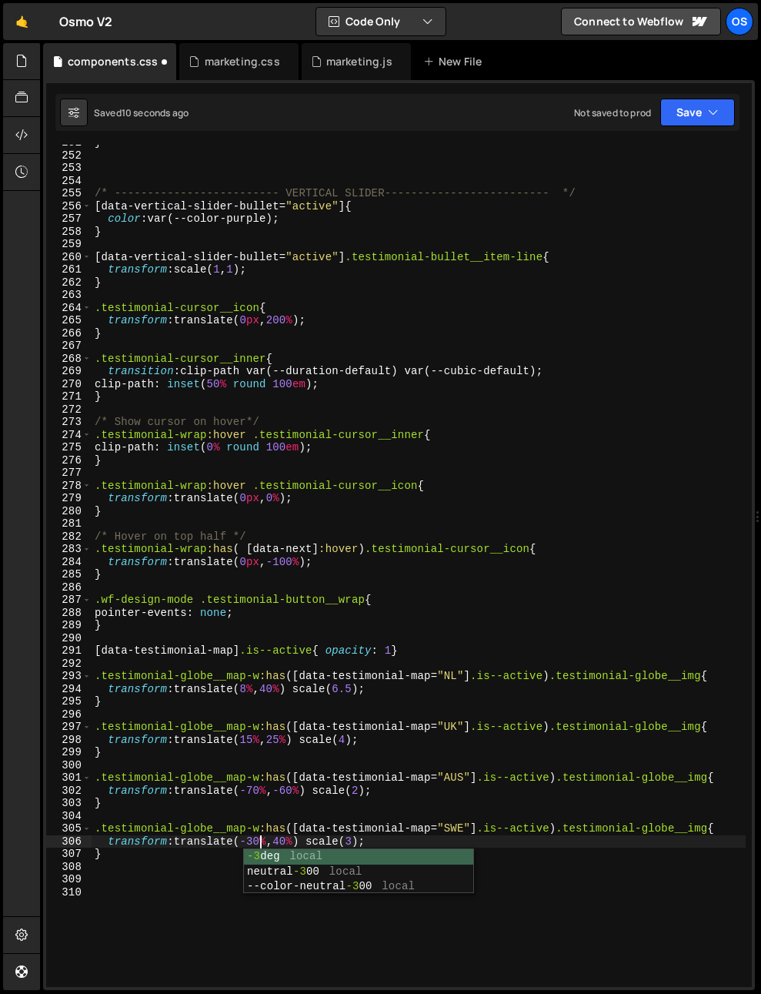
scroll to position [0, 11]
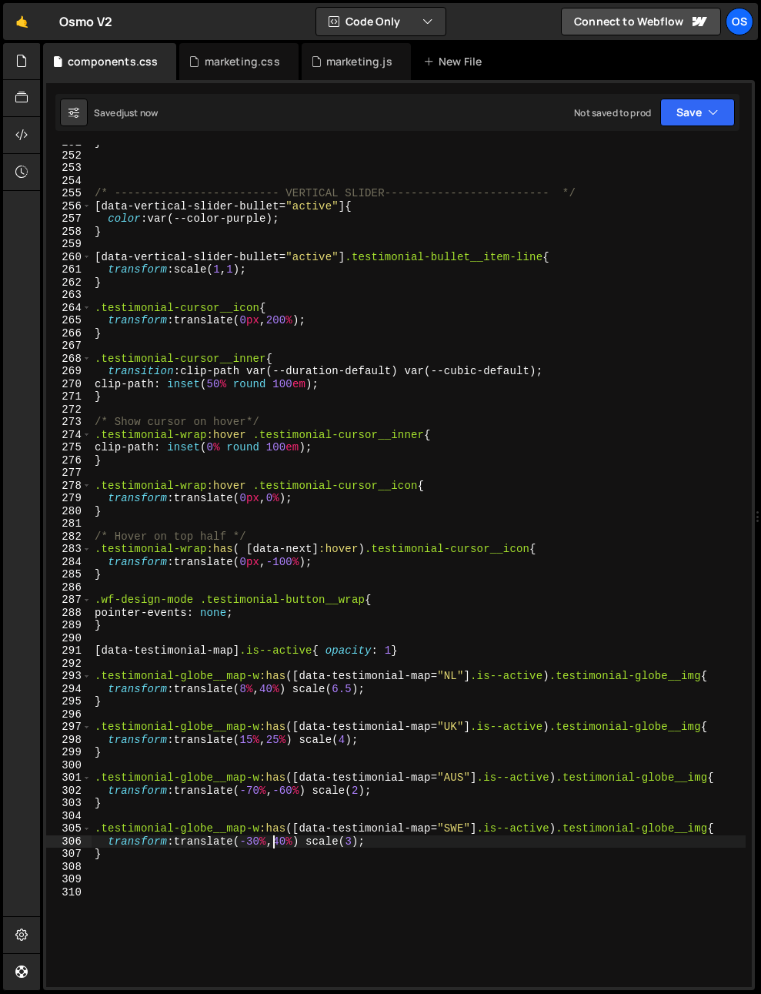
click at [271, 835] on div "} /* ------------------------- VERTICAL SLIDER------------------------- */ [ da…" at bounding box center [419, 570] width 654 height 868
click at [259, 843] on div "} /* ------------------------- VERTICAL SLIDER------------------------- */ [ da…" at bounding box center [419, 570] width 654 height 868
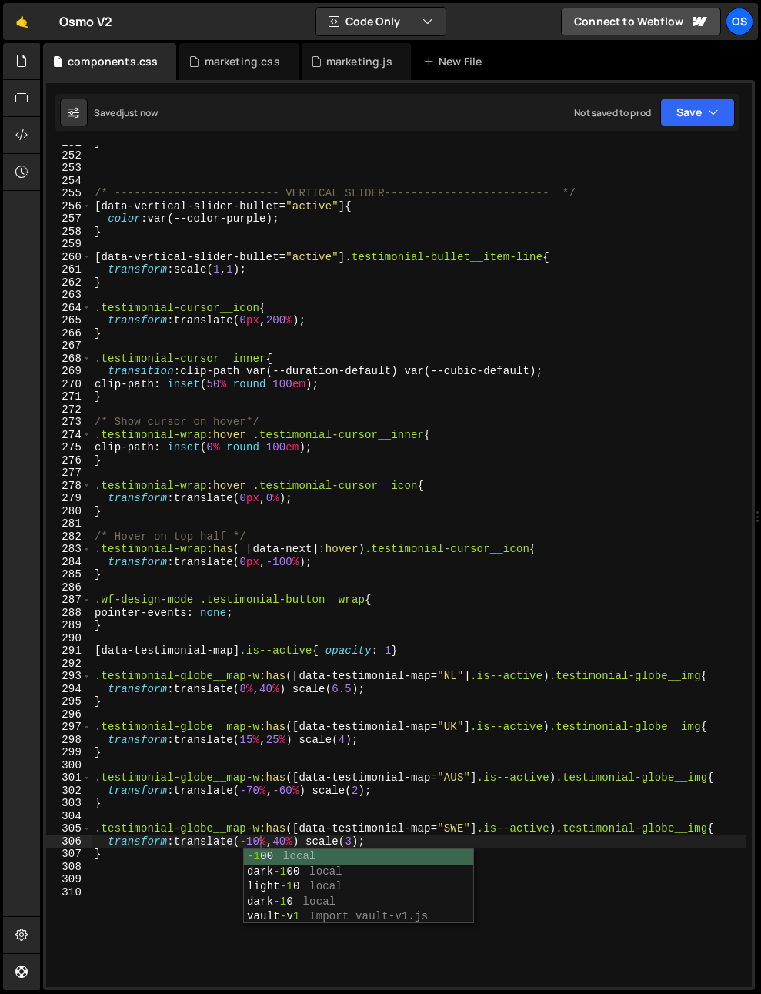
click at [169, 735] on div "} /* ------------------------- VERTICAL SLIDER------------------------- */ [ da…" at bounding box center [419, 570] width 654 height 868
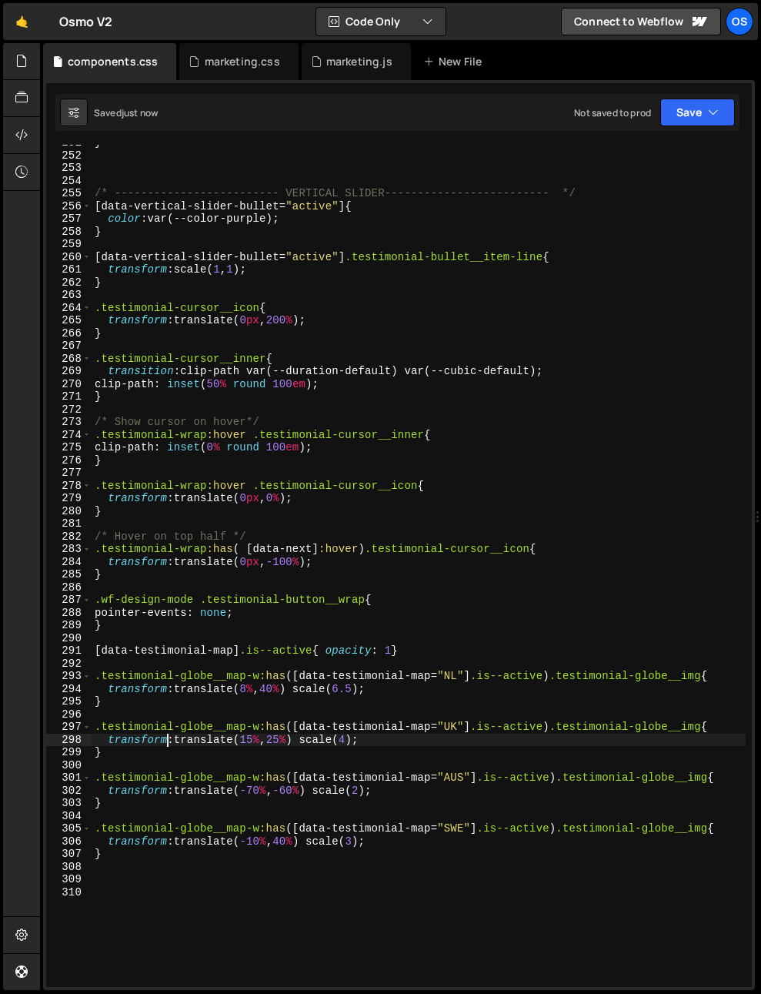
click at [364, 843] on div "} /* ------------------------- VERTICAL SLIDER------------------------- */ [ da…" at bounding box center [419, 570] width 654 height 868
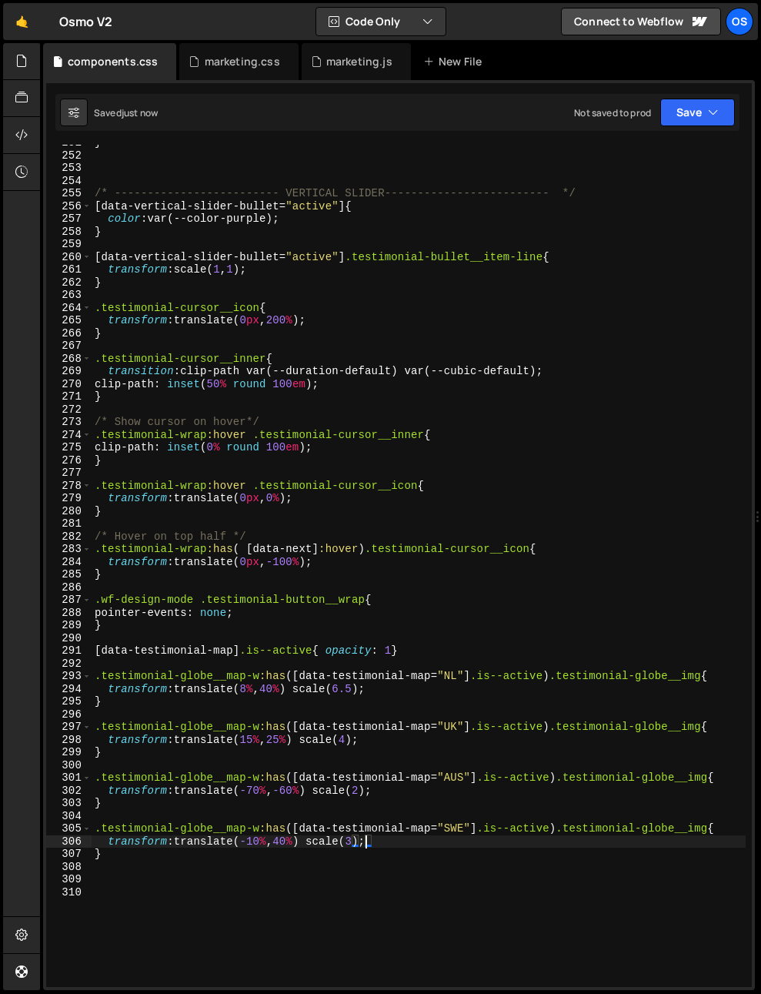
type textarea "transform: translate(-10%, 40%) scale(3.5);"
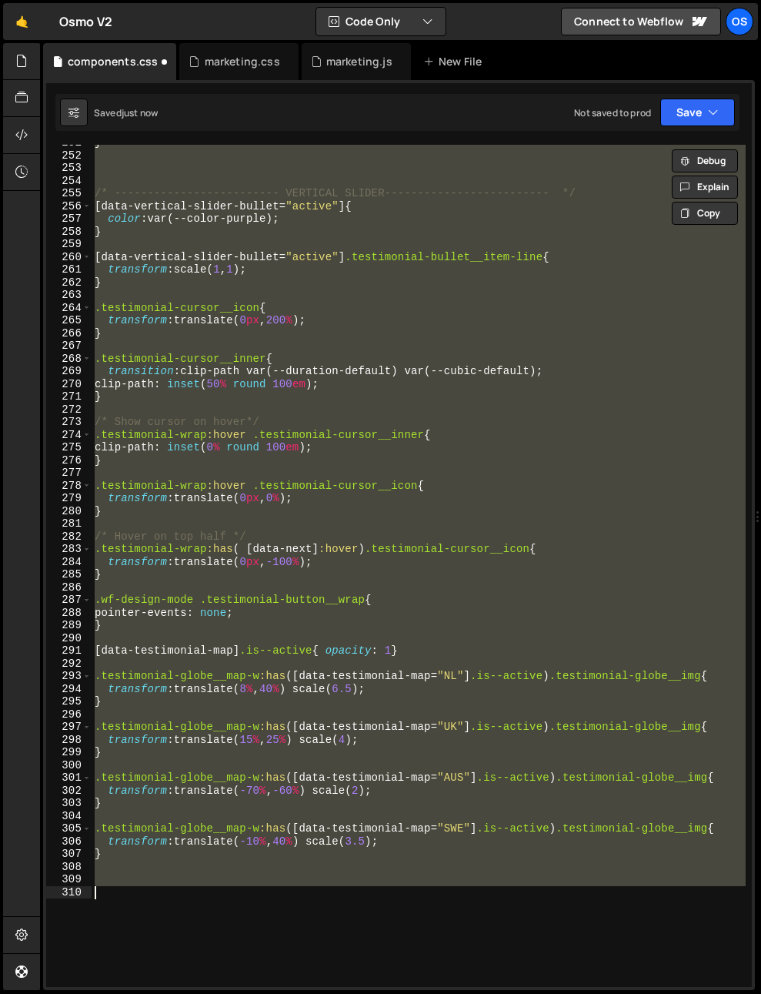
scroll to position [0, 0]
click at [356, 798] on div "} /* ------------------------- VERTICAL SLIDER------------------------- */ [ da…" at bounding box center [419, 566] width 654 height 842
type textarea "}"
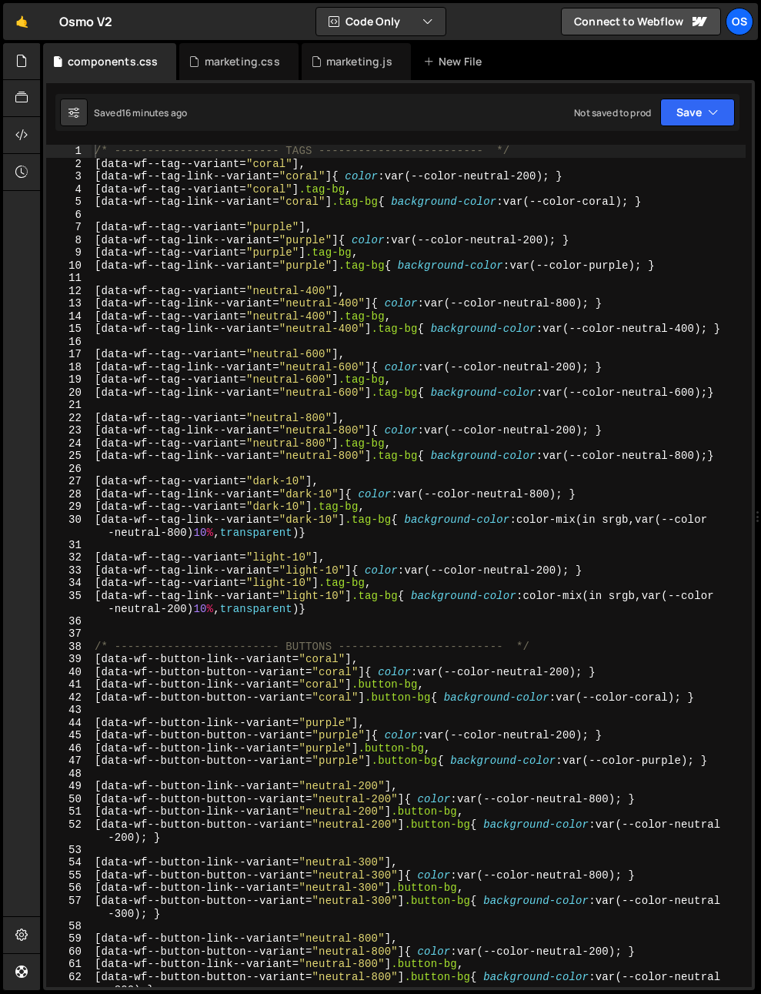
type textarea "[data-wf--tag--variant="light-10"],"
drag, startPoint x: 286, startPoint y: 554, endPoint x: 213, endPoint y: 574, distance: 75.1
click at [285, 554] on div "/* ------------------------- TAGS ------------------------- */ [ data-wf--tag--…" at bounding box center [419, 579] width 654 height 868
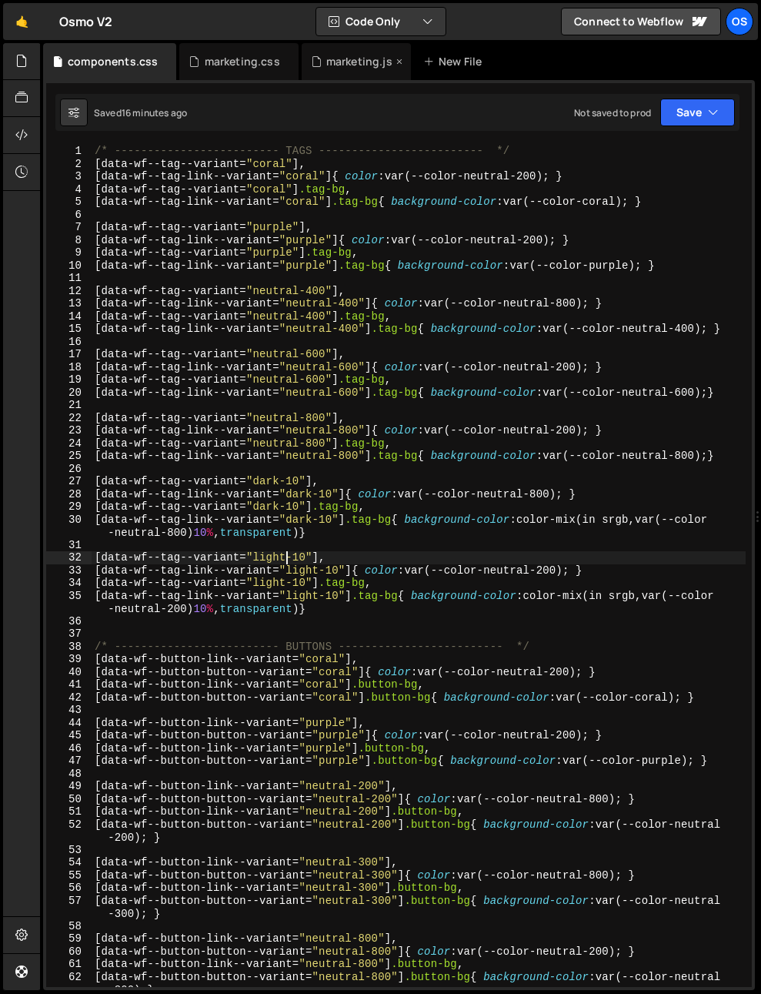
click at [339, 59] on div "marketing.js" at bounding box center [359, 61] width 66 height 15
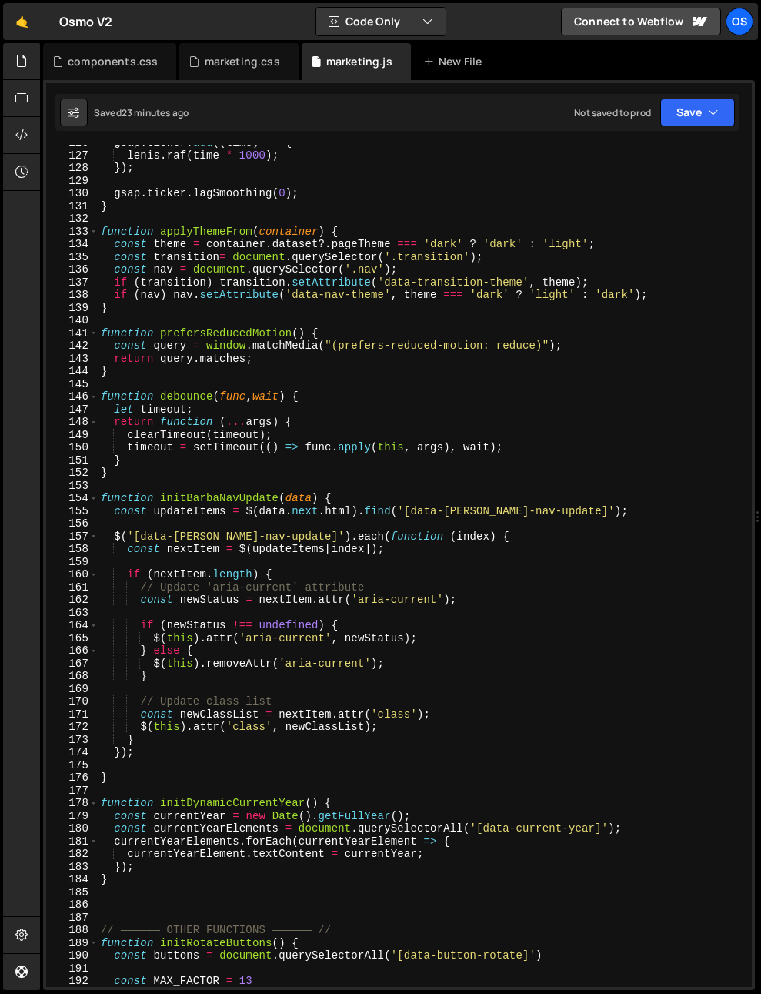
scroll to position [1703, 0]
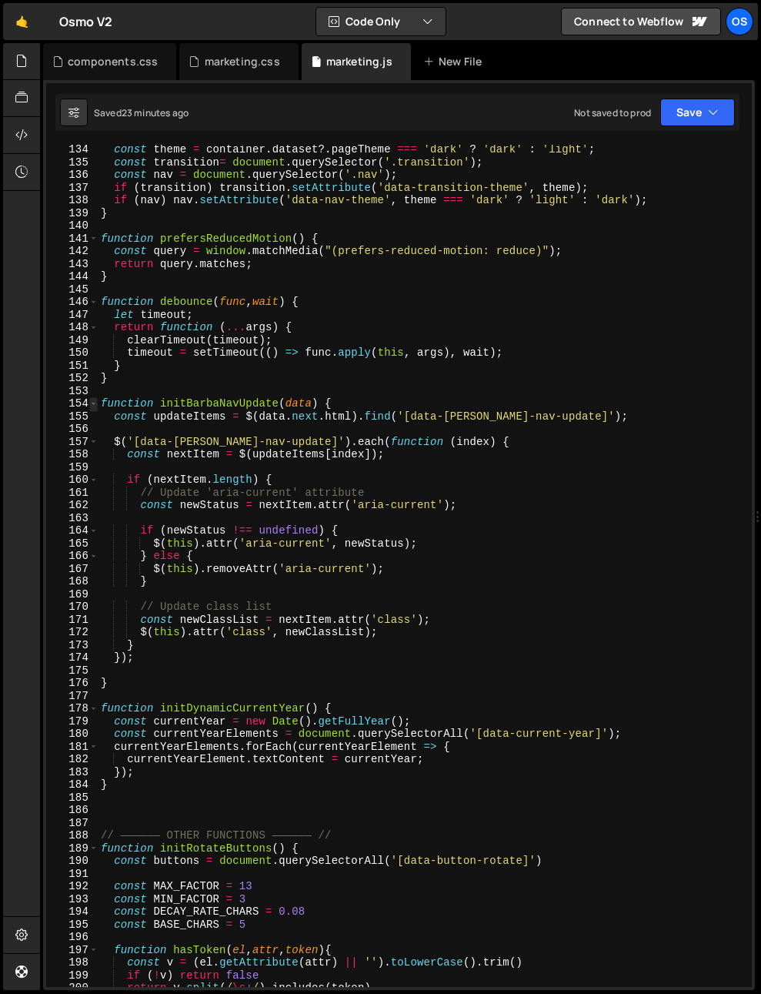
click at [90, 402] on span at bounding box center [93, 403] width 8 height 13
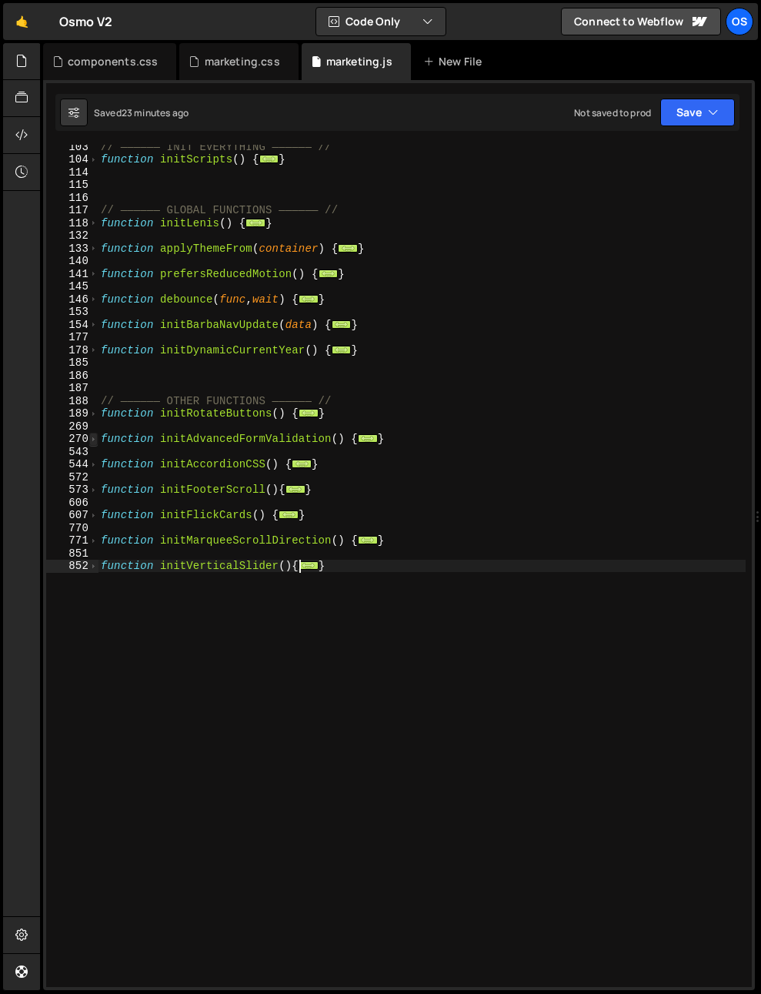
scroll to position [449, 0]
click at [92, 565] on span at bounding box center [93, 566] width 8 height 13
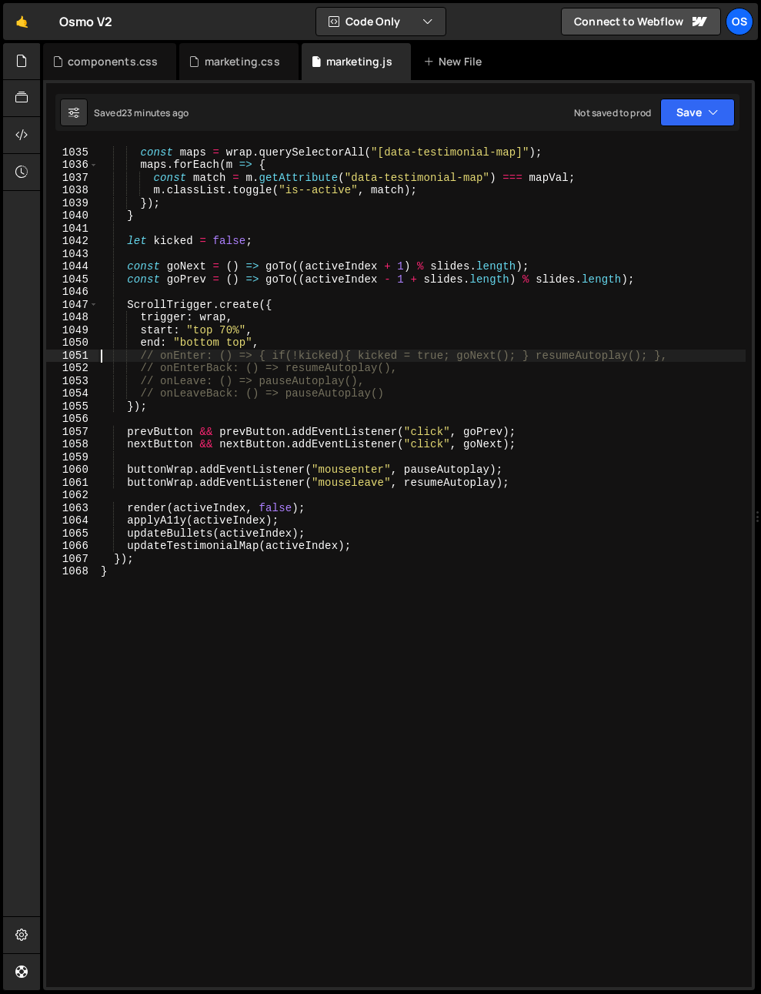
scroll to position [3238, 0]
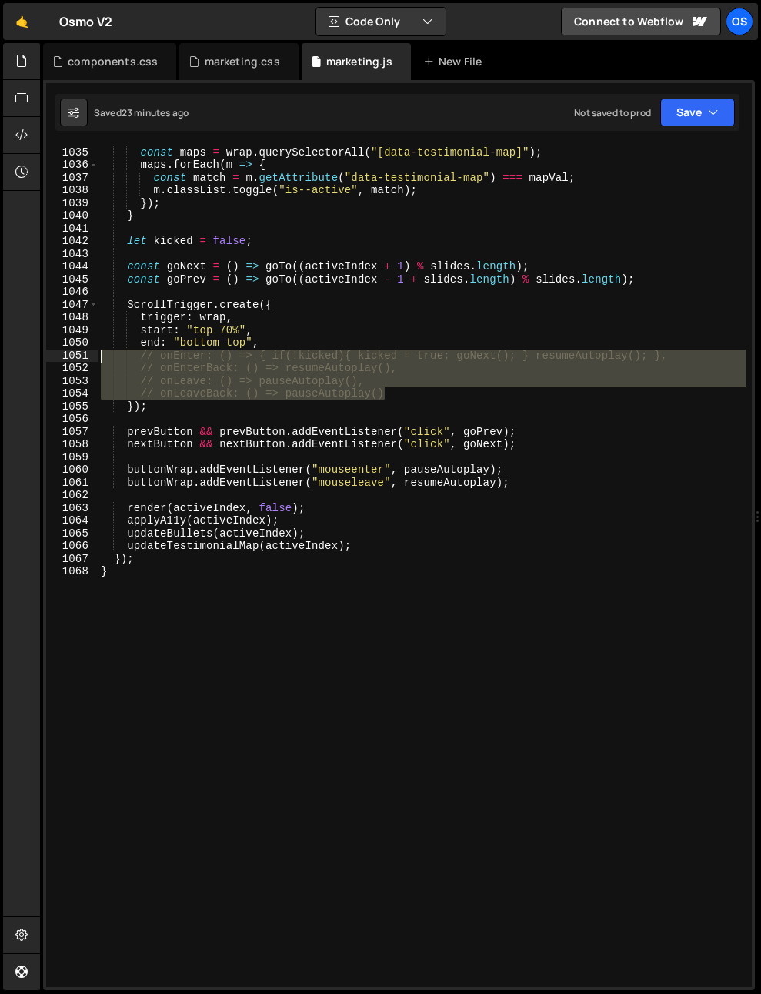
drag, startPoint x: 381, startPoint y: 385, endPoint x: 35, endPoint y: 355, distance: 347.0
click at [35, 355] on div "Hold on a sec... Are you certain you wish to leave this page? Any changes you'v…" at bounding box center [380, 497] width 761 height 994
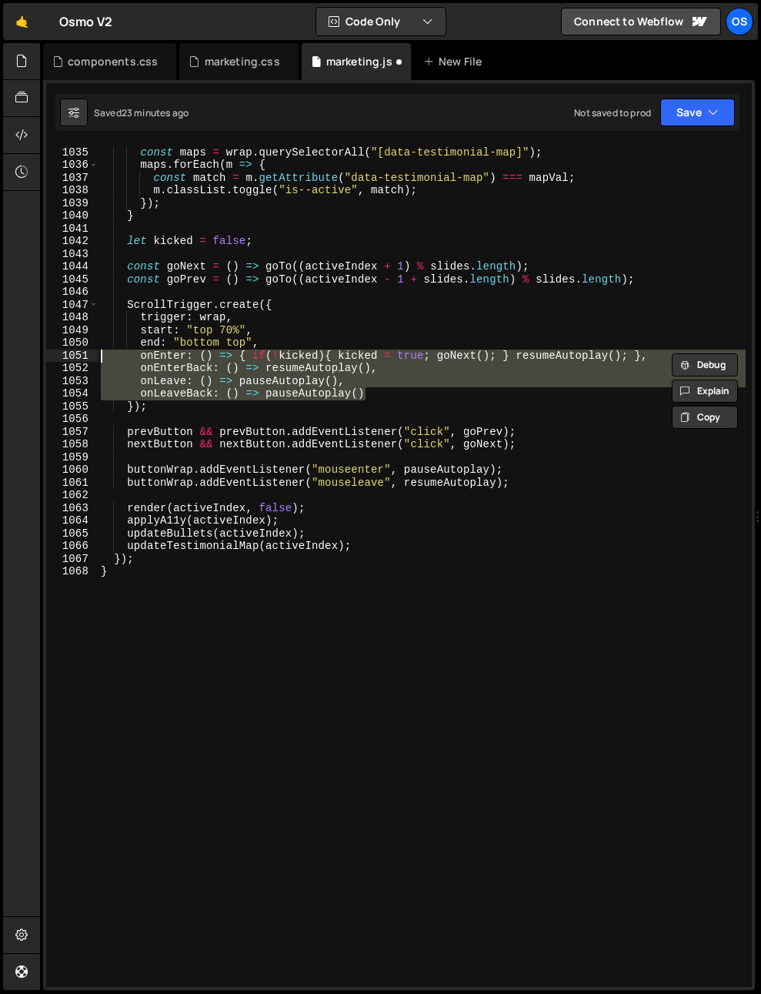
scroll to position [3193, 0]
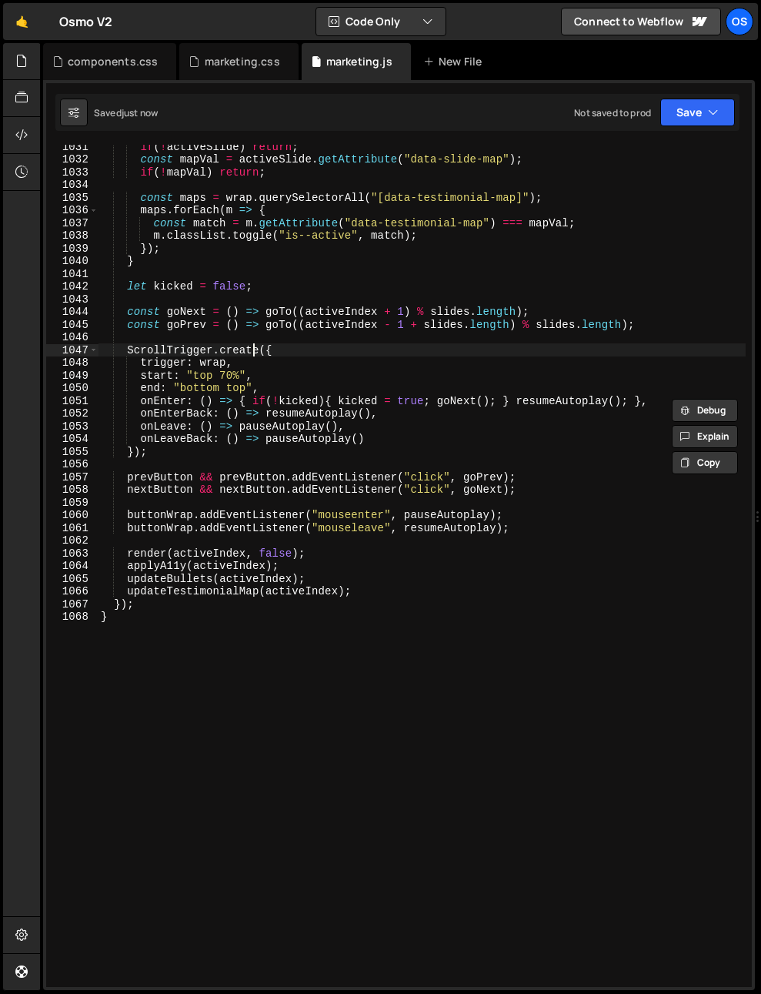
click at [255, 348] on div "if ( ! activeSlide ) return ; const mapVal = activeSlide . getAttribute ( "data…" at bounding box center [422, 574] width 648 height 868
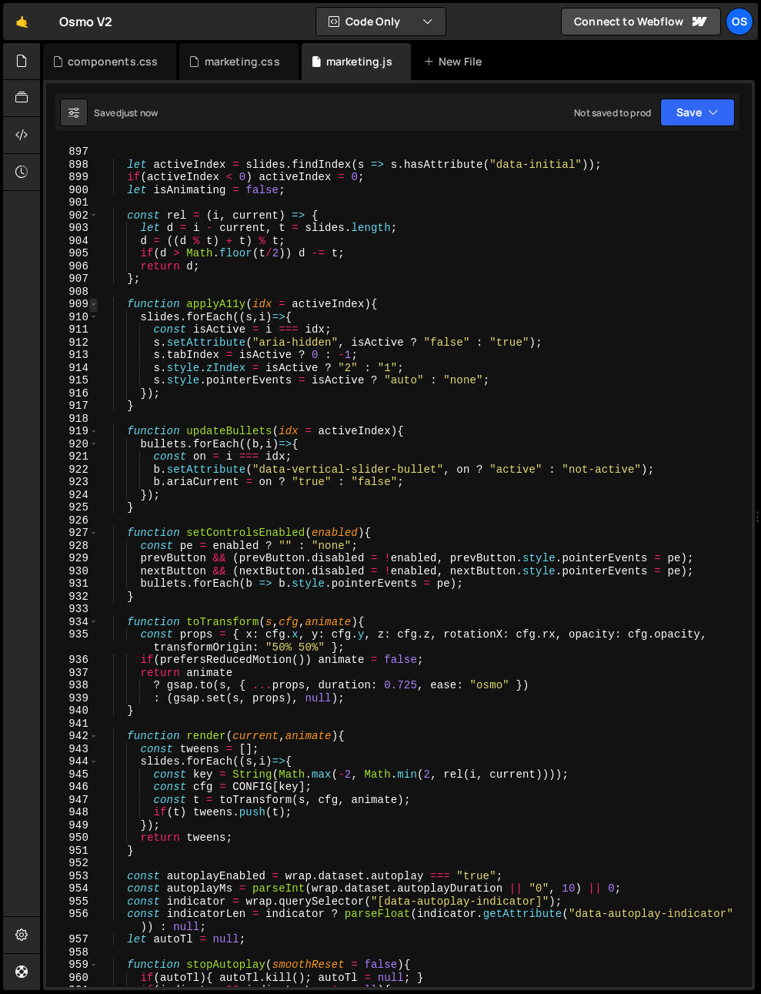
click at [95, 303] on span at bounding box center [93, 304] width 8 height 13
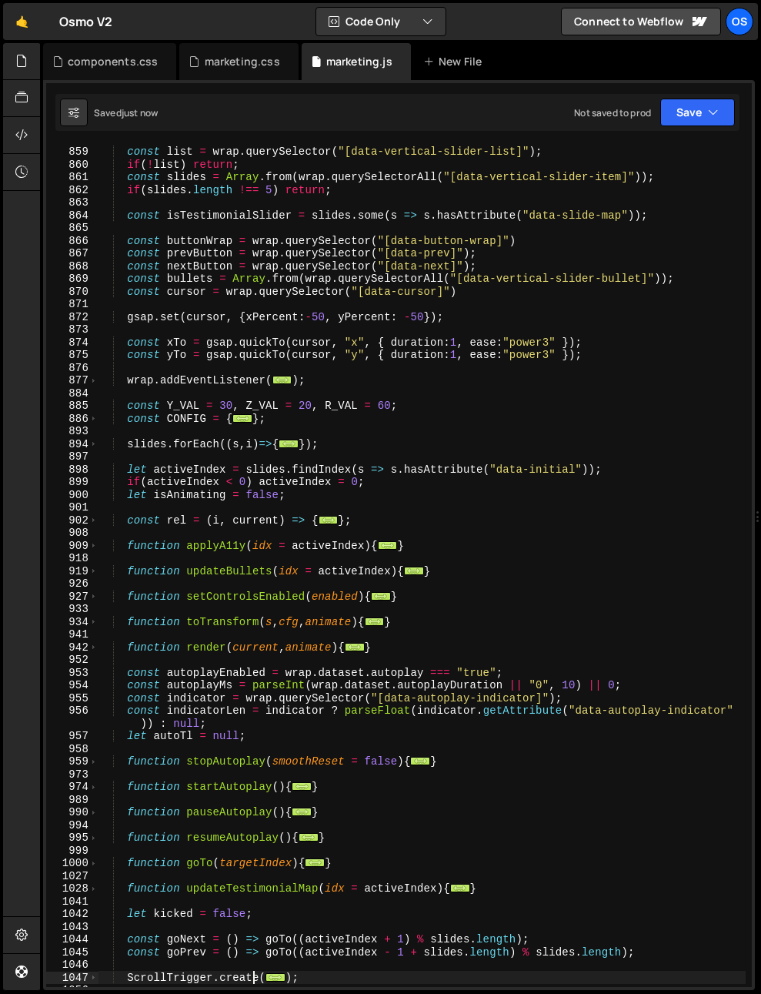
scroll to position [501, 0]
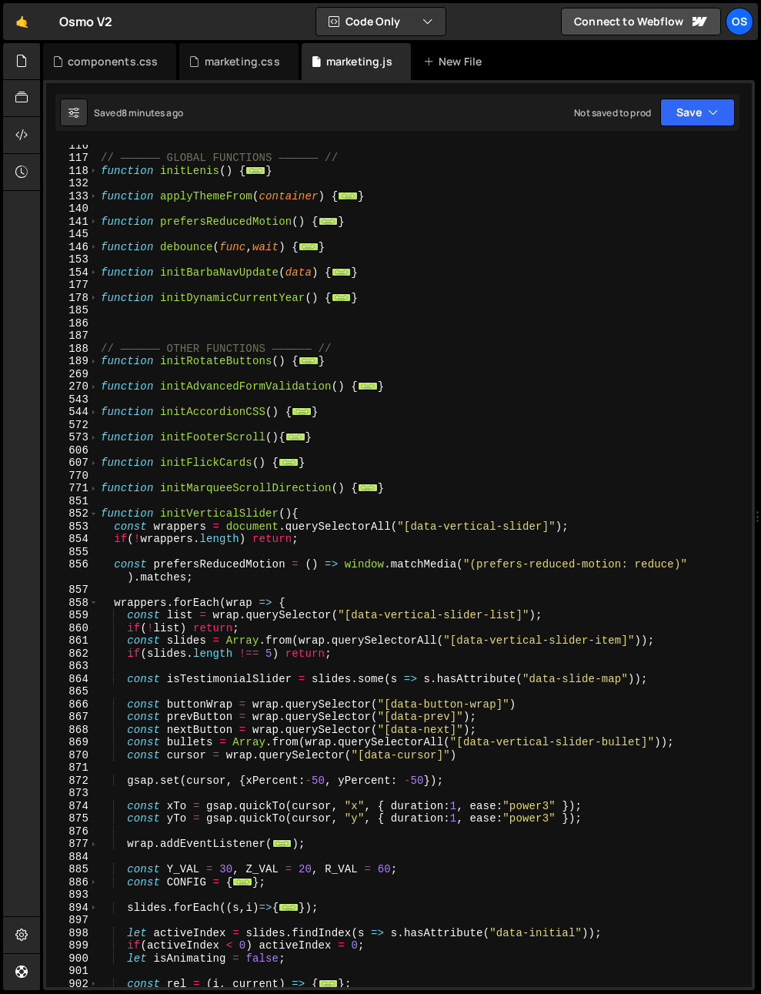
click at [573, 486] on div "// —————— GLOBAL FUNCTIONS —————— // function initLenis ( ) { ... } function ap…" at bounding box center [422, 573] width 648 height 868
type textarea "}"
click at [96, 516] on span at bounding box center [93, 513] width 8 height 13
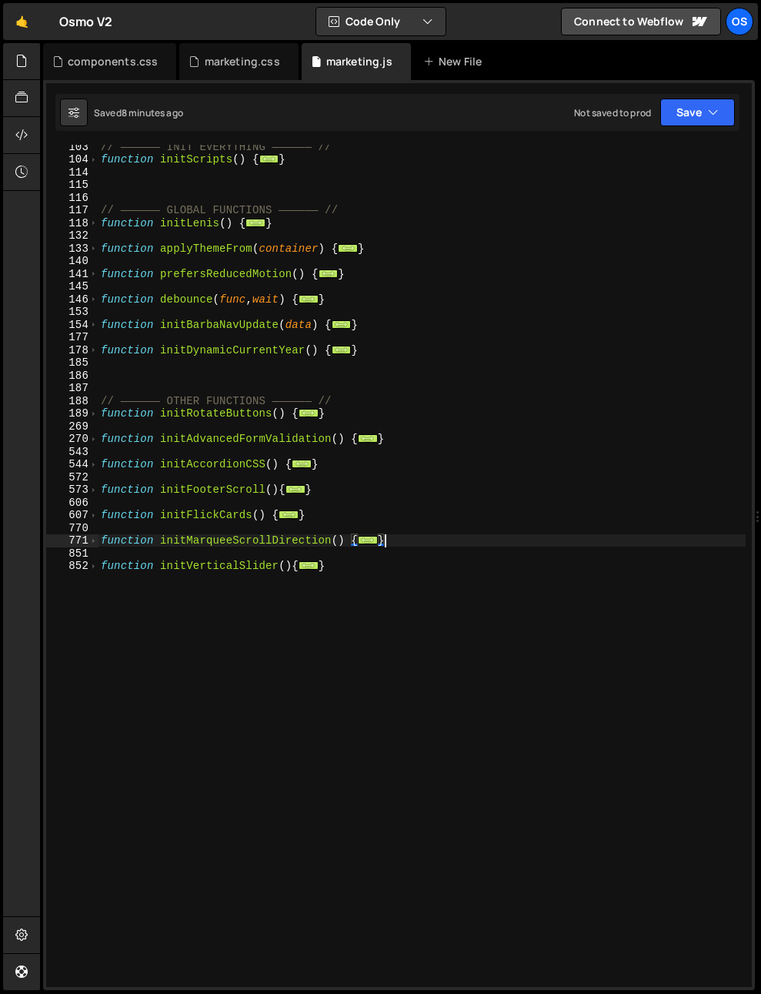
scroll to position [449, 0]
click at [111, 65] on div "components.css" at bounding box center [113, 61] width 90 height 15
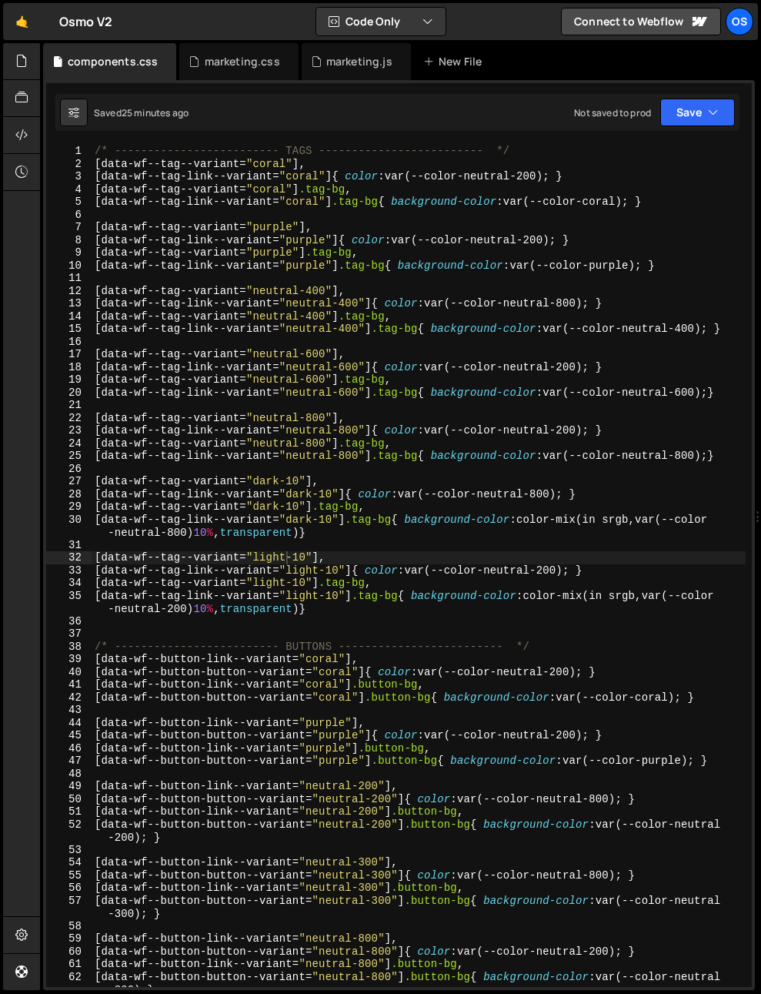
type textarea "[data-wf--button-button--variant="coral"] .button-bg{ background-color: var(--c…"
click at [387, 699] on div "/* ------------------------- TAGS ------------------------- */ [ data-wf--tag--…" at bounding box center [419, 579] width 654 height 868
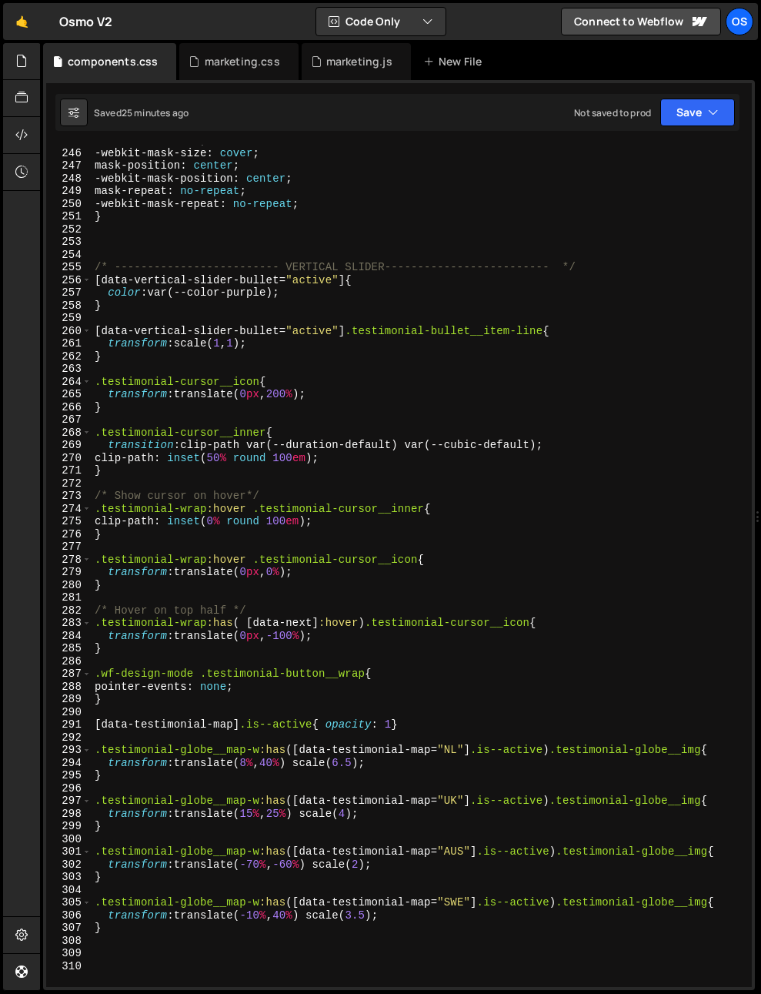
scroll to position [3689, 0]
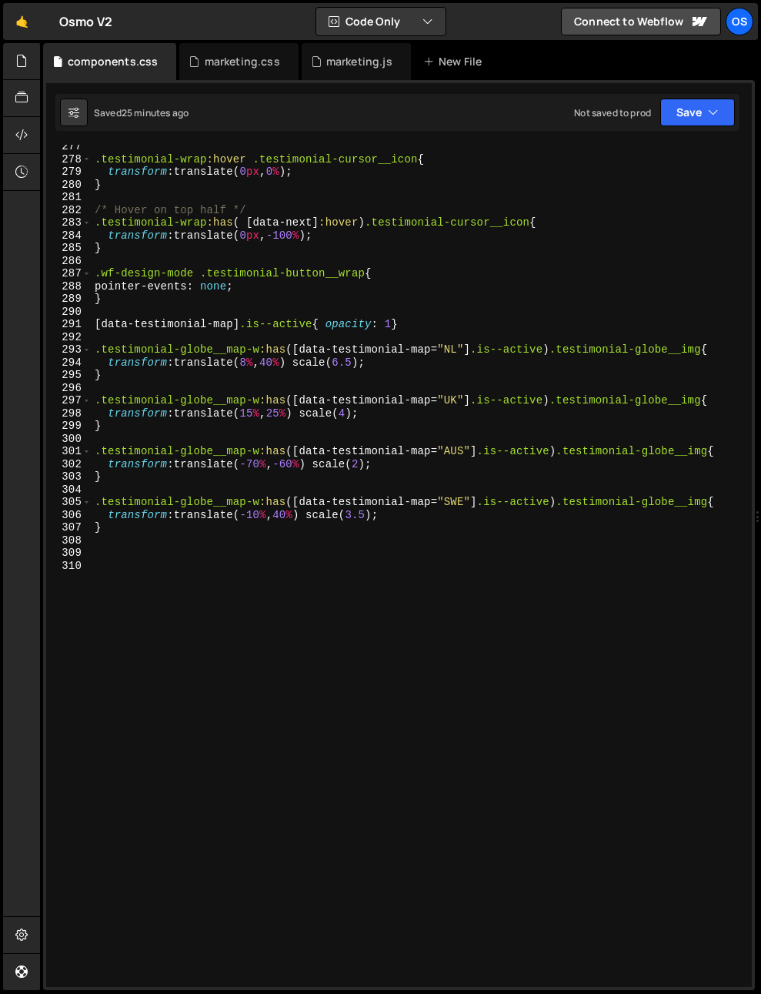
click at [380, 687] on div ".testimonial-wrap :hover .testimonial-cursor__icon { transform : translate( 0 p…" at bounding box center [419, 574] width 654 height 868
drag, startPoint x: 344, startPoint y: 362, endPoint x: 363, endPoint y: 362, distance: 18.5
click at [363, 362] on div ".testimonial-wrap :hover .testimonial-cursor__icon { transform : translate( 0 p…" at bounding box center [419, 574] width 654 height 868
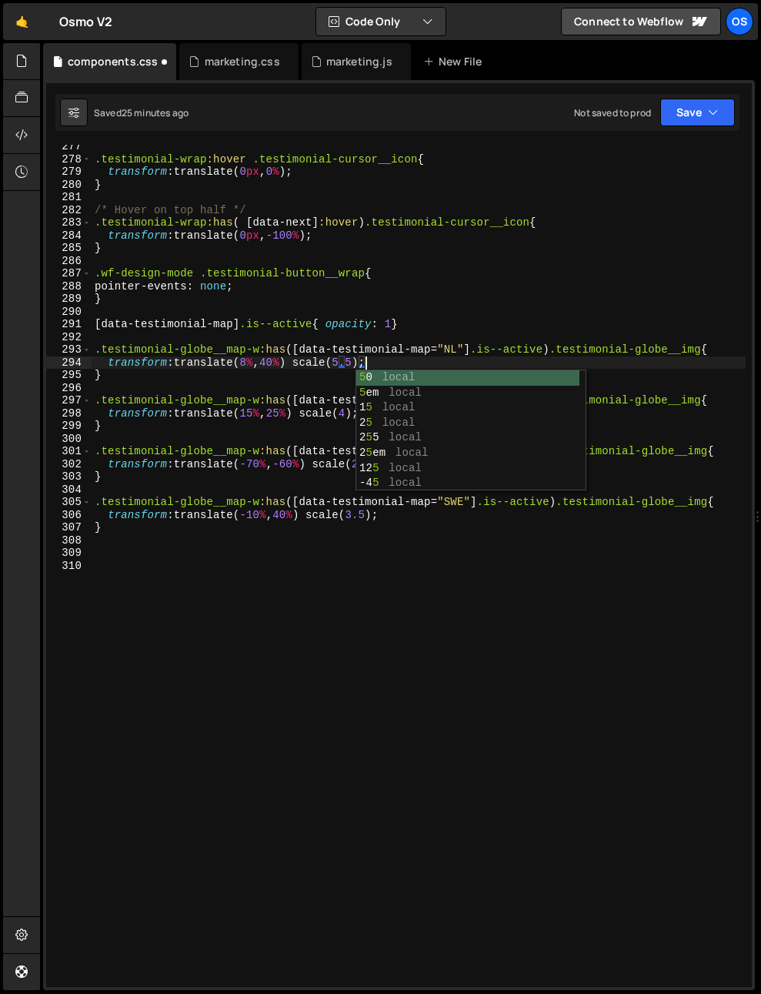
scroll to position [0, 18]
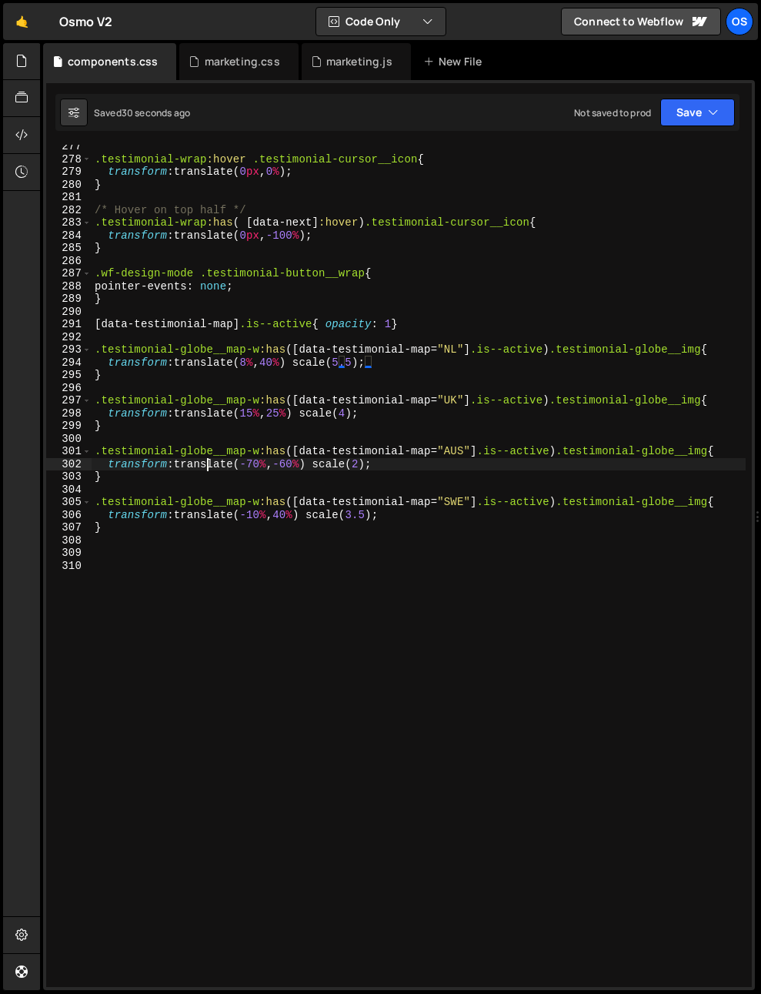
click at [208, 461] on div ".testimonial-wrap :hover .testimonial-cursor__icon { transform : translate( 0 p…" at bounding box center [419, 574] width 654 height 868
type textarea "transform: translate(-70%, -60%) scale(2);"
click at [368, 69] on div "marketing.js" at bounding box center [356, 61] width 109 height 37
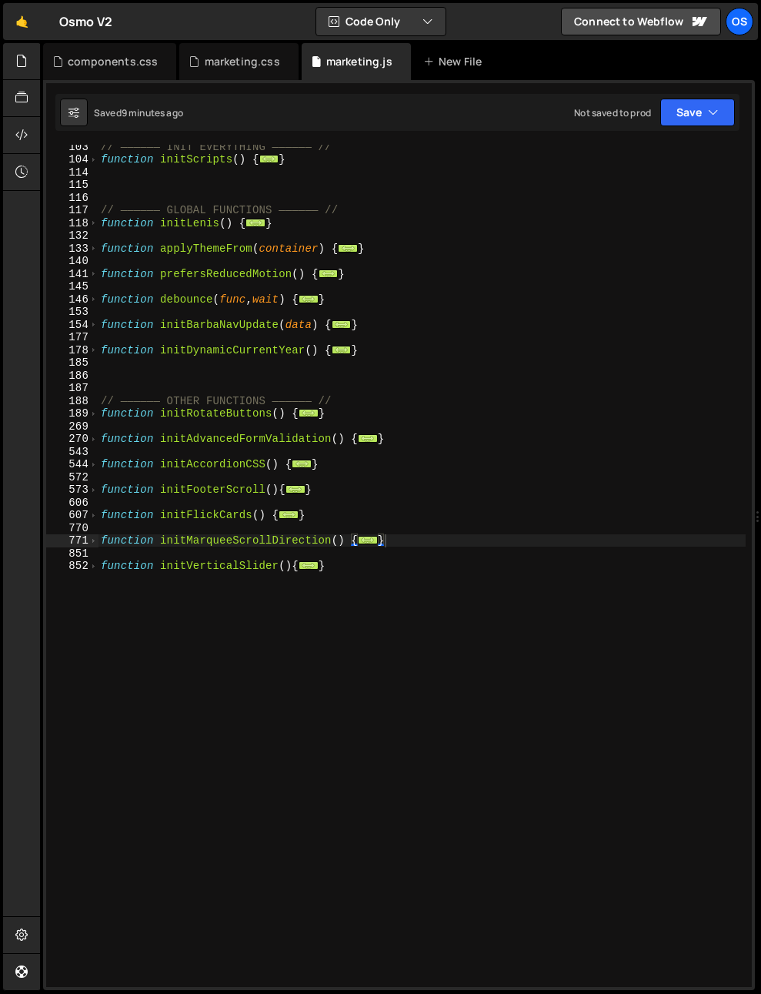
click at [105, 569] on div "// —————— INIT EVERYTHING —————— // function initScripts ( ) { ... } // —————— …" at bounding box center [422, 574] width 648 height 868
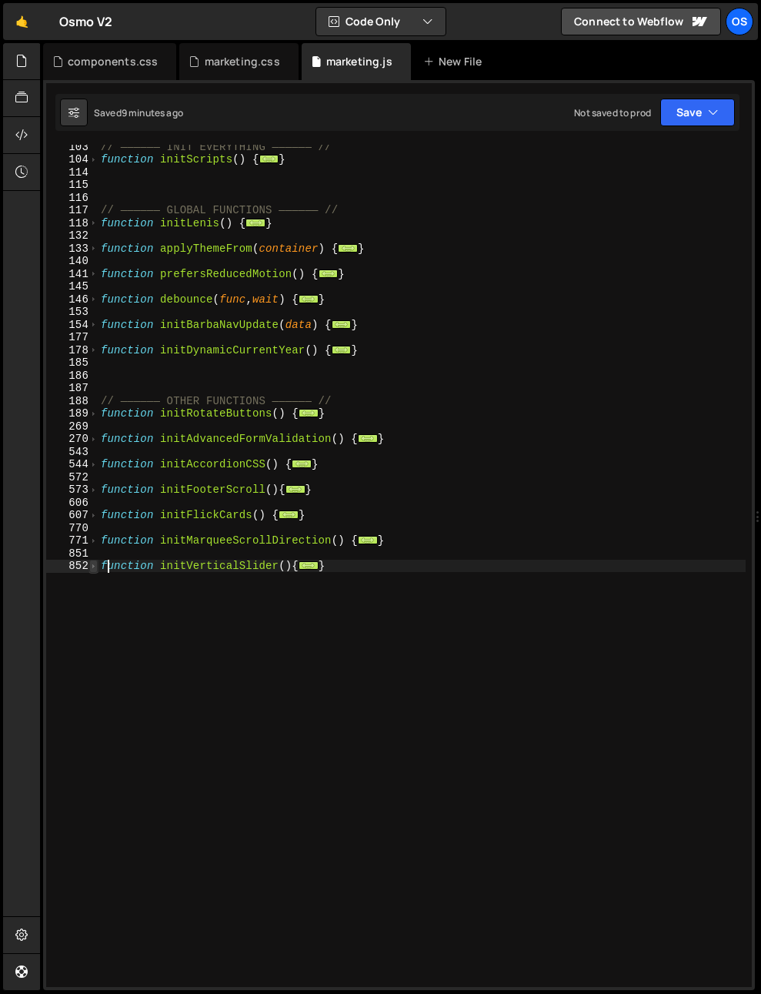
click at [91, 569] on span at bounding box center [93, 566] width 8 height 13
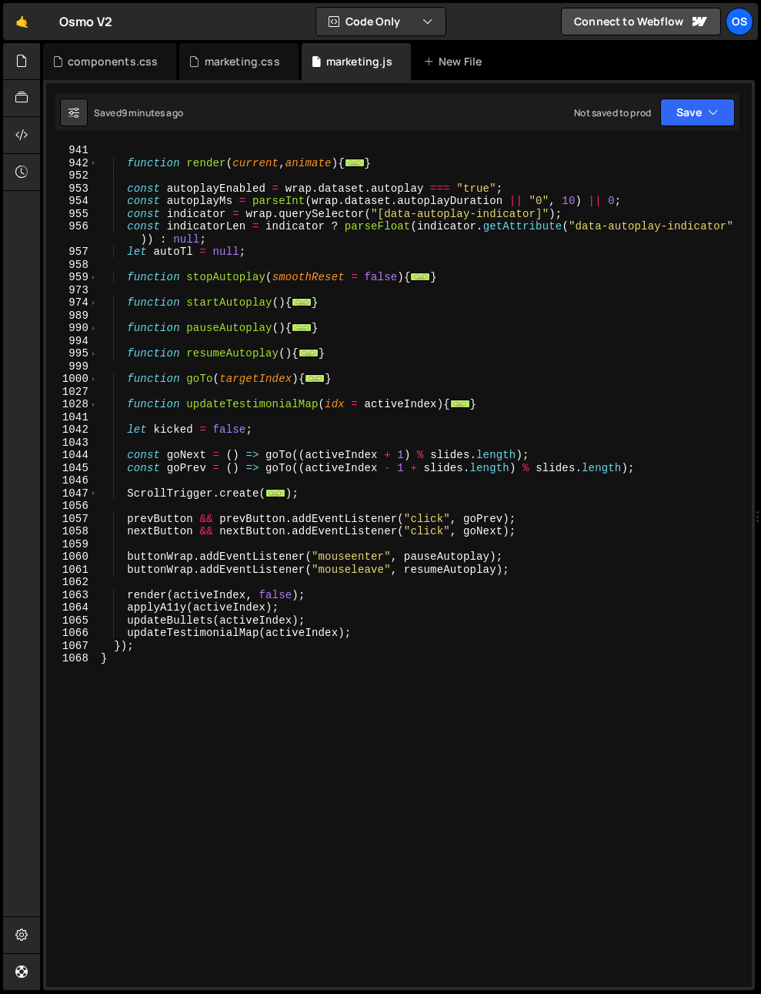
scroll to position [1449, 0]
click at [89, 407] on span at bounding box center [93, 404] width 8 height 13
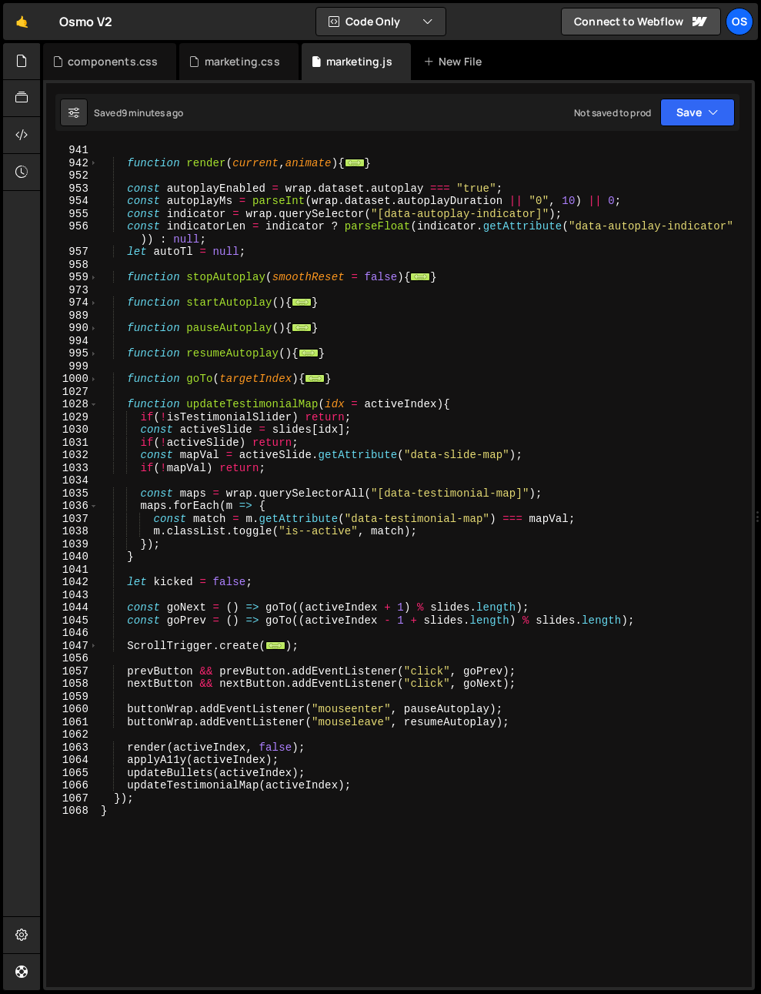
click at [166, 398] on div "function render ( current , animate ) { ... } const autoplayEnabled = wrap . da…" at bounding box center [422, 578] width 648 height 868
click at [258, 402] on div "function render ( current , animate ) { ... } const autoplayEnabled = wrap . da…" at bounding box center [422, 578] width 648 height 868
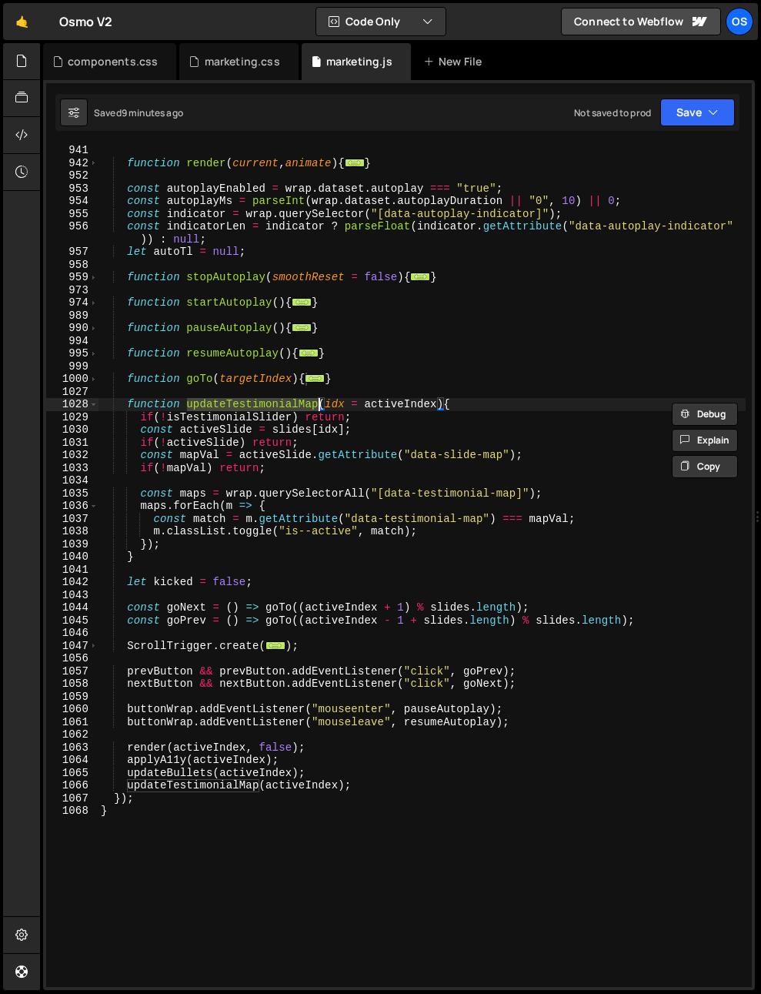
click at [276, 451] on div "function render ( current , animate ) { ... } const autoplayEnabled = wrap . da…" at bounding box center [422, 578] width 648 height 868
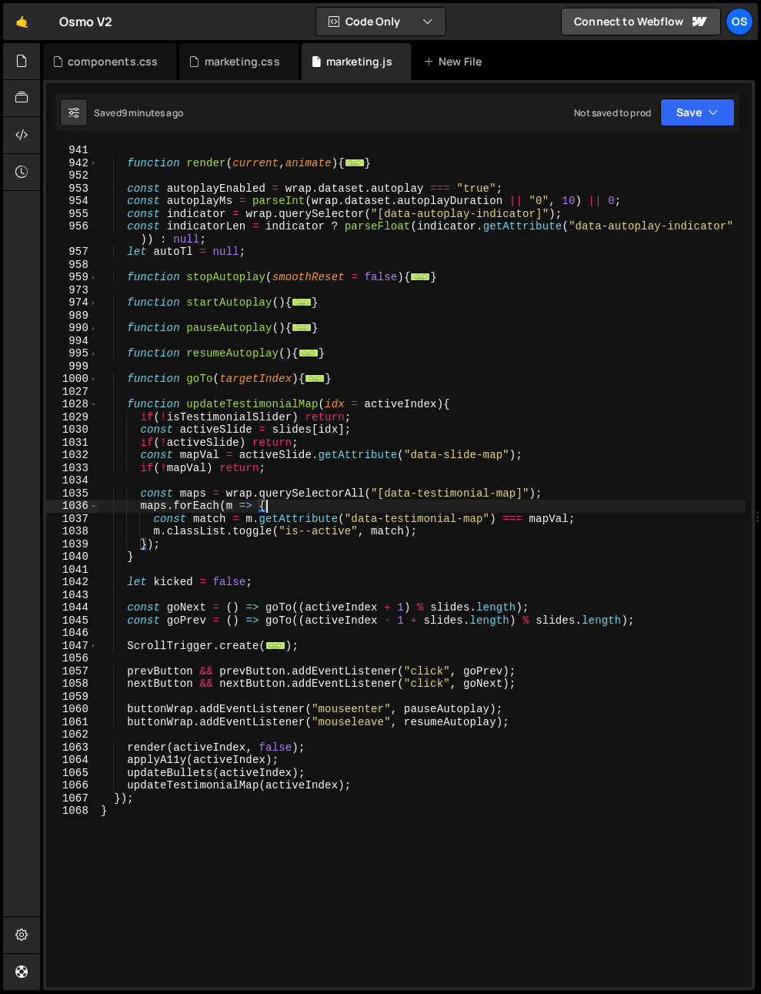
click at [288, 510] on div "function render ( current , animate ) { ... } const autoplayEnabled = wrap . da…" at bounding box center [422, 578] width 648 height 868
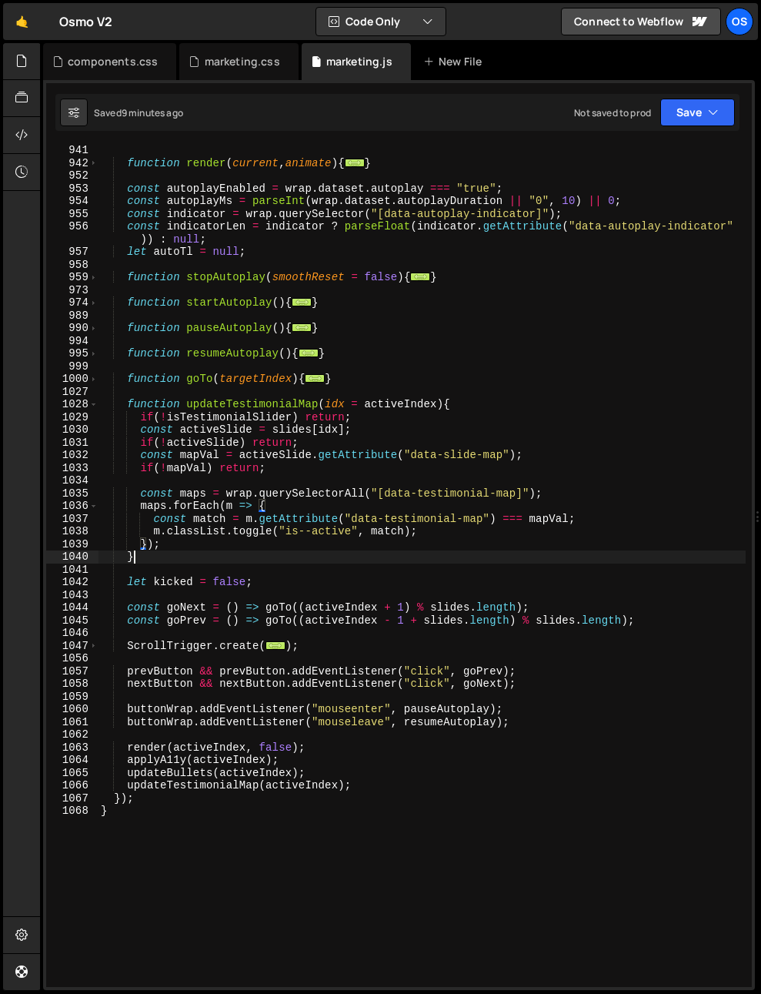
click at [264, 563] on div "function render ( current , animate ) { ... } const autoplayEnabled = wrap . da…" at bounding box center [422, 578] width 648 height 868
type textarea "}"
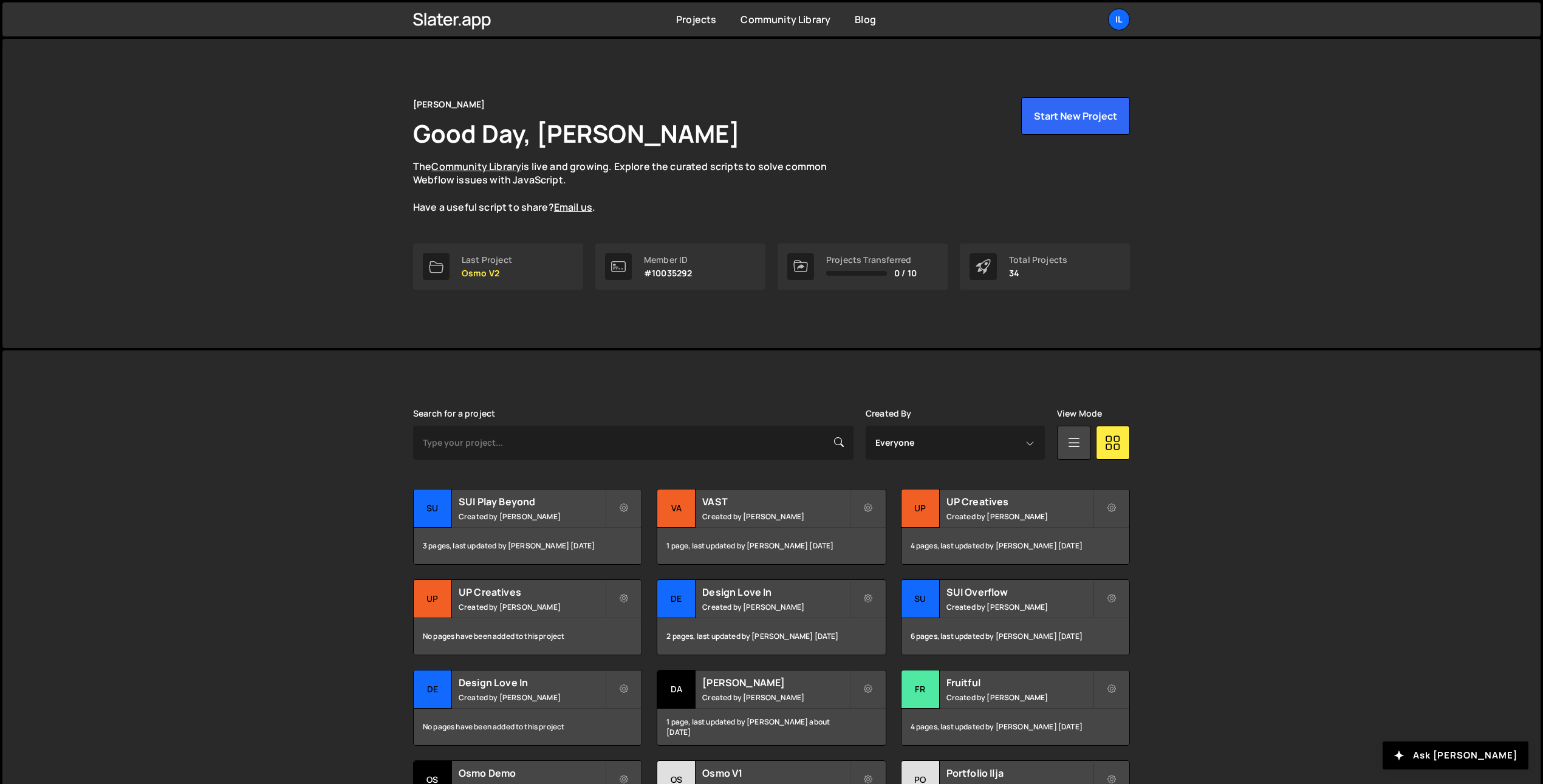
scroll to position [71, 0]
